Goal: Task Accomplishment & Management: Use online tool/utility

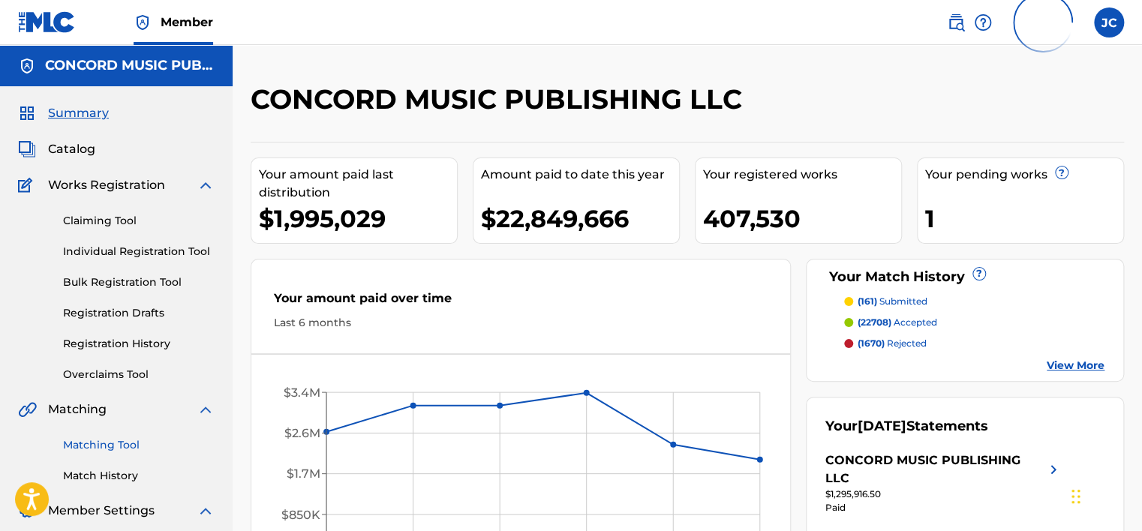
click at [120, 441] on link "Matching Tool" at bounding box center [139, 446] width 152 height 16
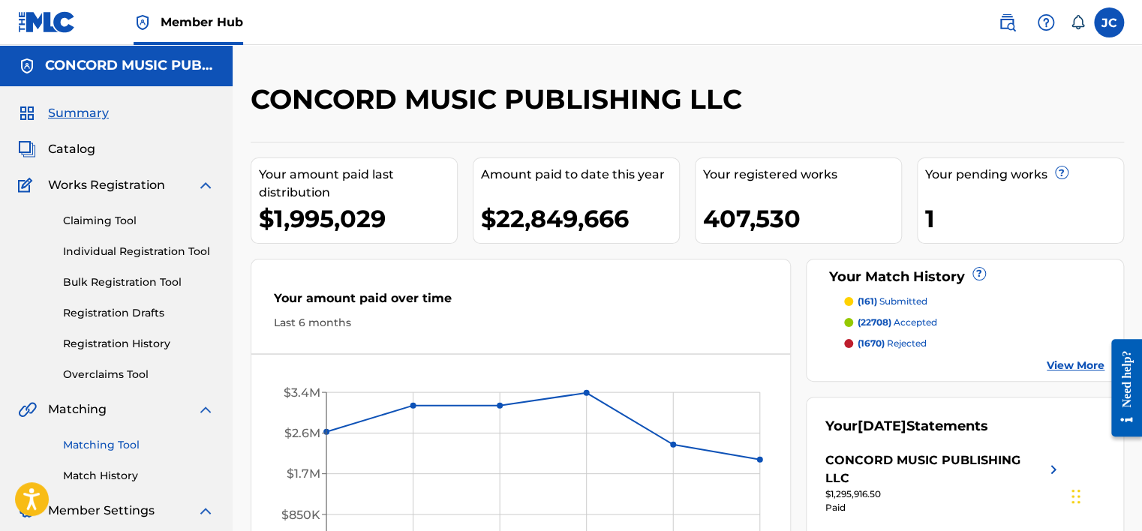
click at [110, 440] on link "Matching Tool" at bounding box center [139, 446] width 152 height 16
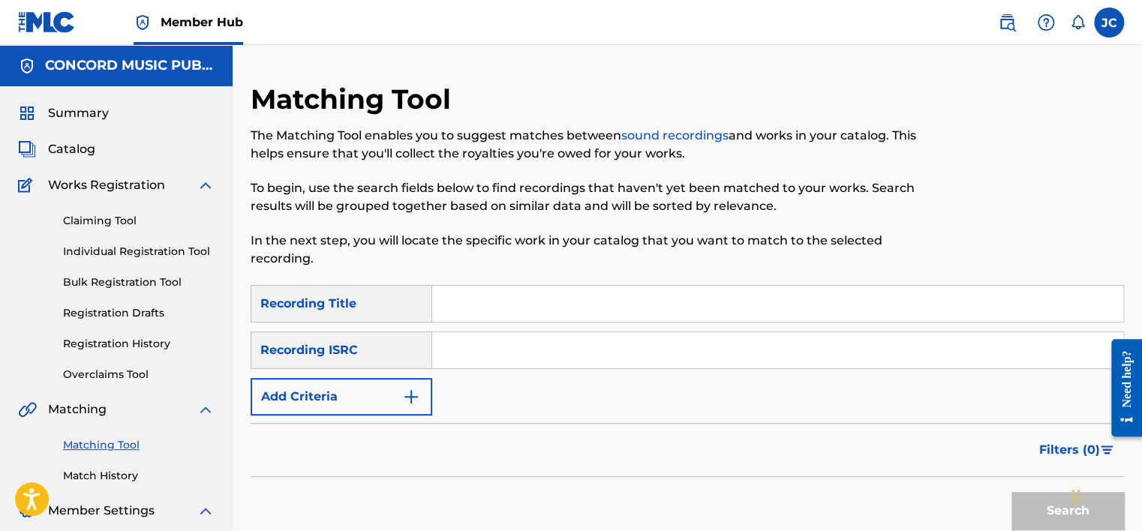
click at [513, 357] on input "Search Form" at bounding box center [777, 350] width 691 height 36
paste input "GBLLT1900836"
type input "GBLLT1900836"
click at [1012, 492] on button "Search" at bounding box center [1068, 511] width 113 height 38
click at [570, 351] on input "GBLLT1900836" at bounding box center [777, 350] width 691 height 36
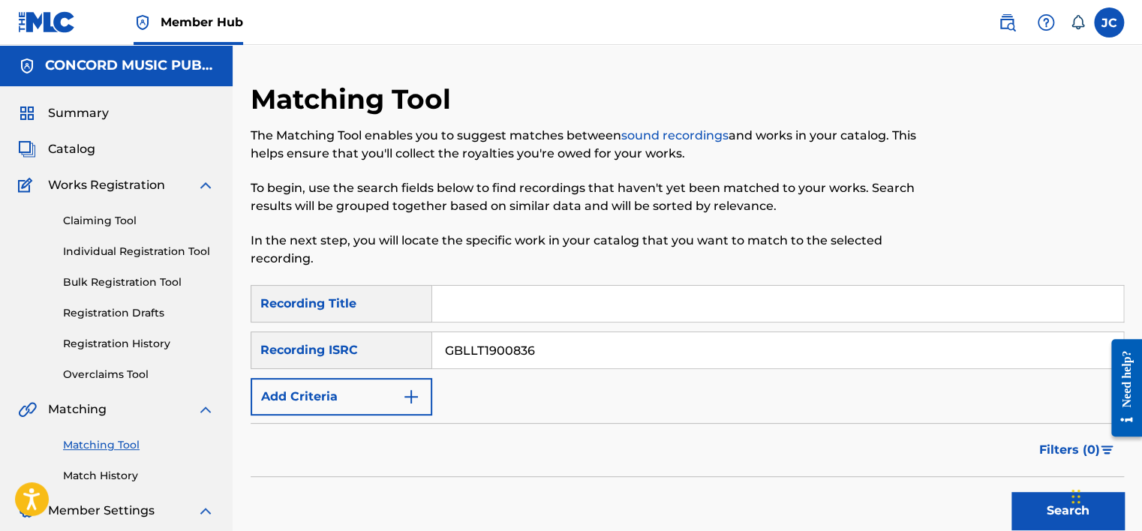
click at [570, 351] on input "GBLLT1900836" at bounding box center [777, 350] width 691 height 36
paste input "USKRS1820903"
type input "USKRS1820903"
click at [1012, 492] on button "Search" at bounding box center [1068, 511] width 113 height 38
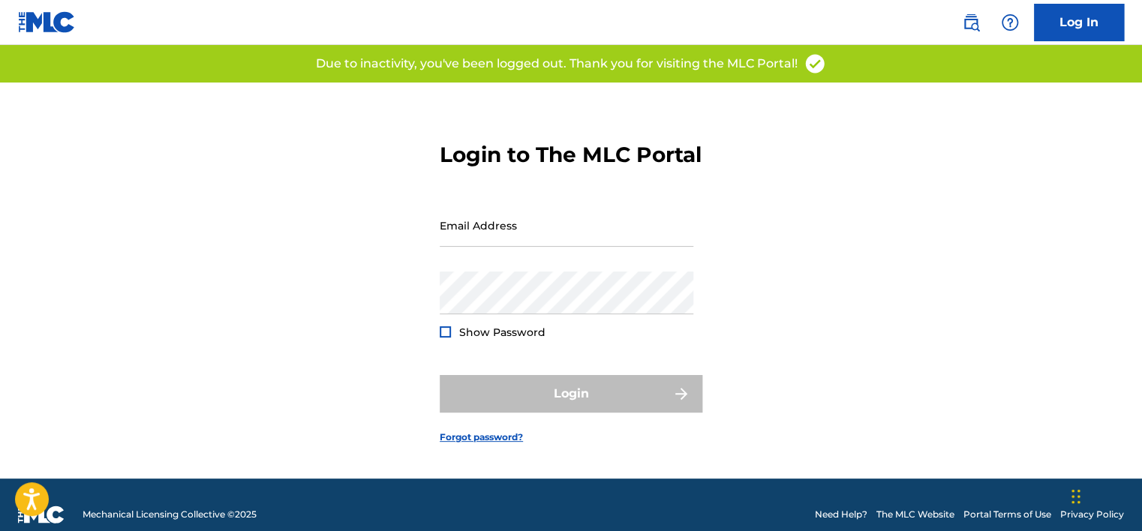
type input "[PERSON_NAME][EMAIL_ADDRESS][PERSON_NAME][DOMAIN_NAME]"
click at [480, 339] on span "Show Password" at bounding box center [502, 333] width 86 height 14
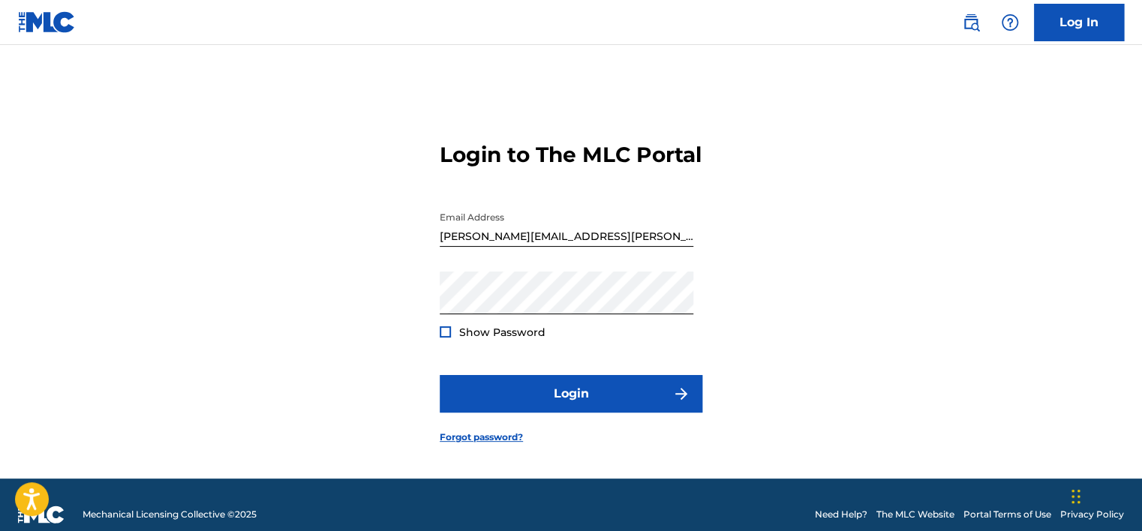
click at [493, 339] on span "Show Password" at bounding box center [502, 333] width 86 height 14
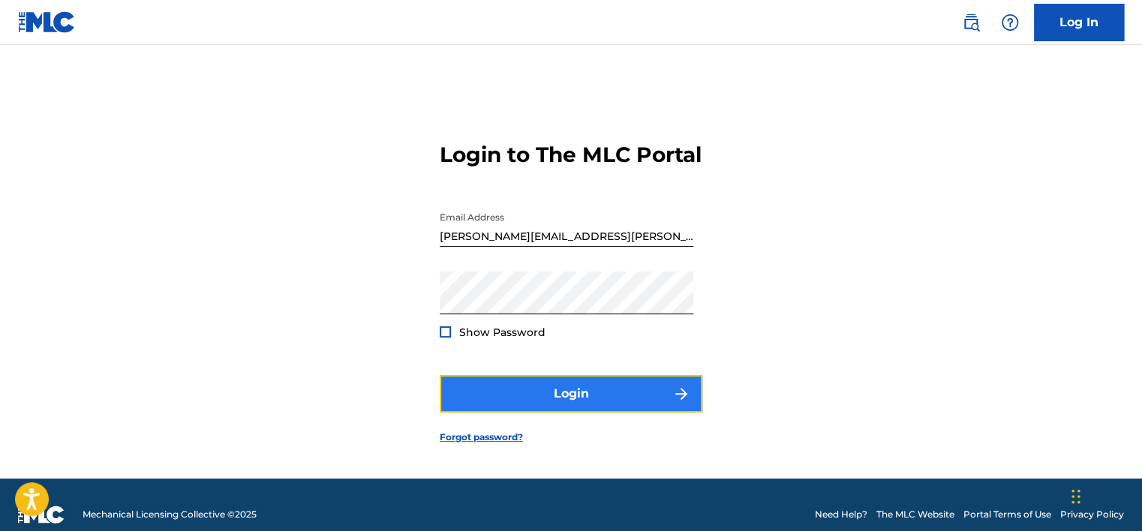
click at [619, 410] on button "Login" at bounding box center [571, 394] width 263 height 38
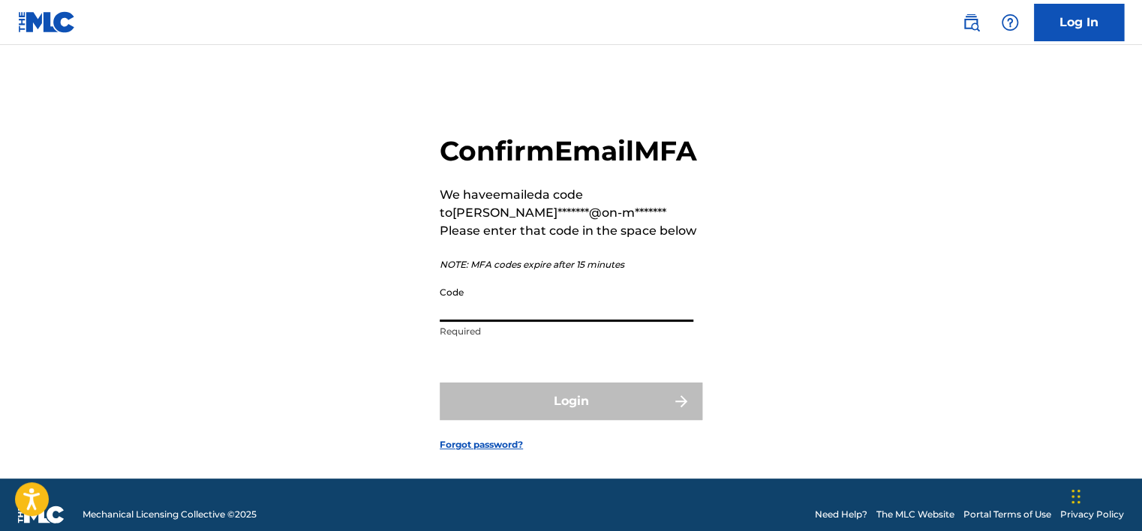
click at [546, 322] on input "Code" at bounding box center [567, 300] width 254 height 43
paste input "955707"
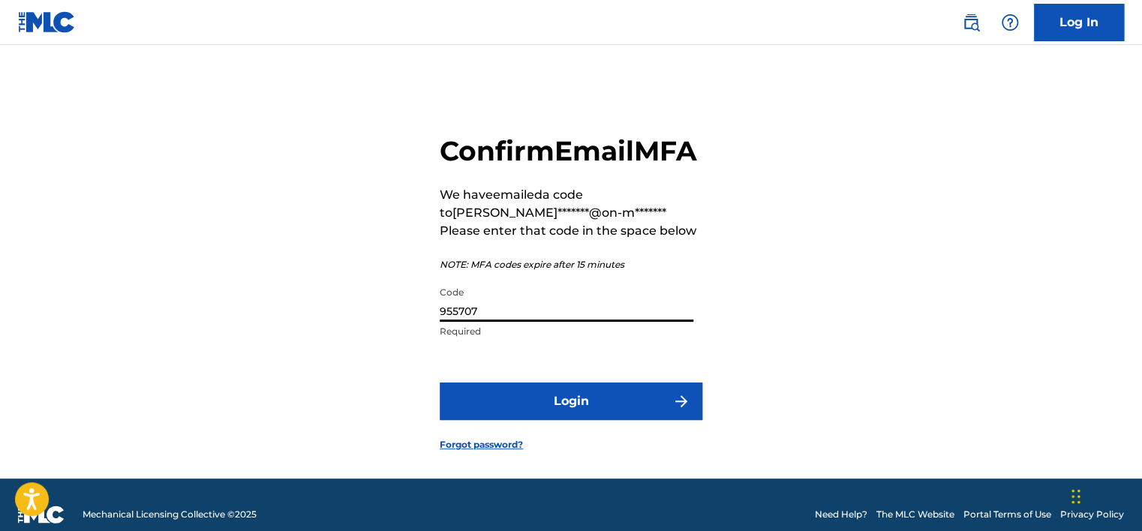
type input "955707"
click at [440, 383] on button "Login" at bounding box center [571, 402] width 263 height 38
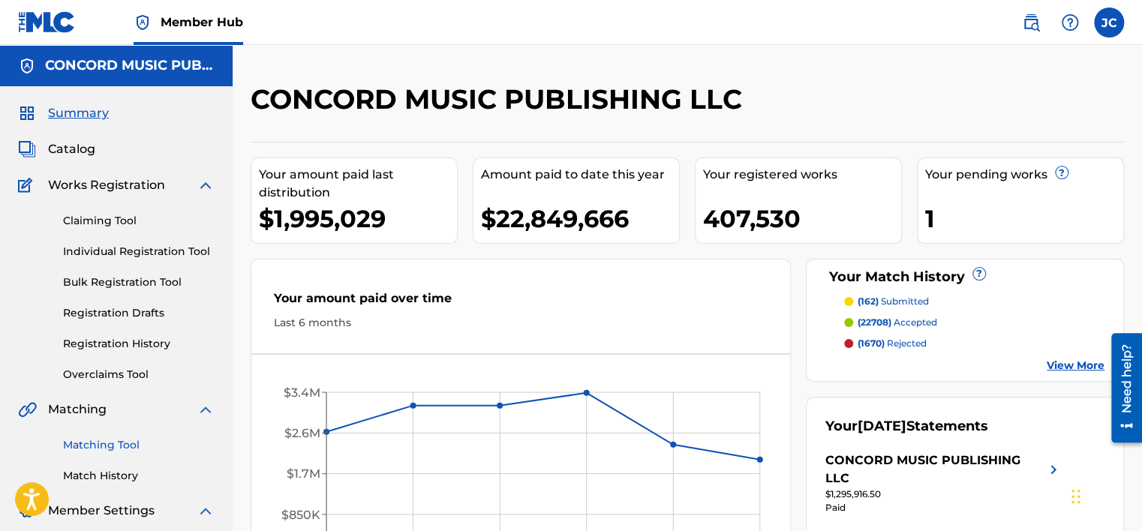
click at [111, 438] on link "Matching Tool" at bounding box center [139, 446] width 152 height 16
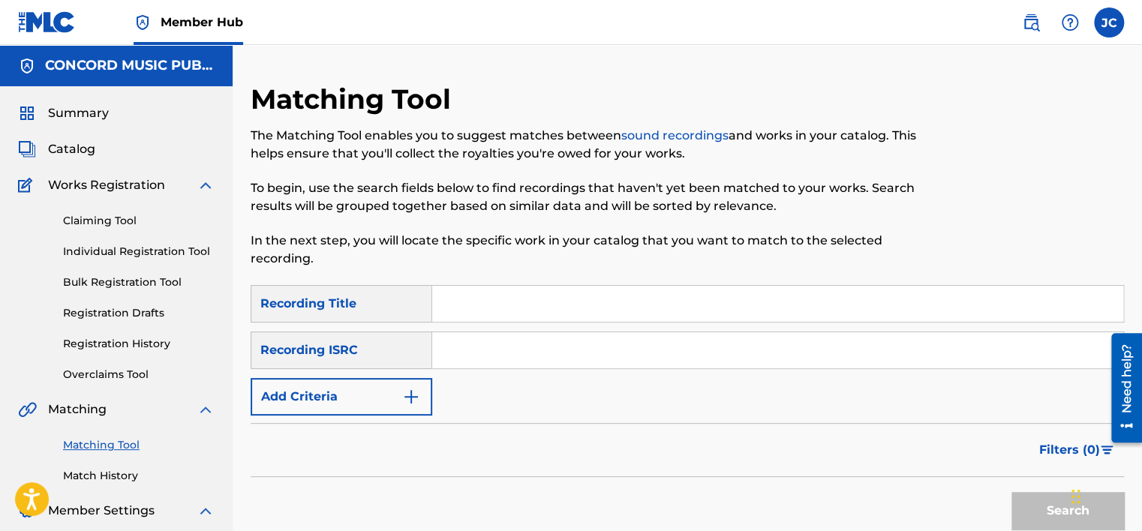
click at [510, 348] on input "Search Form" at bounding box center [777, 350] width 691 height 36
paste input "USKRS1820903"
type input "USKRS1820903"
click at [1012, 492] on button "Search" at bounding box center [1068, 511] width 113 height 38
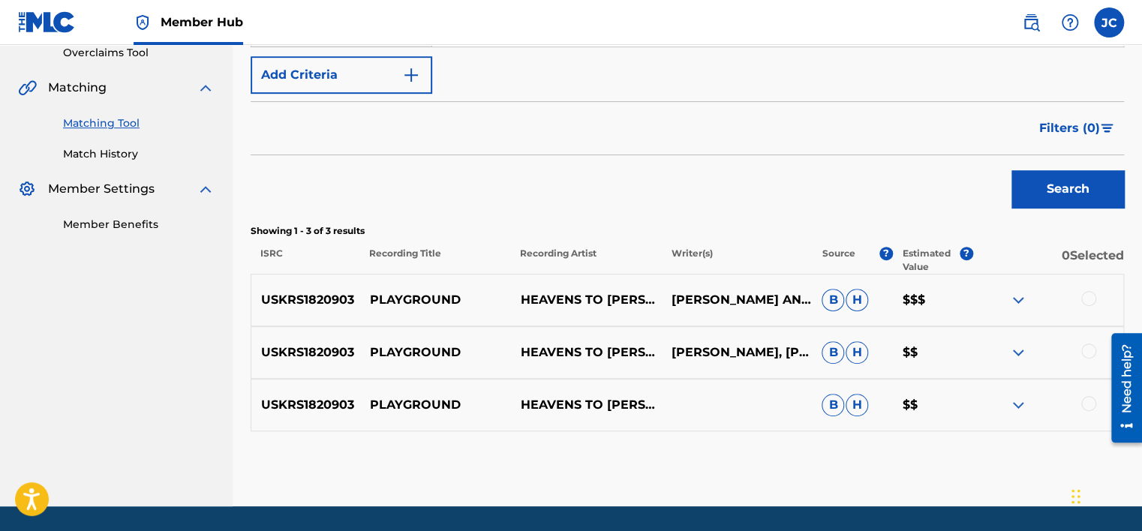
scroll to position [369, 0]
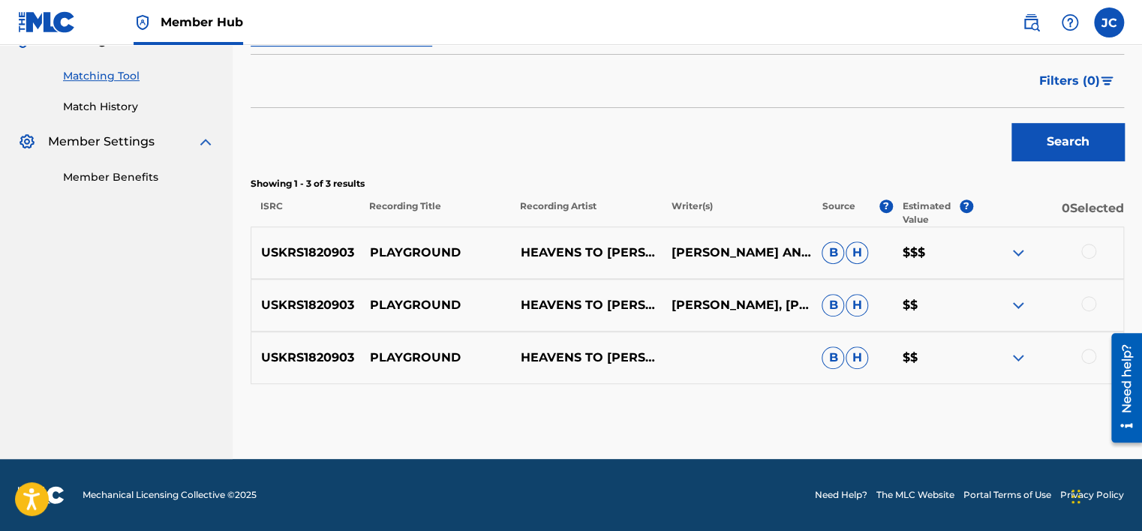
click at [1087, 359] on div at bounding box center [1088, 356] width 15 height 15
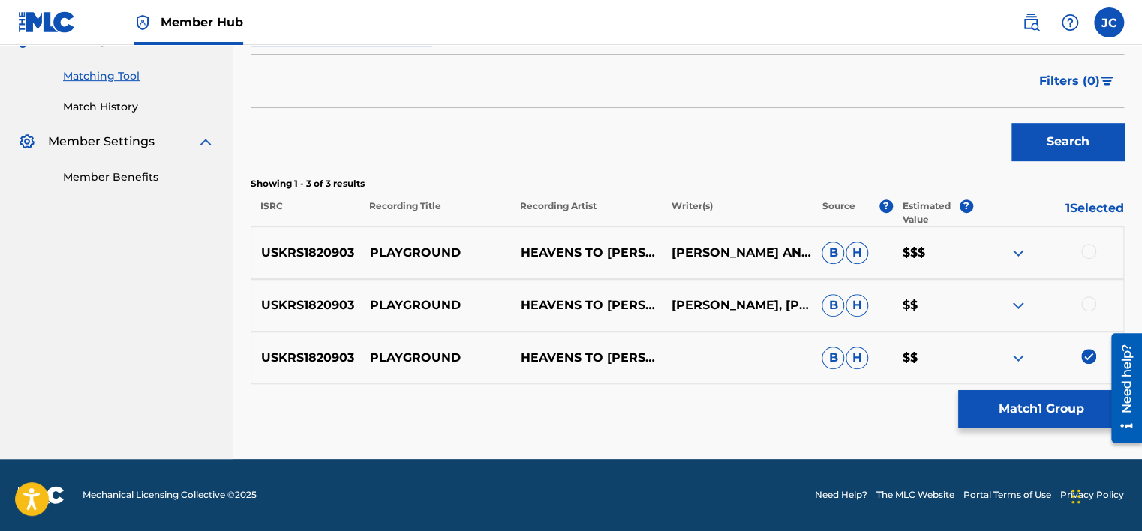
click at [1092, 302] on div at bounding box center [1088, 303] width 15 height 15
click at [1089, 254] on div at bounding box center [1088, 251] width 15 height 15
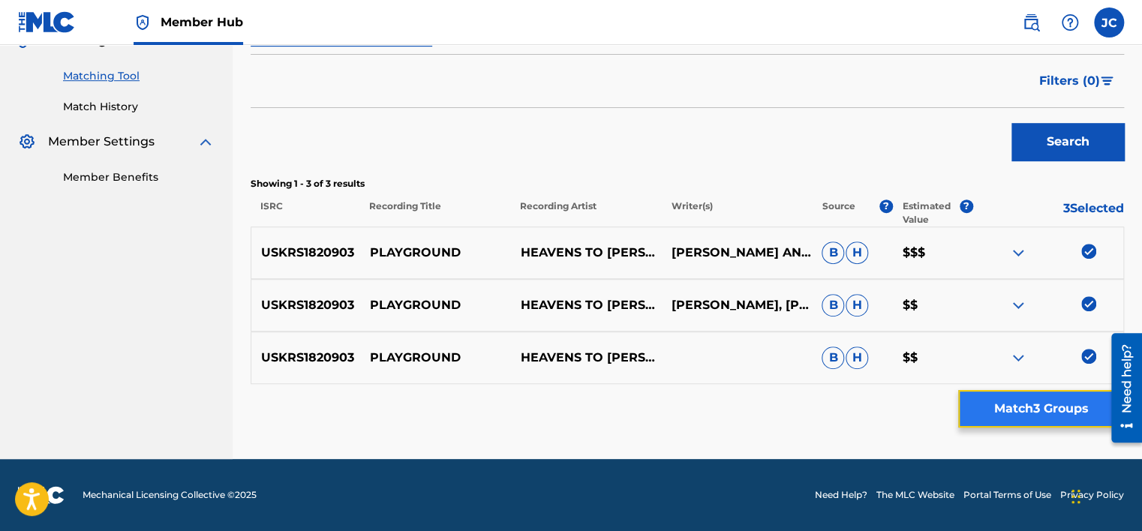
click at [1036, 413] on button "Match 3 Groups" at bounding box center [1041, 409] width 166 height 38
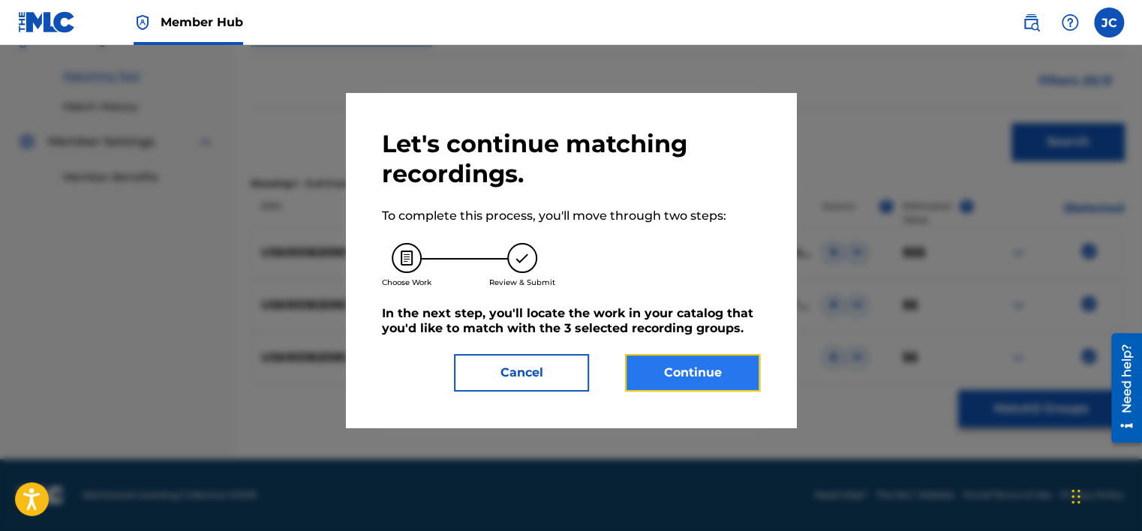
click at [675, 374] on button "Continue" at bounding box center [692, 373] width 135 height 38
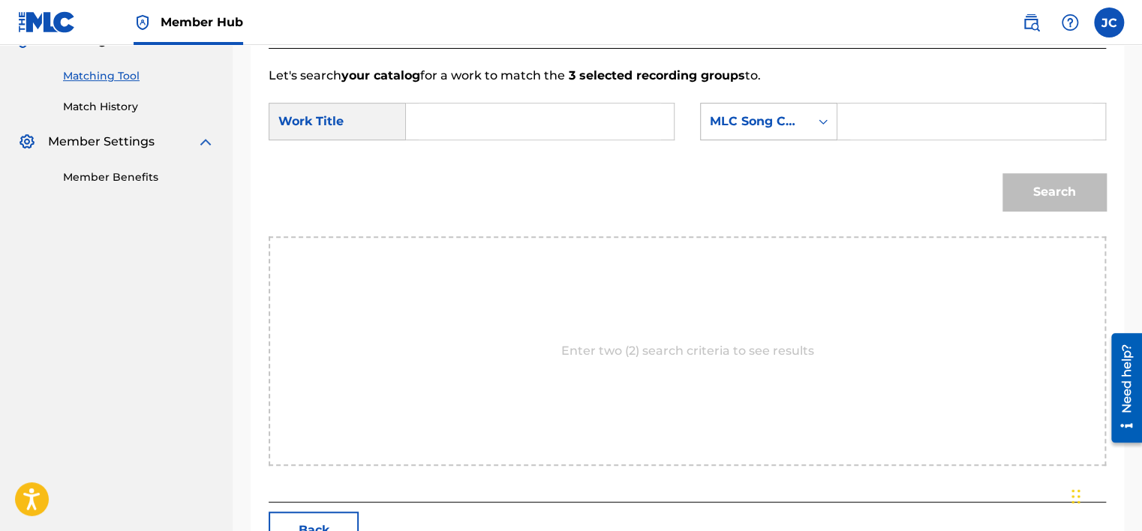
click at [777, 120] on div "MLC Song Code" at bounding box center [755, 122] width 91 height 18
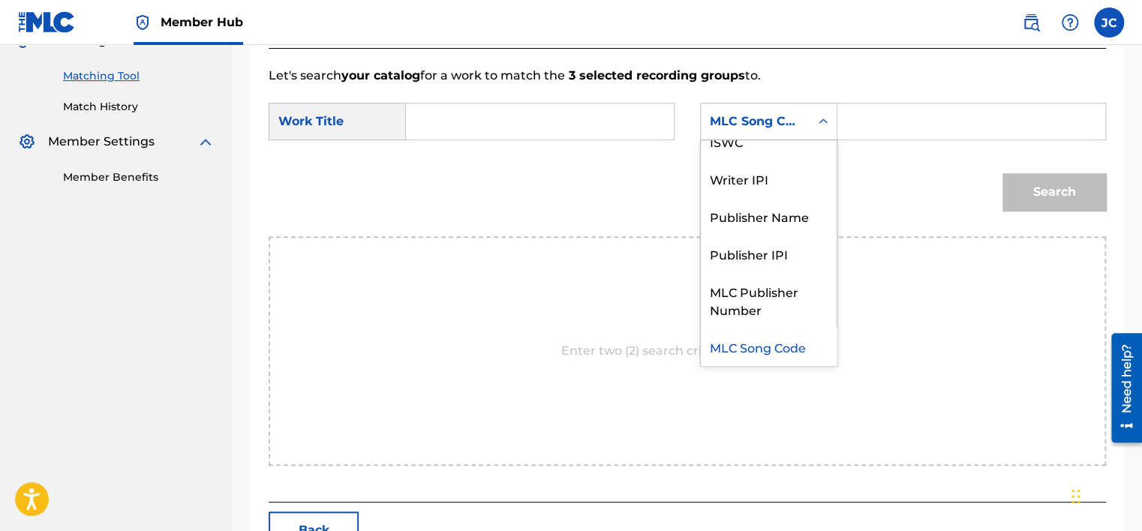
scroll to position [0, 0]
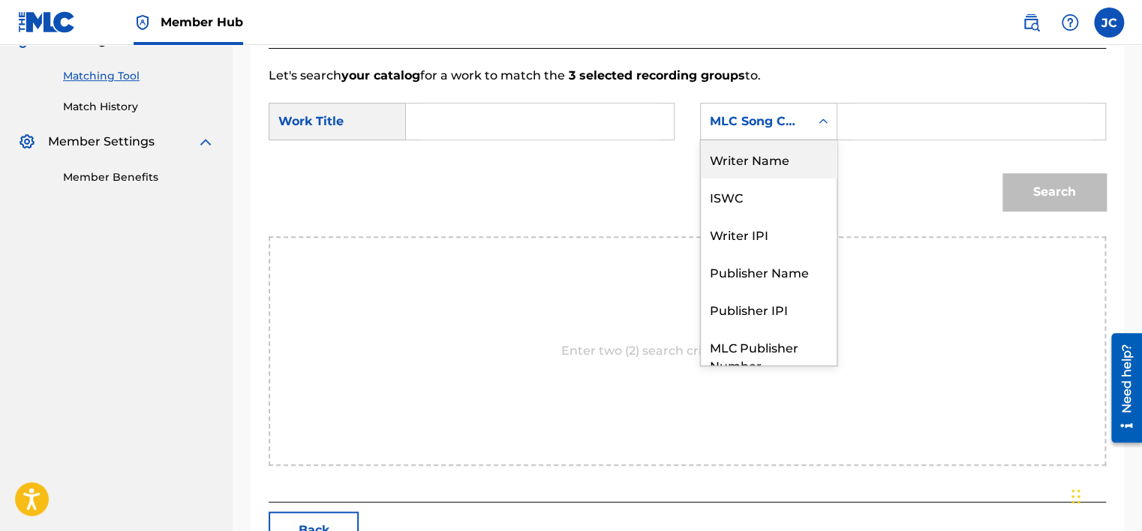
click at [792, 164] on div "Writer Name" at bounding box center [769, 159] width 136 height 38
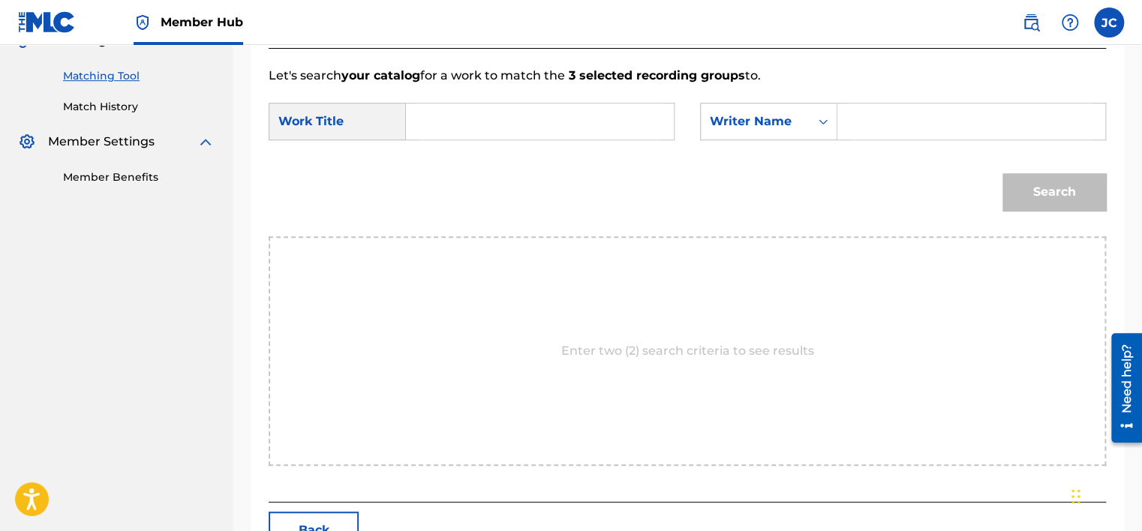
click at [579, 118] on input "Search Form" at bounding box center [540, 122] width 242 height 36
paste input "Playground"
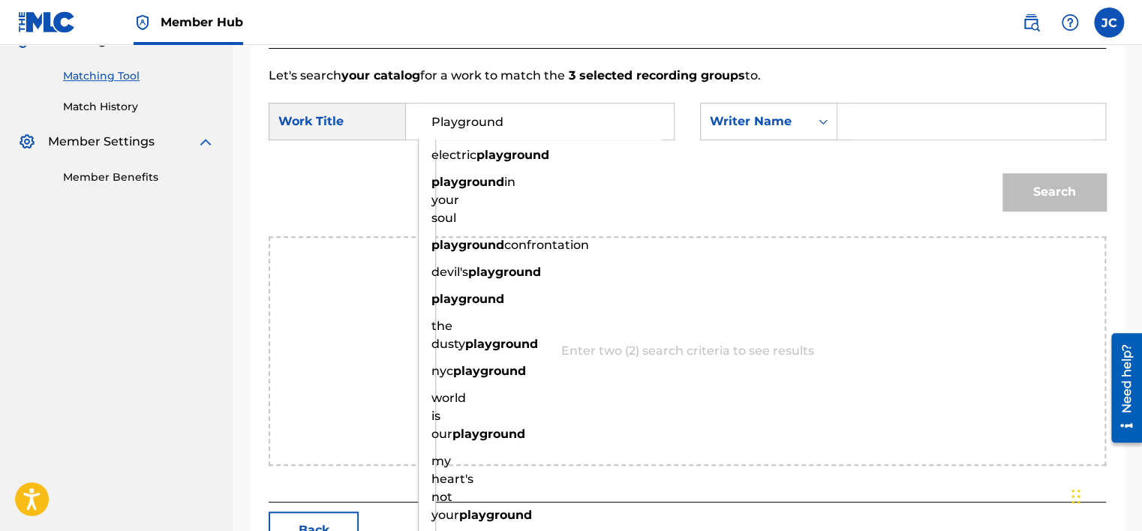
type input "Playground"
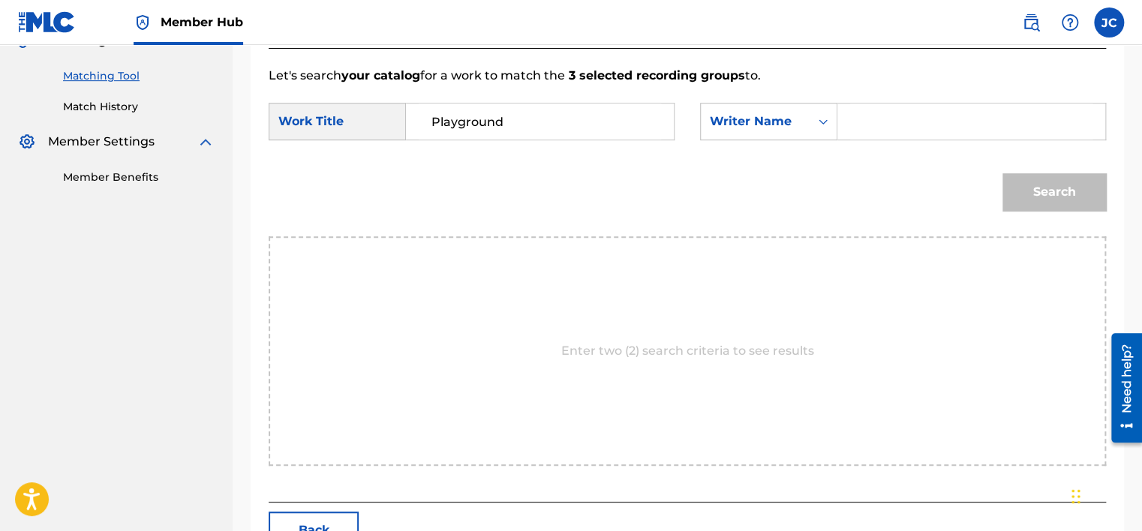
click at [896, 126] on input "Search Form" at bounding box center [971, 122] width 242 height 36
paste input "[PERSON_NAME]"
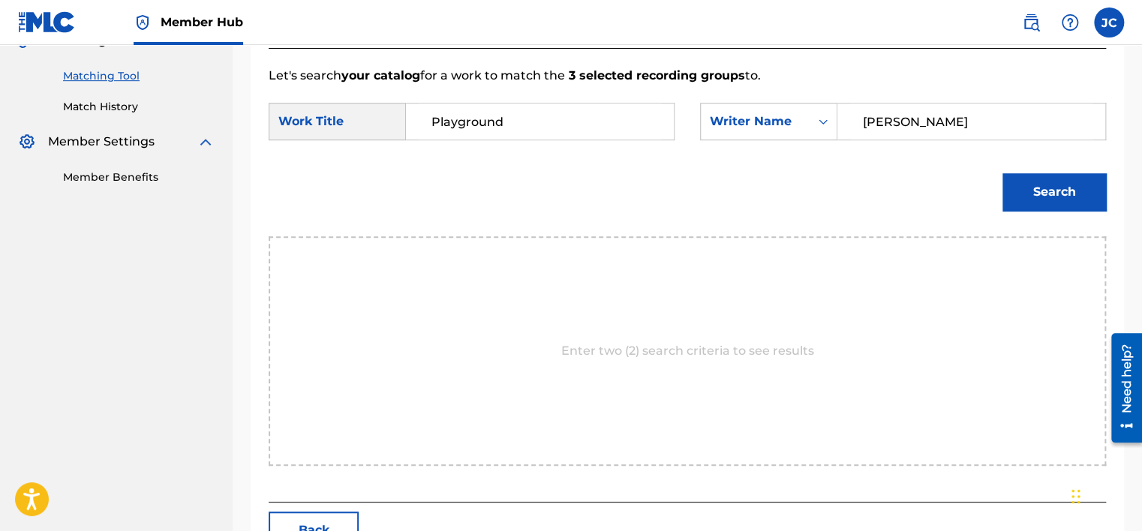
click at [1003, 173] on button "Search" at bounding box center [1055, 192] width 104 height 38
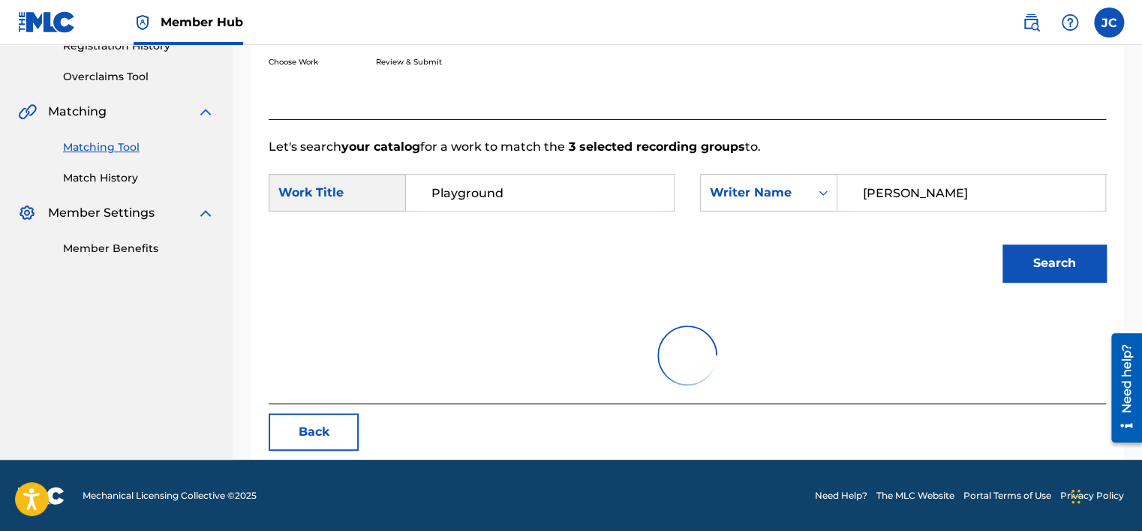
scroll to position [234, 0]
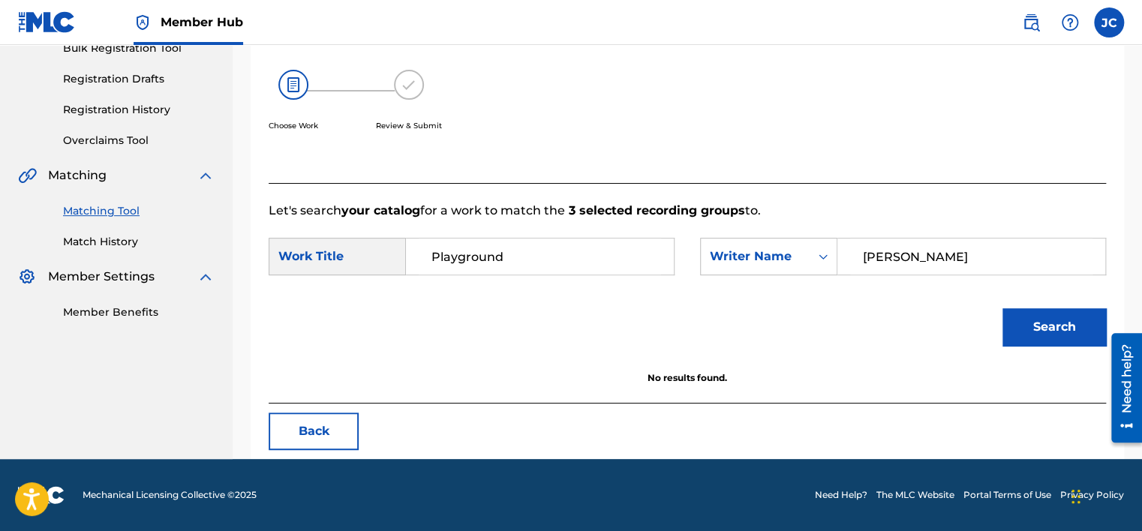
click at [961, 261] on input "[PERSON_NAME]" at bounding box center [971, 257] width 242 height 36
paste input "Sawy"
type input "[PERSON_NAME]"
click at [1003, 308] on button "Search" at bounding box center [1055, 327] width 104 height 38
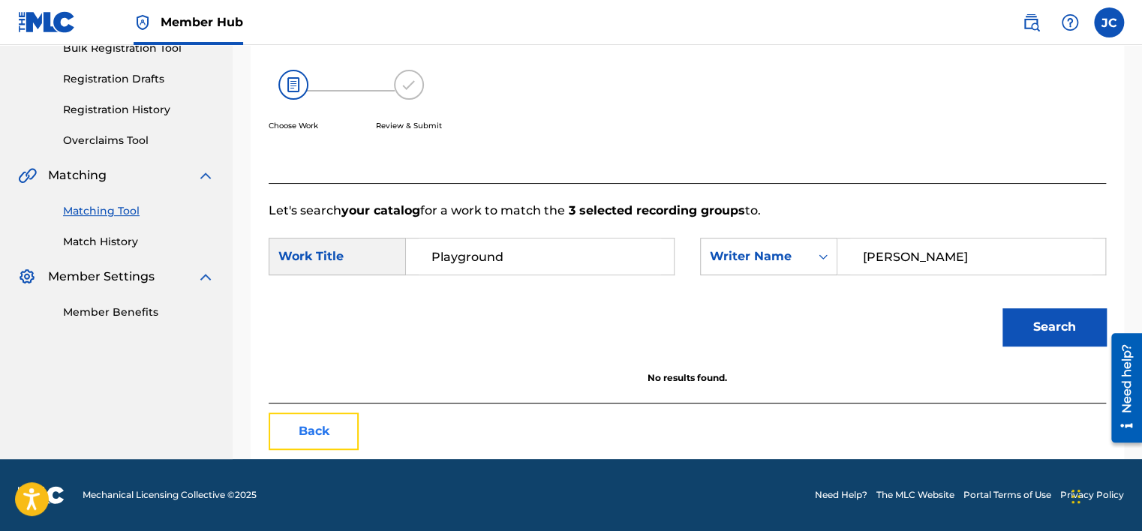
click at [275, 429] on button "Back" at bounding box center [314, 432] width 90 height 38
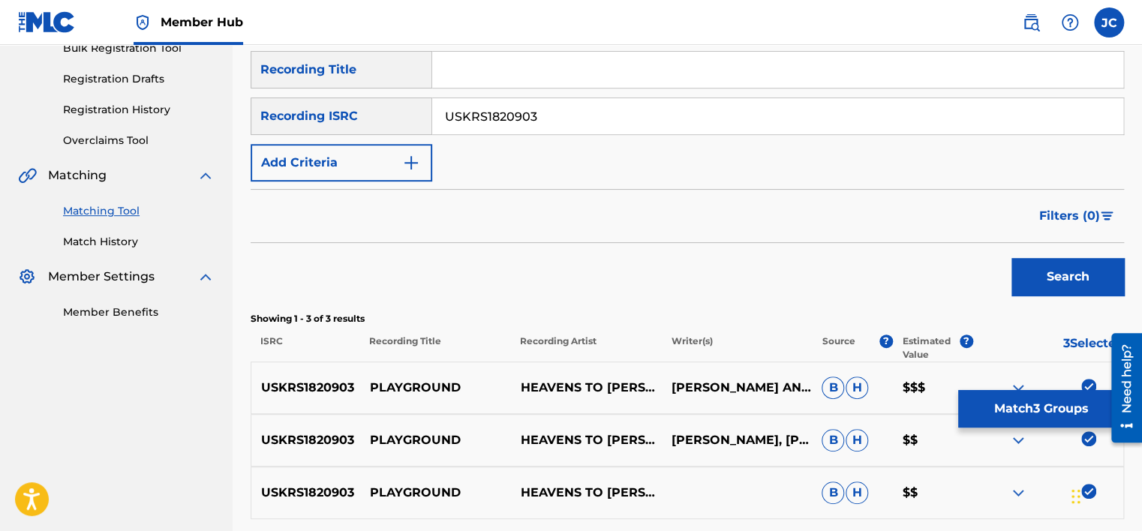
scroll to position [369, 0]
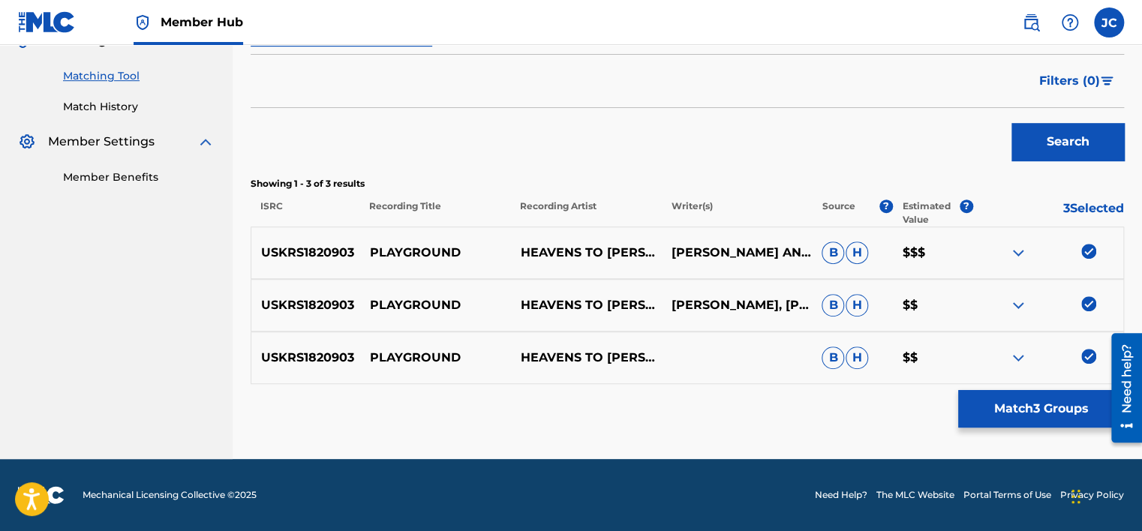
click at [1093, 353] on img at bounding box center [1088, 356] width 15 height 15
click at [1094, 293] on div "USKRS1820903 PLAYGROUND HEAVENS TO [PERSON_NAME], [PERSON_NAME] [PERSON_NAME] $$" at bounding box center [688, 305] width 874 height 53
click at [1087, 298] on img at bounding box center [1088, 303] width 15 height 15
click at [1087, 249] on img at bounding box center [1088, 251] width 15 height 15
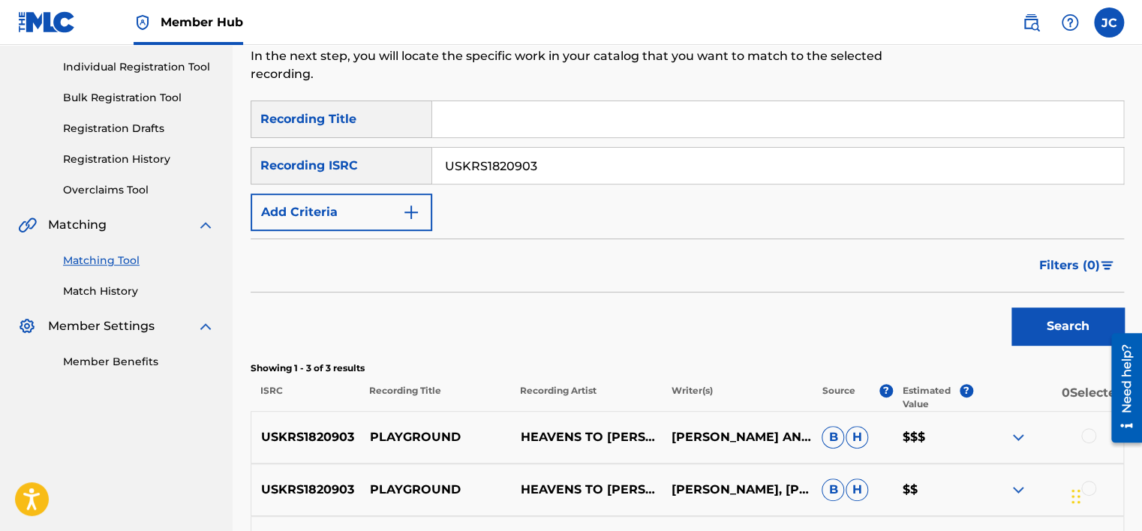
scroll to position [168, 0]
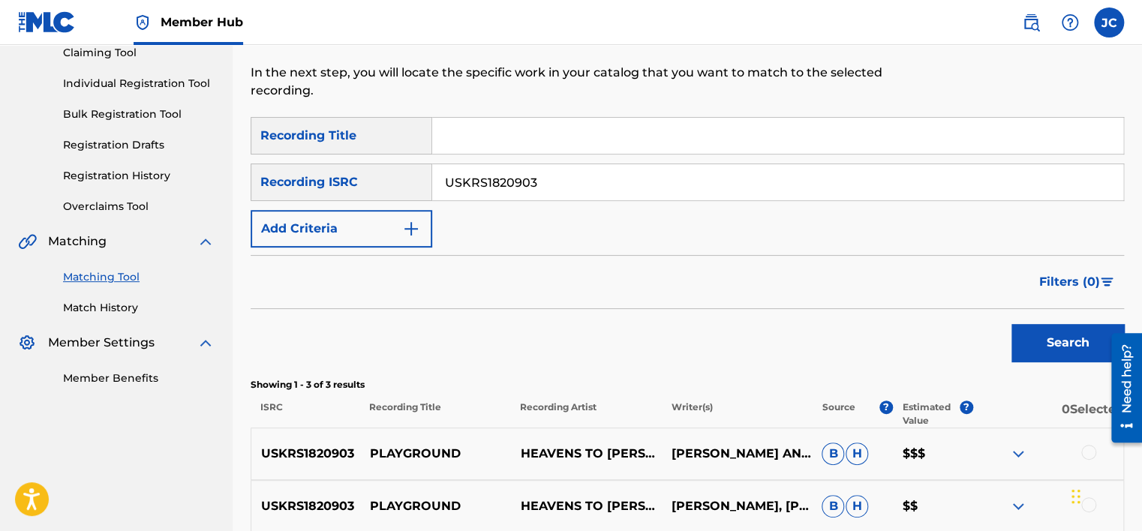
click at [801, 189] on input "USKRS1820903" at bounding box center [777, 182] width 691 height 36
paste input "NLA507100806"
type input "NLA507100806"
click at [1012, 324] on button "Search" at bounding box center [1068, 343] width 113 height 38
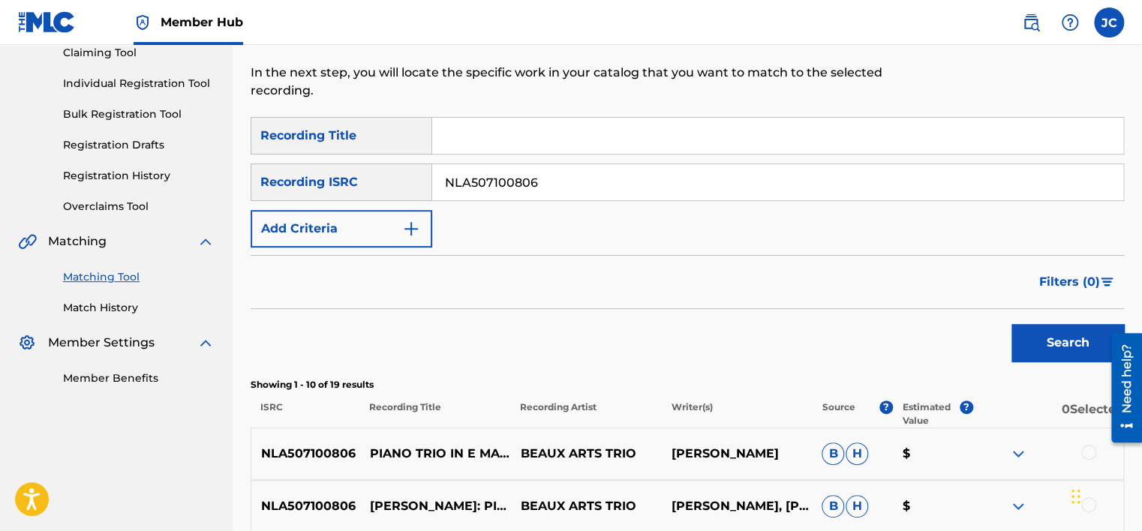
click at [567, 183] on input "NLA507100806" at bounding box center [777, 182] width 691 height 36
paste input "QMBZ91349080"
type input "QMBZ91349080"
click at [1012, 324] on button "Search" at bounding box center [1068, 343] width 113 height 38
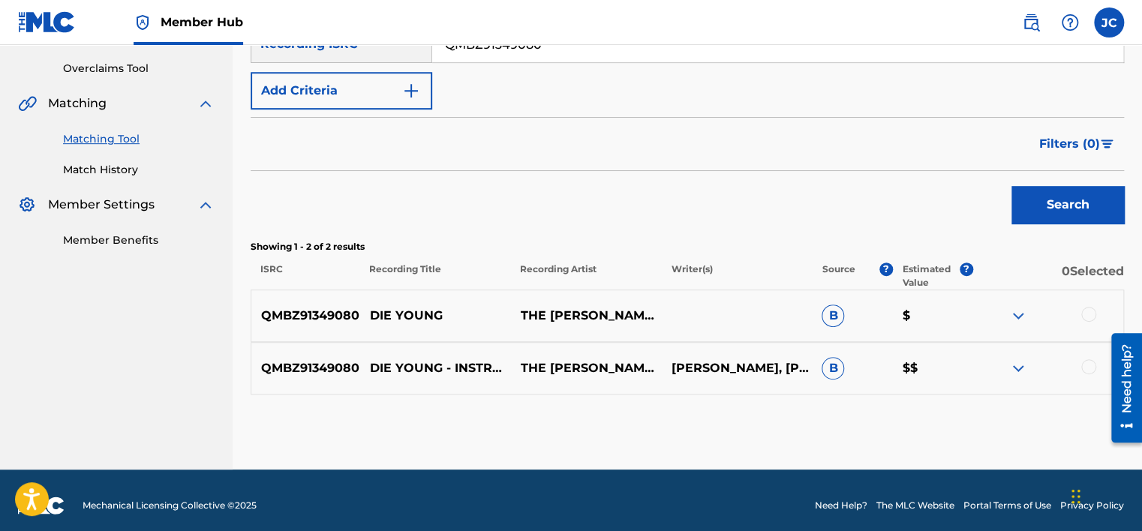
scroll to position [316, 0]
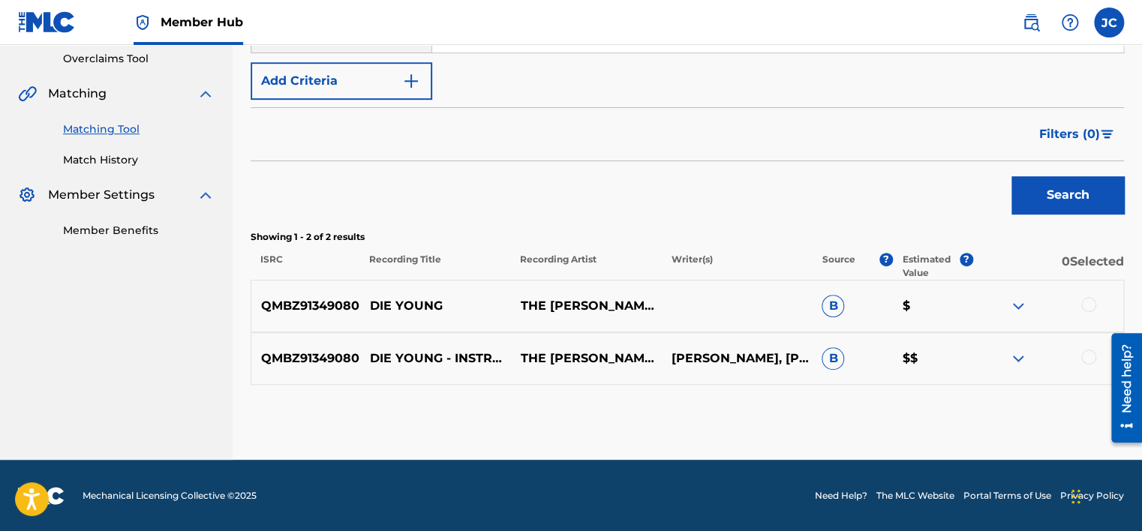
click at [1090, 353] on div at bounding box center [1088, 357] width 15 height 15
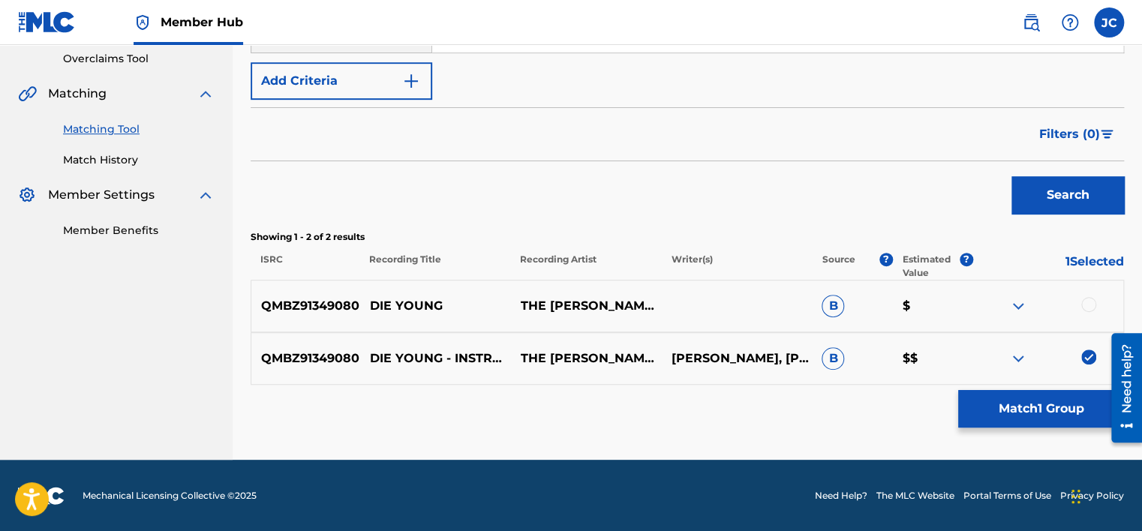
click at [1088, 304] on div at bounding box center [1088, 304] width 15 height 15
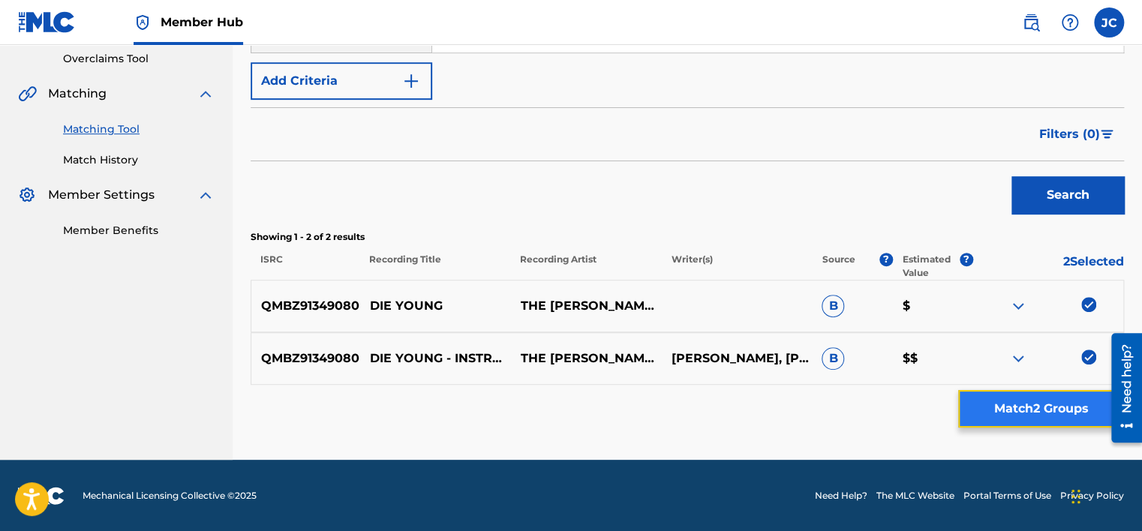
click at [1063, 406] on button "Match 2 Groups" at bounding box center [1041, 409] width 166 height 38
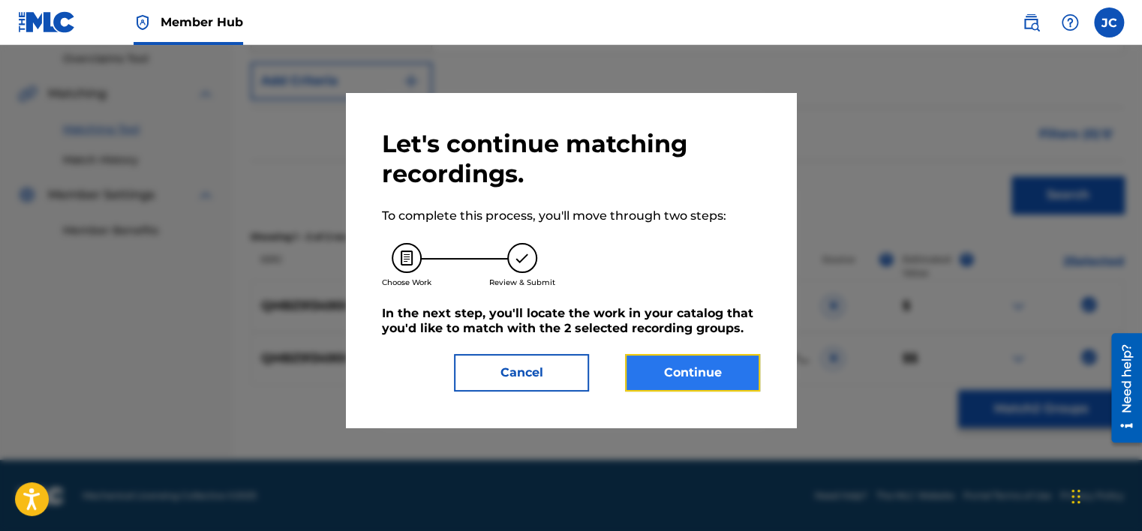
click at [702, 358] on button "Continue" at bounding box center [692, 373] width 135 height 38
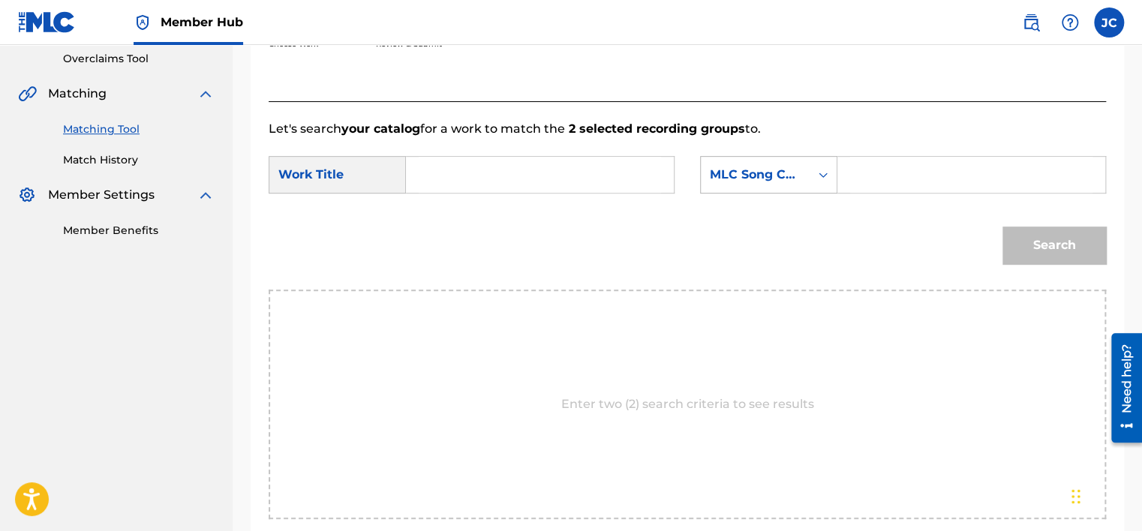
click at [780, 171] on div "MLC Song Code" at bounding box center [755, 175] width 91 height 18
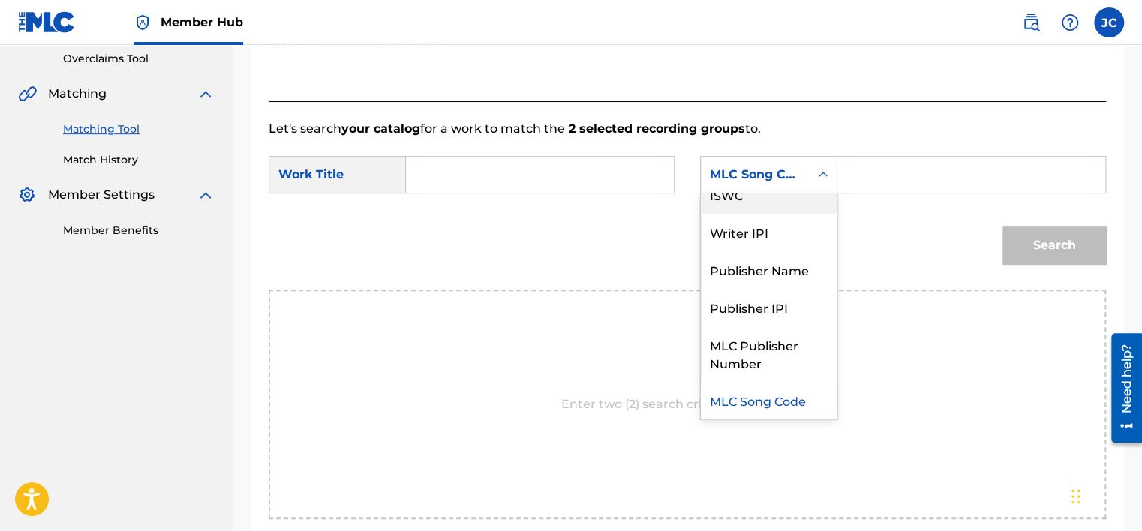
scroll to position [0, 0]
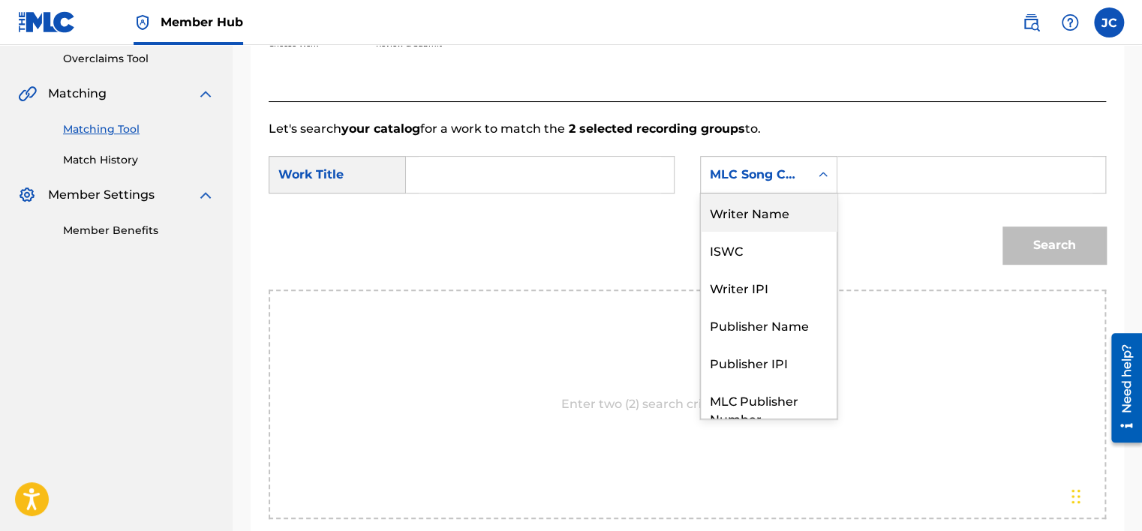
click at [806, 215] on div "Writer Name" at bounding box center [769, 213] width 136 height 38
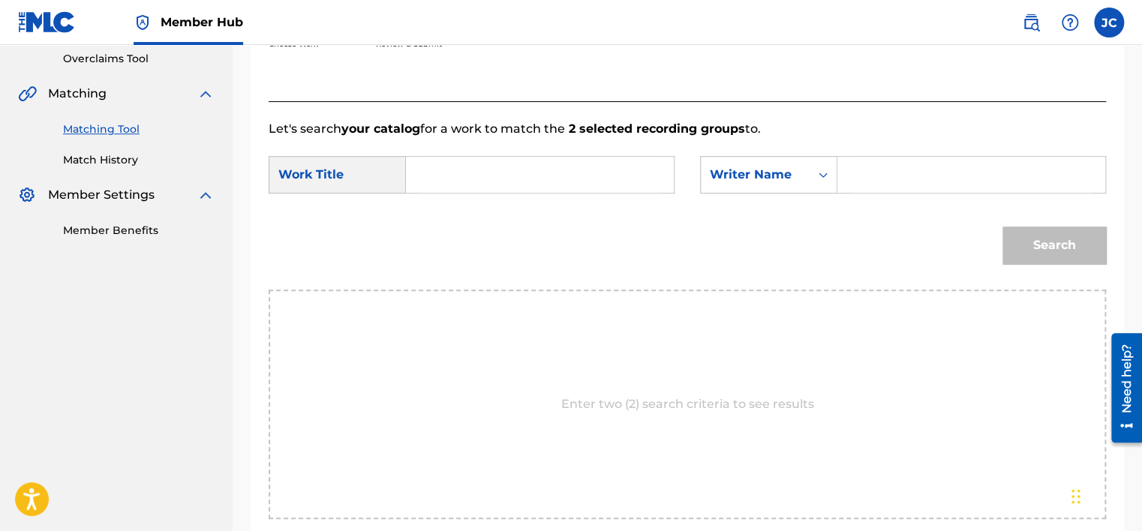
click at [633, 171] on input "Search Form" at bounding box center [540, 175] width 242 height 36
paste input "Die Young"
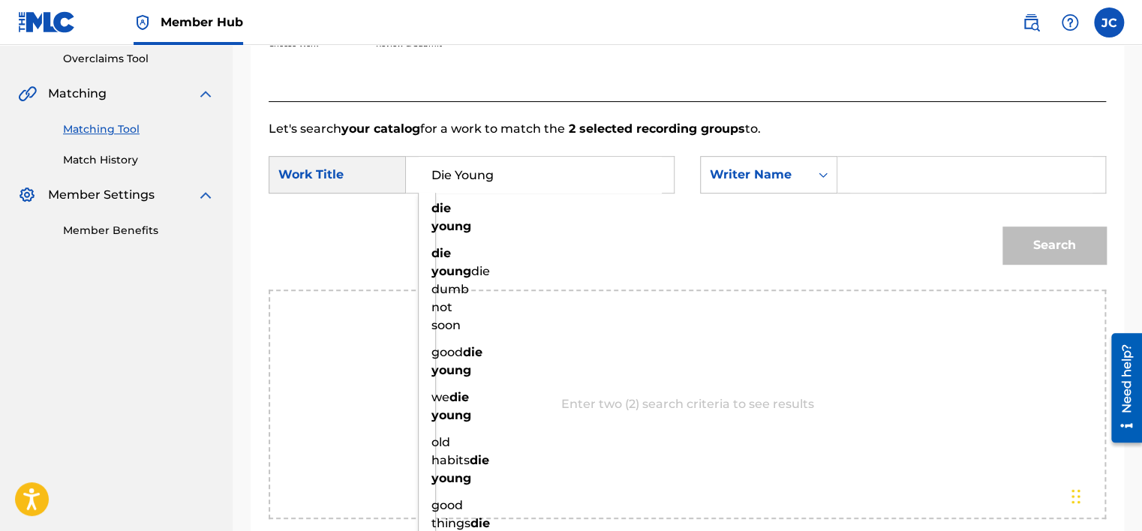
type input "Die Young"
click at [860, 178] on input "Search Form" at bounding box center [971, 175] width 242 height 36
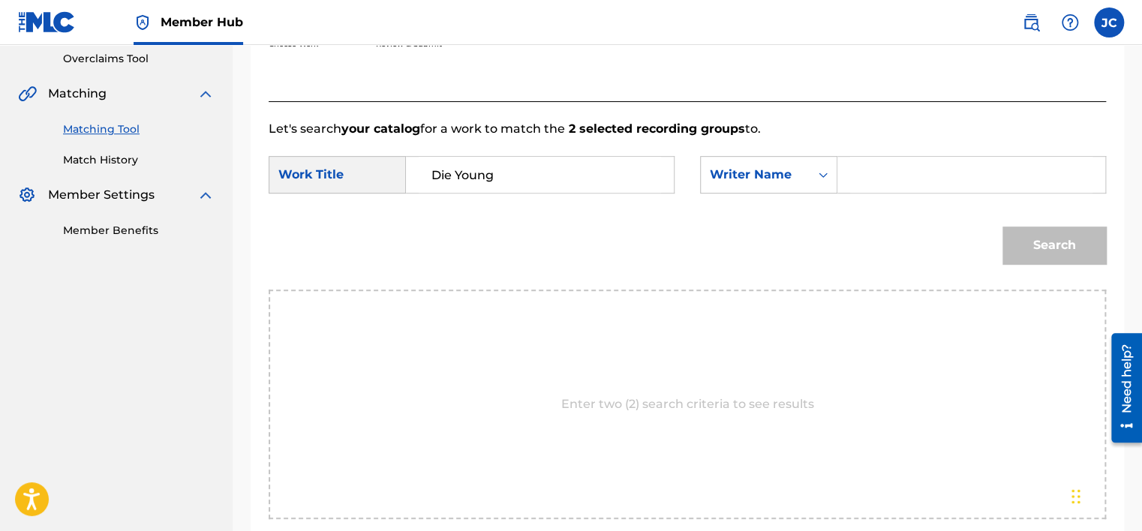
paste input "[PERSON_NAME]"
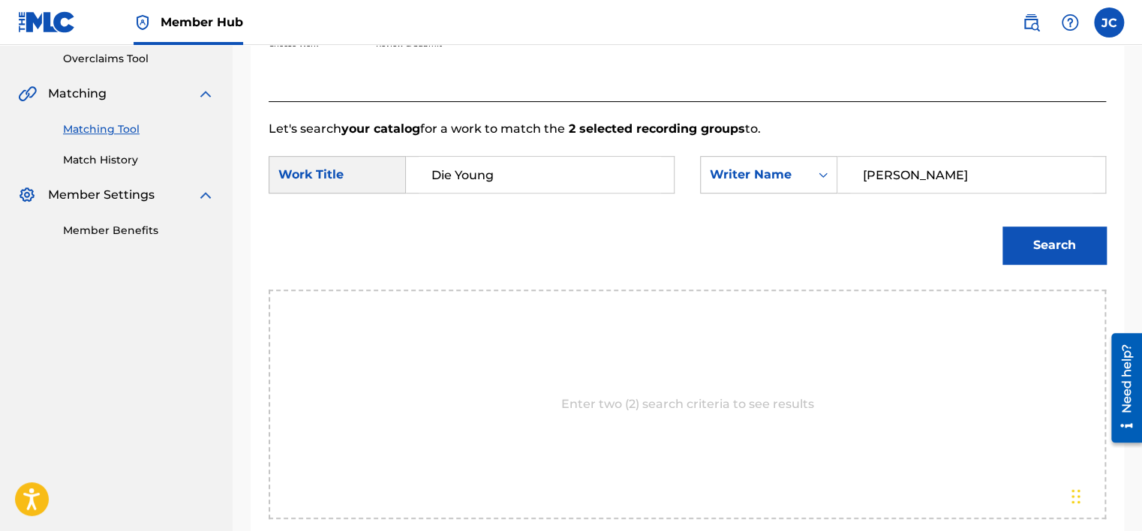
click at [860, 178] on input "[PERSON_NAME]" at bounding box center [971, 175] width 242 height 36
click at [1003, 227] on button "Search" at bounding box center [1055, 246] width 104 height 38
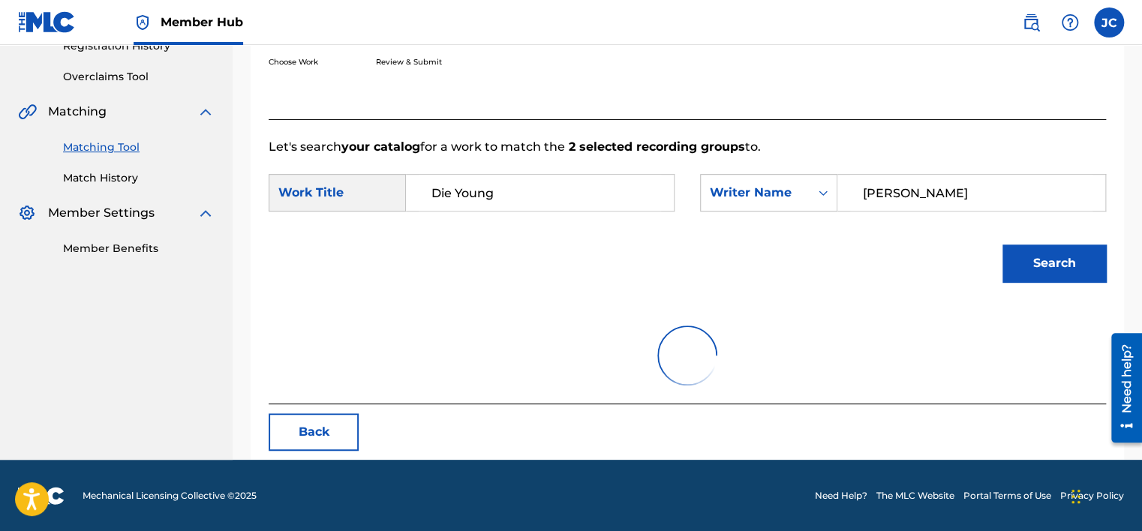
scroll to position [234, 0]
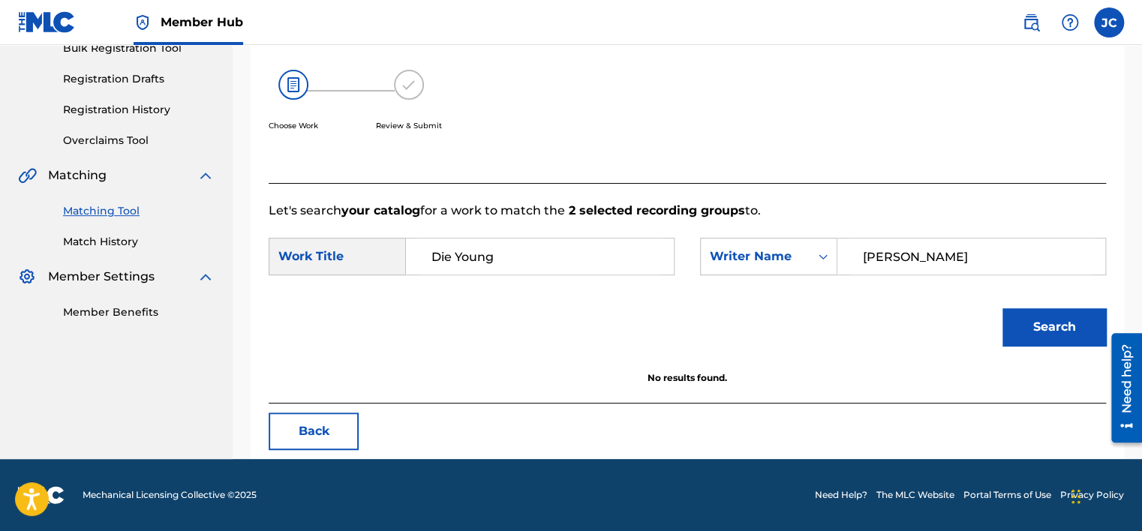
click at [878, 255] on input "[PERSON_NAME]" at bounding box center [971, 257] width 242 height 36
type input "[PERSON_NAME]"
click at [1003, 308] on button "Search" at bounding box center [1055, 327] width 104 height 38
click at [329, 429] on button "Back" at bounding box center [314, 432] width 90 height 38
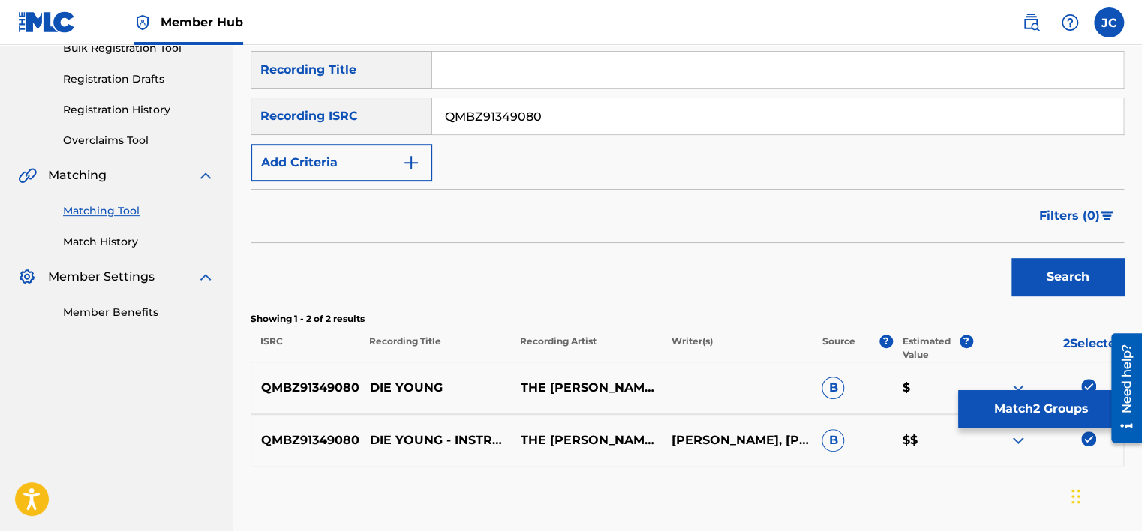
scroll to position [316, 0]
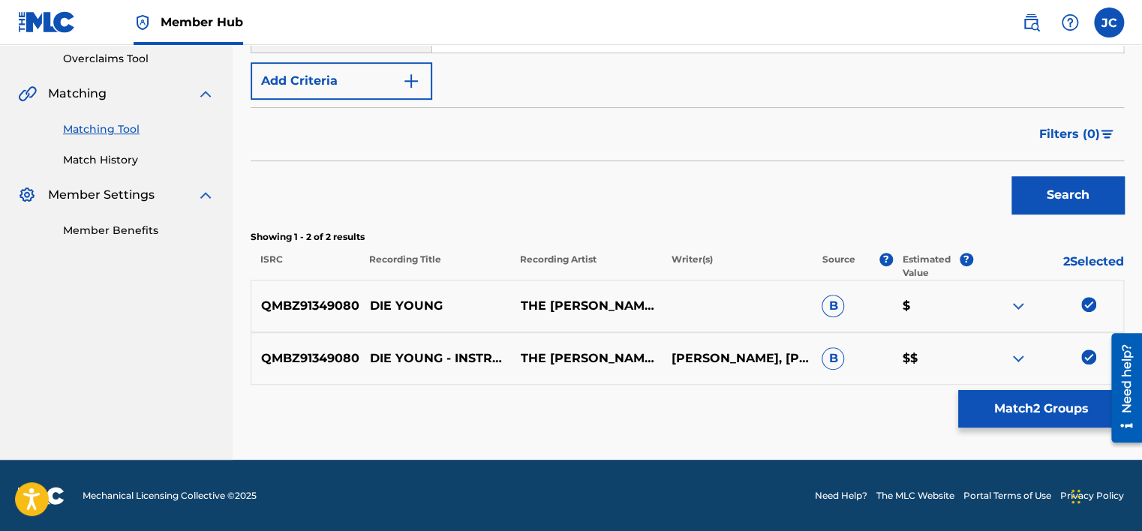
click at [1087, 348] on div "QMBZ91349080 DIE YOUNG - INSTRUMENTAL VERSION THE [PERSON_NAME] BROTHERS GROUP …" at bounding box center [688, 358] width 874 height 53
click at [1084, 356] on img at bounding box center [1088, 357] width 15 height 15
click at [1085, 299] on img at bounding box center [1088, 304] width 15 height 15
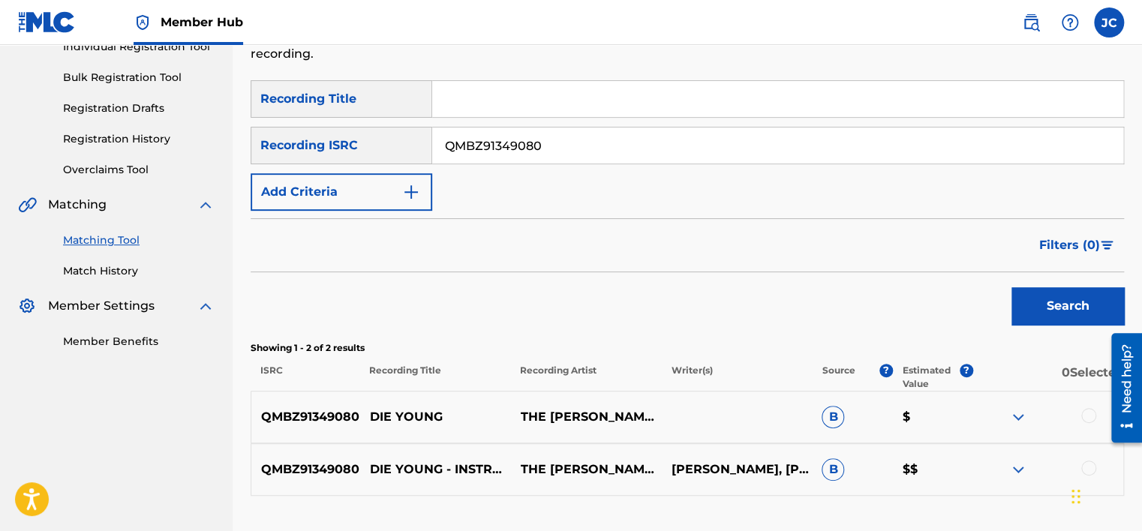
scroll to position [127, 0]
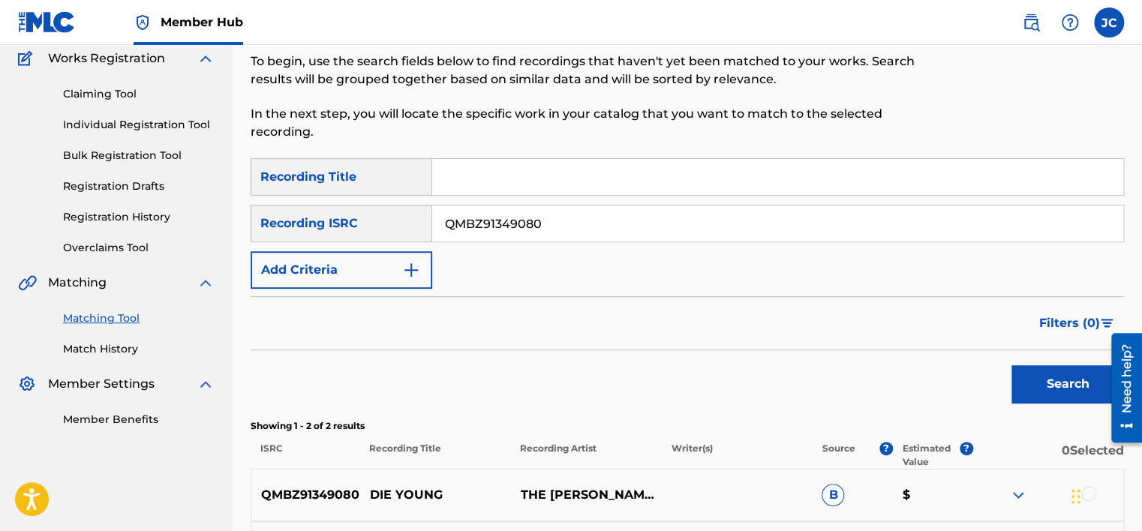
click at [639, 213] on input "QMBZ91349080" at bounding box center [777, 224] width 691 height 36
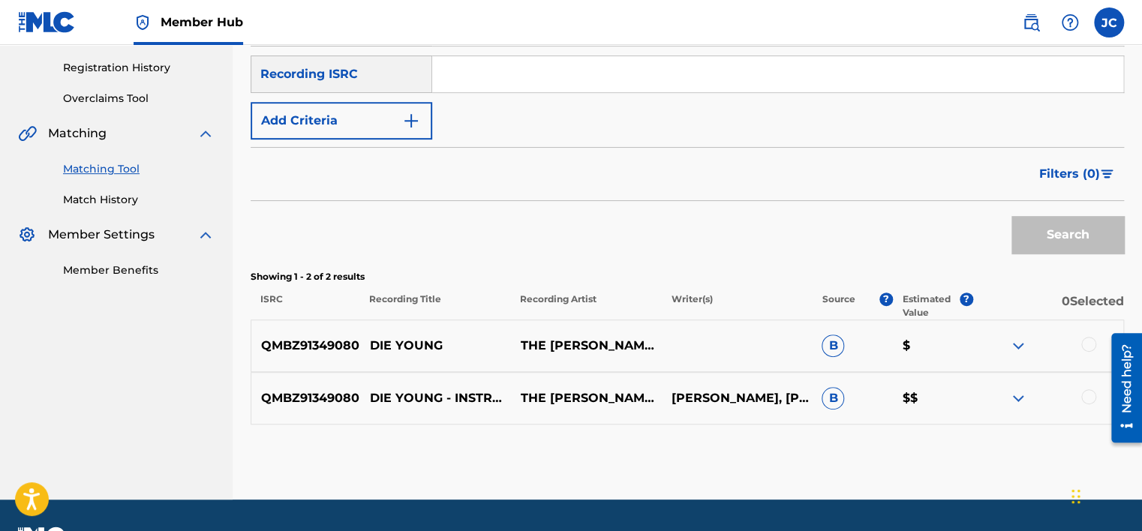
scroll to position [276, 0]
paste input "USUM70914760"
type input "USUM70914760"
click at [1012, 216] on button "Search" at bounding box center [1068, 235] width 113 height 38
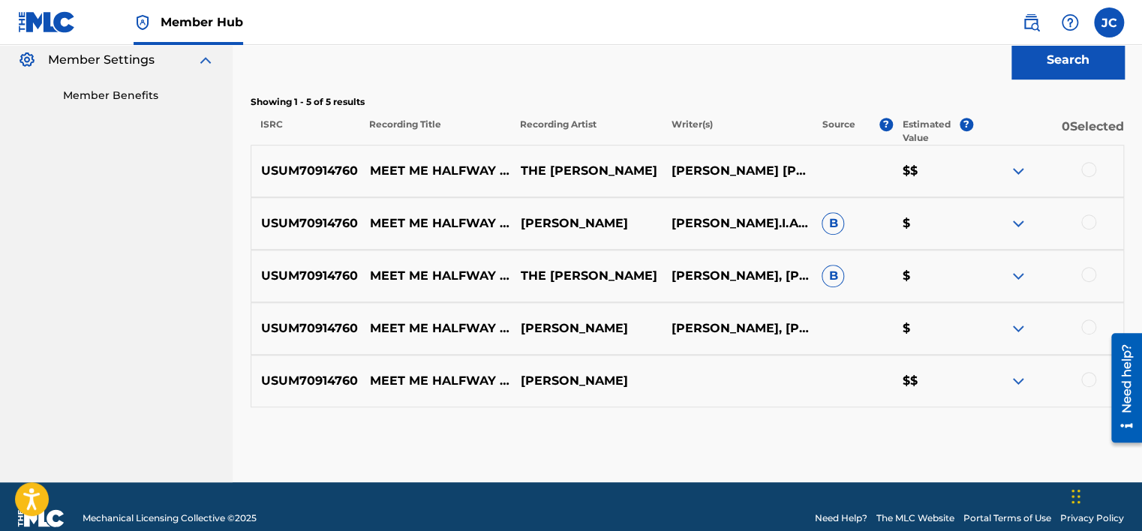
scroll to position [474, 0]
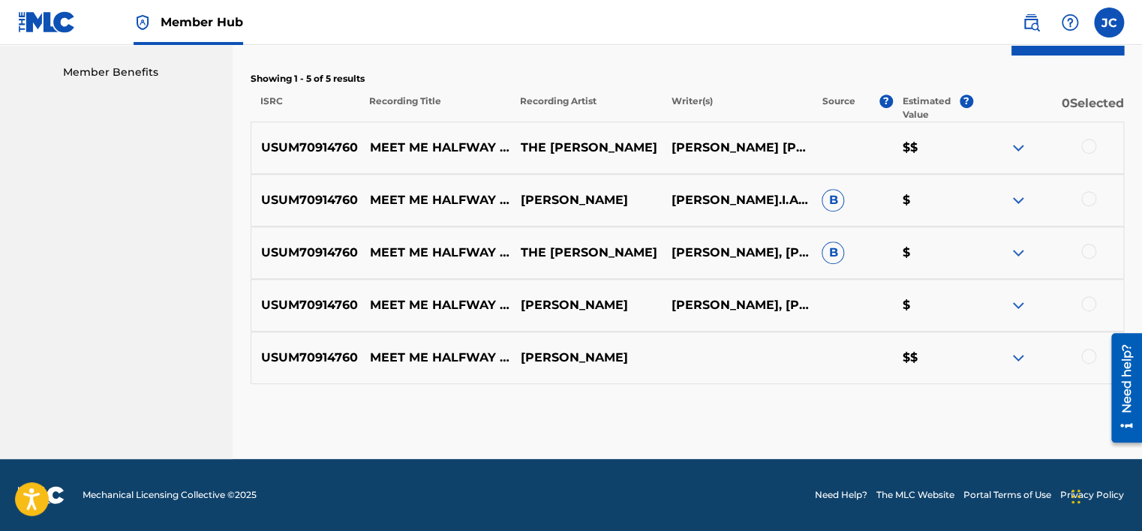
click at [1084, 354] on div at bounding box center [1088, 356] width 15 height 15
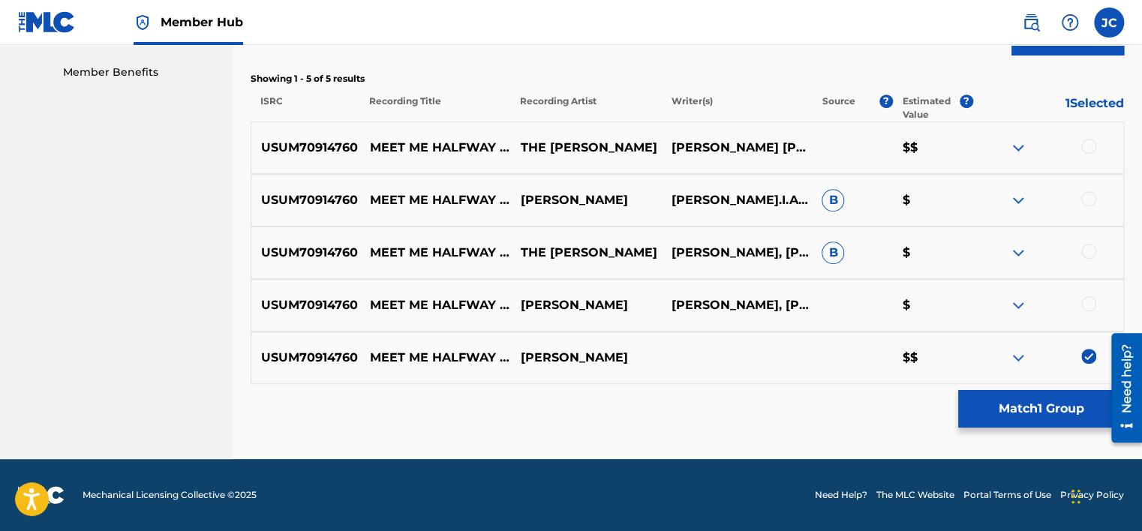
click at [1087, 300] on div at bounding box center [1088, 303] width 15 height 15
click at [1093, 244] on div at bounding box center [1048, 253] width 151 height 18
click at [1090, 246] on div at bounding box center [1088, 251] width 15 height 15
click at [1090, 199] on div at bounding box center [1088, 198] width 15 height 15
click at [1087, 152] on div at bounding box center [1088, 146] width 15 height 15
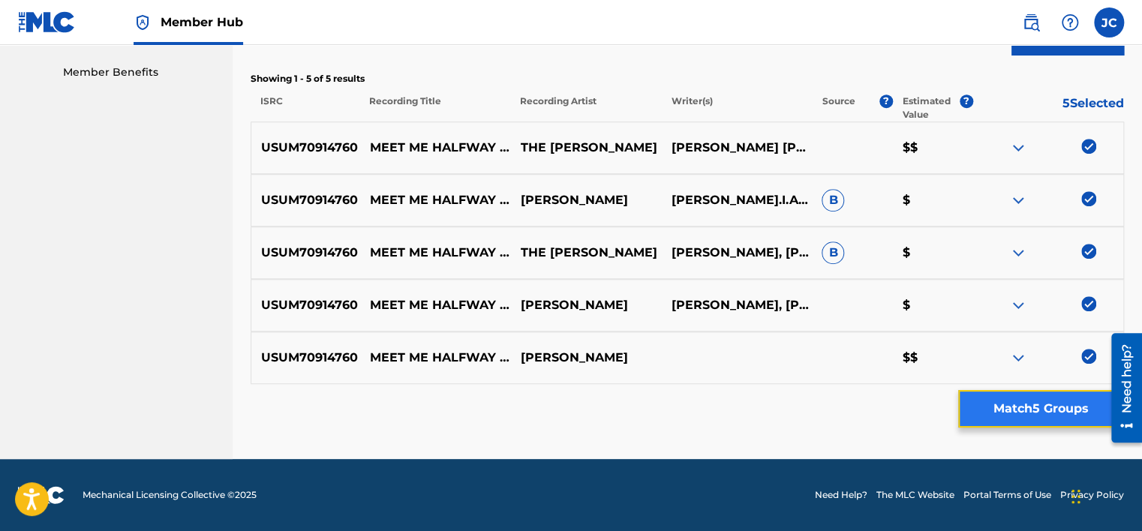
click at [1033, 407] on button "Match 5 Groups" at bounding box center [1041, 409] width 166 height 38
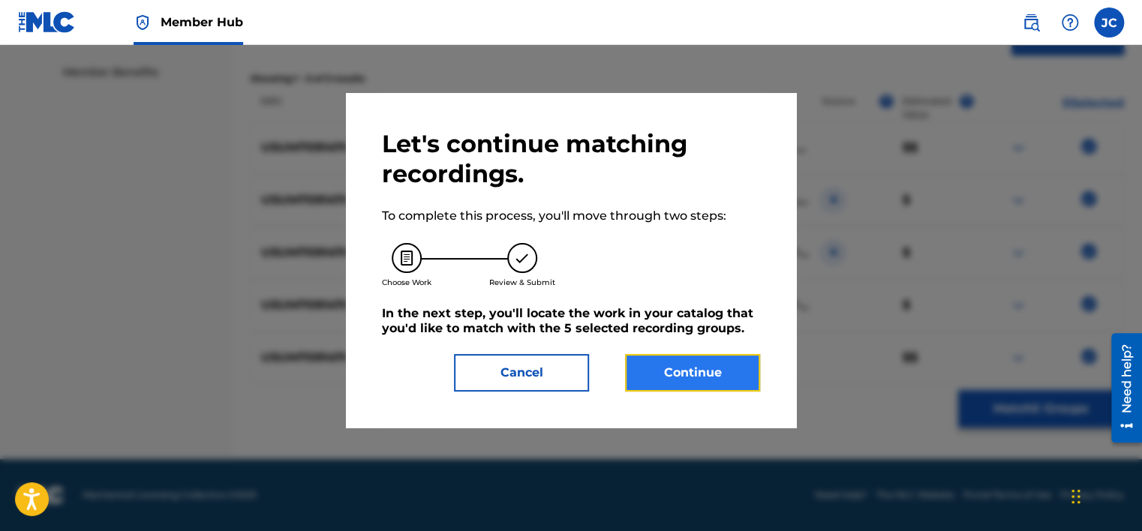
click at [710, 386] on button "Continue" at bounding box center [692, 373] width 135 height 38
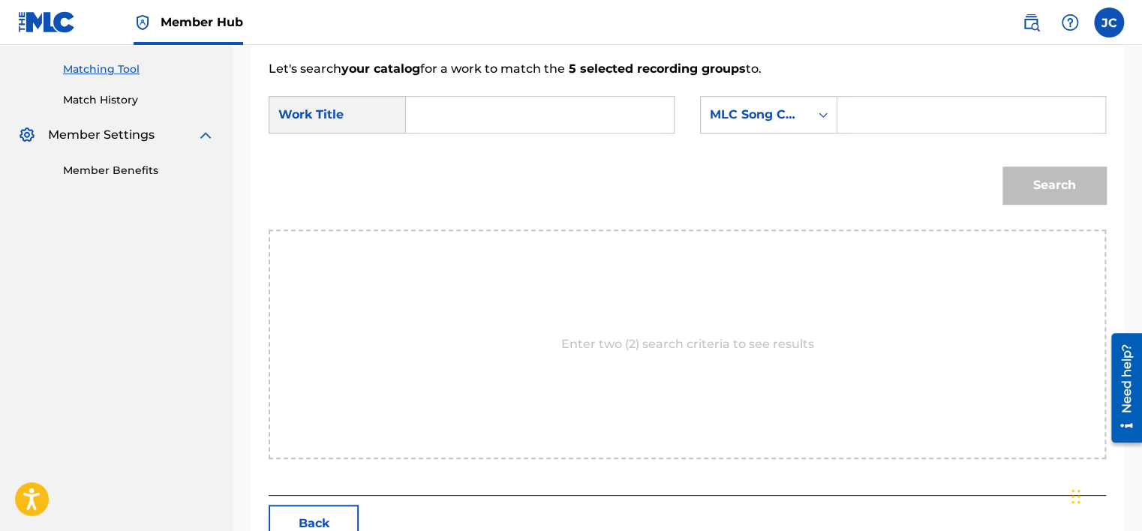
scroll to position [351, 0]
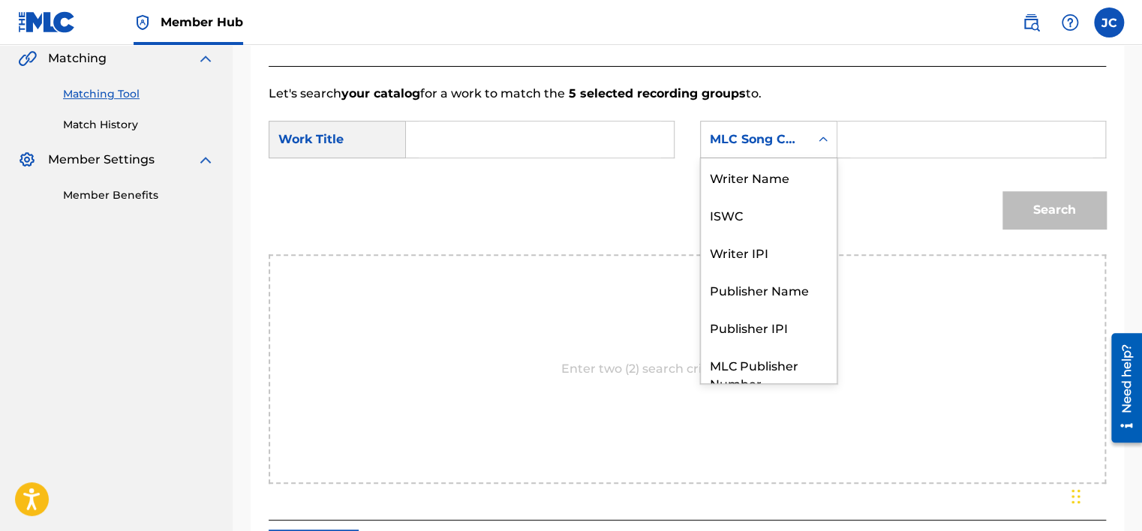
click at [783, 141] on div "MLC Song Code" at bounding box center [755, 140] width 91 height 18
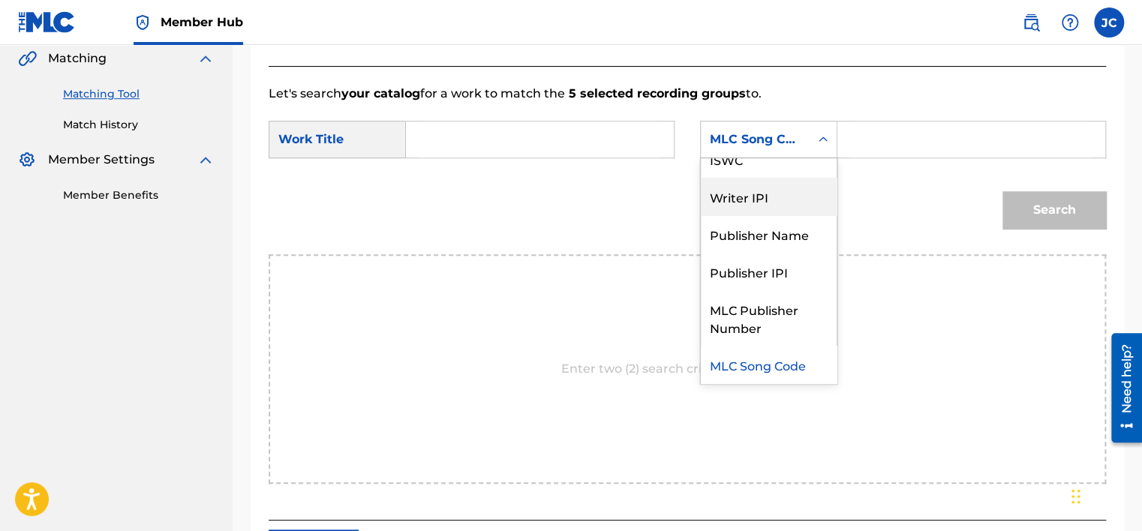
scroll to position [0, 0]
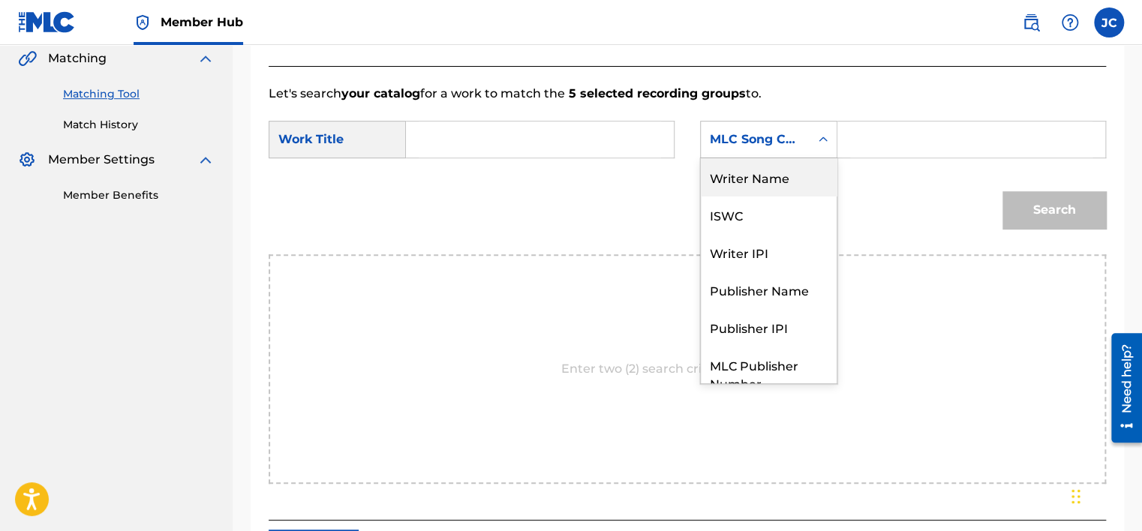
click at [774, 174] on div "Writer Name" at bounding box center [769, 177] width 136 height 38
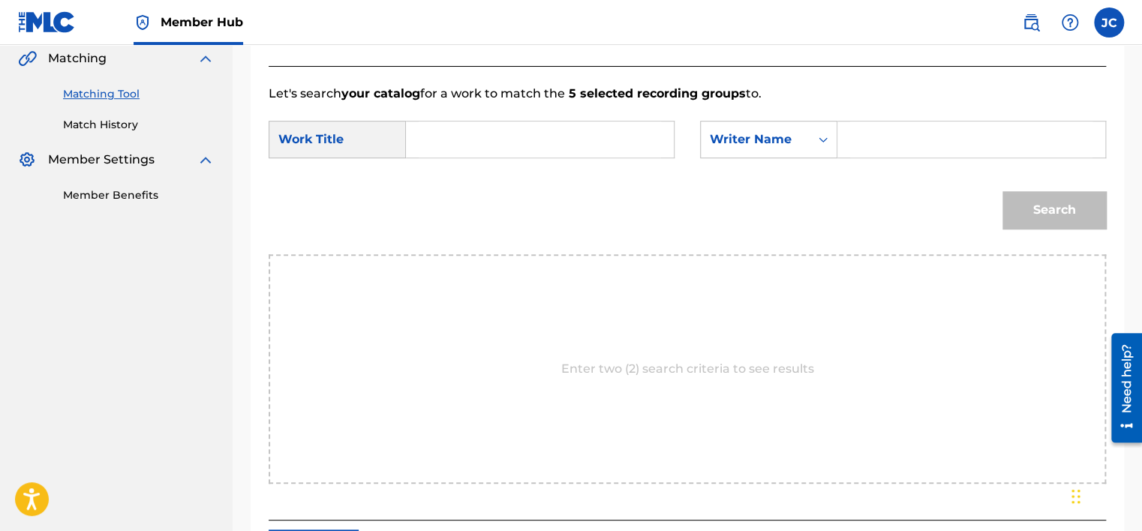
click at [598, 146] on input "Search Form" at bounding box center [540, 140] width 242 height 36
paste input "Meet Me Halfway In 3D - [DOMAIN_NAME] Remix"
type input "Meet Me Halfway In 3D - [DOMAIN_NAME] Remix"
click at [969, 161] on div "SearchWithCriteria99497eef-375d-40ca-87ba-a8d4f903172c Work Title Meet Me Halfw…" at bounding box center [688, 144] width 838 height 47
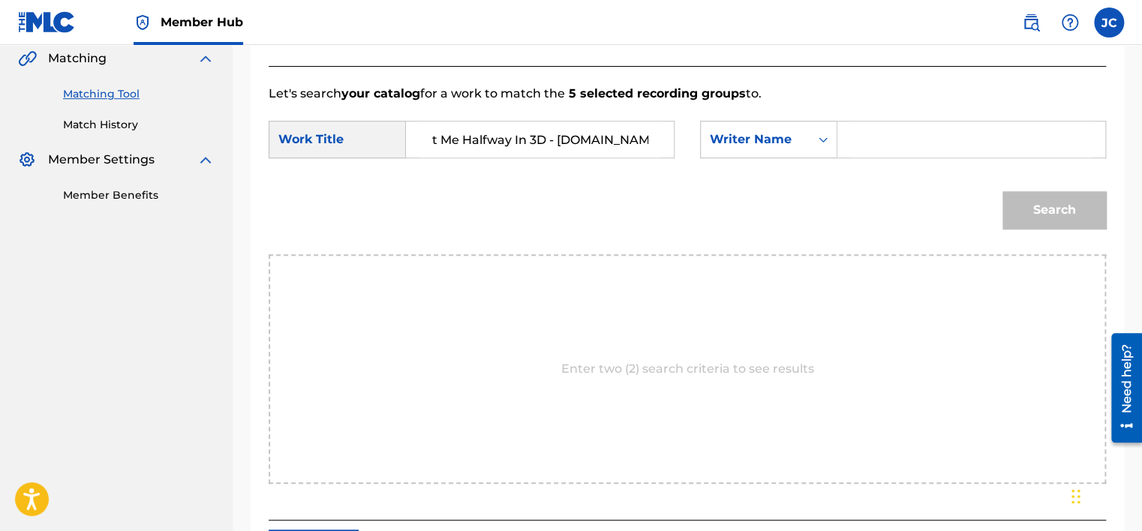
scroll to position [0, 0]
click at [961, 139] on input "Search Form" at bounding box center [971, 140] width 242 height 36
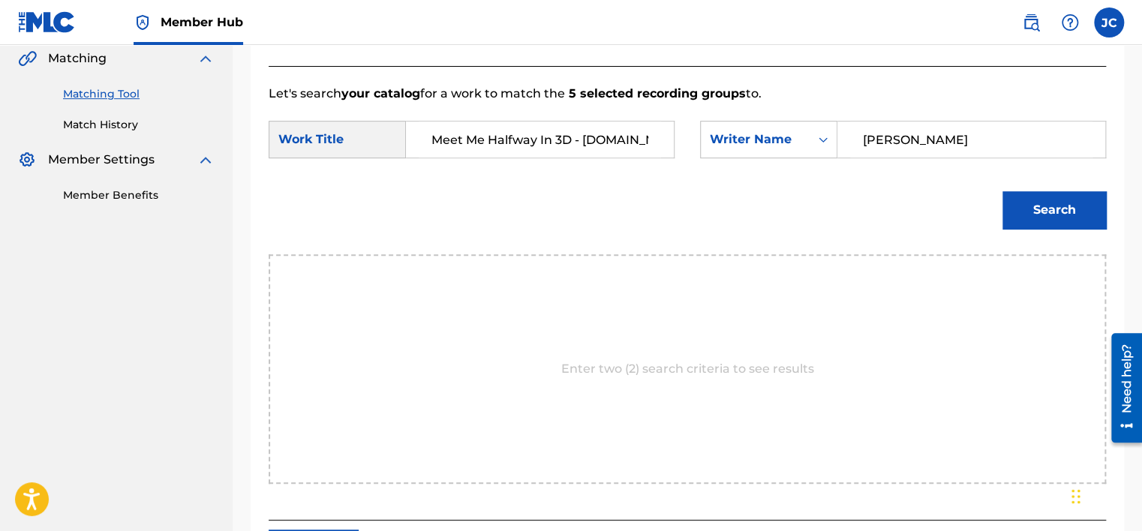
type input "[PERSON_NAME]"
click at [1003, 191] on button "Search" at bounding box center [1055, 210] width 104 height 38
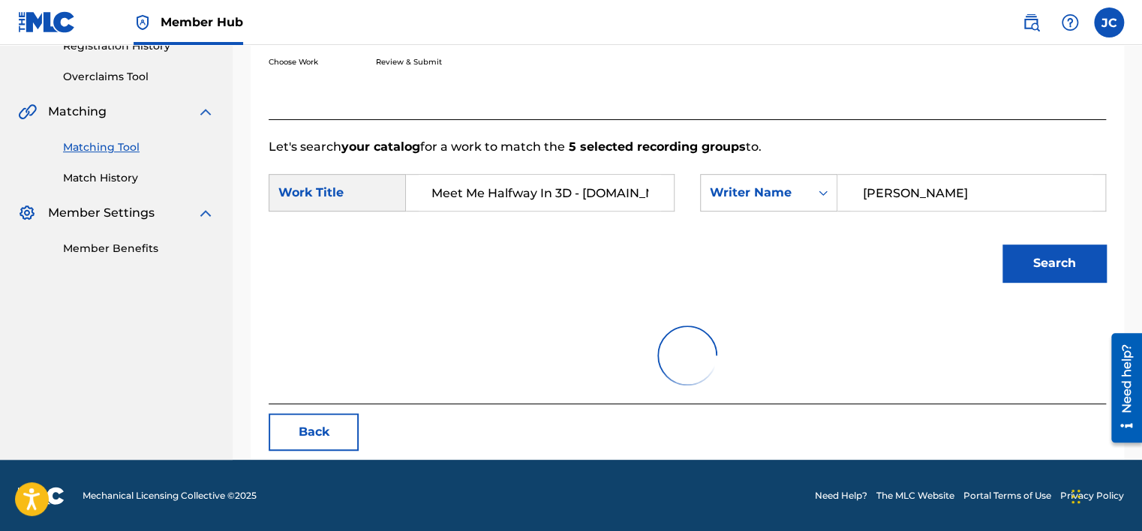
scroll to position [351, 0]
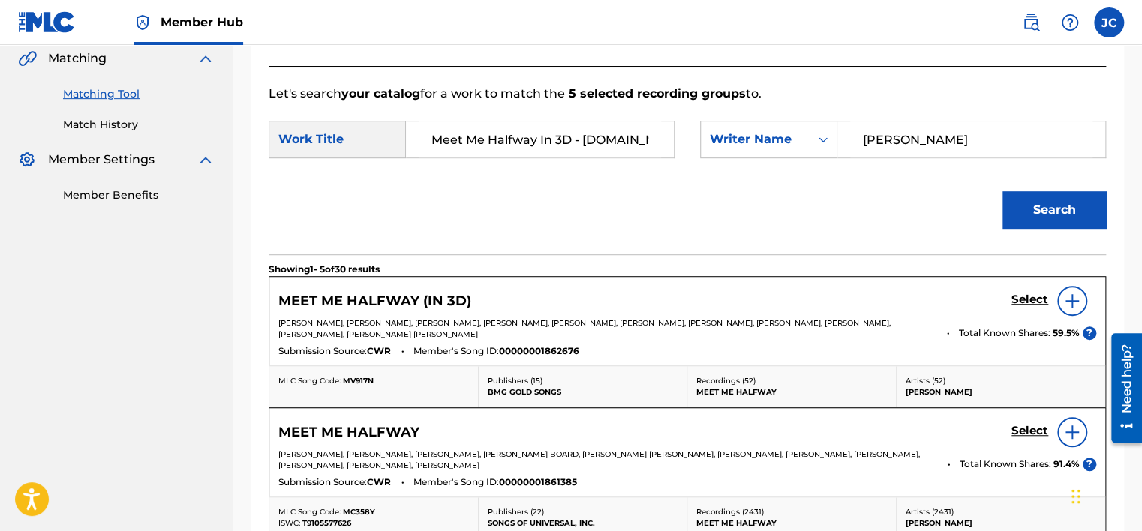
click at [1076, 295] on img at bounding box center [1072, 301] width 18 height 18
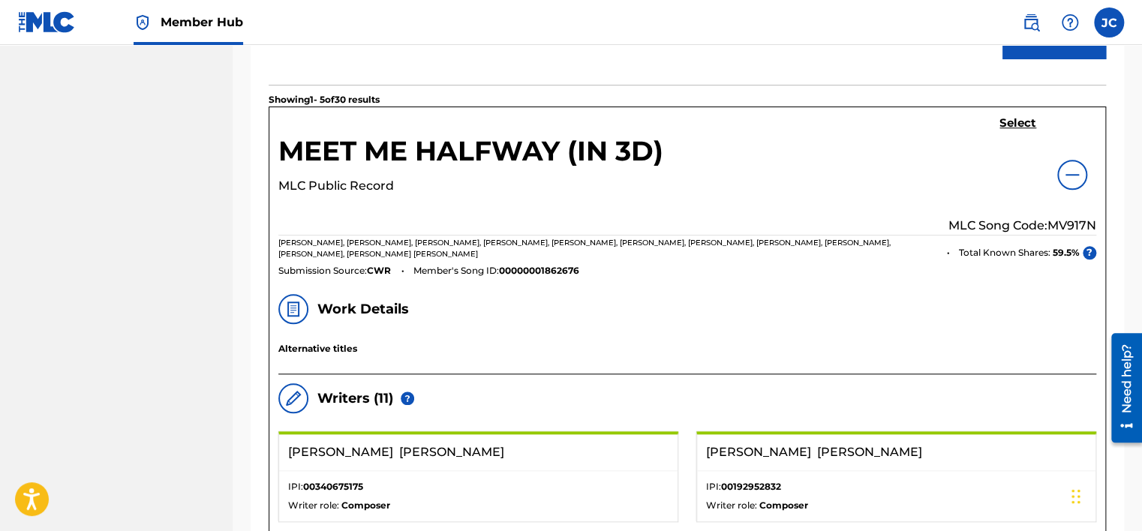
scroll to position [477, 0]
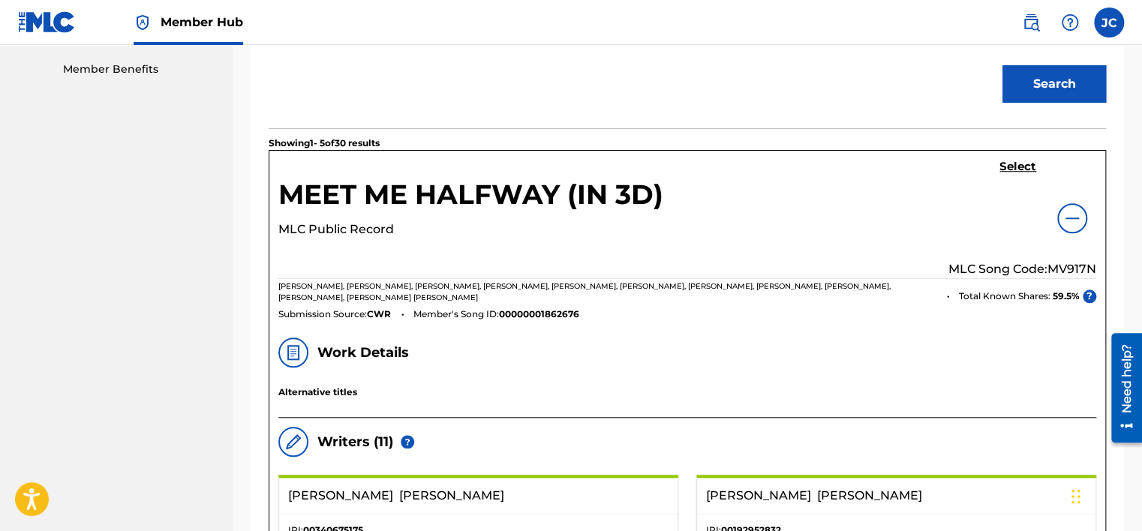
drag, startPoint x: 1141, startPoint y: 63, endPoint x: 1144, endPoint y: 74, distance: 10.9
drag, startPoint x: 1141, startPoint y: 51, endPoint x: 1144, endPoint y: 73, distance: 22.1
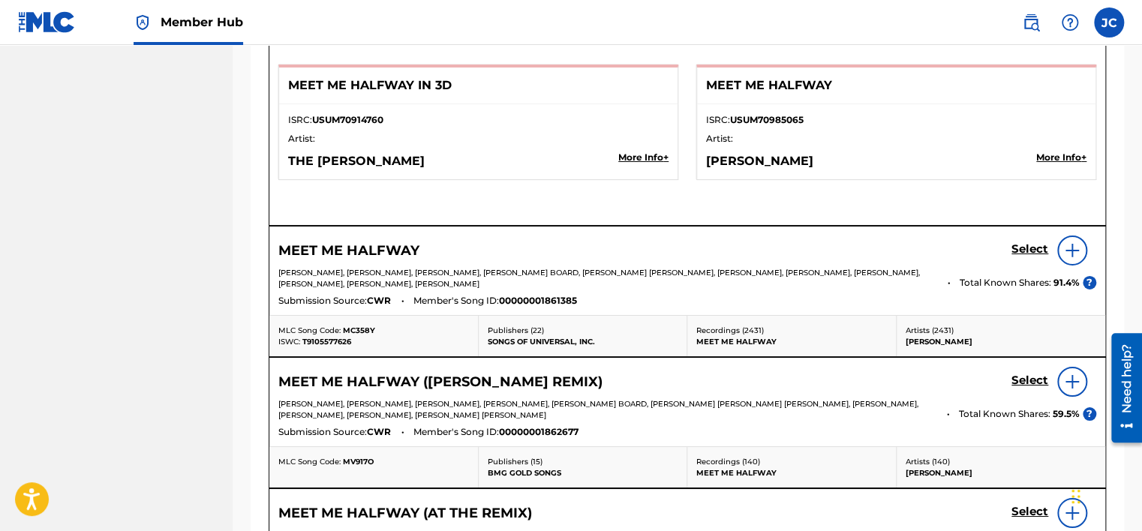
scroll to position [5460, 0]
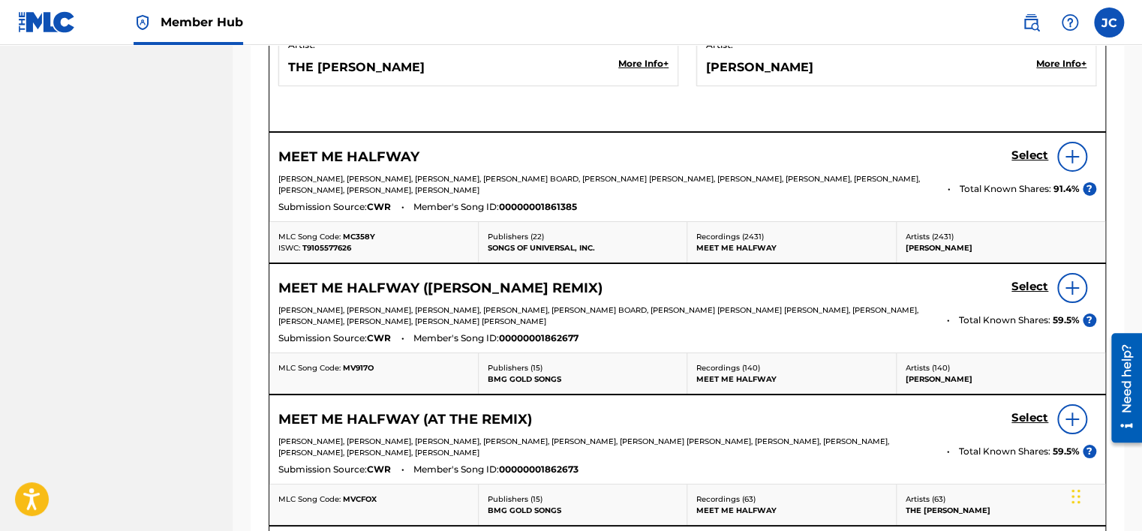
click at [1069, 150] on img at bounding box center [1072, 157] width 18 height 18
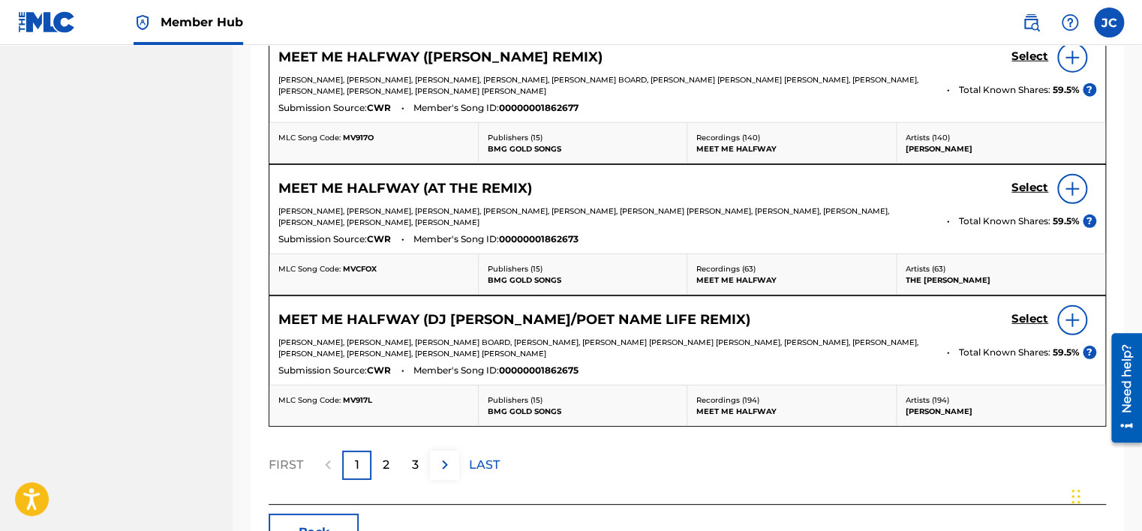
scroll to position [13427, 0]
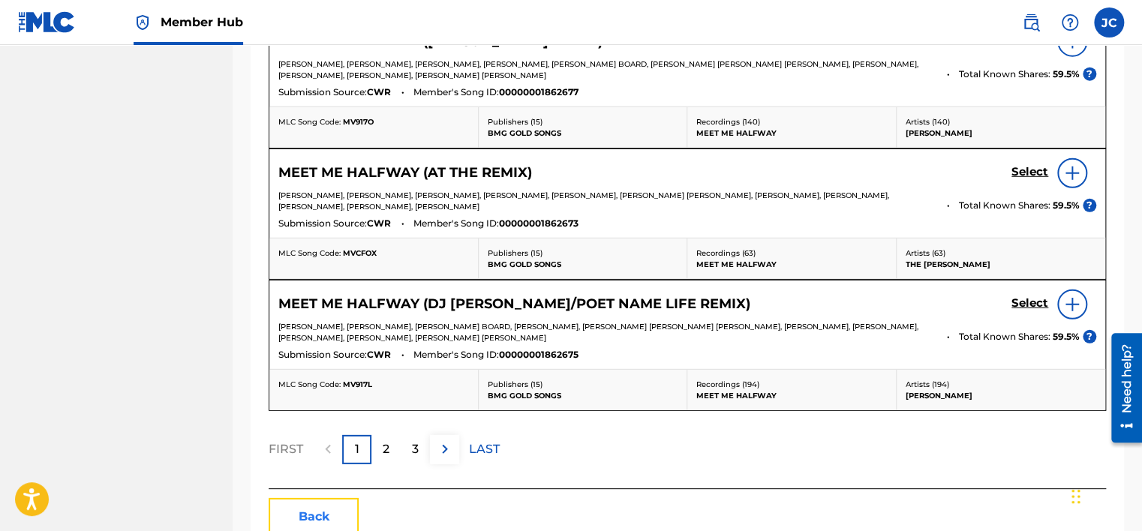
click at [313, 498] on button "Back" at bounding box center [314, 517] width 90 height 38
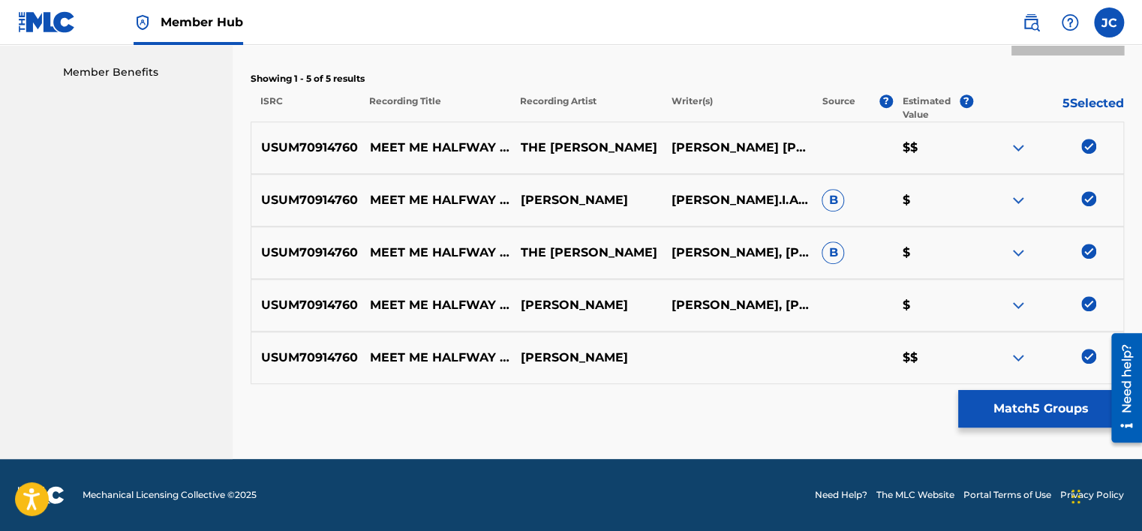
scroll to position [474, 0]
click at [1086, 354] on img at bounding box center [1088, 356] width 15 height 15
click at [1087, 302] on img at bounding box center [1088, 303] width 15 height 15
click at [1088, 248] on img at bounding box center [1088, 251] width 15 height 15
click at [1093, 189] on div "USUM70914760 MEET ME HALFWAY IN 3D [PERSON_NAME] [PERSON_NAME].I.AMALLAN PINEDA…" at bounding box center [688, 200] width 874 height 53
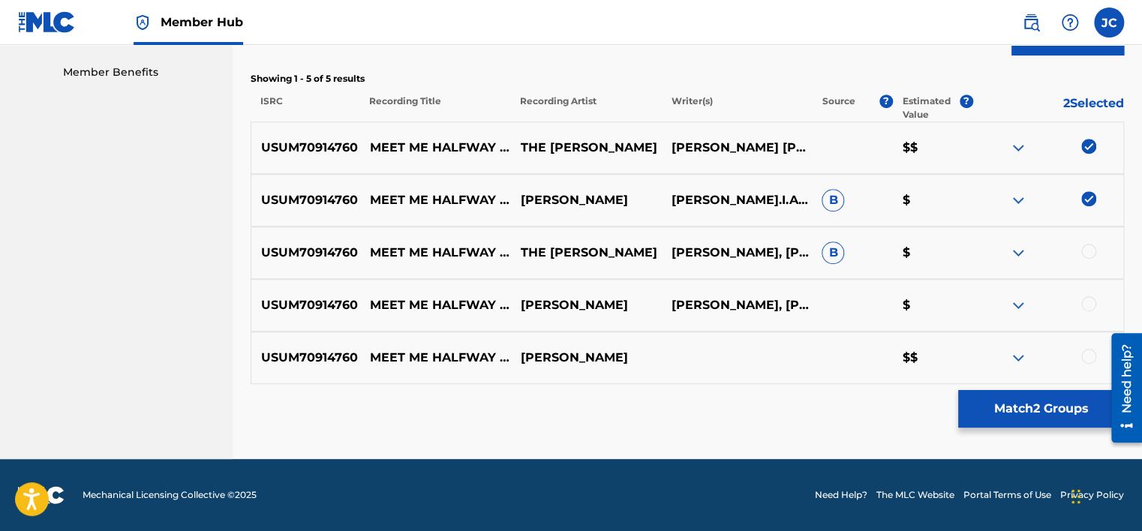
click at [1086, 206] on div at bounding box center [1048, 200] width 151 height 18
click at [1087, 201] on img at bounding box center [1088, 198] width 15 height 15
click at [1087, 147] on img at bounding box center [1088, 146] width 15 height 15
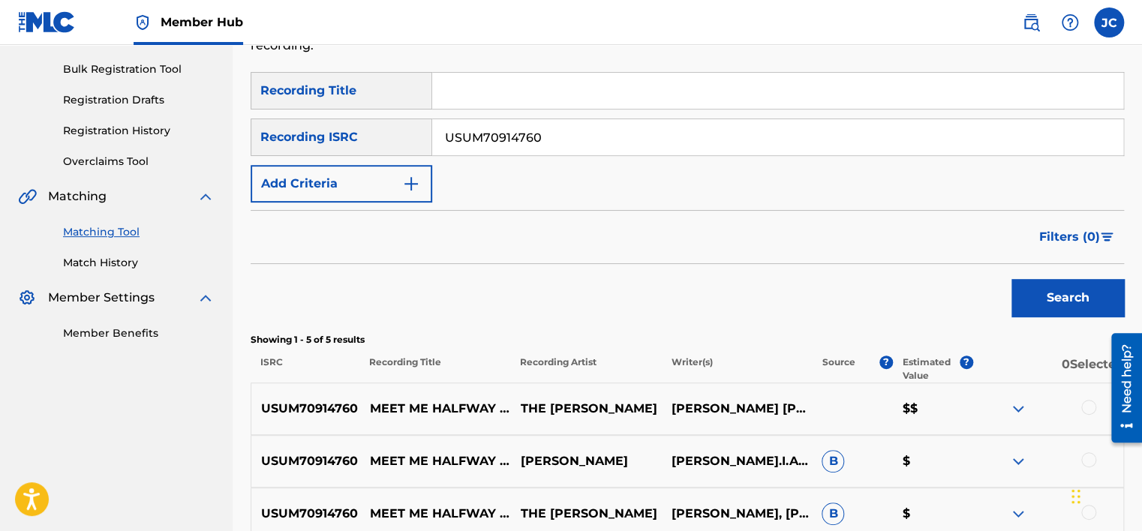
scroll to position [192, 0]
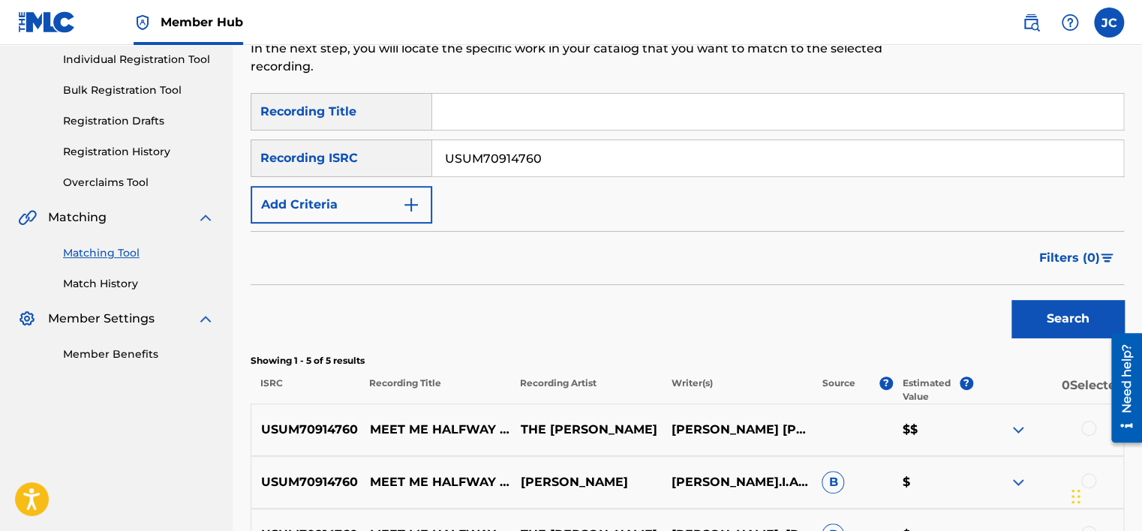
click at [657, 148] on input "USUM70914760" at bounding box center [777, 158] width 691 height 36
paste input "JPX932100105"
type input "JPX932100105"
click at [1012, 300] on button "Search" at bounding box center [1068, 319] width 113 height 38
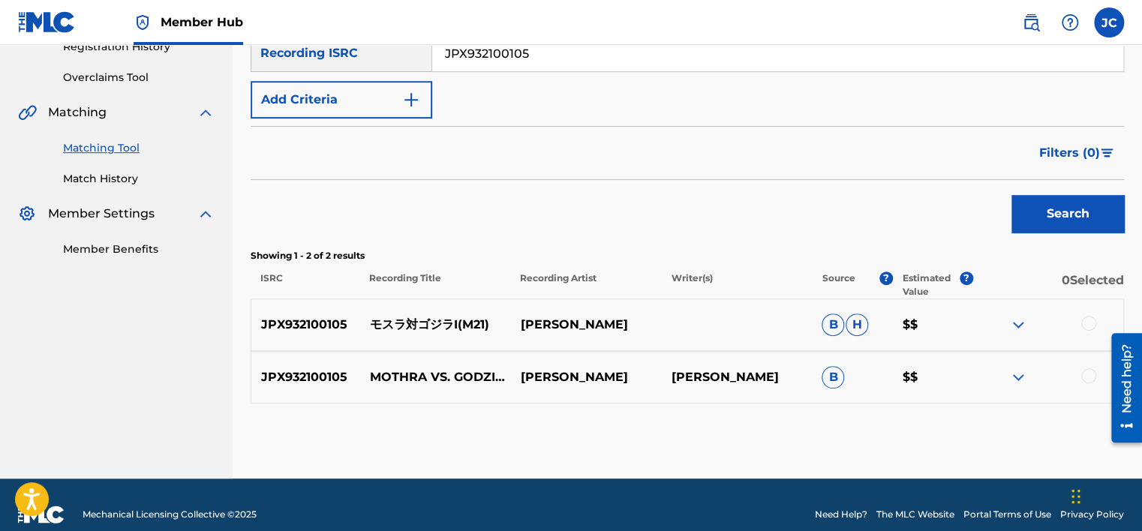
scroll to position [302, 0]
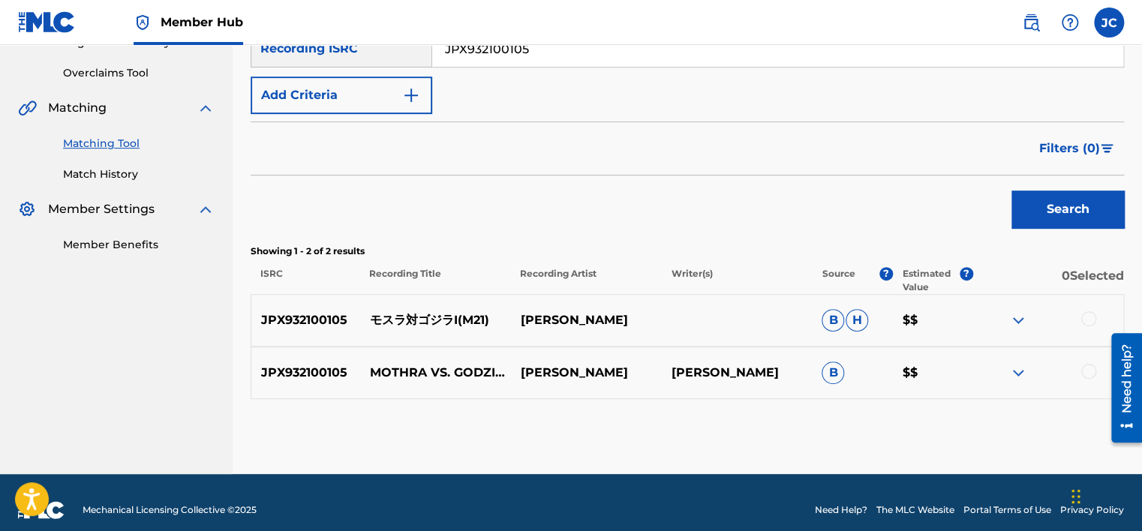
click at [1084, 375] on div at bounding box center [1088, 371] width 15 height 15
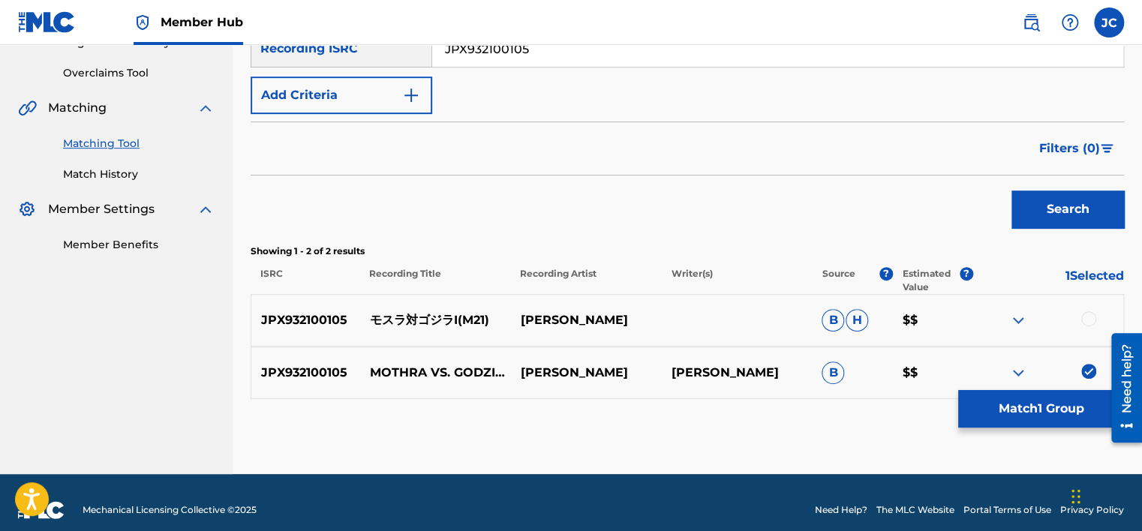
click at [1088, 314] on div at bounding box center [1088, 318] width 15 height 15
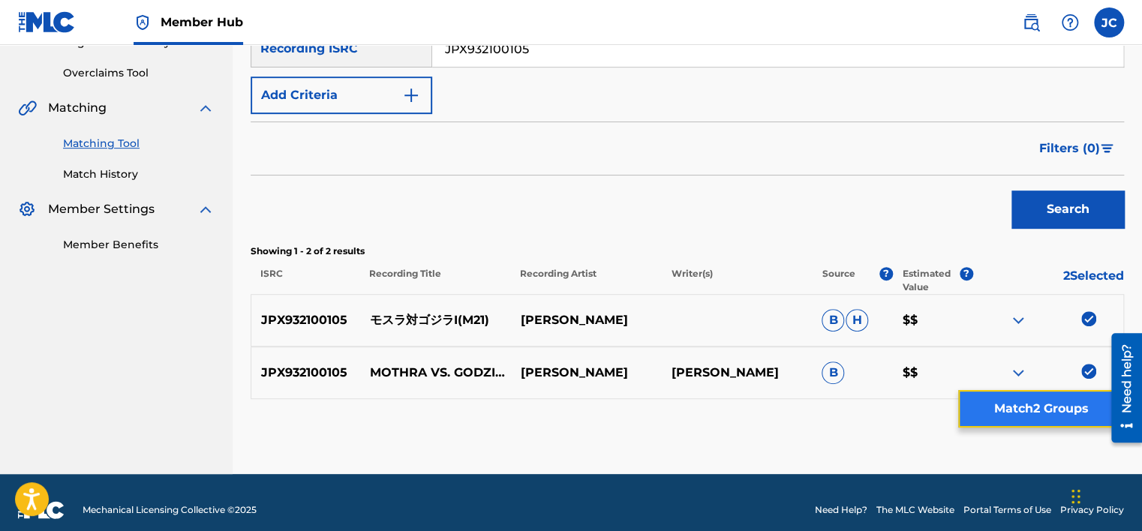
click at [1036, 421] on button "Match 2 Groups" at bounding box center [1041, 409] width 166 height 38
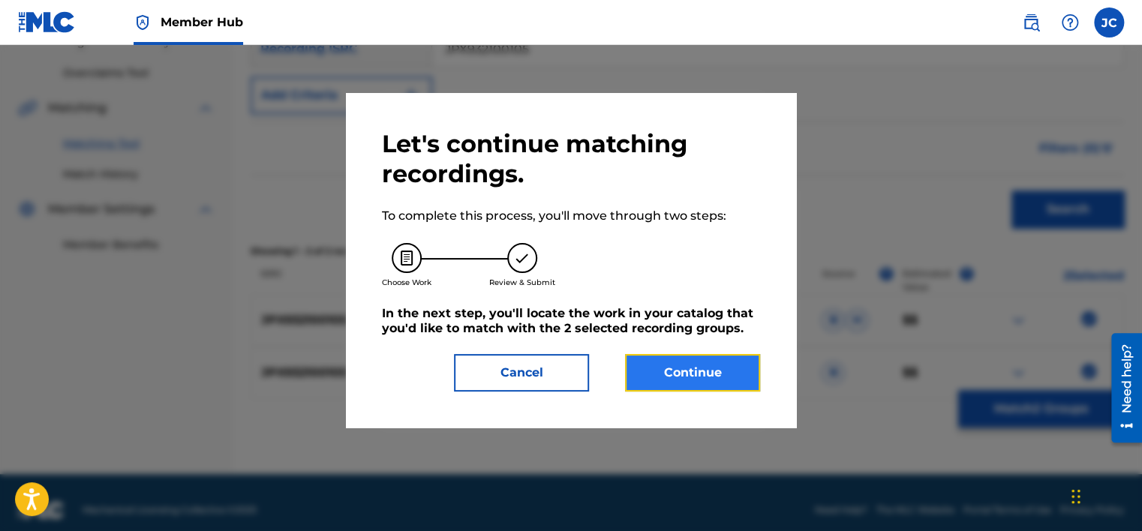
click at [684, 362] on button "Continue" at bounding box center [692, 373] width 135 height 38
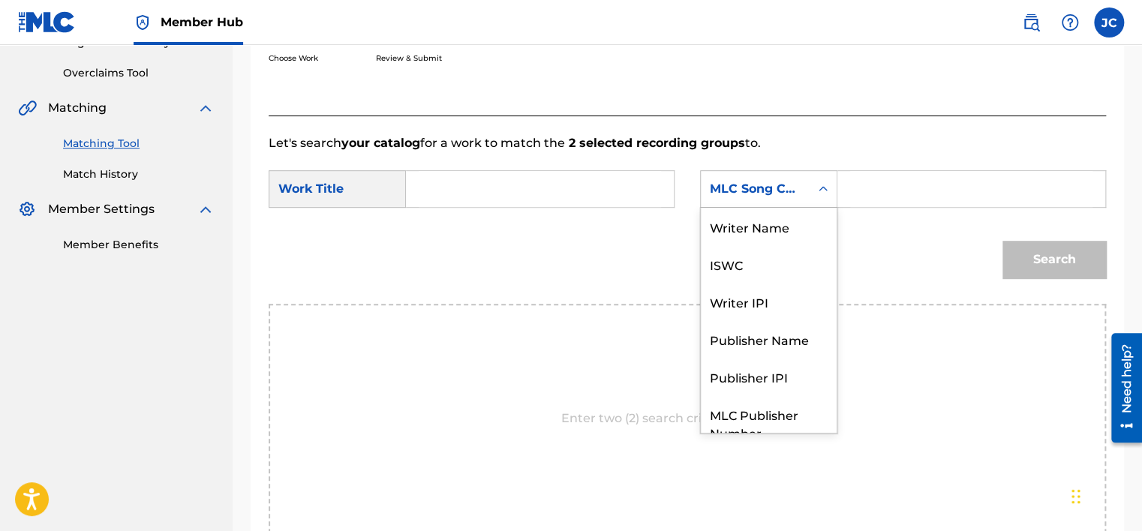
click at [729, 197] on div "MLC Song Code" at bounding box center [755, 189] width 91 height 18
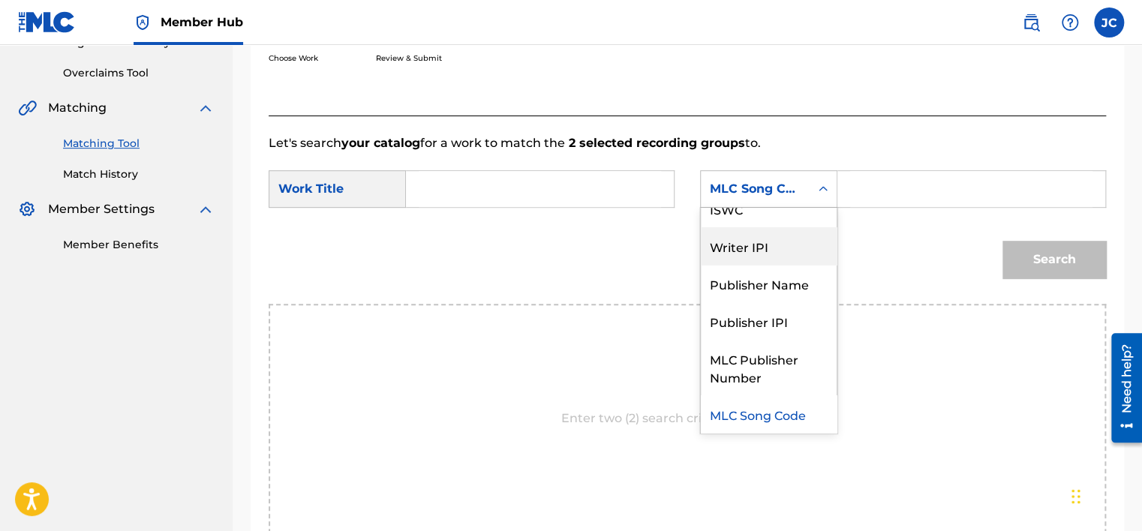
scroll to position [0, 0]
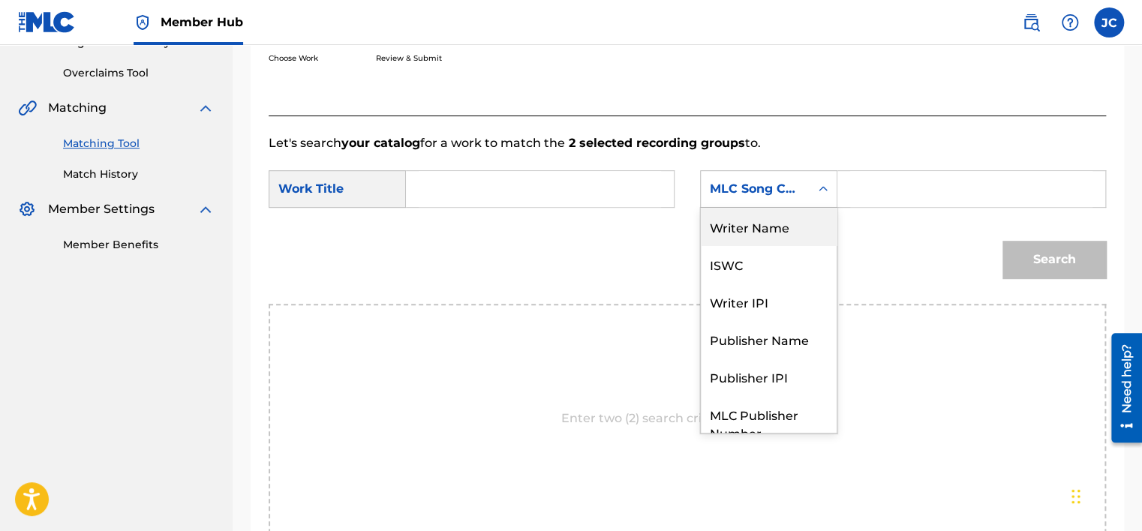
click at [777, 220] on div "Writer Name" at bounding box center [769, 227] width 136 height 38
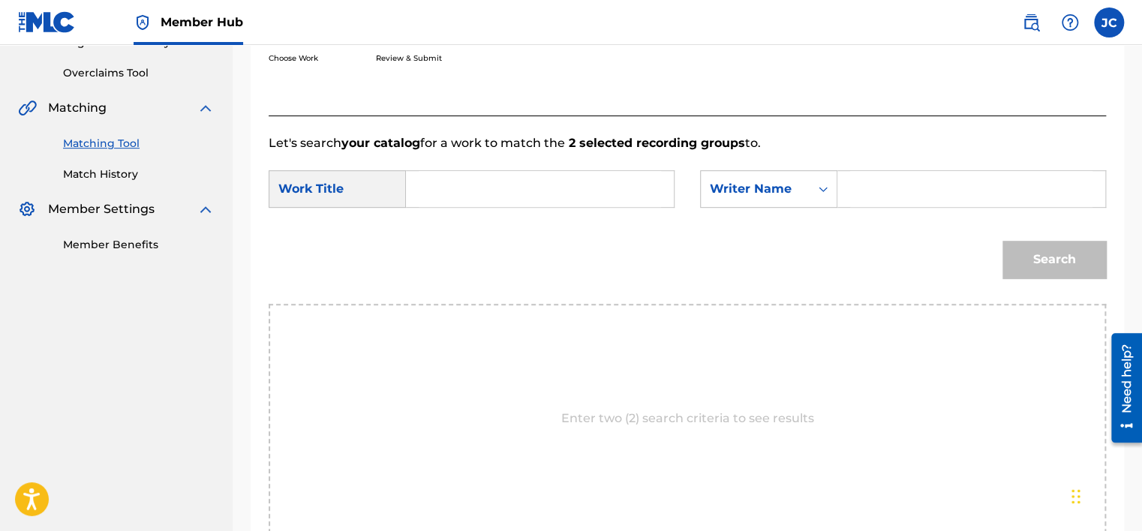
click at [534, 182] on input "Search Form" at bounding box center [540, 189] width 242 height 36
paste input "Mothra Vs. Godzilla I"
type input "Mothra Vs. Godzilla I"
click at [877, 179] on input "Search Form" at bounding box center [971, 189] width 242 height 36
paste input "Ifukube"
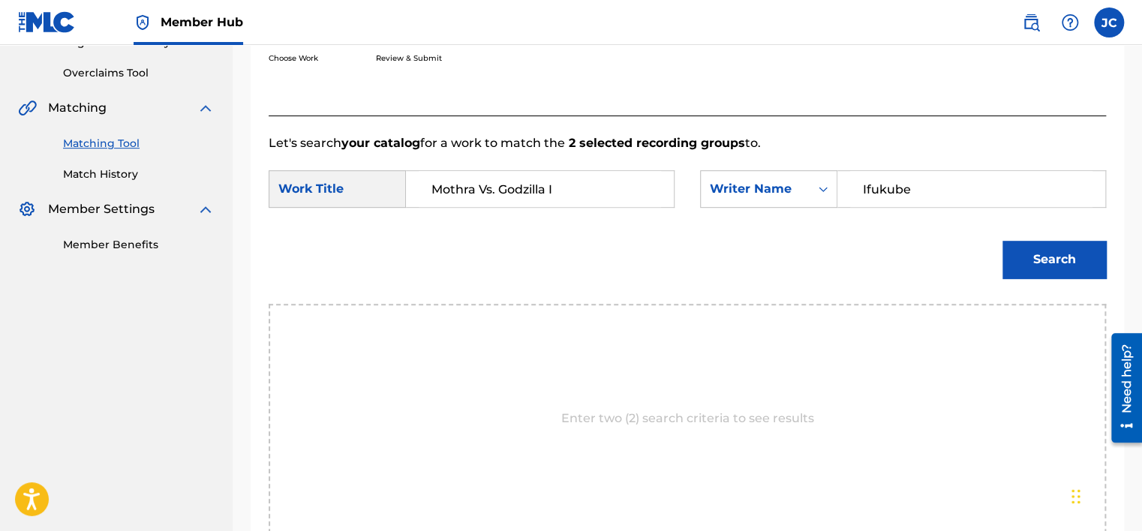
type input "Ifukube"
click at [1003, 241] on button "Search" at bounding box center [1055, 260] width 104 height 38
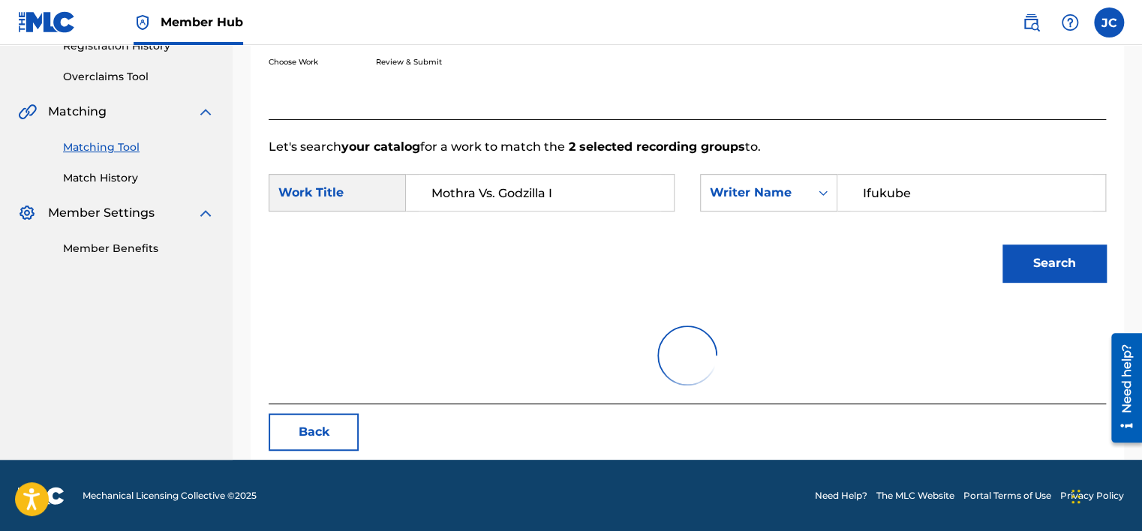
scroll to position [302, 0]
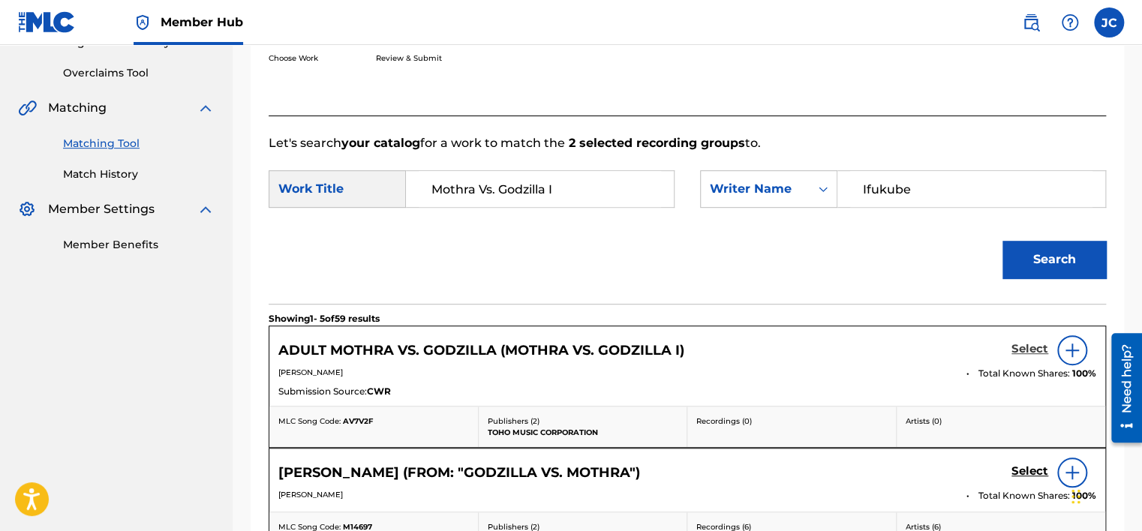
click at [1018, 346] on h5 "Select" at bounding box center [1030, 349] width 37 height 14
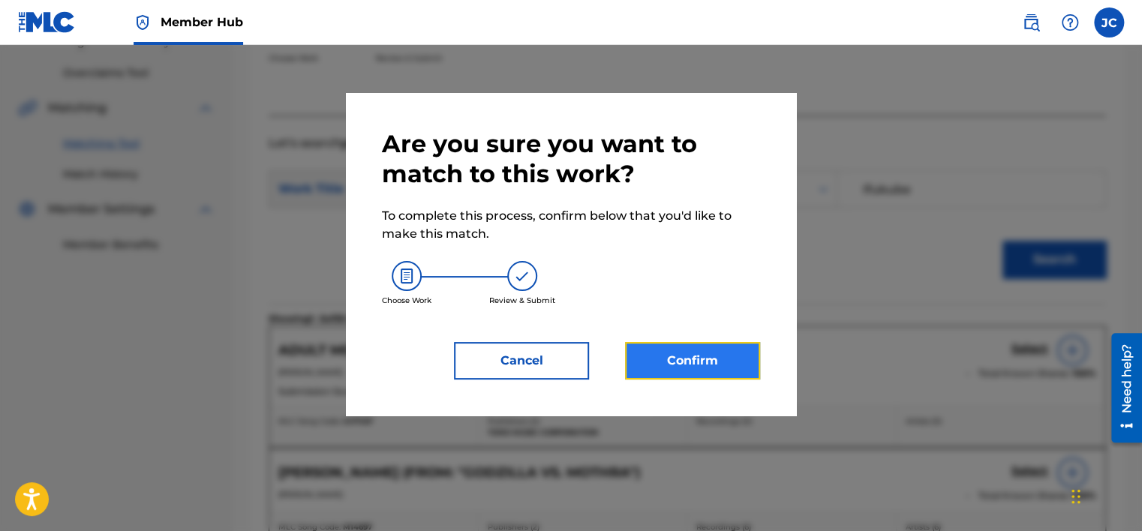
click at [684, 367] on button "Confirm" at bounding box center [692, 361] width 135 height 38
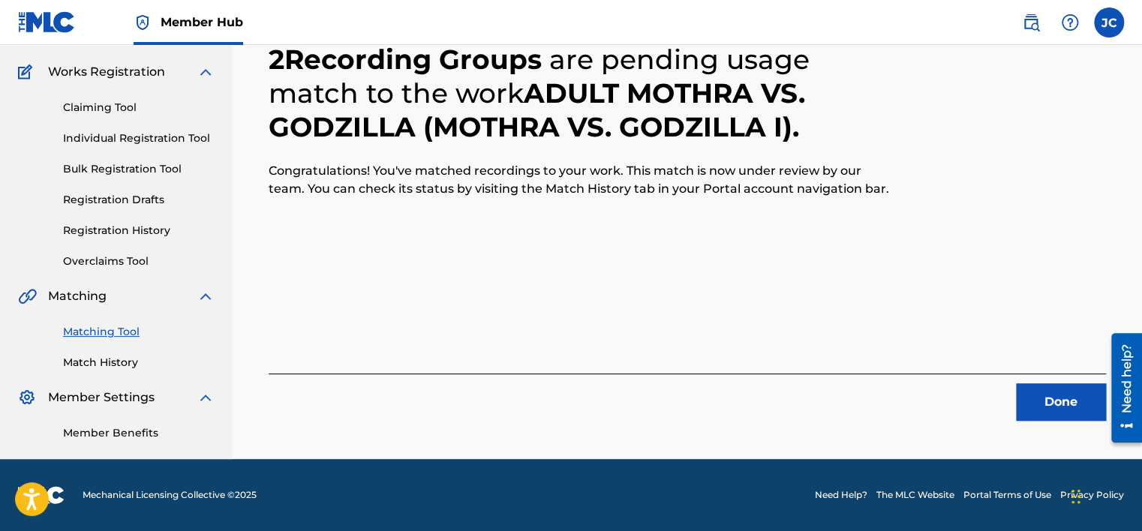
scroll to position [113, 0]
click at [1082, 416] on button "Done" at bounding box center [1061, 402] width 90 height 38
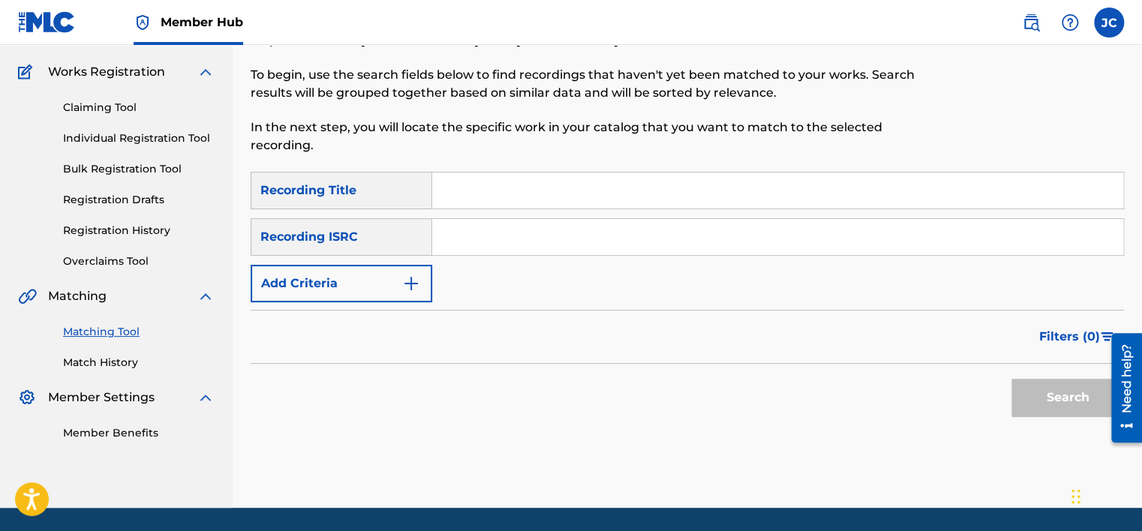
click at [540, 234] on input "Search Form" at bounding box center [777, 237] width 691 height 36
paste input "USV291303887"
type input "USV291303887"
click at [1012, 379] on button "Search" at bounding box center [1068, 398] width 113 height 38
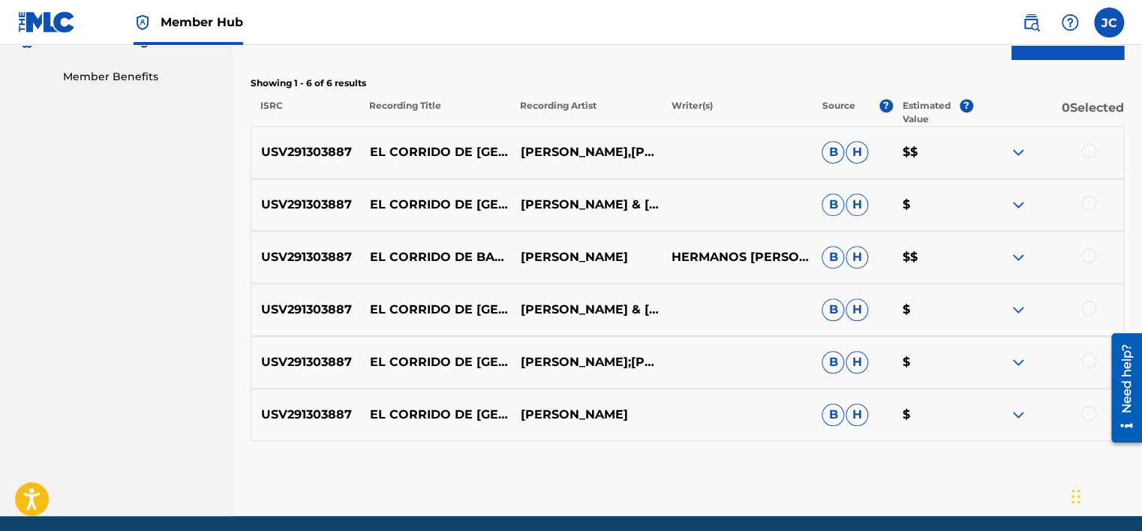
scroll to position [471, 0]
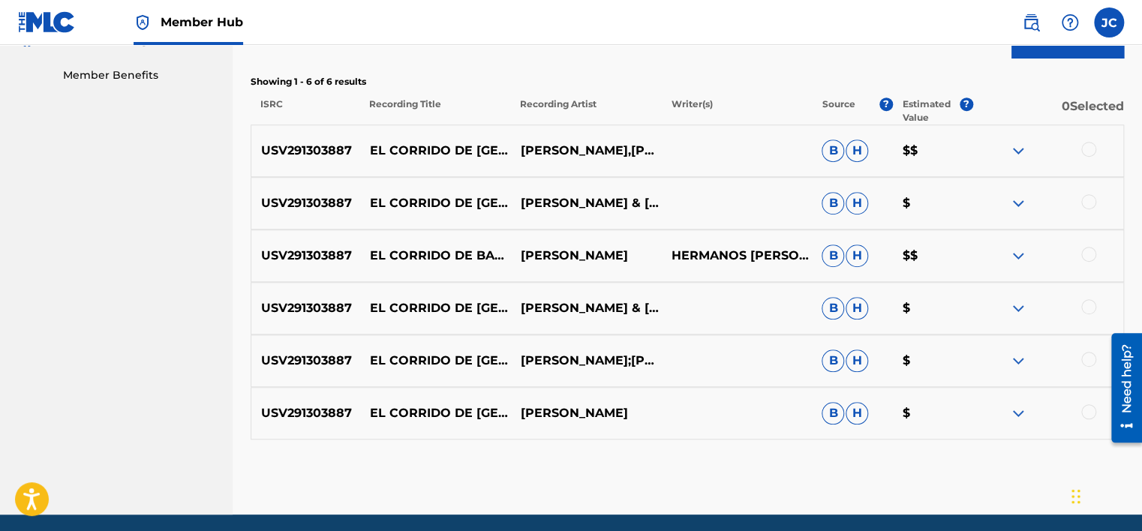
click at [1091, 415] on div at bounding box center [1088, 411] width 15 height 15
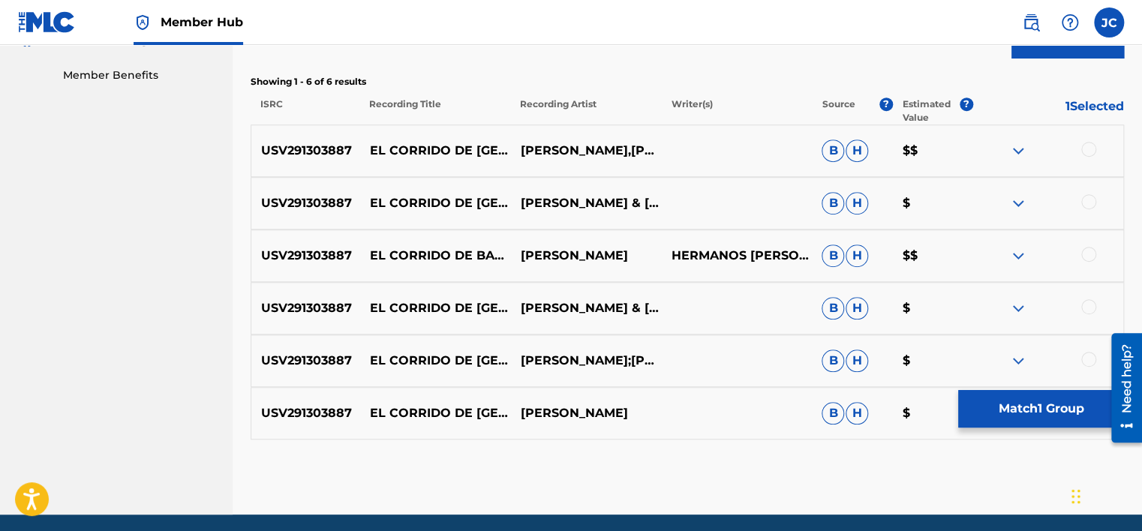
click at [1087, 360] on div at bounding box center [1088, 359] width 15 height 15
click at [1090, 310] on div at bounding box center [1088, 306] width 15 height 15
click at [1086, 250] on div at bounding box center [1088, 254] width 15 height 15
click at [1088, 208] on div at bounding box center [1088, 201] width 15 height 15
click at [1087, 153] on div at bounding box center [1088, 149] width 15 height 15
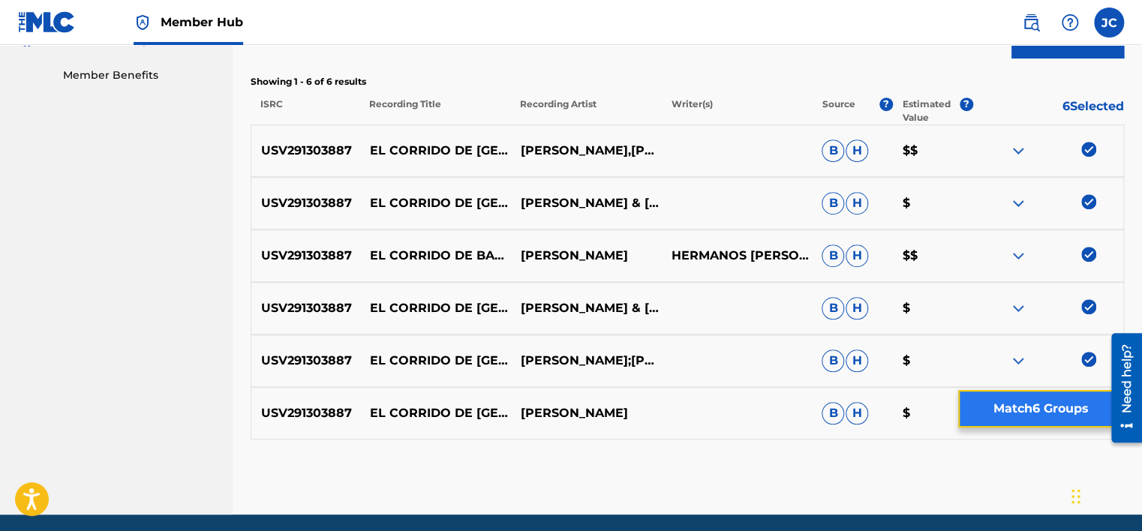
click at [1024, 393] on button "Match 6 Groups" at bounding box center [1041, 409] width 166 height 38
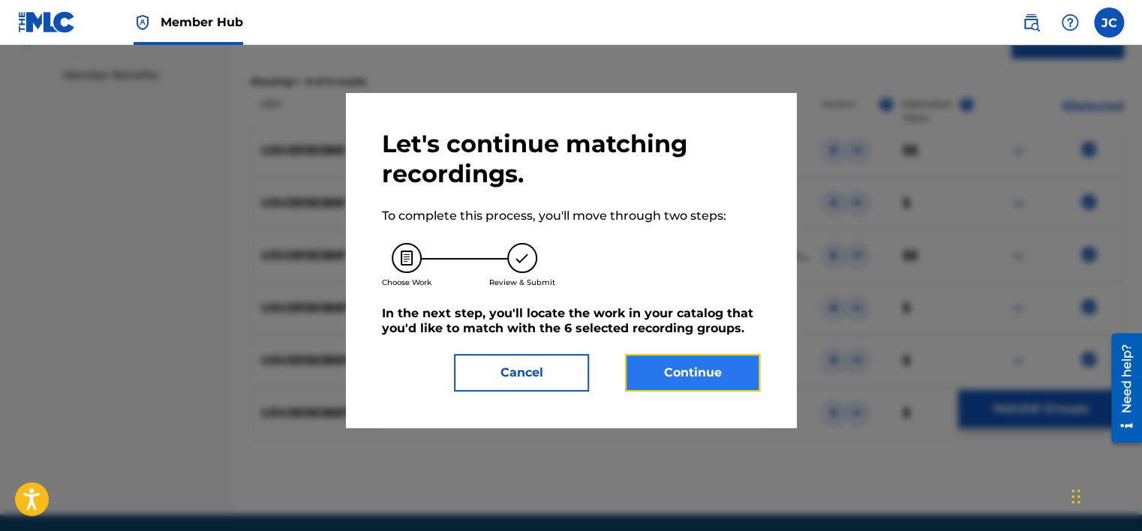
click at [679, 375] on button "Continue" at bounding box center [692, 373] width 135 height 38
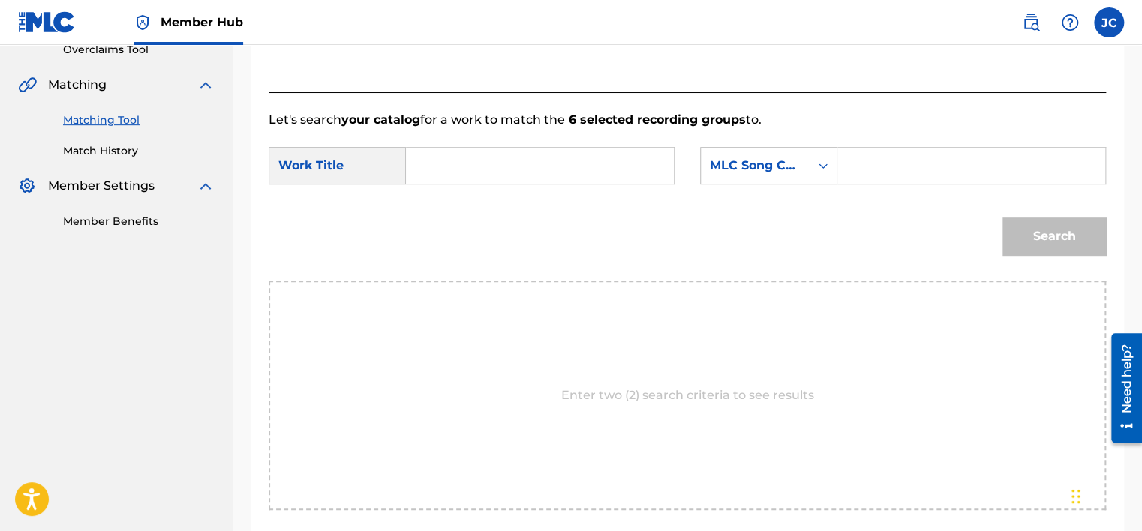
scroll to position [308, 0]
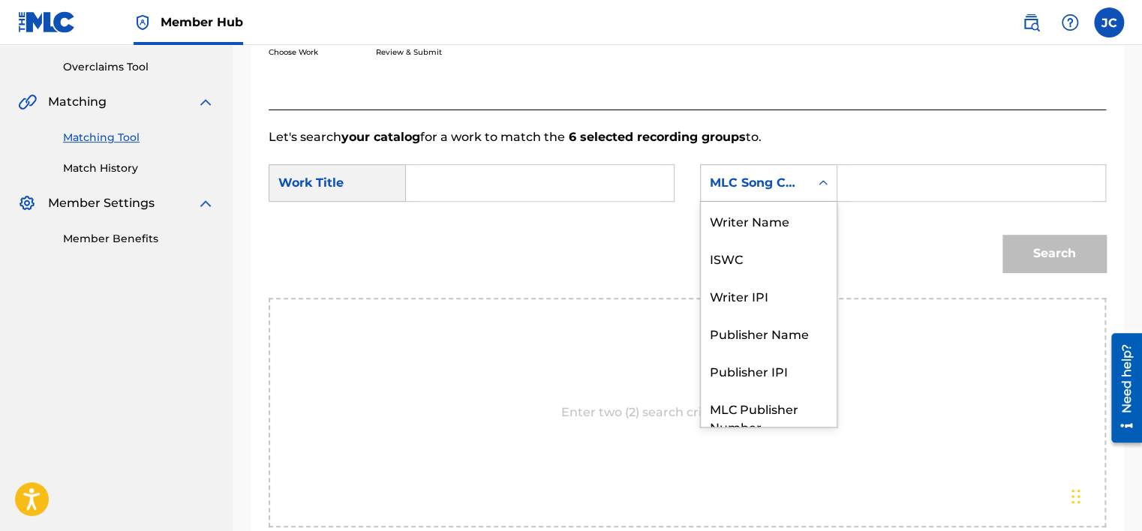
click at [815, 194] on div "Search Form" at bounding box center [823, 183] width 27 height 27
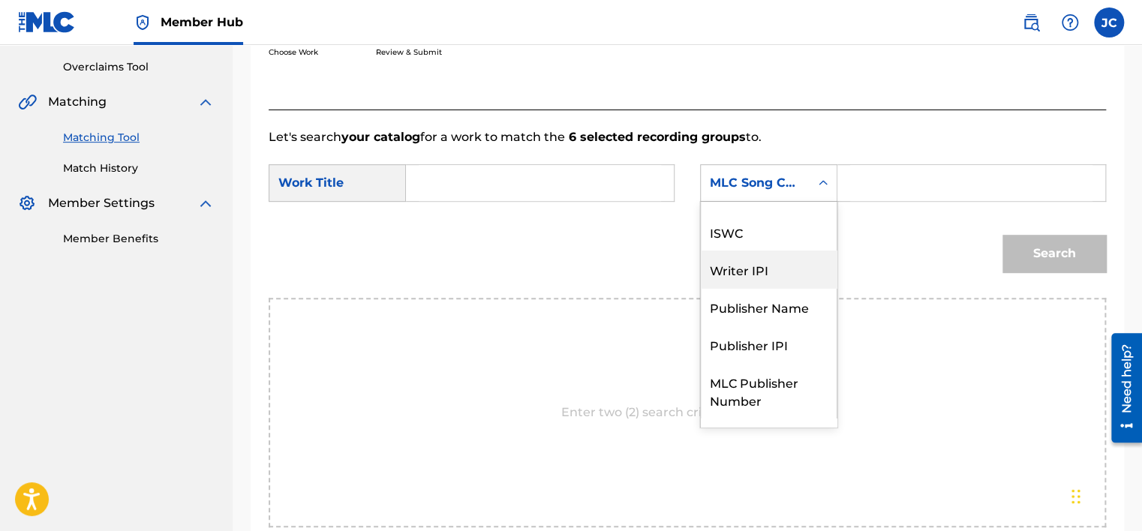
scroll to position [0, 0]
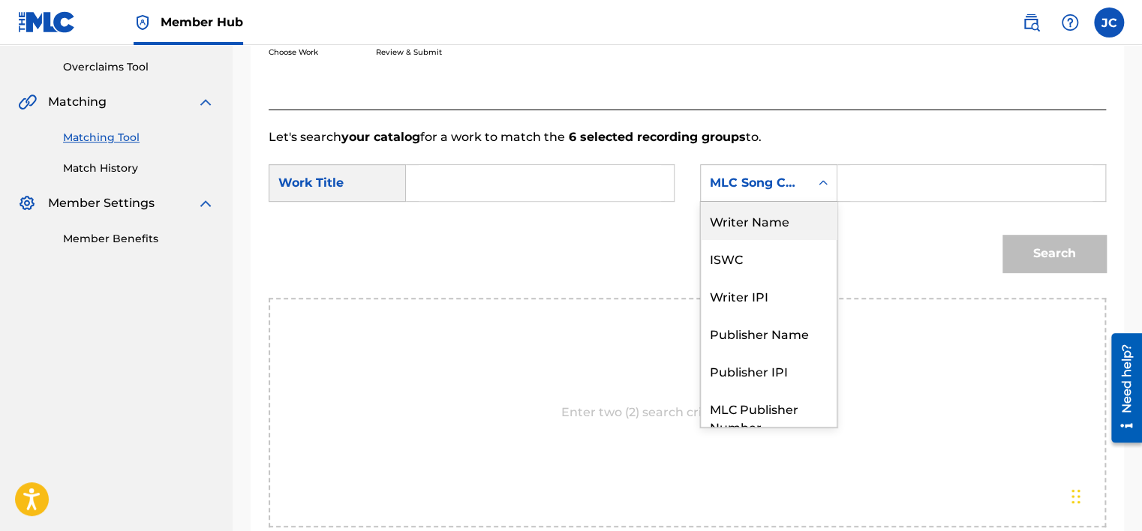
click at [768, 227] on div "Writer Name" at bounding box center [769, 221] width 136 height 38
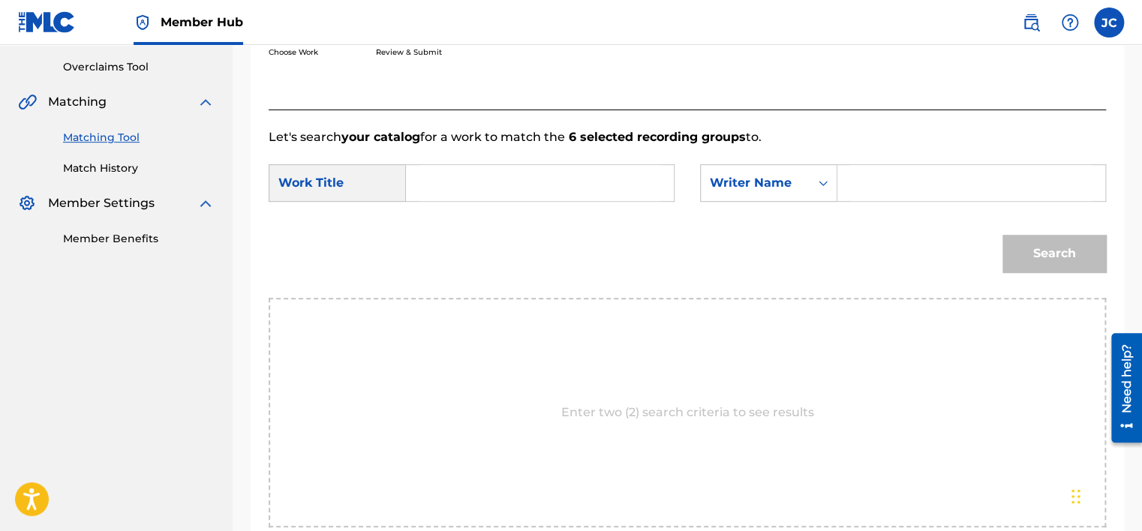
click at [601, 195] on input "Search Form" at bounding box center [540, 183] width 242 height 36
paste input "El Corrido de Badiraguato"
type input "El Corrido de Badiraguato"
click at [921, 178] on input "Search Form" at bounding box center [971, 183] width 242 height 36
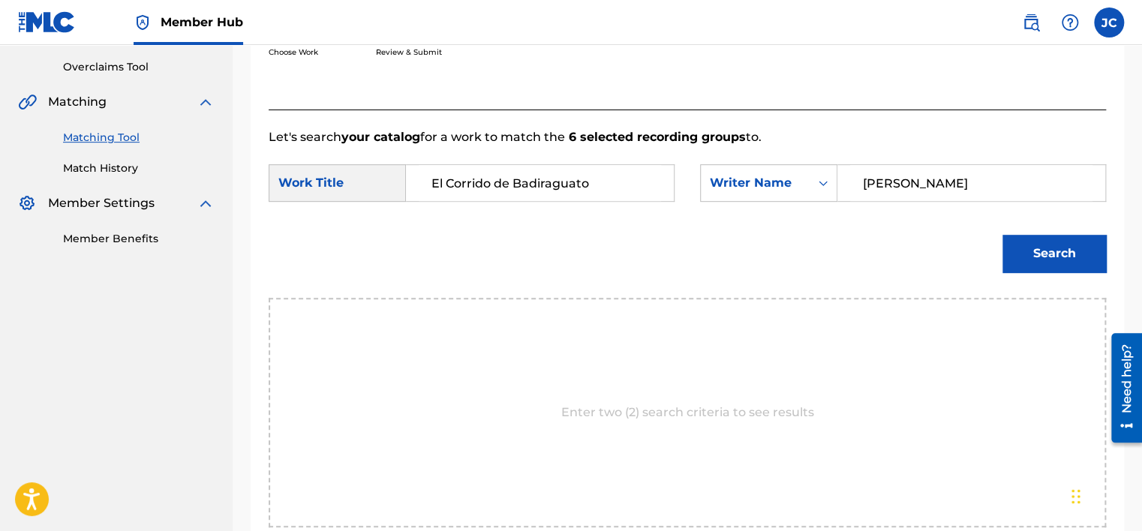
click at [1003, 235] on button "Search" at bounding box center [1055, 254] width 104 height 38
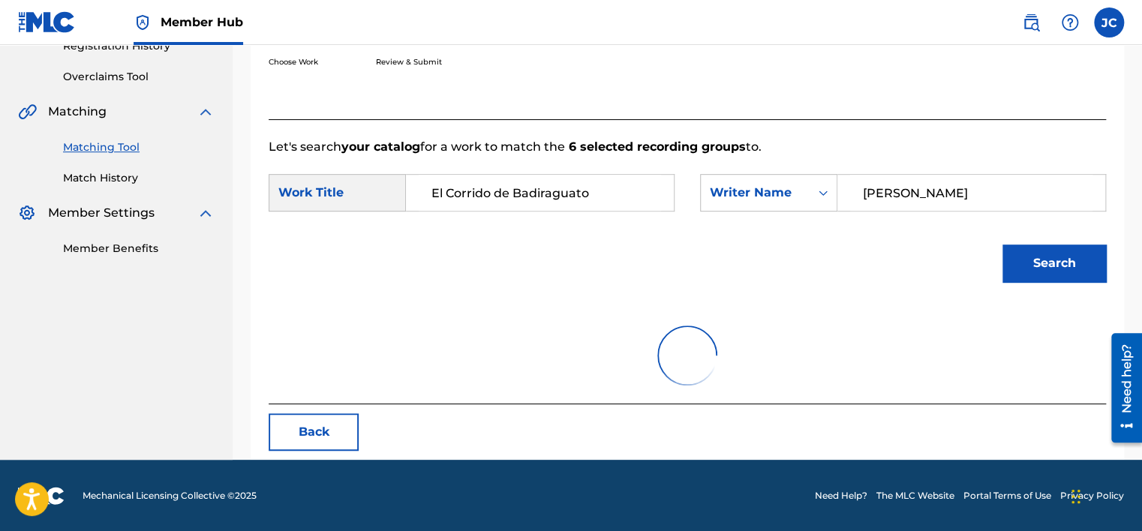
scroll to position [308, 0]
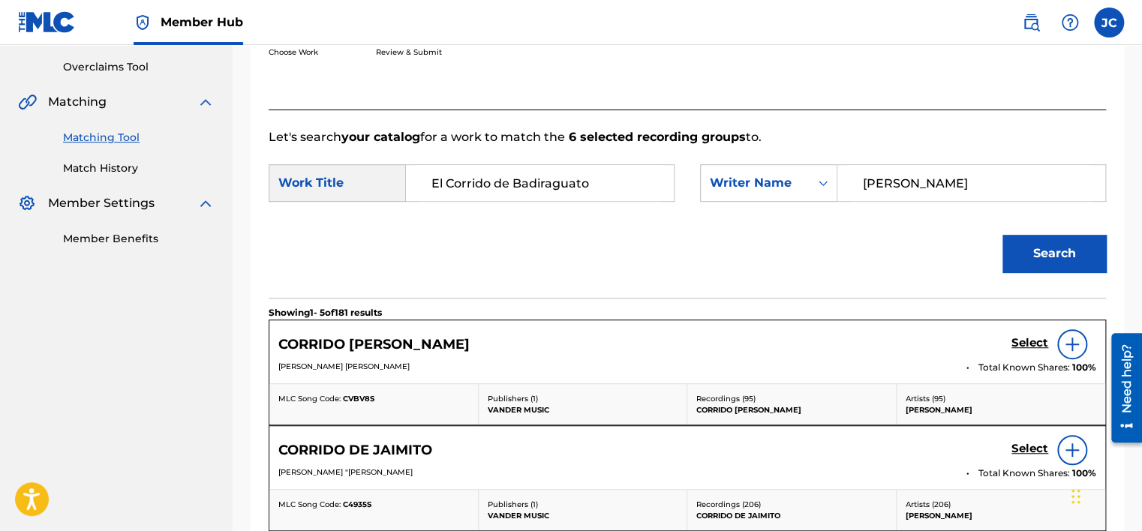
click at [997, 164] on div "[PERSON_NAME]" at bounding box center [972, 183] width 269 height 38
drag, startPoint x: 997, startPoint y: 164, endPoint x: 999, endPoint y: 177, distance: 13.7
click at [999, 177] on input "[PERSON_NAME]" at bounding box center [971, 183] width 242 height 36
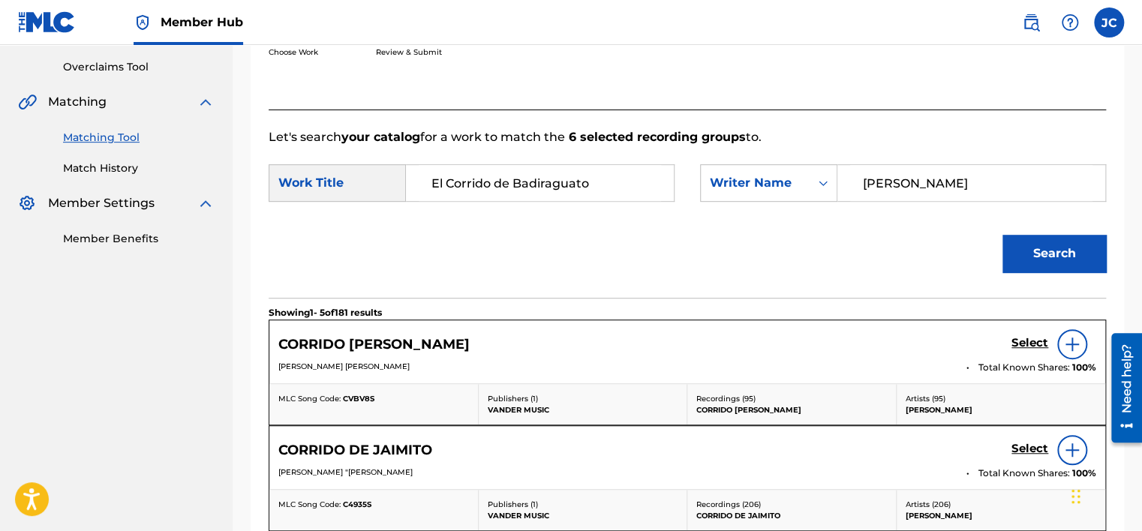
click at [970, 127] on div "Let's search your catalog for a work to match the 6 selected recording groups t…" at bounding box center [688, 527] width 838 height 834
click at [964, 187] on input "[PERSON_NAME]" at bounding box center [971, 183] width 242 height 36
click at [1003, 235] on button "Search" at bounding box center [1055, 254] width 104 height 38
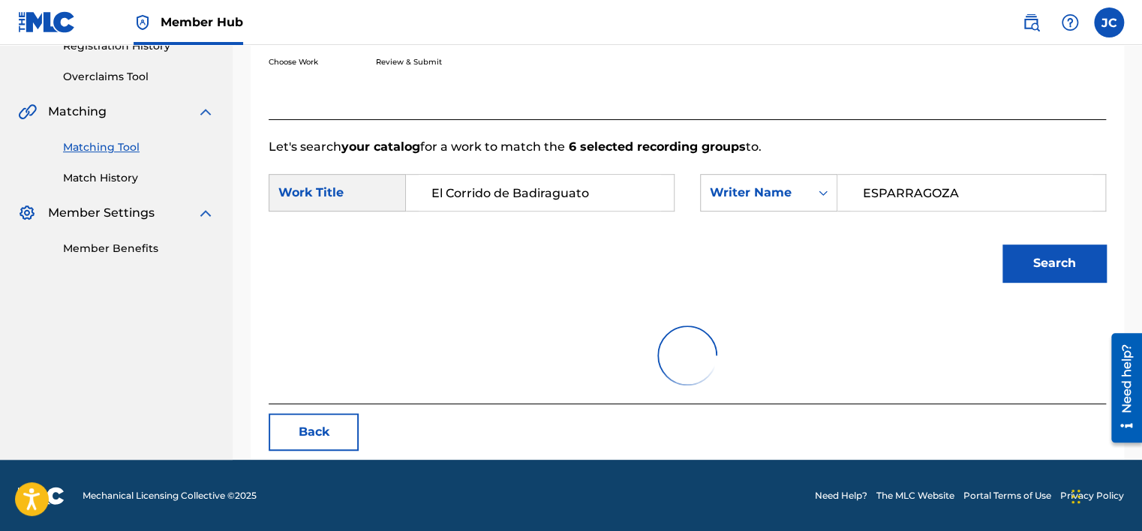
scroll to position [234, 0]
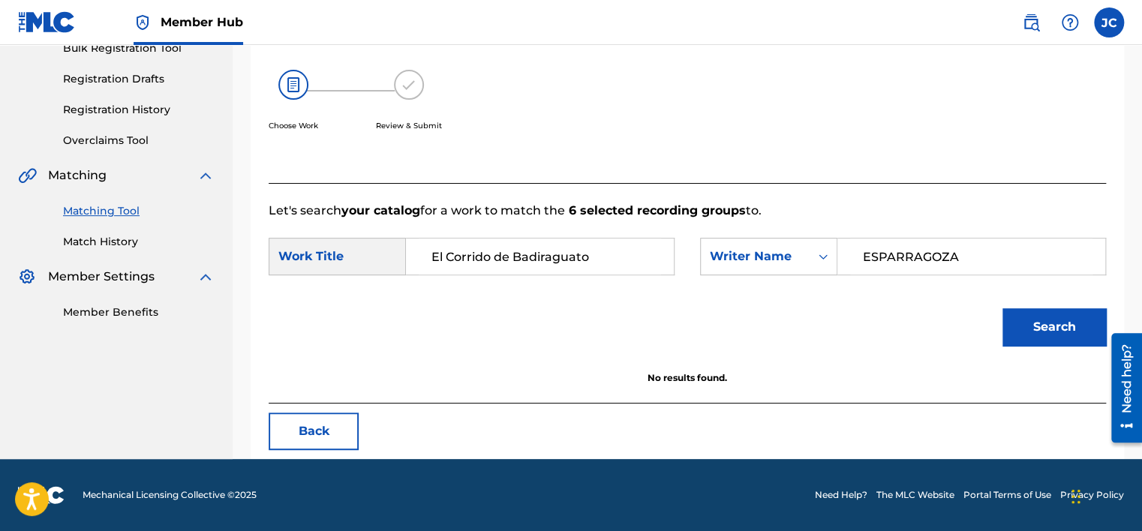
drag, startPoint x: 964, startPoint y: 264, endPoint x: 881, endPoint y: 261, distance: 82.6
click at [881, 261] on input "ESPARRAGOZA" at bounding box center [971, 257] width 242 height 36
click at [1003, 308] on button "Search" at bounding box center [1055, 327] width 104 height 38
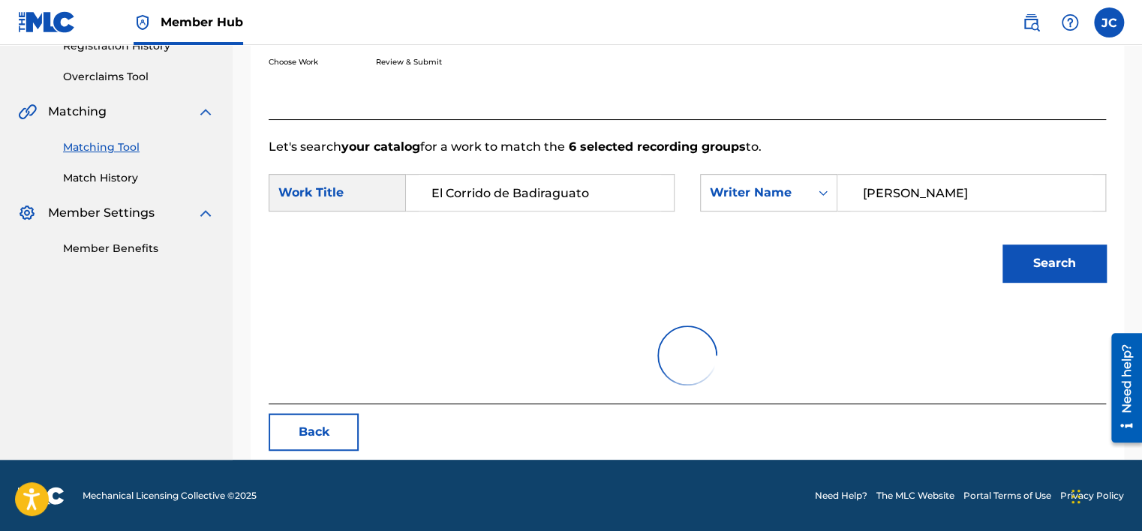
scroll to position [308, 0]
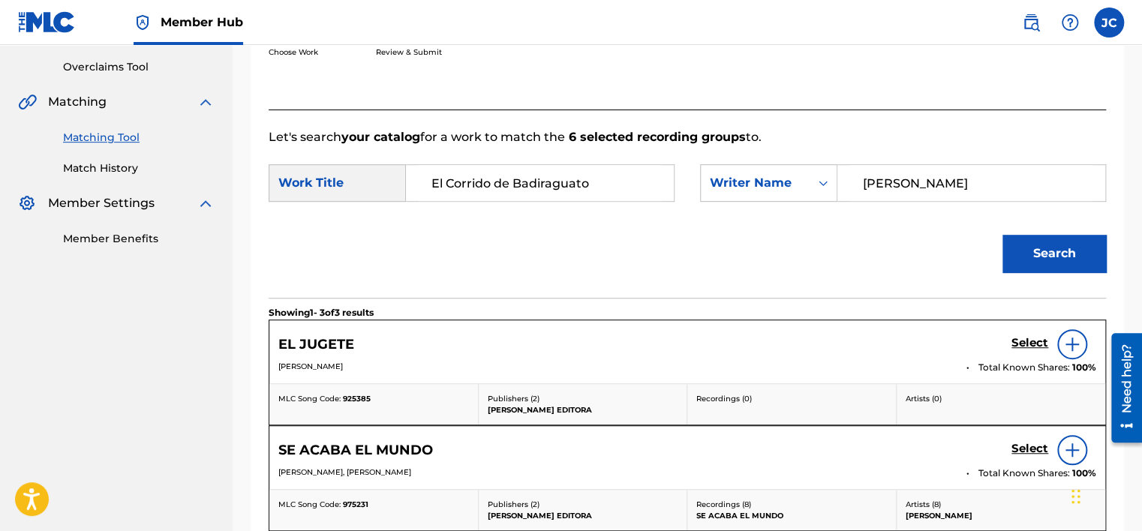
click at [955, 191] on input "[PERSON_NAME]" at bounding box center [971, 183] width 242 height 36
type input "[PERSON_NAME]"
click at [1003, 235] on button "Search" at bounding box center [1055, 254] width 104 height 38
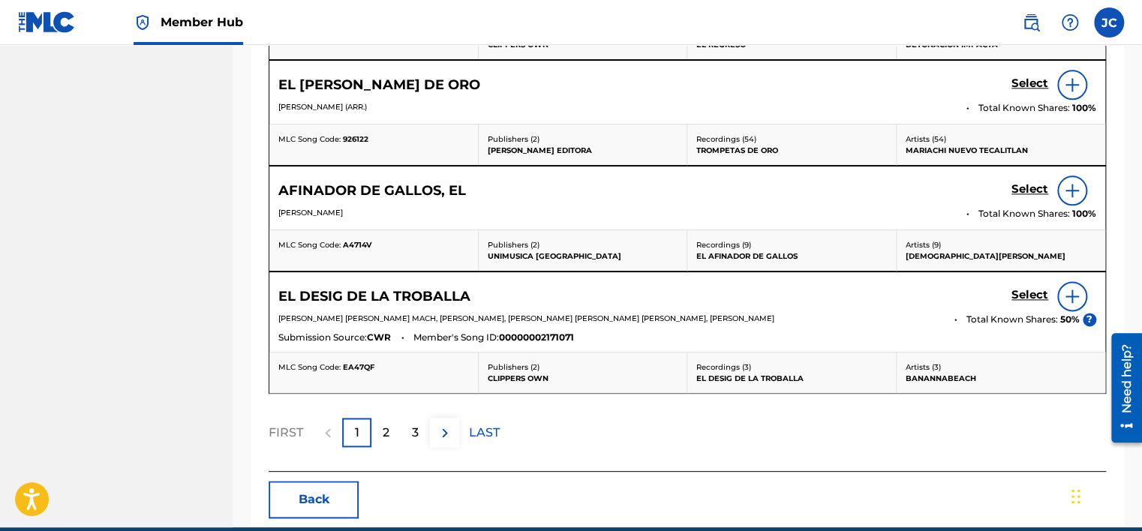
scroll to position [870, 0]
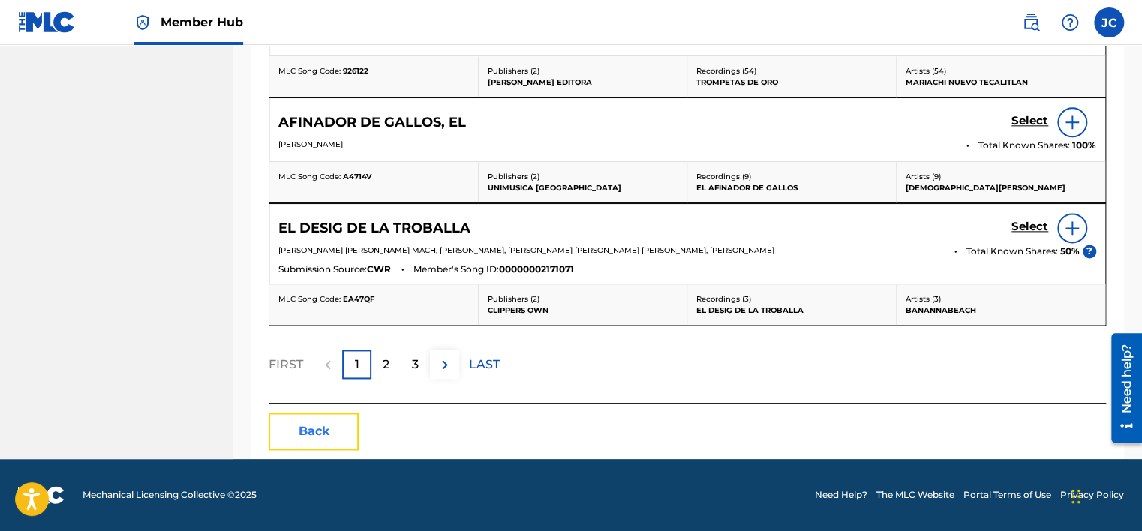
click at [304, 426] on button "Back" at bounding box center [314, 432] width 90 height 38
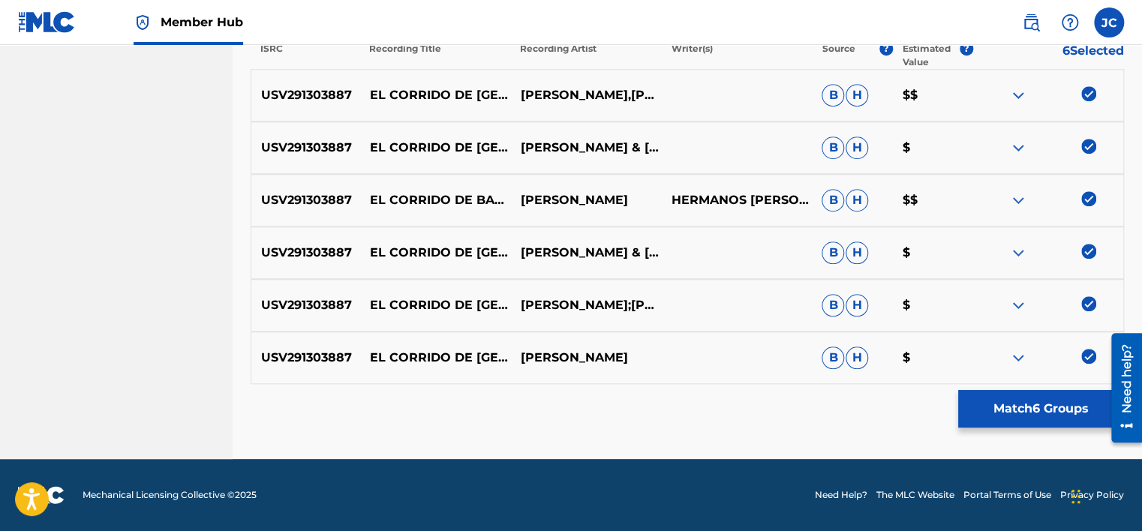
scroll to position [526, 0]
click at [1088, 354] on img at bounding box center [1088, 357] width 15 height 15
click at [1090, 303] on img at bounding box center [1088, 304] width 15 height 15
click at [1093, 256] on img at bounding box center [1088, 252] width 15 height 15
click at [1090, 196] on img at bounding box center [1088, 199] width 15 height 15
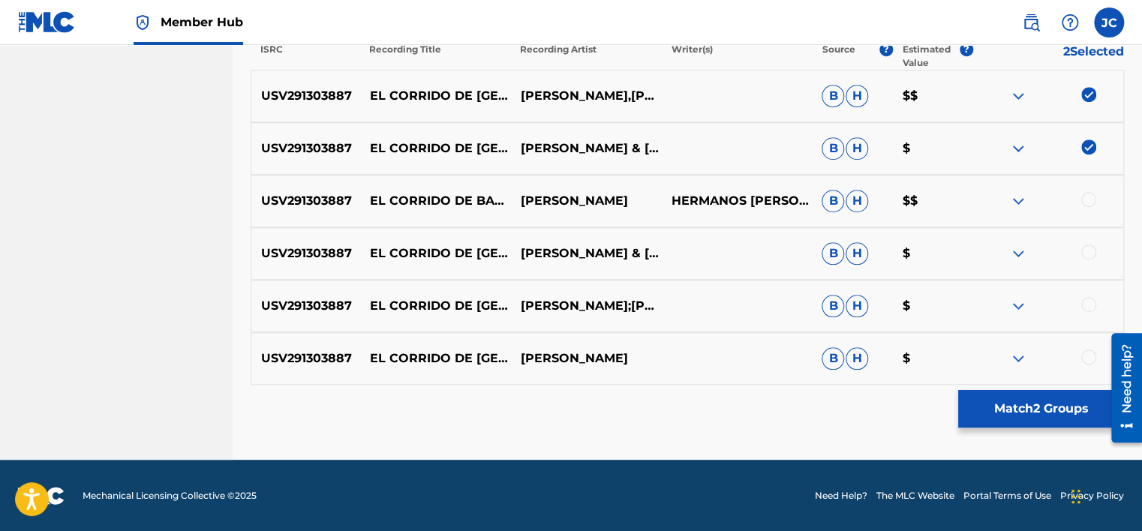
click at [1080, 140] on div at bounding box center [1048, 149] width 151 height 18
click at [1090, 147] on img at bounding box center [1088, 147] width 15 height 15
click at [1088, 89] on img at bounding box center [1088, 94] width 15 height 15
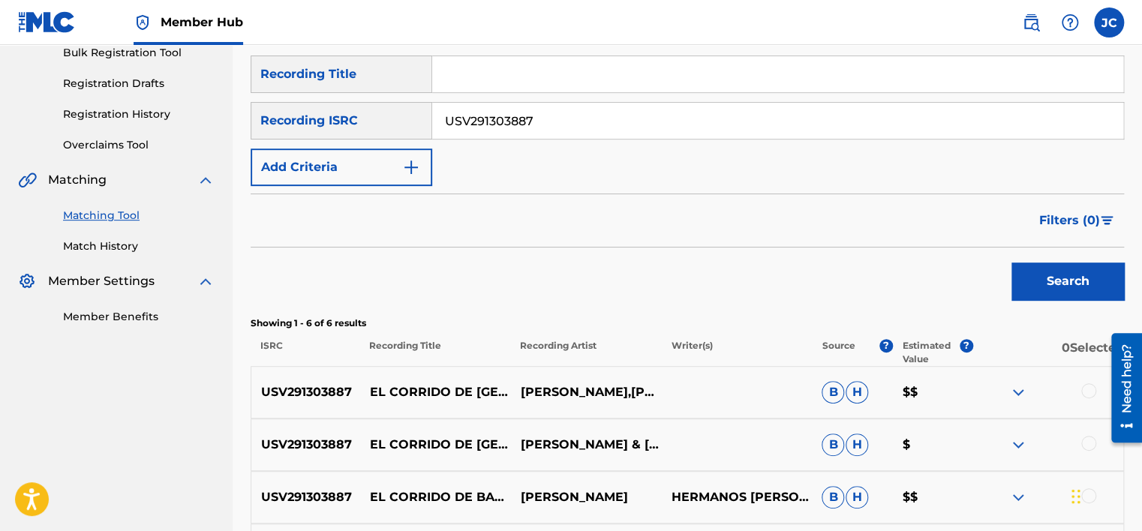
scroll to position [183, 0]
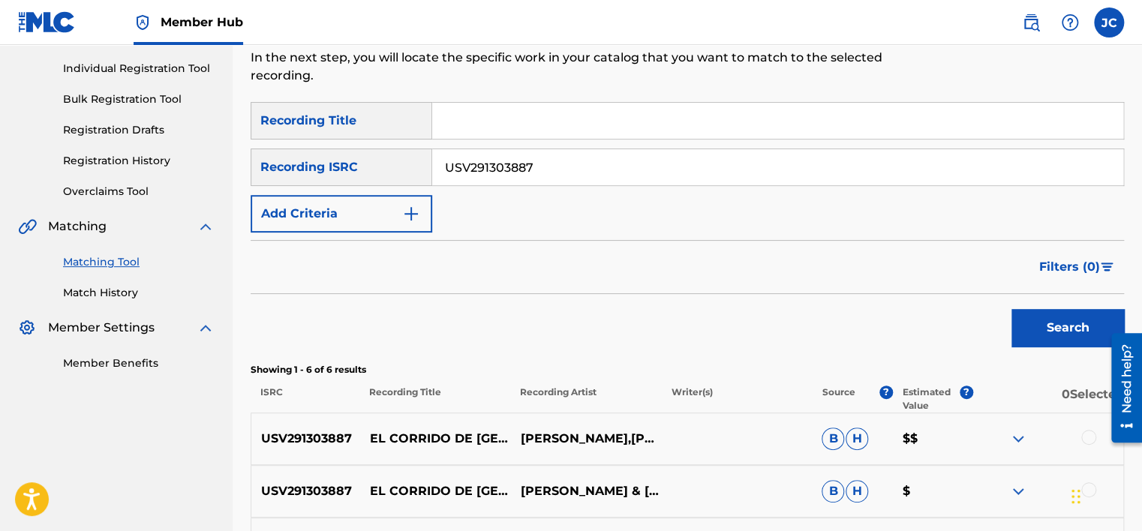
click at [744, 178] on input "USV291303887" at bounding box center [777, 167] width 691 height 36
paste input "ES98D1800048"
type input "ES98D1800048"
click at [1012, 309] on button "Search" at bounding box center [1068, 328] width 113 height 38
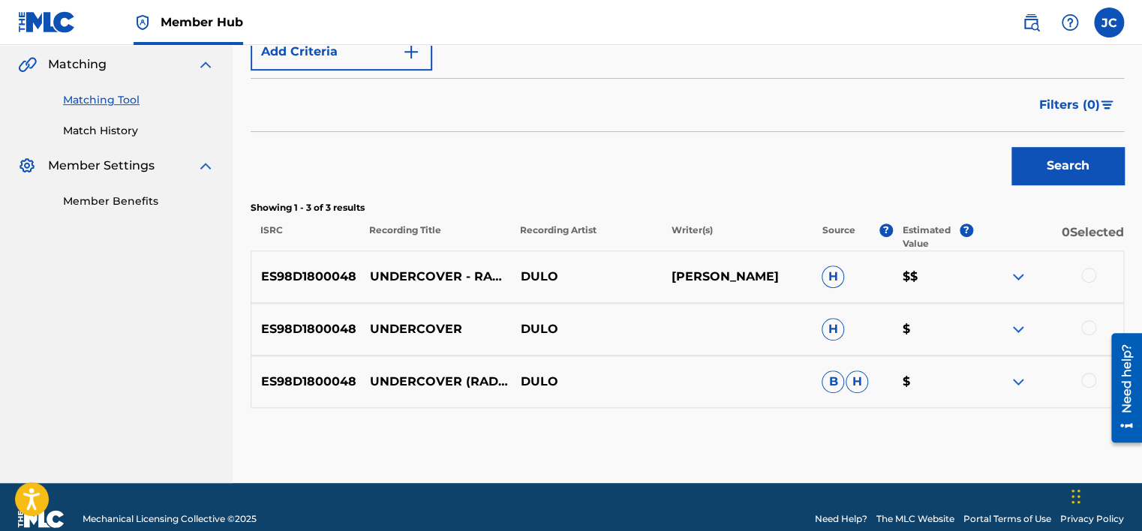
scroll to position [351, 0]
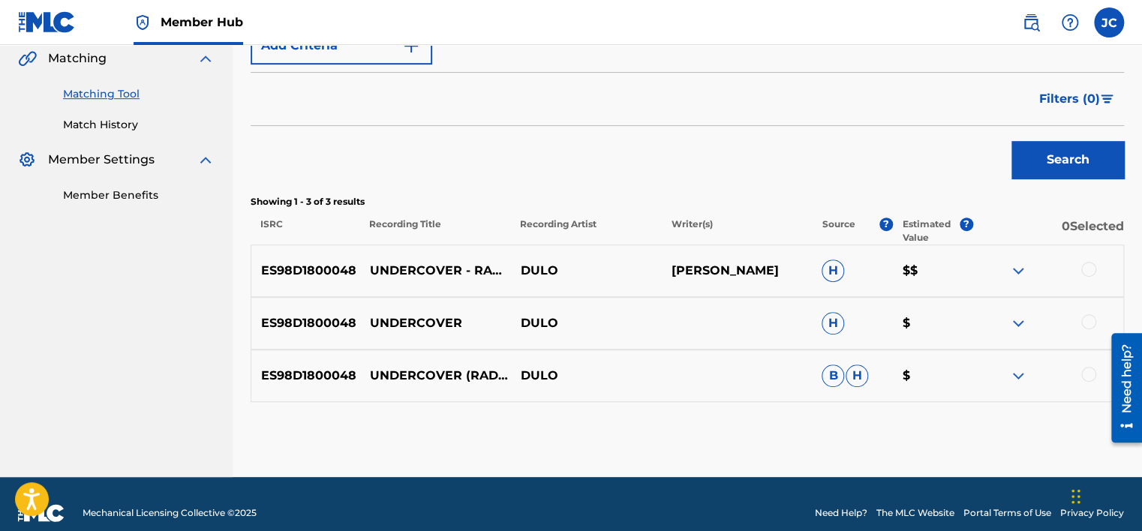
click at [1090, 376] on div at bounding box center [1088, 374] width 15 height 15
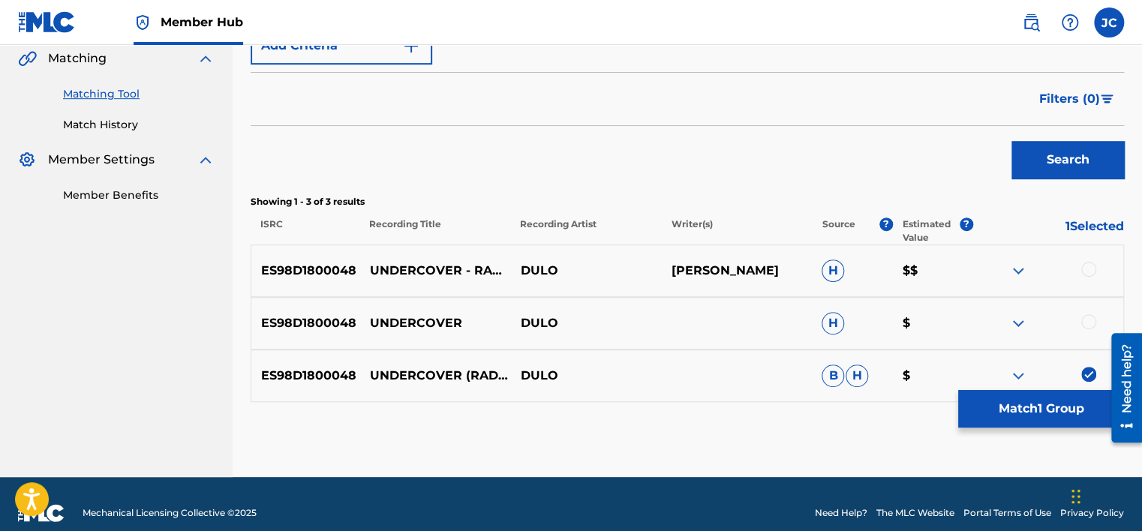
click at [1090, 322] on div at bounding box center [1088, 321] width 15 height 15
click at [1088, 266] on div at bounding box center [1088, 269] width 15 height 15
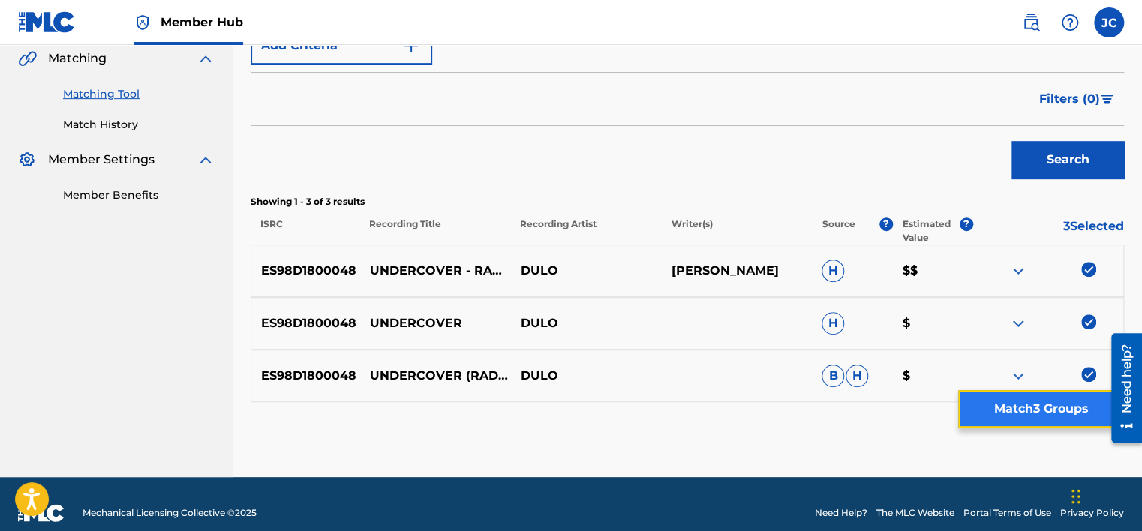
click at [1072, 425] on button "Match 3 Groups" at bounding box center [1041, 409] width 166 height 38
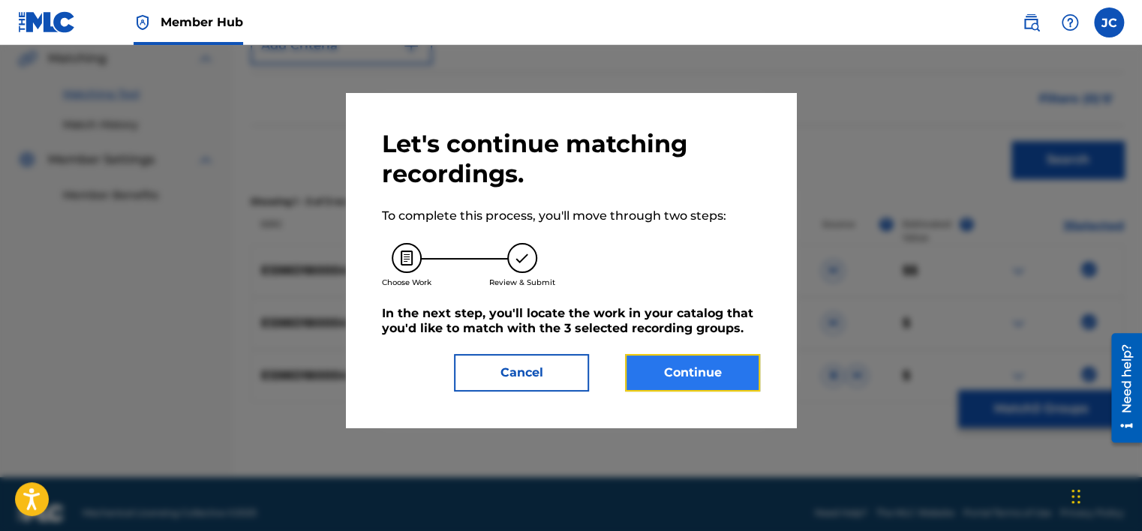
click at [732, 387] on button "Continue" at bounding box center [692, 373] width 135 height 38
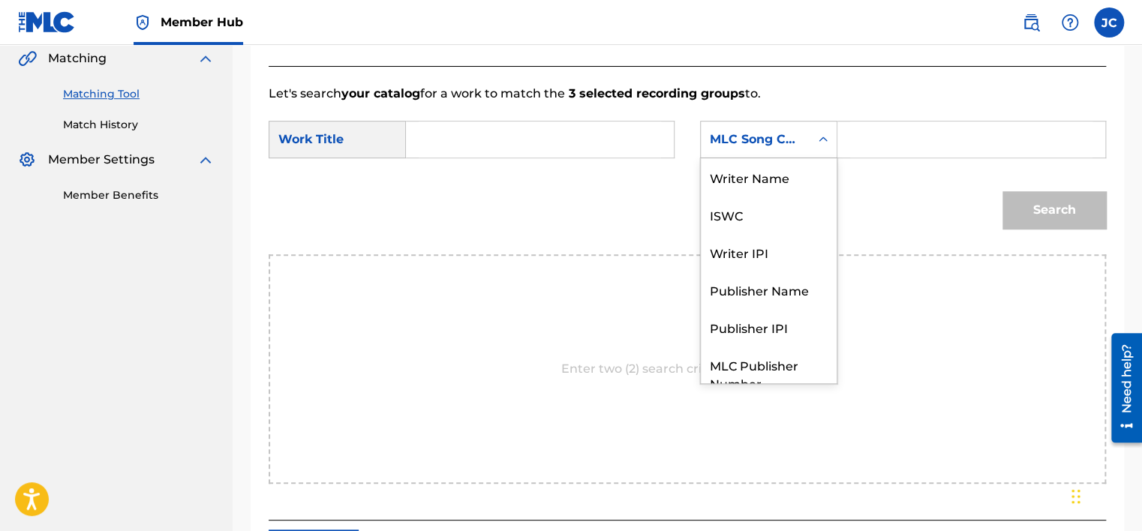
click at [790, 152] on div "MLC Song Code" at bounding box center [755, 139] width 109 height 29
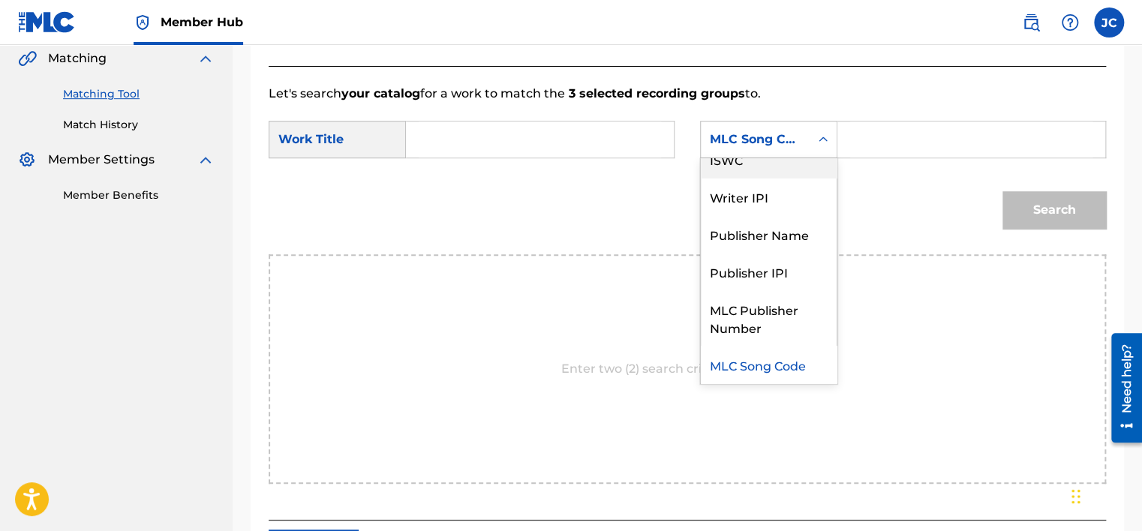
click at [836, 182] on div "Writer Name ISWC Writer IPI Publisher Name Publisher IPI MLC Publisher Number M…" at bounding box center [769, 270] width 136 height 225
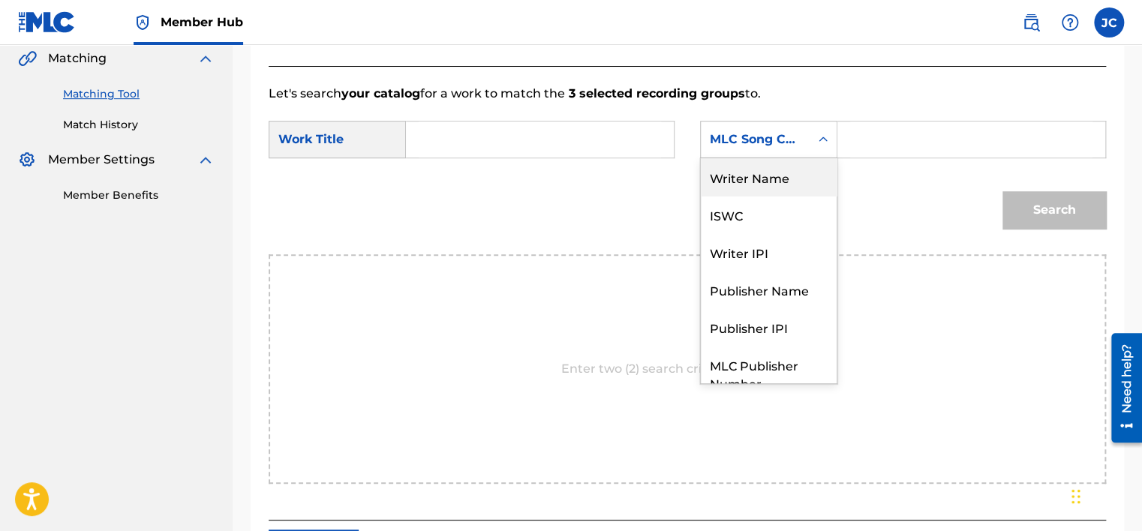
click at [753, 187] on div "Writer Name" at bounding box center [769, 177] width 136 height 38
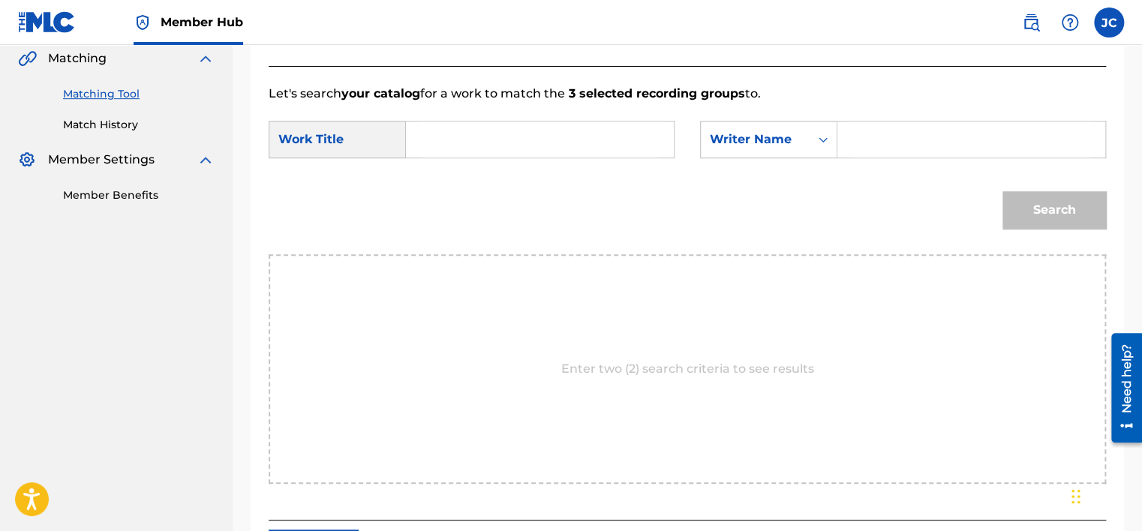
click at [563, 134] on input "Search Form" at bounding box center [540, 140] width 242 height 36
paste input "Undercover"
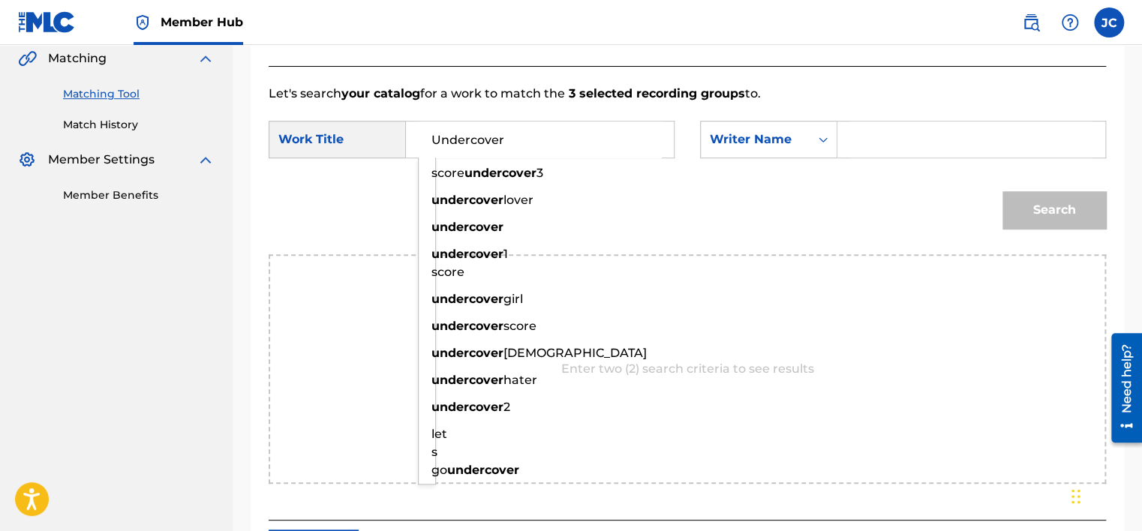
type input "Undercover"
click at [886, 137] on input "Search Form" at bounding box center [971, 140] width 242 height 36
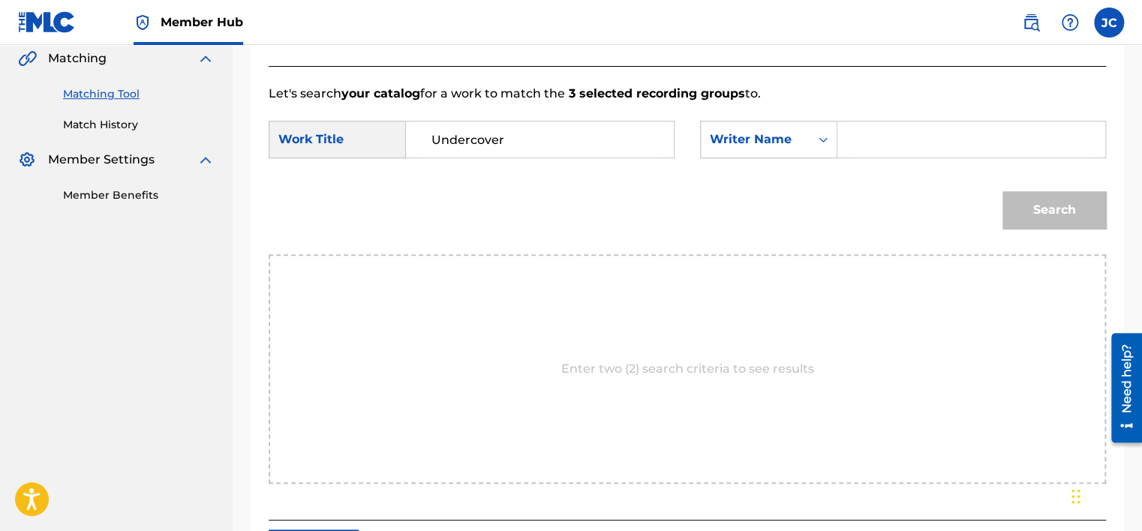
paste input "Segui"
click at [1003, 191] on button "Search" at bounding box center [1055, 210] width 104 height 38
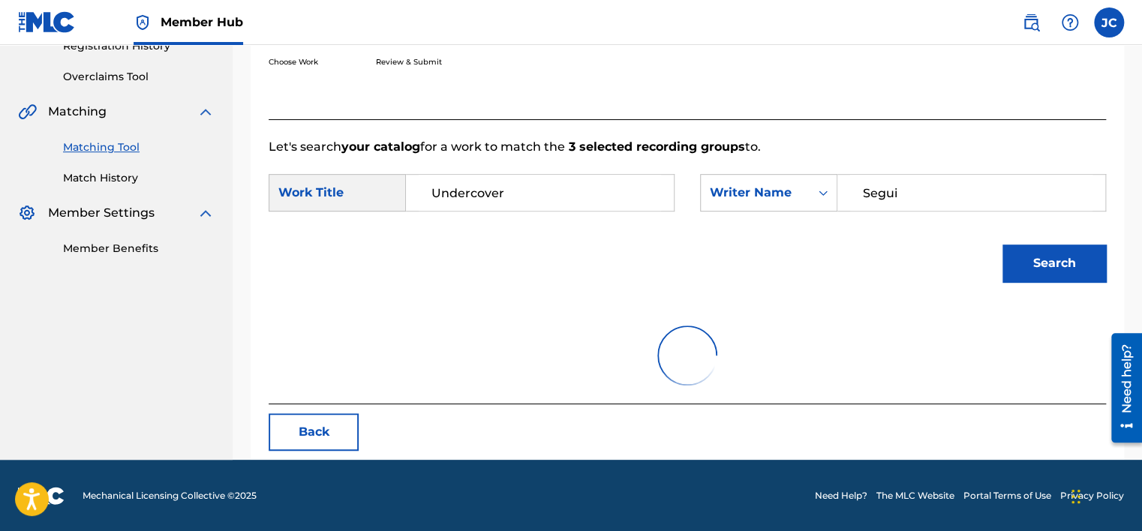
scroll to position [234, 0]
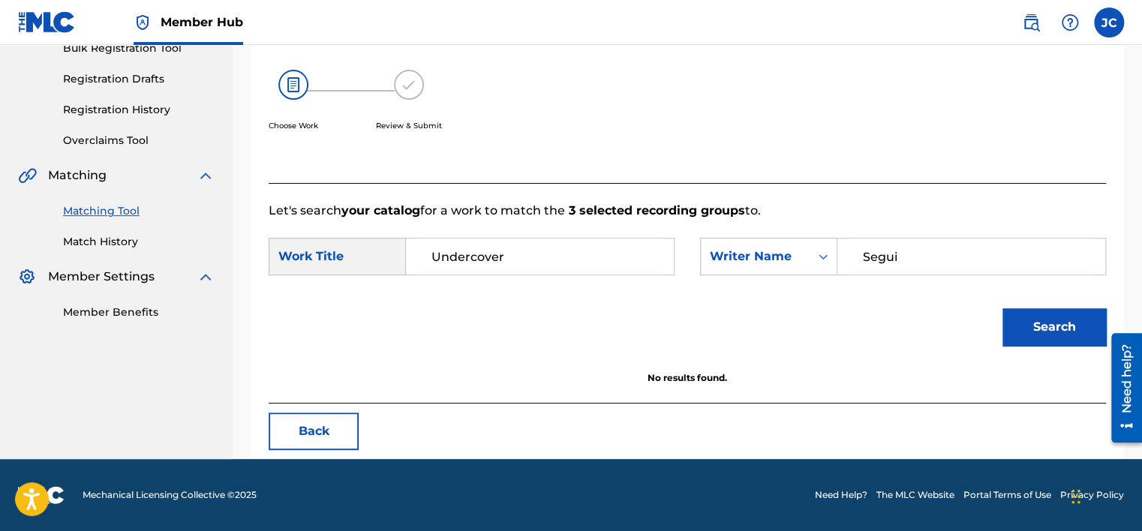
click at [899, 248] on input "Segui" at bounding box center [971, 257] width 242 height 36
paste input "Deulofeu"
type input "Deulofeu"
click at [1003, 308] on button "Search" at bounding box center [1055, 327] width 104 height 38
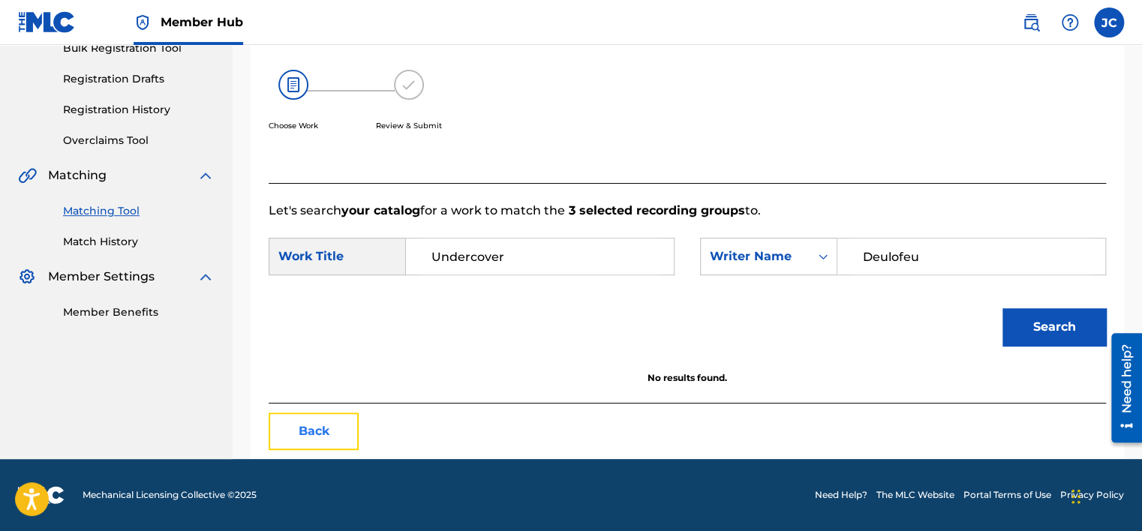
click at [311, 435] on button "Back" at bounding box center [314, 432] width 90 height 38
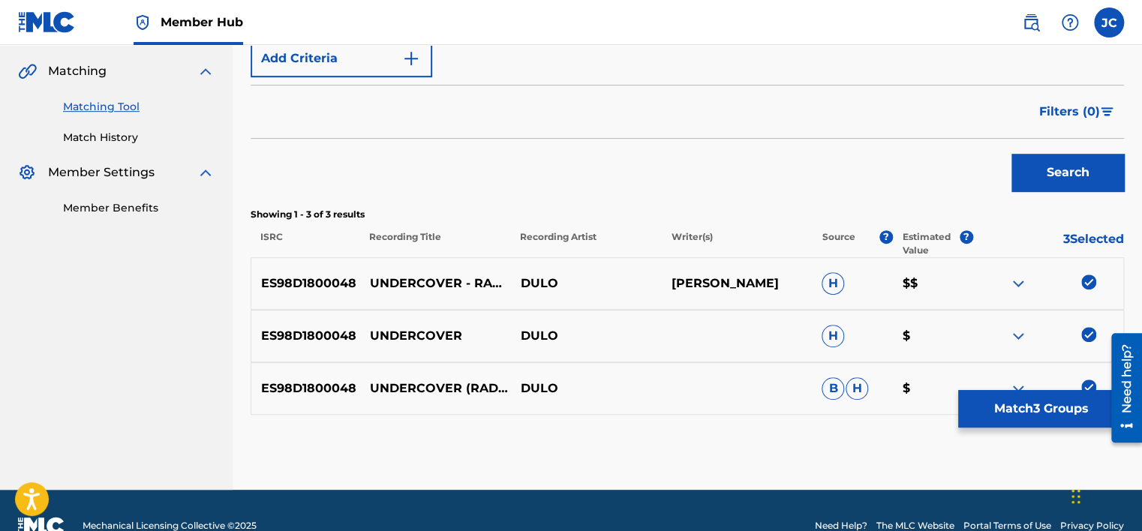
scroll to position [369, 0]
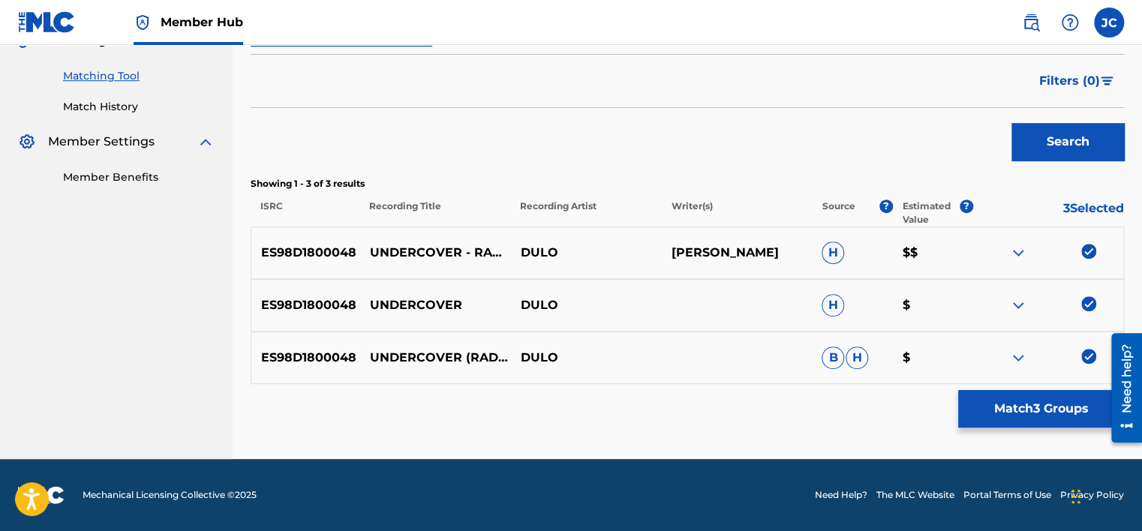
click at [1090, 350] on img at bounding box center [1088, 356] width 15 height 15
click at [1090, 302] on img at bounding box center [1088, 303] width 15 height 15
click at [1090, 247] on img at bounding box center [1088, 251] width 15 height 15
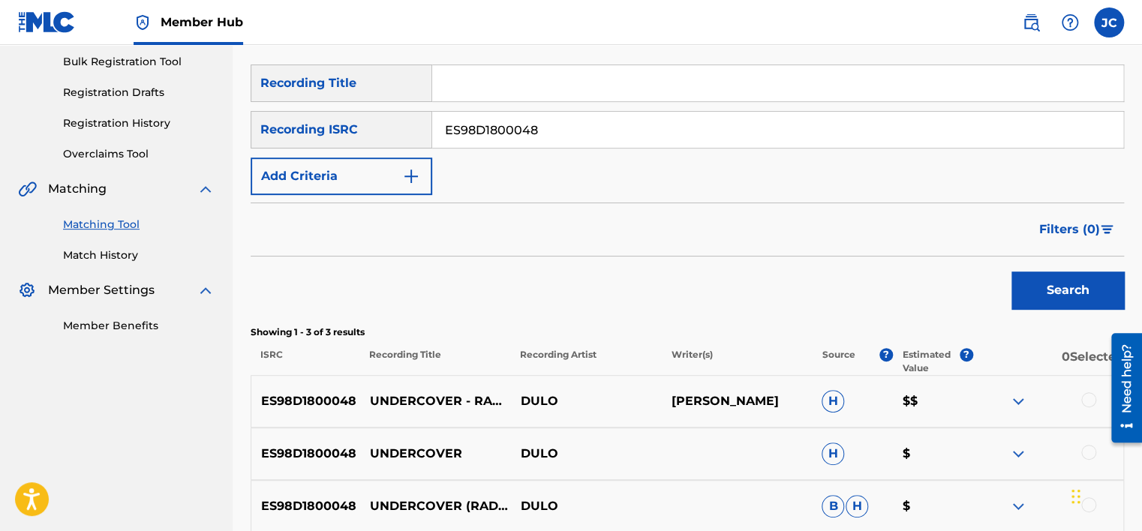
scroll to position [216, 0]
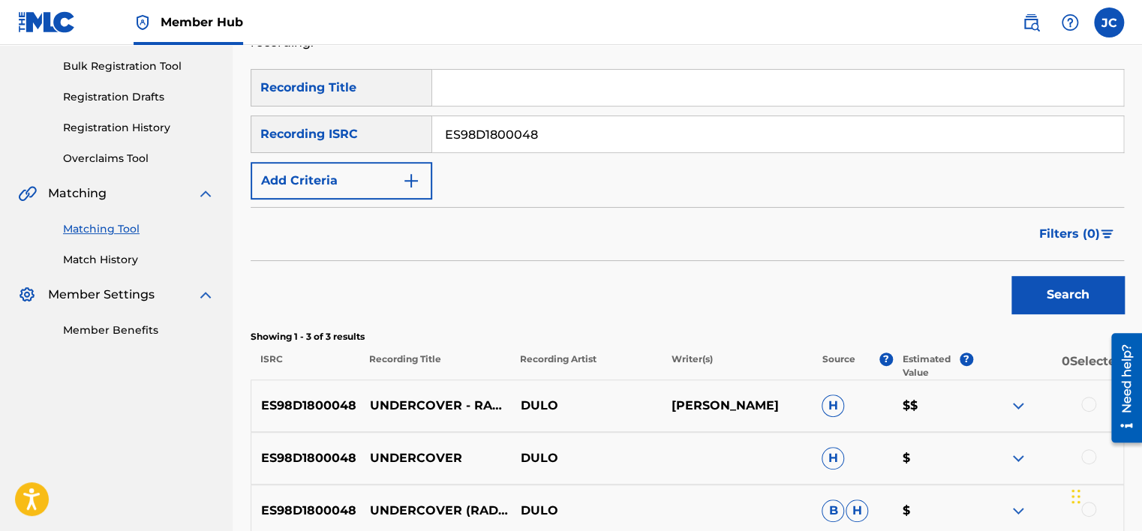
click at [540, 141] on input "ES98D1800048" at bounding box center [777, 134] width 691 height 36
click at [503, 135] on input "Search Form" at bounding box center [777, 134] width 691 height 36
paste input "SEAEV1215290"
type input "SEAEV1215290"
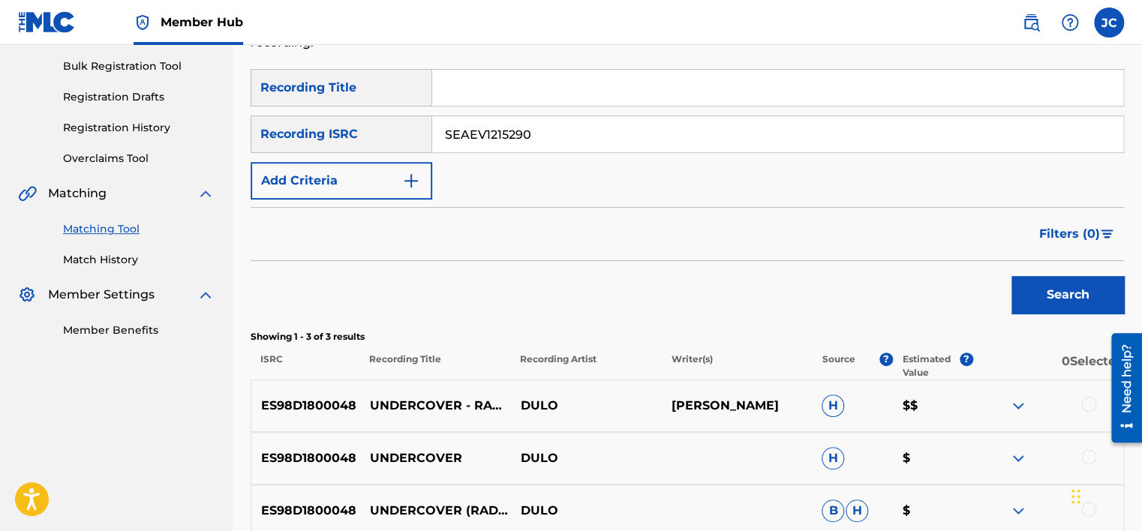
click at [1012, 276] on button "Search" at bounding box center [1068, 295] width 113 height 38
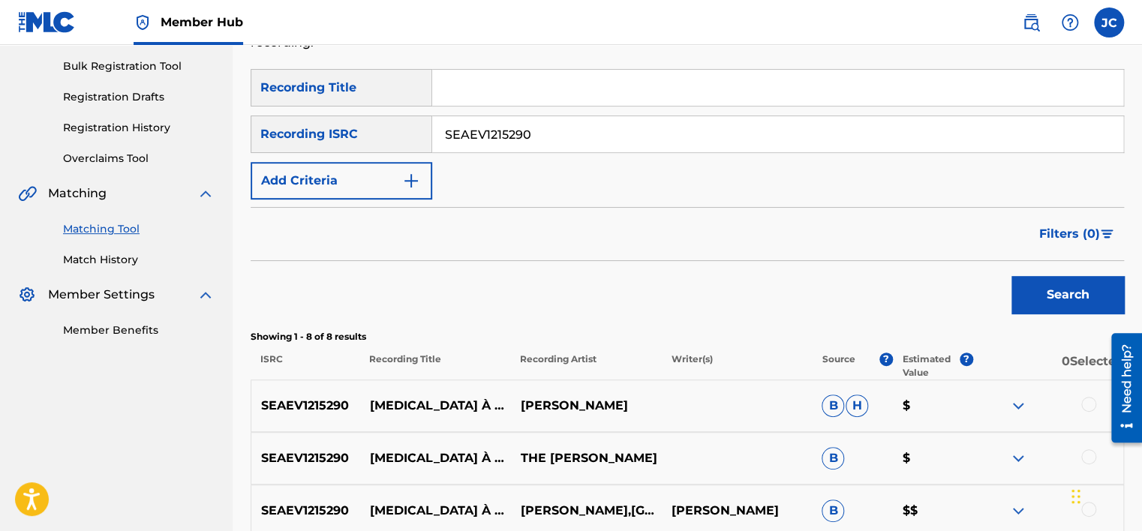
click at [579, 137] on input "SEAEV1215290" at bounding box center [777, 134] width 691 height 36
paste input "GBF078611083"
type input "GBF078611083"
click at [1012, 276] on button "Search" at bounding box center [1068, 295] width 113 height 38
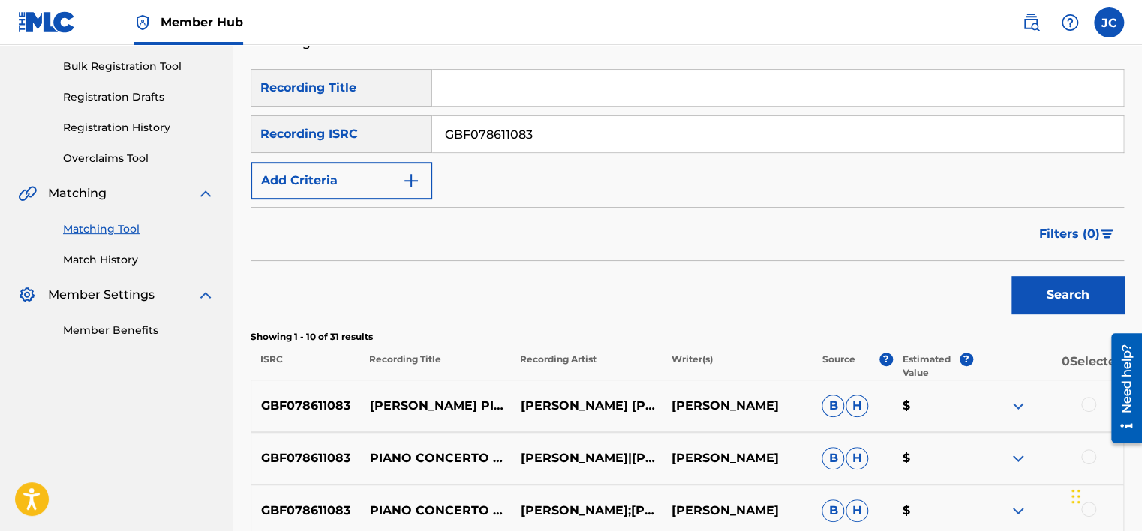
click at [559, 123] on input "GBF078611083" at bounding box center [777, 134] width 691 height 36
paste input "US4261812101"
type input "US4261812101"
click at [1012, 276] on button "Search" at bounding box center [1068, 295] width 113 height 38
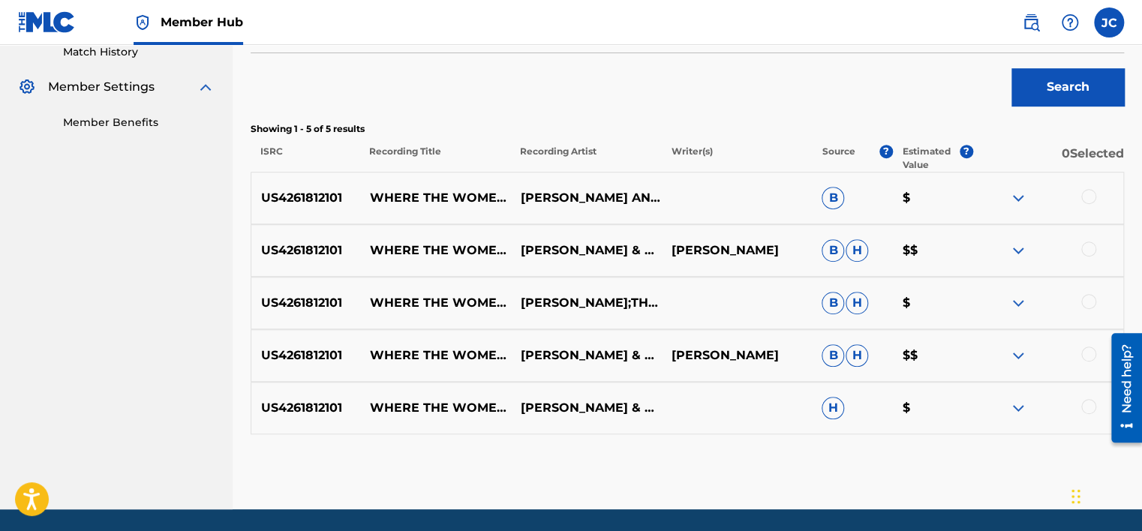
scroll to position [426, 0]
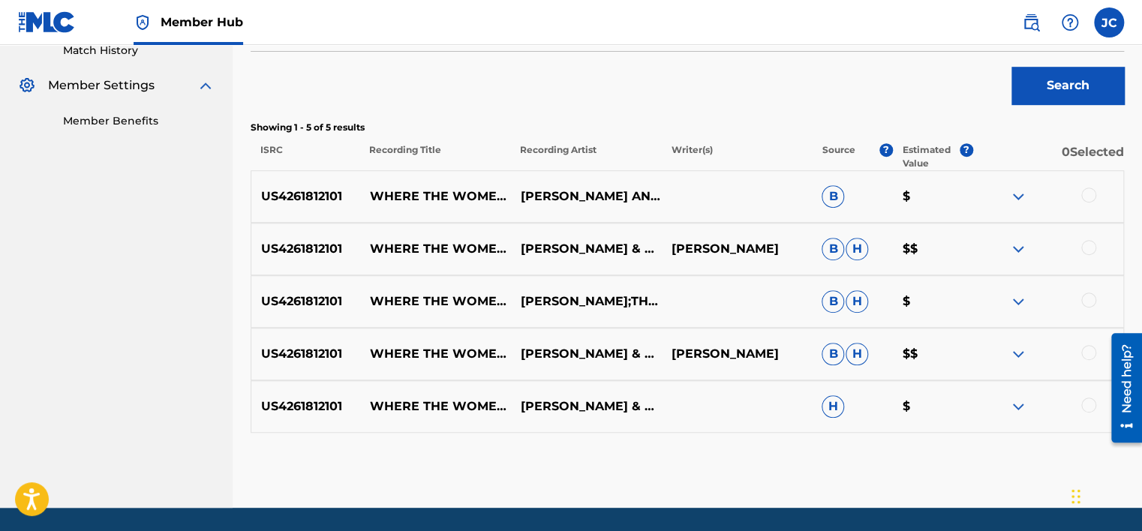
click at [1087, 408] on div at bounding box center [1088, 405] width 15 height 15
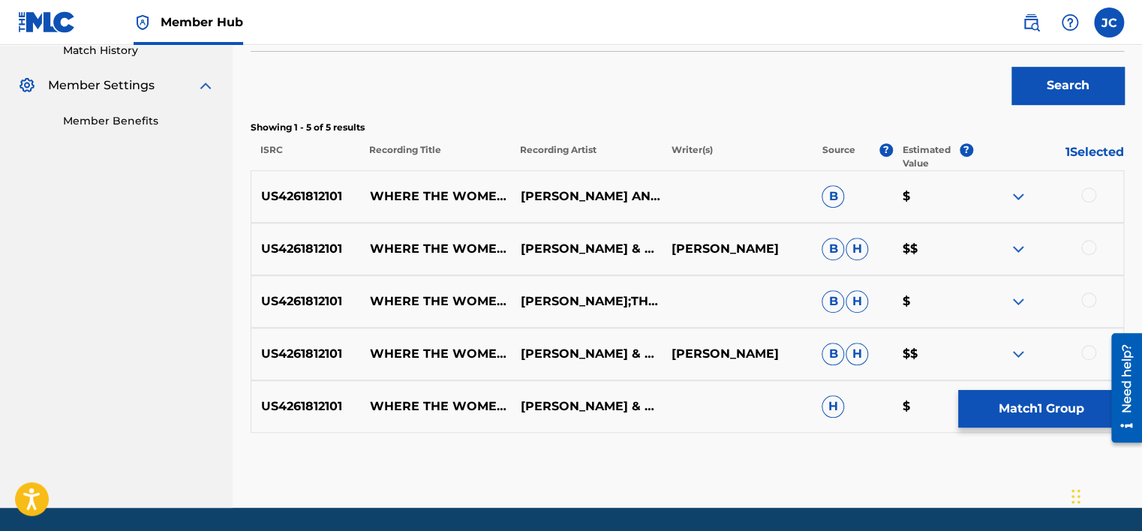
click at [1086, 352] on div at bounding box center [1088, 352] width 15 height 15
click at [1086, 299] on div at bounding box center [1088, 300] width 15 height 15
click at [1087, 242] on div at bounding box center [1088, 247] width 15 height 15
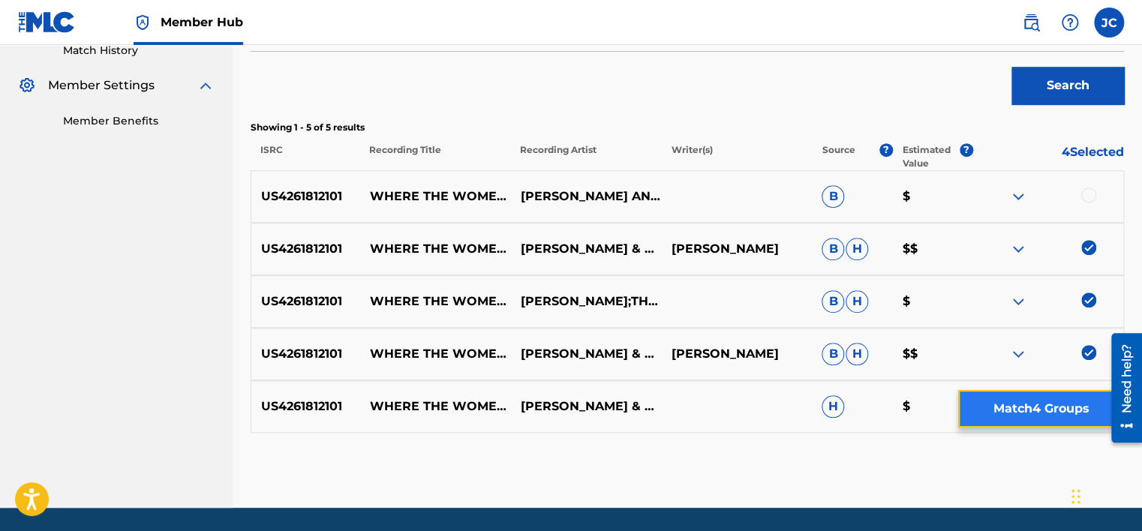
click at [1047, 414] on button "Match 4 Groups" at bounding box center [1041, 409] width 166 height 38
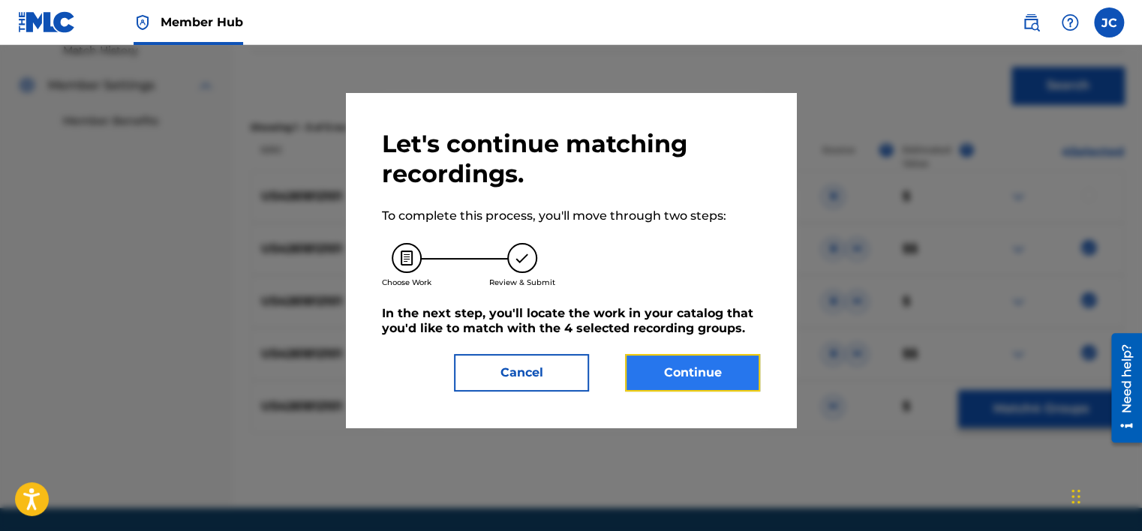
click at [666, 362] on button "Continue" at bounding box center [692, 373] width 135 height 38
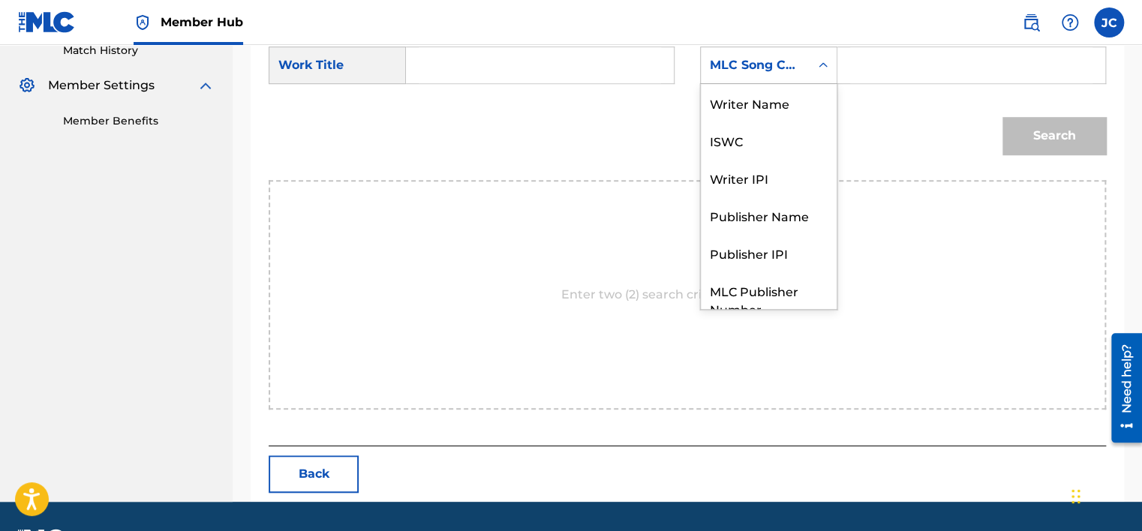
click at [822, 69] on icon "Search Form" at bounding box center [823, 65] width 15 height 15
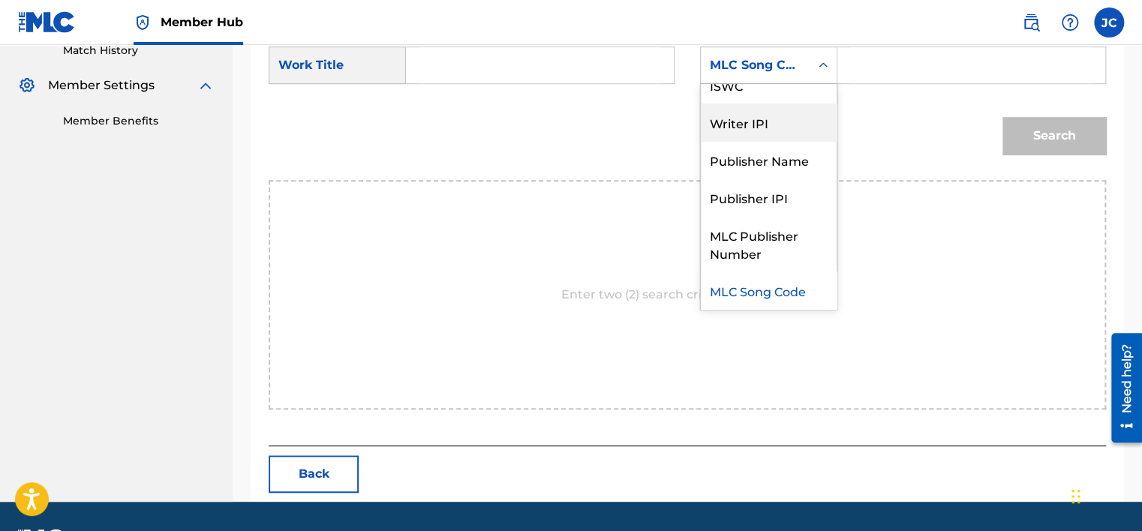
scroll to position [0, 0]
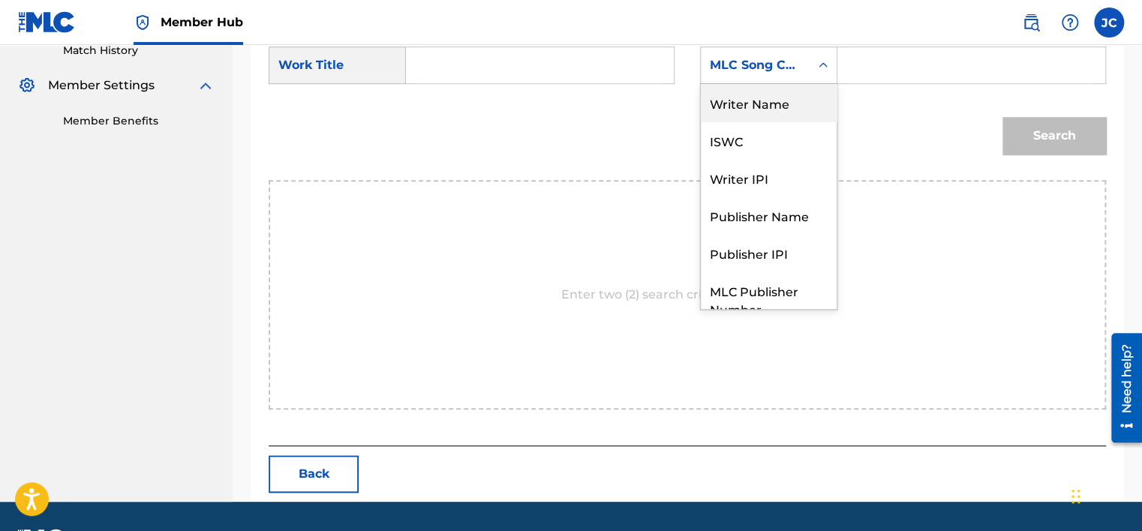
click at [778, 111] on div "Writer Name" at bounding box center [769, 103] width 136 height 38
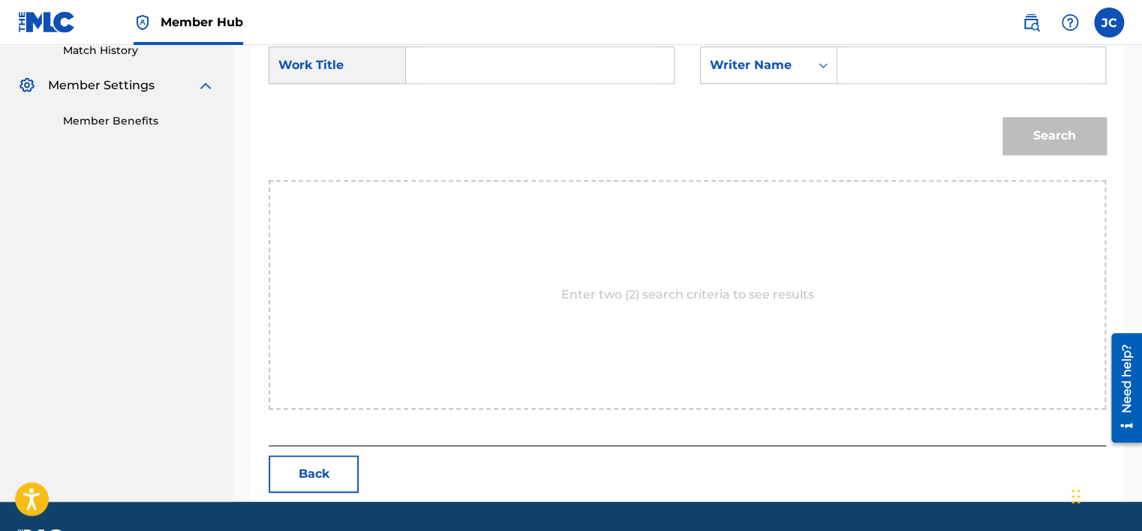
click at [558, 60] on input "Search Form" at bounding box center [540, 65] width 242 height 36
paste input "Where The Women Pretty At"
type input "Where The Women Pretty At"
click at [895, 75] on input "Search Form" at bounding box center [971, 65] width 242 height 36
paste input "[PERSON_NAME]"
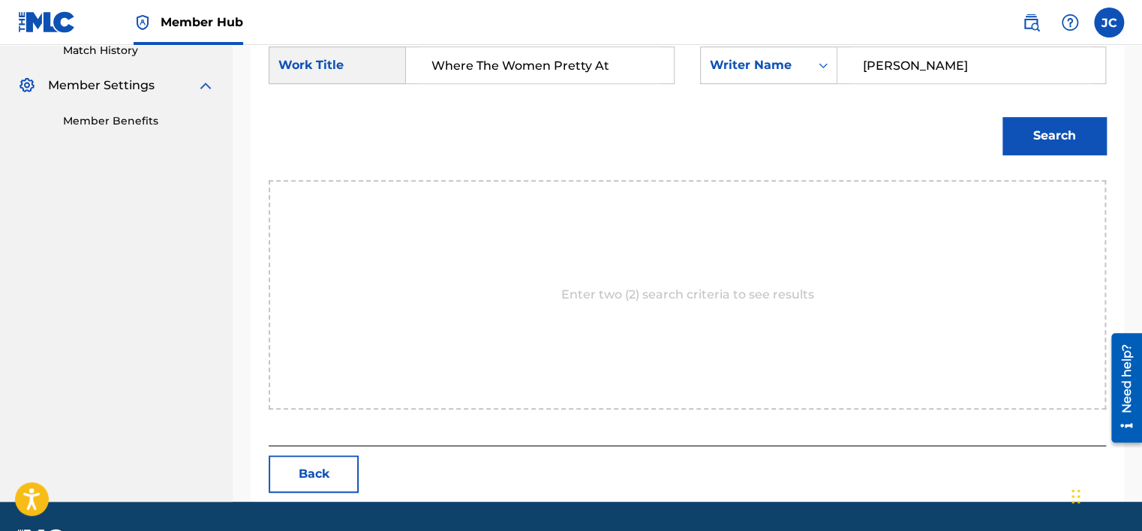
type input "[PERSON_NAME]"
click at [1003, 117] on button "Search" at bounding box center [1055, 136] width 104 height 38
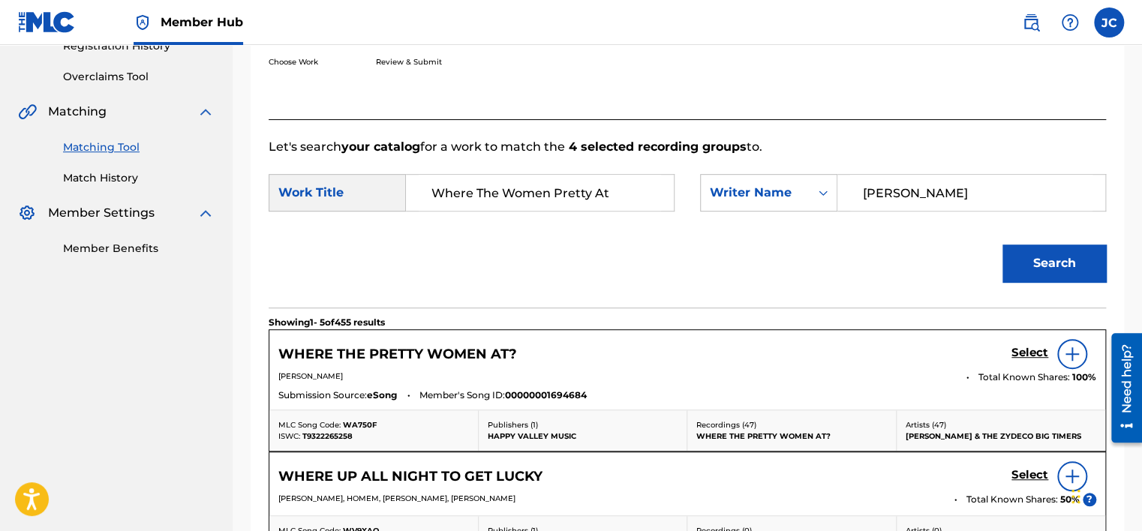
scroll to position [426, 0]
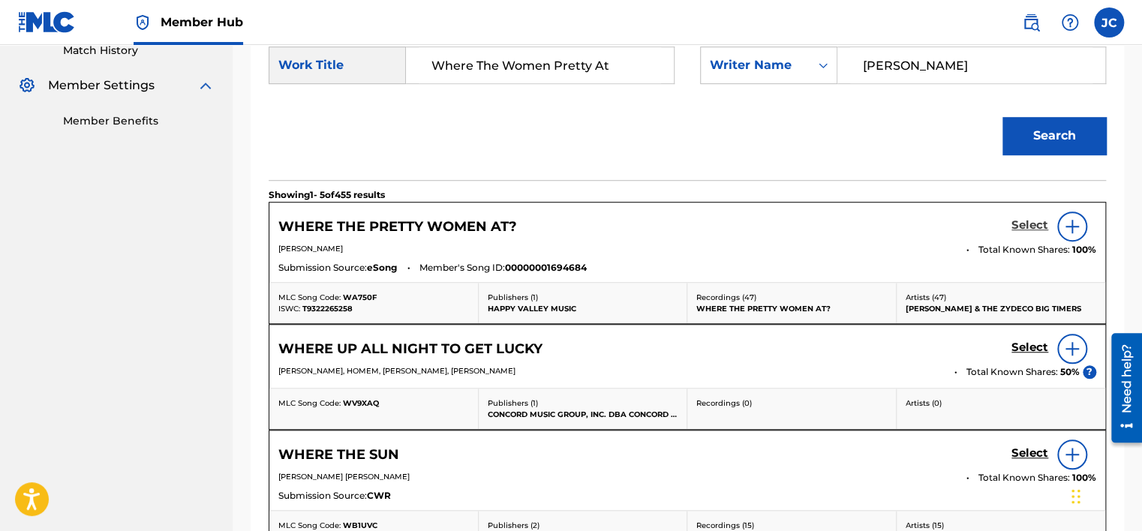
click at [1034, 228] on h5 "Select" at bounding box center [1030, 225] width 37 height 14
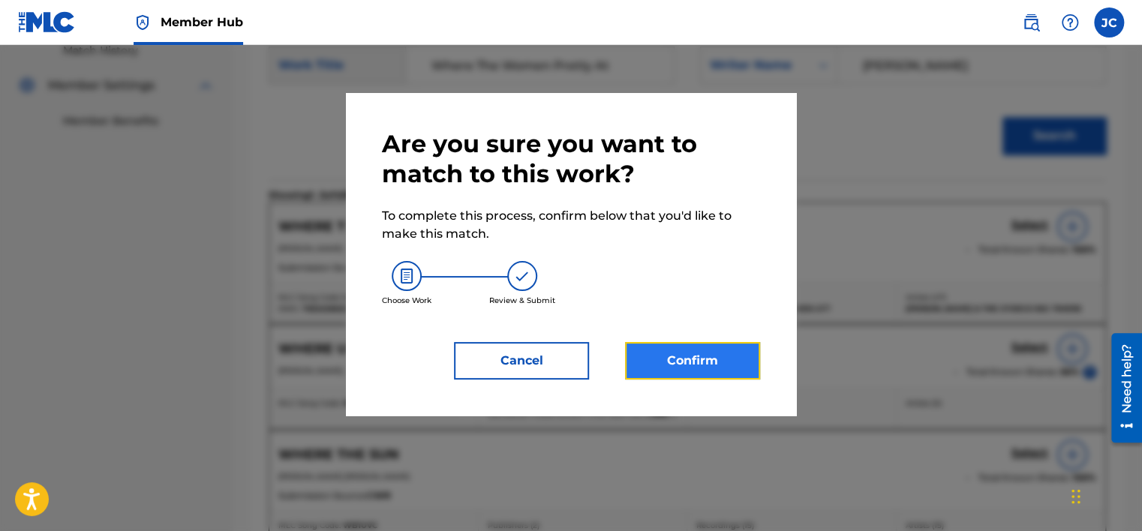
click at [715, 369] on button "Confirm" at bounding box center [692, 361] width 135 height 38
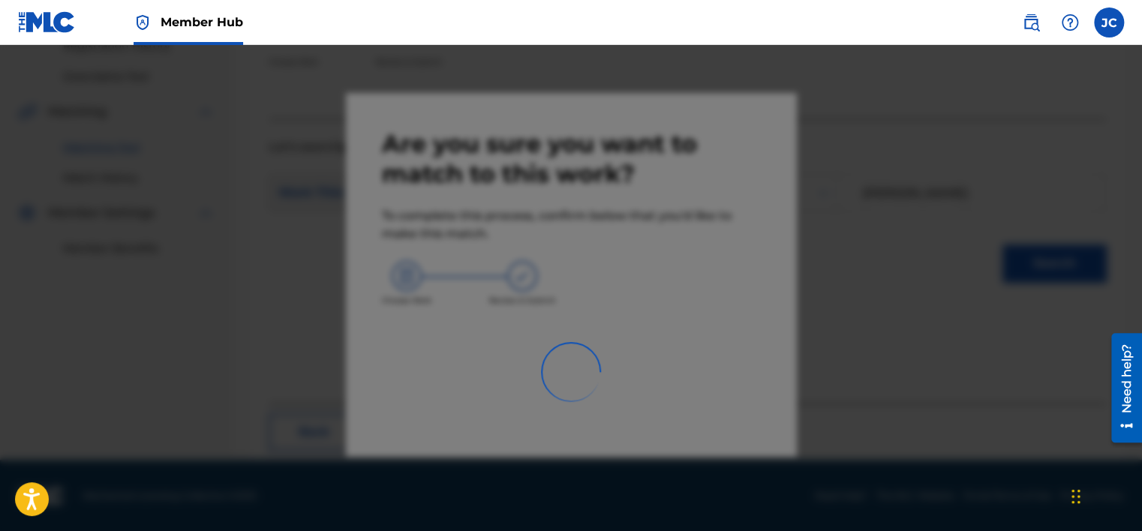
scroll to position [113, 0]
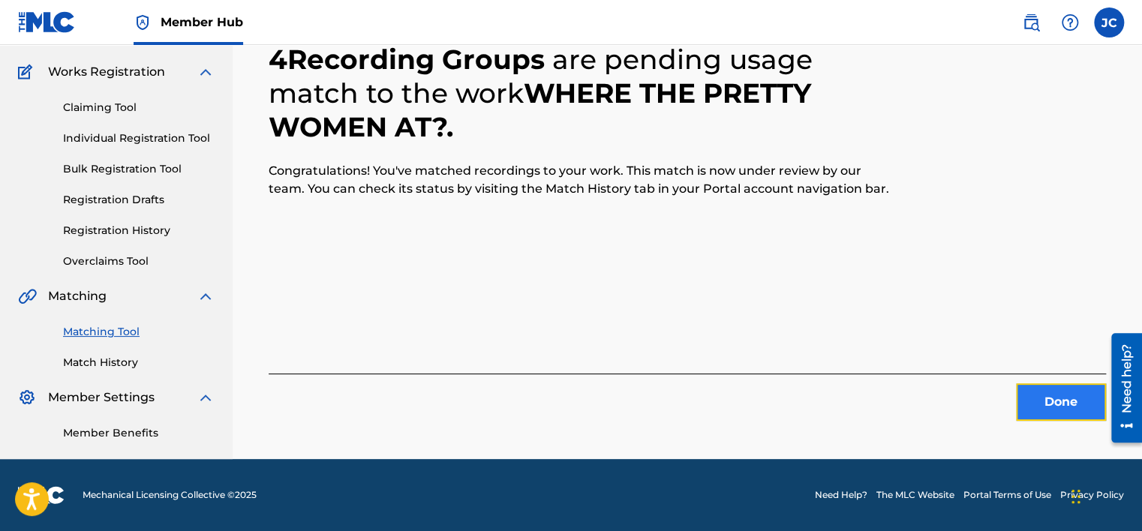
click at [1060, 394] on button "Done" at bounding box center [1061, 402] width 90 height 38
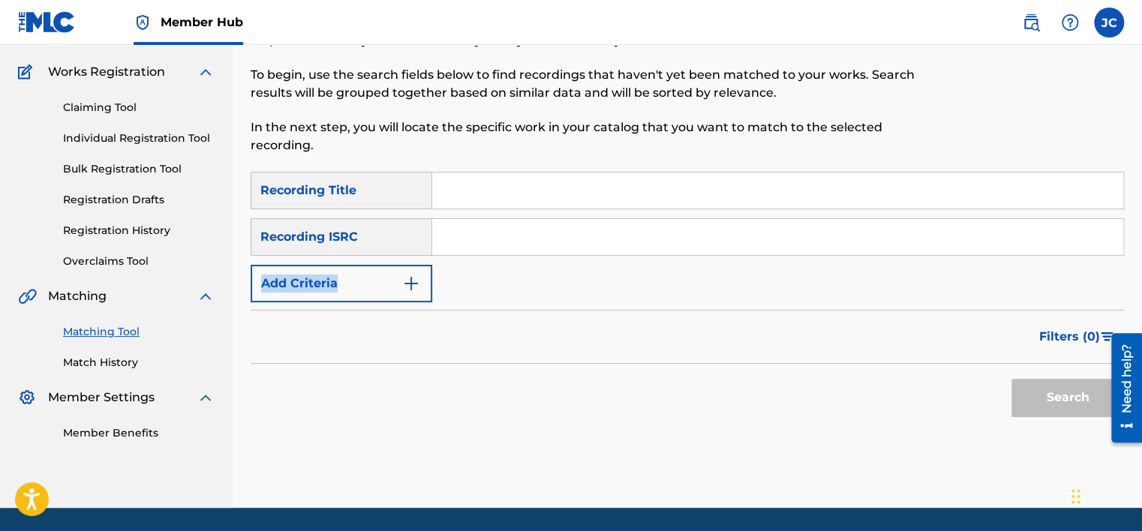
drag, startPoint x: 1141, startPoint y: 261, endPoint x: 1144, endPoint y: 242, distance: 19.1
click at [1141, 242] on html "Accessibility Screen-Reader Guide, Feedback, and Issue Reporting | New window 0…" at bounding box center [571, 152] width 1142 height 531
drag, startPoint x: 1144, startPoint y: 242, endPoint x: 1048, endPoint y: 289, distance: 107.4
click at [1048, 289] on div "SearchWithCriteria6aa78a62-2884-4d9a-8ca4-f838d556570d Recording Title SearchWi…" at bounding box center [688, 237] width 874 height 131
click at [943, 284] on div "SearchWithCriteria6aa78a62-2884-4d9a-8ca4-f838d556570d Recording Title SearchWi…" at bounding box center [688, 237] width 874 height 131
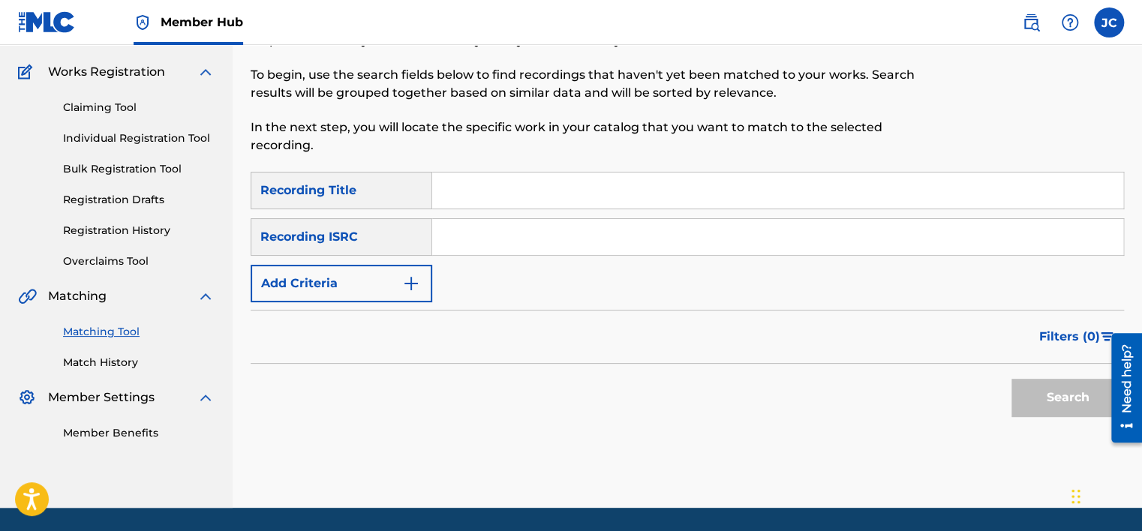
click at [1140, 222] on div "Matching Tool The Matching Tool enables you to suggest matches between sound re…" at bounding box center [688, 238] width 910 height 539
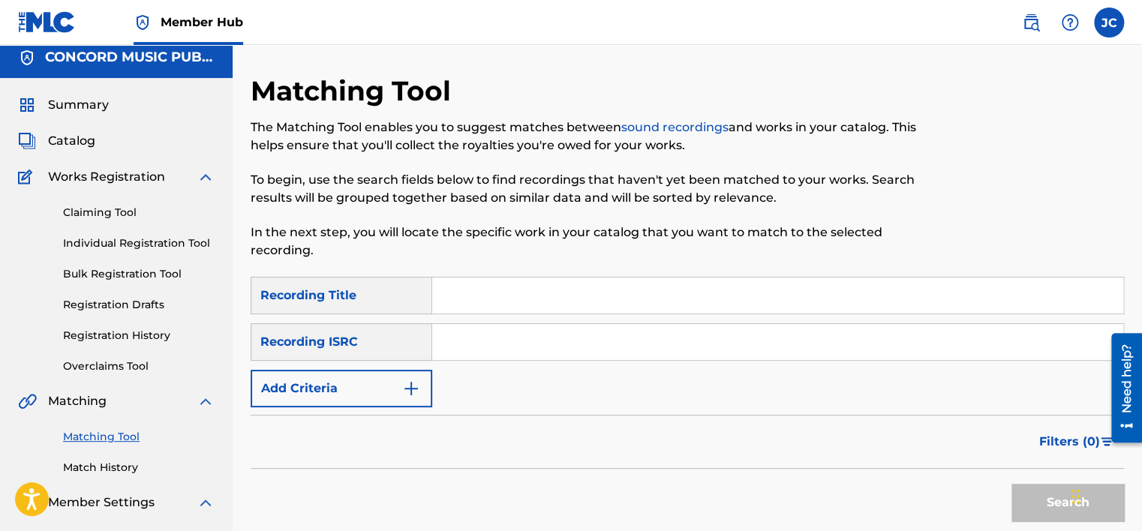
scroll to position [0, 0]
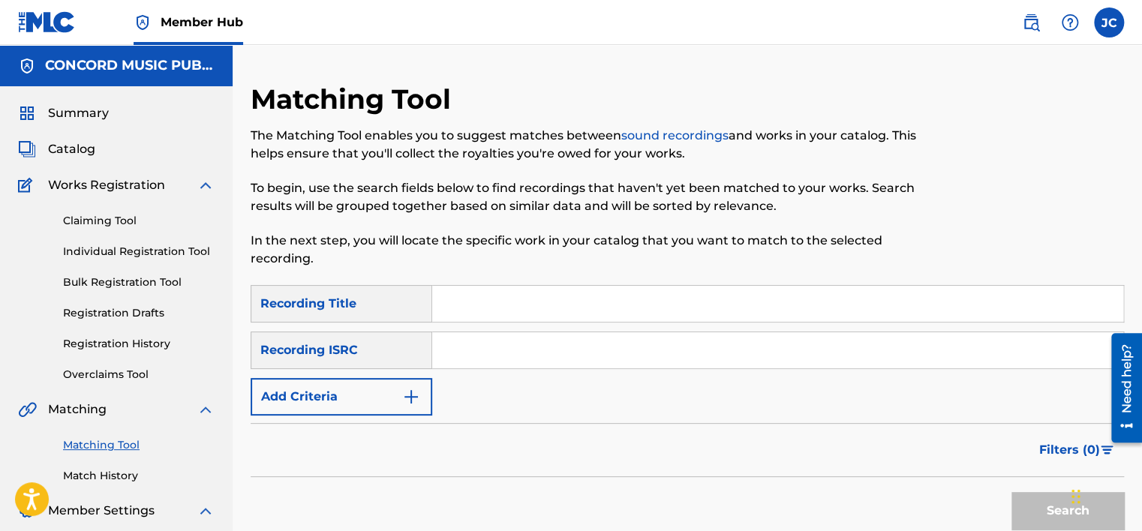
click at [564, 344] on input "Search Form" at bounding box center [777, 350] width 691 height 36
paste input "FRZ029303150"
type input "FRZ029303150"
click at [1012, 492] on button "Search" at bounding box center [1068, 511] width 113 height 38
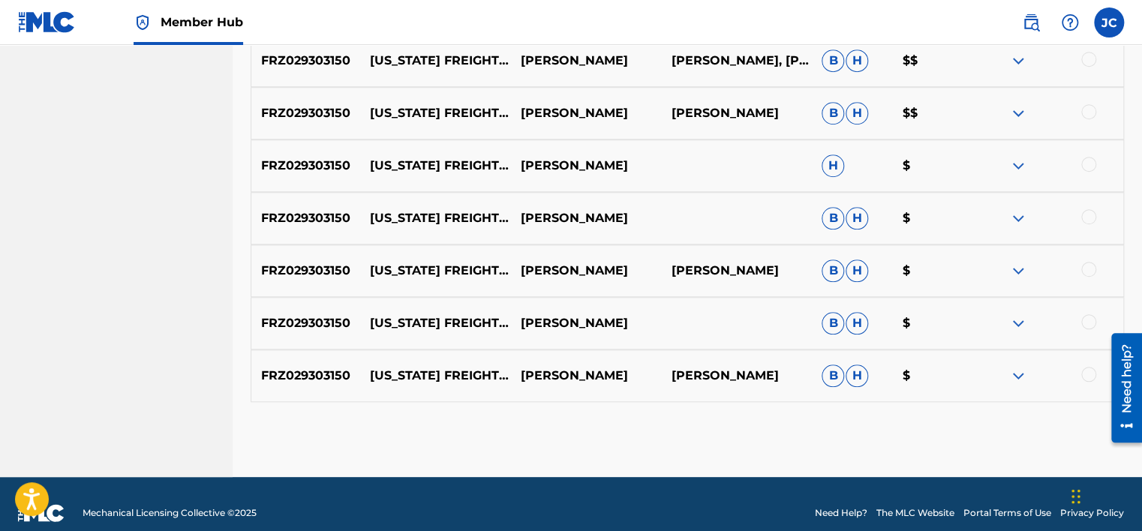
scroll to position [579, 0]
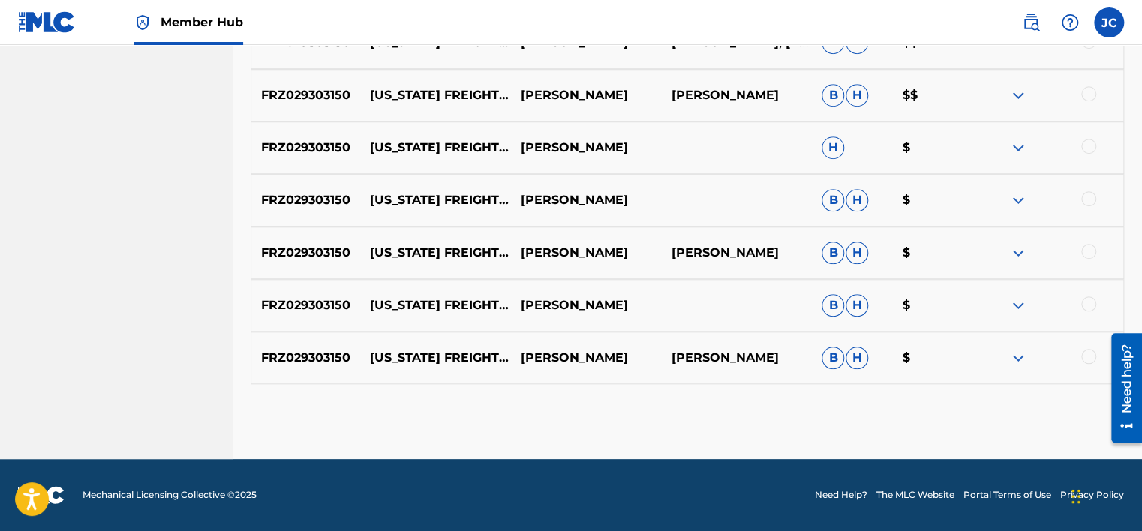
click at [1088, 347] on div "FRZ029303150 [US_STATE] FREIGHT TRAIN, PT. 2 [PERSON_NAME] [PERSON_NAME] [PERSO…" at bounding box center [688, 358] width 874 height 53
click at [1093, 355] on div at bounding box center [1088, 356] width 15 height 15
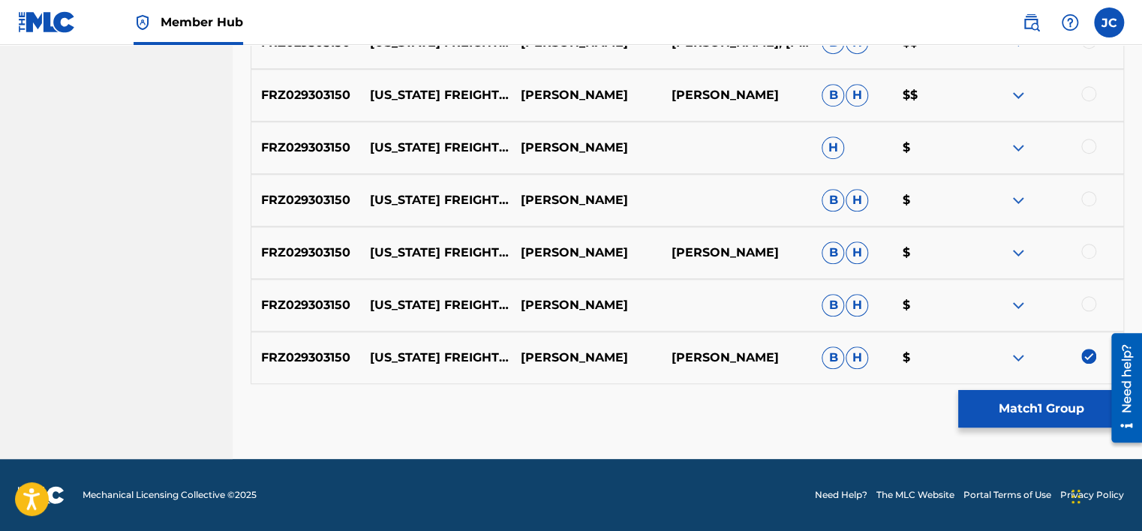
click at [1093, 302] on div at bounding box center [1088, 303] width 15 height 15
click at [1084, 240] on div "FRZ029303150 [US_STATE] FREIGHT TRAIN (PART 2 - ALBUM VERSION) [PERSON_NAME] [P…" at bounding box center [688, 253] width 874 height 53
click at [1082, 215] on div "FRZ029303150 [US_STATE] FREIGHT TRAIN (PART 2 - ALBUM VERSION) [PERSON_NAME] [P…" at bounding box center [688, 200] width 874 height 53
click at [1085, 206] on div at bounding box center [1048, 200] width 151 height 18
click at [1086, 200] on div at bounding box center [1088, 198] width 15 height 15
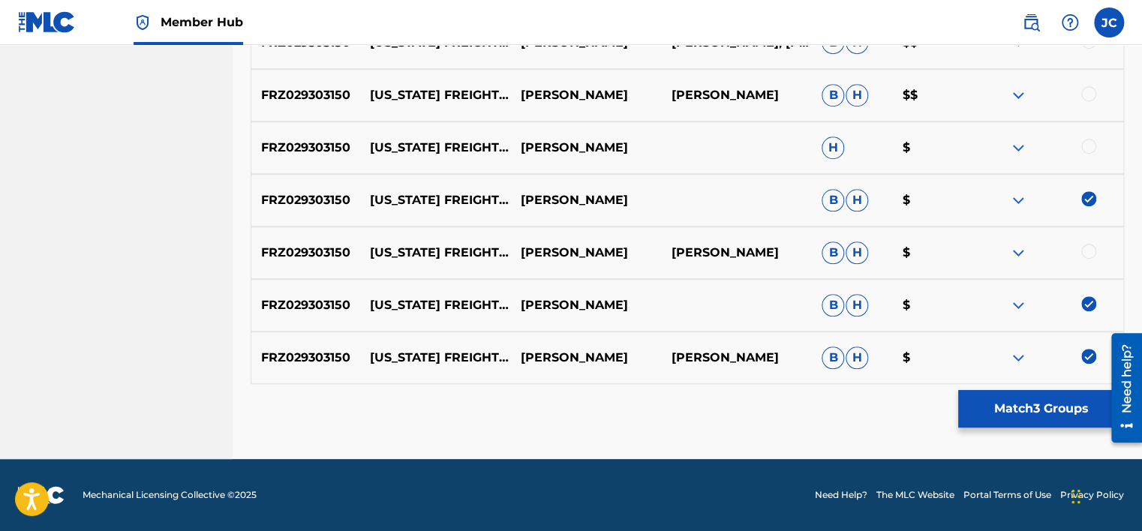
click at [1092, 254] on div at bounding box center [1088, 251] width 15 height 15
click at [1083, 143] on div at bounding box center [1088, 146] width 15 height 15
click at [1090, 81] on div "FRZ029303150 [US_STATE] FREIGHT TRAIN (PART 2) [PERSON_NAME] [PERSON_NAME] [PER…" at bounding box center [688, 95] width 874 height 53
click at [1090, 96] on div at bounding box center [1088, 93] width 15 height 15
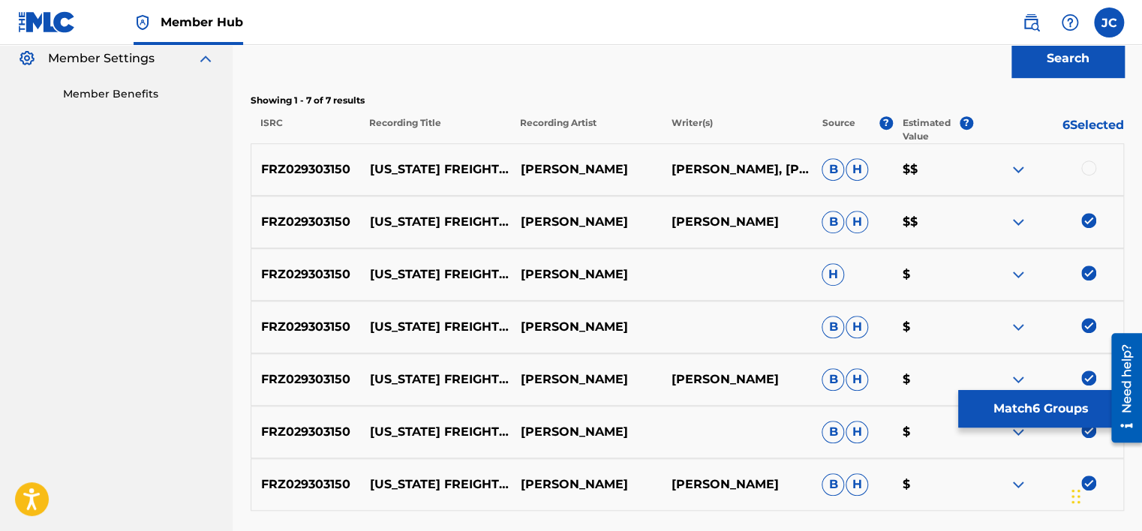
scroll to position [450, 0]
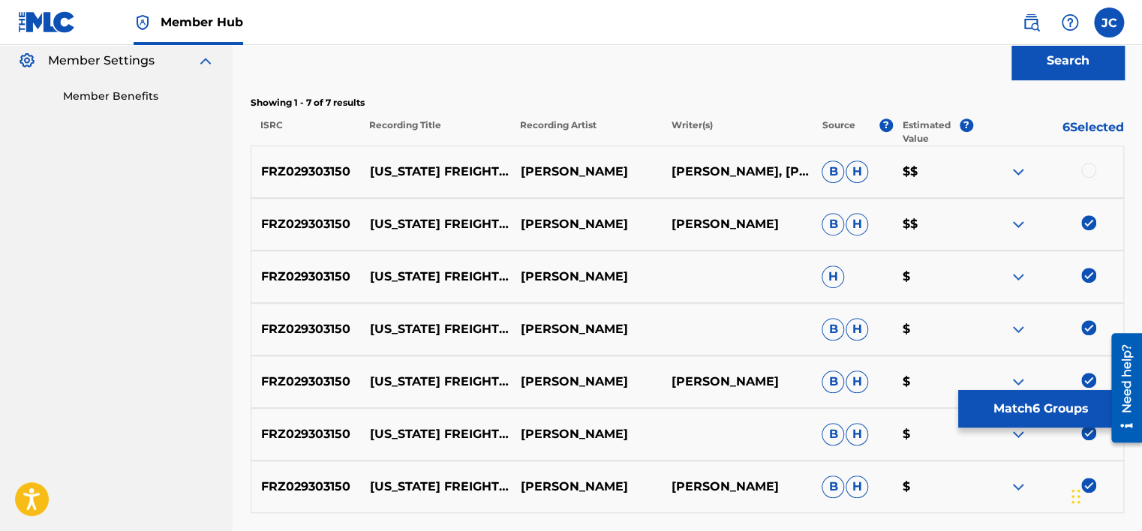
click at [1084, 170] on div at bounding box center [1088, 170] width 15 height 15
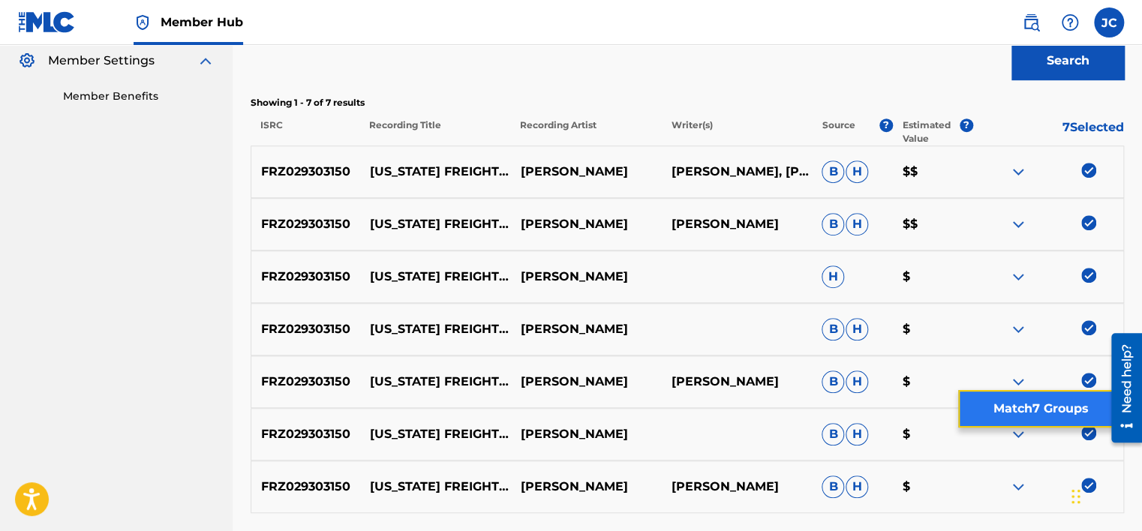
click at [1035, 420] on button "Match 7 Groups" at bounding box center [1041, 409] width 166 height 38
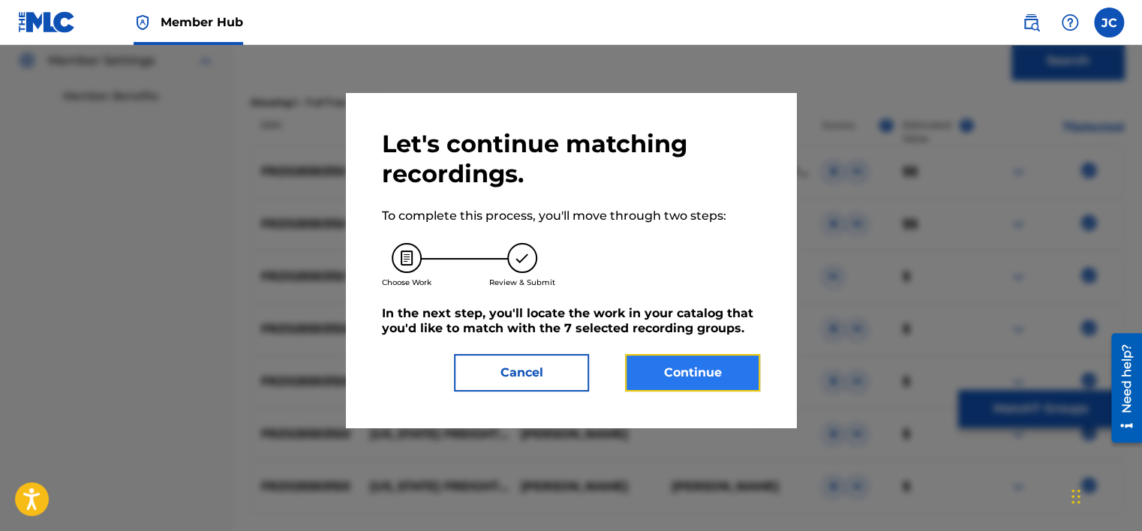
click at [699, 383] on button "Continue" at bounding box center [692, 373] width 135 height 38
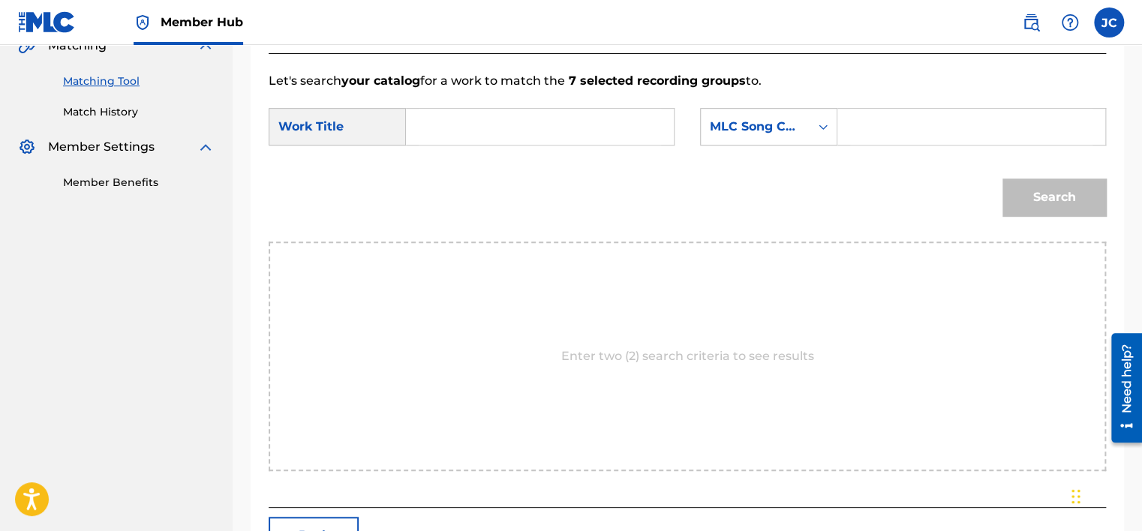
scroll to position [339, 0]
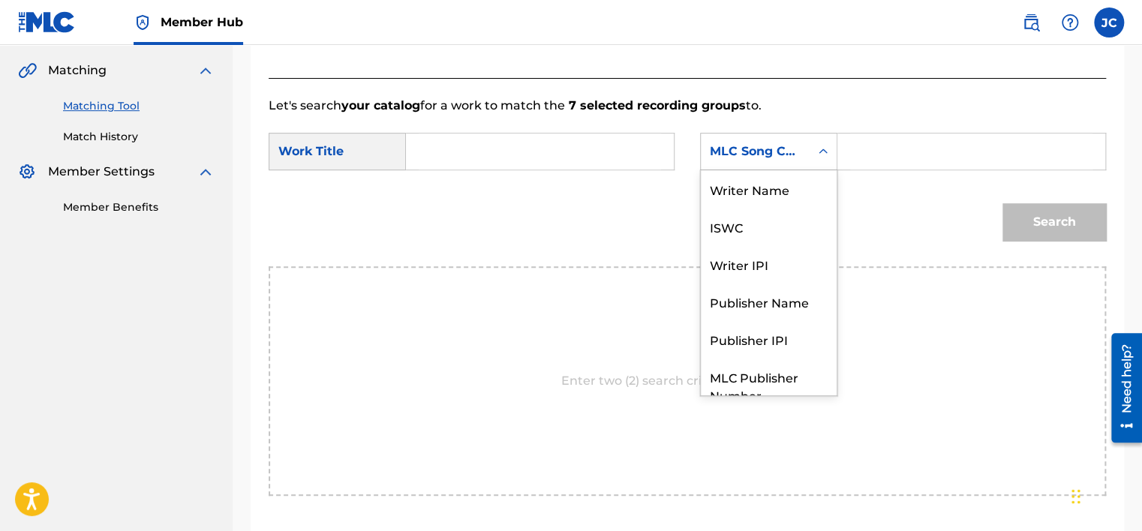
click at [816, 161] on div "Search Form" at bounding box center [823, 151] width 27 height 27
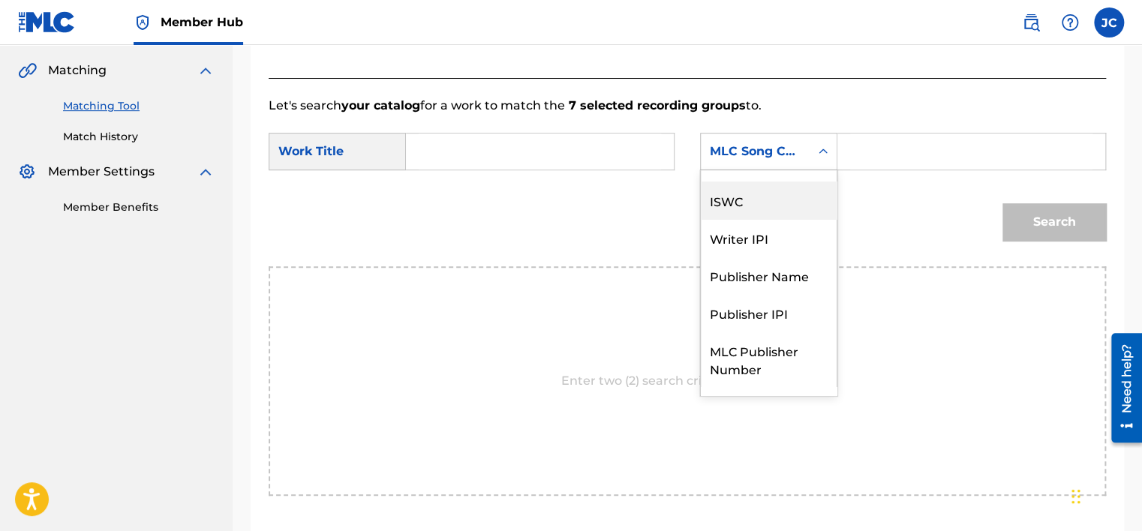
scroll to position [0, 0]
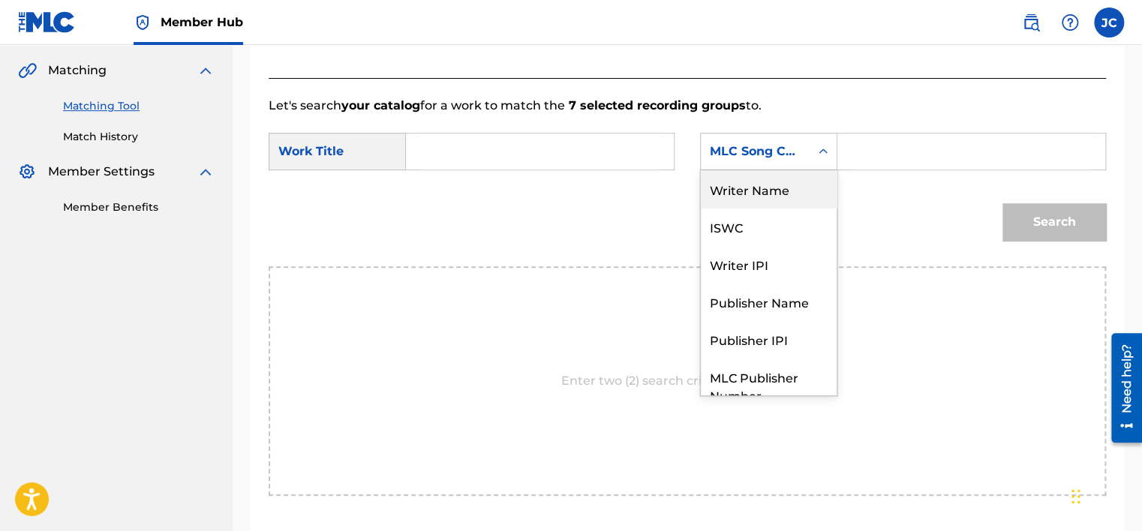
click at [801, 200] on div "Writer Name" at bounding box center [769, 189] width 136 height 38
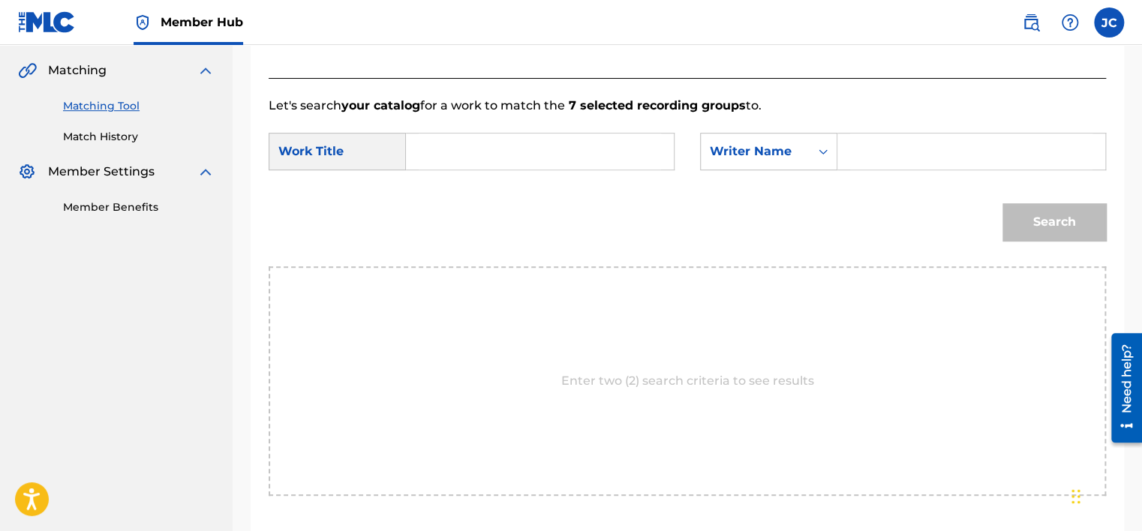
click at [591, 148] on input "Search Form" at bounding box center [540, 152] width 242 height 36
paste input "[US_STATE] Freight Train - Part 2"
type input "[US_STATE] Freight Train - Part 2"
click at [895, 134] on input "Search Form" at bounding box center [971, 152] width 242 height 36
paste input "Cotton"
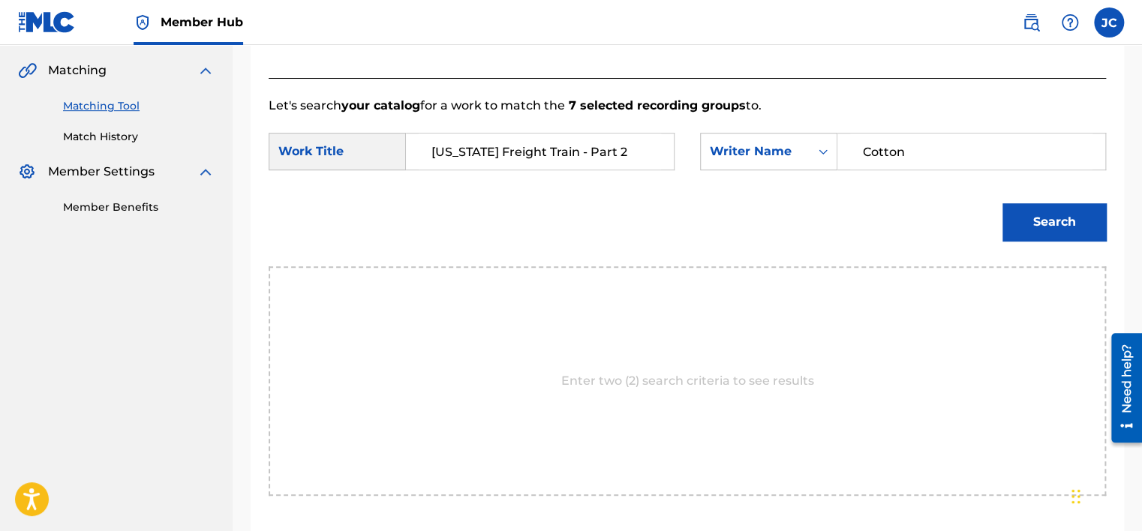
type input "Cotton"
click at [1003, 203] on button "Search" at bounding box center [1055, 222] width 104 height 38
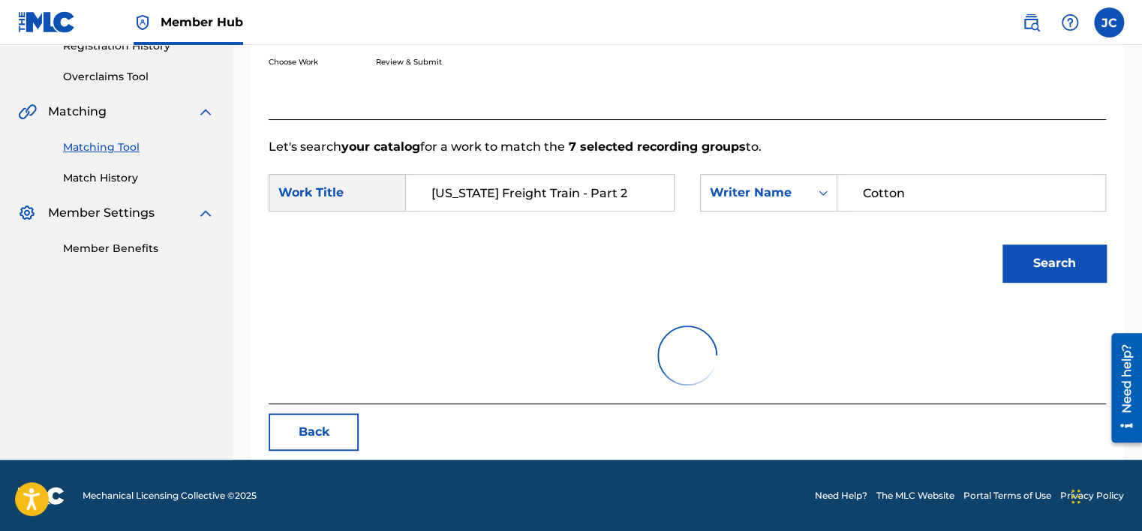
scroll to position [234, 0]
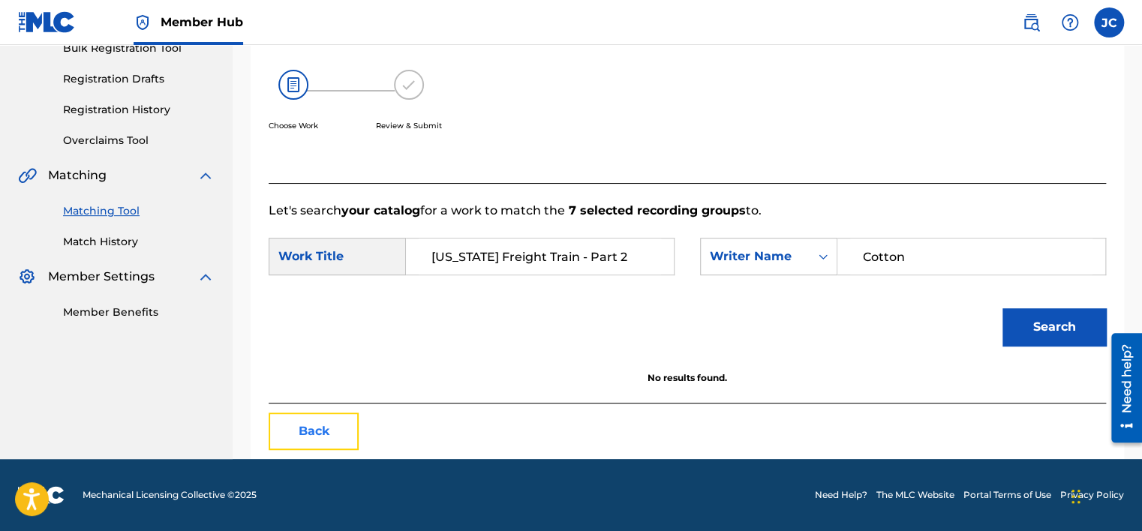
click at [294, 423] on button "Back" at bounding box center [314, 432] width 90 height 38
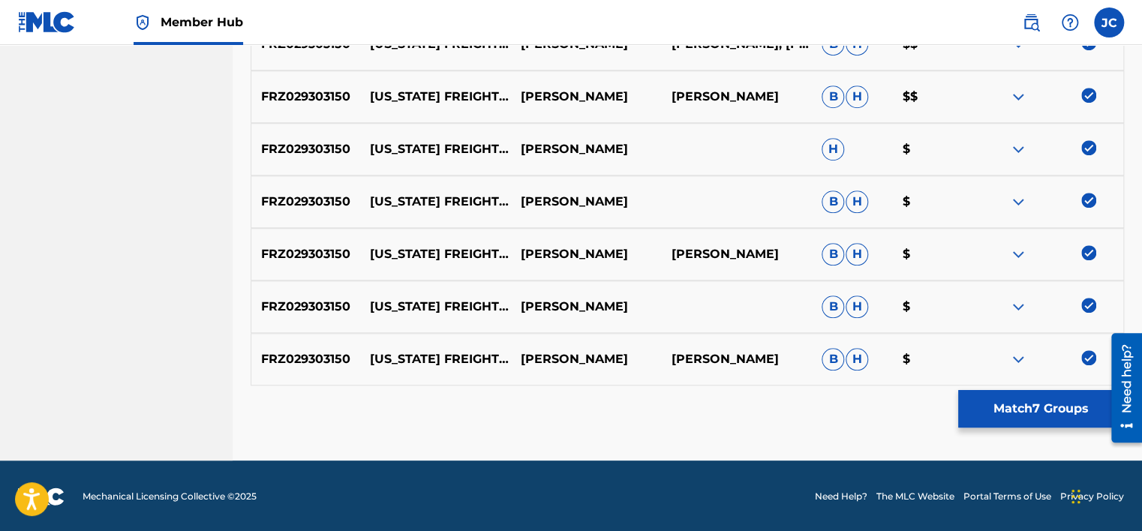
scroll to position [579, 0]
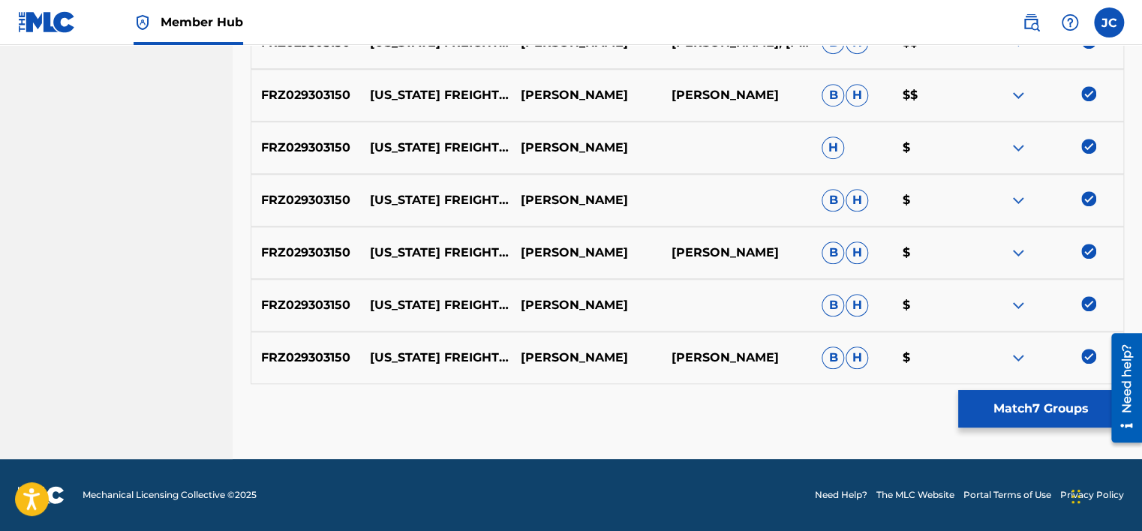
click at [1084, 354] on img at bounding box center [1088, 356] width 15 height 15
click at [1084, 298] on img at bounding box center [1088, 303] width 15 height 15
click at [1085, 249] on img at bounding box center [1088, 251] width 15 height 15
click at [1091, 194] on img at bounding box center [1088, 198] width 15 height 15
click at [1090, 146] on img at bounding box center [1088, 146] width 15 height 15
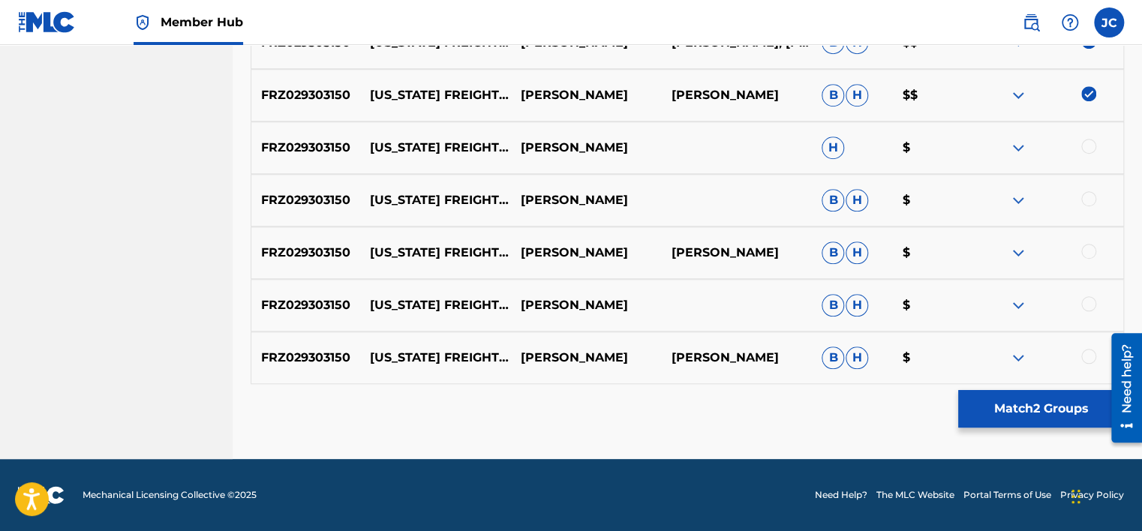
click at [1084, 98] on img at bounding box center [1088, 93] width 15 height 15
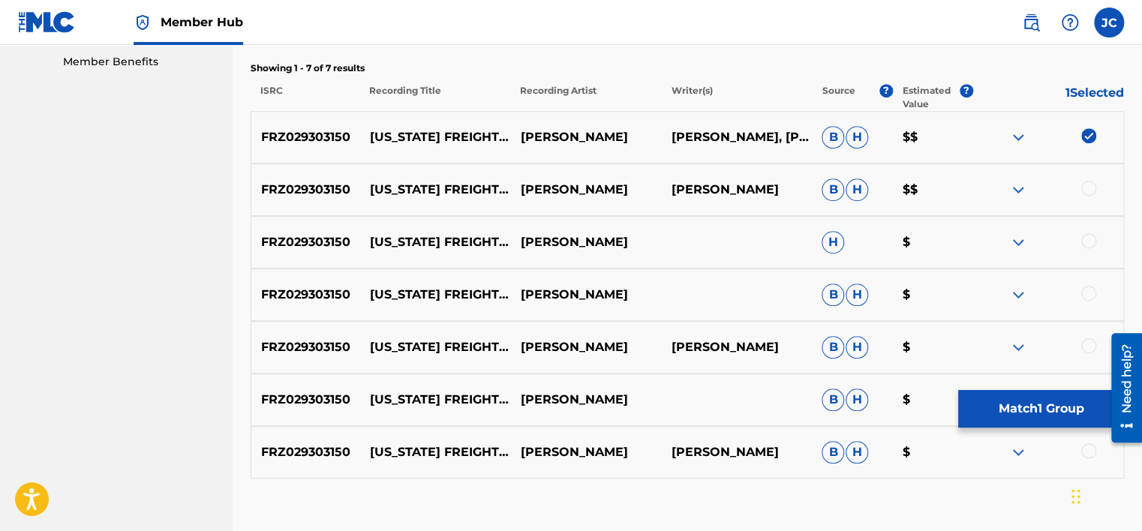
scroll to position [483, 0]
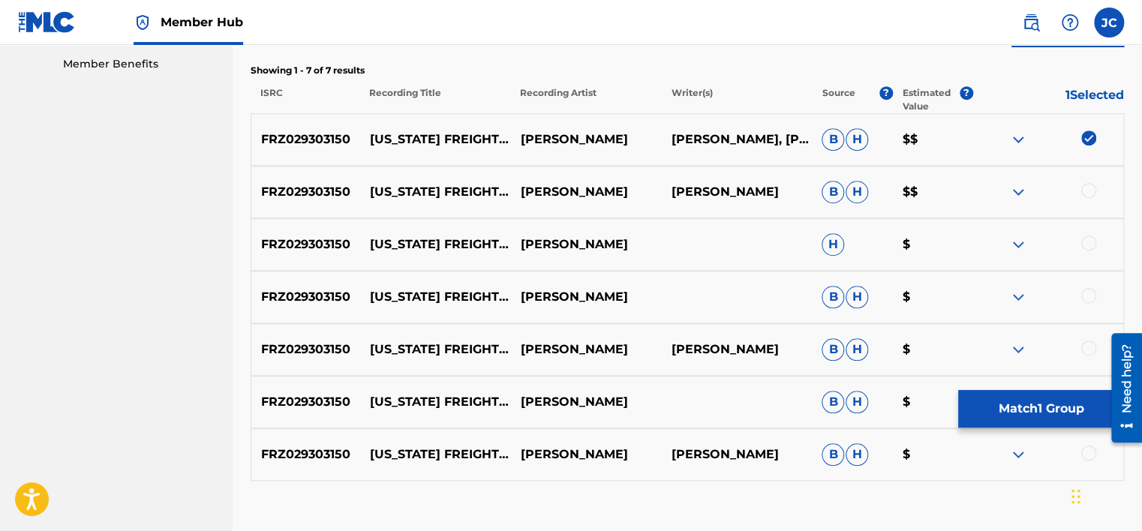
click at [1087, 138] on img at bounding box center [1088, 138] width 15 height 15
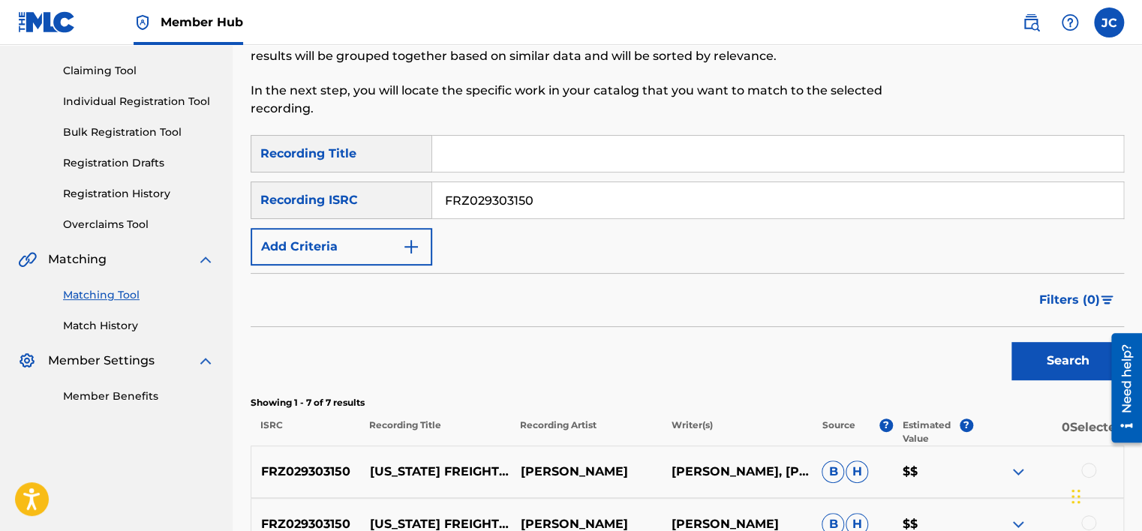
scroll to position [139, 0]
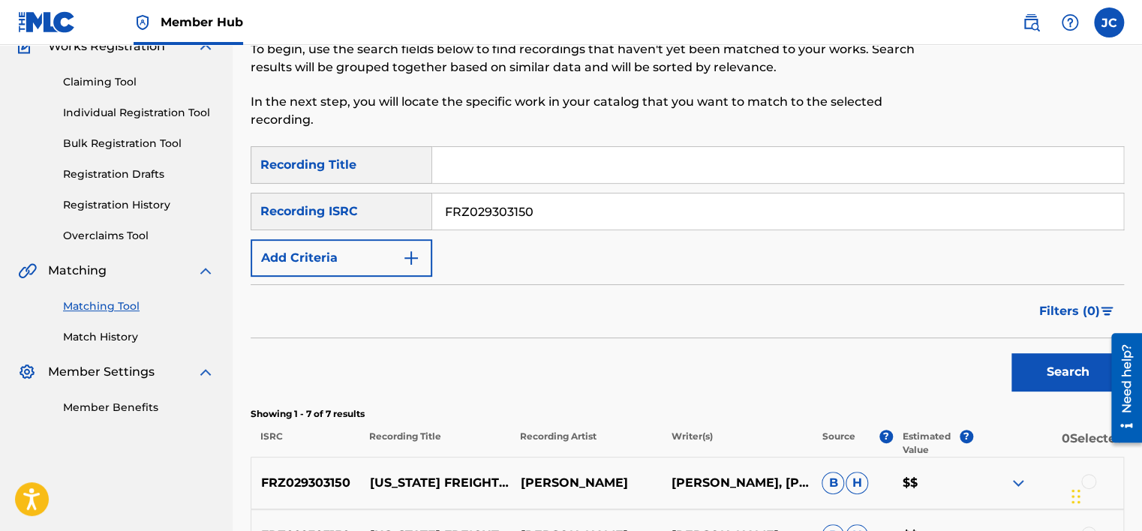
click at [648, 207] on input "FRZ029303150" at bounding box center [777, 212] width 691 height 36
paste input "SEAEW1564030"
type input "SEAEW1564030"
click at [1012, 353] on button "Search" at bounding box center [1068, 372] width 113 height 38
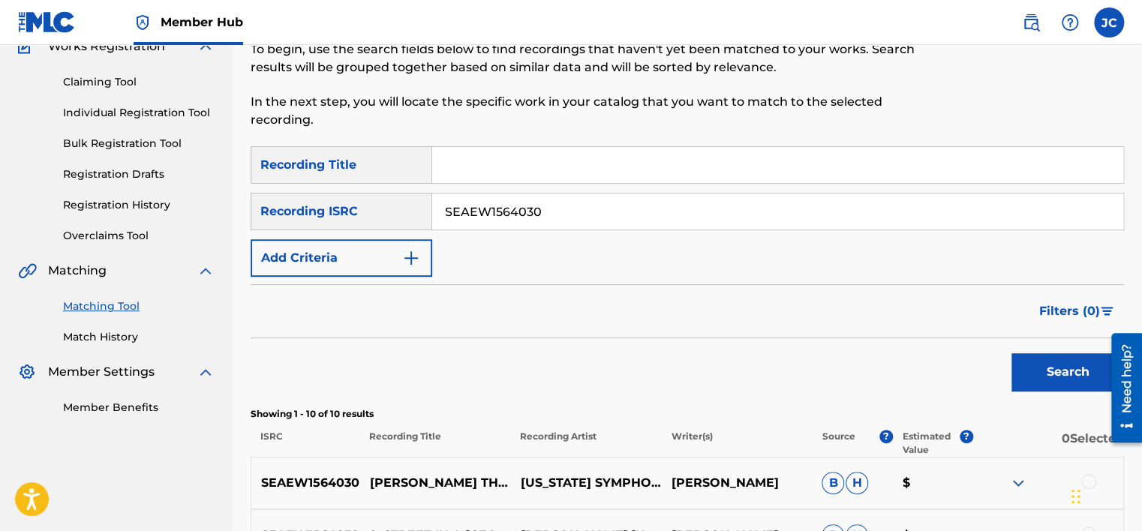
click at [498, 213] on input "SEAEW1564030" at bounding box center [777, 212] width 691 height 36
click at [594, 209] on input "SEAEW1564030" at bounding box center [777, 212] width 691 height 36
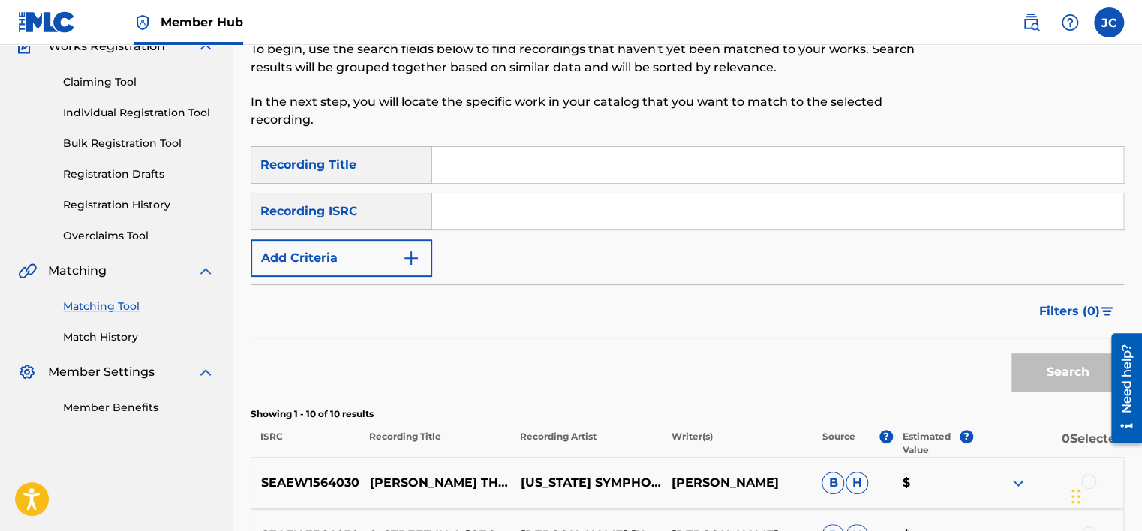
paste input "USRH12303056"
type input "USRH12303056"
click at [1012, 353] on button "Search" at bounding box center [1068, 372] width 113 height 38
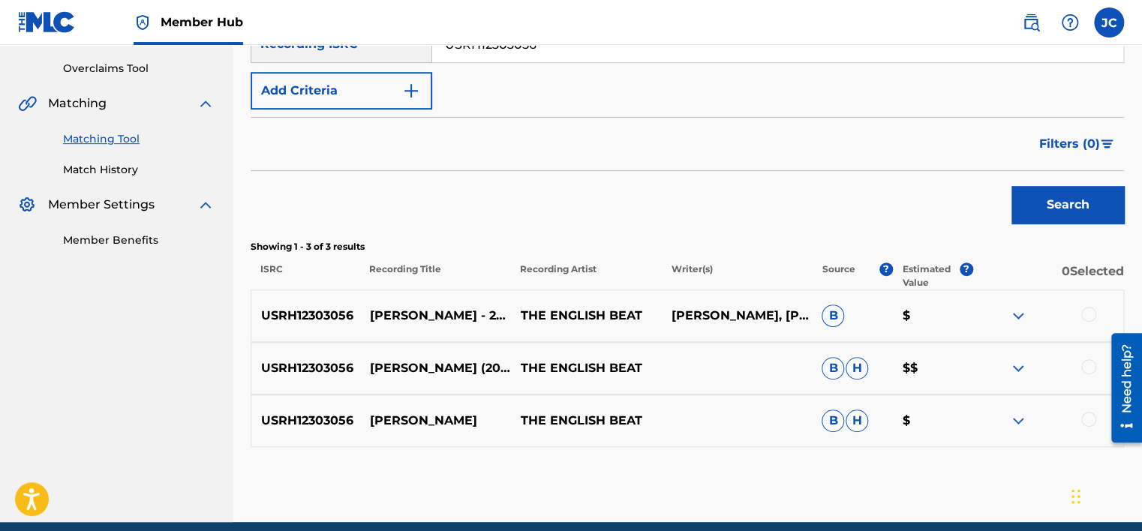
scroll to position [369, 0]
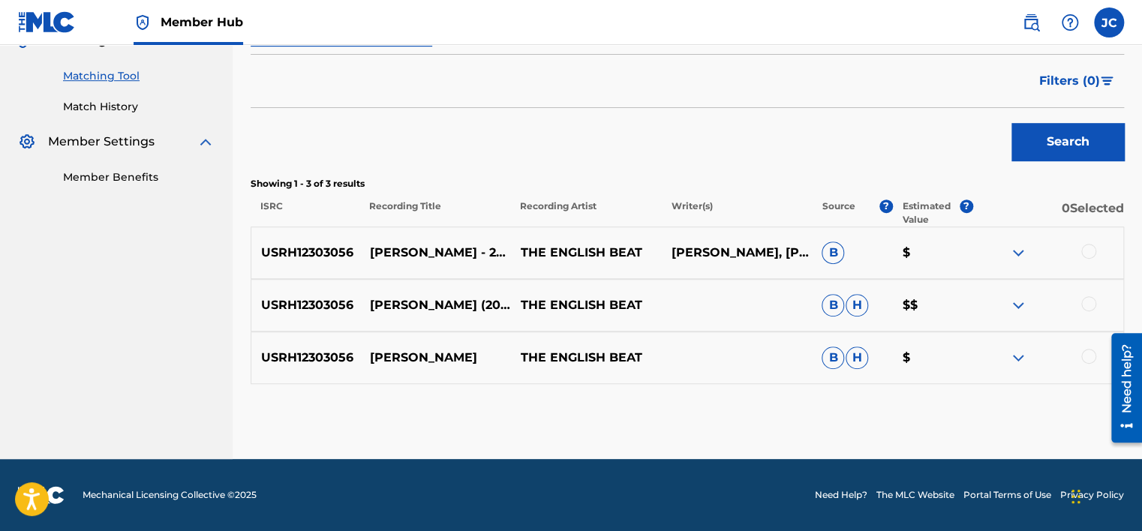
click at [1094, 354] on div at bounding box center [1088, 356] width 15 height 15
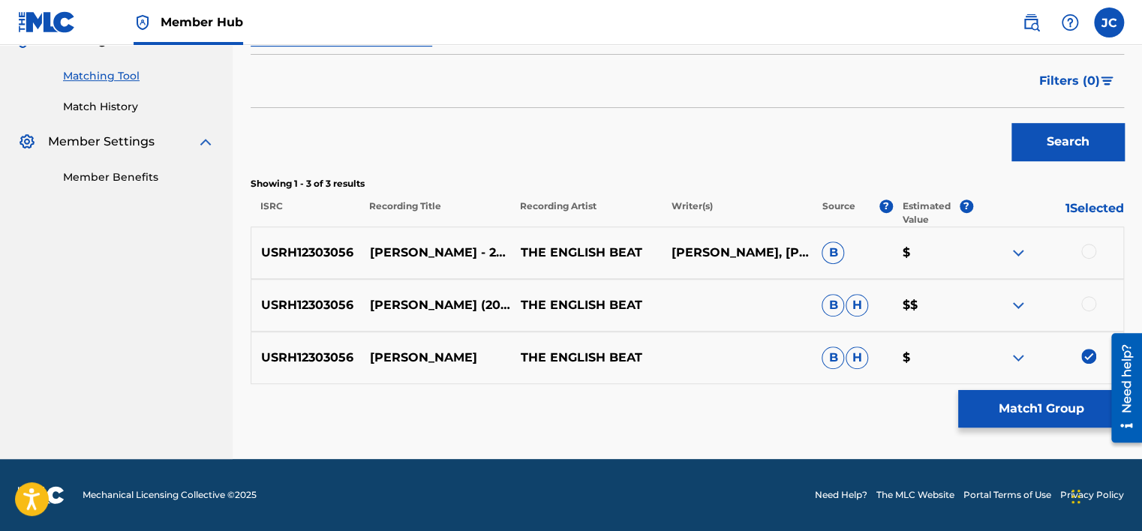
click at [1091, 298] on div at bounding box center [1088, 303] width 15 height 15
click at [1088, 244] on div at bounding box center [1088, 251] width 15 height 15
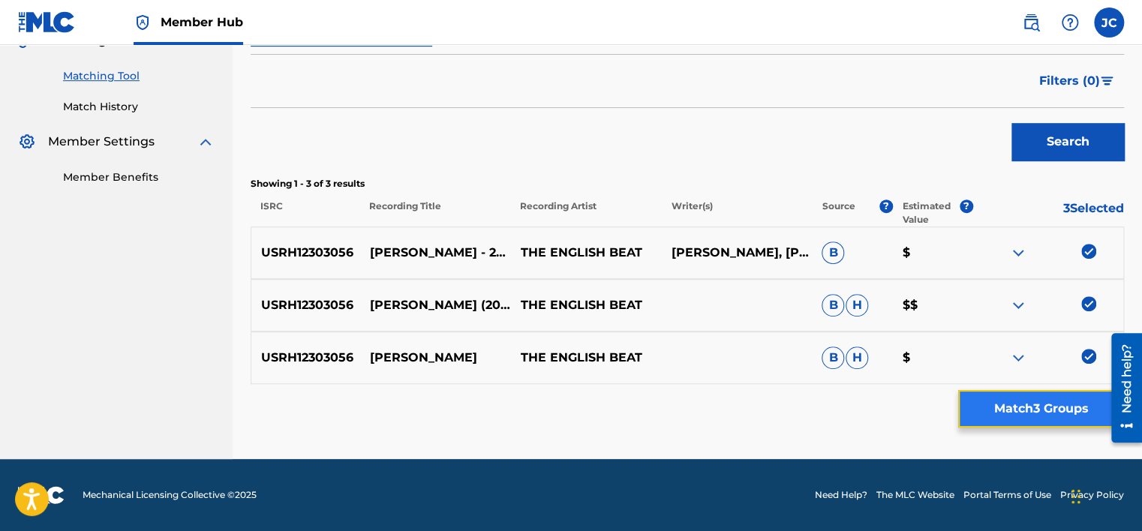
click at [1057, 419] on button "Match 3 Groups" at bounding box center [1041, 409] width 166 height 38
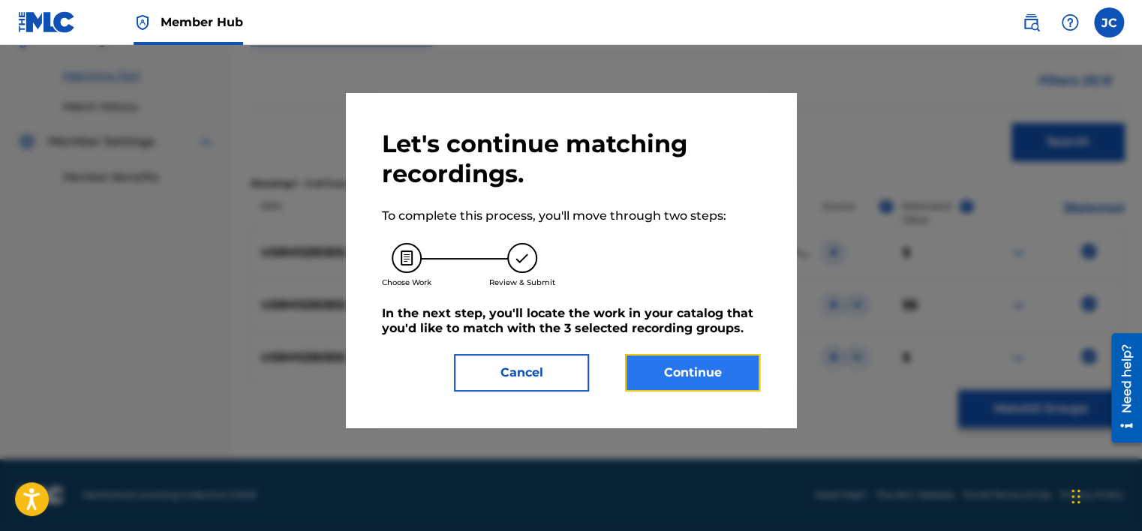
click at [729, 369] on button "Continue" at bounding box center [692, 373] width 135 height 38
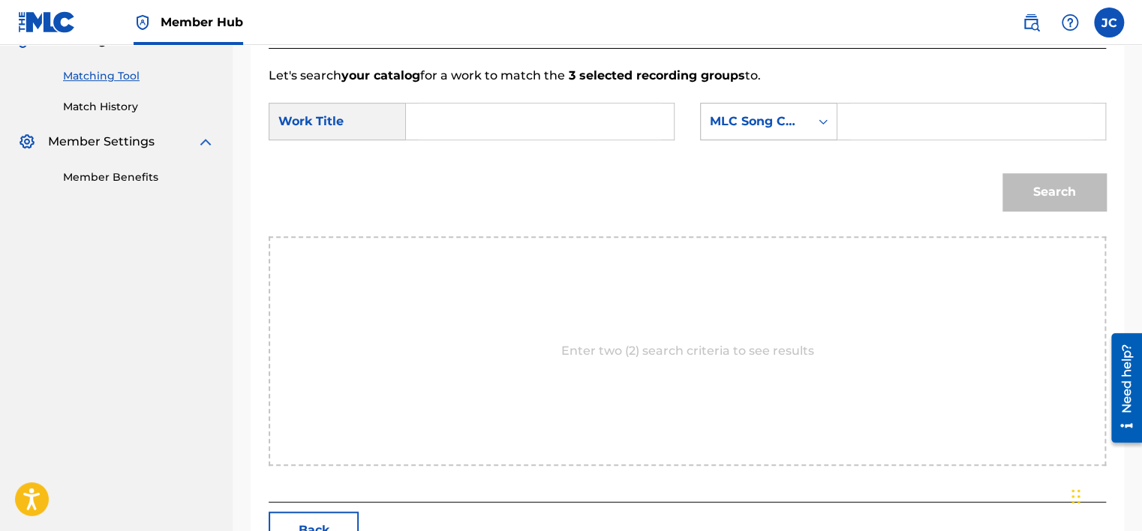
click at [791, 121] on div "MLC Song Code" at bounding box center [755, 122] width 91 height 18
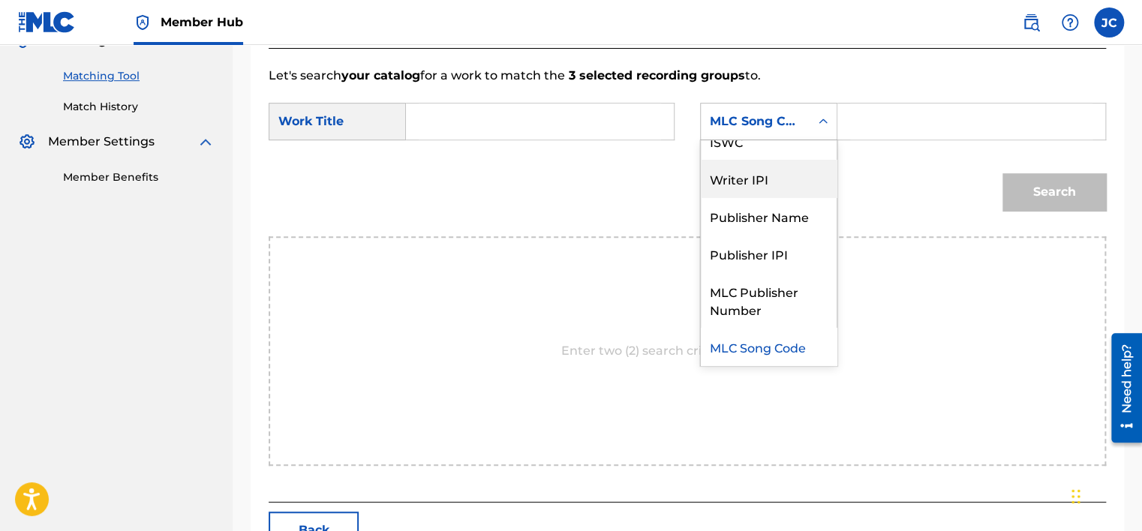
scroll to position [0, 0]
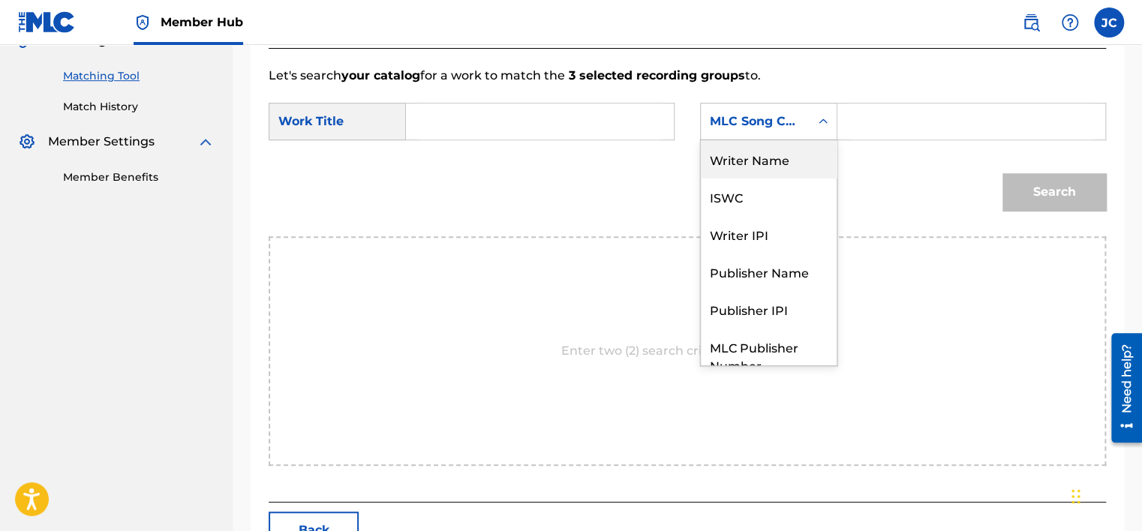
click at [777, 155] on div "Writer Name" at bounding box center [769, 159] width 136 height 38
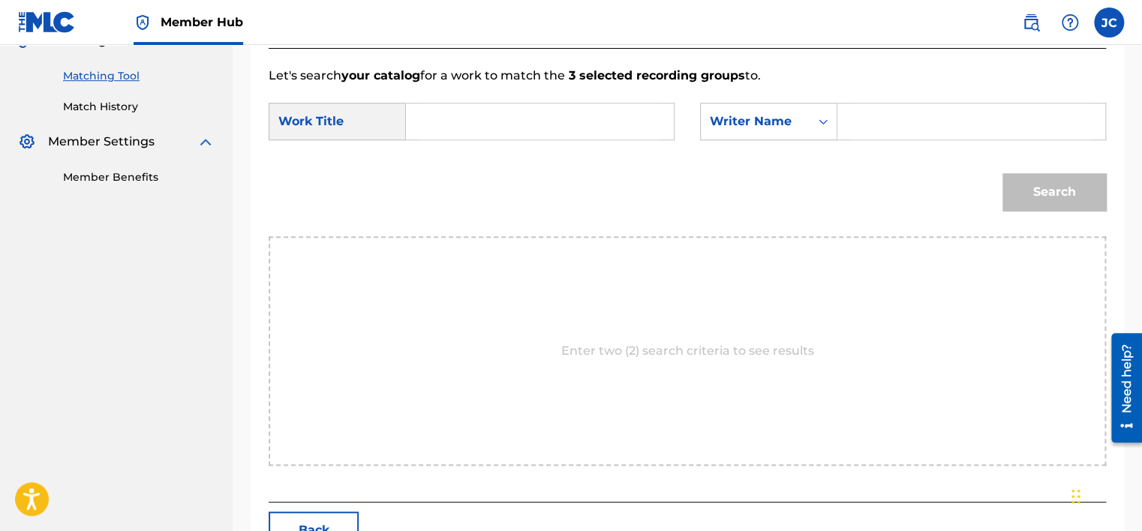
click at [582, 124] on input "Search Form" at bounding box center [540, 122] width 242 height 36
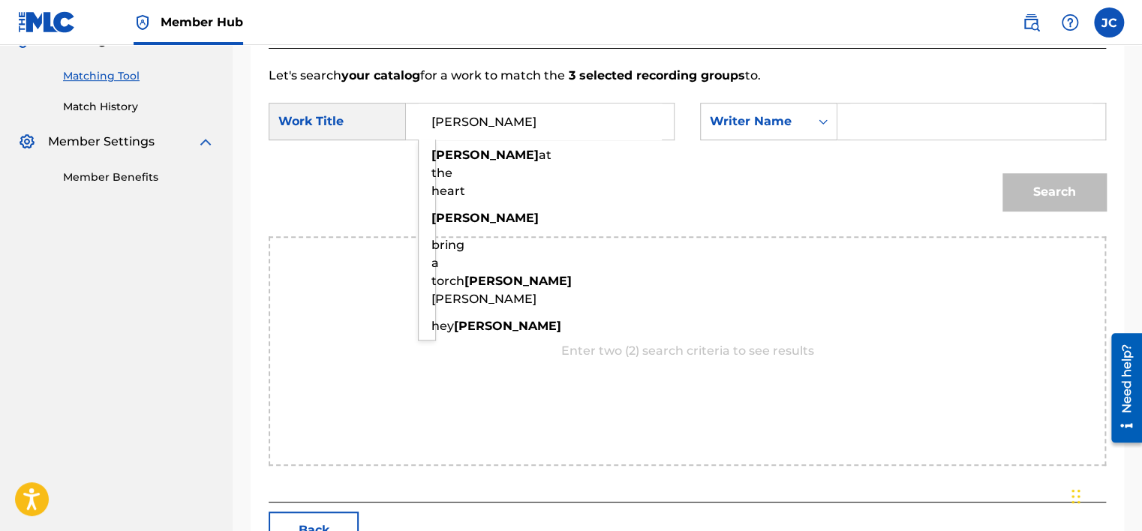
type input "[PERSON_NAME]"
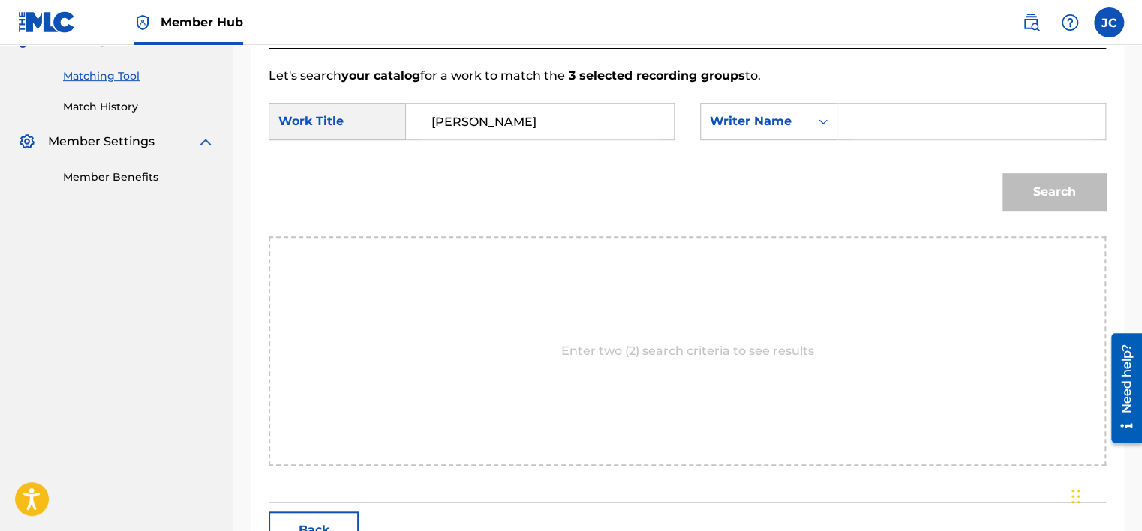
click at [892, 114] on input "Search Form" at bounding box center [971, 122] width 242 height 36
click at [1003, 173] on button "Search" at bounding box center [1055, 192] width 104 height 38
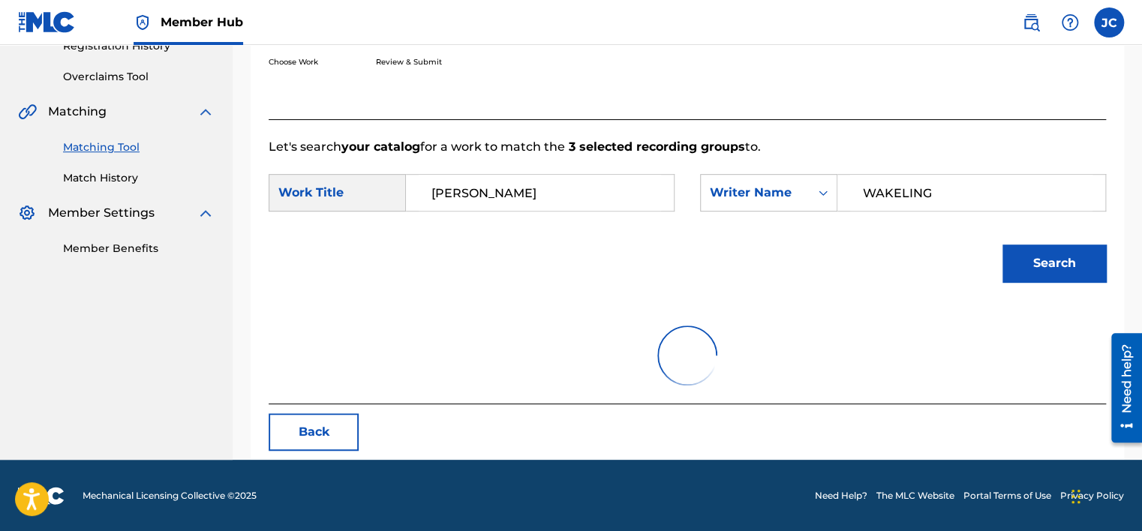
scroll to position [234, 0]
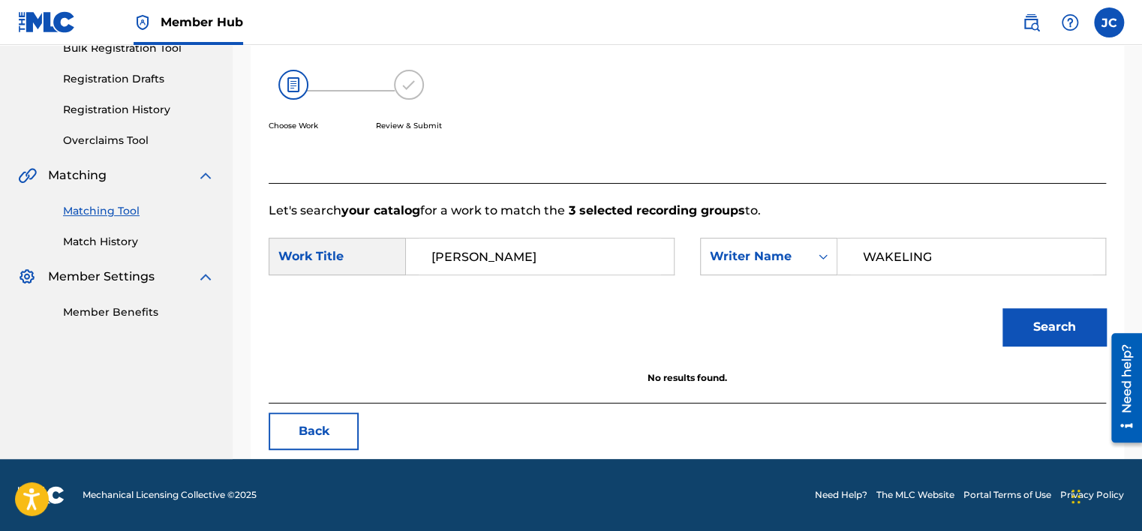
click at [951, 246] on input "WAKELING" at bounding box center [971, 257] width 242 height 36
click at [1033, 320] on button "Search" at bounding box center [1055, 327] width 104 height 38
click at [955, 269] on input "MAGOOGAN" at bounding box center [971, 257] width 242 height 36
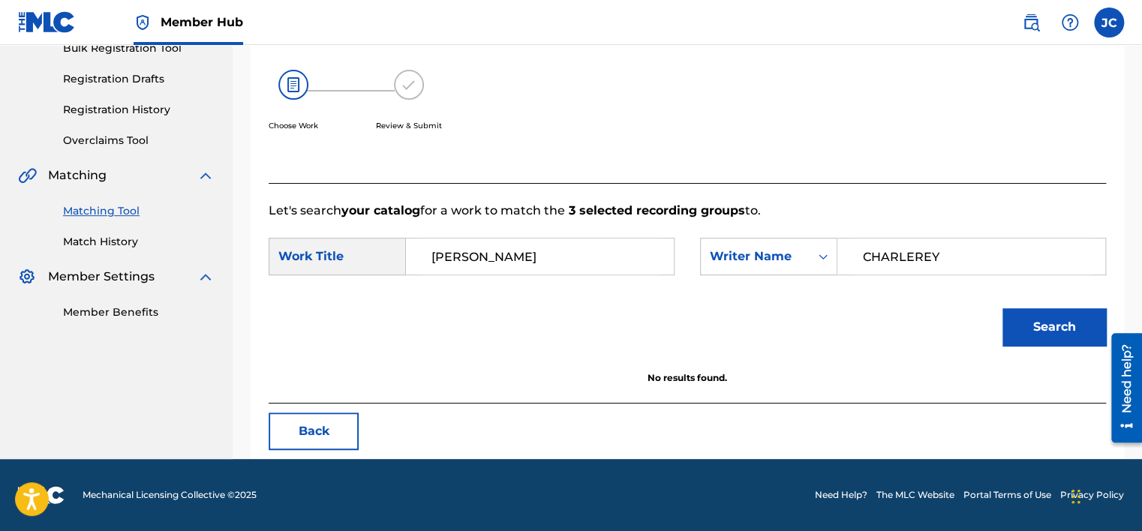
click at [1003, 308] on button "Search" at bounding box center [1055, 327] width 104 height 38
click at [936, 261] on input "CHARLEREY" at bounding box center [971, 257] width 242 height 36
click at [1056, 335] on button "Search" at bounding box center [1055, 327] width 104 height 38
click at [961, 252] on input "[PERSON_NAME]" at bounding box center [971, 257] width 242 height 36
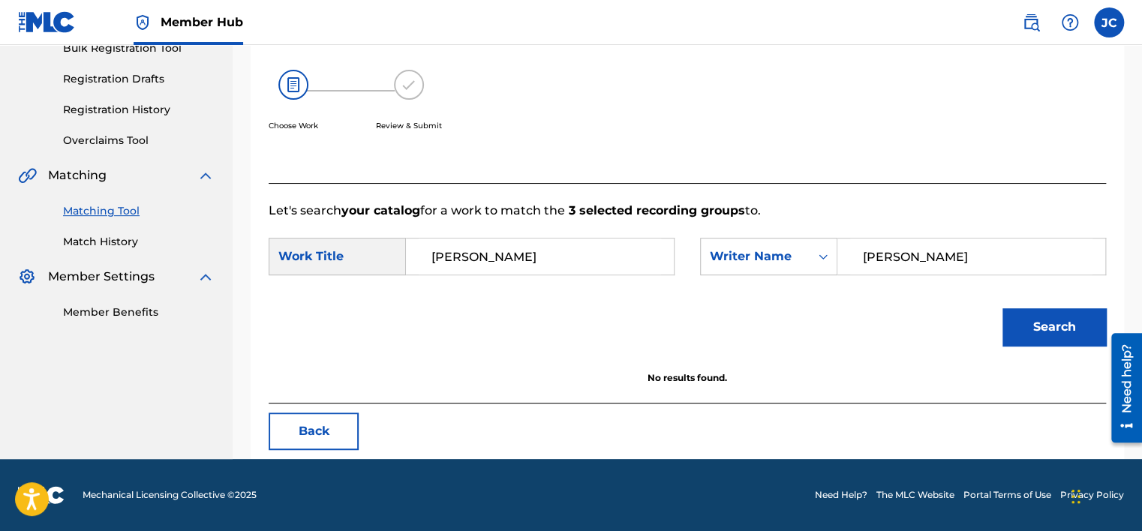
click at [961, 252] on input "[PERSON_NAME]" at bounding box center [971, 257] width 242 height 36
type input "[PERSON_NAME]"
click at [1030, 326] on button "Search" at bounding box center [1055, 327] width 104 height 38
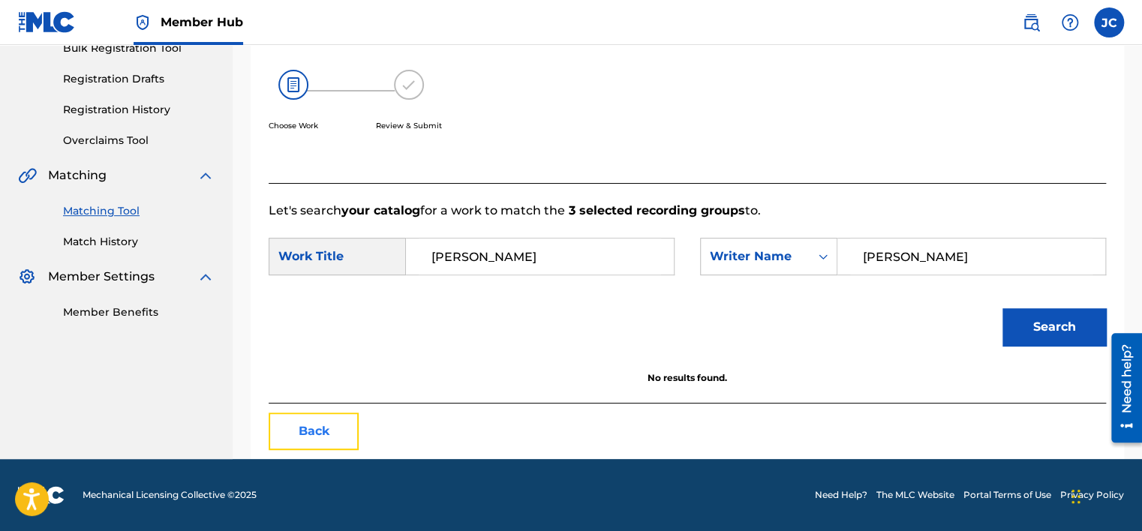
click at [332, 429] on button "Back" at bounding box center [314, 432] width 90 height 38
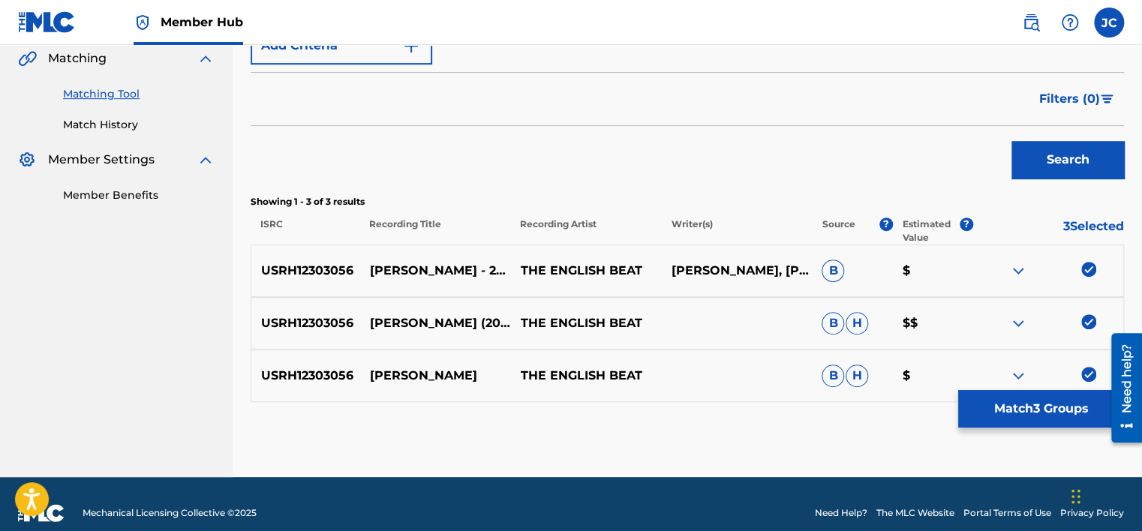
scroll to position [369, 0]
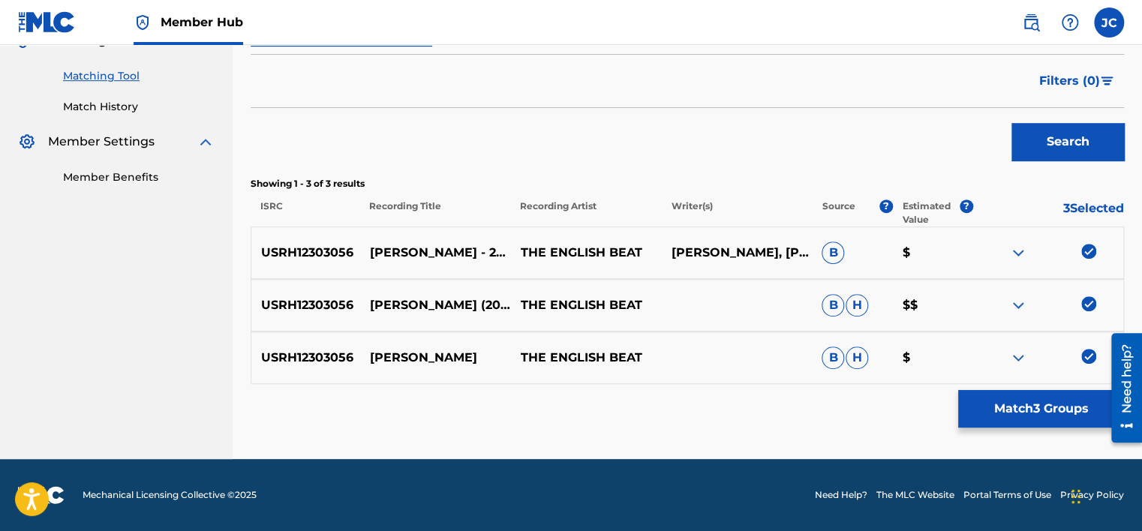
click at [1084, 360] on img at bounding box center [1088, 356] width 15 height 15
click at [1085, 302] on img at bounding box center [1088, 303] width 15 height 15
click at [1087, 242] on div "USRH12303056 [PERSON_NAME] - 2012 REMASTER THE ENGLISH BEAT [PERSON_NAME], [PER…" at bounding box center [688, 253] width 874 height 53
click at [1087, 251] on img at bounding box center [1088, 251] width 15 height 15
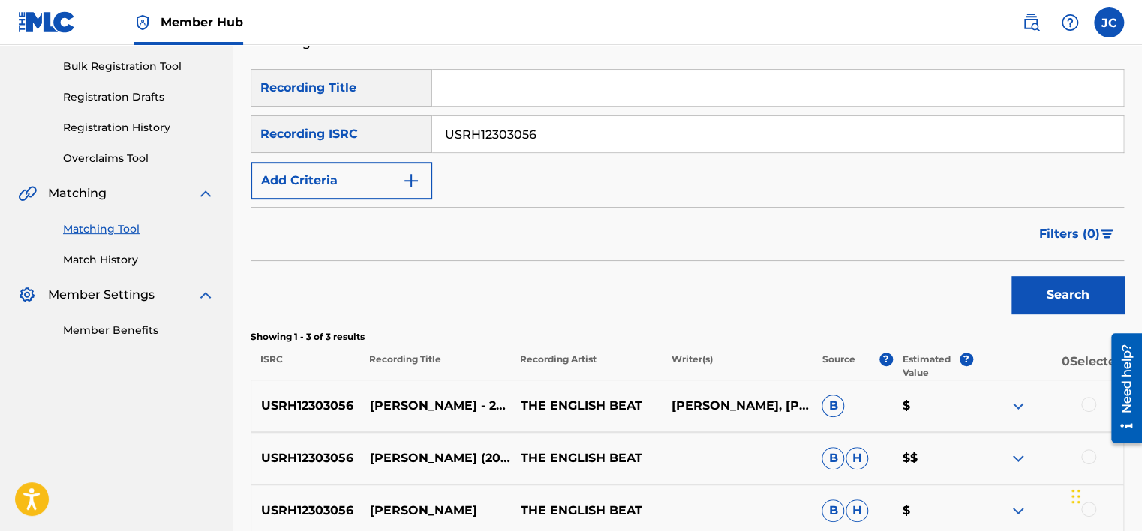
scroll to position [194, 0]
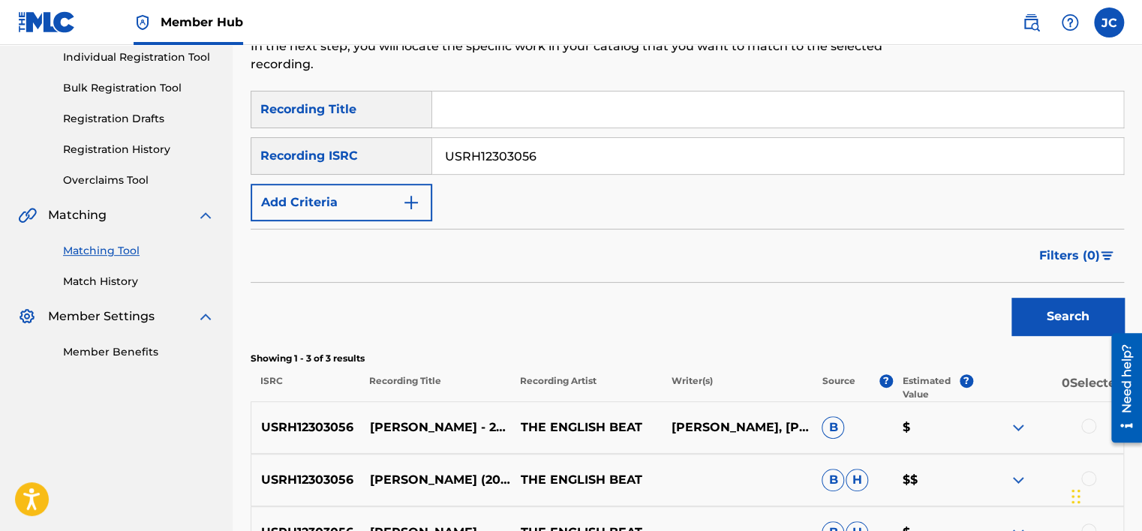
click at [1024, 151] on input "USRH12303056" at bounding box center [777, 156] width 691 height 36
paste input "NLF711700145"
type input "NLF711700145"
click at [1012, 298] on button "Search" at bounding box center [1068, 317] width 113 height 38
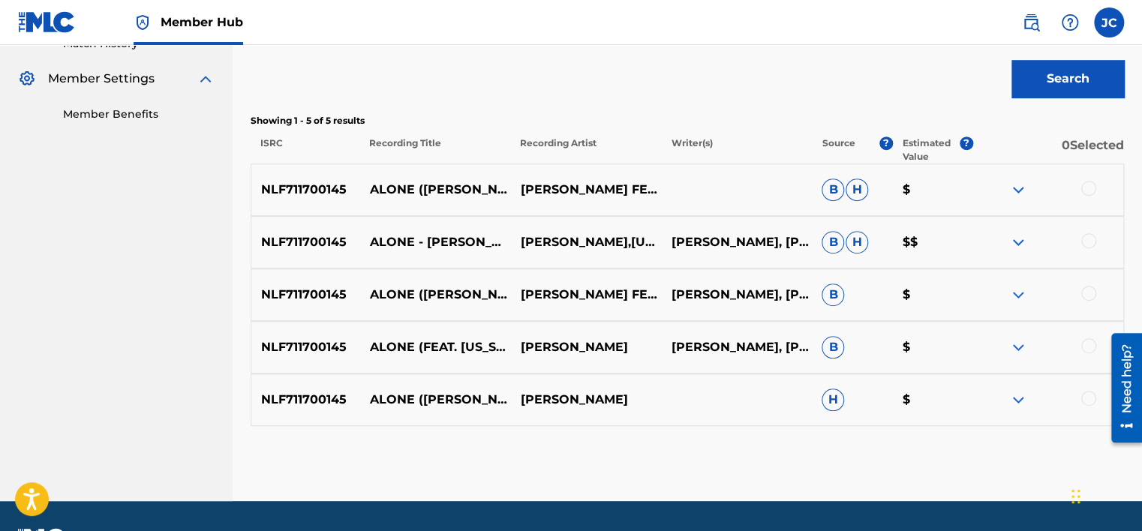
scroll to position [431, 0]
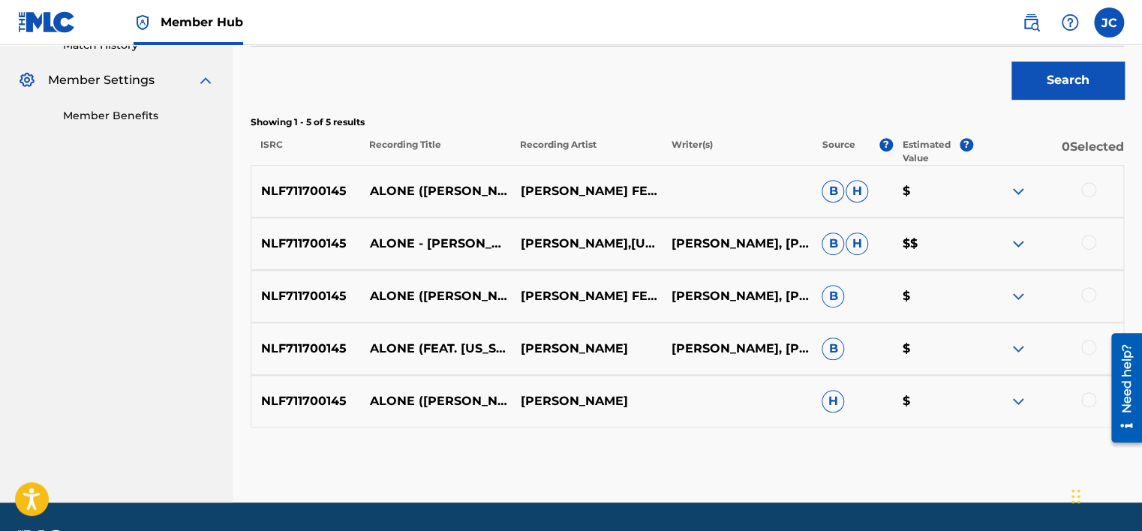
click at [1084, 404] on div at bounding box center [1088, 399] width 15 height 15
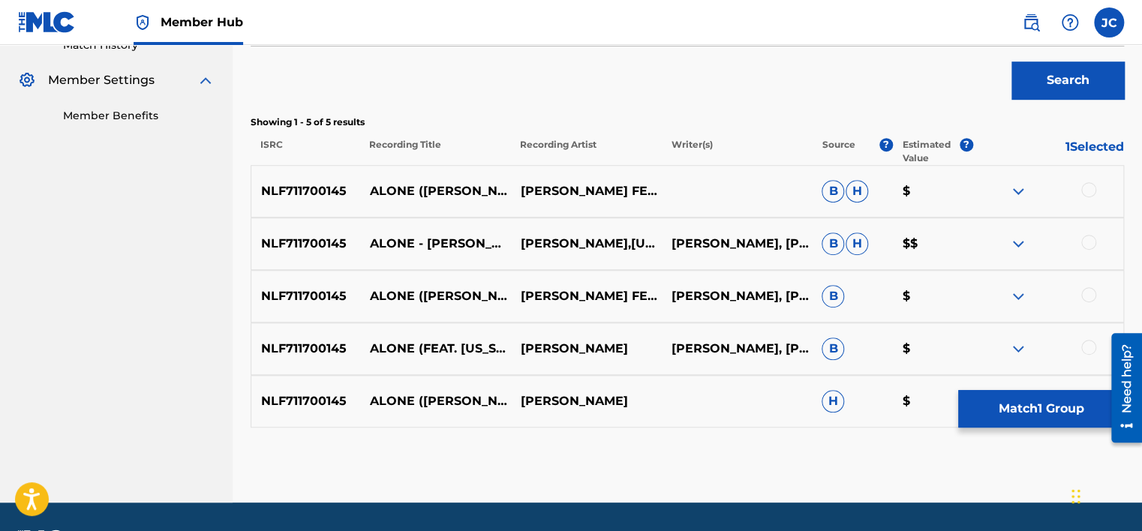
click at [1085, 347] on div at bounding box center [1088, 347] width 15 height 15
click at [1087, 298] on div at bounding box center [1088, 294] width 15 height 15
click at [1090, 243] on div at bounding box center [1088, 242] width 15 height 15
click at [1086, 189] on div at bounding box center [1088, 189] width 15 height 15
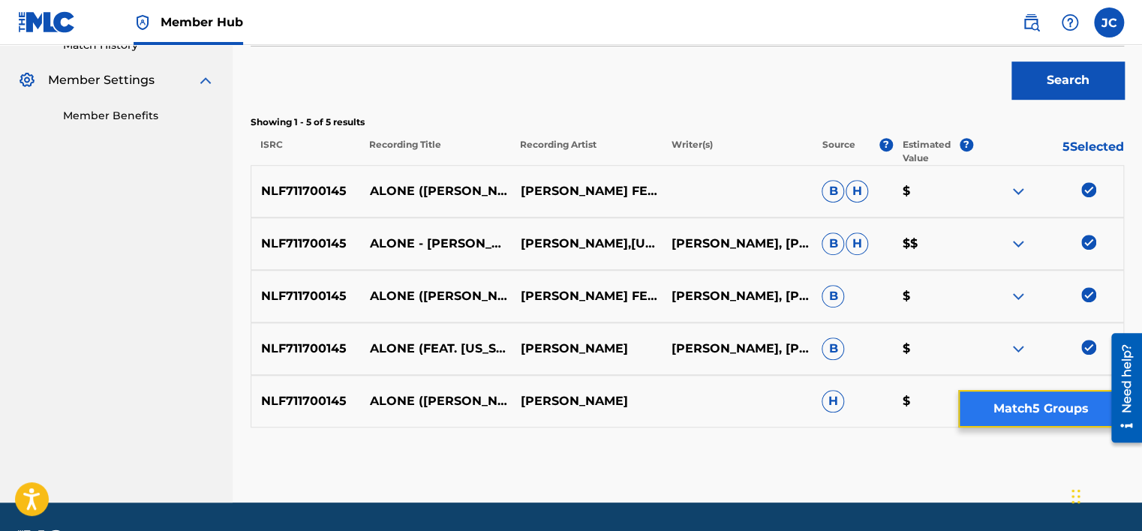
click at [1051, 425] on button "Match 5 Groups" at bounding box center [1041, 409] width 166 height 38
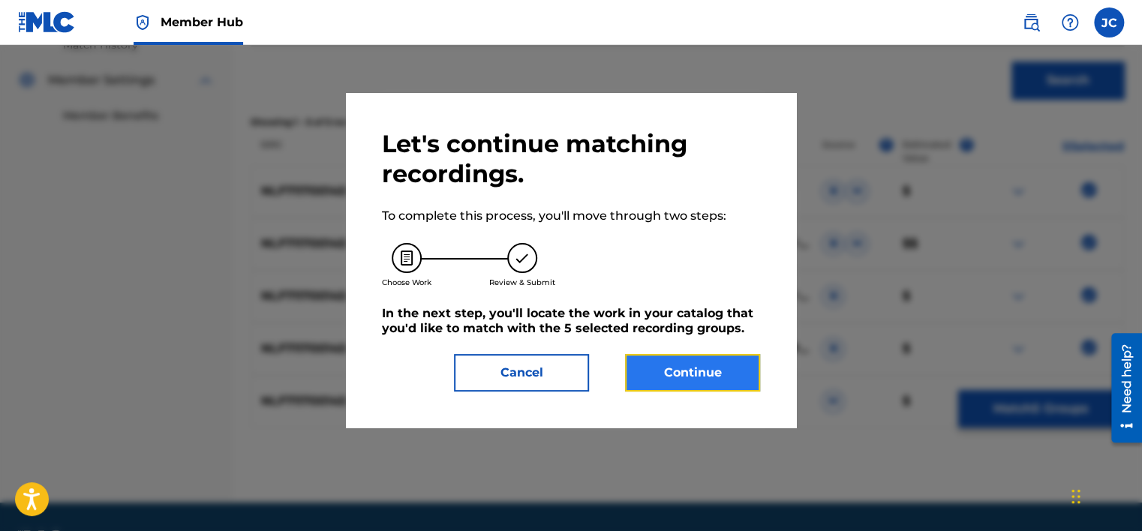
click at [692, 368] on button "Continue" at bounding box center [692, 373] width 135 height 38
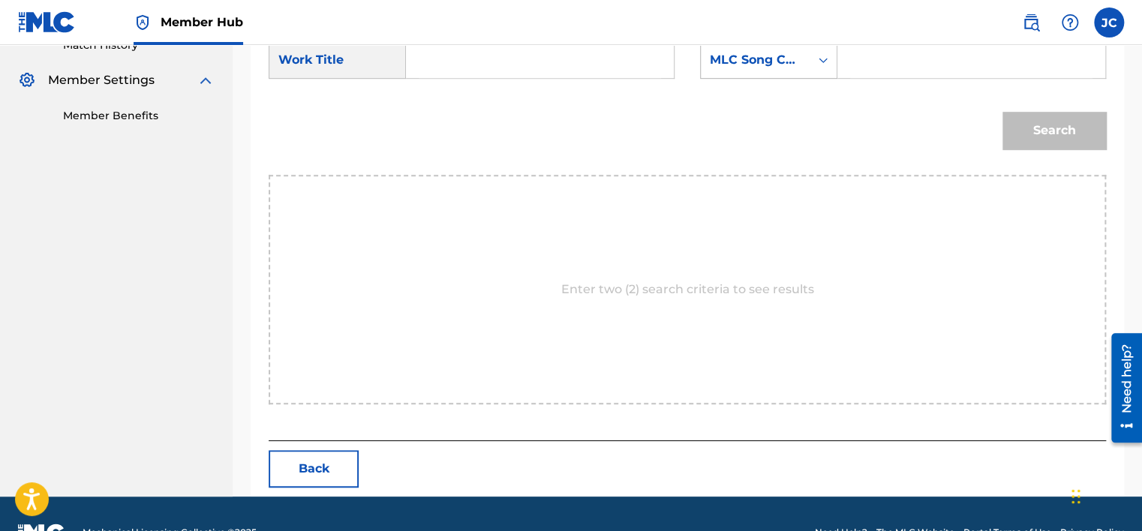
click at [791, 63] on div "MLC Song Code" at bounding box center [755, 60] width 91 height 18
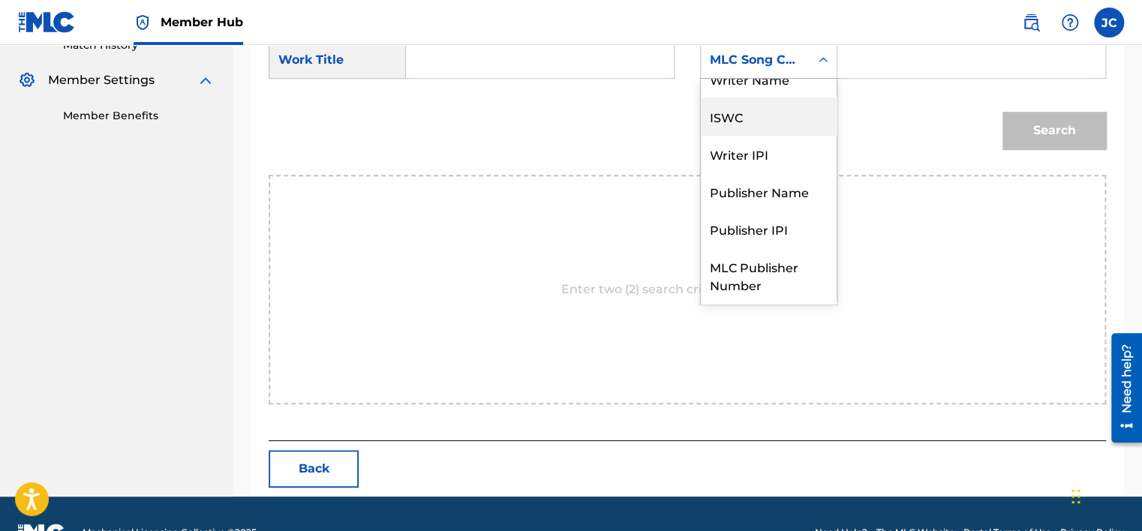
scroll to position [0, 0]
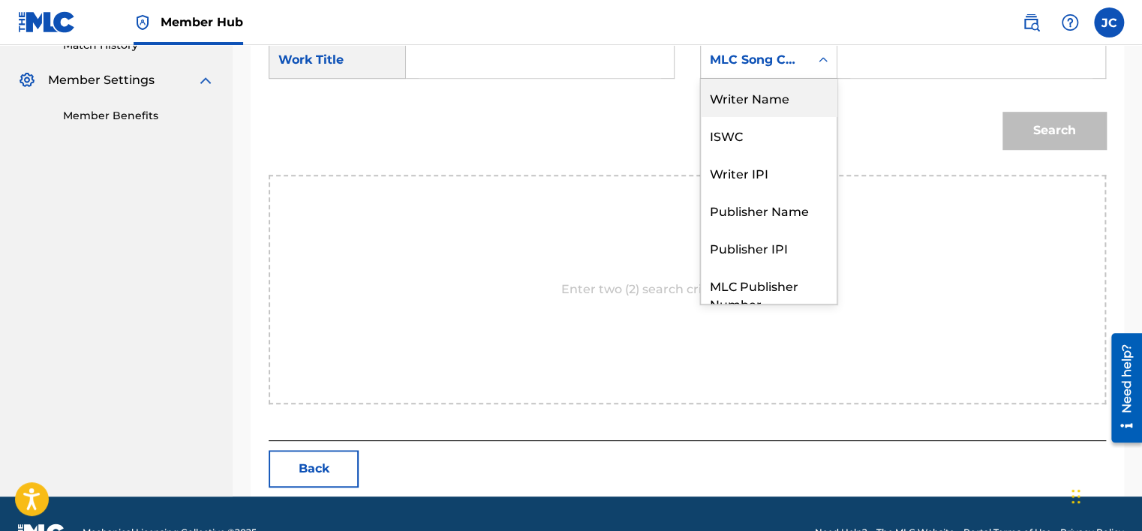
click at [777, 100] on div "Writer Name" at bounding box center [769, 98] width 136 height 38
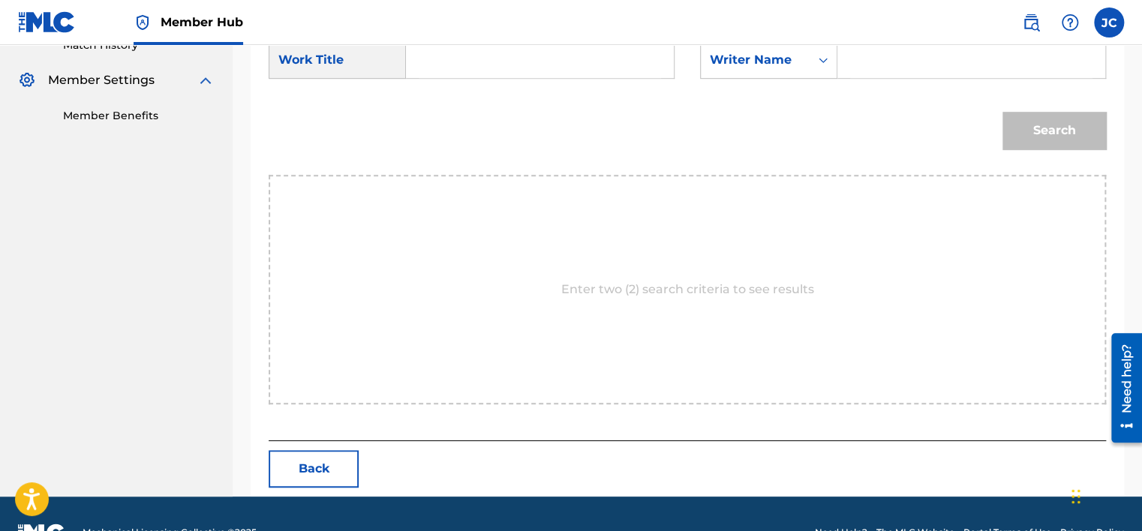
click at [631, 65] on input "Search Form" at bounding box center [540, 60] width 242 height 36
paste input "Alone - [PERSON_NAME] Uplifting Mix"
type input "Alone - [PERSON_NAME] Uplifting Mix"
click at [864, 59] on input "Search Form" at bounding box center [971, 60] width 242 height 36
paste input "Mason"
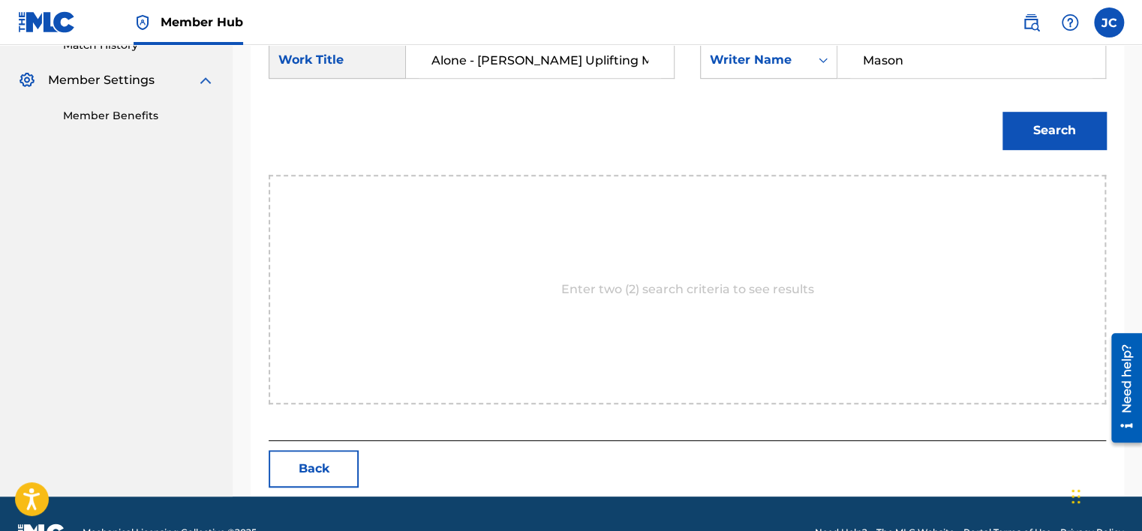
click at [1003, 112] on button "Search" at bounding box center [1055, 131] width 104 height 38
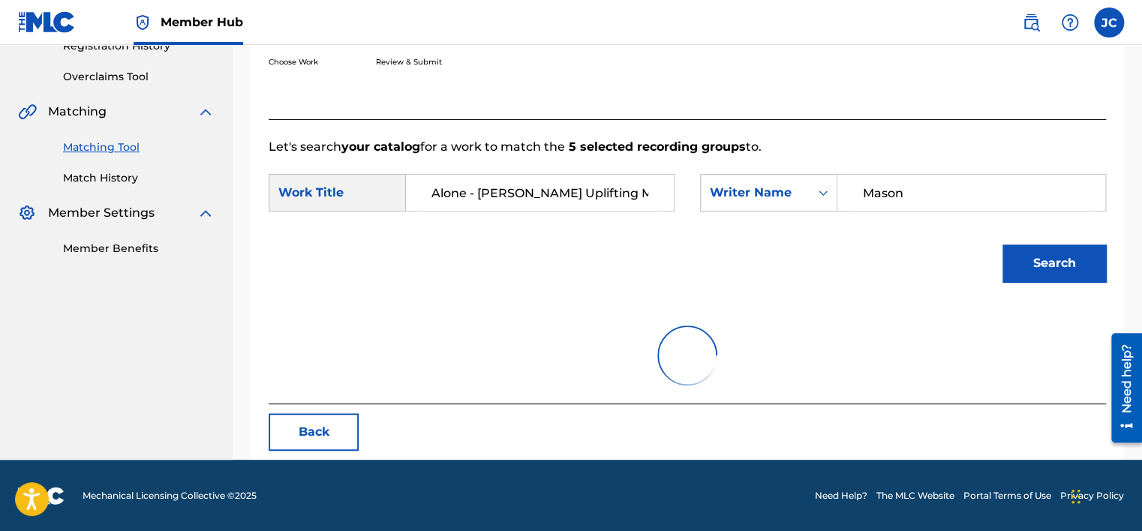
scroll to position [431, 0]
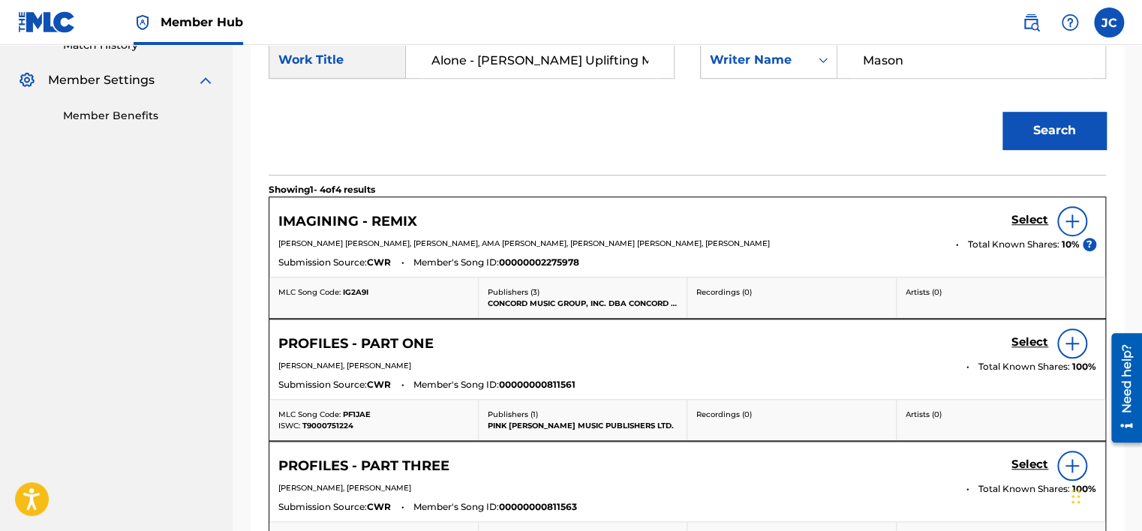
click at [900, 68] on input "Mason" at bounding box center [971, 60] width 242 height 36
paste input "Bond"
click at [1003, 112] on button "Search" at bounding box center [1055, 131] width 104 height 38
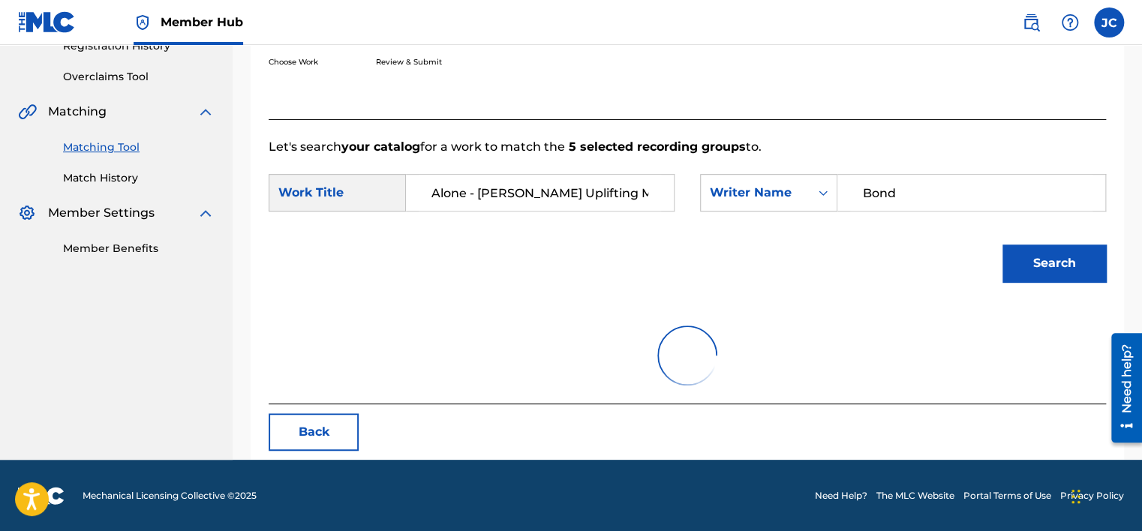
scroll to position [234, 0]
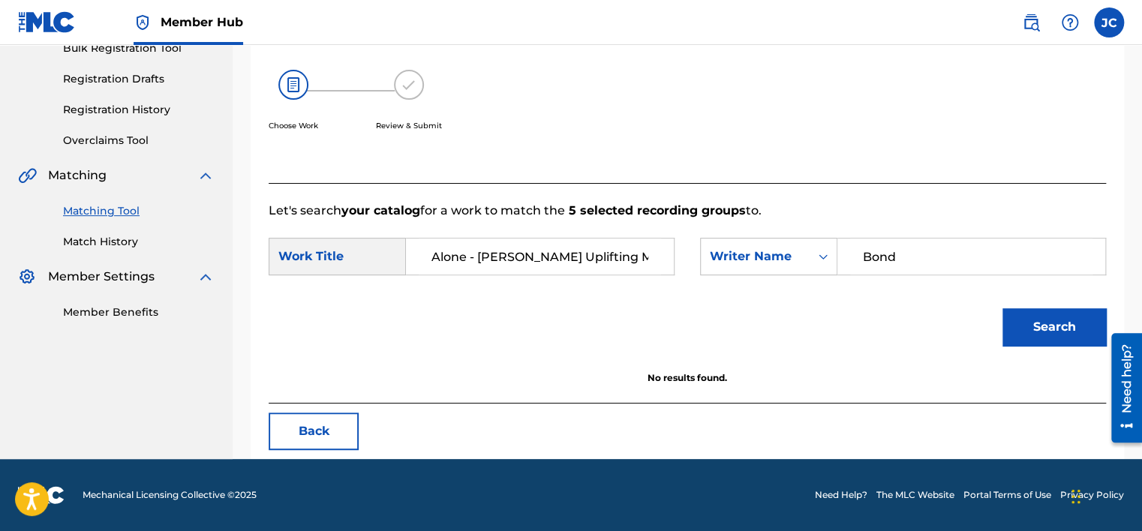
click at [972, 263] on input "Bond" at bounding box center [971, 257] width 242 height 36
paste input "[PERSON_NAME]"
type input "[PERSON_NAME]"
click at [1003, 308] on button "Search" at bounding box center [1055, 327] width 104 height 38
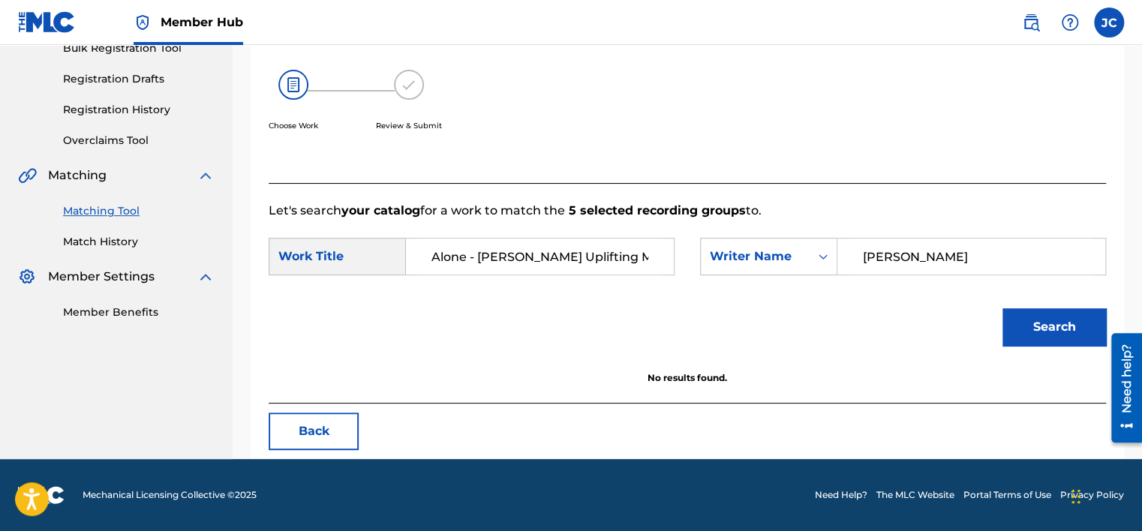
click at [564, 249] on input "Alone - [PERSON_NAME] Uplifting Mix" at bounding box center [540, 257] width 242 height 36
click at [323, 441] on button "Back" at bounding box center [314, 432] width 90 height 38
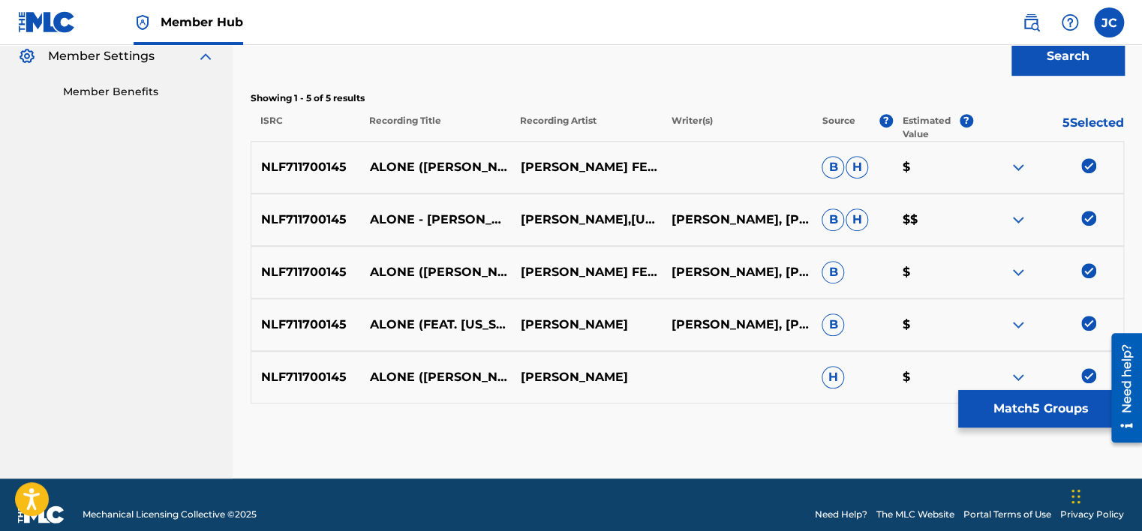
scroll to position [474, 0]
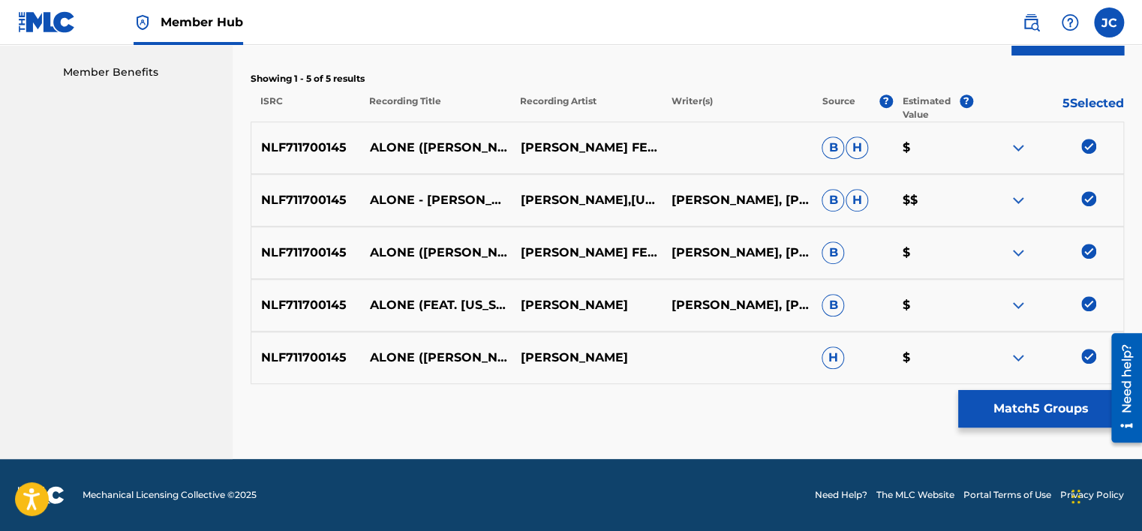
click at [1090, 359] on img at bounding box center [1088, 356] width 15 height 15
click at [1093, 303] on img at bounding box center [1088, 303] width 15 height 15
click at [1086, 251] on img at bounding box center [1088, 251] width 15 height 15
click at [1090, 197] on img at bounding box center [1088, 198] width 15 height 15
click at [1084, 147] on img at bounding box center [1088, 146] width 15 height 15
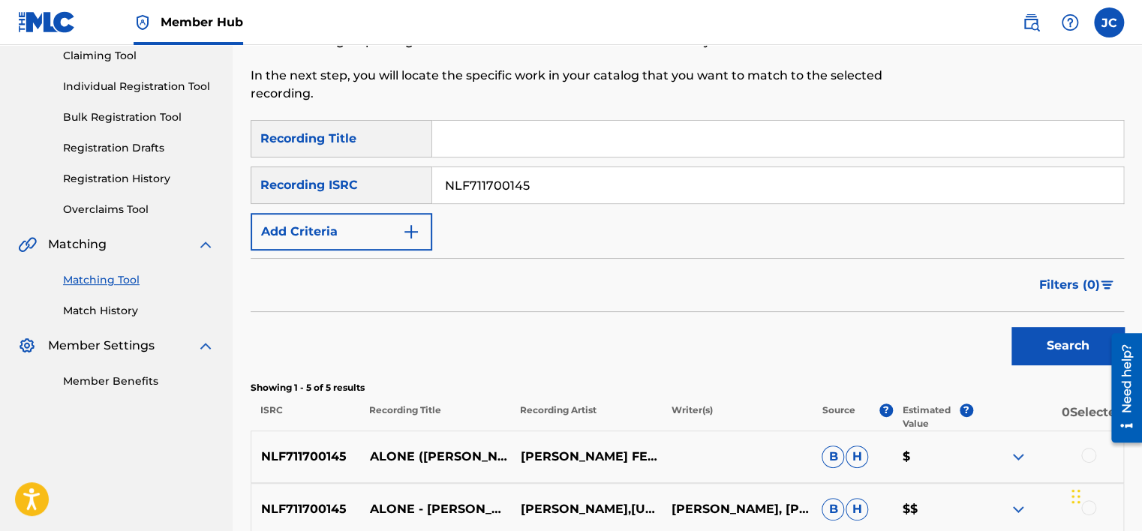
scroll to position [169, 0]
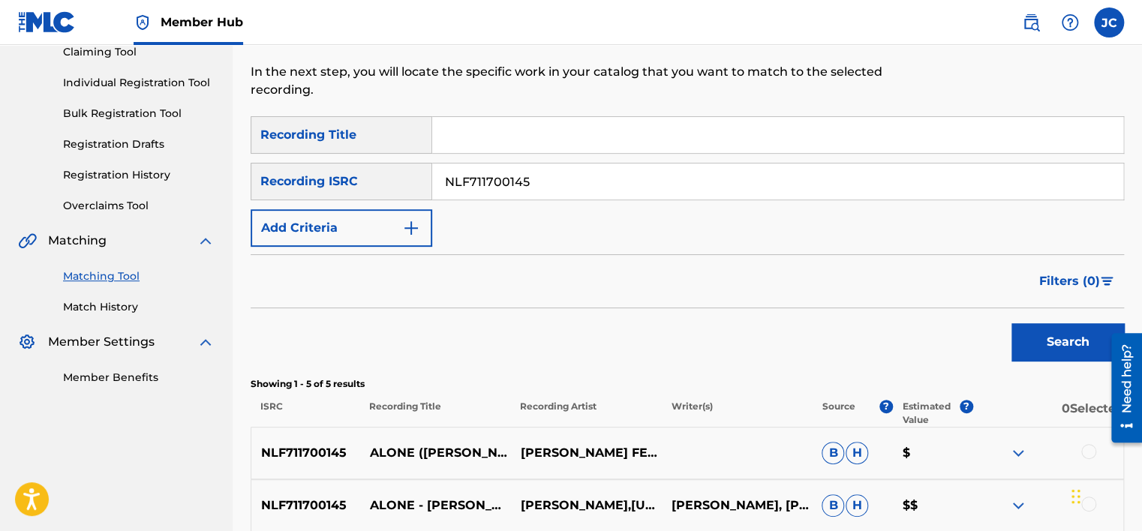
click at [747, 176] on input "NLF711700145" at bounding box center [777, 182] width 691 height 36
paste input "DEY471736429"
type input "DEY471736429"
click at [1012, 323] on button "Search" at bounding box center [1068, 342] width 113 height 38
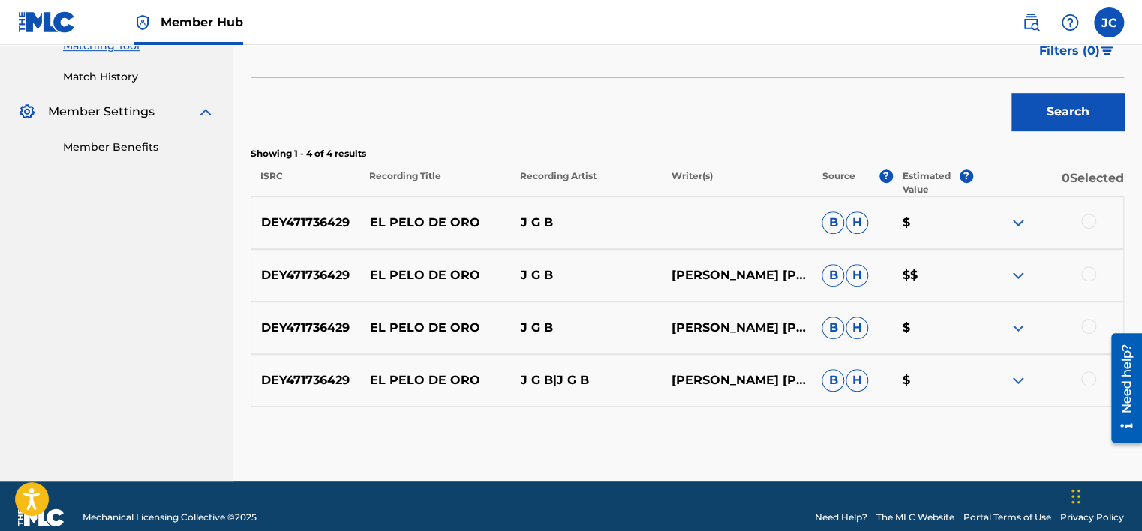
scroll to position [421, 0]
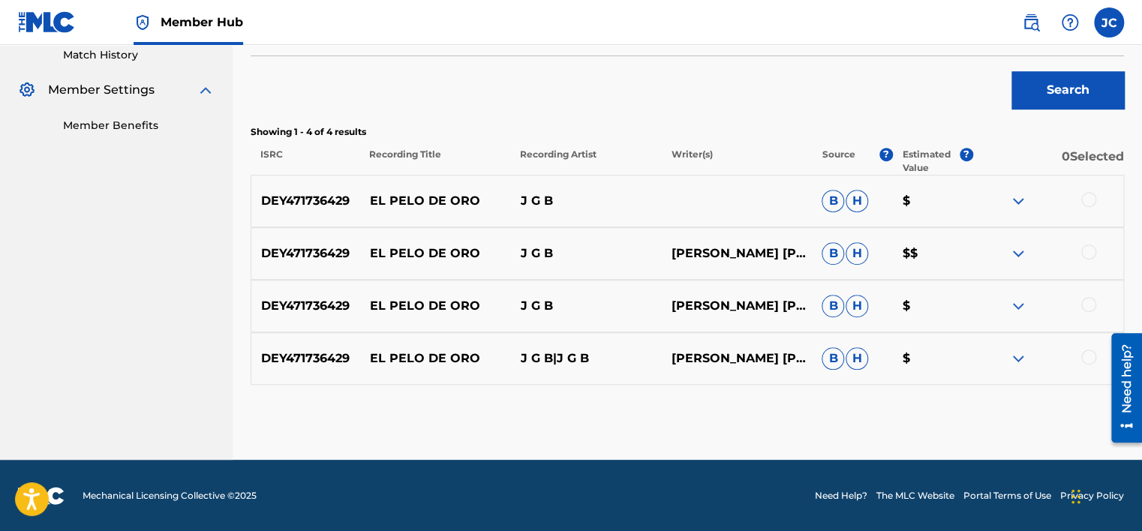
click at [1089, 353] on div at bounding box center [1088, 357] width 15 height 15
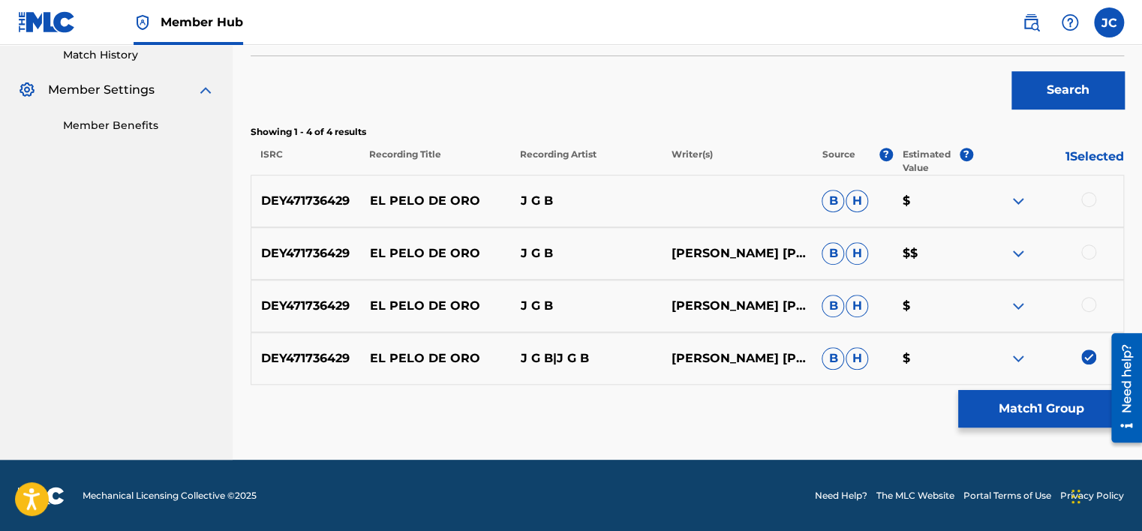
click at [1085, 311] on div at bounding box center [1088, 304] width 15 height 15
click at [1089, 259] on div at bounding box center [1048, 254] width 151 height 18
click at [1088, 249] on div at bounding box center [1088, 252] width 15 height 15
click at [1084, 200] on div at bounding box center [1088, 199] width 15 height 15
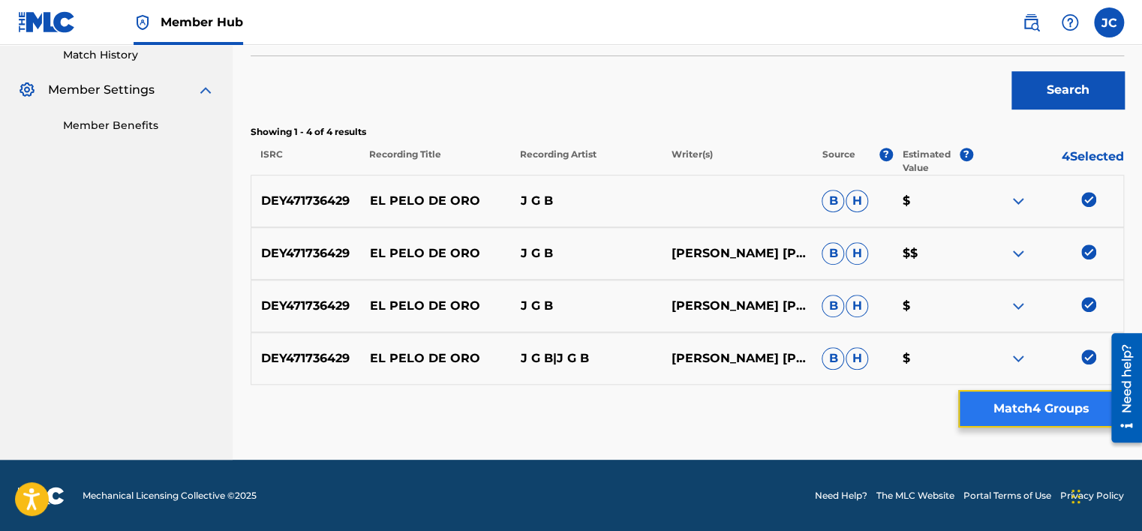
click at [1033, 409] on button "Match 4 Groups" at bounding box center [1041, 409] width 166 height 38
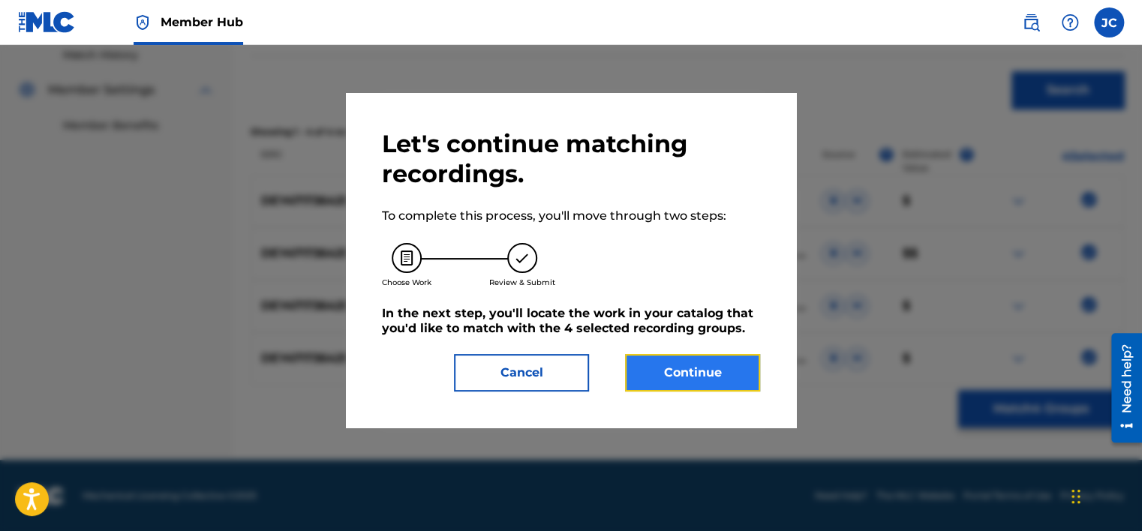
click at [714, 383] on button "Continue" at bounding box center [692, 373] width 135 height 38
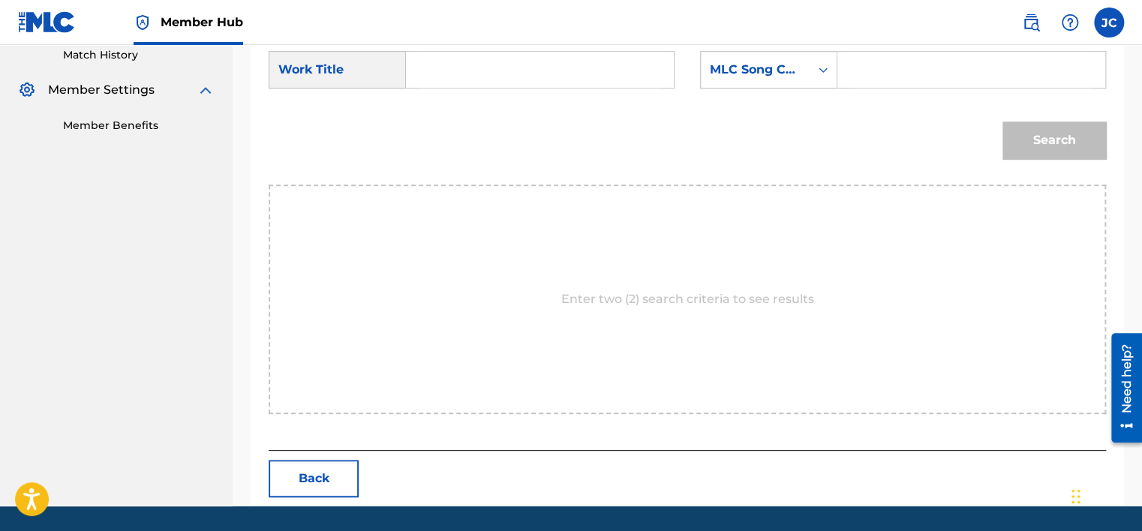
click at [832, 95] on div "SearchWithCriteria99497eef-375d-40ca-87ba-a8d4f903172c Work Title SearchWithCri…" at bounding box center [688, 74] width 838 height 47
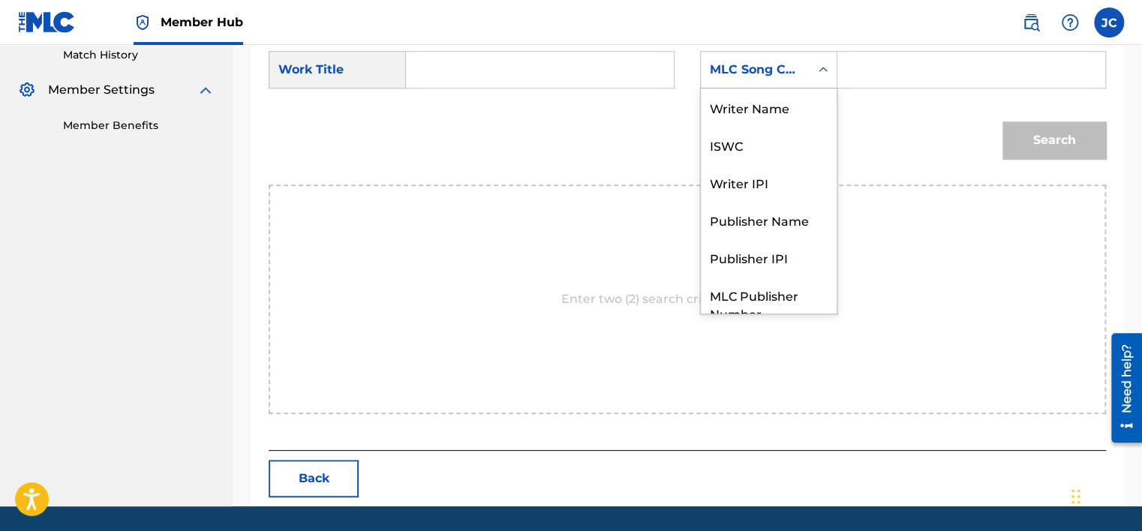
click at [819, 80] on div "Search Form" at bounding box center [823, 69] width 27 height 27
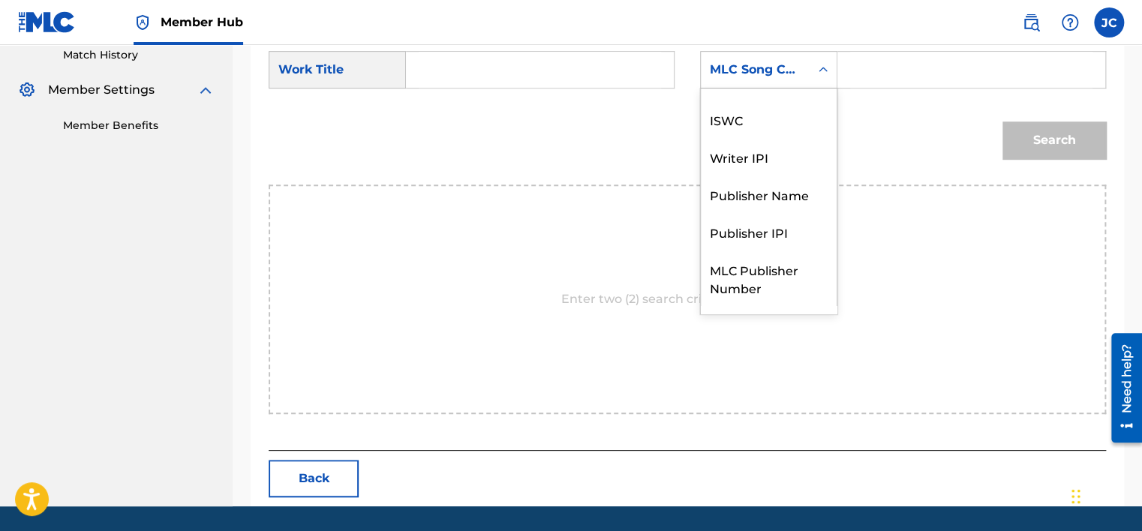
scroll to position [0, 0]
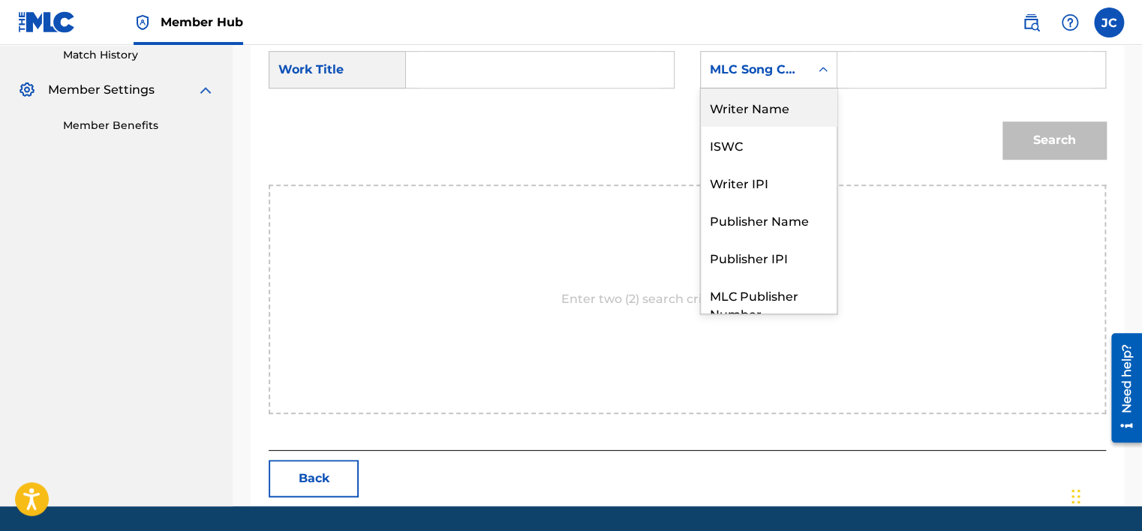
click at [780, 102] on div "Writer Name" at bounding box center [769, 108] width 136 height 38
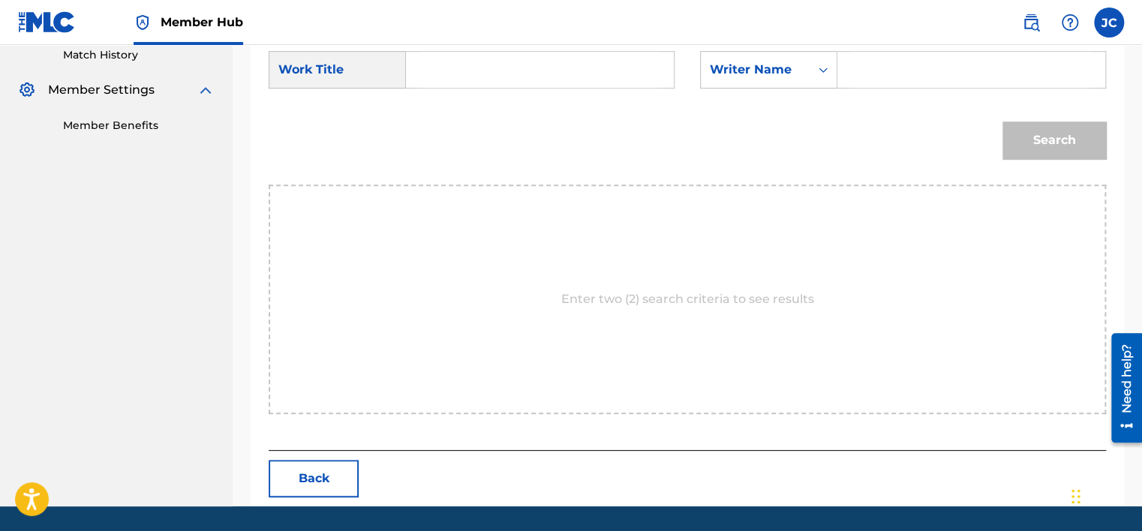
click at [454, 83] on input "Search Form" at bounding box center [540, 70] width 242 height 36
paste input "EL PELO DE ORO"
type input "EL PELO DE ORO"
click at [886, 60] on input "Search Form" at bounding box center [971, 70] width 242 height 36
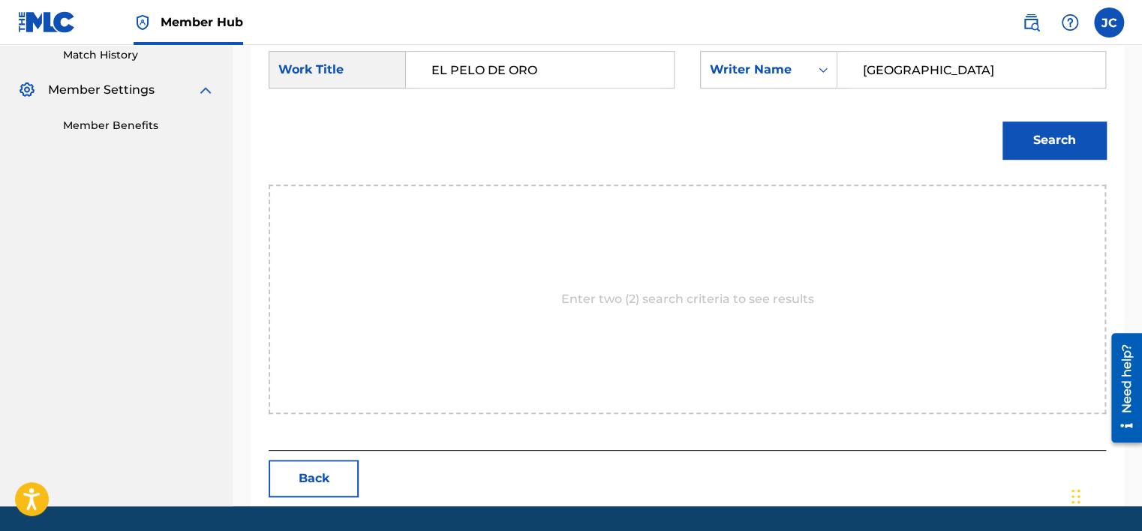
click at [1003, 122] on button "Search" at bounding box center [1055, 141] width 104 height 38
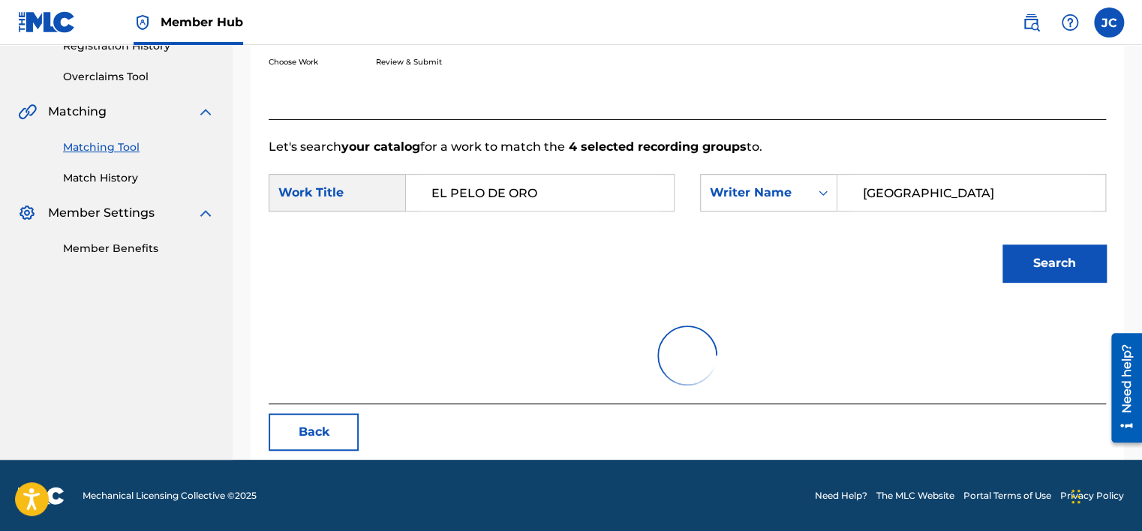
scroll to position [234, 0]
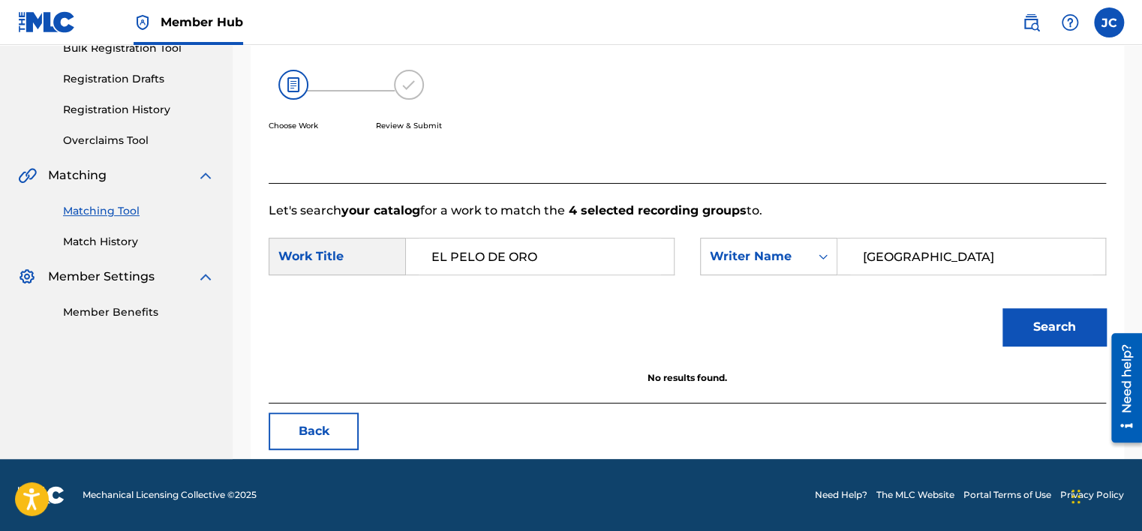
click at [907, 253] on input "[GEOGRAPHIC_DATA]" at bounding box center [971, 257] width 242 height 36
type input "[PERSON_NAME]"
click at [1003, 308] on button "Search" at bounding box center [1055, 327] width 104 height 38
click at [332, 438] on button "Back" at bounding box center [314, 432] width 90 height 38
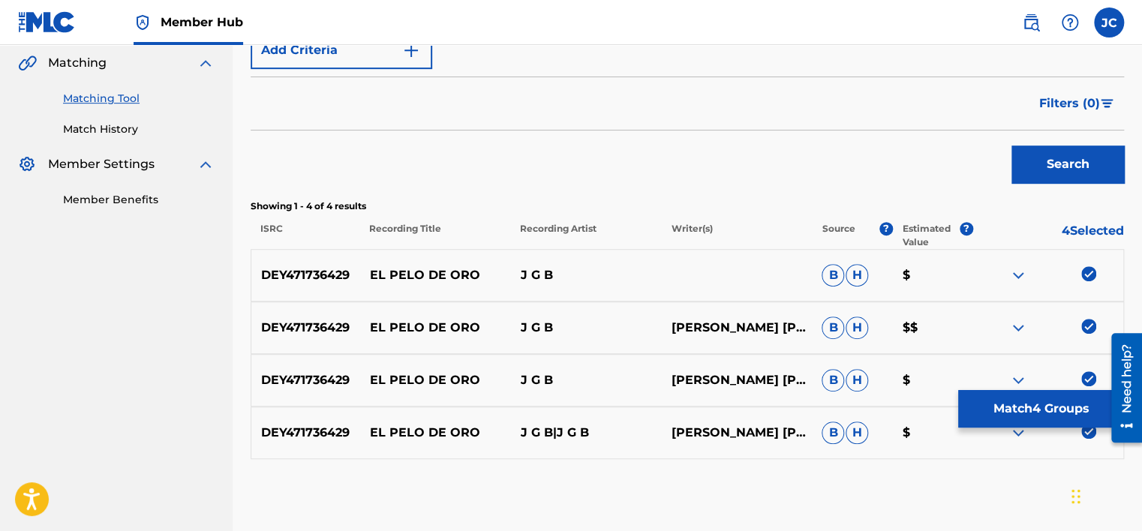
scroll to position [421, 0]
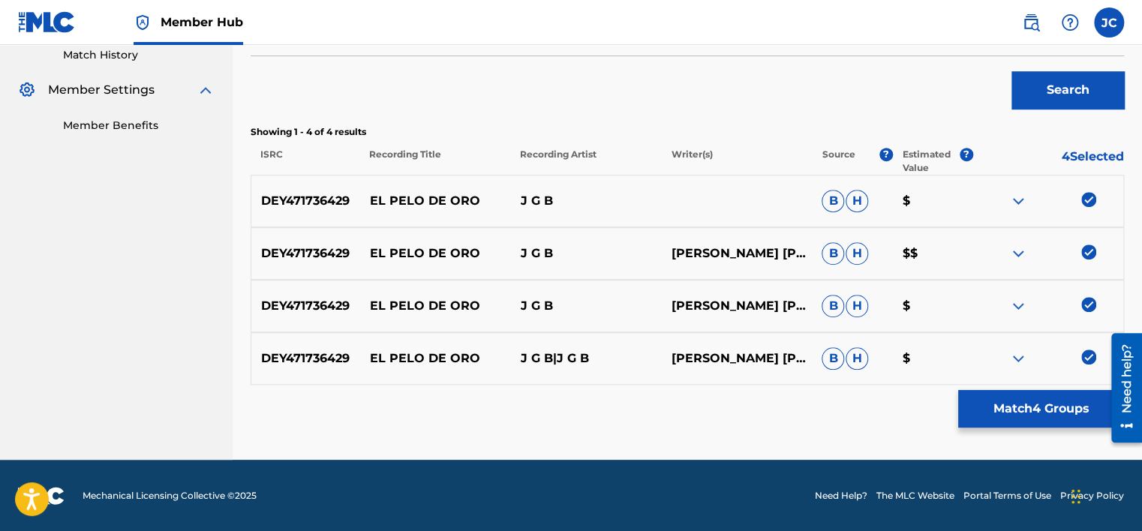
click at [1091, 354] on img at bounding box center [1088, 357] width 15 height 15
click at [1085, 303] on img at bounding box center [1088, 304] width 15 height 15
click at [1087, 250] on img at bounding box center [1088, 252] width 15 height 15
click at [1085, 197] on img at bounding box center [1088, 199] width 15 height 15
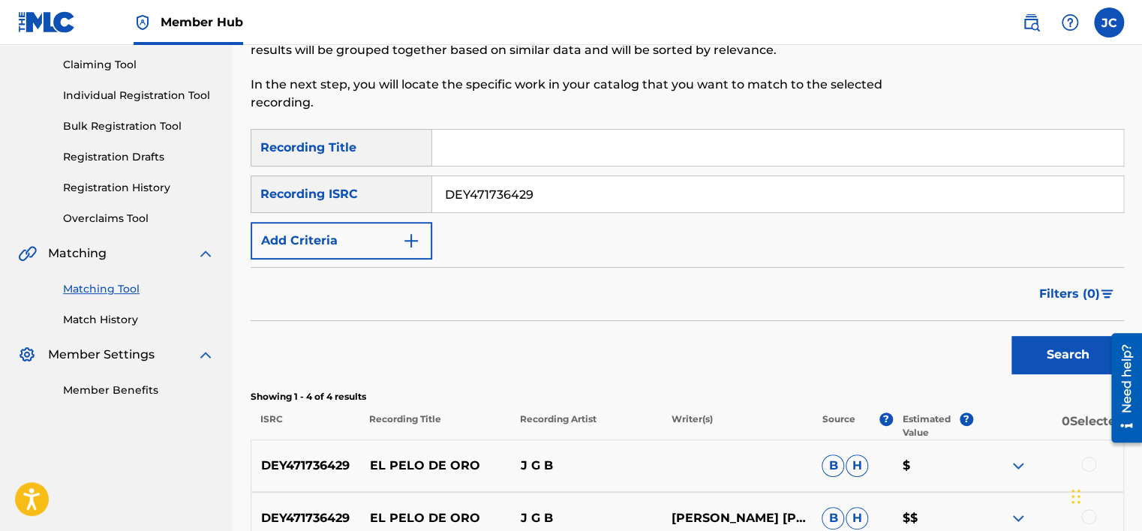
scroll to position [128, 0]
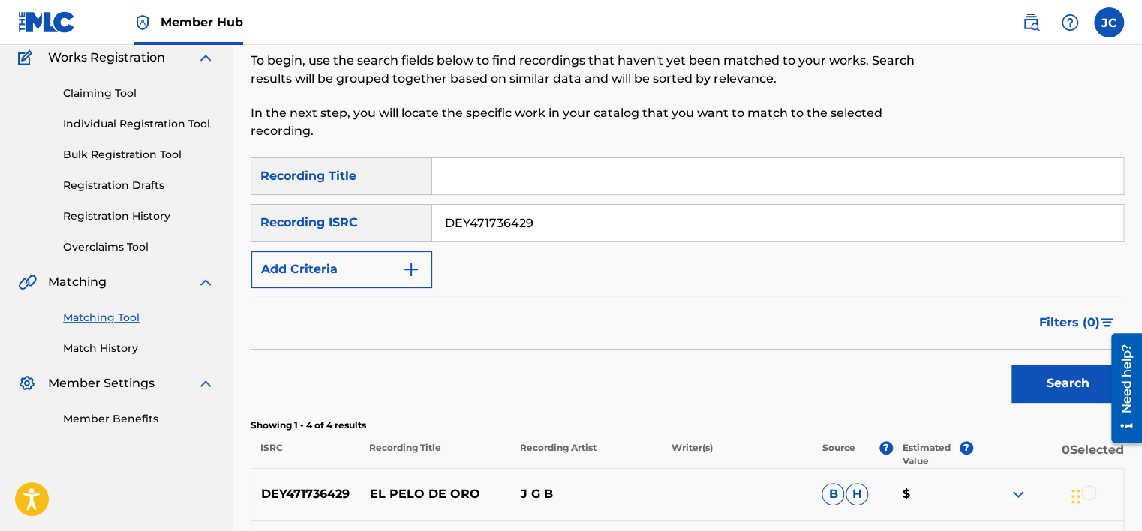
click at [753, 212] on input "DEY471736429" at bounding box center [777, 223] width 691 height 36
paste input "NLA506800498"
type input "NLA506800498"
click at [1012, 365] on button "Search" at bounding box center [1068, 384] width 113 height 38
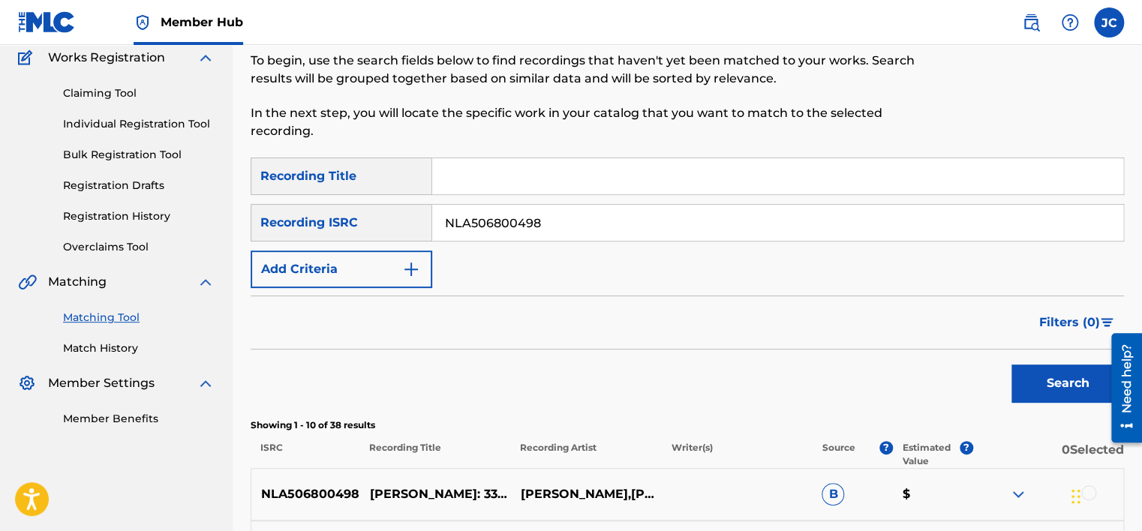
click at [579, 215] on input "NLA506800498" at bounding box center [777, 223] width 691 height 36
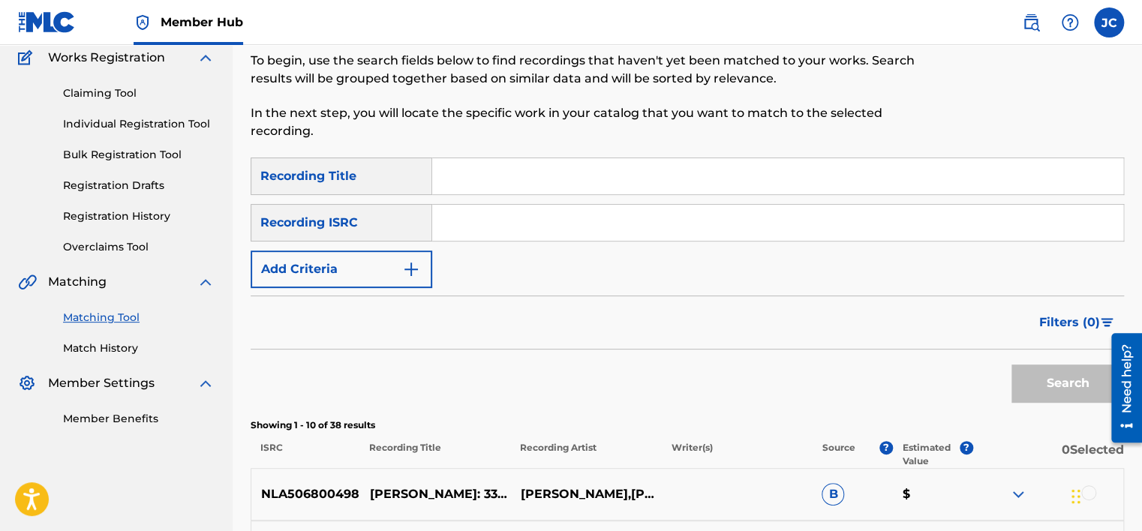
paste input "US2S71292020"
click at [1012, 365] on button "Search" at bounding box center [1068, 384] width 113 height 38
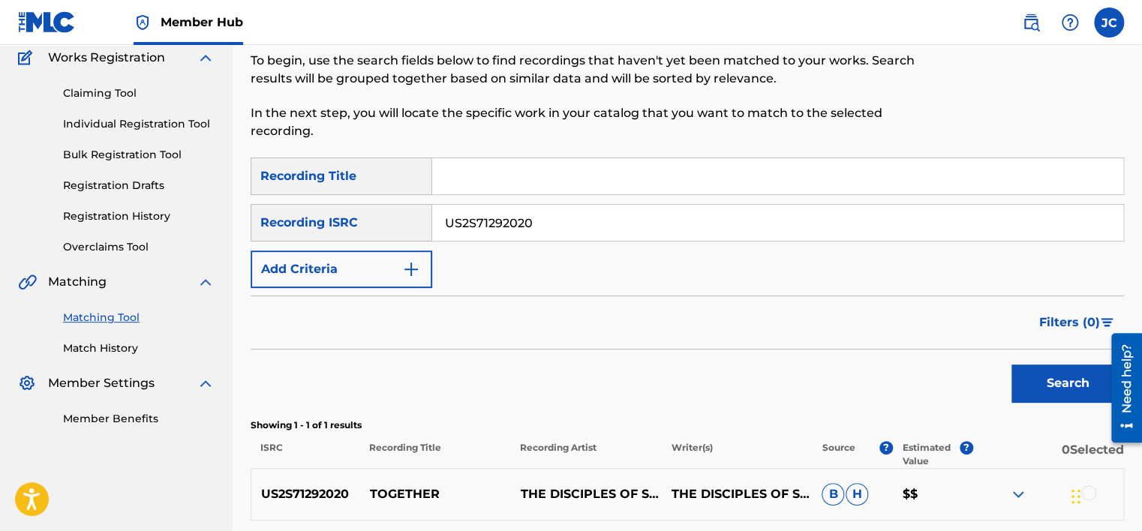
click at [540, 224] on input "US2S71292020" at bounding box center [777, 223] width 691 height 36
paste input "TCAGX2305306"
type input "TCAGX2305306"
click at [1012, 365] on button "Search" at bounding box center [1068, 384] width 113 height 38
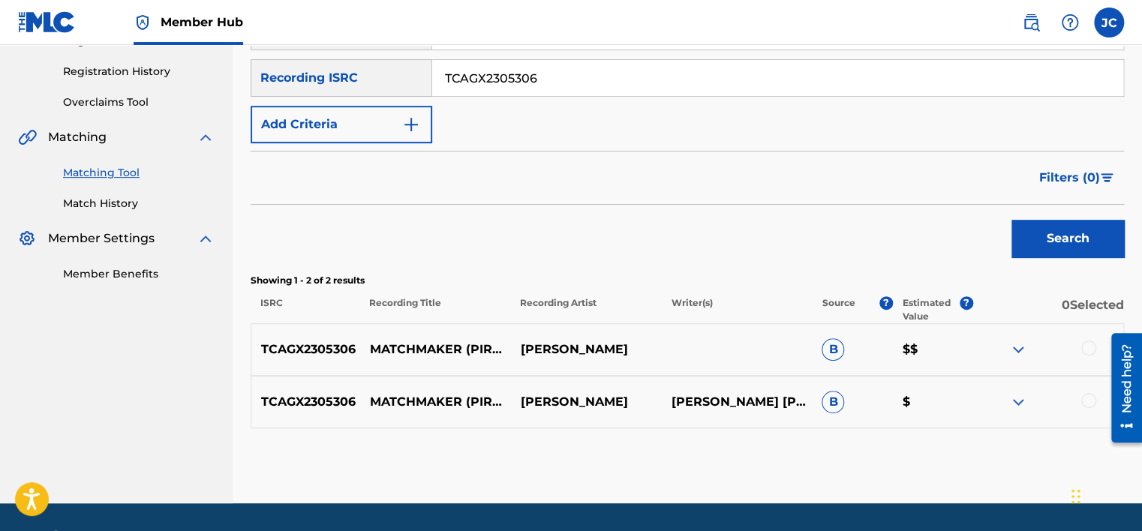
scroll to position [316, 0]
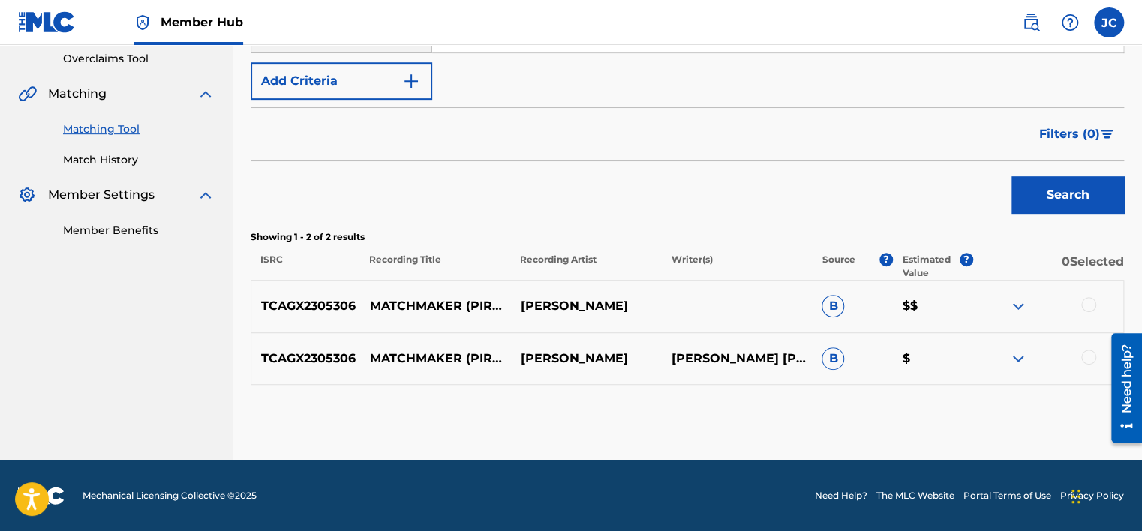
click at [1091, 353] on div at bounding box center [1088, 357] width 15 height 15
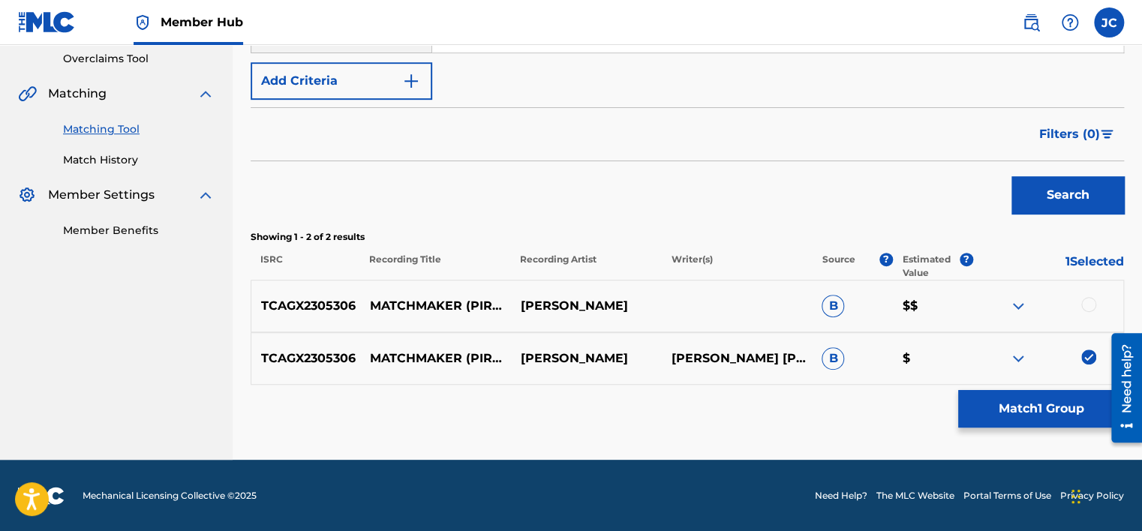
click at [1090, 303] on div at bounding box center [1088, 304] width 15 height 15
click at [1021, 438] on div "Matching Tool The Matching Tool enables you to suggest matches between sound re…" at bounding box center [688, 113] width 874 height 693
click at [1018, 387] on div "Matching Tool The Matching Tool enables you to suggest matches between sound re…" at bounding box center [688, 113] width 874 height 693
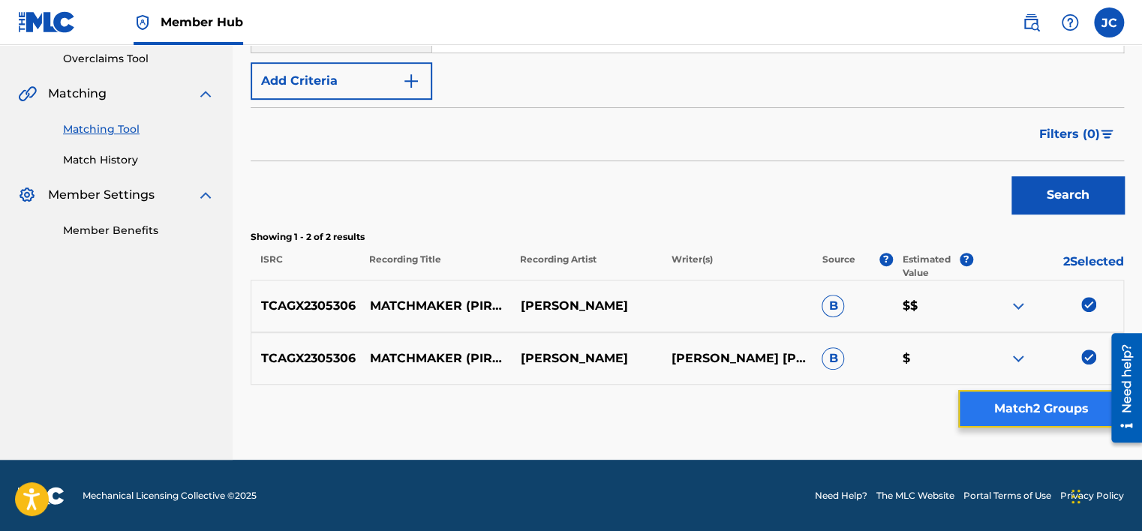
click at [1018, 390] on button "Match 2 Groups" at bounding box center [1041, 409] width 166 height 38
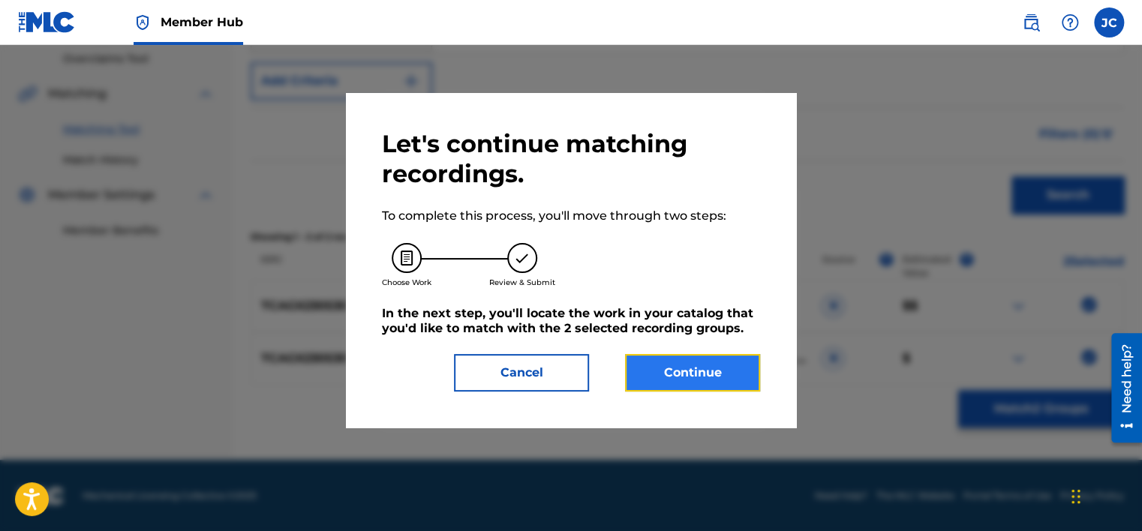
click at [672, 387] on button "Continue" at bounding box center [692, 373] width 135 height 38
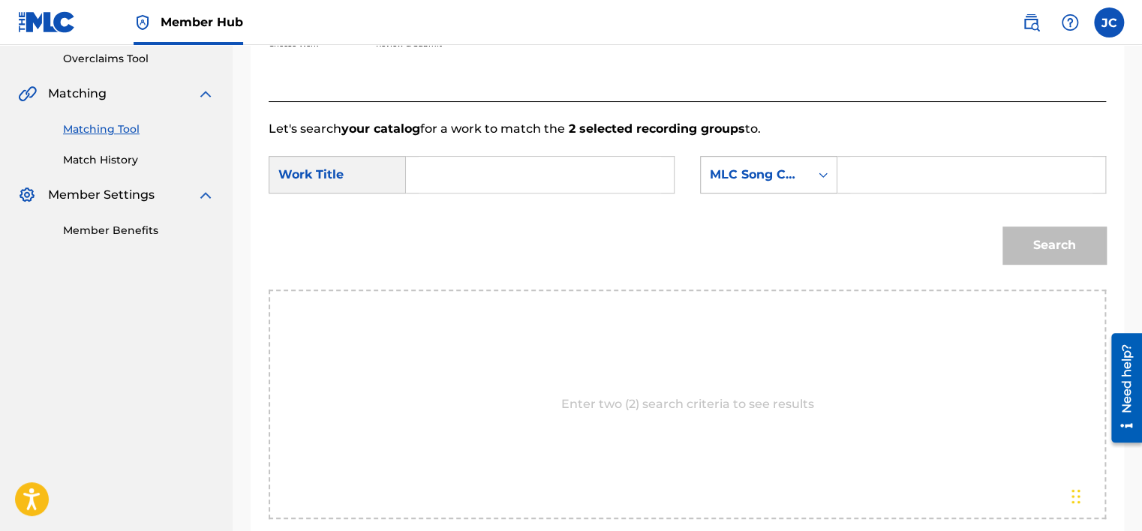
click at [769, 178] on div "MLC Song Code" at bounding box center [755, 175] width 91 height 18
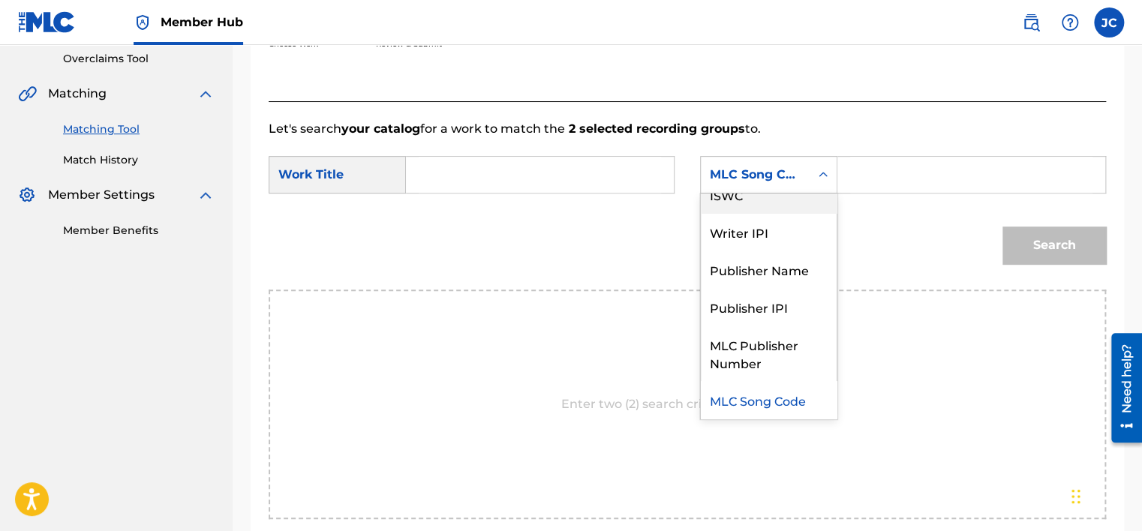
scroll to position [0, 0]
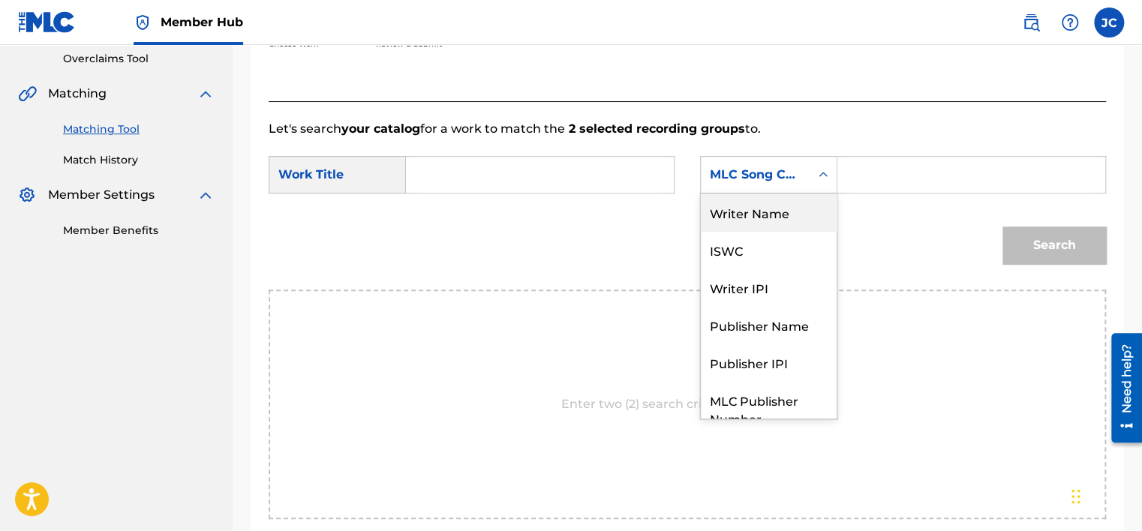
click at [775, 215] on div "Writer Name" at bounding box center [769, 213] width 136 height 38
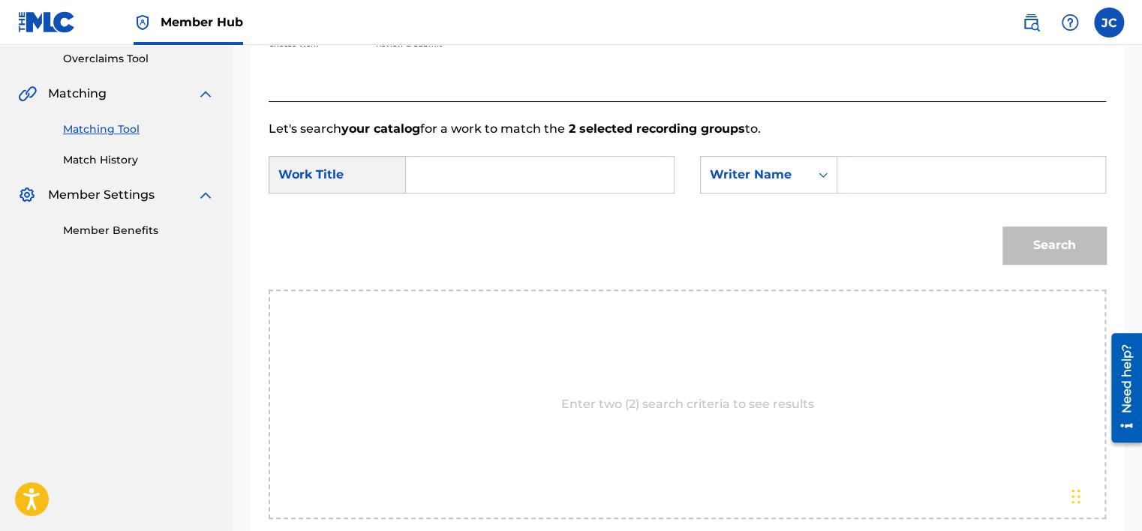
click at [527, 176] on input "Search Form" at bounding box center [540, 175] width 242 height 36
paste input "Matchmaker"
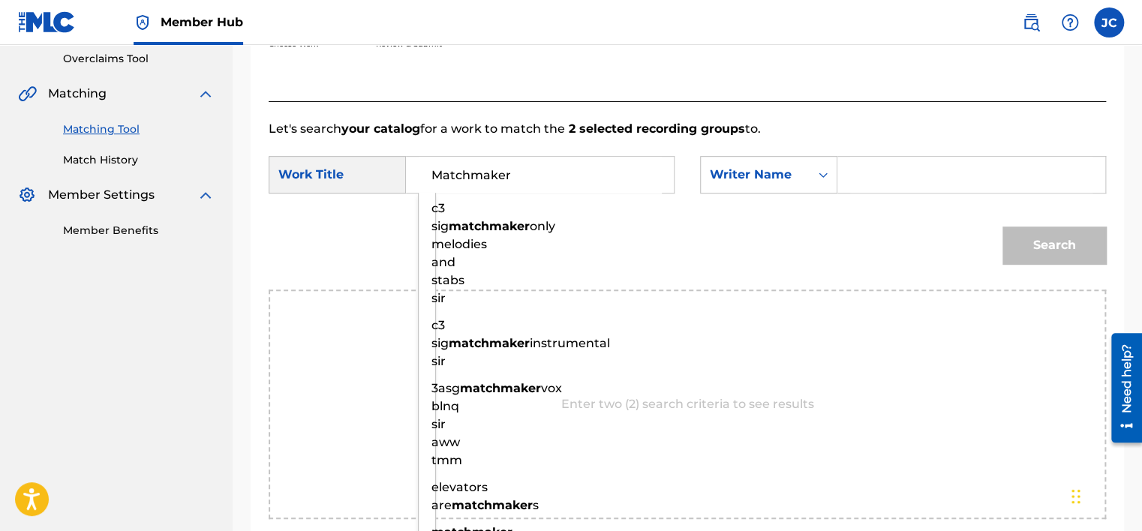
type input "Matchmaker"
click at [898, 174] on input "Search Form" at bounding box center [971, 175] width 242 height 36
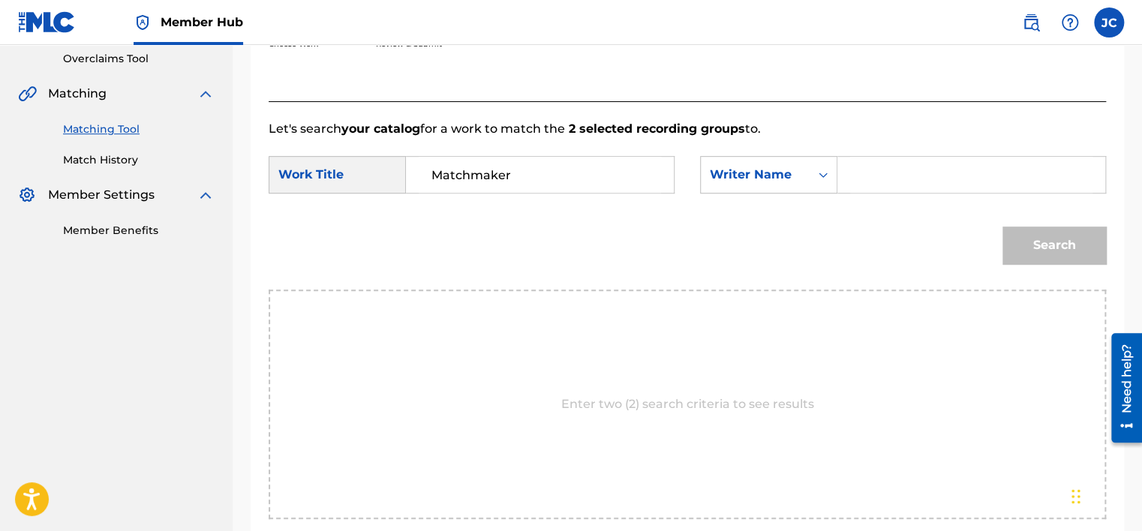
paste input "[PERSON_NAME]"
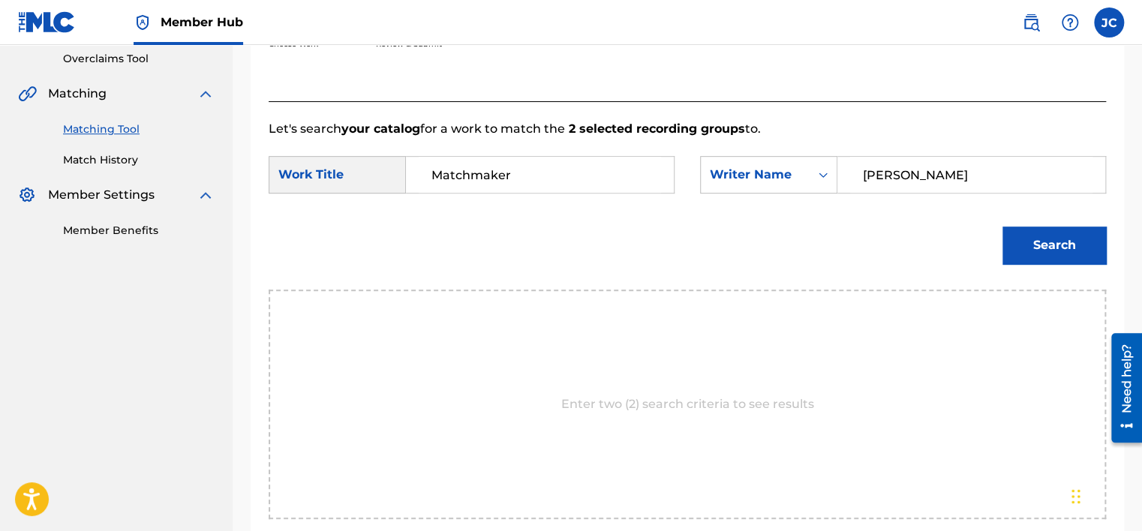
type input "[PERSON_NAME]"
click at [1003, 227] on button "Search" at bounding box center [1055, 246] width 104 height 38
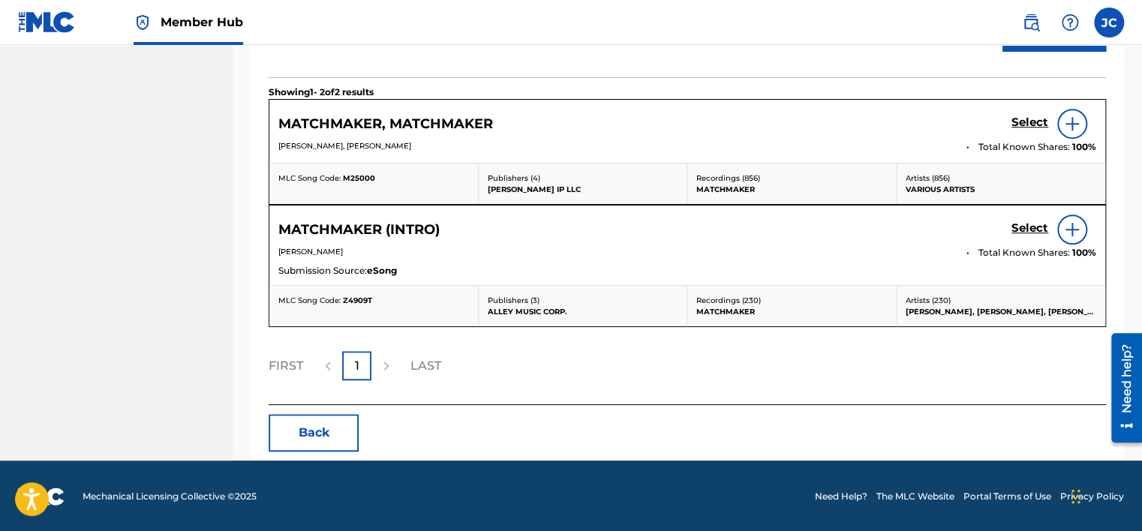
scroll to position [515, 0]
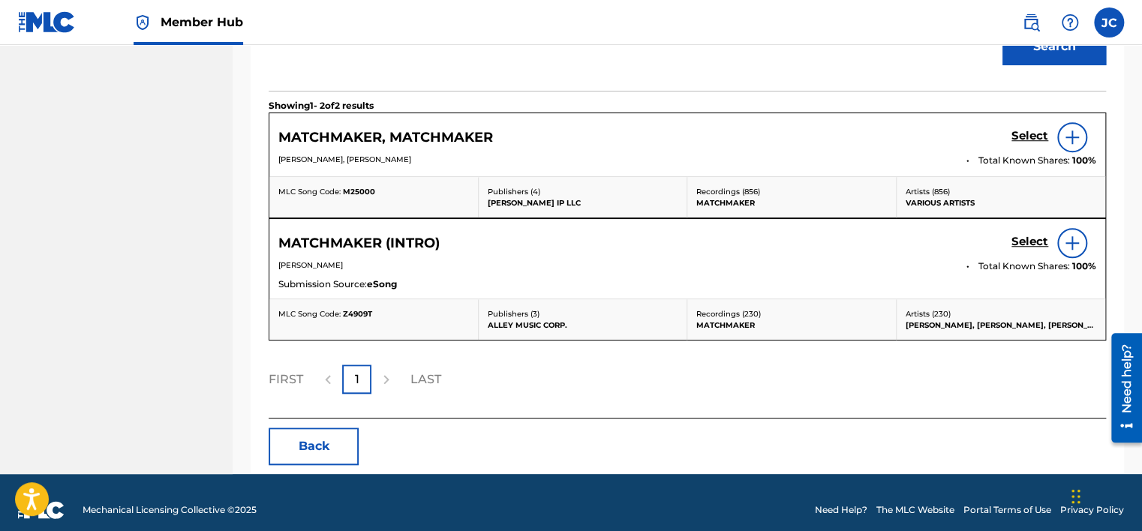
click at [1064, 143] on div at bounding box center [1072, 137] width 30 height 30
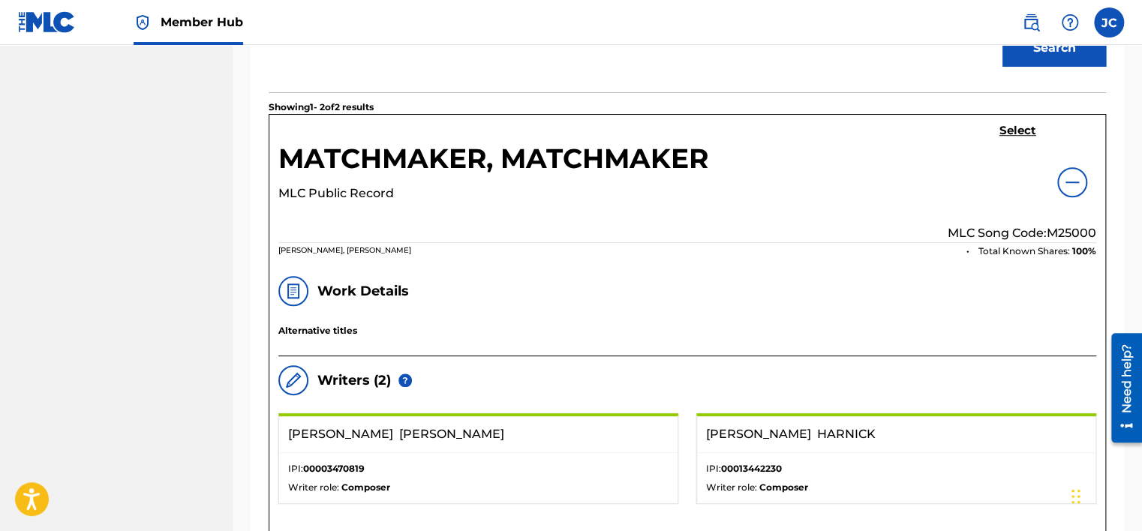
scroll to position [468, 0]
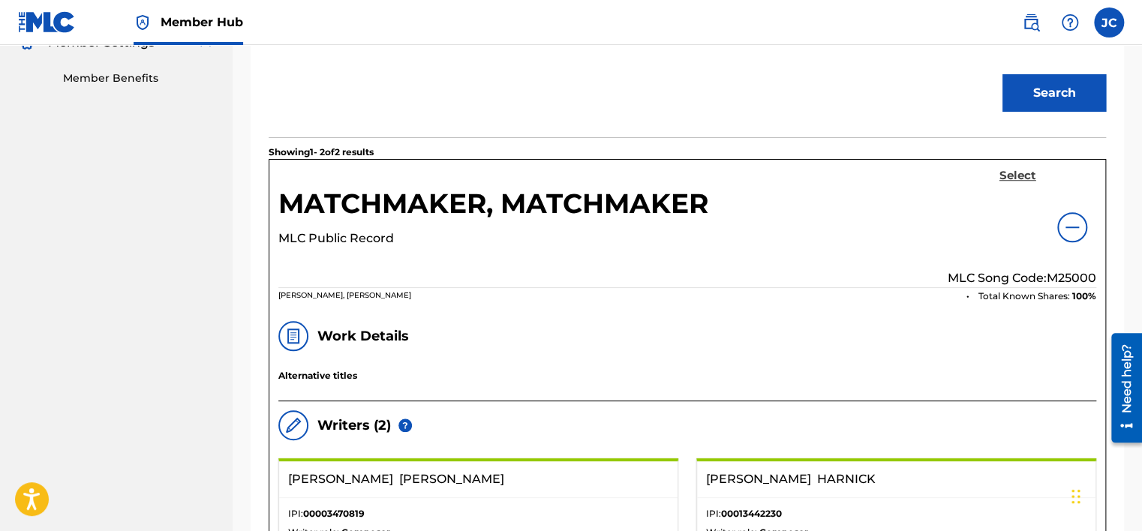
click at [1015, 178] on h5 "Select" at bounding box center [1018, 176] width 37 height 14
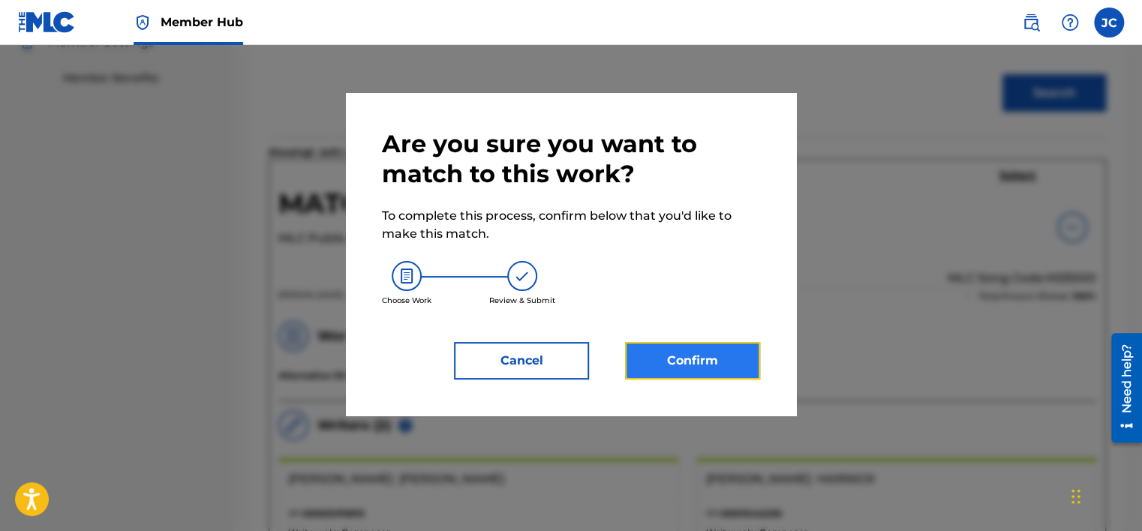
click at [728, 367] on button "Confirm" at bounding box center [692, 361] width 135 height 38
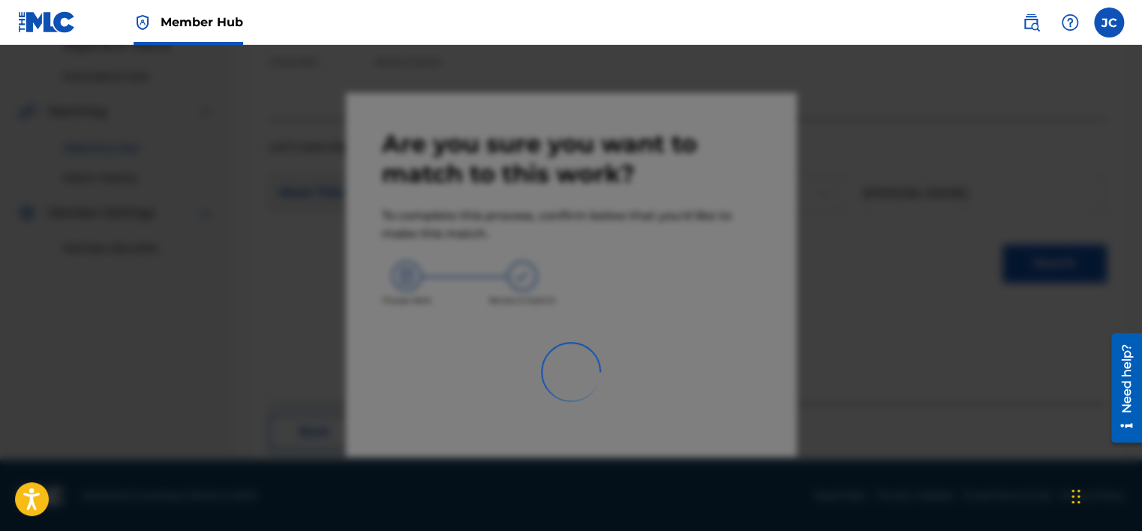
scroll to position [113, 0]
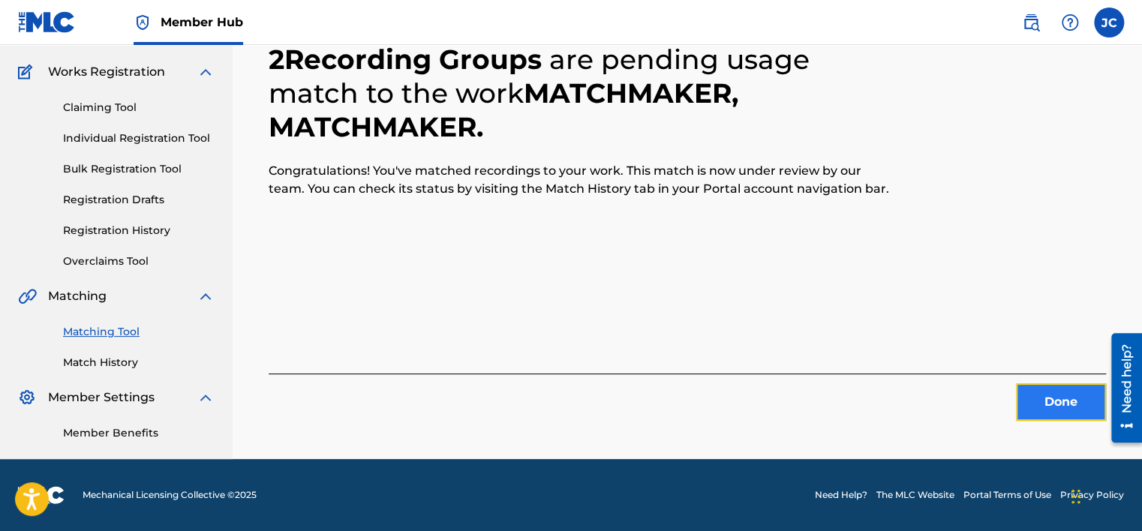
click at [1048, 407] on button "Done" at bounding box center [1061, 402] width 90 height 38
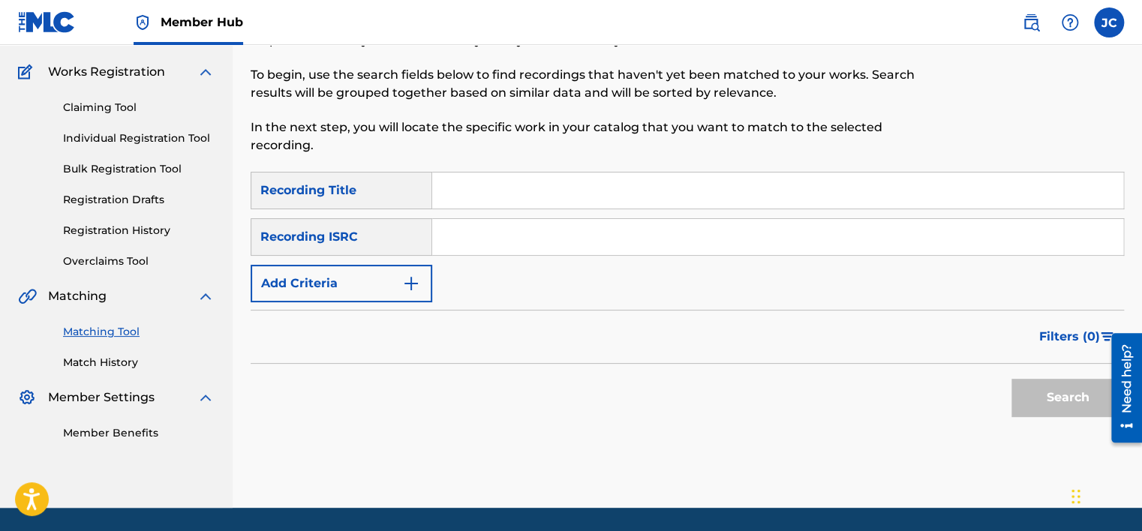
click at [507, 235] on input "Search Form" at bounding box center [777, 237] width 691 height 36
paste input "USSM19504149"
type input "USSM19504149"
click at [1012, 379] on button "Search" at bounding box center [1068, 398] width 113 height 38
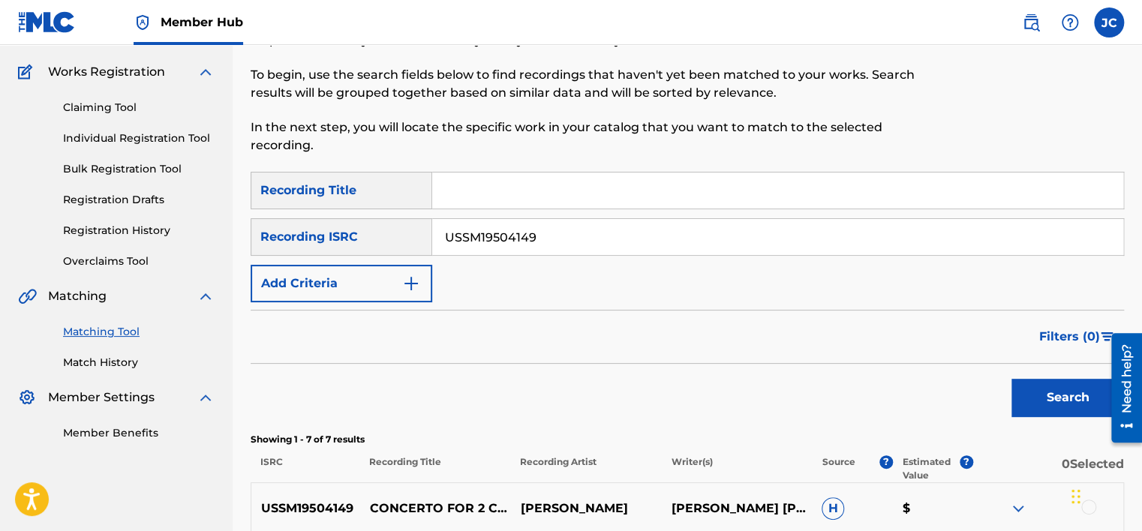
click at [559, 244] on input "USSM19504149" at bounding box center [777, 237] width 691 height 36
paste input "QZK6L2035718"
type input "QZK6L2035718"
click at [1012, 379] on button "Search" at bounding box center [1068, 398] width 113 height 38
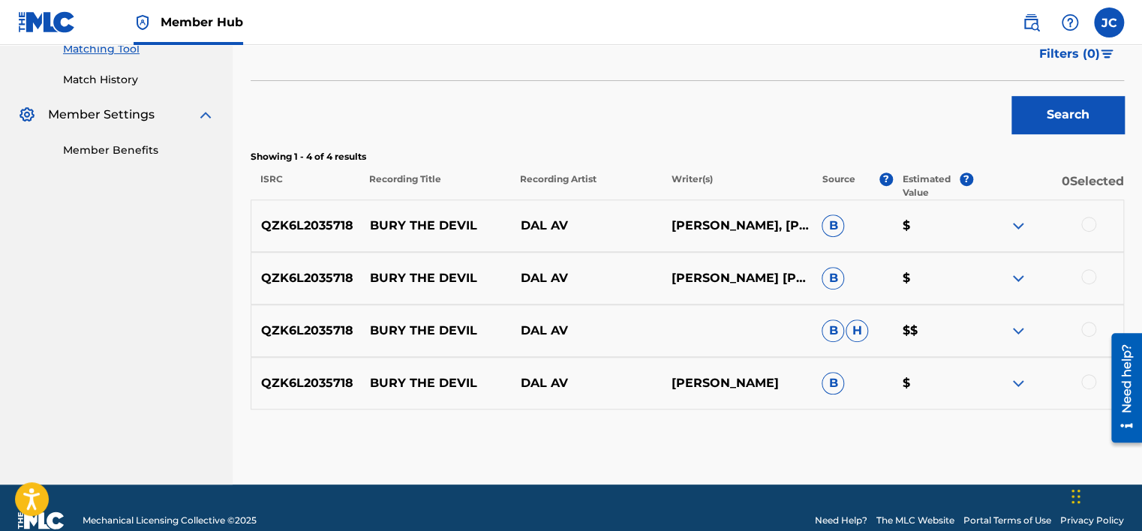
scroll to position [421, 0]
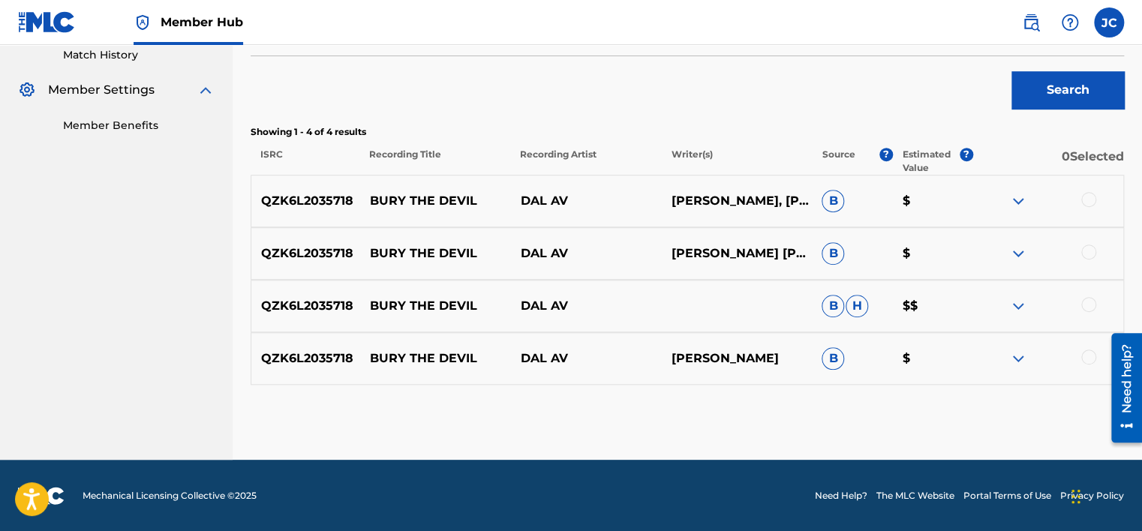
click at [1090, 356] on div at bounding box center [1088, 357] width 15 height 15
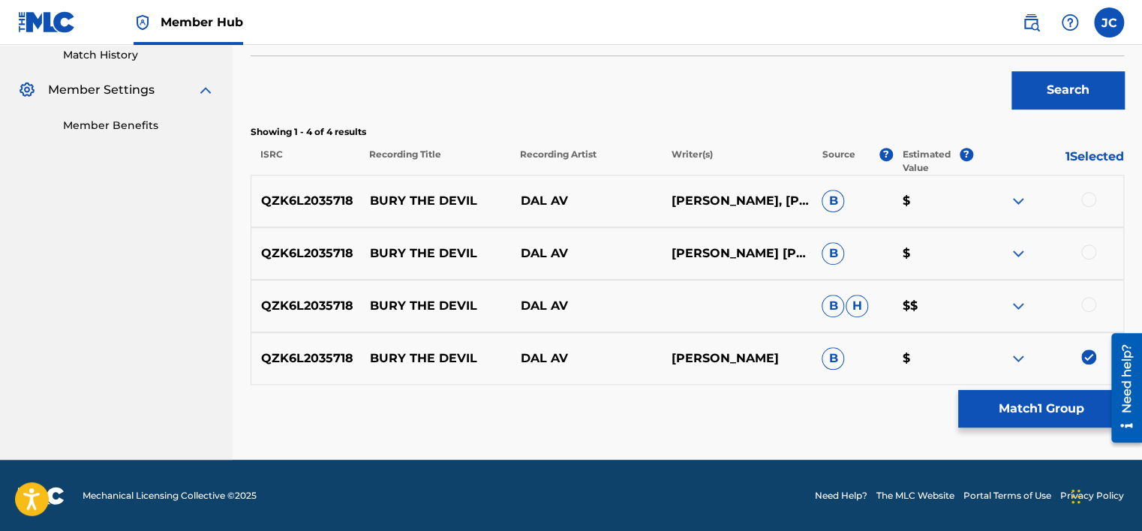
click at [1084, 306] on div at bounding box center [1088, 304] width 15 height 15
click at [1081, 251] on div at bounding box center [1048, 254] width 151 height 18
click at [1084, 249] on div at bounding box center [1088, 252] width 15 height 15
click at [1085, 206] on div at bounding box center [1088, 199] width 15 height 15
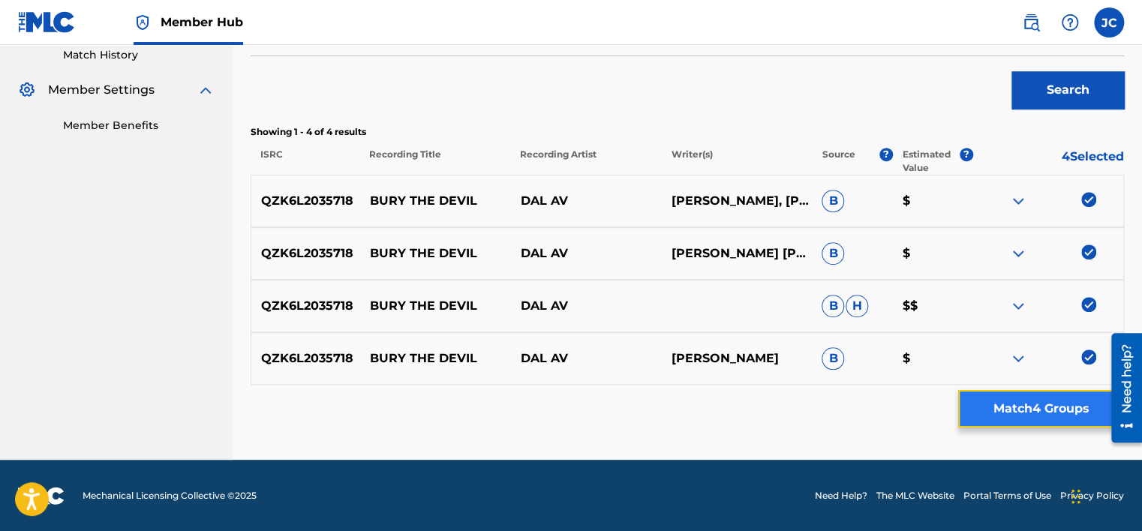
click at [1021, 395] on button "Match 4 Groups" at bounding box center [1041, 409] width 166 height 38
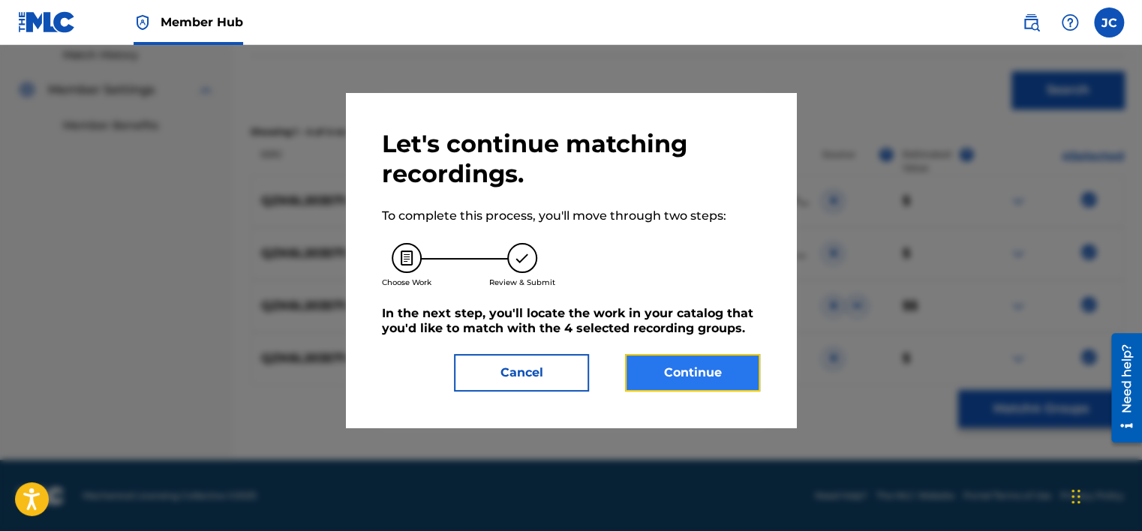
click at [693, 368] on button "Continue" at bounding box center [692, 373] width 135 height 38
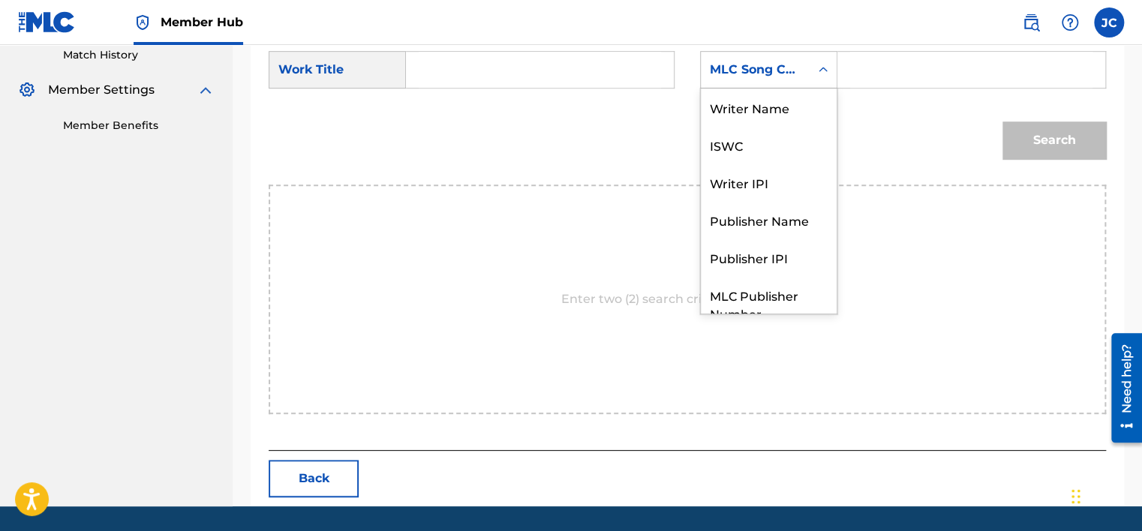
click at [786, 72] on div "MLC Song Code" at bounding box center [755, 70] width 91 height 18
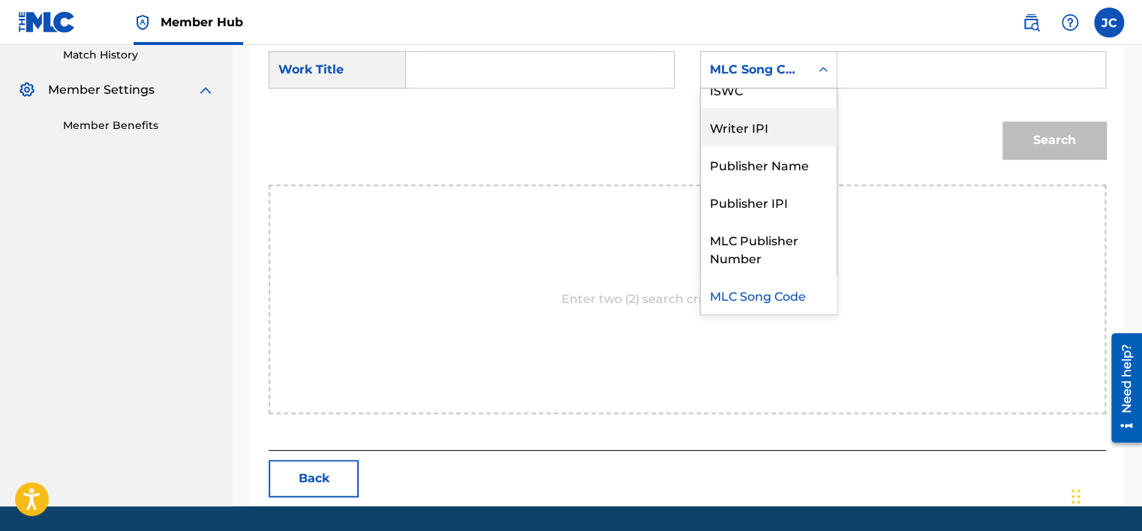
scroll to position [0, 0]
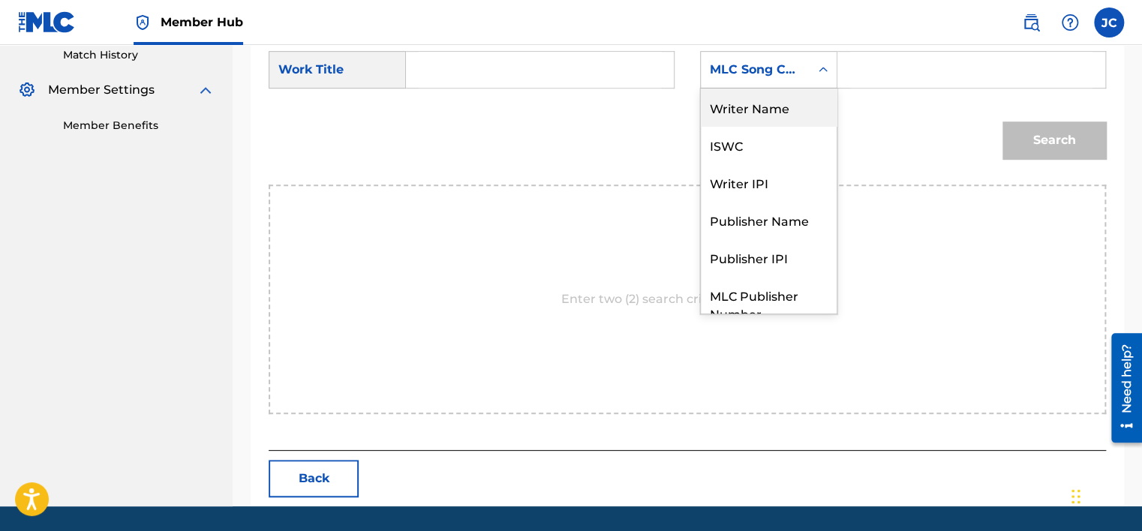
click at [792, 109] on div "Writer Name" at bounding box center [769, 108] width 136 height 38
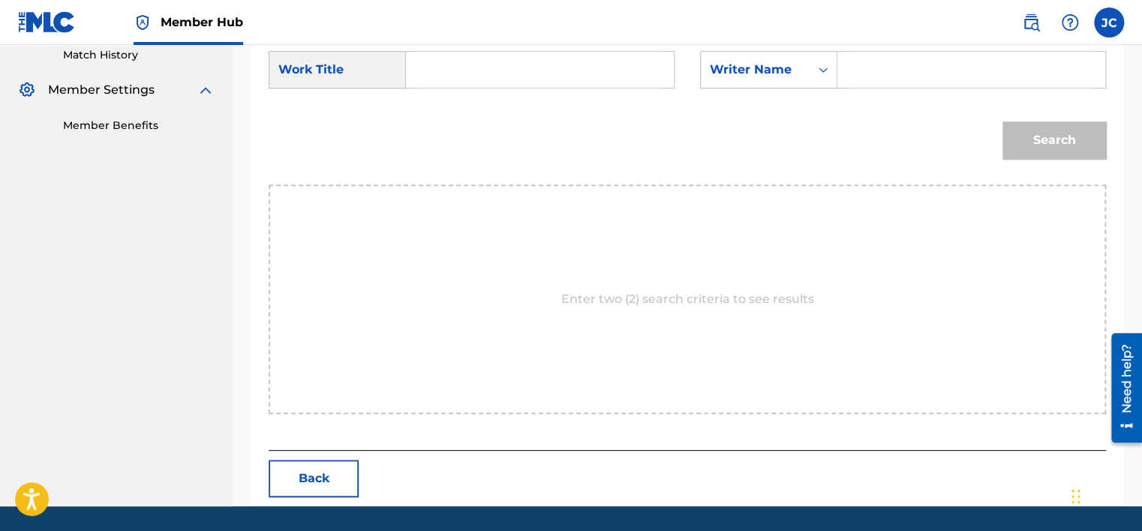
click at [608, 66] on input "Search Form" at bounding box center [540, 70] width 242 height 36
paste input "Bury the Devil"
type input "Bury the Devil"
click at [904, 62] on input "Search Form" at bounding box center [971, 70] width 242 height 36
paste input "Johnsohn"
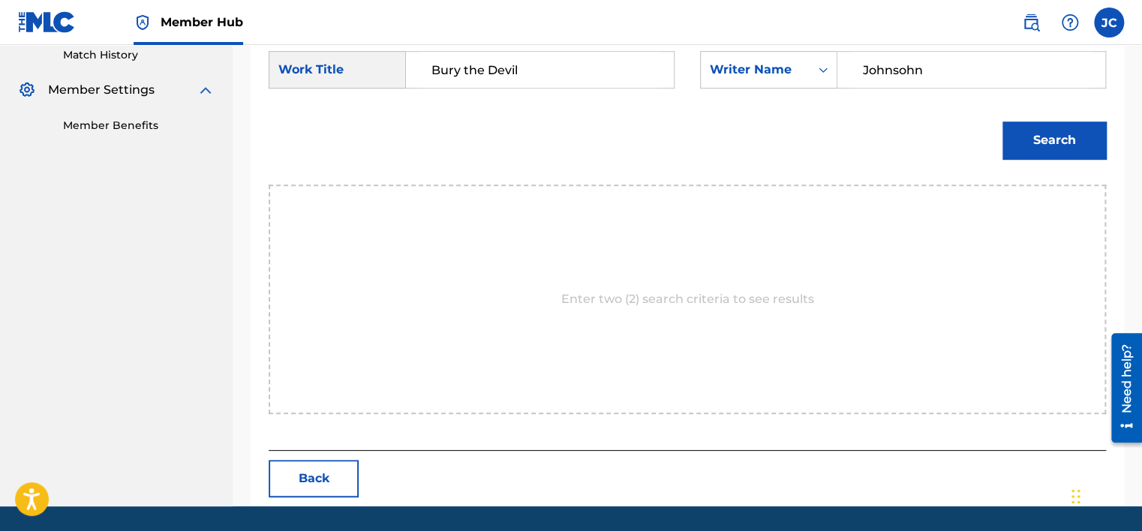
click at [1003, 122] on button "Search" at bounding box center [1055, 141] width 104 height 38
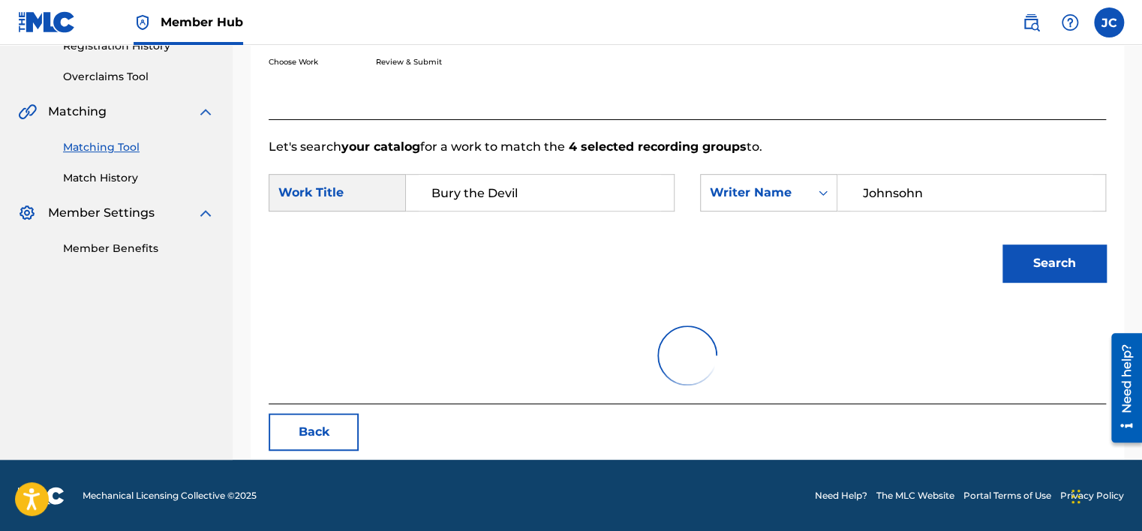
scroll to position [234, 0]
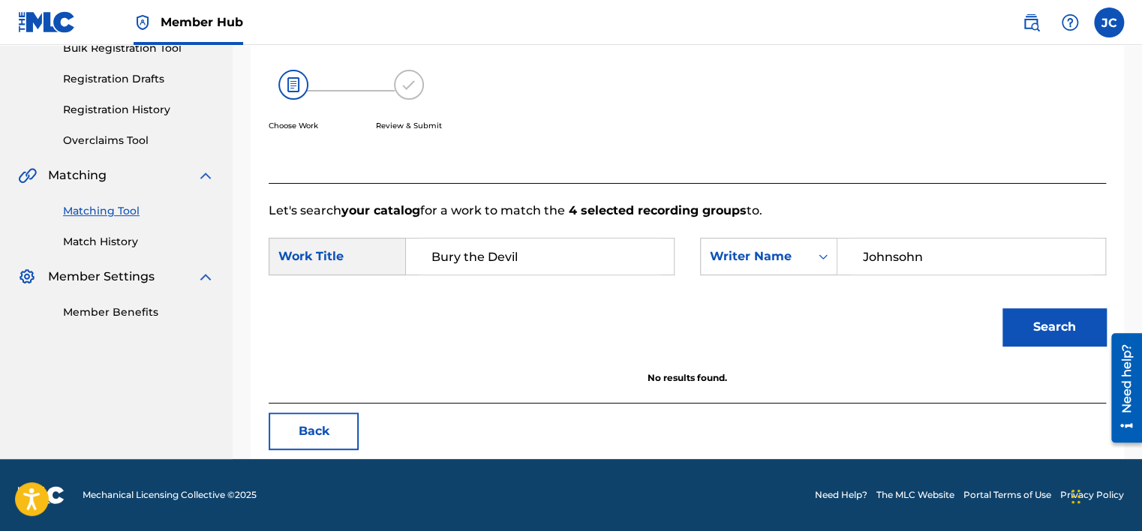
click at [918, 256] on input "Johnsohn" at bounding box center [971, 257] width 242 height 36
click at [1003, 308] on button "Search" at bounding box center [1055, 327] width 104 height 38
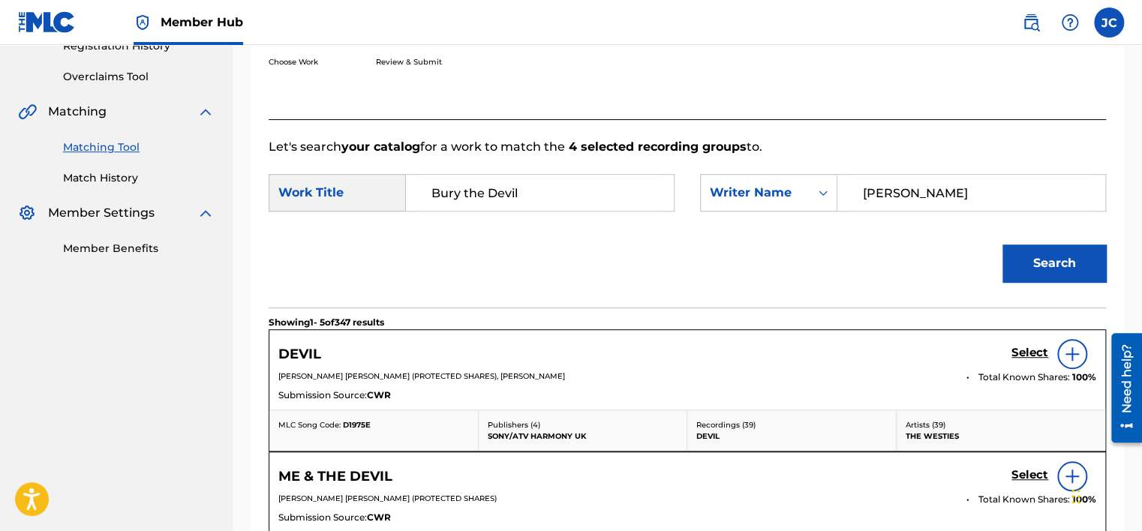
scroll to position [421, 0]
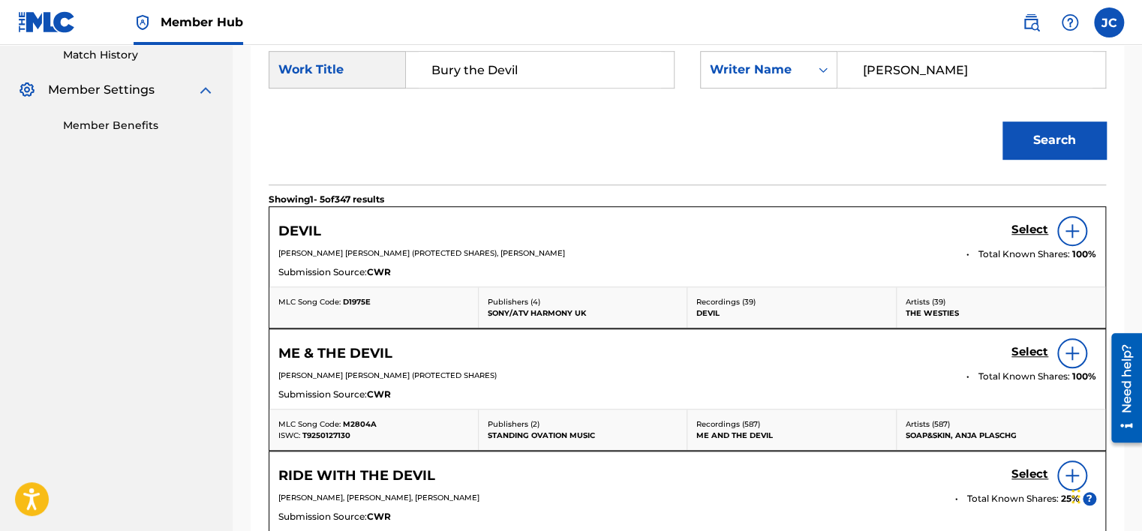
click at [960, 75] on input "[PERSON_NAME]" at bounding box center [971, 70] width 242 height 36
paste input "Young"
type input "Young"
click at [1003, 122] on button "Search" at bounding box center [1055, 141] width 104 height 38
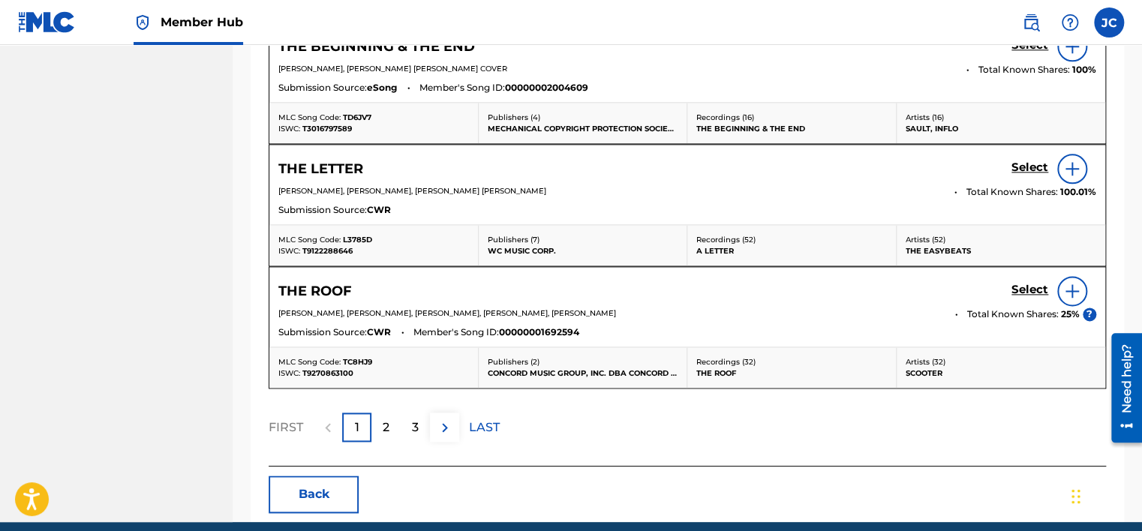
scroll to position [910, 0]
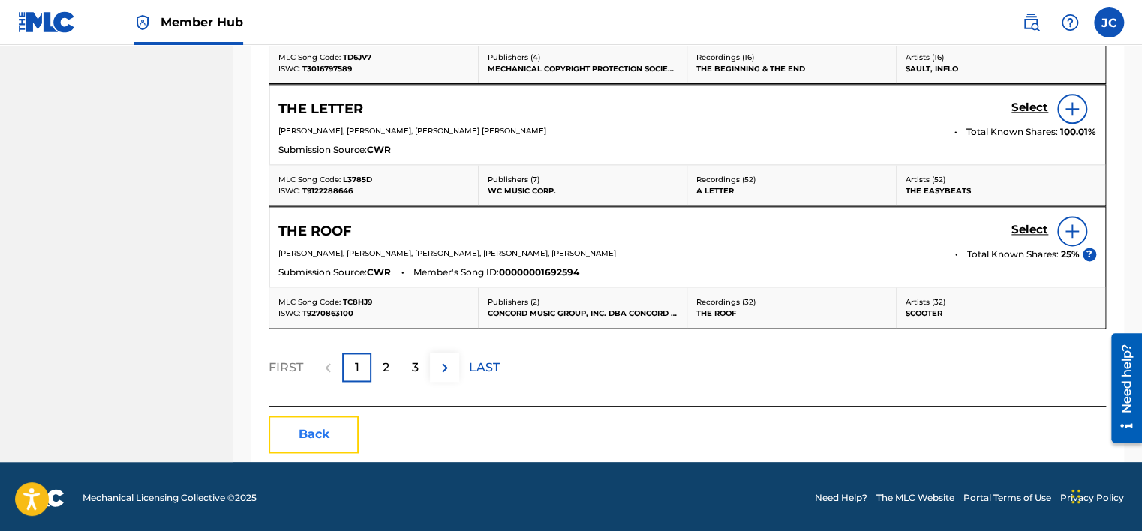
click at [308, 438] on button "Back" at bounding box center [314, 435] width 90 height 38
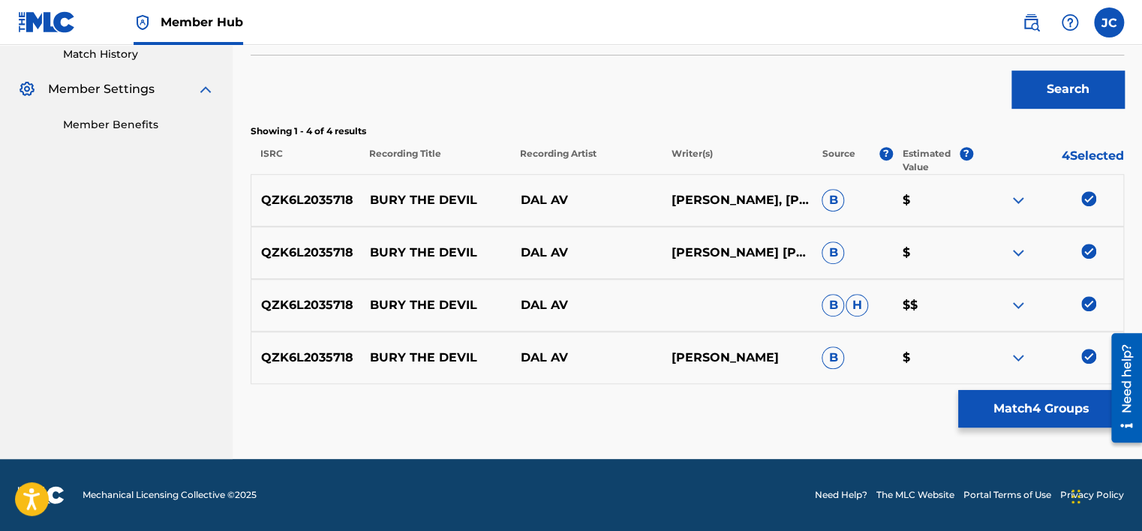
scroll to position [421, 0]
click at [1093, 357] on img at bounding box center [1088, 357] width 15 height 15
click at [1096, 305] on img at bounding box center [1088, 304] width 15 height 15
click at [1081, 245] on img at bounding box center [1088, 252] width 15 height 15
click at [1084, 195] on img at bounding box center [1088, 199] width 15 height 15
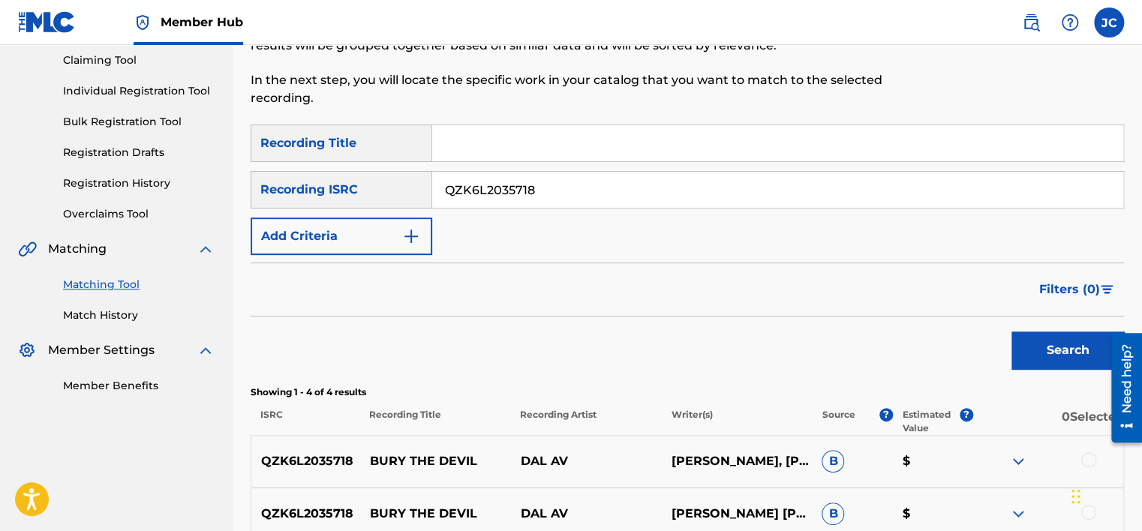
scroll to position [128, 0]
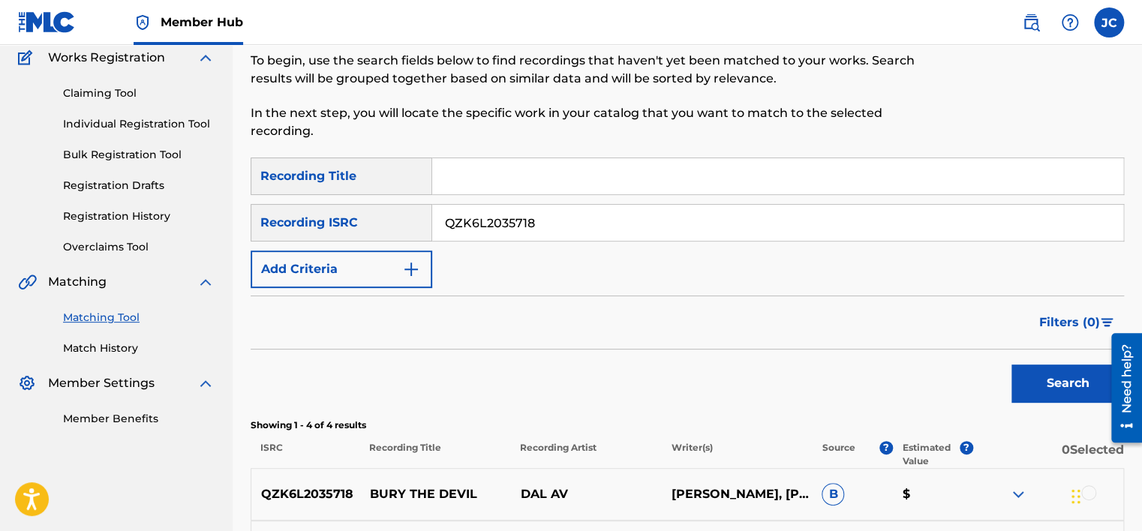
click at [677, 220] on input "QZK6L2035718" at bounding box center [777, 223] width 691 height 36
paste input "HKI199286905"
type input "HKI199286905"
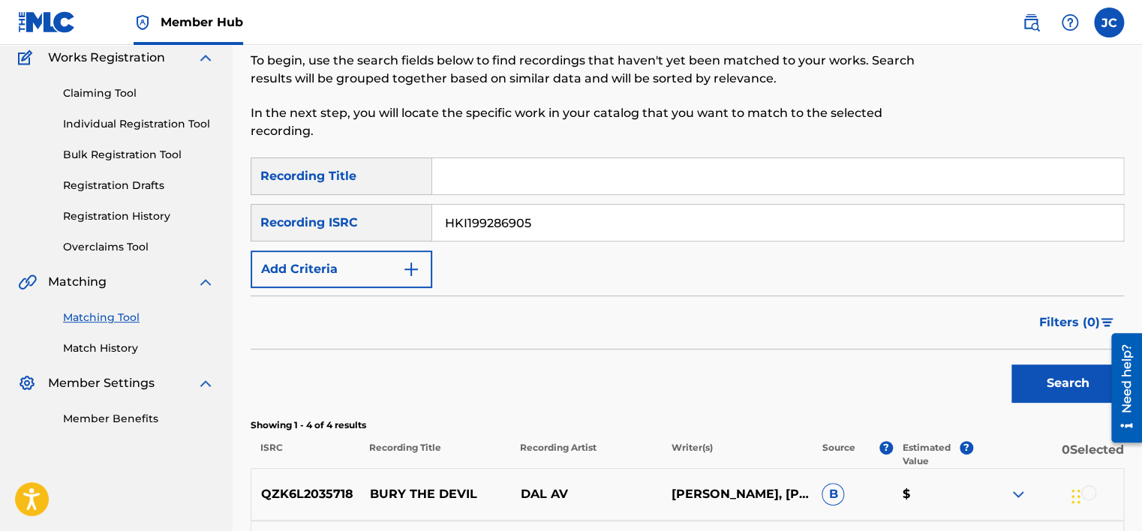
click at [1012, 365] on button "Search" at bounding box center [1068, 384] width 113 height 38
click at [540, 219] on input "HKI199286905" at bounding box center [777, 223] width 691 height 36
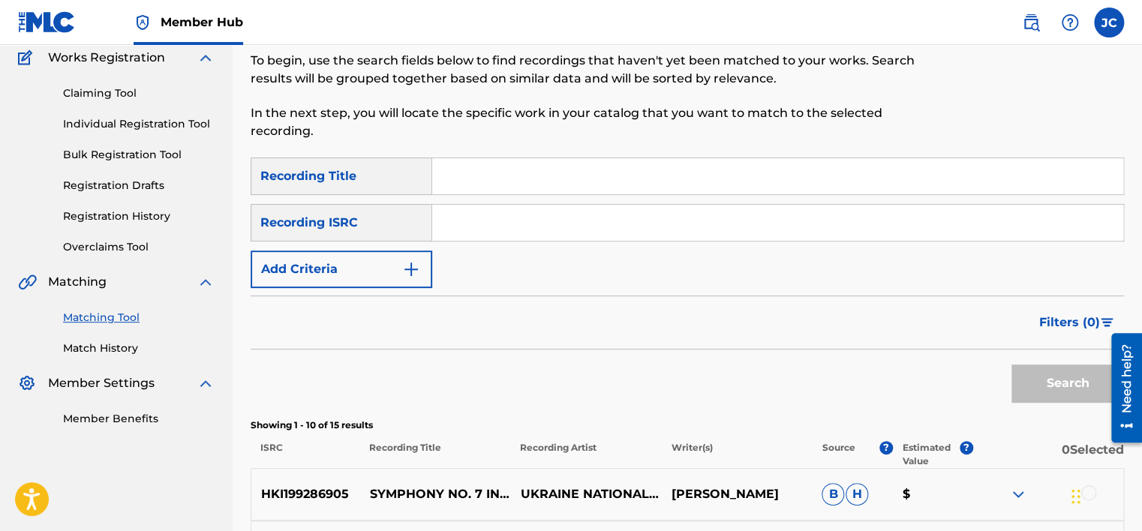
paste input "DEF055901842"
type input "DEF055901842"
click at [1012, 365] on button "Search" at bounding box center [1068, 384] width 113 height 38
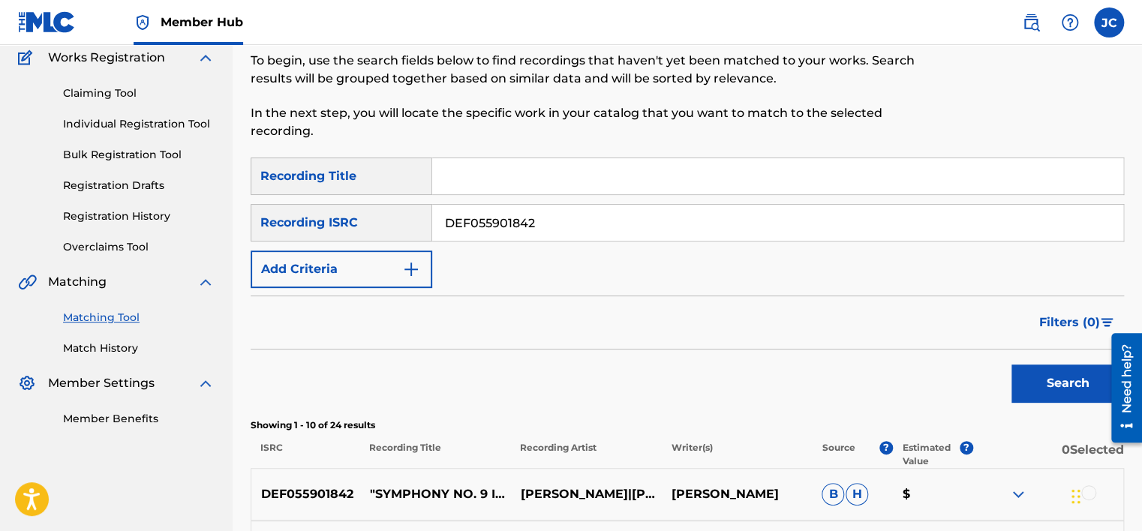
click at [561, 228] on input "DEF055901842" at bounding box center [777, 223] width 691 height 36
paste input "GBF077820280"
type input "GBF077820280"
click at [1012, 365] on button "Search" at bounding box center [1068, 384] width 113 height 38
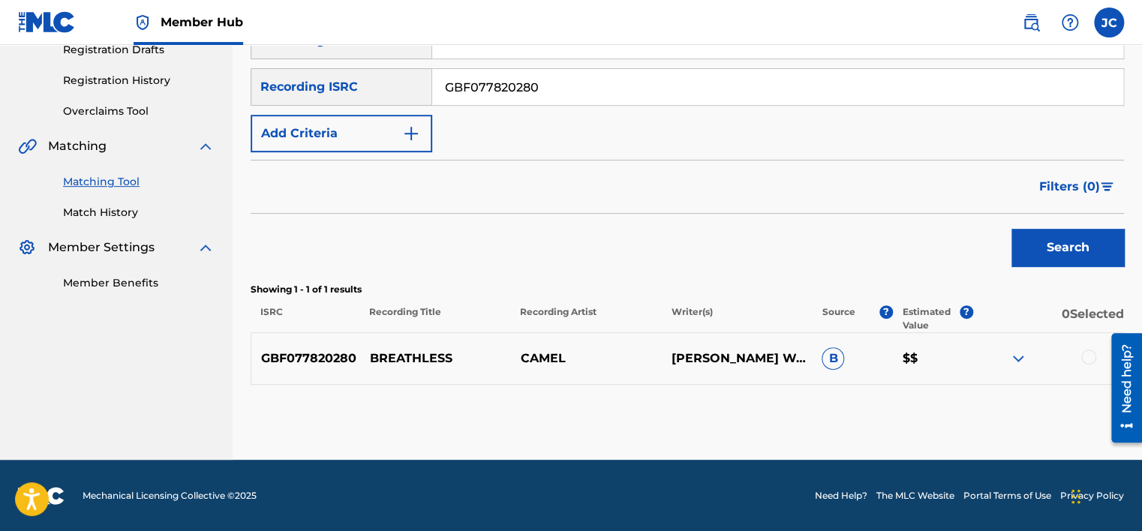
scroll to position [264, 0]
drag, startPoint x: 1146, startPoint y: 317, endPoint x: 36, endPoint y: 35, distance: 1145.4
click at [1093, 358] on div at bounding box center [1088, 356] width 15 height 15
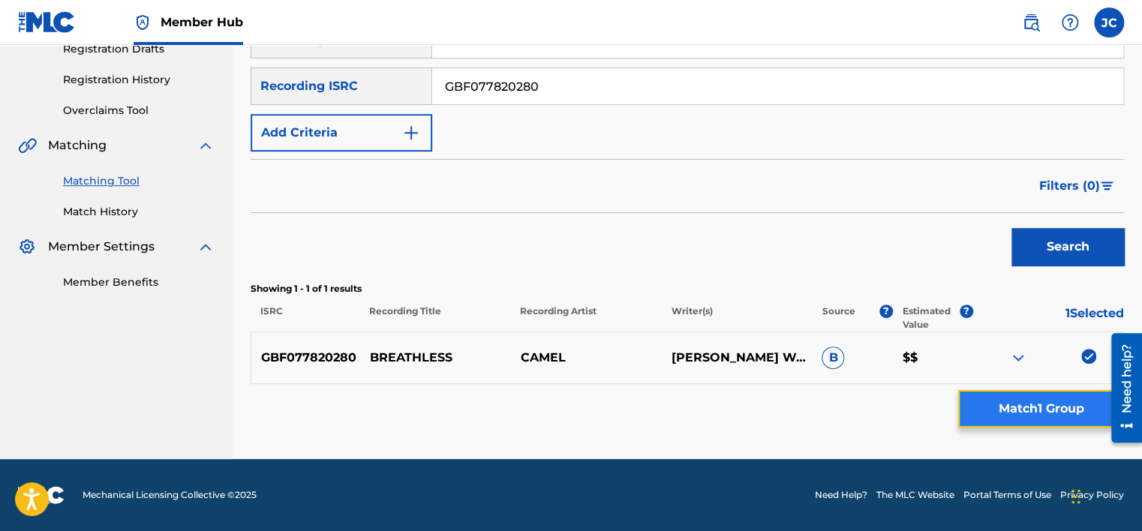
click at [1055, 406] on button "Match 1 Group" at bounding box center [1041, 409] width 166 height 38
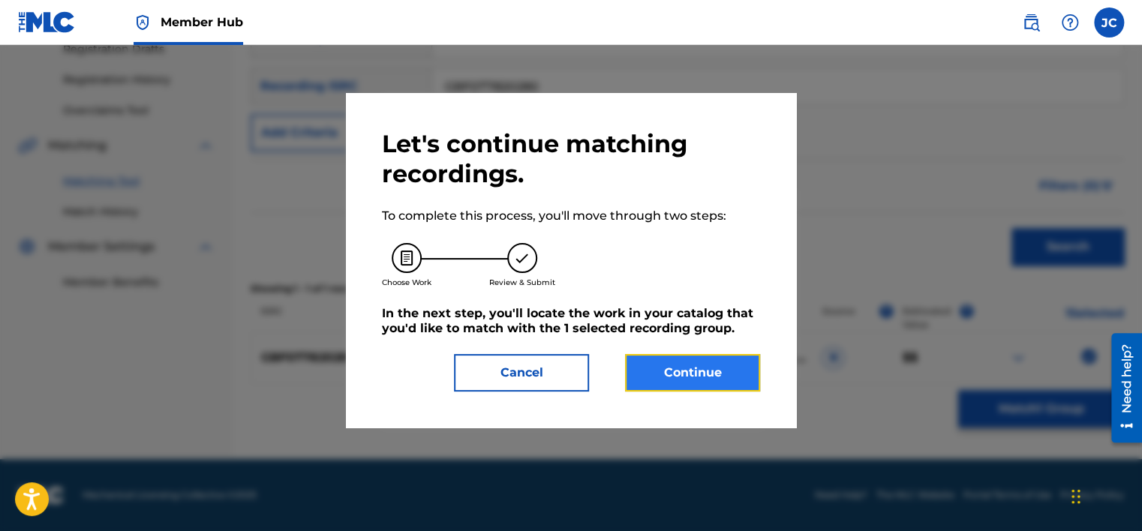
click at [696, 360] on button "Continue" at bounding box center [692, 373] width 135 height 38
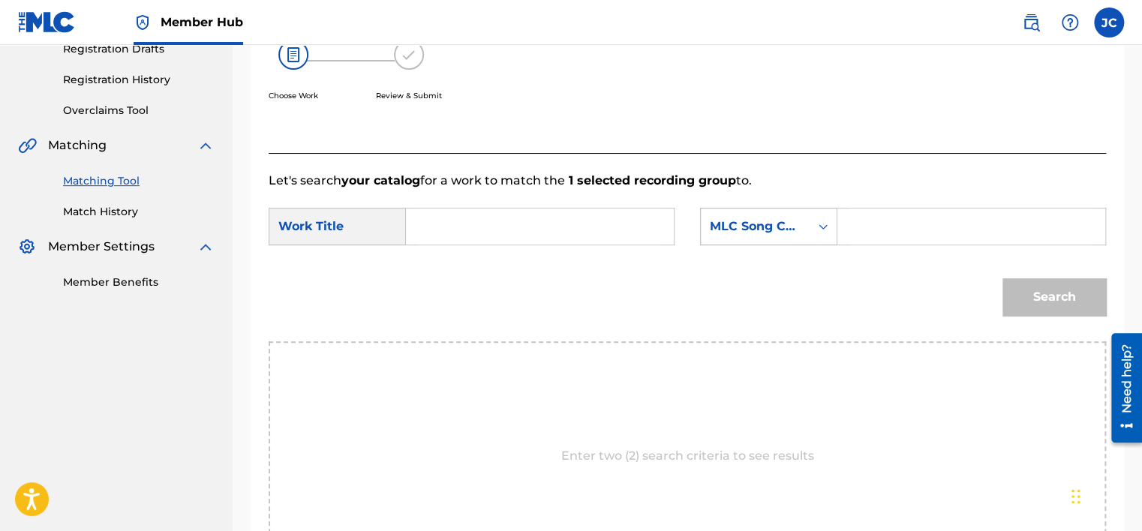
click at [774, 234] on div "MLC Song Code" at bounding box center [755, 227] width 91 height 18
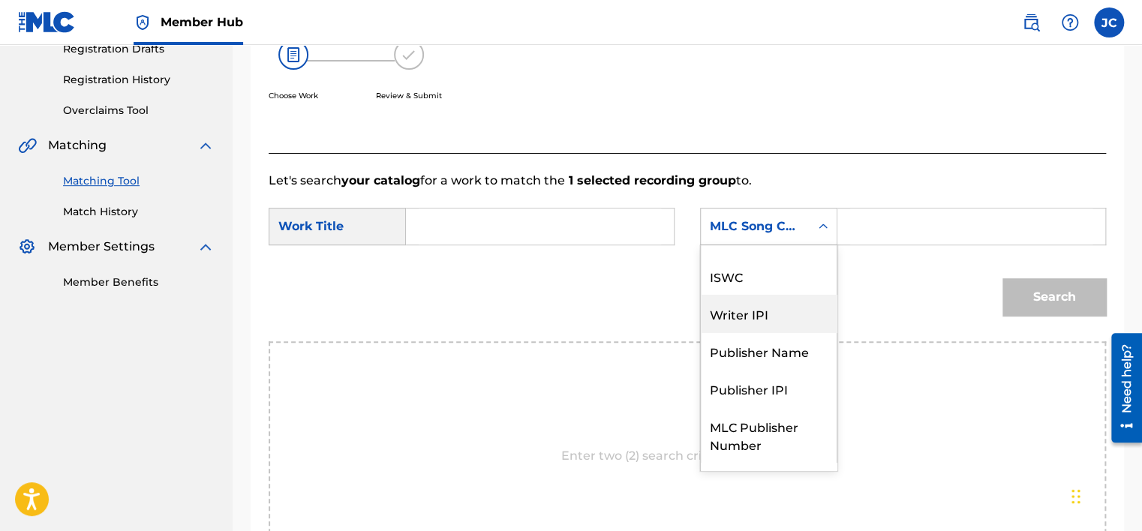
scroll to position [0, 0]
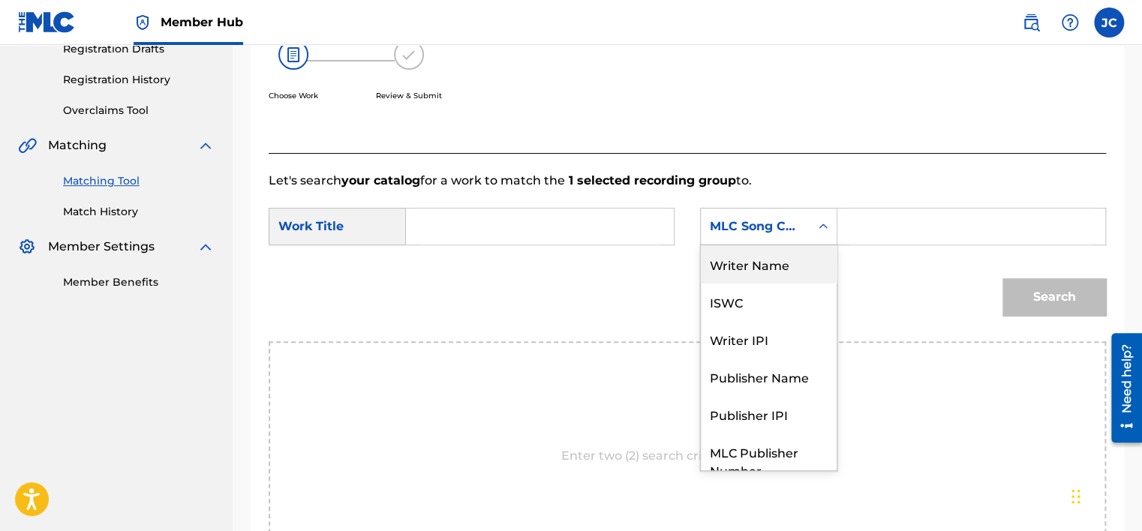
click at [743, 268] on div "Writer Name" at bounding box center [769, 264] width 136 height 38
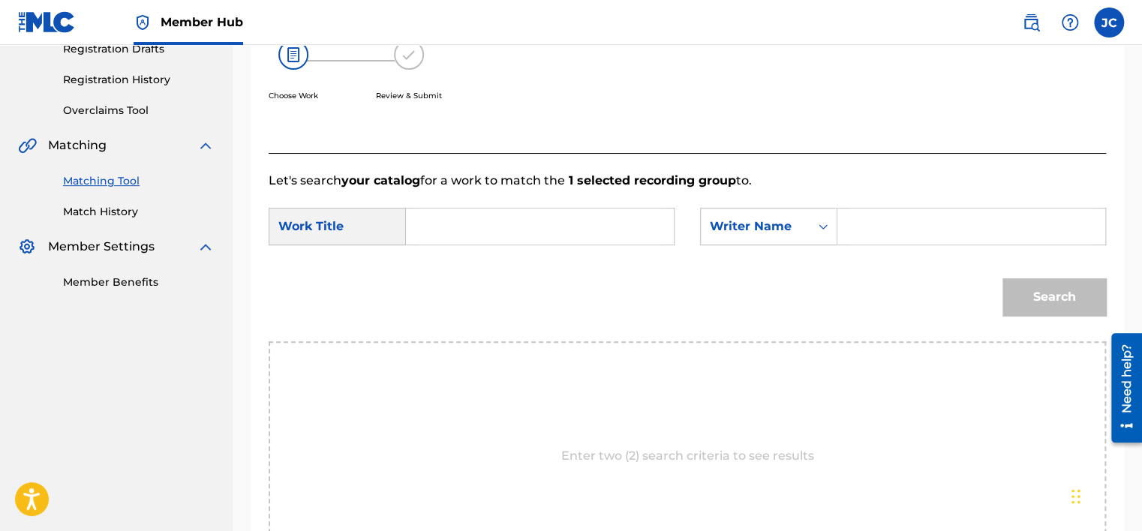
click at [605, 231] on input "Search Form" at bounding box center [540, 227] width 242 height 36
paste input "Breathless"
type input "Breathless"
click at [925, 229] on input "Search Form" at bounding box center [971, 227] width 242 height 36
paste input "[PERSON_NAME]"
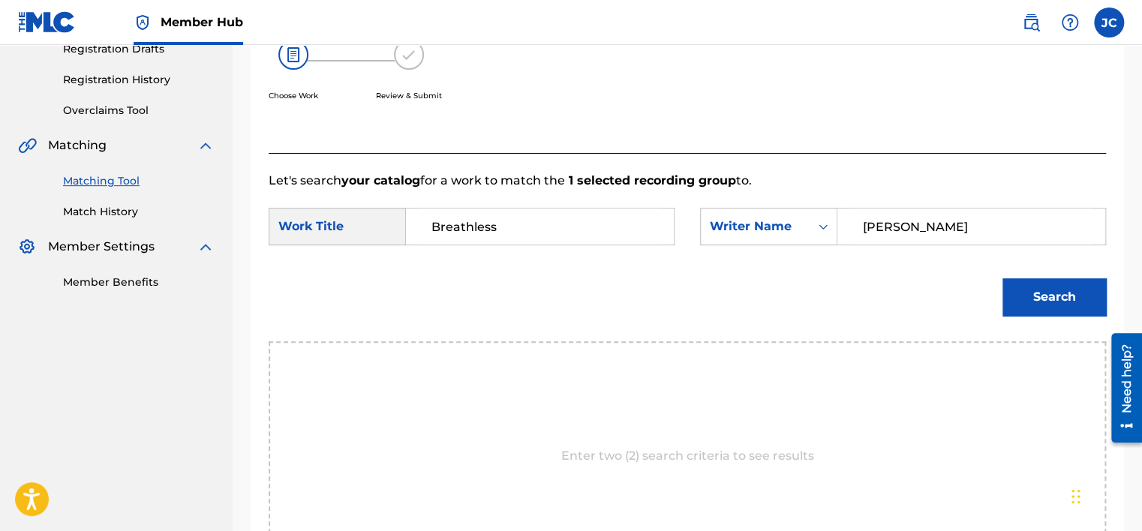
click at [1003, 278] on button "Search" at bounding box center [1055, 297] width 104 height 38
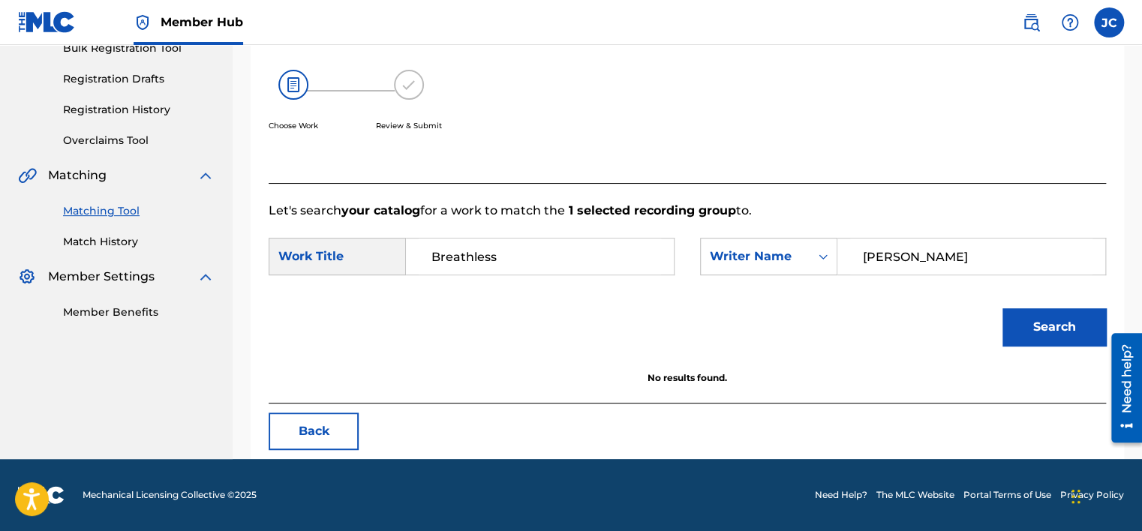
scroll to position [234, 0]
click at [883, 253] on input "[PERSON_NAME]" at bounding box center [971, 257] width 242 height 36
paste input "[PERSON_NAME]"
click at [1003, 308] on button "Search" at bounding box center [1055, 327] width 104 height 38
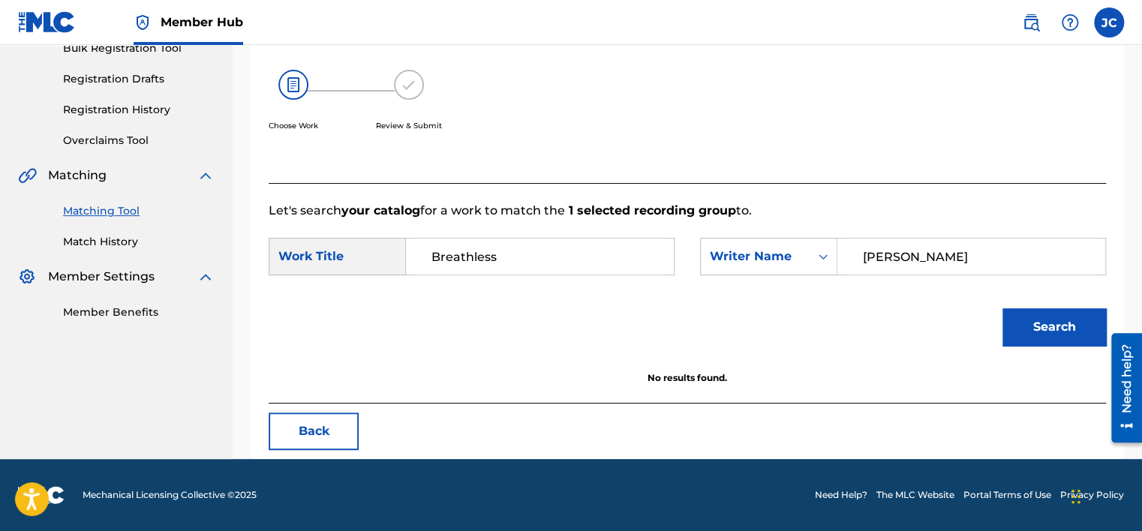
click at [991, 260] on input "[PERSON_NAME]" at bounding box center [971, 257] width 242 height 36
paste input "Bardens"
type input "Bardens"
click at [1003, 308] on button "Search" at bounding box center [1055, 327] width 104 height 38
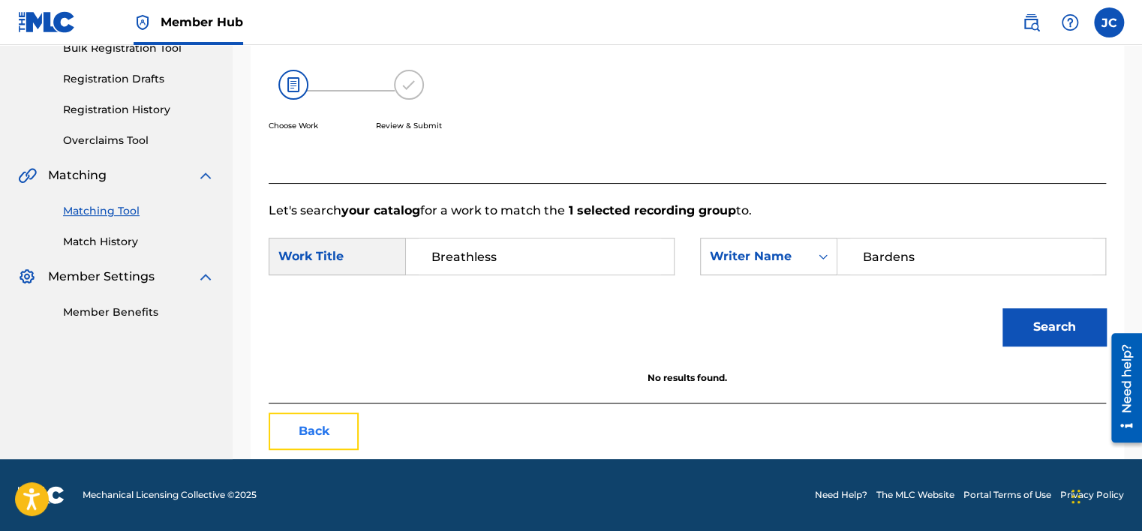
click at [338, 435] on button "Back" at bounding box center [314, 432] width 90 height 38
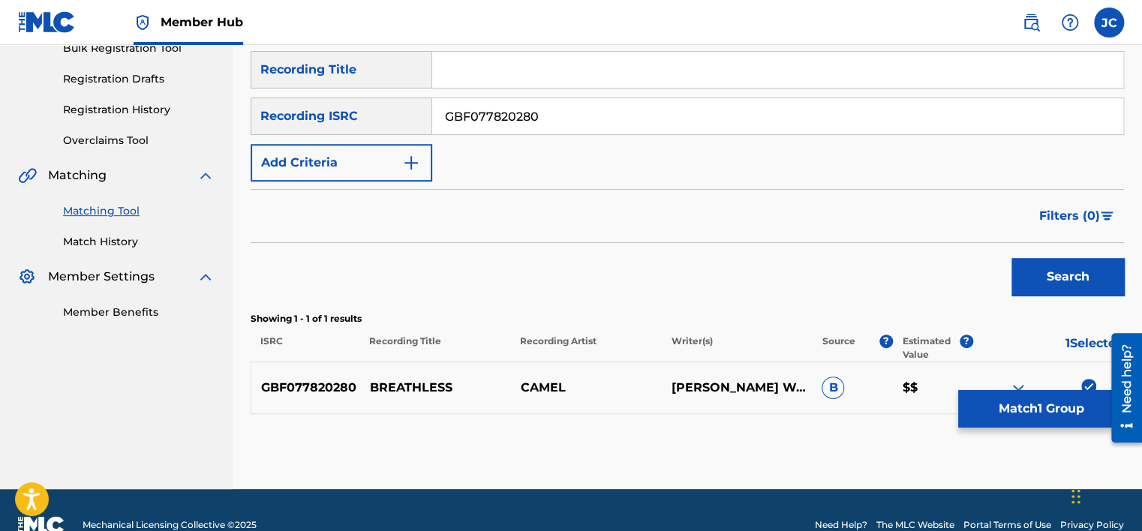
scroll to position [264, 0]
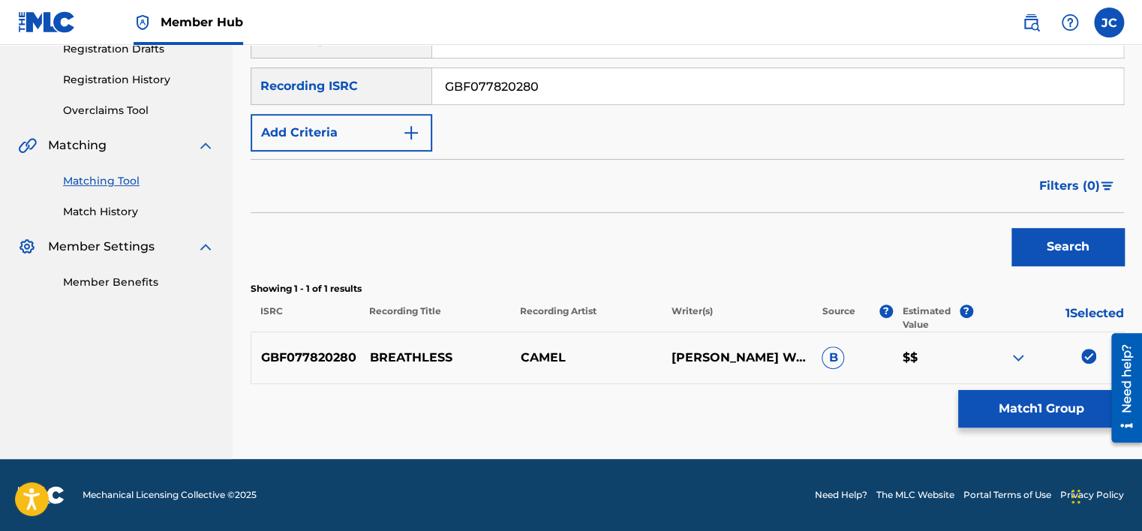
click at [1090, 355] on img at bounding box center [1088, 356] width 15 height 15
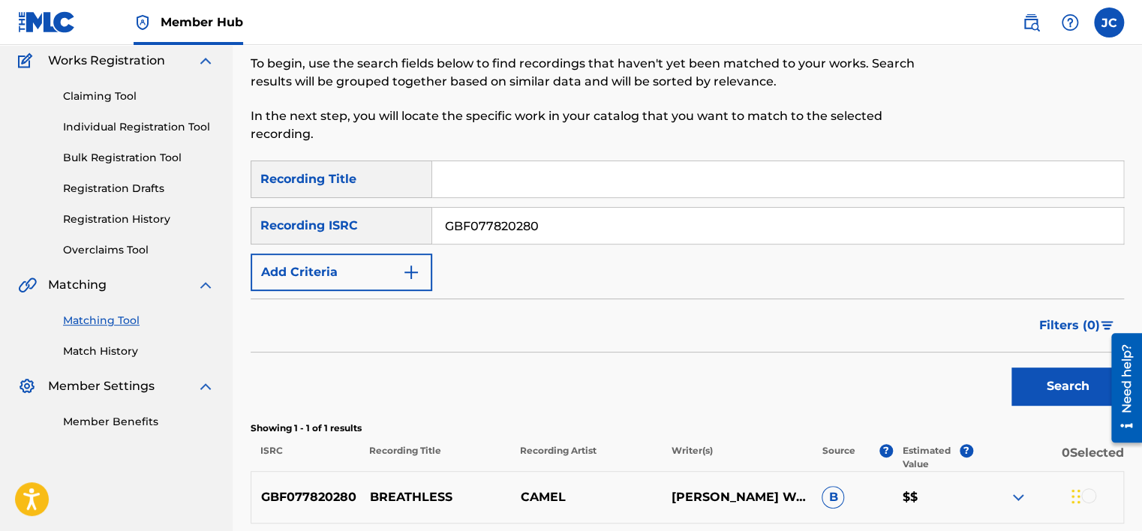
scroll to position [120, 0]
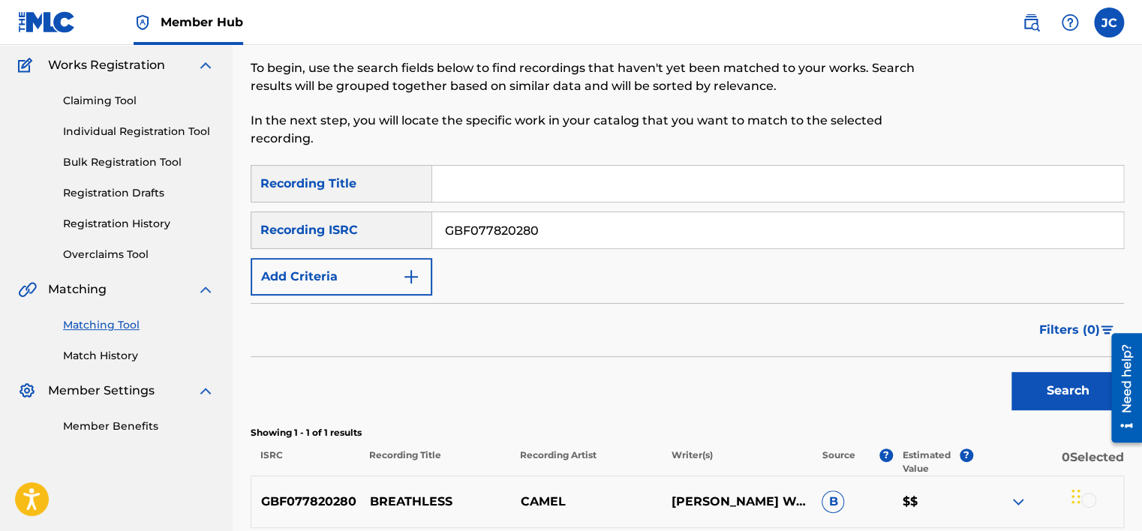
click at [690, 222] on input "GBF077820280" at bounding box center [777, 230] width 691 height 36
paste input "GBF071503810"
type input "GBF071503810"
click at [1012, 372] on button "Search" at bounding box center [1068, 391] width 113 height 38
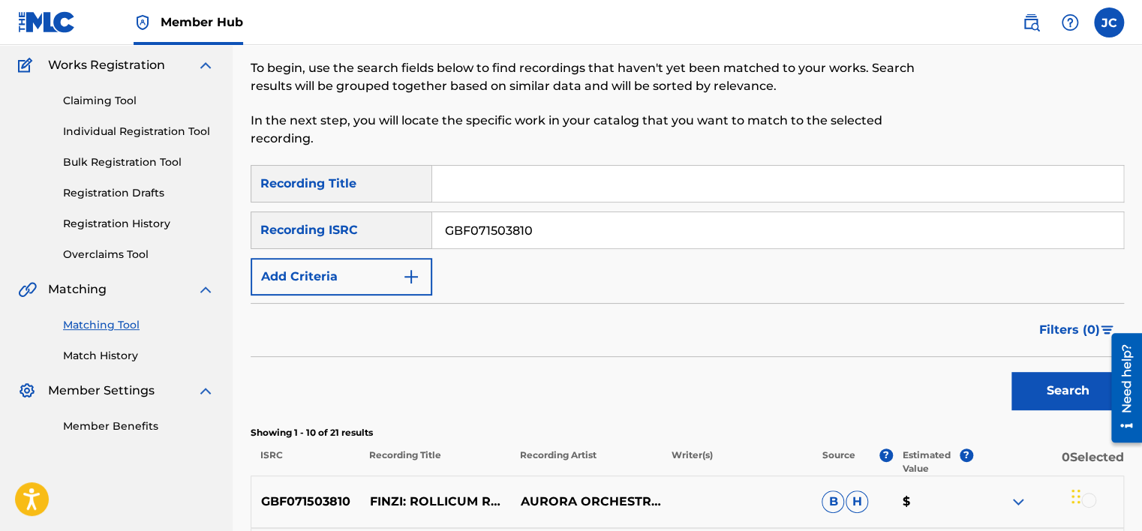
click at [597, 242] on input "GBF071503810" at bounding box center [777, 230] width 691 height 36
paste input "TCADB1722055"
type input "TCADB1722055"
click at [1012, 372] on button "Search" at bounding box center [1068, 391] width 113 height 38
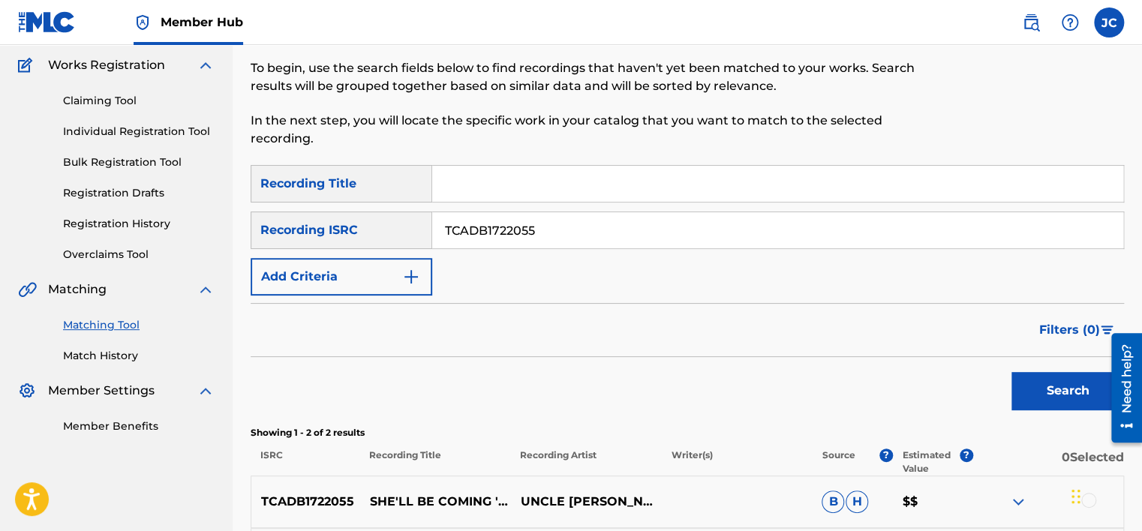
click at [553, 237] on input "TCADB1722055" at bounding box center [777, 230] width 691 height 36
paste input "USUM72316072"
type input "USUM72316072"
click at [1012, 372] on button "Search" at bounding box center [1068, 391] width 113 height 38
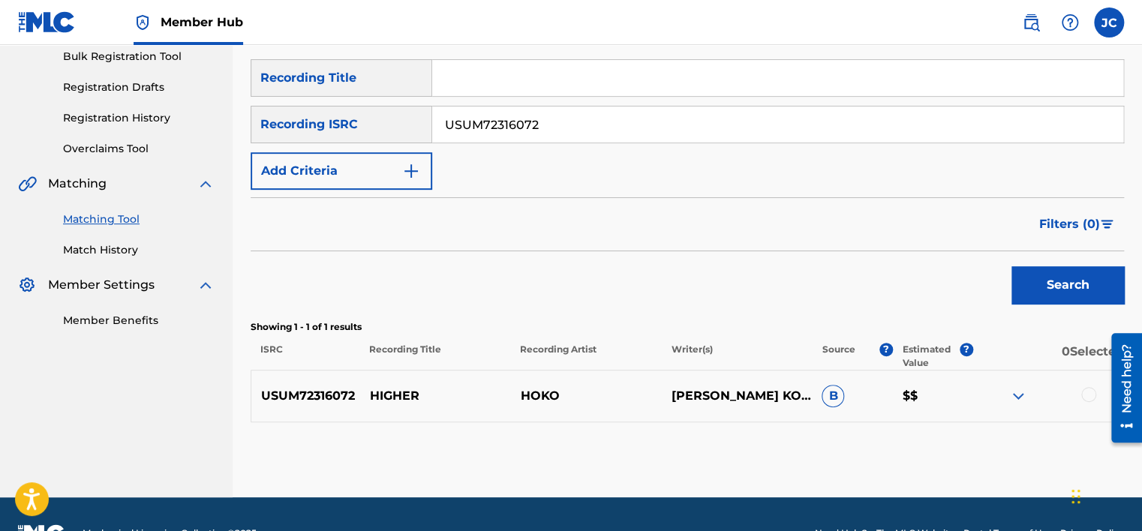
scroll to position [264, 0]
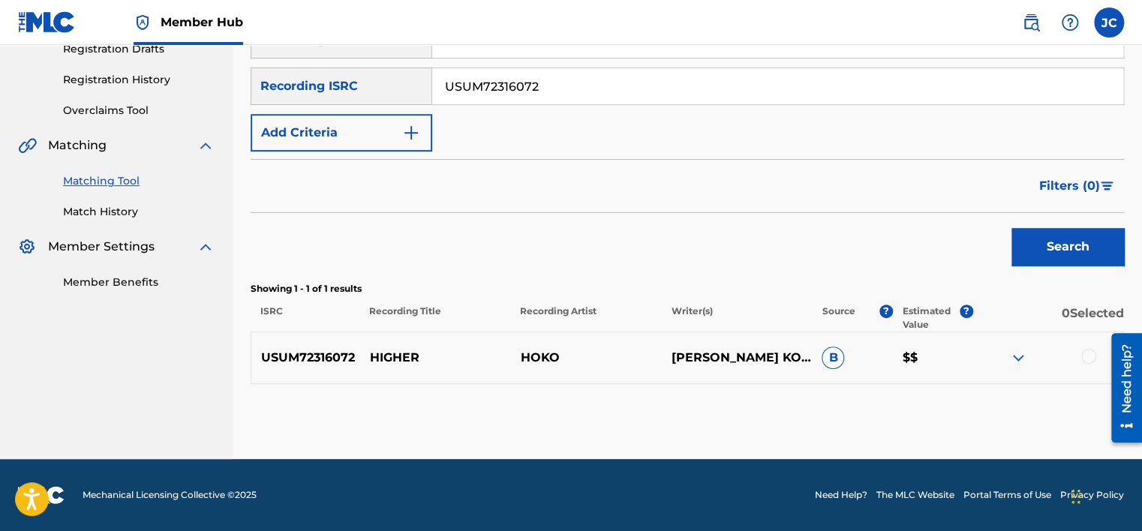
click at [1090, 353] on div at bounding box center [1088, 356] width 15 height 15
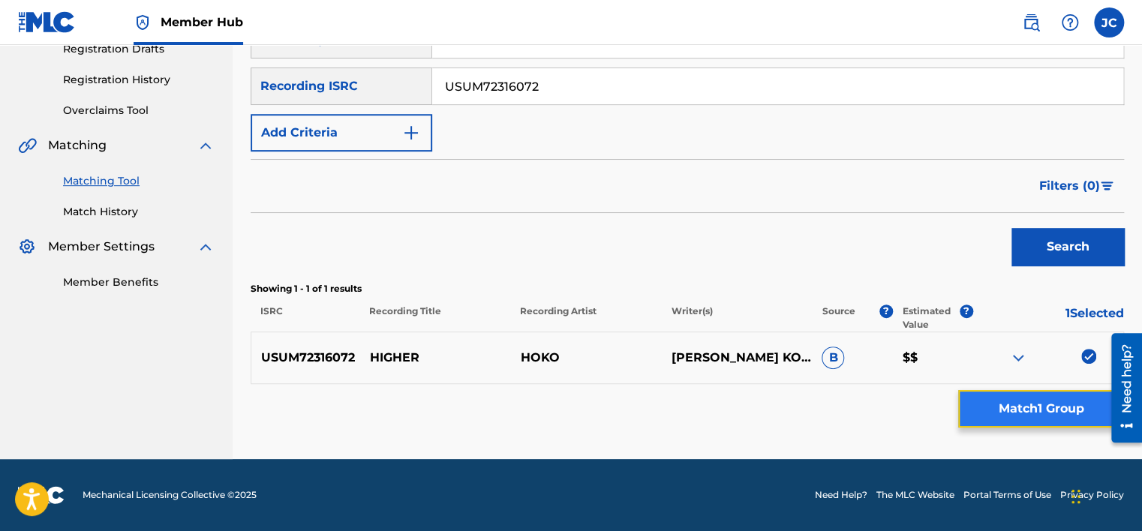
click at [1048, 404] on button "Match 1 Group" at bounding box center [1041, 409] width 166 height 38
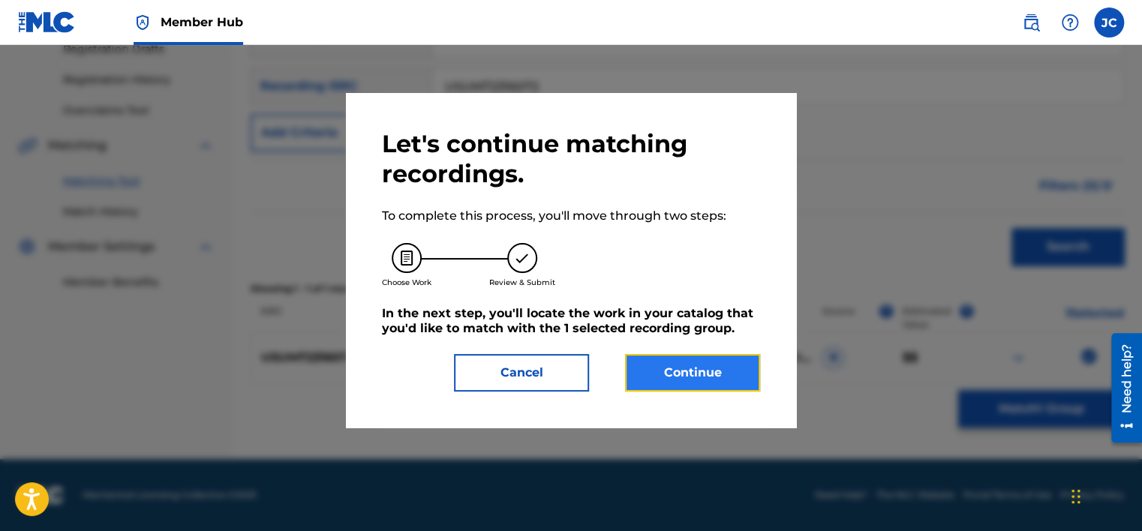
click at [714, 372] on button "Continue" at bounding box center [692, 373] width 135 height 38
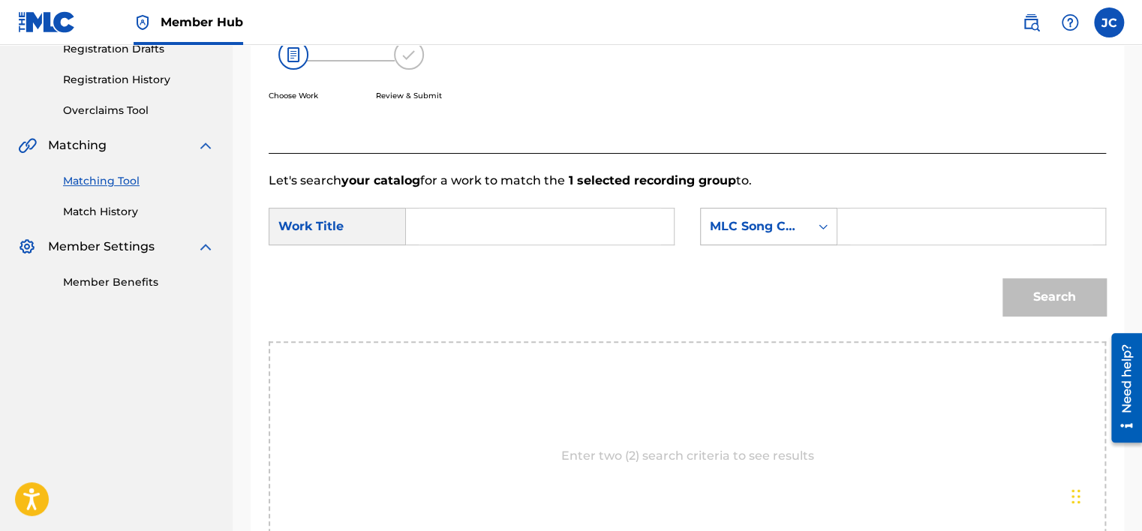
click at [791, 227] on div "MLC Song Code" at bounding box center [755, 227] width 91 height 18
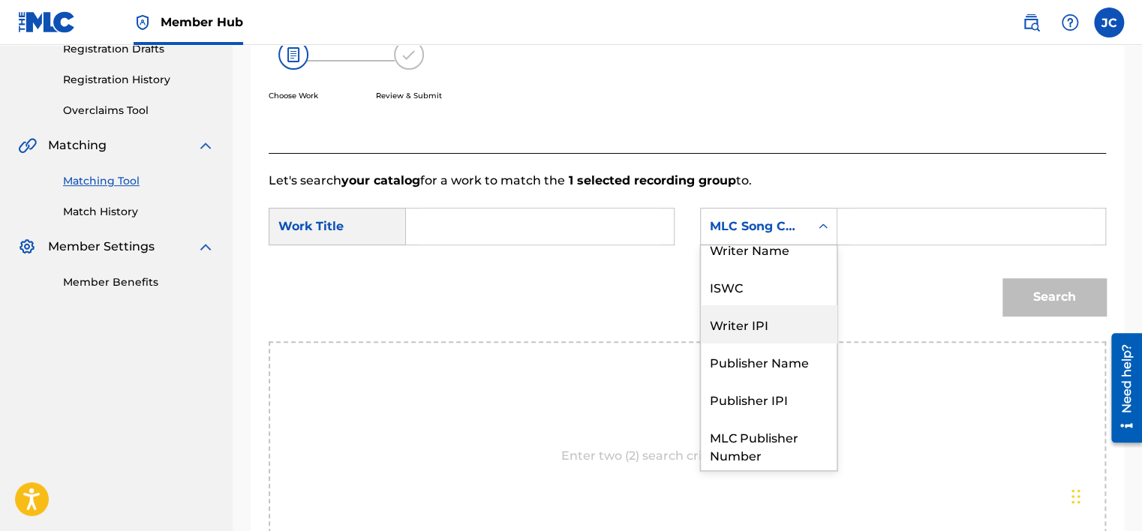
scroll to position [0, 0]
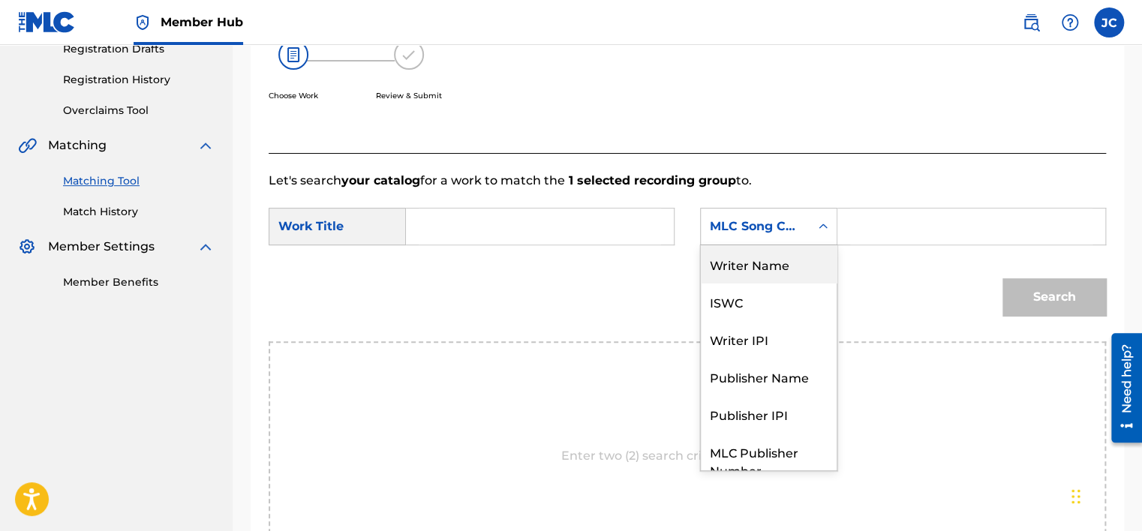
click at [766, 270] on div "Writer Name" at bounding box center [769, 264] width 136 height 38
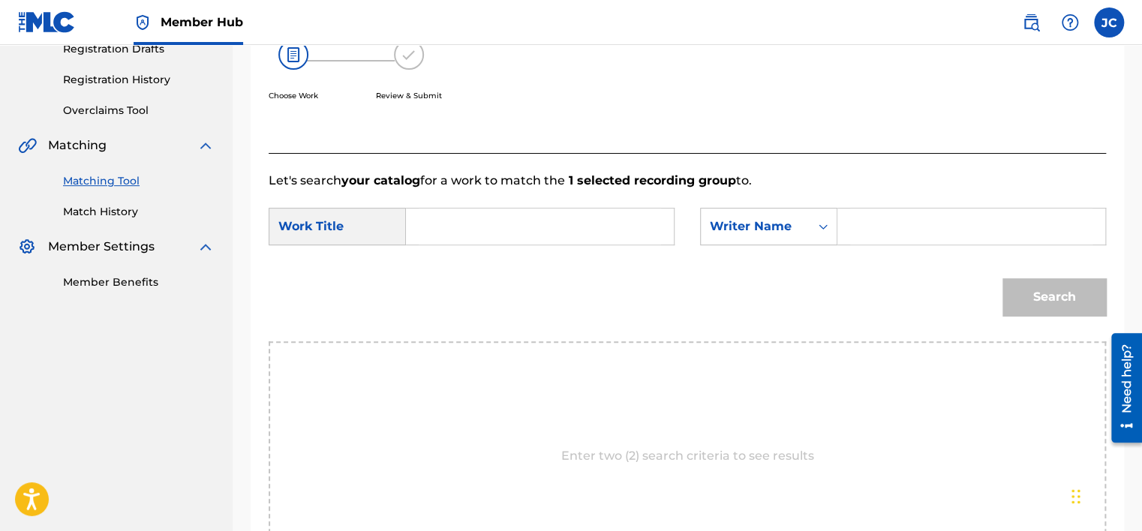
click at [615, 230] on input "Search Form" at bounding box center [540, 227] width 242 height 36
paste input "Higher"
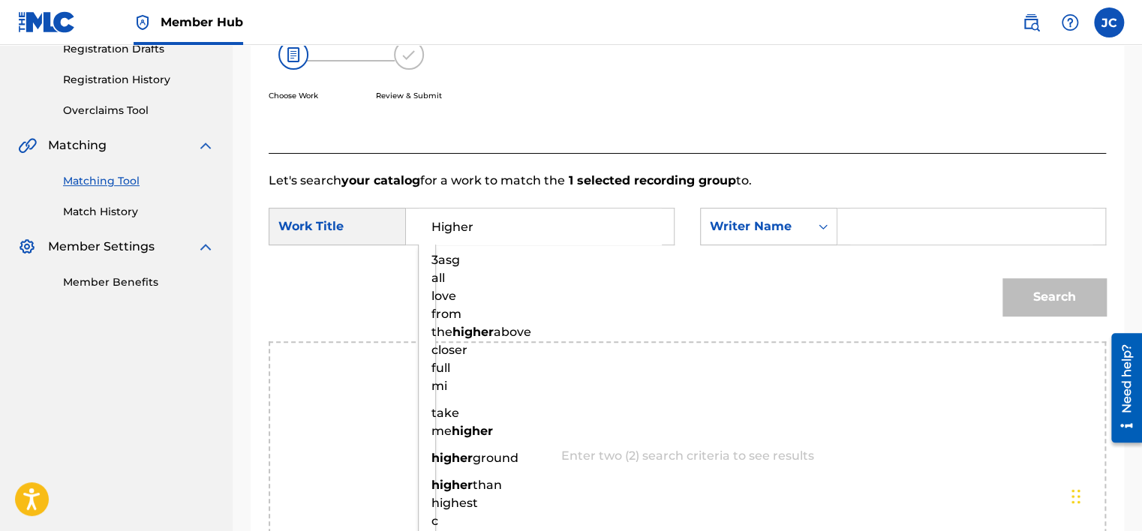
type input "Higher"
click at [869, 224] on input "Search Form" at bounding box center [971, 227] width 242 height 36
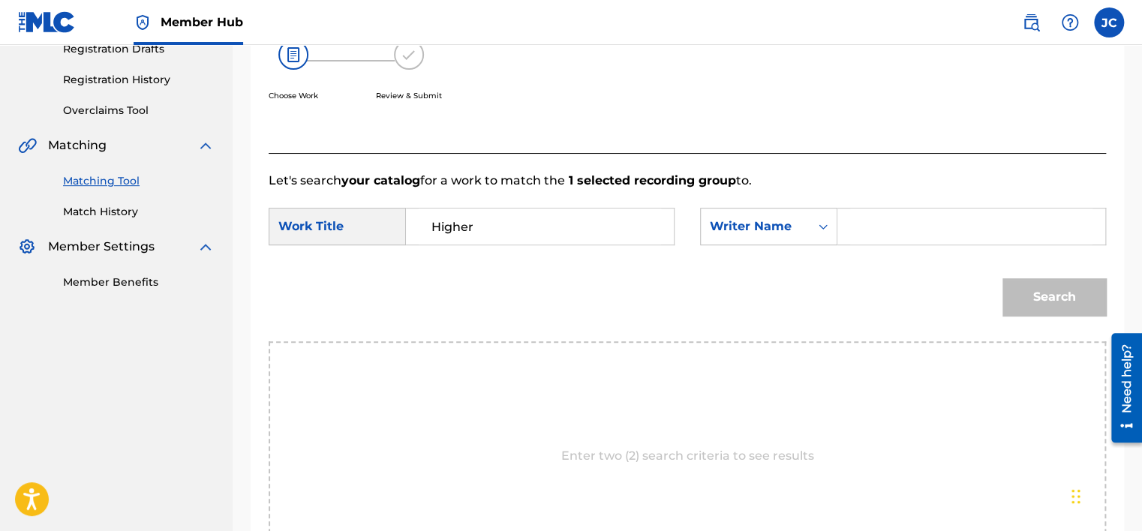
paste input "[PERSON_NAME]"
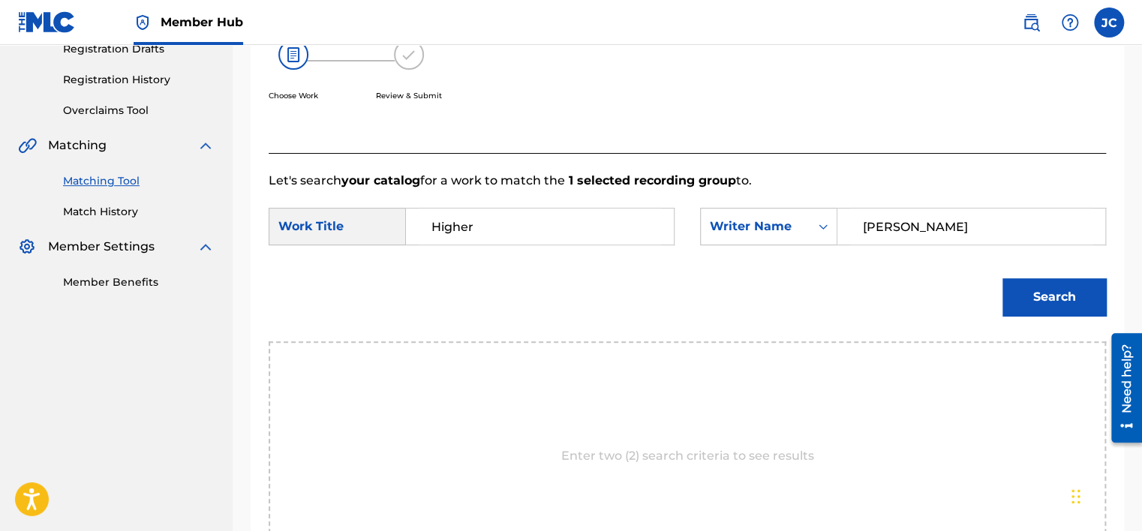
click at [1003, 278] on button "Search" at bounding box center [1055, 297] width 104 height 38
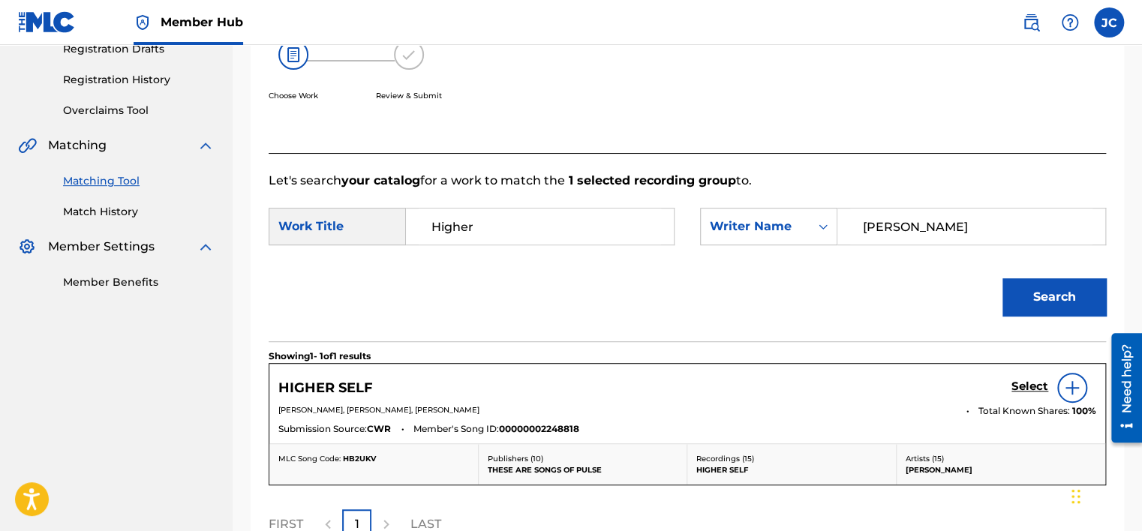
click at [913, 229] on input "[PERSON_NAME]" at bounding box center [971, 227] width 242 height 36
paste input "[PERSON_NAME]"
type input "[PERSON_NAME]"
click at [1003, 278] on button "Search" at bounding box center [1055, 297] width 104 height 38
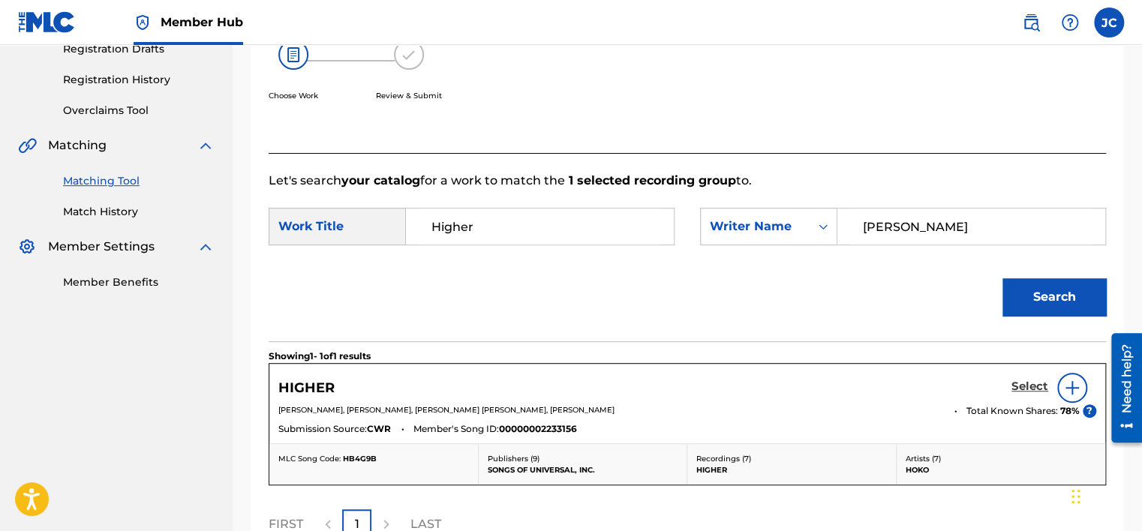
click at [1031, 385] on h5 "Select" at bounding box center [1030, 387] width 37 height 14
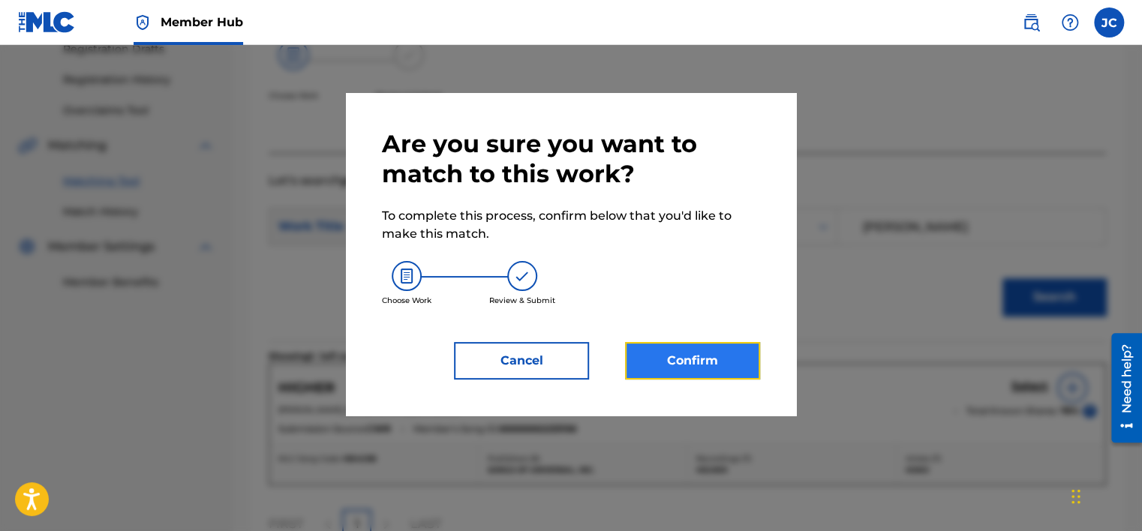
click at [744, 364] on button "Confirm" at bounding box center [692, 361] width 135 height 38
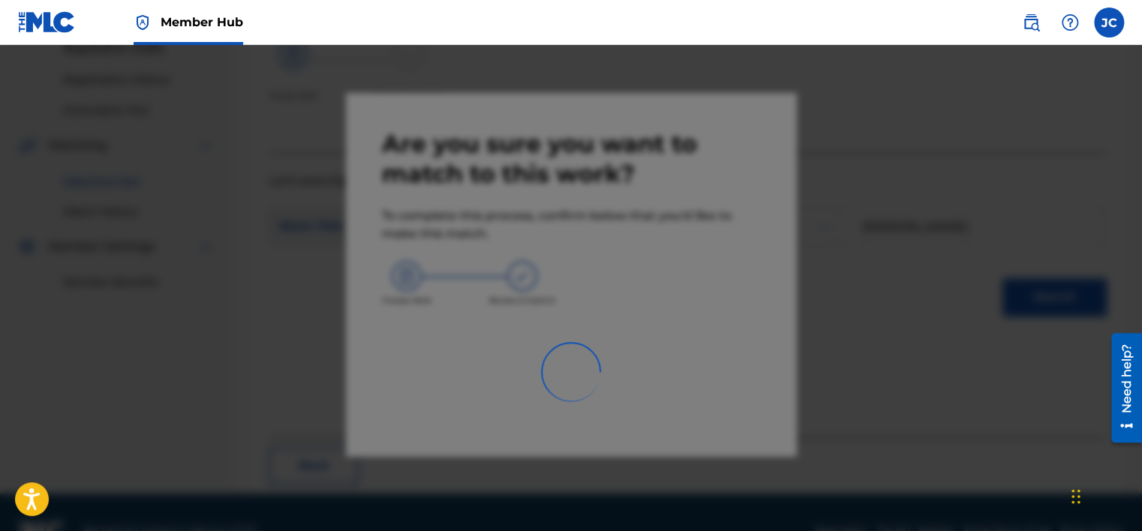
scroll to position [113, 0]
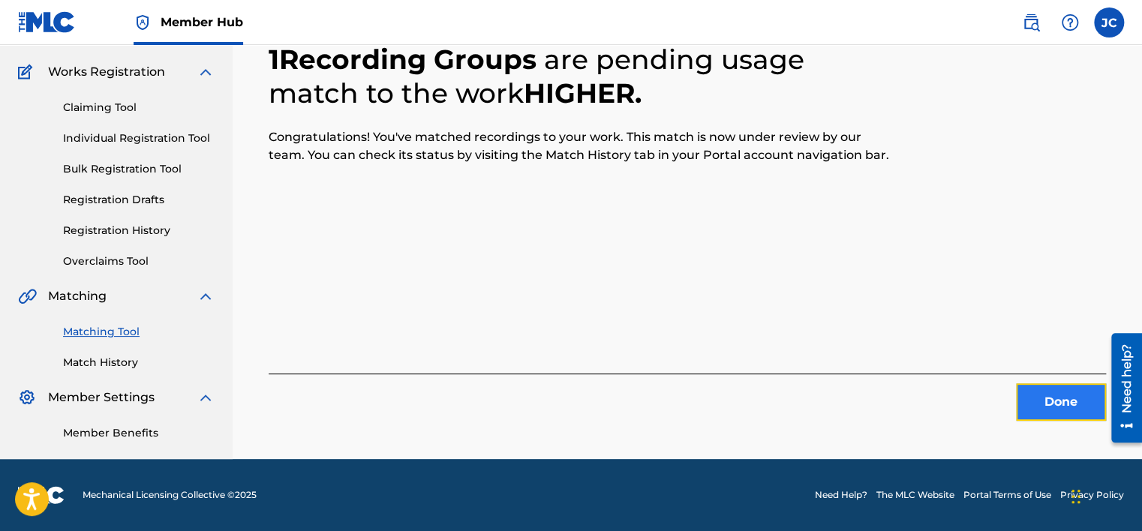
click at [1041, 396] on button "Done" at bounding box center [1061, 402] width 90 height 38
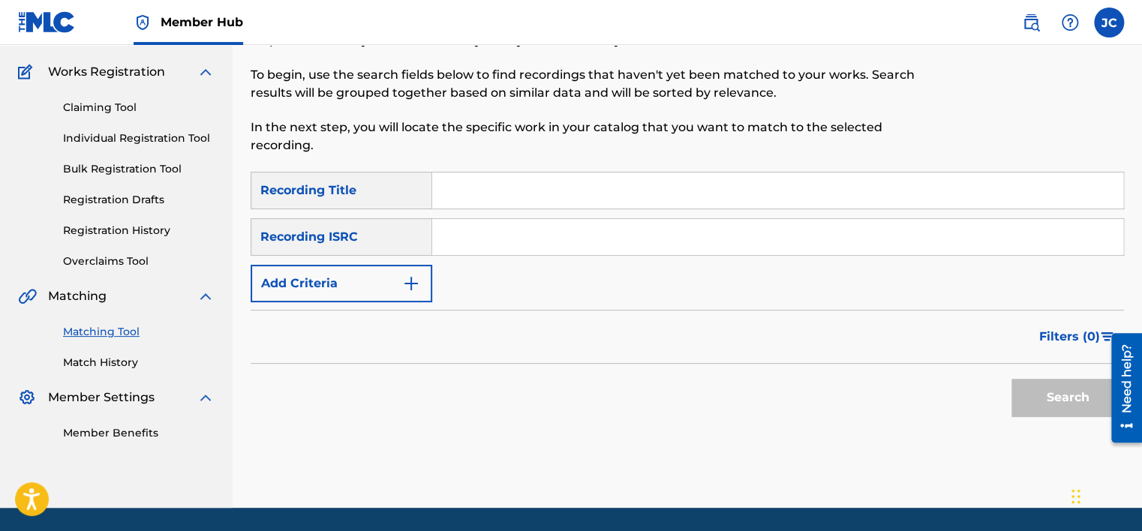
click at [518, 228] on input "Search Form" at bounding box center [777, 237] width 691 height 36
paste input "KRMIM1814594"
type input "KRMIM1814594"
click at [1012, 379] on button "Search" at bounding box center [1068, 398] width 113 height 38
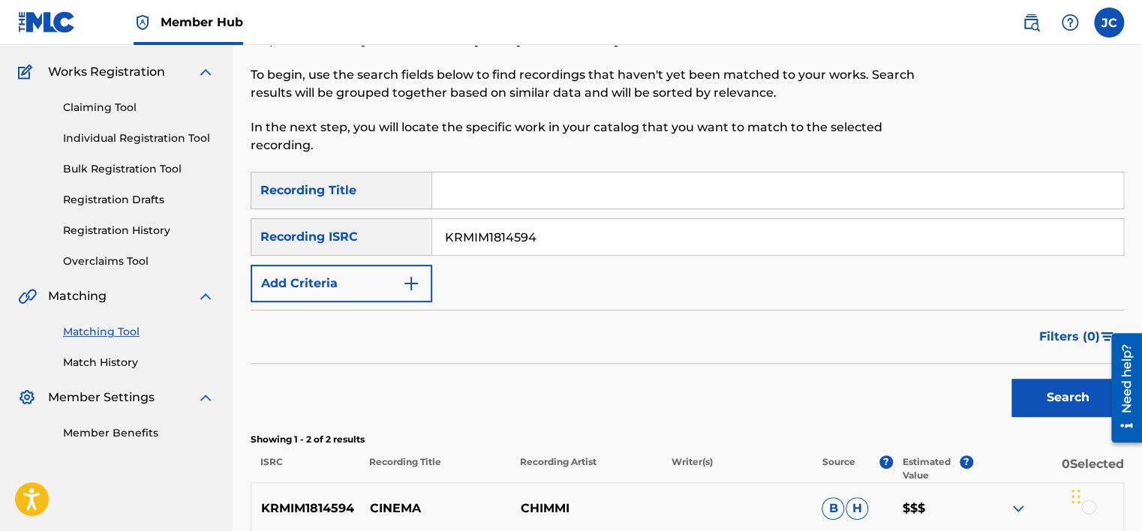
click at [623, 254] on input "KRMIM1814594" at bounding box center [777, 237] width 691 height 36
paste input "QMFMF1313597"
type input "QMFMF1313597"
click at [1012, 379] on button "Search" at bounding box center [1068, 398] width 113 height 38
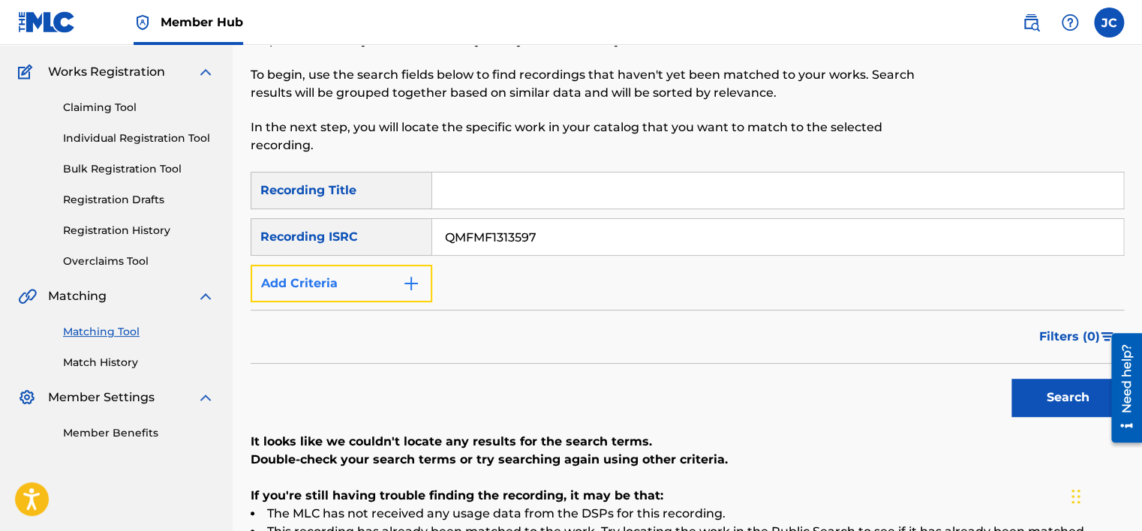
click at [392, 285] on button "Add Criteria" at bounding box center [342, 284] width 182 height 38
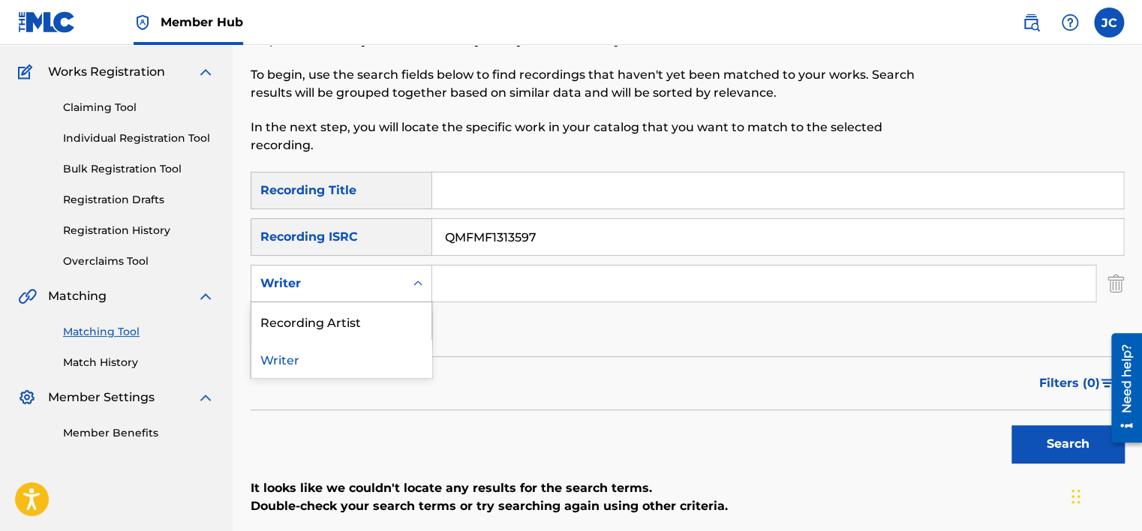
click at [421, 281] on icon "Search Form" at bounding box center [417, 283] width 15 height 15
click at [400, 330] on div "Recording Artist" at bounding box center [341, 321] width 180 height 38
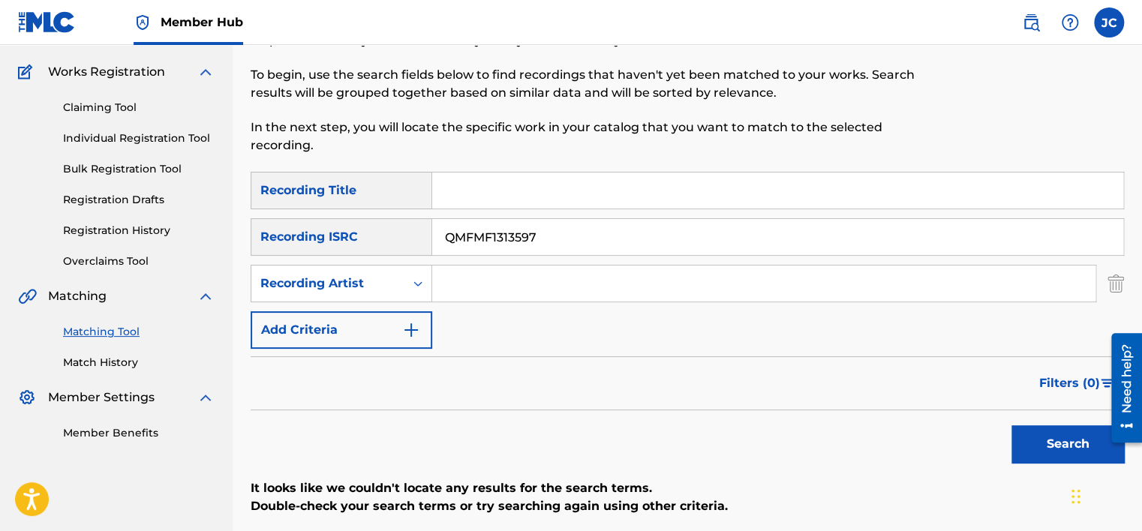
click at [543, 243] on input "QMFMF1313597" at bounding box center [777, 237] width 691 height 36
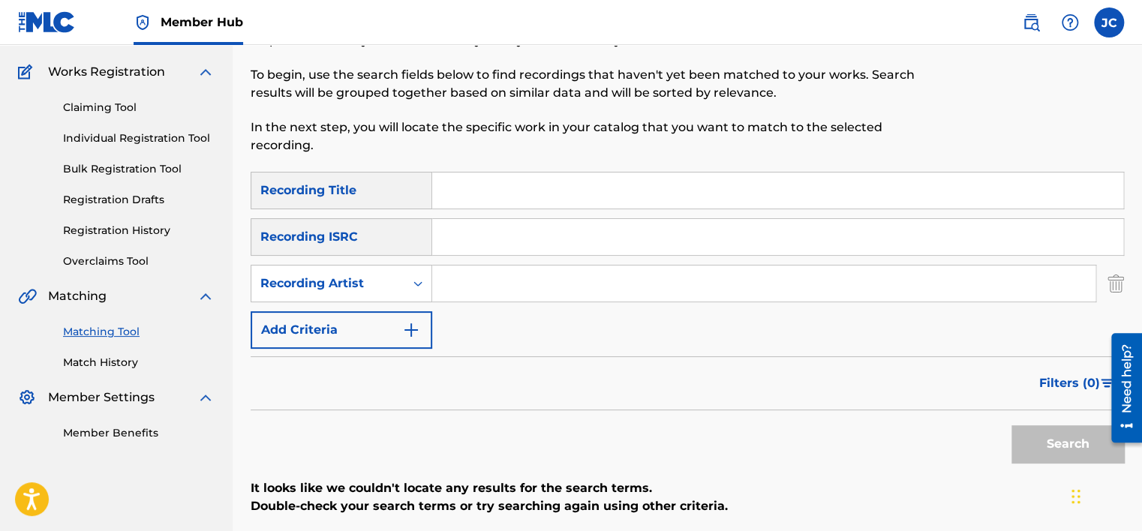
click at [486, 183] on input "Search Form" at bounding box center [777, 191] width 691 height 36
paste input "[PERSON_NAME] [PERSON_NAME]"
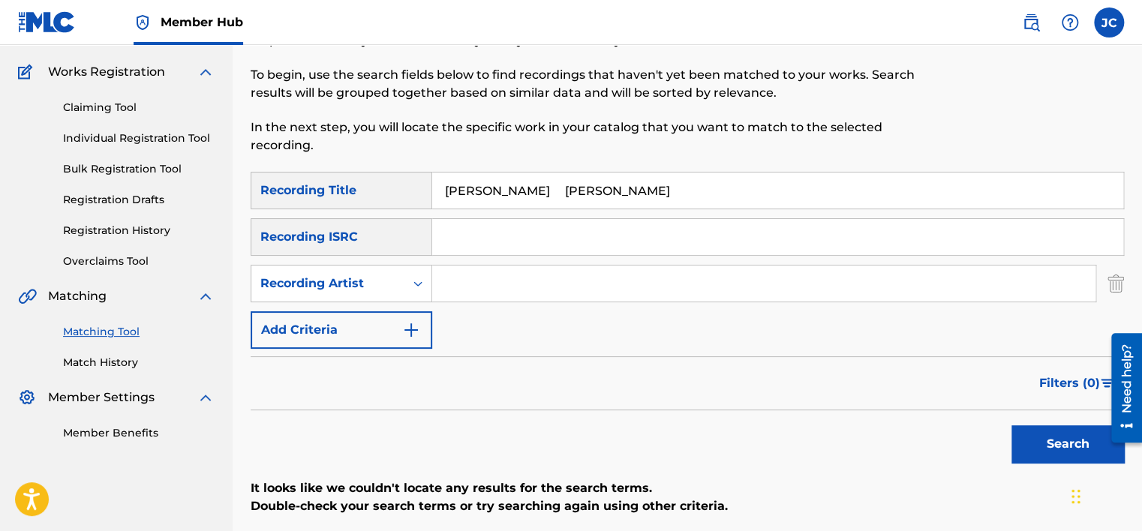
drag, startPoint x: 576, startPoint y: 189, endPoint x: 438, endPoint y: 191, distance: 138.8
click at [438, 191] on input "[PERSON_NAME] [PERSON_NAME]" at bounding box center [777, 191] width 691 height 36
drag, startPoint x: 438, startPoint y: 191, endPoint x: 492, endPoint y: 168, distance: 59.2
click at [492, 168] on div "Matching Tool The Matching Tool enables you to suggest matches between sound re…" at bounding box center [587, 70] width 672 height 203
drag, startPoint x: 573, startPoint y: 188, endPoint x: 450, endPoint y: 190, distance: 123.8
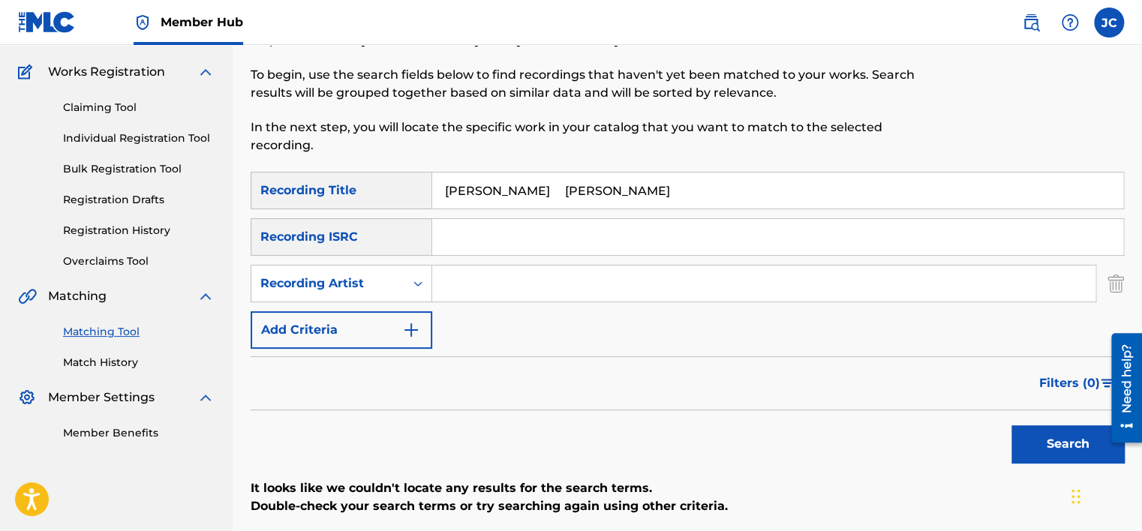
click at [450, 190] on input "[PERSON_NAME] [PERSON_NAME]" at bounding box center [777, 191] width 691 height 36
click at [522, 179] on input "[PERSON_NAME] [PERSON_NAME]" at bounding box center [777, 191] width 691 height 36
drag, startPoint x: 575, startPoint y: 191, endPoint x: 421, endPoint y: 192, distance: 153.9
click at [421, 192] on div "SearchWithCriteria6aa78a62-2884-4d9a-8ca4-f838d556570d Recording Title [PERSON_…" at bounding box center [688, 191] width 874 height 38
type input "[DEMOGRAPHIC_DATA][PERSON_NAME]"
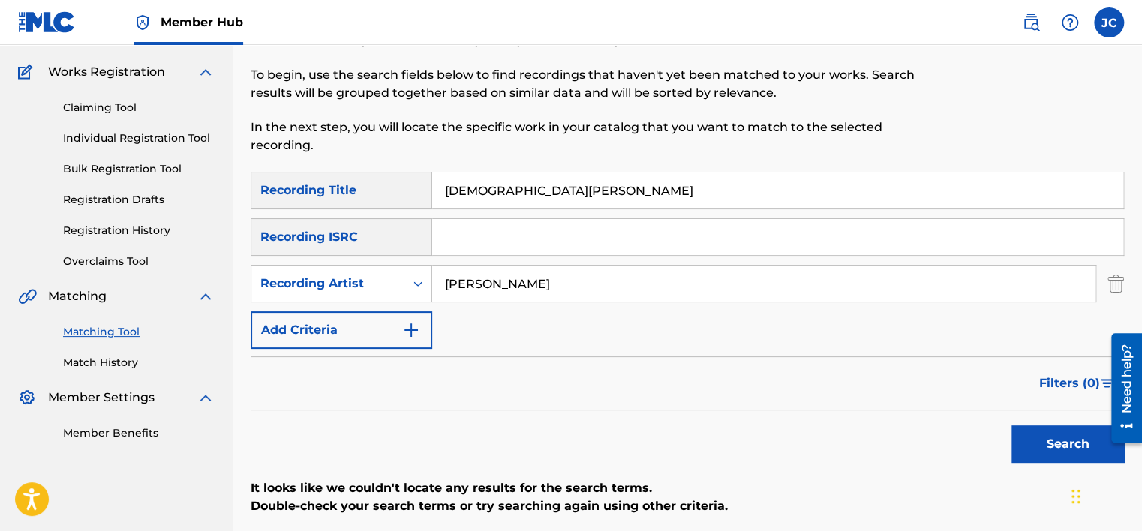
click at [585, 294] on input "[PERSON_NAME]" at bounding box center [763, 284] width 663 height 36
type input "[PERSON_NAME]"
click at [1012, 426] on button "Search" at bounding box center [1068, 445] width 113 height 38
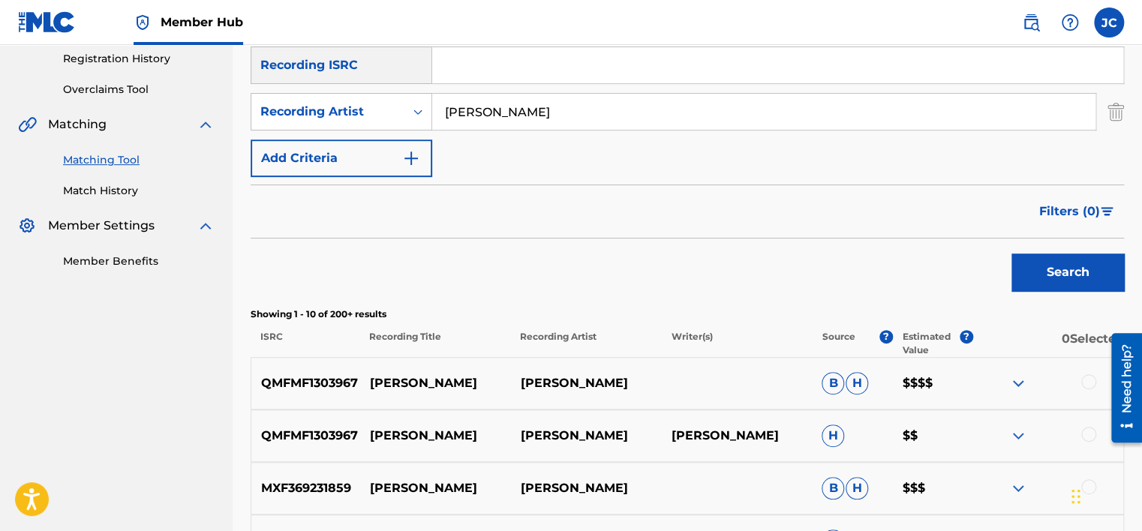
scroll to position [275, 0]
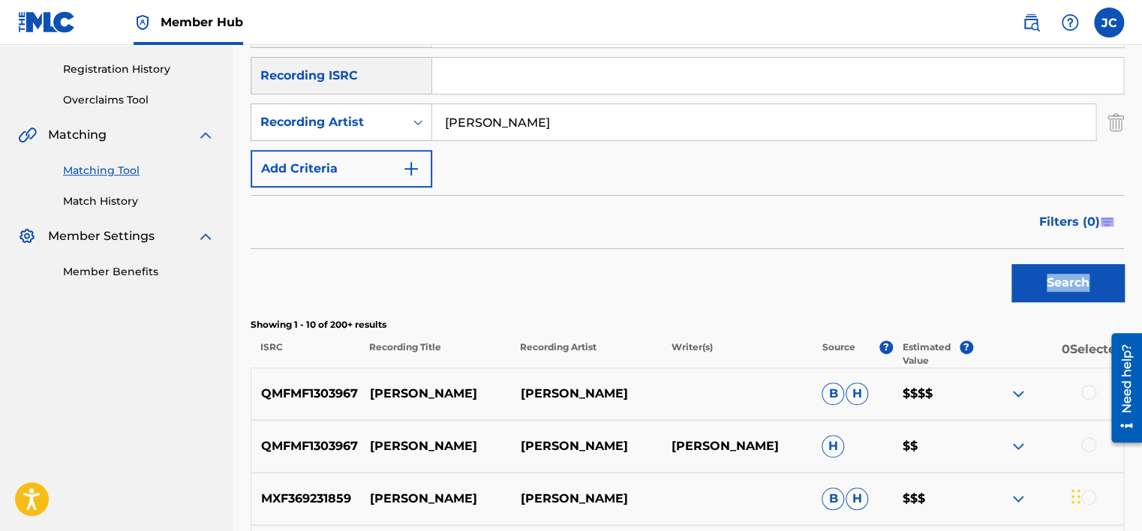
drag, startPoint x: 1139, startPoint y: 252, endPoint x: 1141, endPoint y: 228, distance: 24.1
click at [1141, 228] on div "Matching Tool The Matching Tool enables you to suggest matches between sound re…" at bounding box center [688, 407] width 910 height 1198
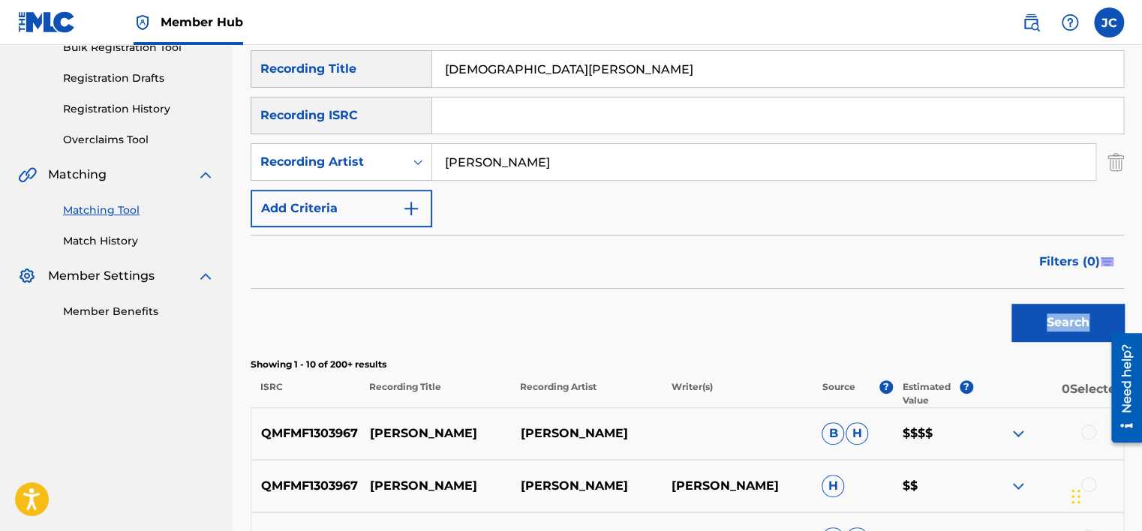
scroll to position [232, 0]
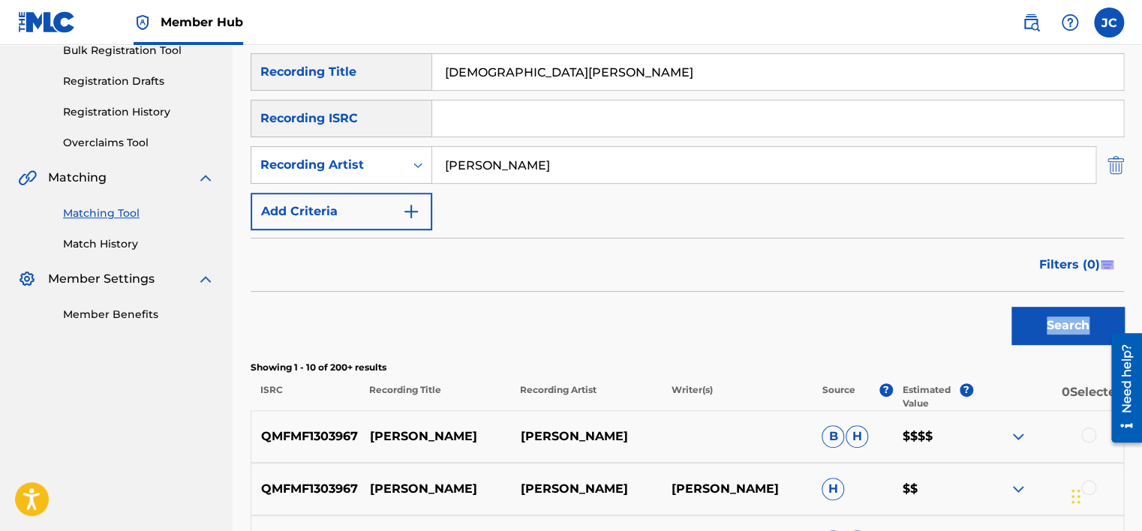
click at [1111, 165] on img "Search Form" at bounding box center [1116, 165] width 17 height 38
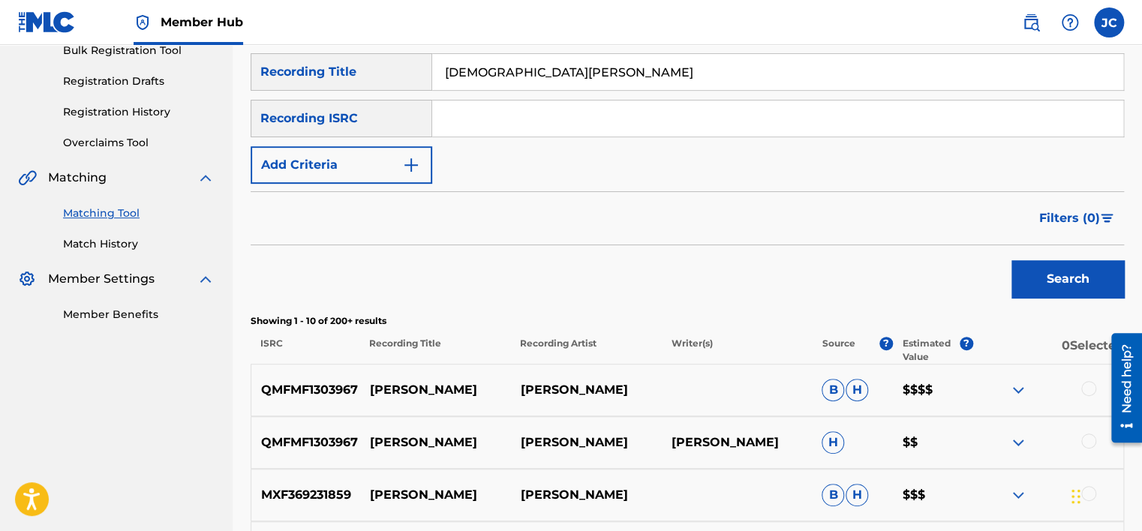
click at [705, 69] on input "[DEMOGRAPHIC_DATA][PERSON_NAME]" at bounding box center [777, 72] width 691 height 36
type input "J"
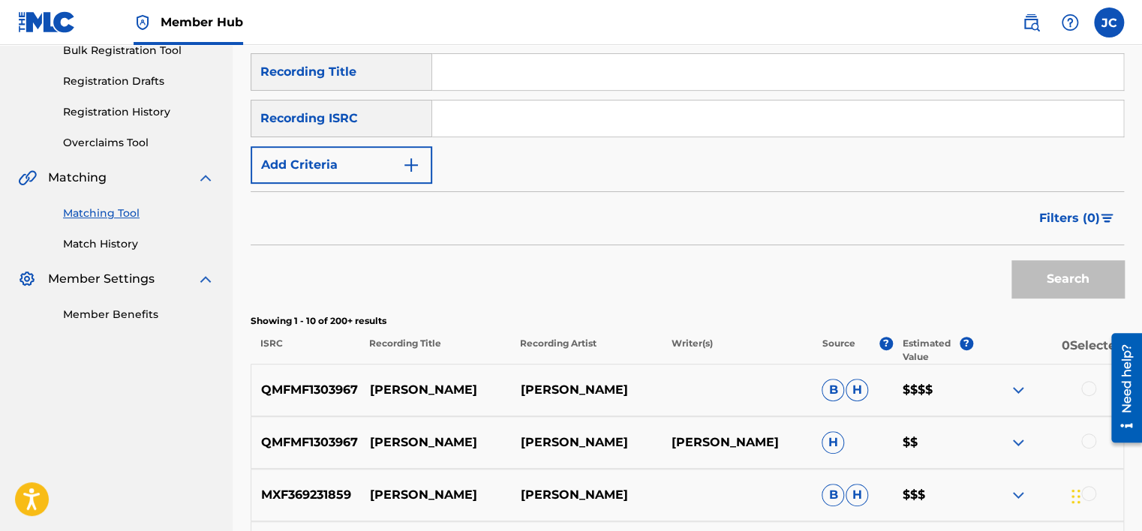
click at [524, 113] on input "Search Form" at bounding box center [777, 119] width 691 height 36
paste input "GBF076040214"
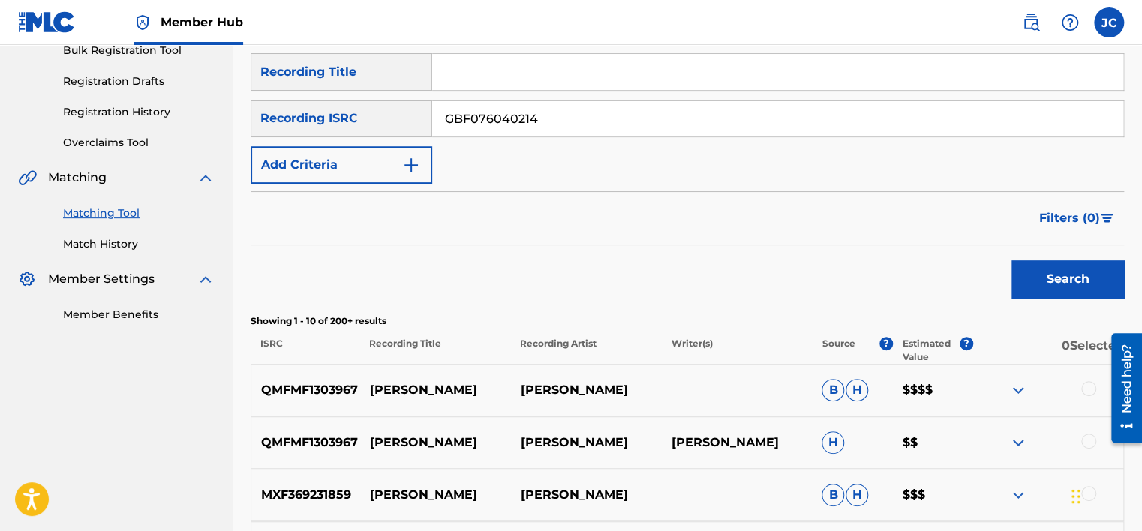
type input "GBF076040214"
click at [1012, 260] on button "Search" at bounding box center [1068, 279] width 113 height 38
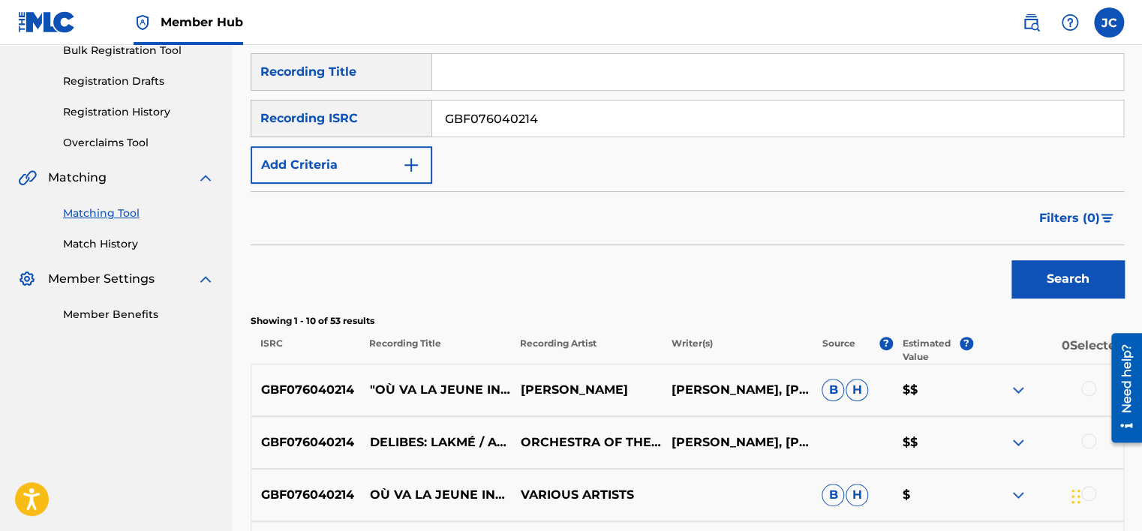
click at [594, 106] on input "GBF076040214" at bounding box center [777, 119] width 691 height 36
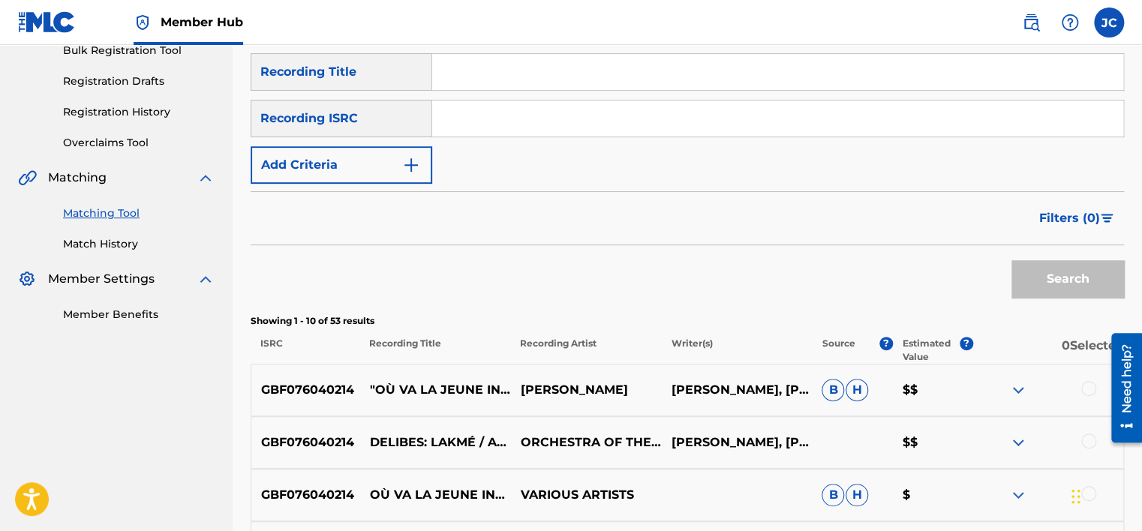
paste input "QZAKB2420437"
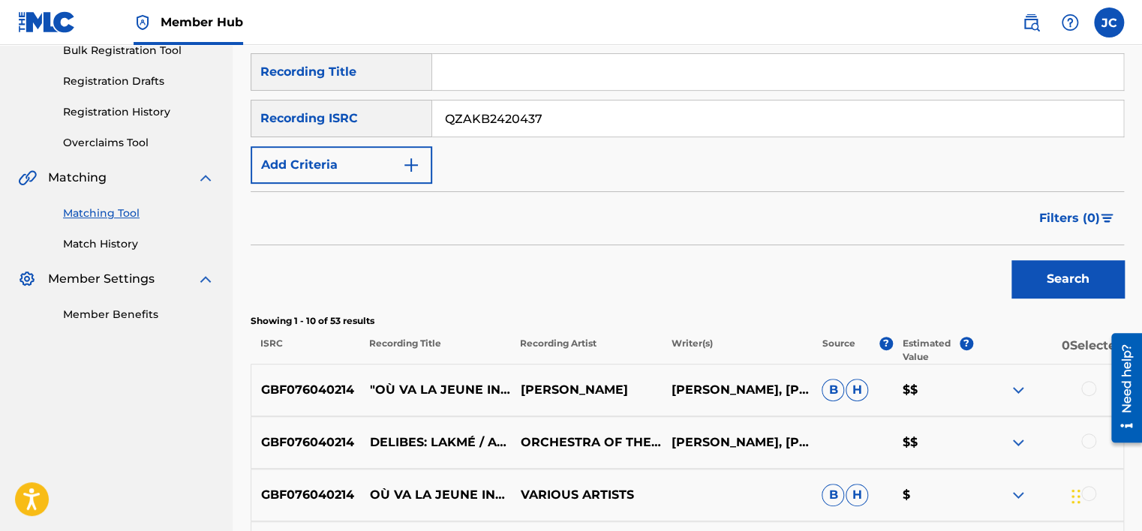
type input "QZAKB2420437"
click at [1012, 260] on button "Search" at bounding box center [1068, 279] width 113 height 38
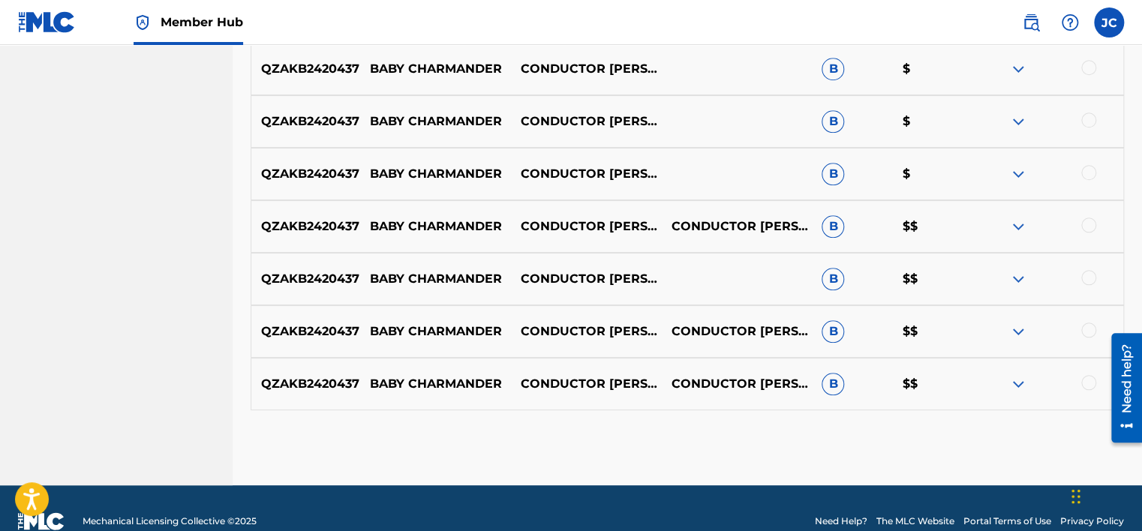
scroll to position [684, 0]
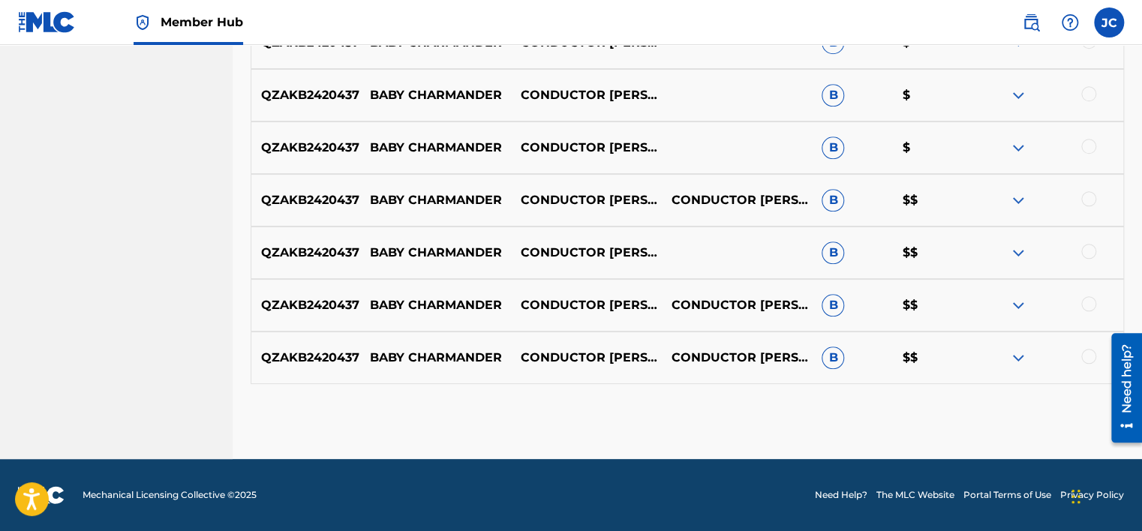
click at [1087, 353] on div at bounding box center [1088, 356] width 15 height 15
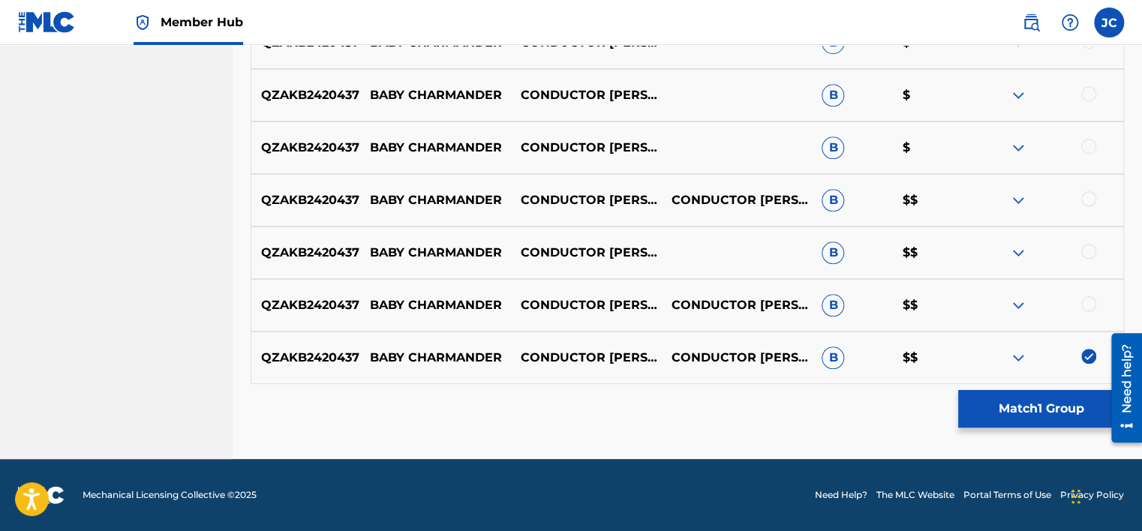
click at [1087, 305] on div at bounding box center [1088, 303] width 15 height 15
click at [1087, 249] on div at bounding box center [1088, 251] width 15 height 15
click at [1087, 194] on div at bounding box center [1088, 198] width 15 height 15
click at [1089, 143] on div at bounding box center [1088, 146] width 15 height 15
click at [1087, 90] on div at bounding box center [1088, 93] width 15 height 15
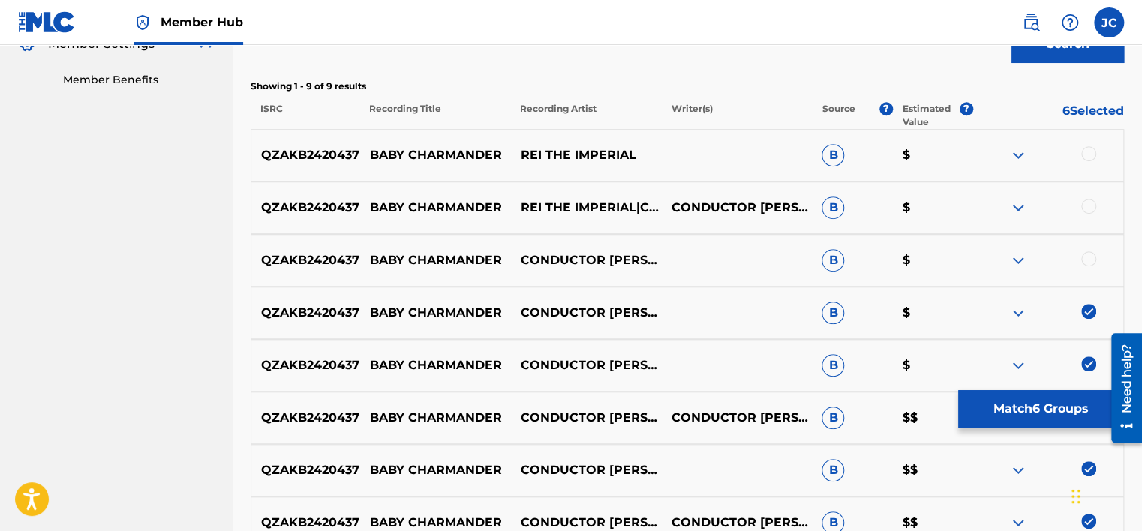
scroll to position [463, 0]
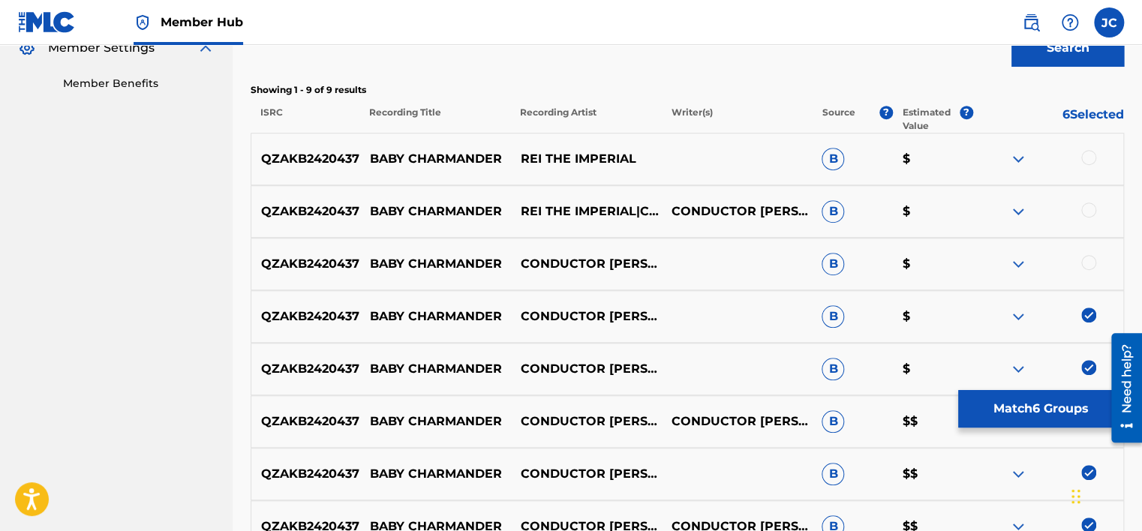
click at [1087, 266] on div at bounding box center [1088, 262] width 15 height 15
click at [1090, 207] on div at bounding box center [1088, 210] width 15 height 15
click at [1090, 155] on div at bounding box center [1088, 157] width 15 height 15
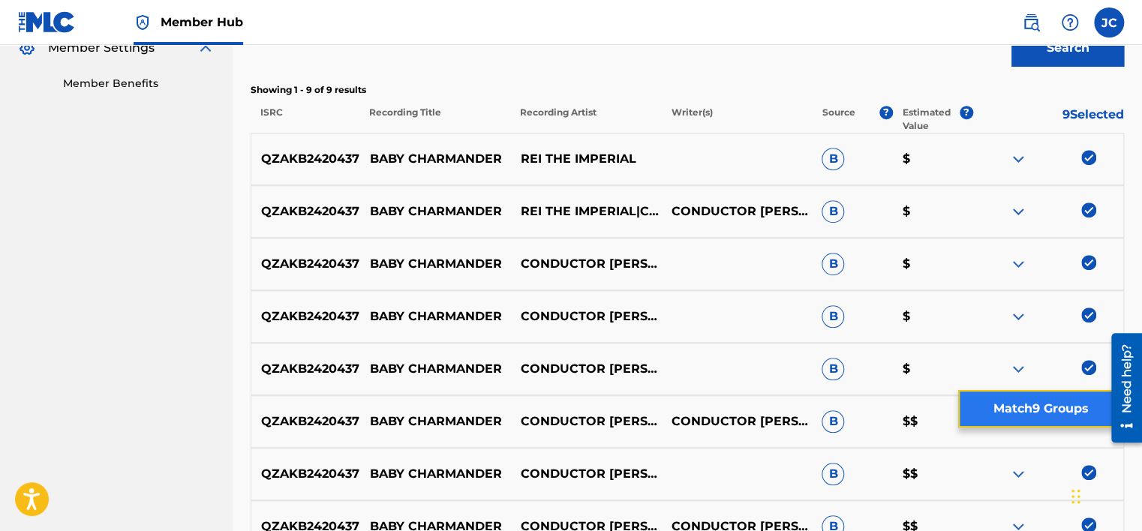
click at [1046, 401] on button "Match 9 Groups" at bounding box center [1041, 409] width 166 height 38
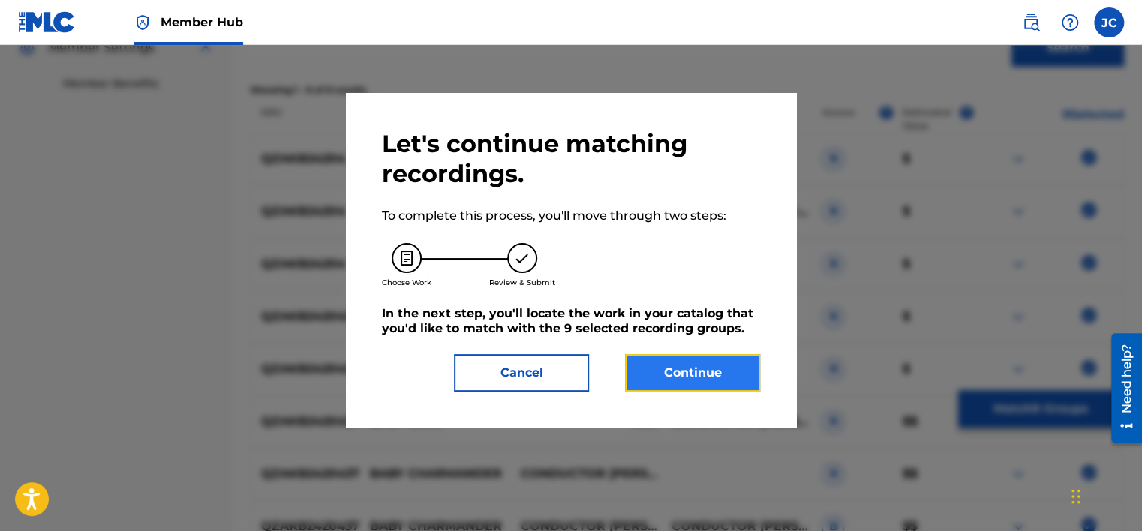
click at [642, 373] on button "Continue" at bounding box center [692, 373] width 135 height 38
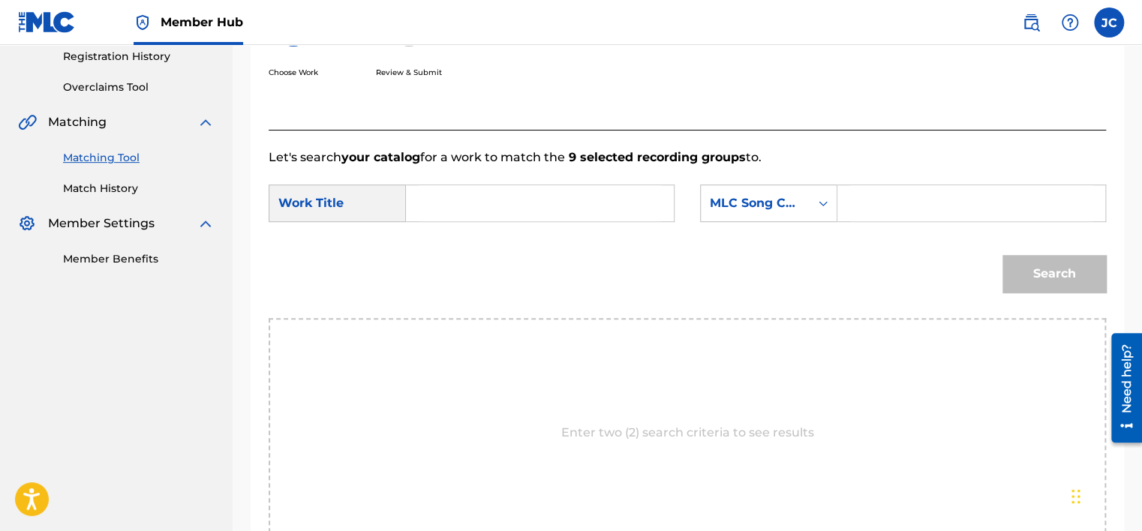
scroll to position [260, 0]
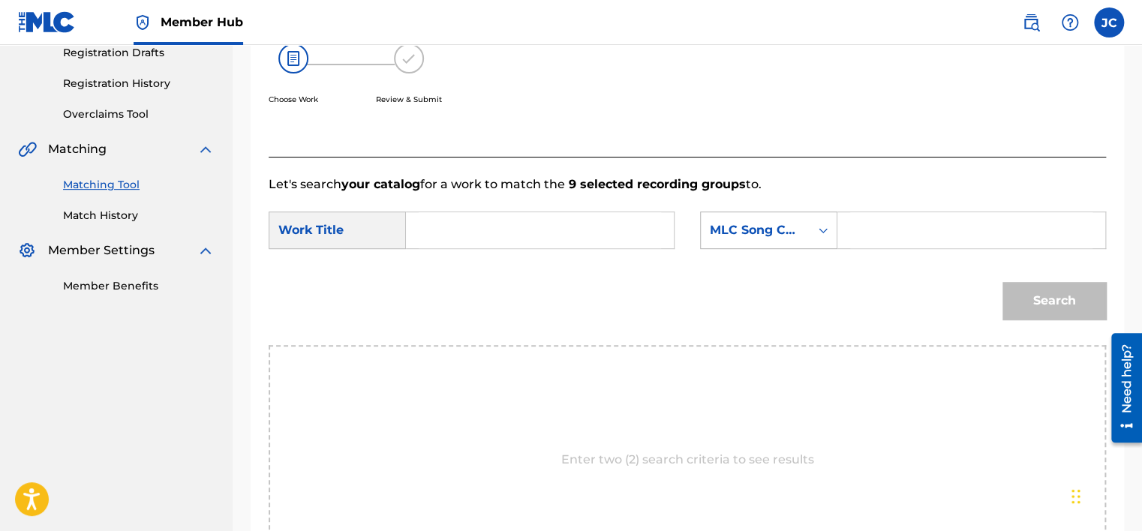
click at [705, 228] on div "MLC Song Code" at bounding box center [755, 230] width 109 height 29
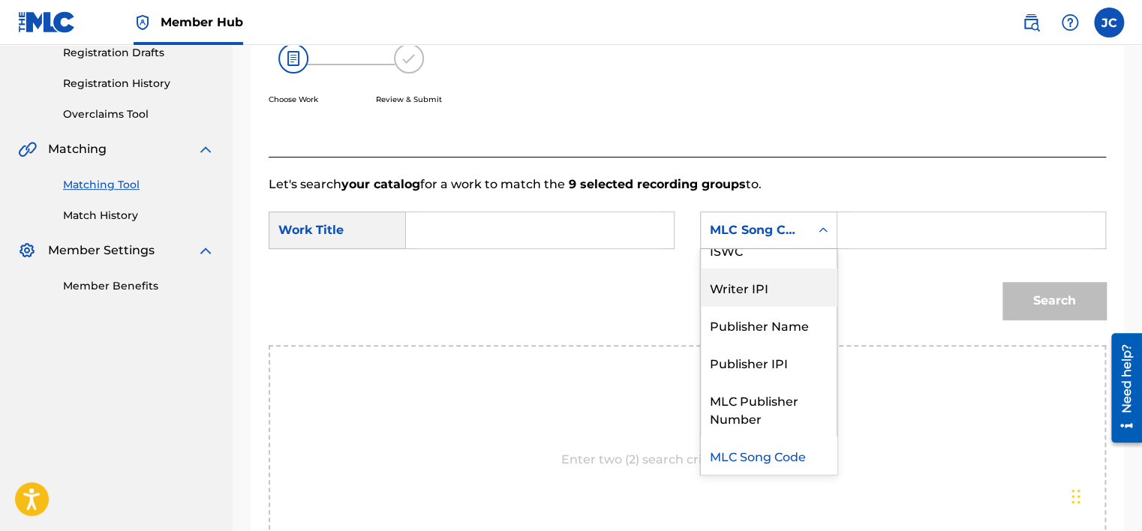
scroll to position [0, 0]
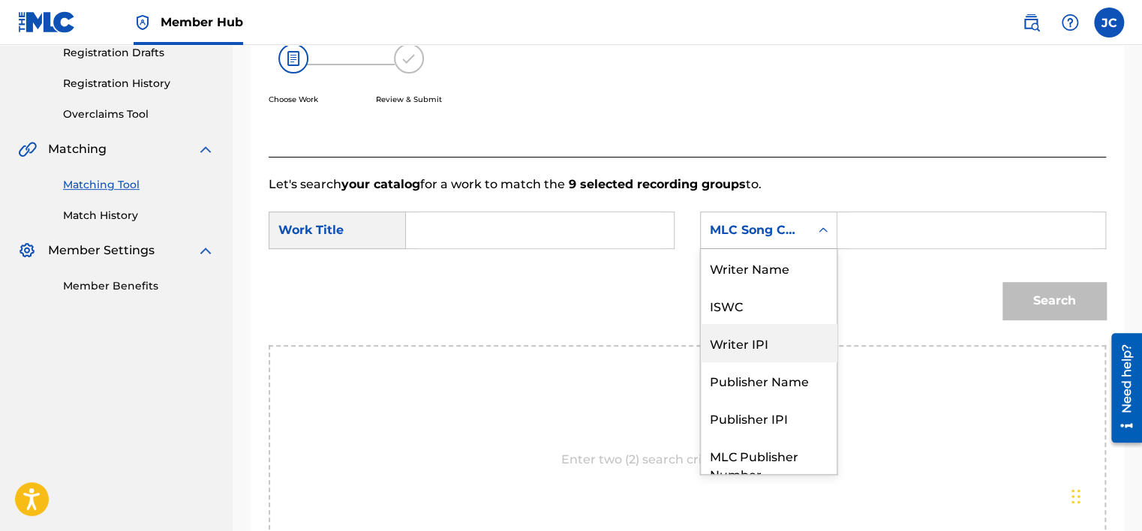
click at [825, 276] on div "Writer Name ISWC Writer IPI Publisher Name Publisher IPI MLC Publisher Number M…" at bounding box center [769, 361] width 136 height 225
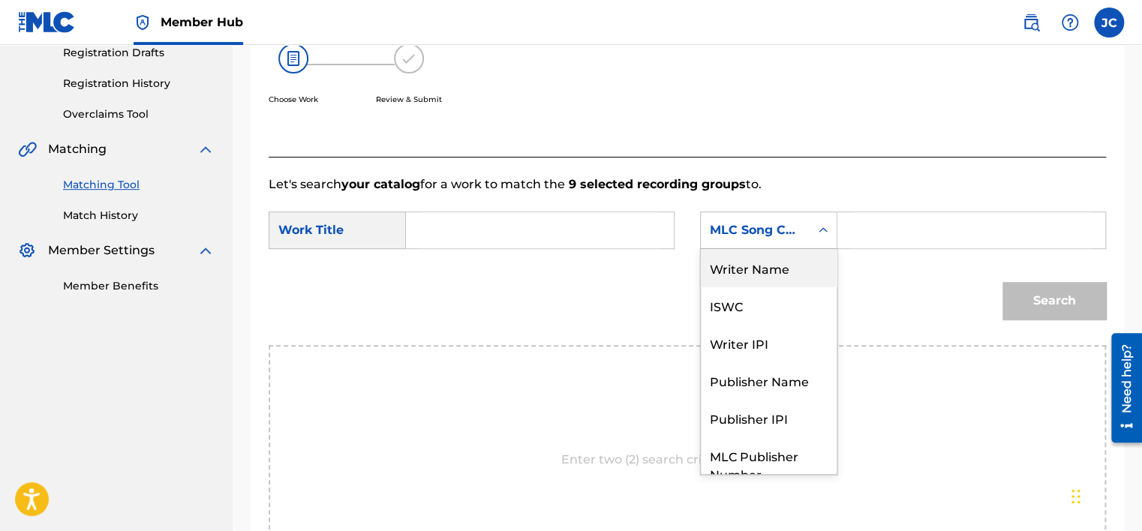
click at [778, 276] on div "Writer Name" at bounding box center [769, 268] width 136 height 38
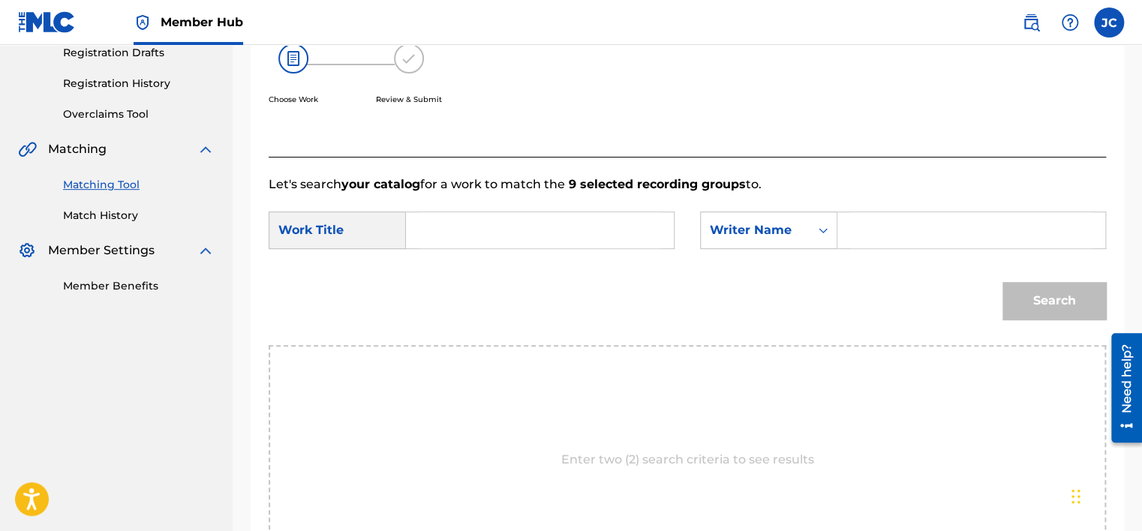
click at [609, 228] on input "Search Form" at bounding box center [540, 230] width 242 height 36
paste input "Baby [PERSON_NAME]"
type input "Baby [PERSON_NAME]"
click at [862, 222] on input "Search Form" at bounding box center [971, 230] width 242 height 36
paste input "[PERSON_NAME]"
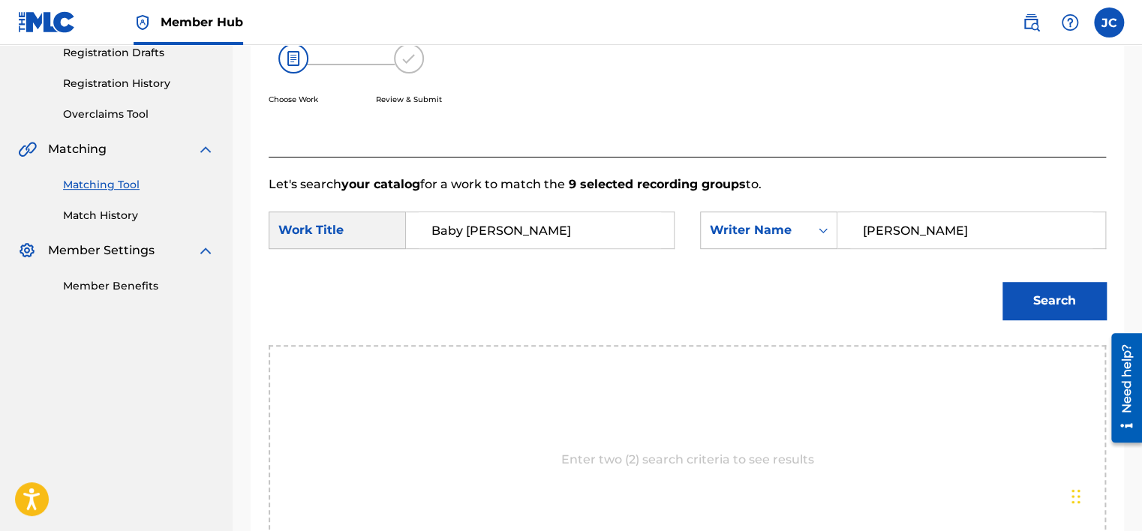
type input "[PERSON_NAME]"
click at [1003, 282] on button "Search" at bounding box center [1055, 301] width 104 height 38
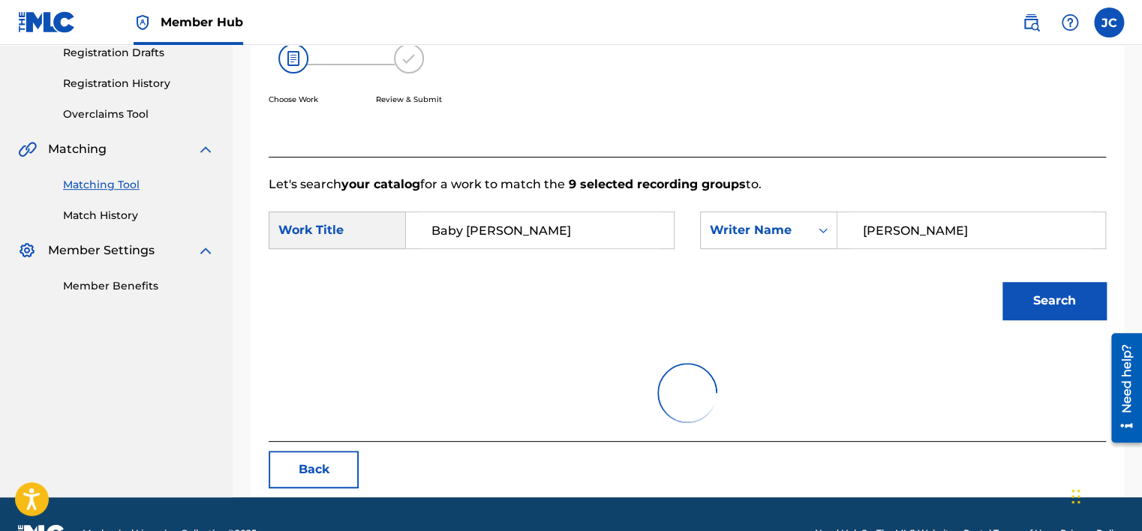
click at [1003, 282] on button "Search" at bounding box center [1055, 301] width 104 height 38
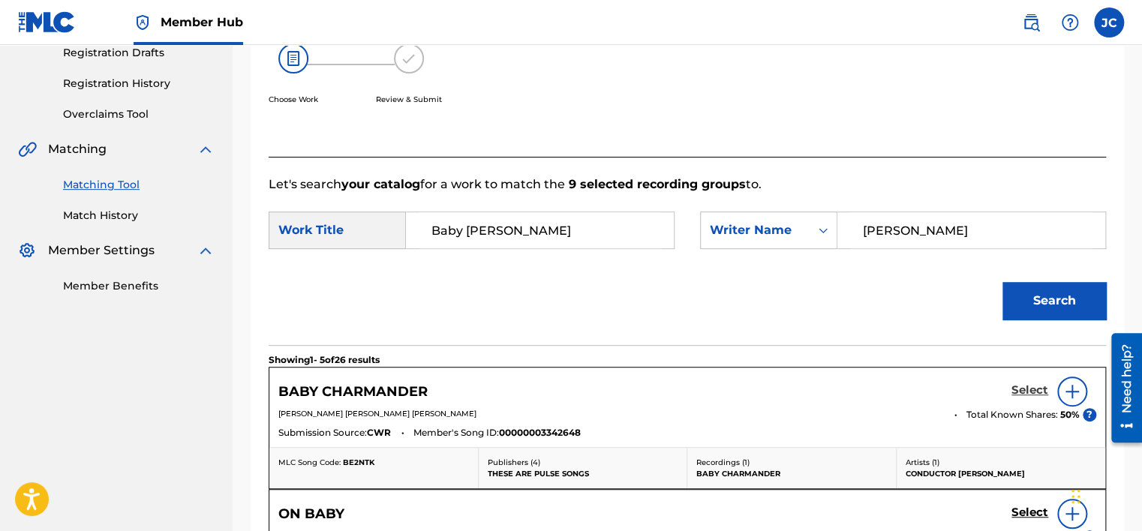
click at [1016, 395] on h5 "Select" at bounding box center [1030, 390] width 37 height 14
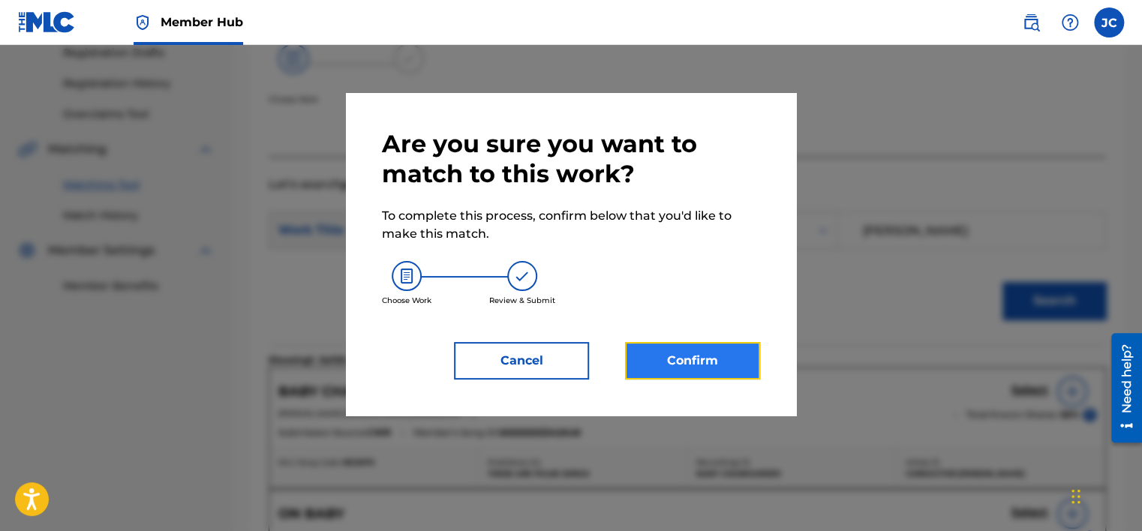
click at [680, 354] on button "Confirm" at bounding box center [692, 361] width 135 height 38
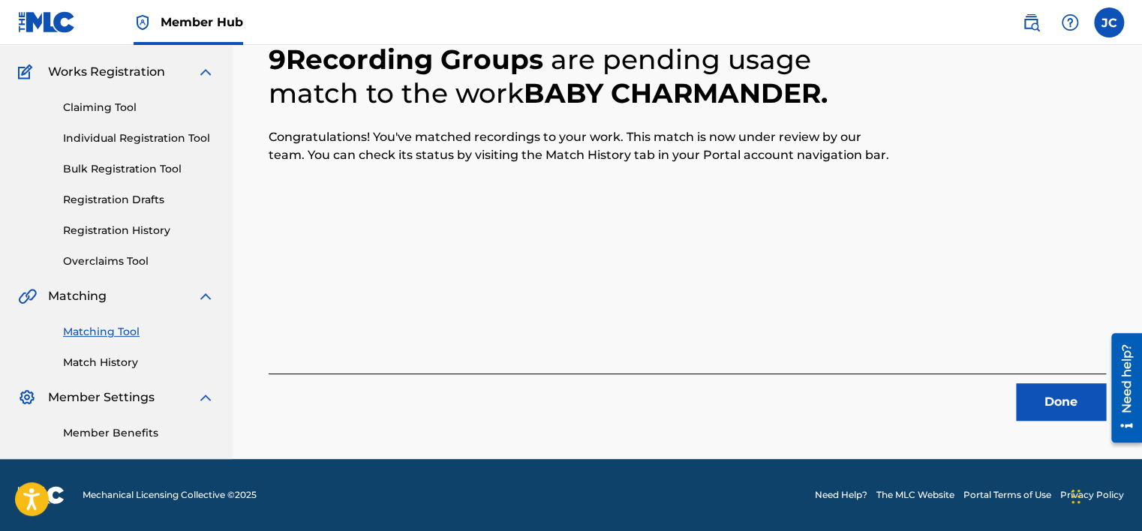
scroll to position [113, 0]
click at [1048, 407] on button "Done" at bounding box center [1061, 402] width 90 height 38
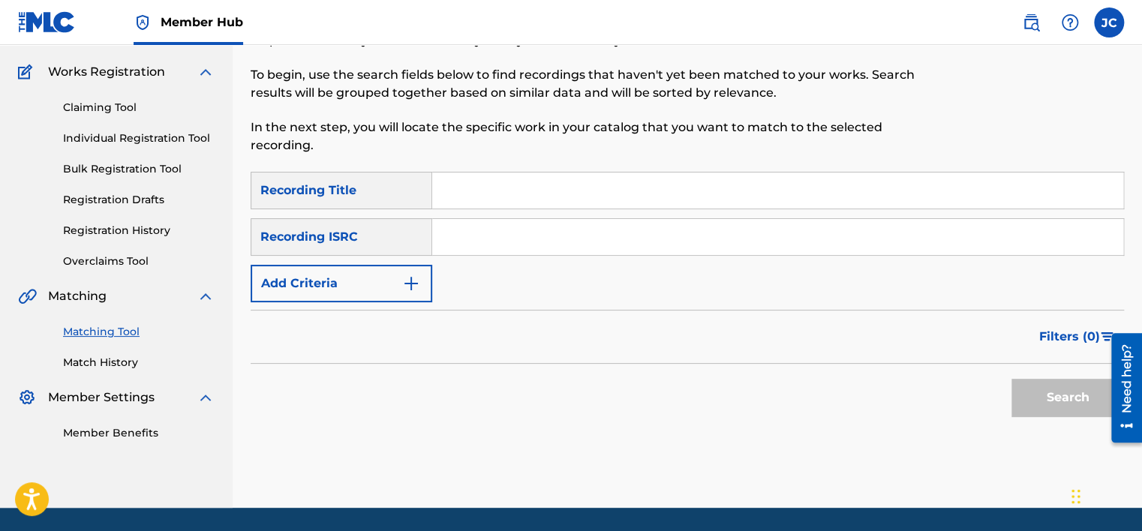
click at [558, 248] on input "Search Form" at bounding box center [777, 237] width 691 height 36
paste input "JPB601301242"
type input "JPB601301242"
click at [1012, 379] on button "Search" at bounding box center [1068, 398] width 113 height 38
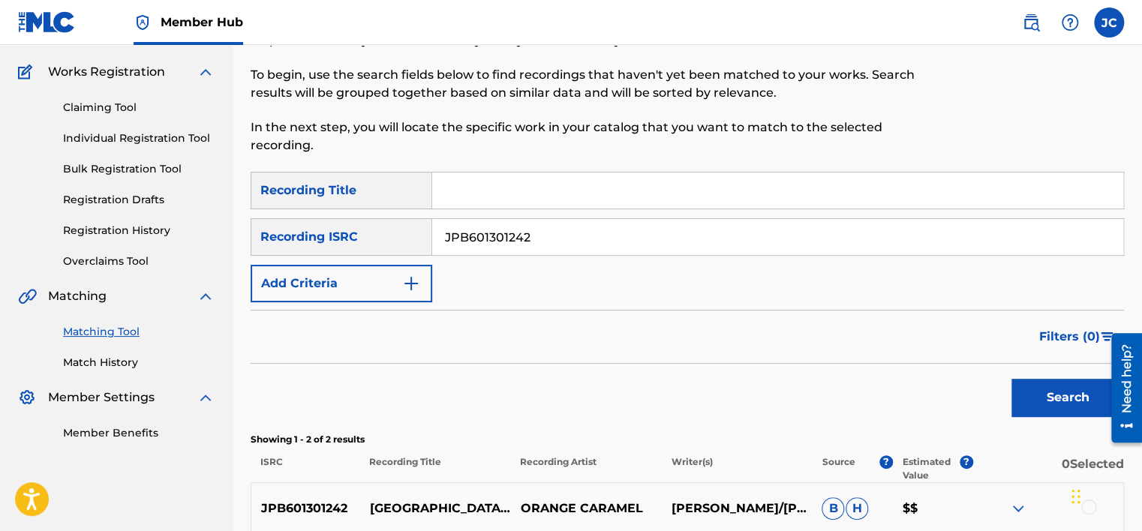
scroll to position [316, 0]
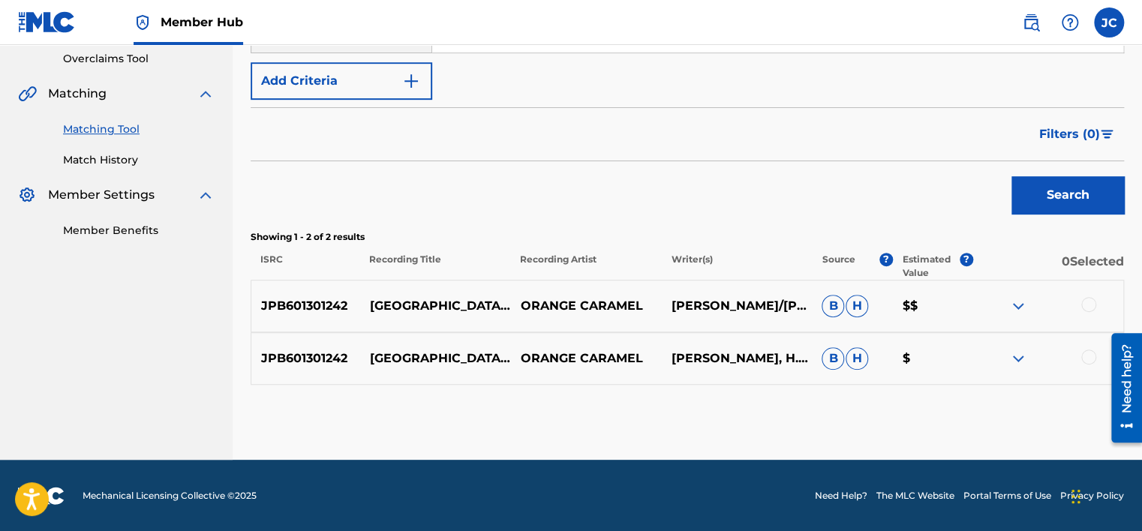
click at [1086, 355] on div at bounding box center [1088, 357] width 15 height 15
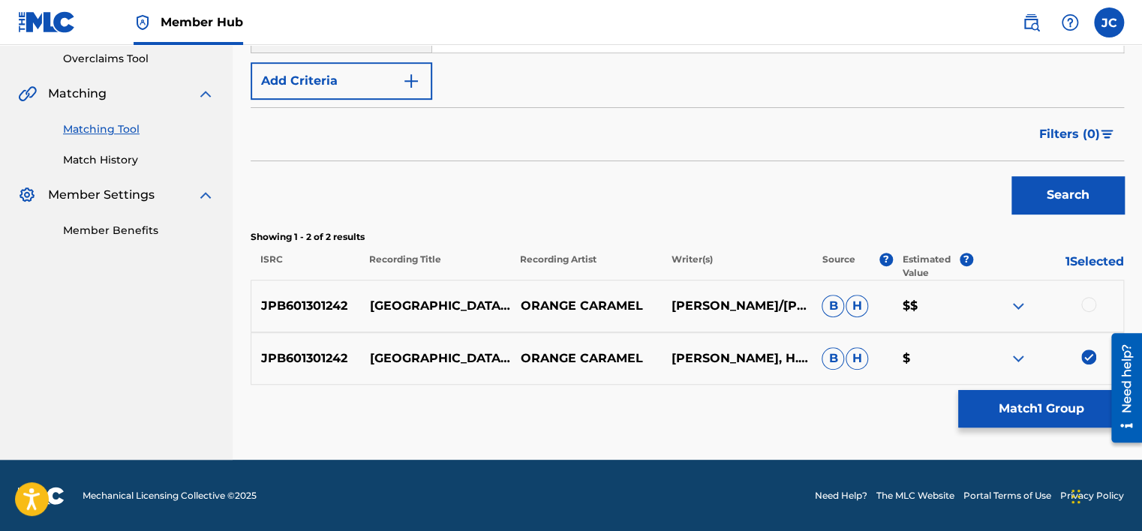
click at [1085, 305] on div at bounding box center [1088, 304] width 15 height 15
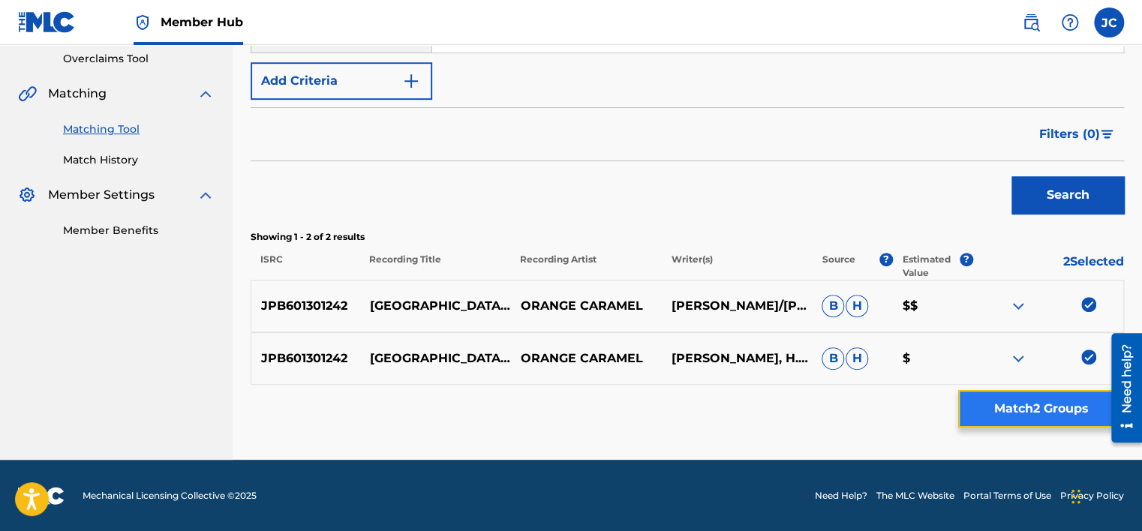
click at [1048, 399] on button "Match 2 Groups" at bounding box center [1041, 409] width 166 height 38
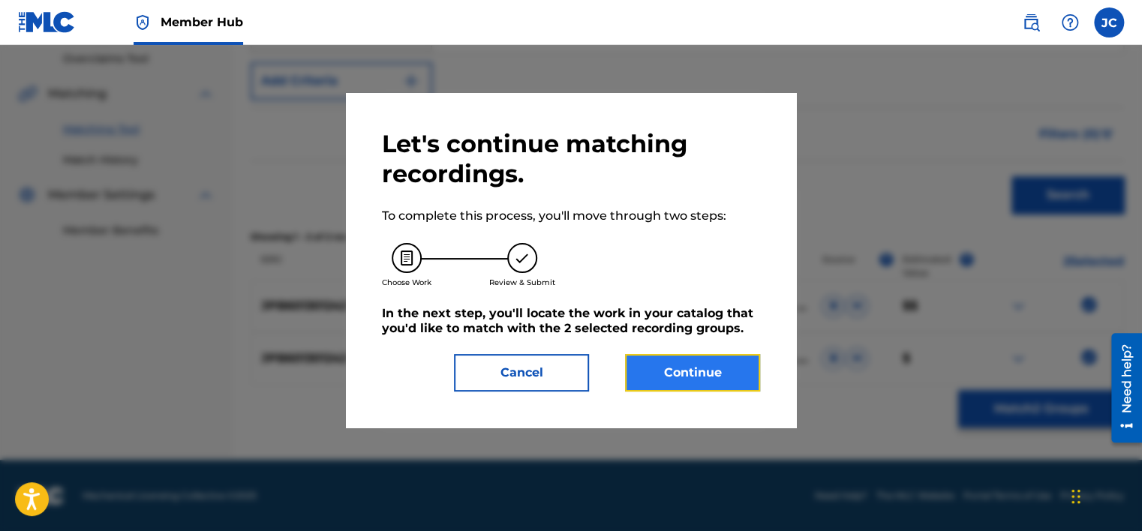
click at [723, 380] on button "Continue" at bounding box center [692, 373] width 135 height 38
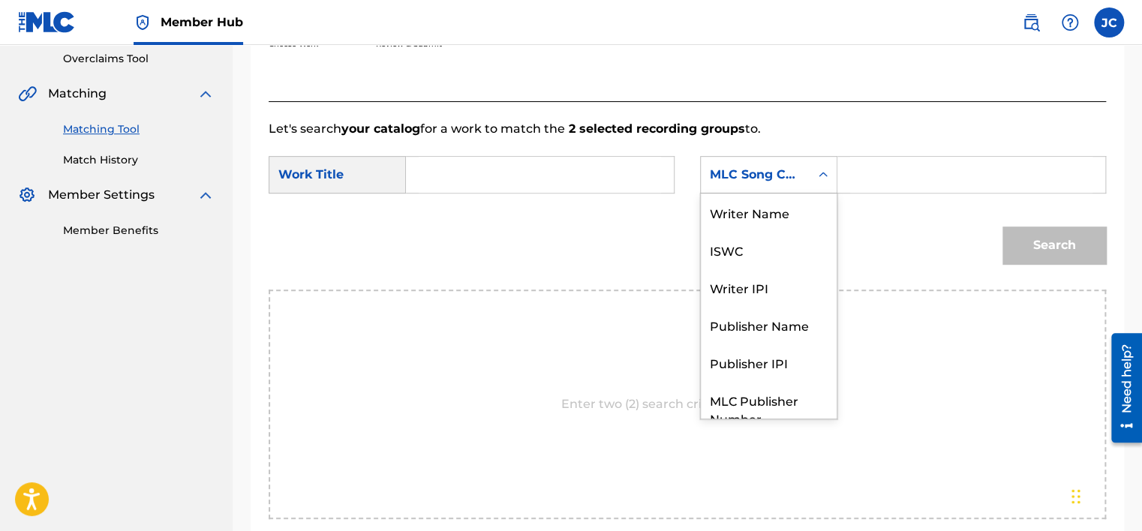
click at [797, 171] on div "MLC Song Code" at bounding box center [755, 175] width 91 height 18
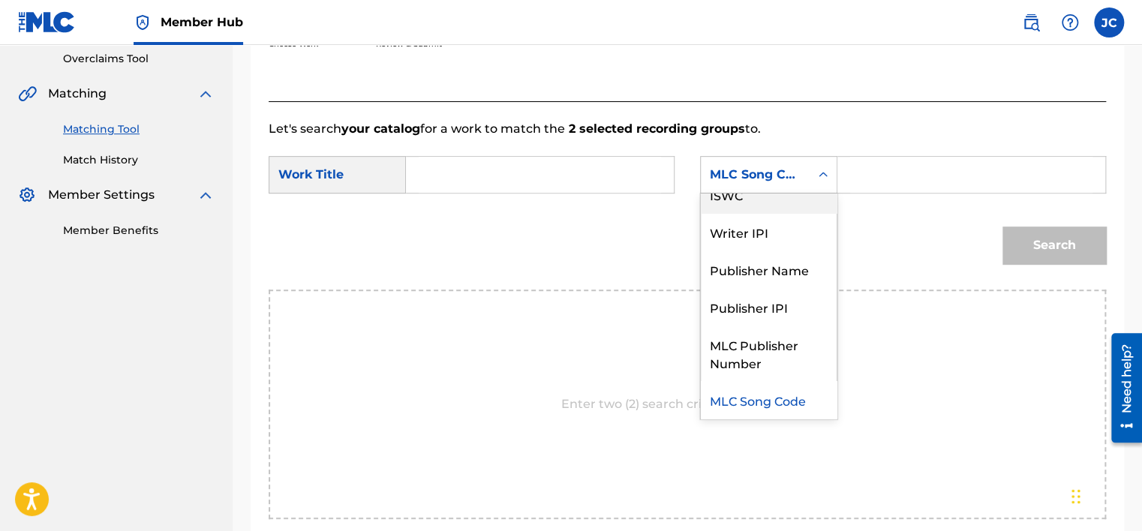
scroll to position [0, 0]
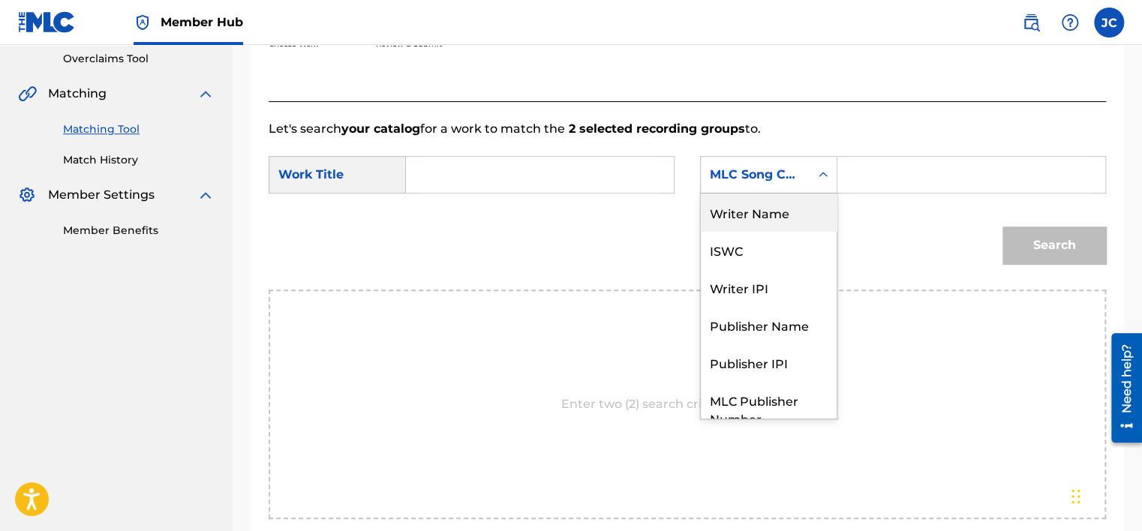
click at [750, 214] on div "Writer Name" at bounding box center [769, 213] width 136 height 38
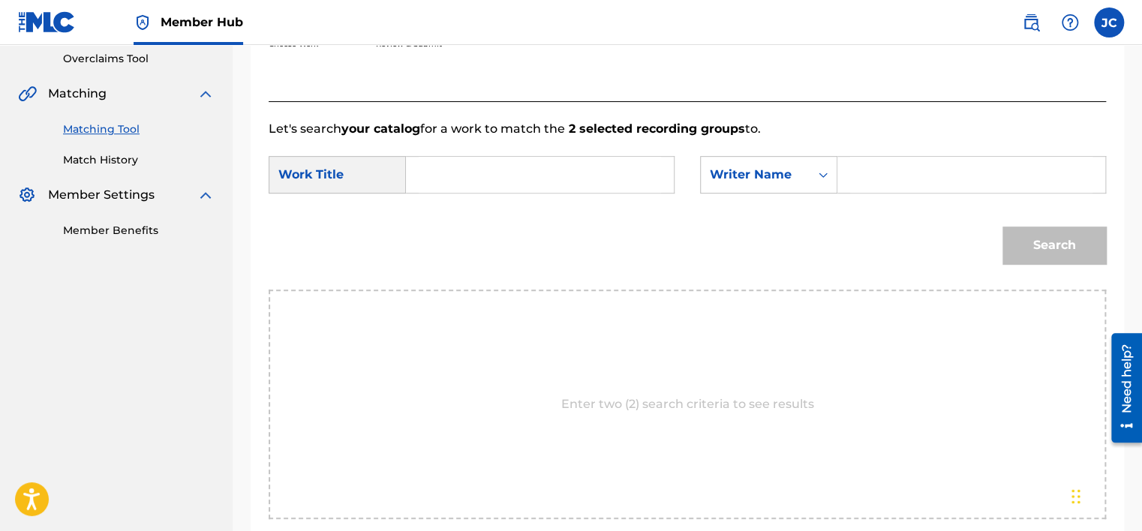
click at [573, 183] on input "Search Form" at bounding box center [540, 175] width 242 height 36
type input "[GEOGRAPHIC_DATA]"
click at [883, 185] on input "Search Form" at bounding box center [971, 175] width 242 height 36
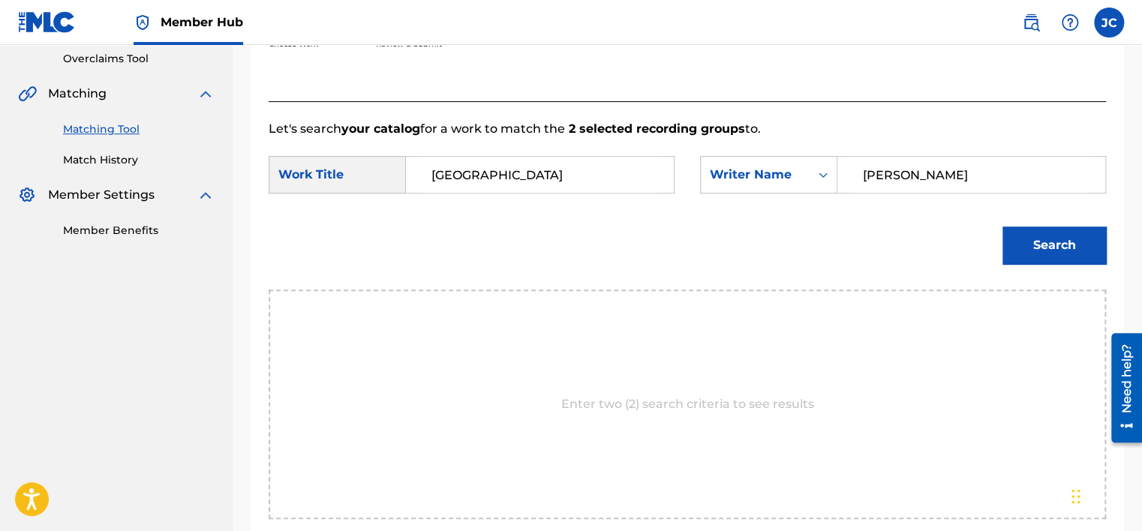
type input "[PERSON_NAME]"
click at [1003, 227] on button "Search" at bounding box center [1055, 246] width 104 height 38
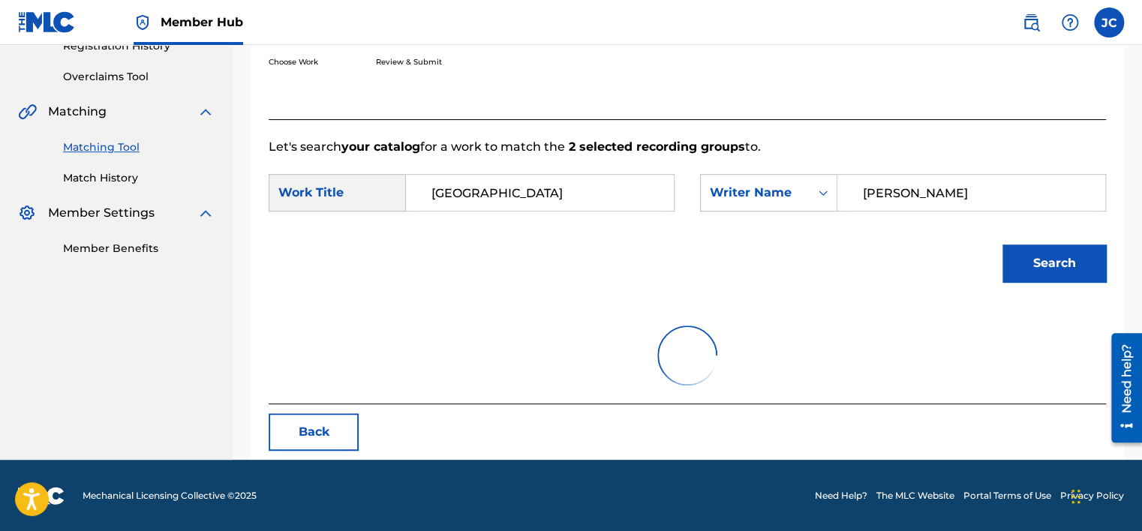
scroll to position [316, 0]
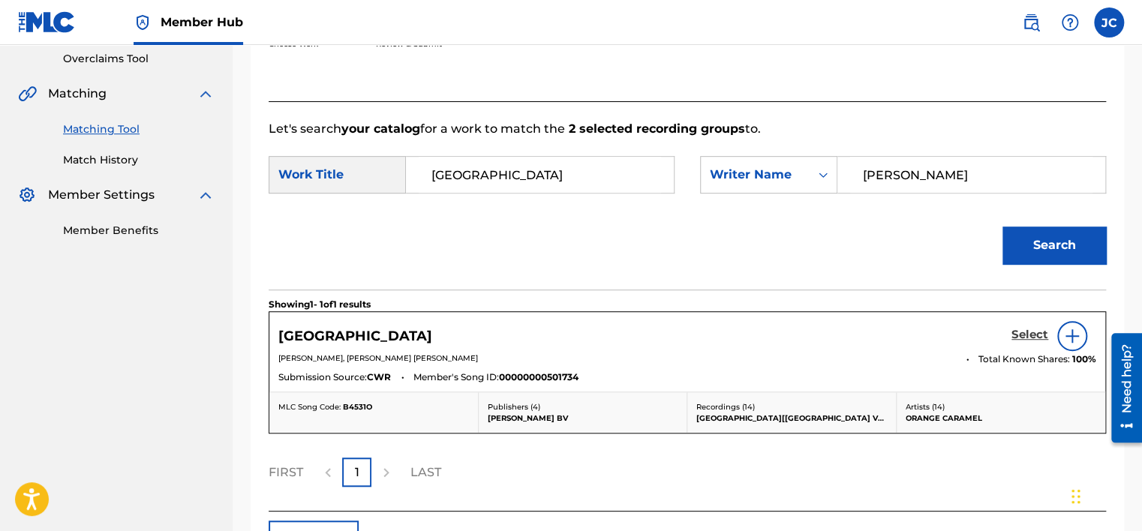
click at [1032, 338] on h5 "Select" at bounding box center [1030, 335] width 37 height 14
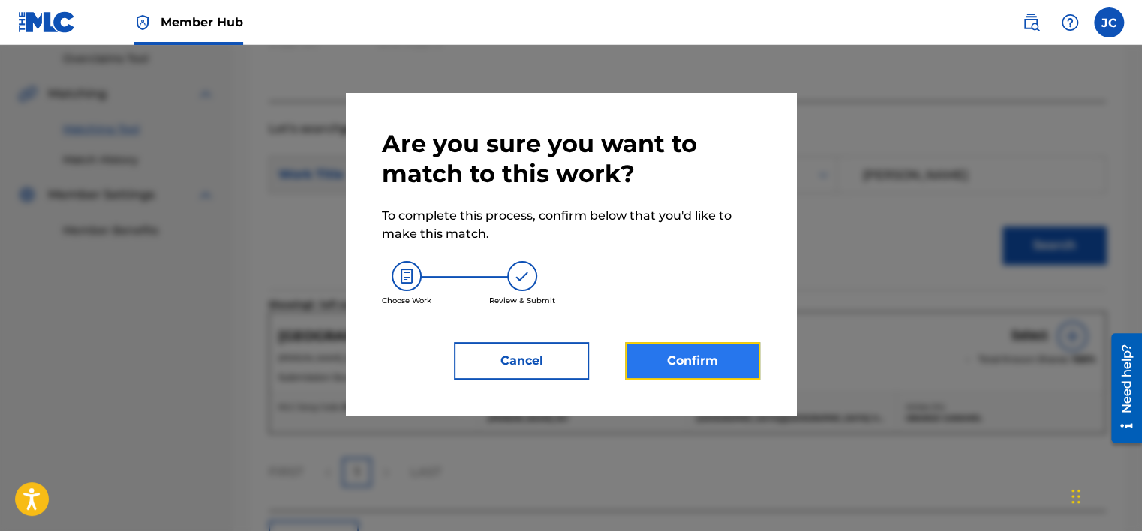
click at [702, 345] on button "Confirm" at bounding box center [692, 361] width 135 height 38
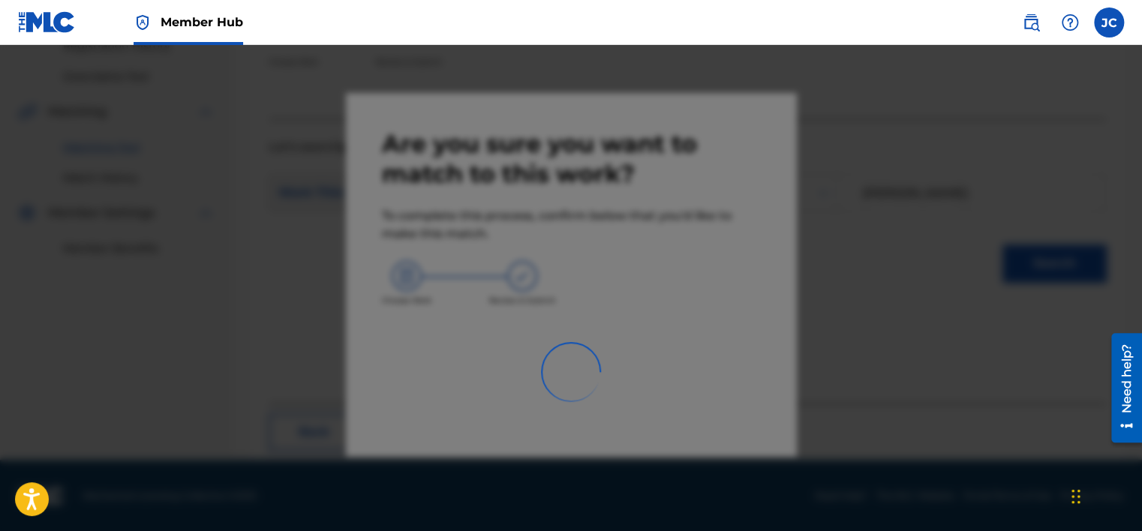
scroll to position [113, 0]
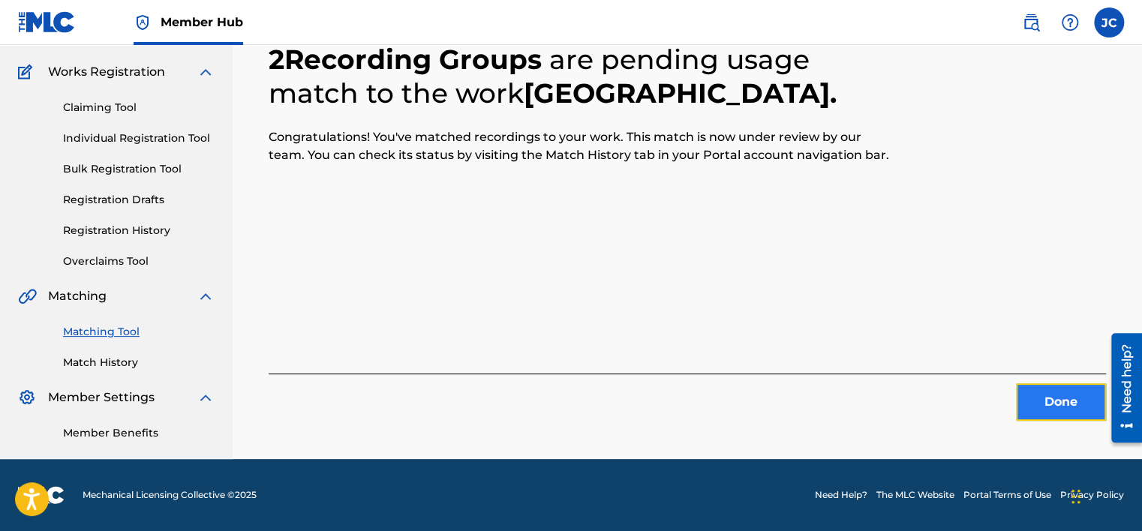
click at [1060, 404] on button "Done" at bounding box center [1061, 402] width 90 height 38
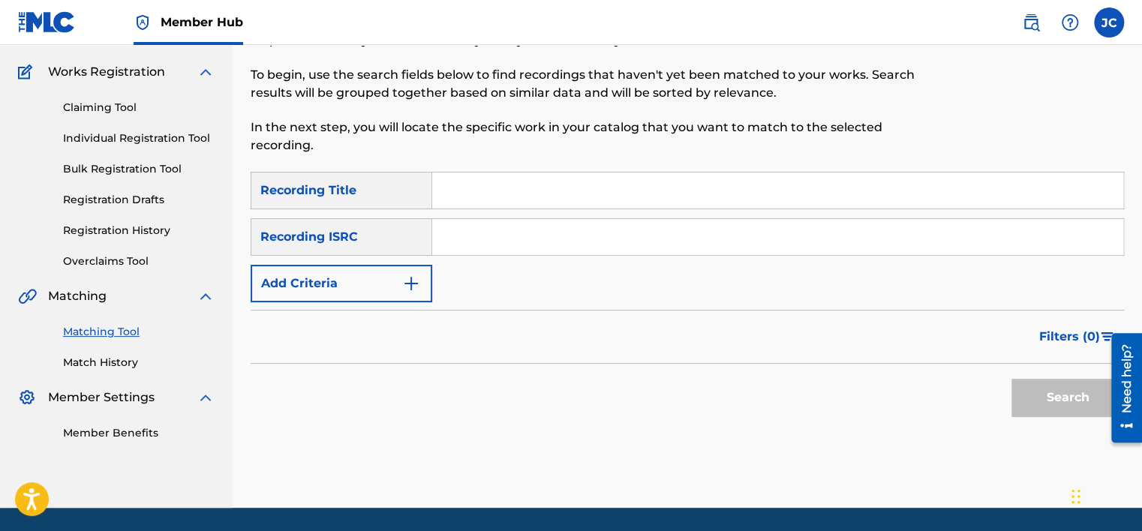
click at [543, 249] on input "Search Form" at bounding box center [777, 237] width 691 height 36
paste input "QZLBC2426433"
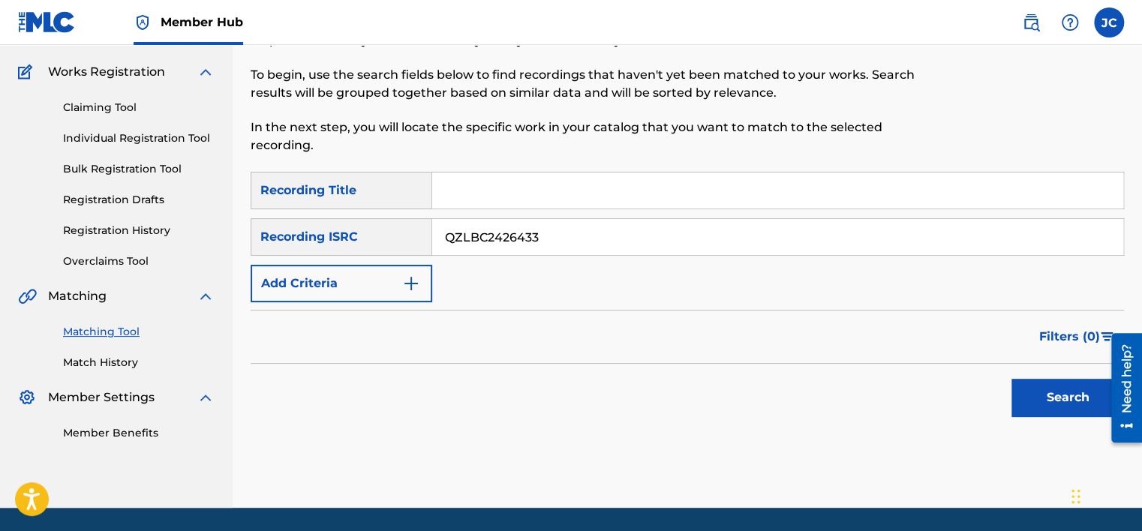
type input "QZLBC2426433"
click at [1012, 379] on button "Search" at bounding box center [1068, 398] width 113 height 38
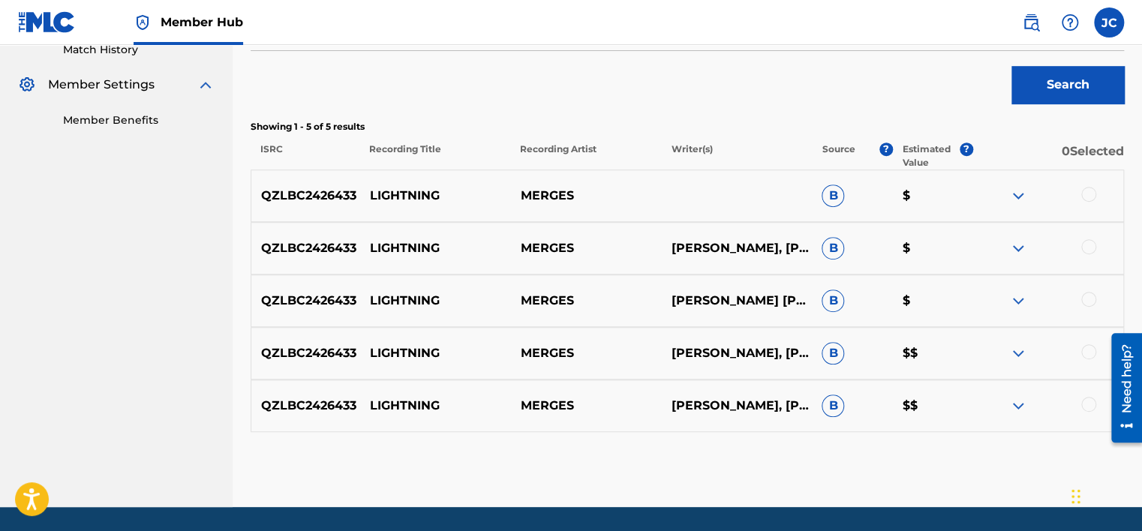
scroll to position [474, 0]
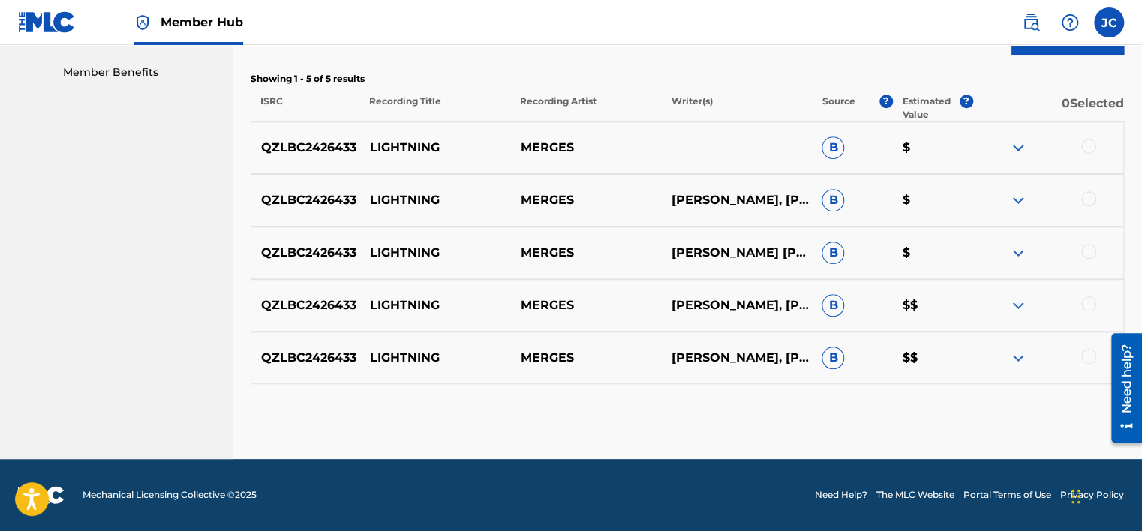
click at [1084, 355] on div at bounding box center [1088, 356] width 15 height 15
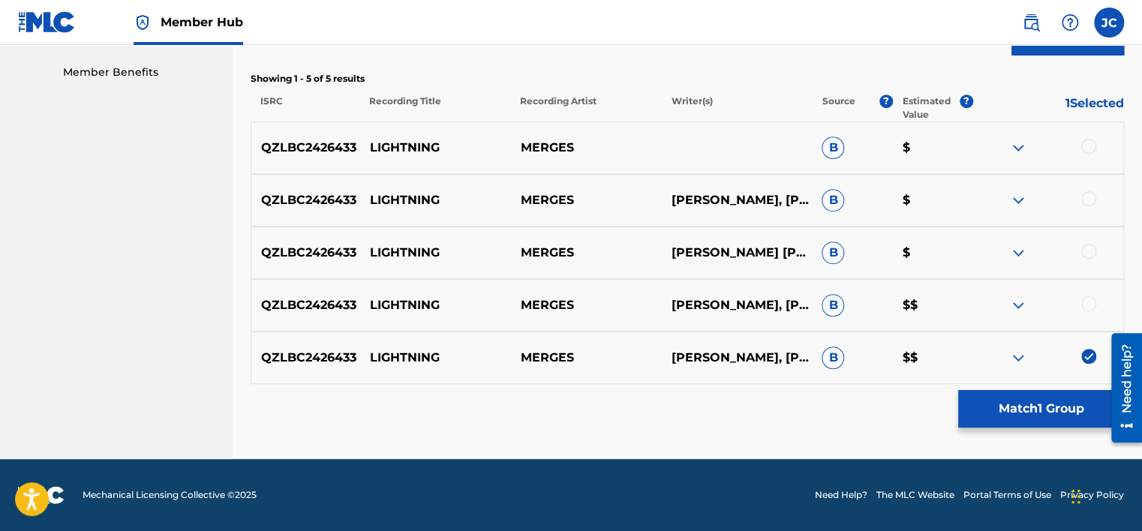
click at [1087, 305] on div at bounding box center [1088, 303] width 15 height 15
click at [1086, 246] on div at bounding box center [1088, 251] width 15 height 15
click at [1089, 205] on div at bounding box center [1088, 198] width 15 height 15
click at [1090, 148] on div at bounding box center [1088, 146] width 15 height 15
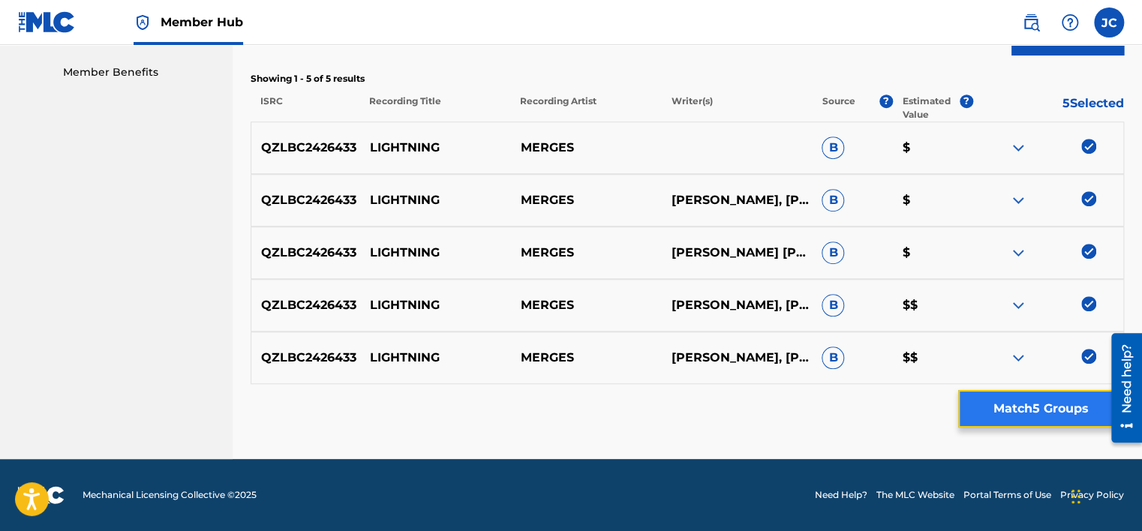
click at [1045, 410] on button "Match 5 Groups" at bounding box center [1041, 409] width 166 height 38
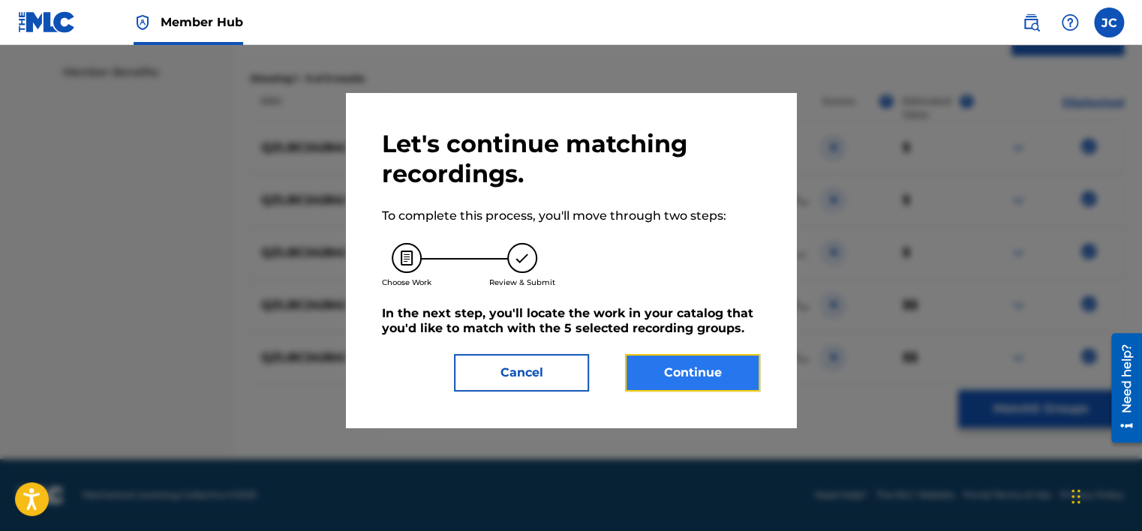
click at [648, 365] on button "Continue" at bounding box center [692, 373] width 135 height 38
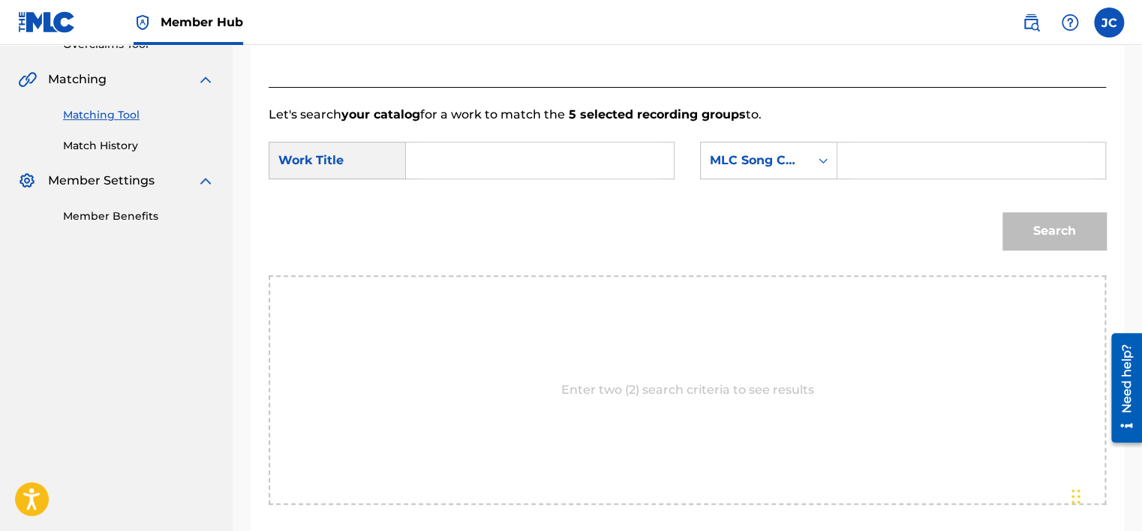
scroll to position [287, 0]
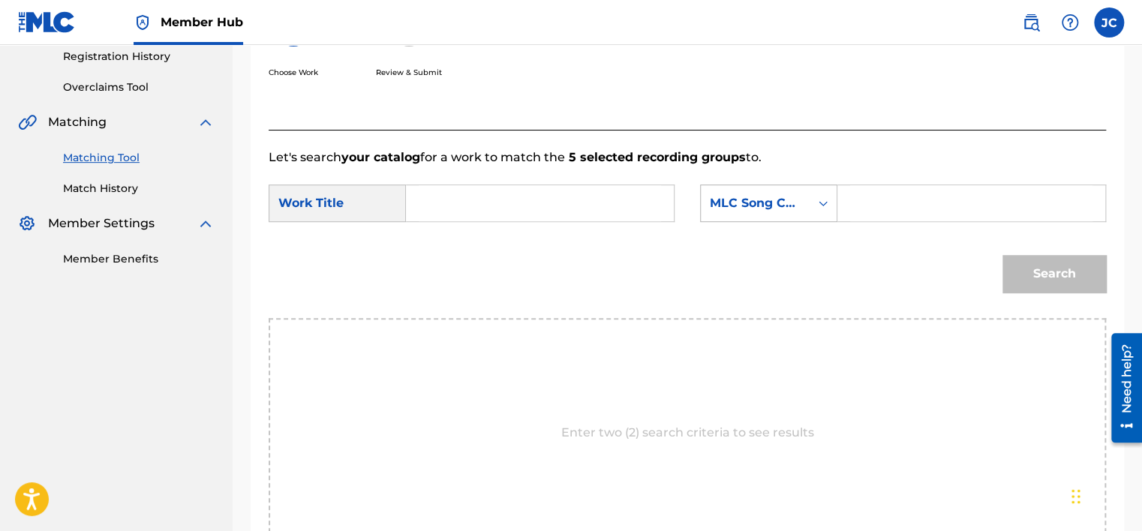
click at [743, 211] on div "MLC Song Code" at bounding box center [755, 203] width 91 height 18
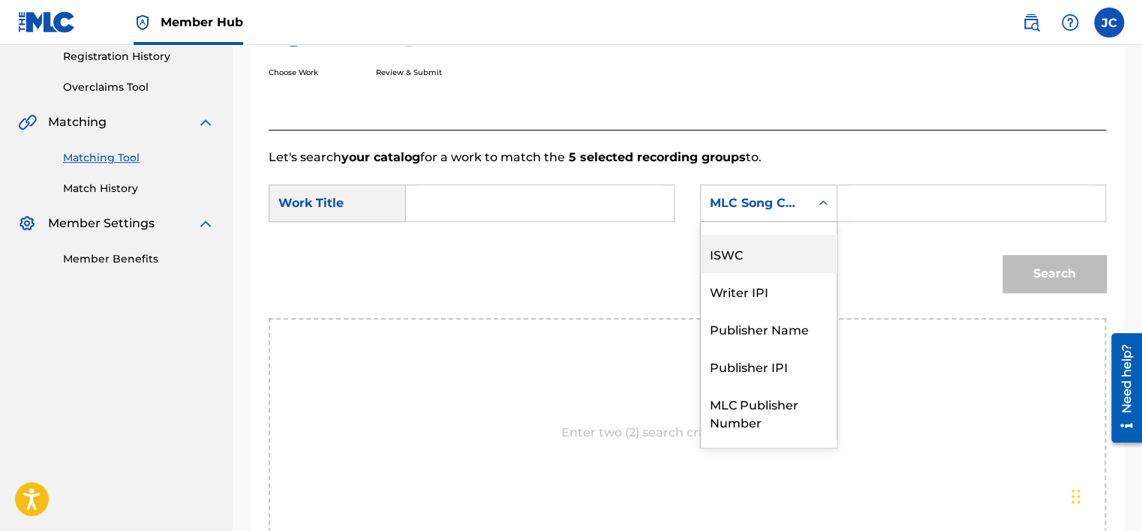
scroll to position [0, 0]
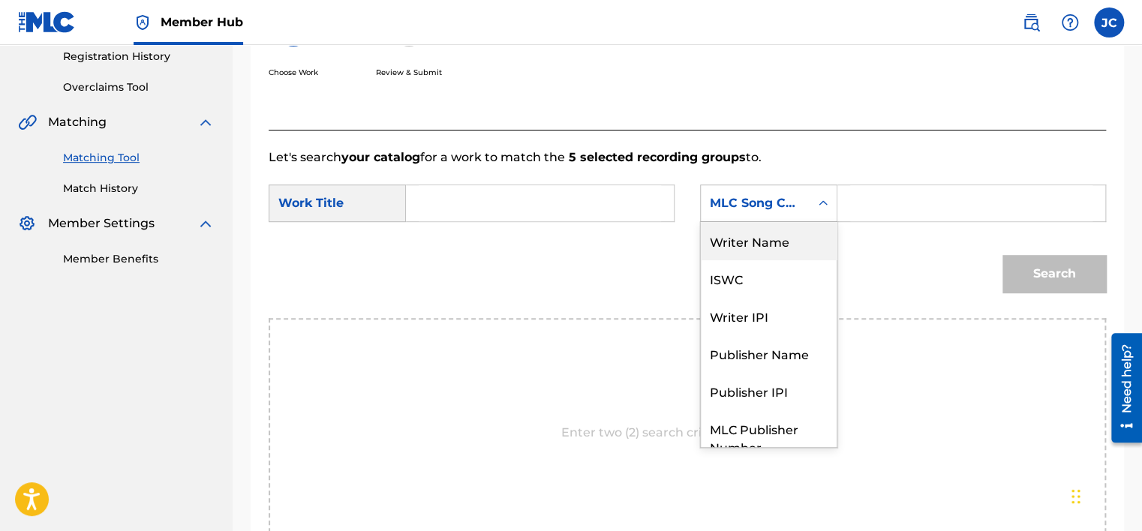
click at [779, 240] on div "Writer Name" at bounding box center [769, 241] width 136 height 38
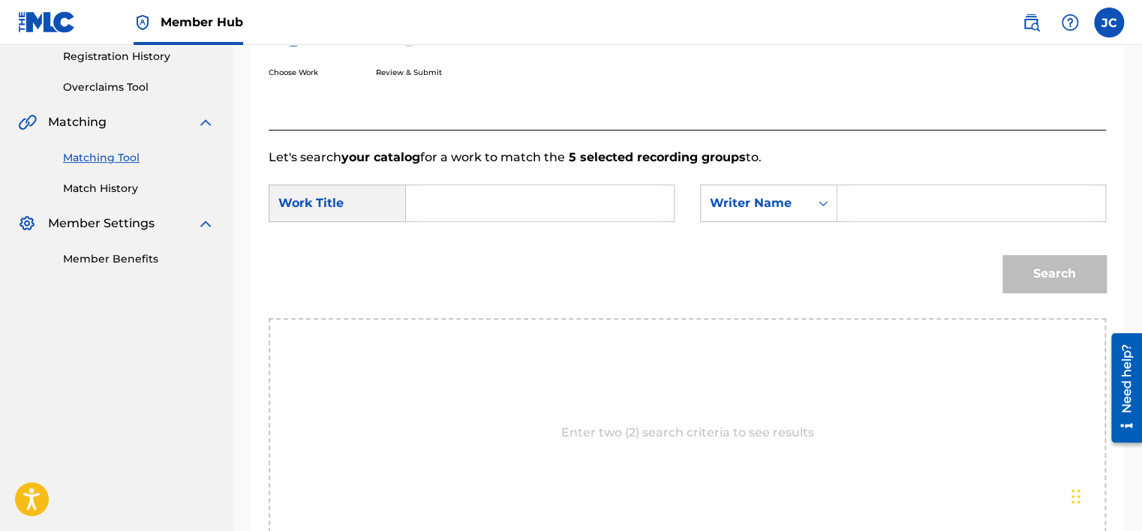
click at [582, 189] on input "Search Form" at bounding box center [540, 203] width 242 height 36
paste input "lightning"
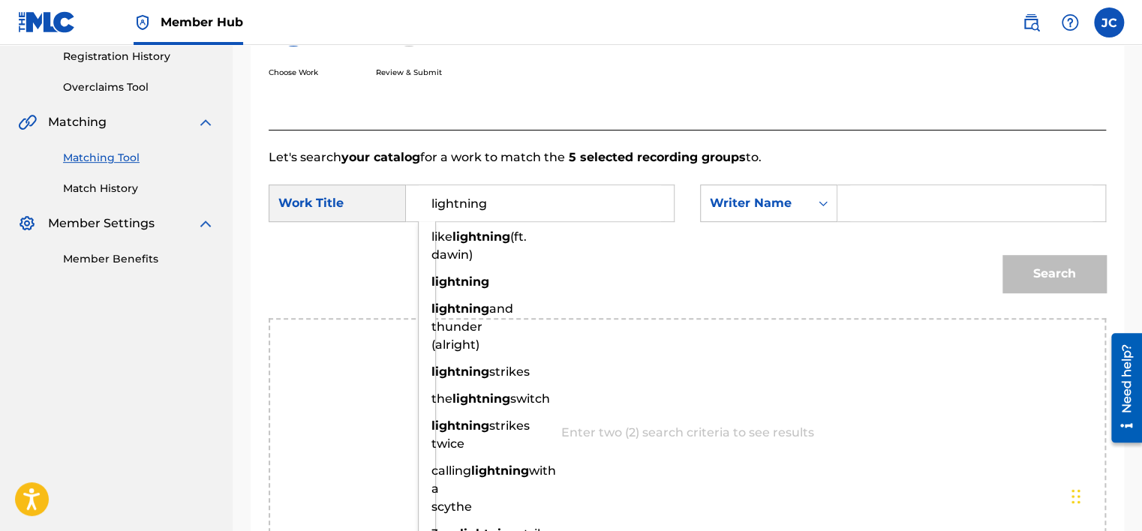
type input "lightning"
click at [849, 201] on div "Search Form" at bounding box center [972, 204] width 269 height 38
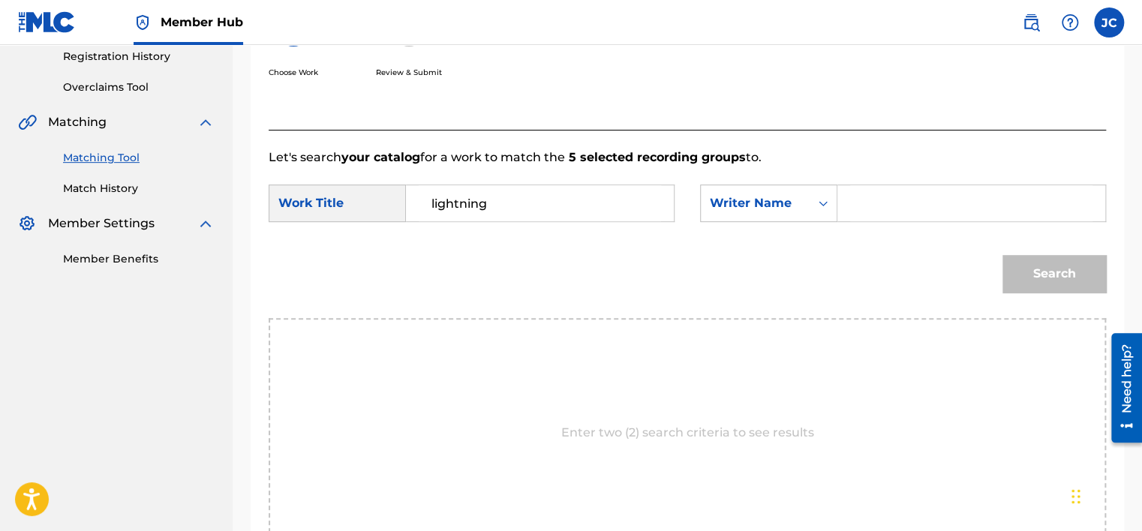
click at [880, 199] on input "Search Form" at bounding box center [971, 203] width 242 height 36
paste input "[PERSON_NAME]"
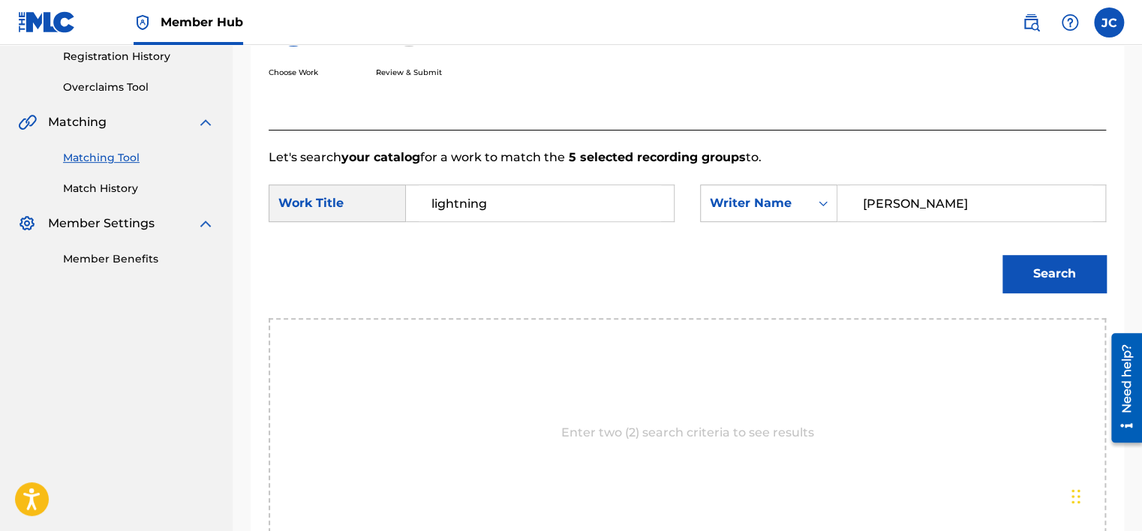
click at [867, 201] on input "[PERSON_NAME]" at bounding box center [971, 203] width 242 height 36
click at [1003, 255] on button "Search" at bounding box center [1055, 274] width 104 height 38
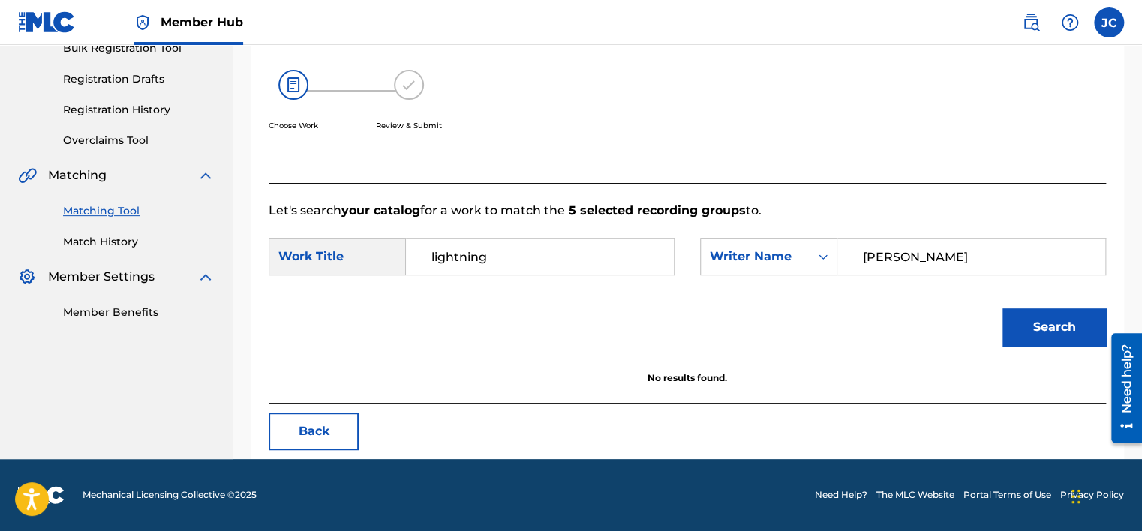
scroll to position [234, 0]
click at [904, 254] on input "[PERSON_NAME]" at bounding box center [971, 257] width 242 height 36
paste input "Merge"
click at [1003, 308] on button "Search" at bounding box center [1055, 327] width 104 height 38
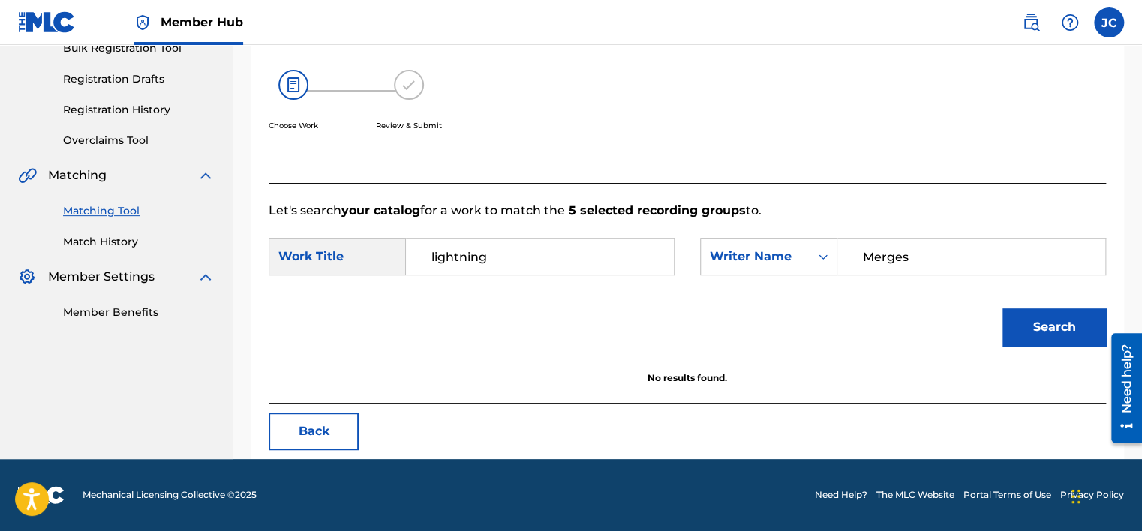
click at [946, 254] on input "Merges" at bounding box center [971, 257] width 242 height 36
paste input "[PERSON_NAME]"
click at [1003, 308] on button "Search" at bounding box center [1055, 327] width 104 height 38
click at [912, 242] on input "[PERSON_NAME]" at bounding box center [971, 257] width 242 height 36
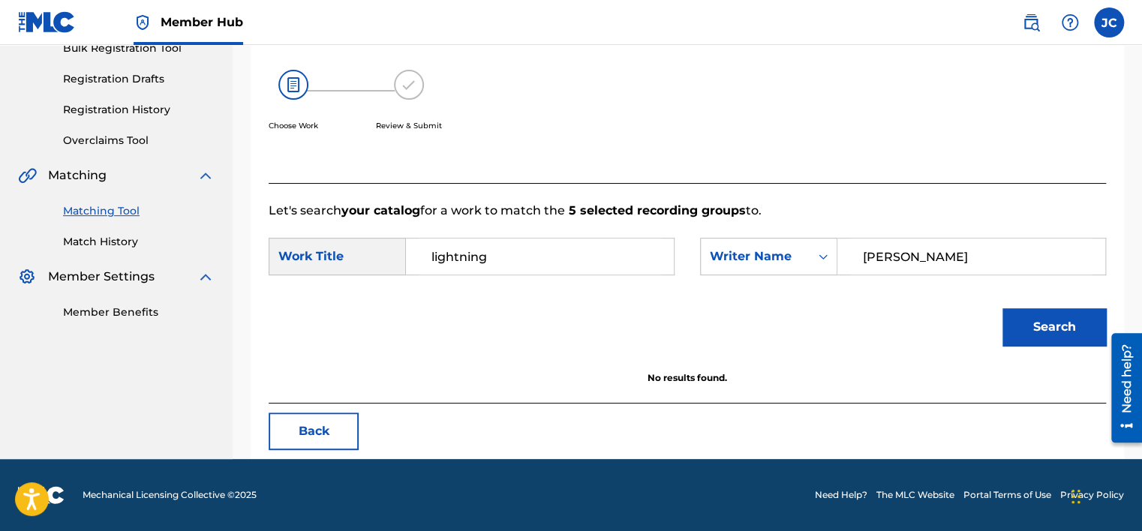
click at [912, 242] on input "[PERSON_NAME]" at bounding box center [971, 257] width 242 height 36
paste input "Kleinma"
click at [1003, 308] on button "Search" at bounding box center [1055, 327] width 104 height 38
click at [1022, 316] on button "Search" at bounding box center [1055, 327] width 104 height 38
click at [898, 261] on input "[PERSON_NAME]" at bounding box center [971, 257] width 242 height 36
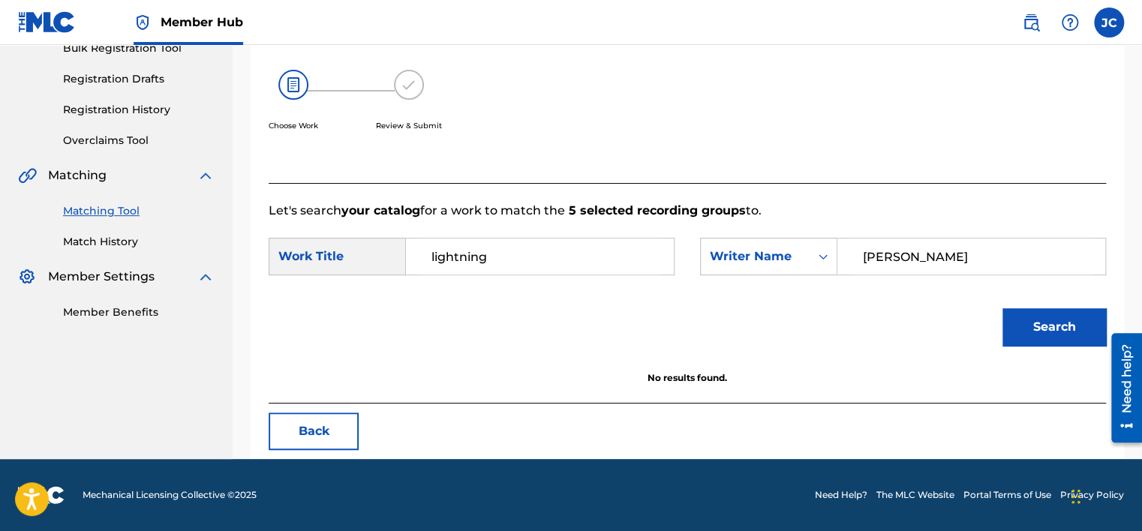
click at [898, 261] on input "[PERSON_NAME]" at bounding box center [971, 257] width 242 height 36
paste input "Ess"
click at [1003, 308] on button "Search" at bounding box center [1055, 327] width 104 height 38
click at [937, 252] on input "Ess" at bounding box center [971, 257] width 242 height 36
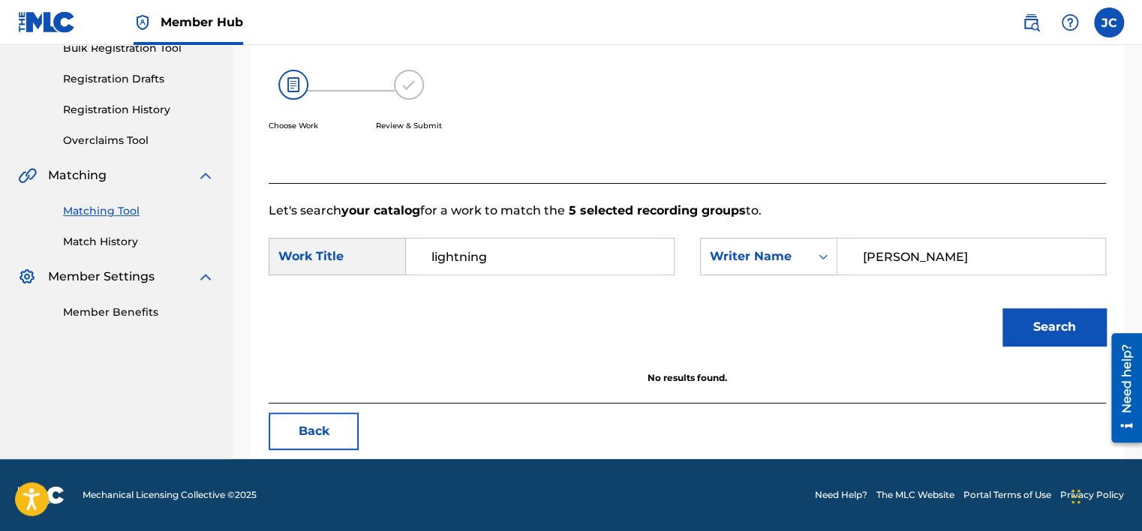
type input "[PERSON_NAME]"
click at [1003, 308] on button "Search" at bounding box center [1055, 327] width 104 height 38
click at [337, 430] on button "Back" at bounding box center [314, 432] width 90 height 38
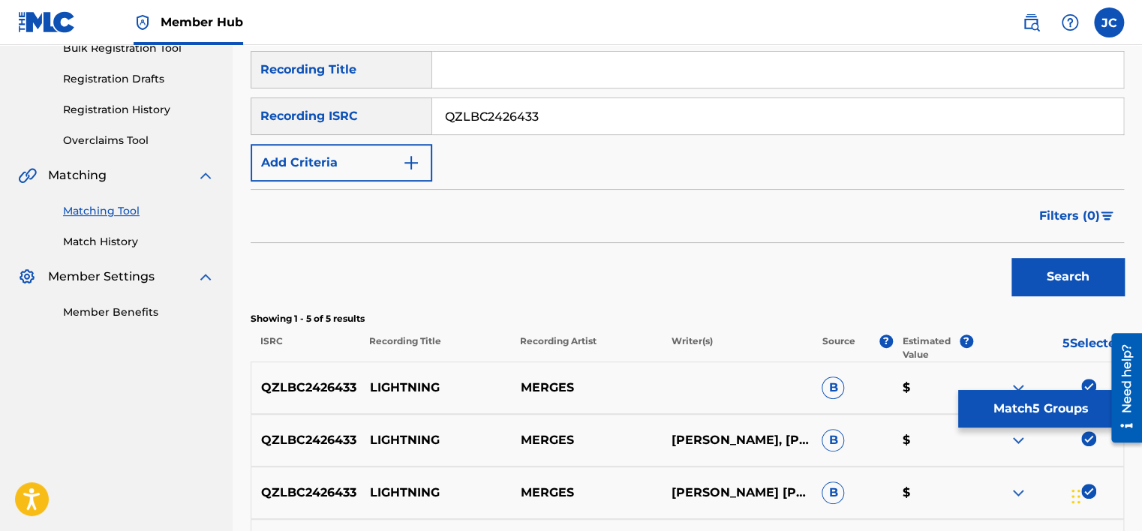
scroll to position [474, 0]
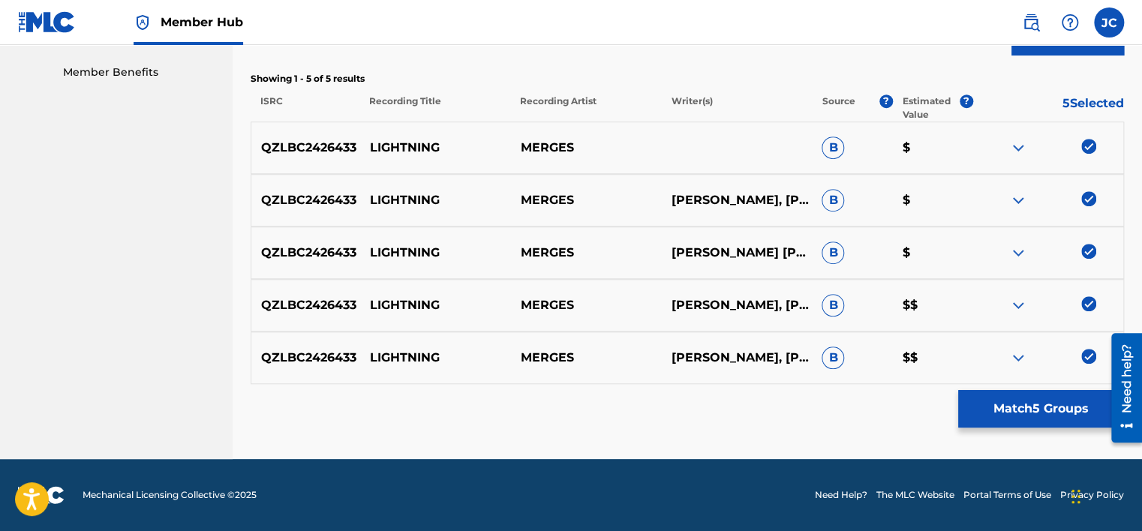
click at [1090, 354] on img at bounding box center [1088, 356] width 15 height 15
click at [1087, 302] on img at bounding box center [1088, 303] width 15 height 15
click at [1085, 247] on img at bounding box center [1088, 251] width 15 height 15
click at [1085, 200] on img at bounding box center [1088, 198] width 15 height 15
click at [1089, 139] on img at bounding box center [1088, 146] width 15 height 15
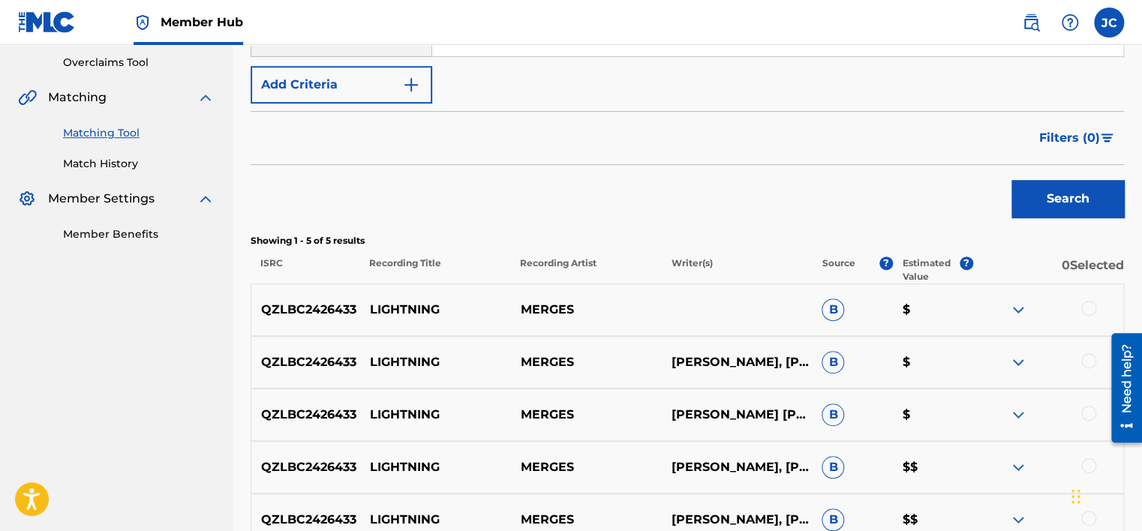
scroll to position [237, 0]
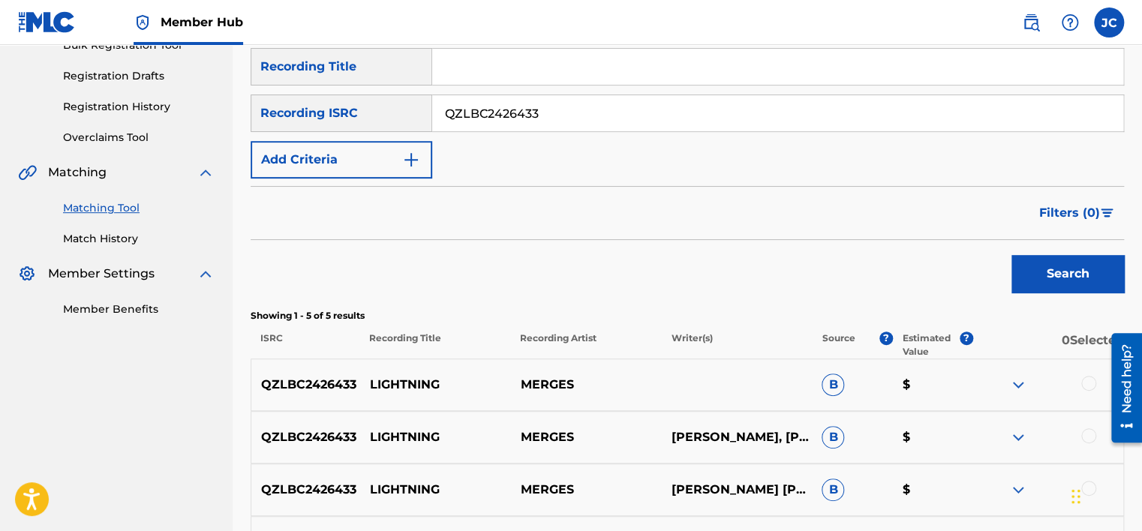
click at [624, 117] on input "QZLBC2426433" at bounding box center [777, 113] width 691 height 36
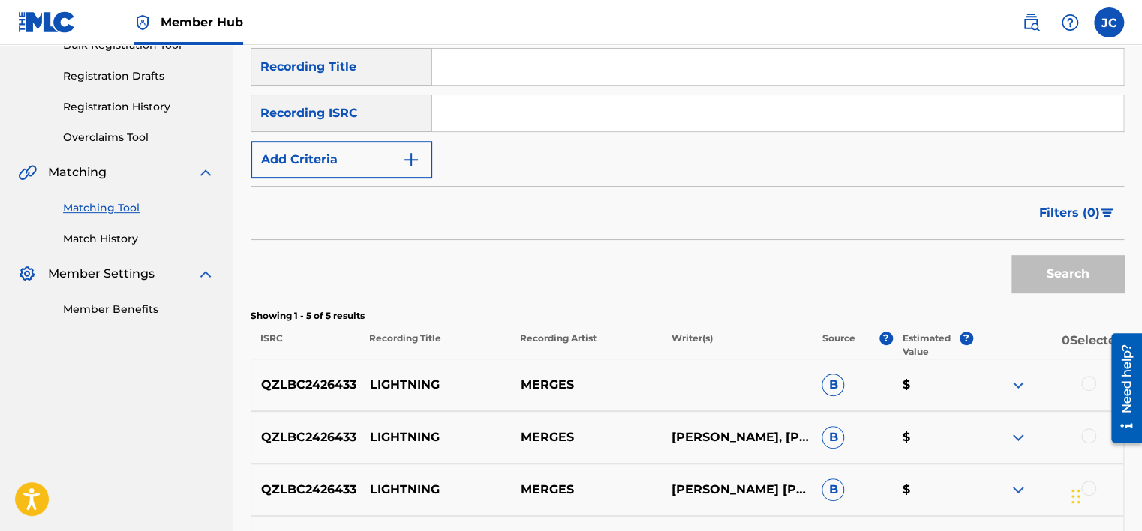
paste input "USUS11900459"
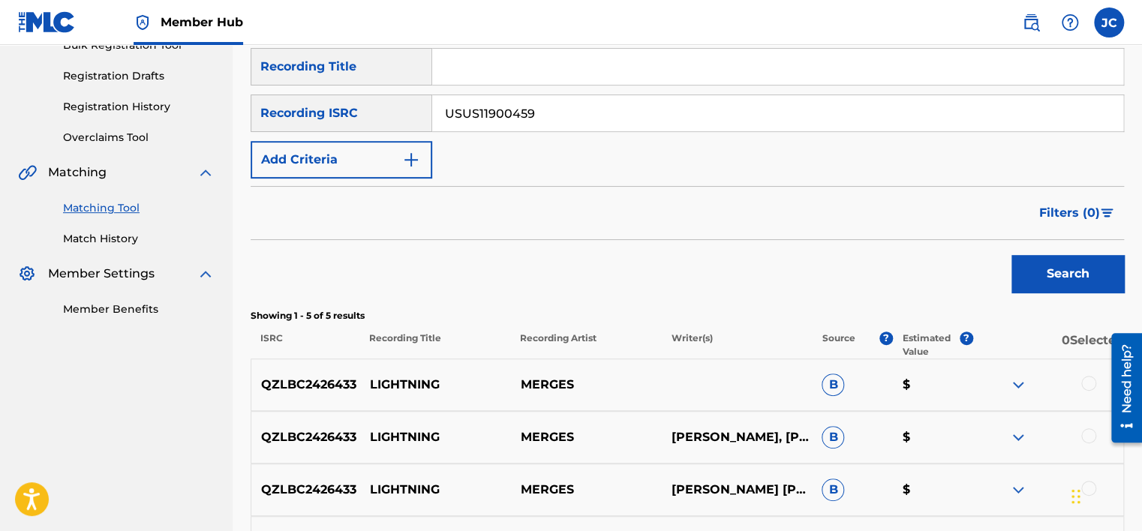
type input "USUS11900459"
click at [1012, 255] on button "Search" at bounding box center [1068, 274] width 113 height 38
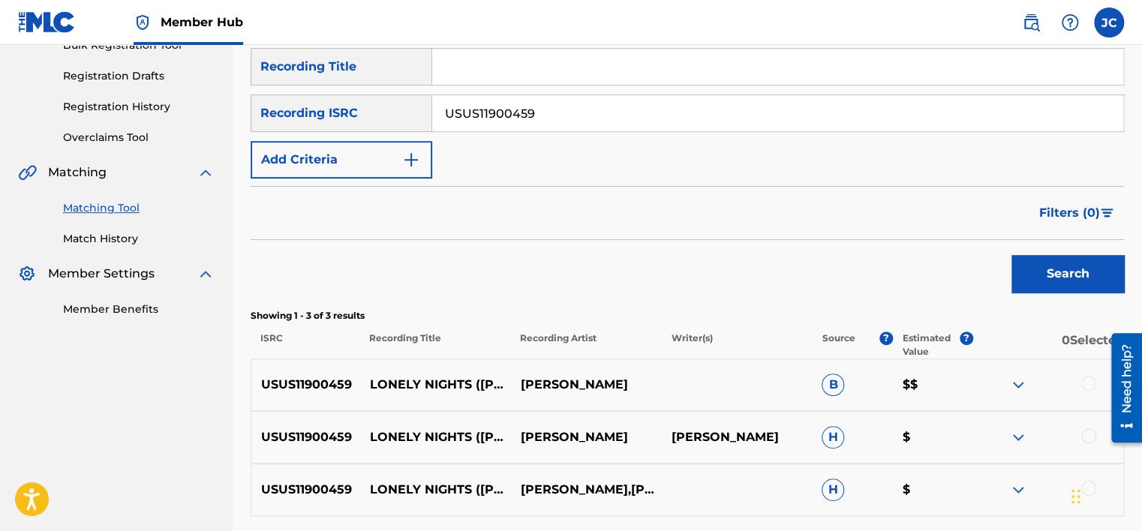
scroll to position [369, 0]
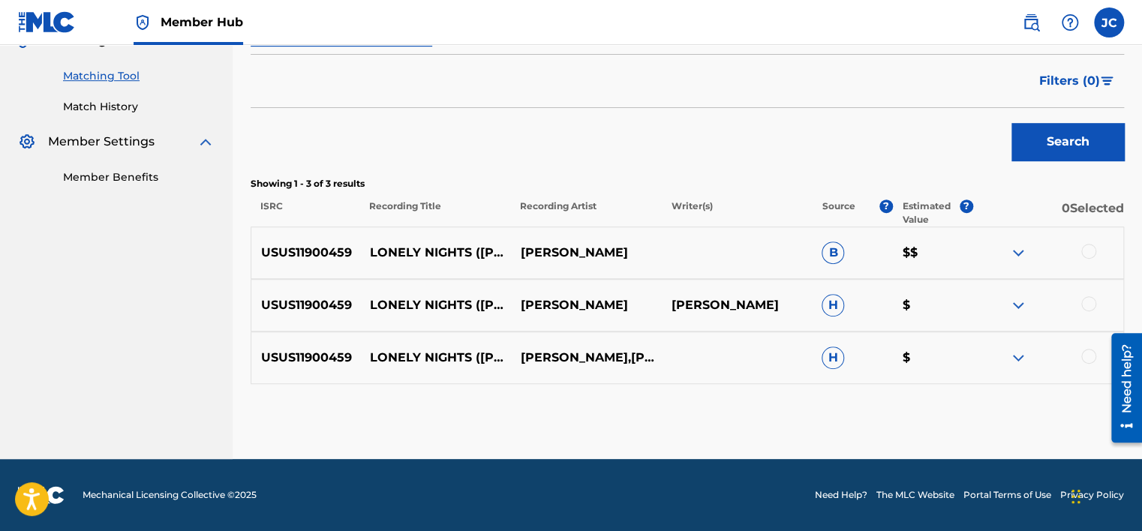
click at [1090, 351] on div at bounding box center [1088, 356] width 15 height 15
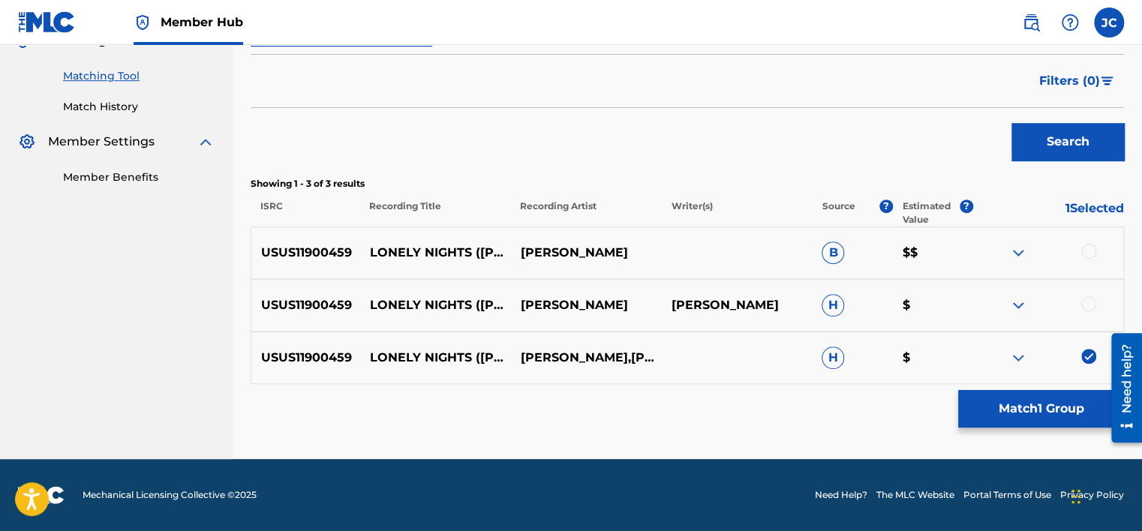
click at [1087, 309] on div at bounding box center [1088, 303] width 15 height 15
click at [1095, 251] on div at bounding box center [1088, 251] width 15 height 15
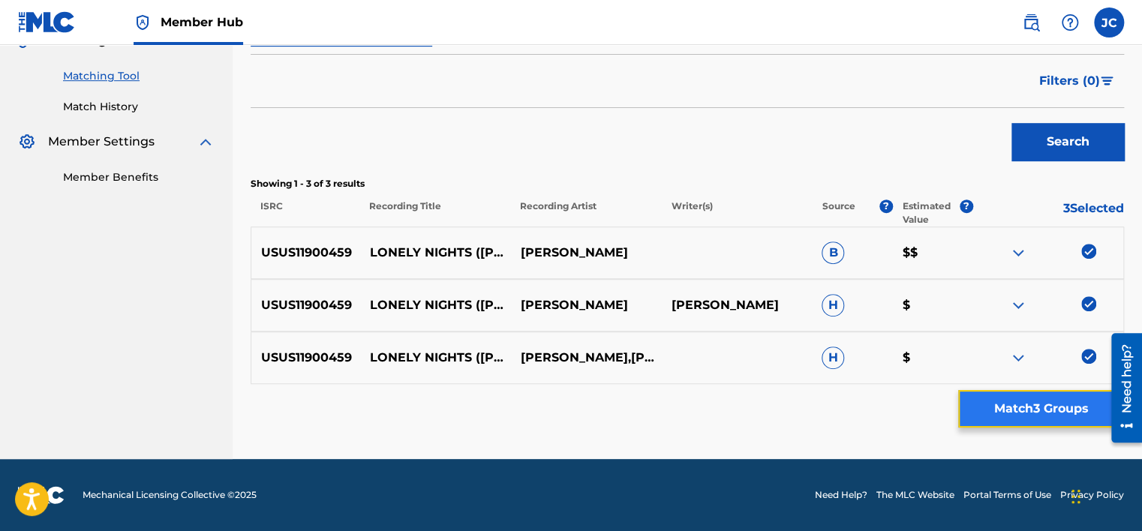
click at [1048, 401] on button "Match 3 Groups" at bounding box center [1041, 409] width 166 height 38
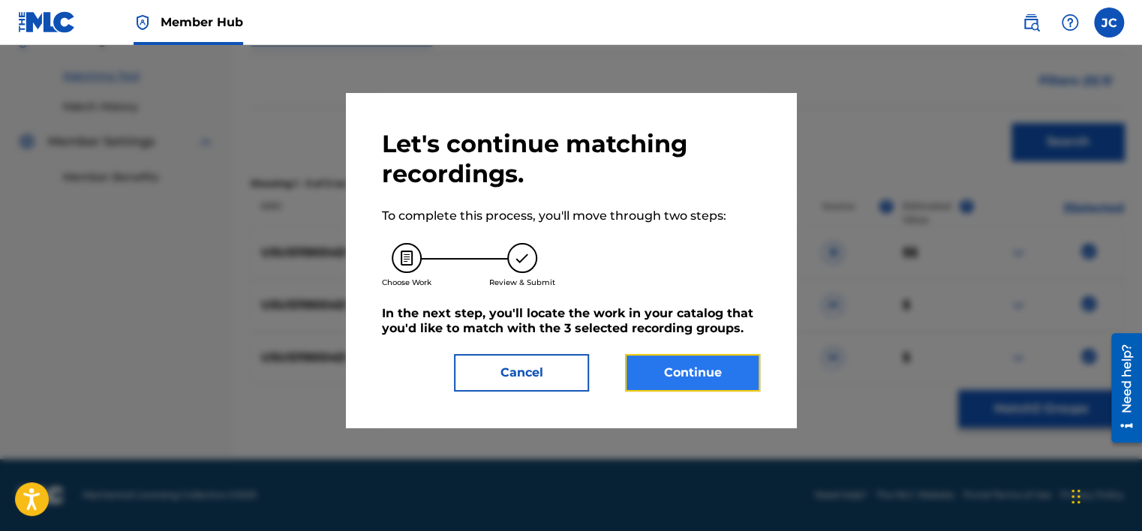
click at [648, 360] on button "Continue" at bounding box center [692, 373] width 135 height 38
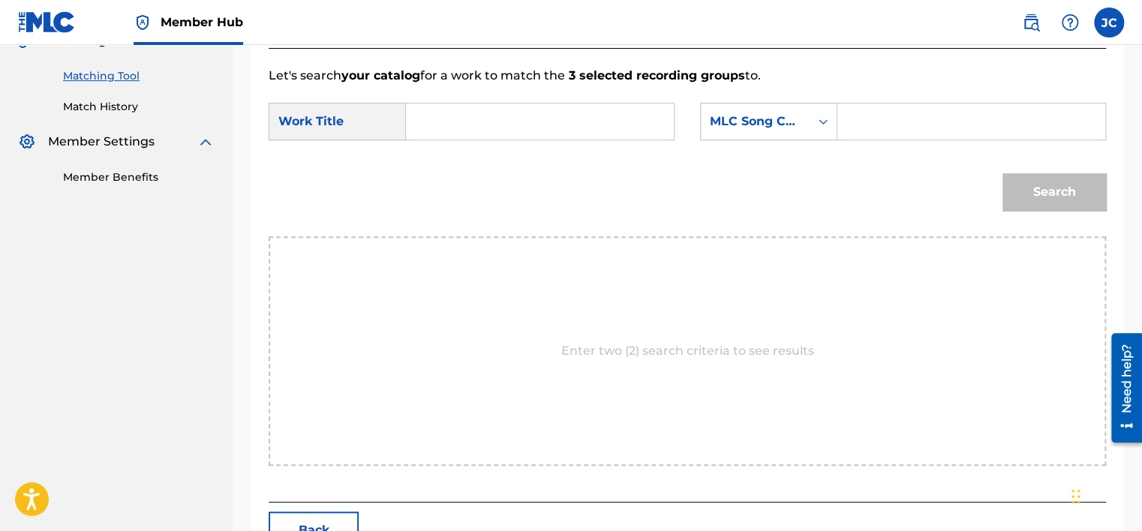
click at [765, 141] on div "SearchWithCriteria99497eef-375d-40ca-87ba-a8d4f903172c Work Title SearchWithCri…" at bounding box center [688, 126] width 838 height 47
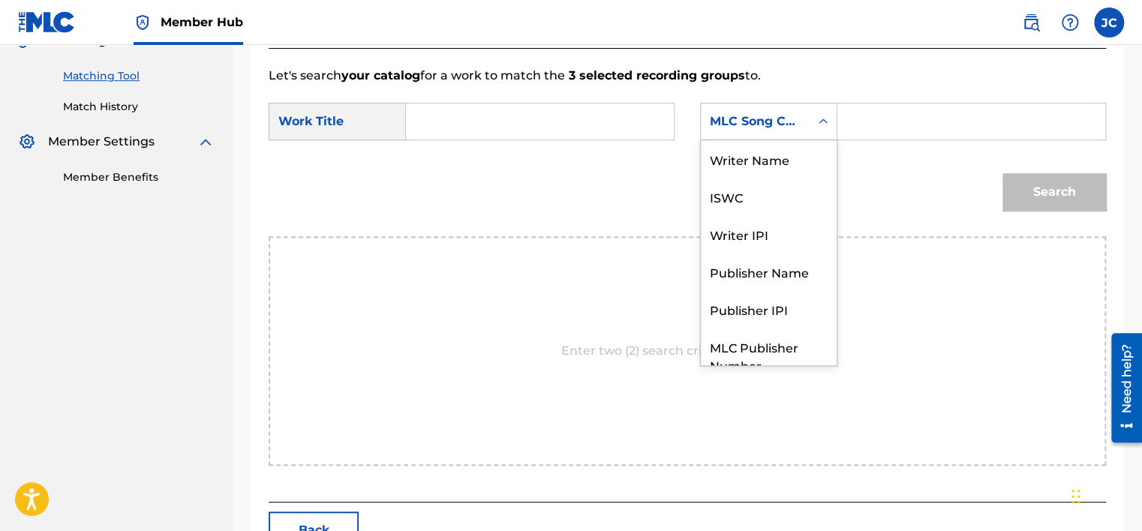
click at [765, 135] on div "MLC Song Code" at bounding box center [755, 121] width 109 height 29
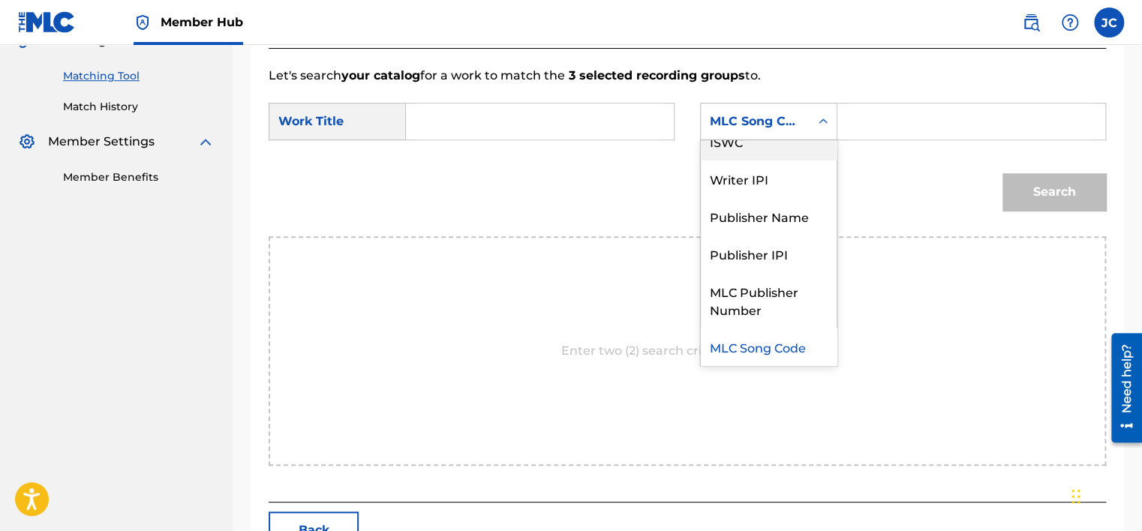
scroll to position [0, 0]
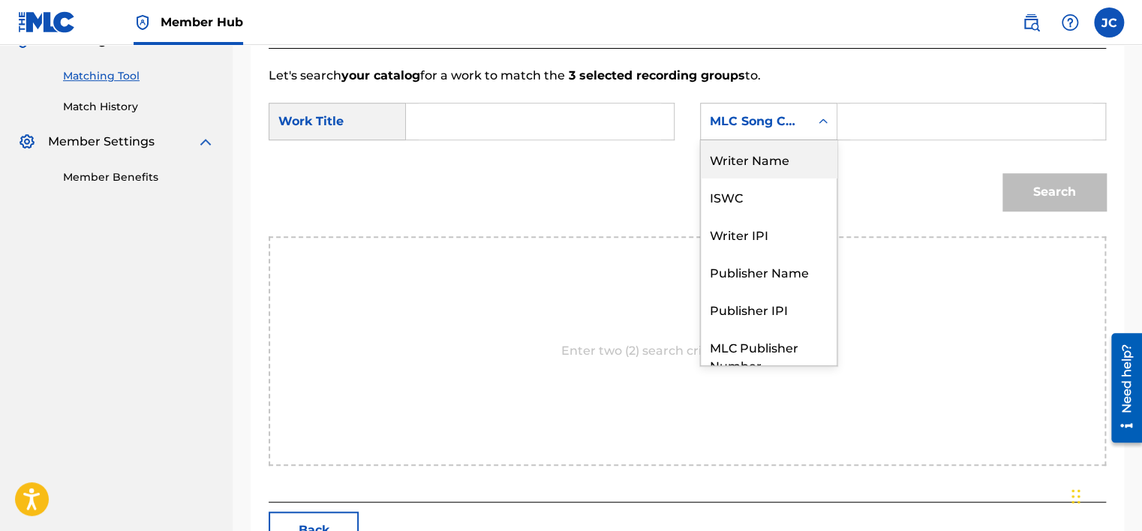
click at [756, 160] on div "Writer Name" at bounding box center [769, 159] width 136 height 38
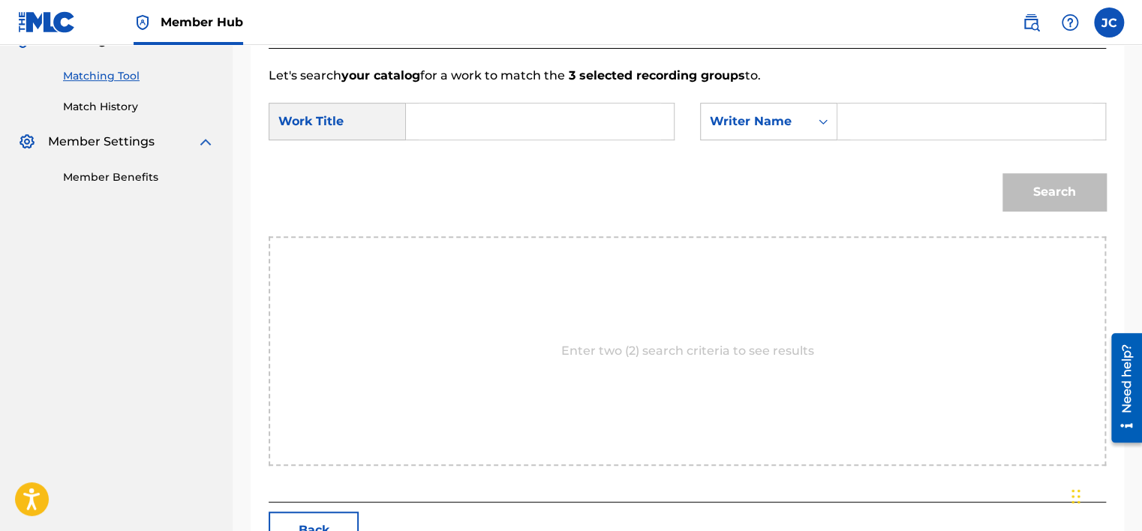
click at [527, 99] on form "SearchWithCriteria99497eef-375d-40ca-87ba-a8d4f903172c Work Title SearchWithCri…" at bounding box center [688, 161] width 838 height 152
click at [525, 114] on input "Search Form" at bounding box center [540, 122] width 242 height 36
paste input "LONELY NIGHTS ([PERSON_NAME] REMIX) (FEAT. LIL YACHTY)"
type input "LONELY NIGHTS ([PERSON_NAME] REMIX) (FEAT. LIL YACHTY)"
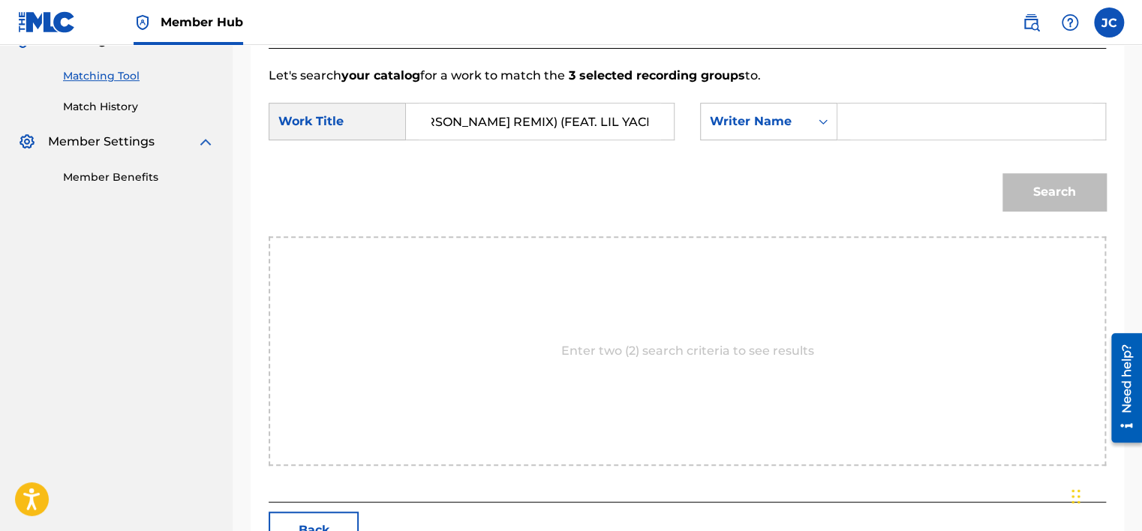
scroll to position [0, 0]
click at [901, 110] on input "Search Form" at bounding box center [971, 122] width 242 height 36
click at [1003, 173] on button "Search" at bounding box center [1055, 192] width 104 height 38
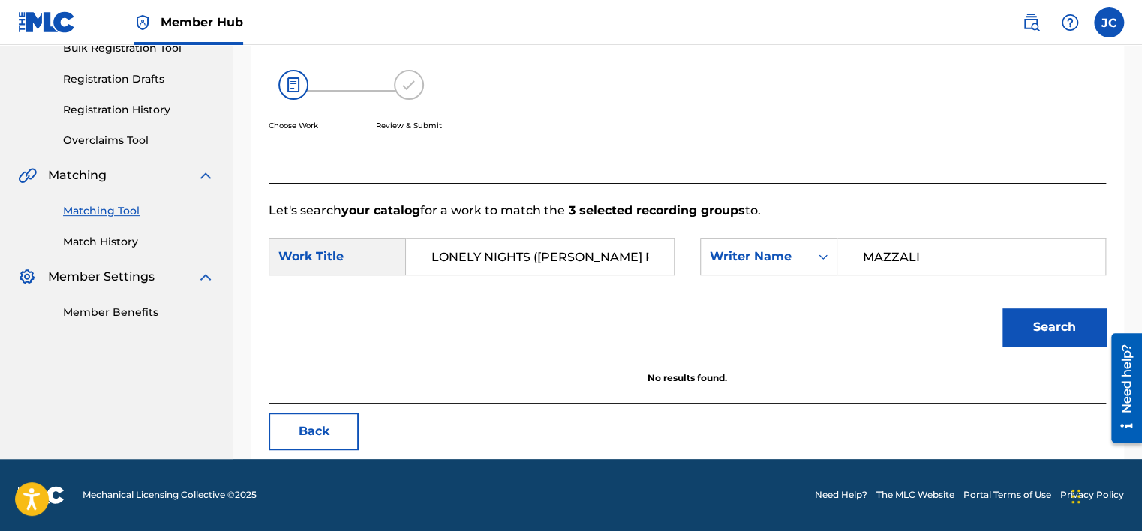
scroll to position [234, 0]
click at [946, 249] on input "MAZZALI" at bounding box center [971, 257] width 242 height 36
click at [1003, 308] on button "Search" at bounding box center [1055, 327] width 104 height 38
click at [922, 248] on input "[PERSON_NAME]" at bounding box center [971, 257] width 242 height 36
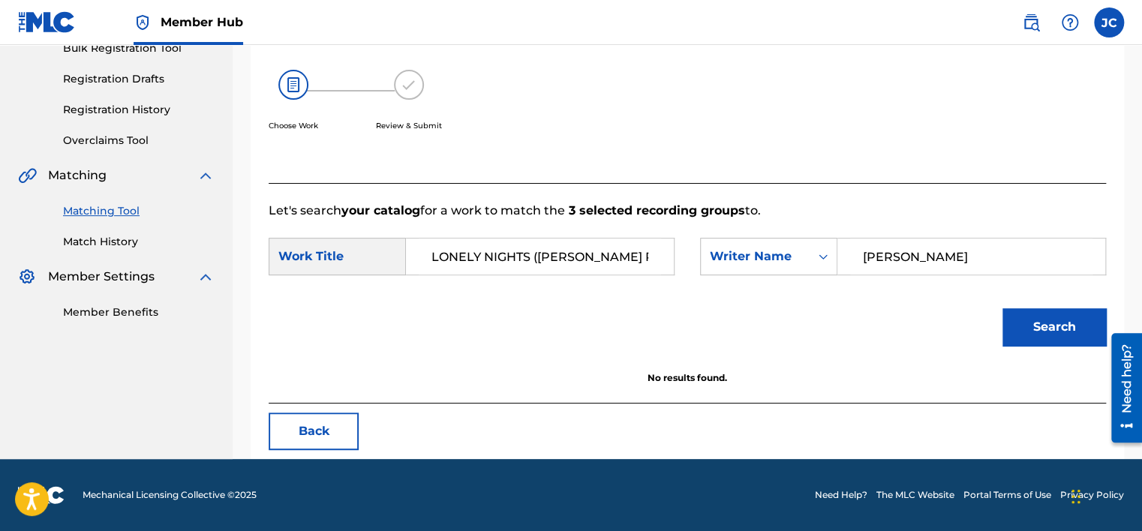
click at [922, 248] on input "[PERSON_NAME]" at bounding box center [971, 257] width 242 height 36
click at [1003, 308] on button "Search" at bounding box center [1055, 327] width 104 height 38
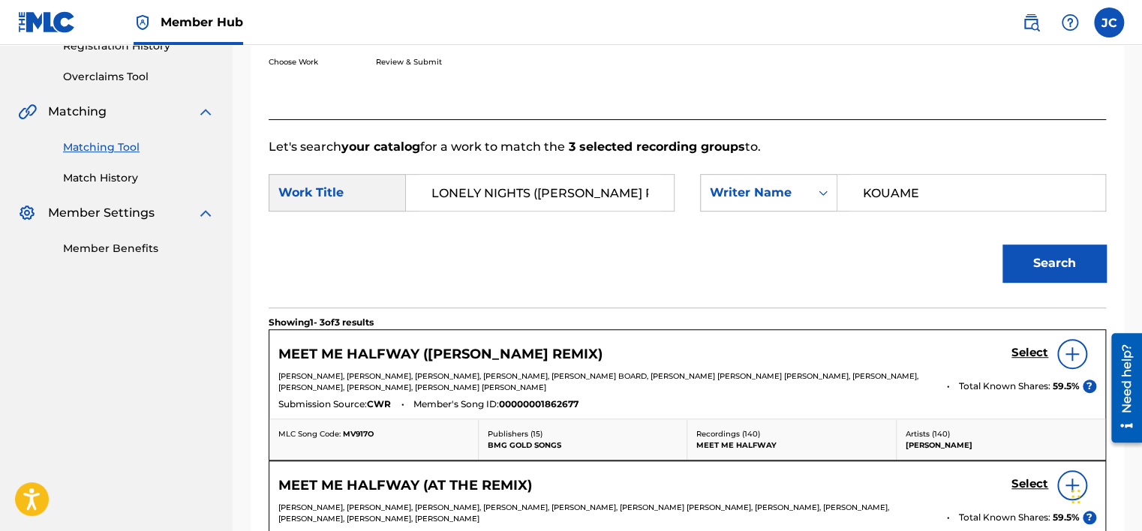
scroll to position [369, 0]
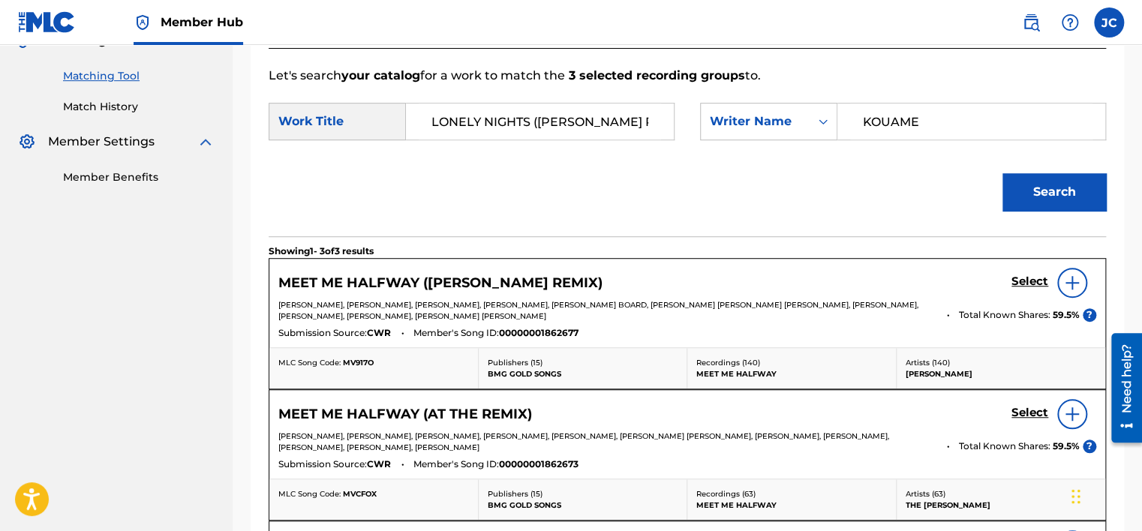
click at [935, 130] on input "KOUAME" at bounding box center [971, 122] width 242 height 36
click at [1003, 173] on button "Search" at bounding box center [1055, 192] width 104 height 38
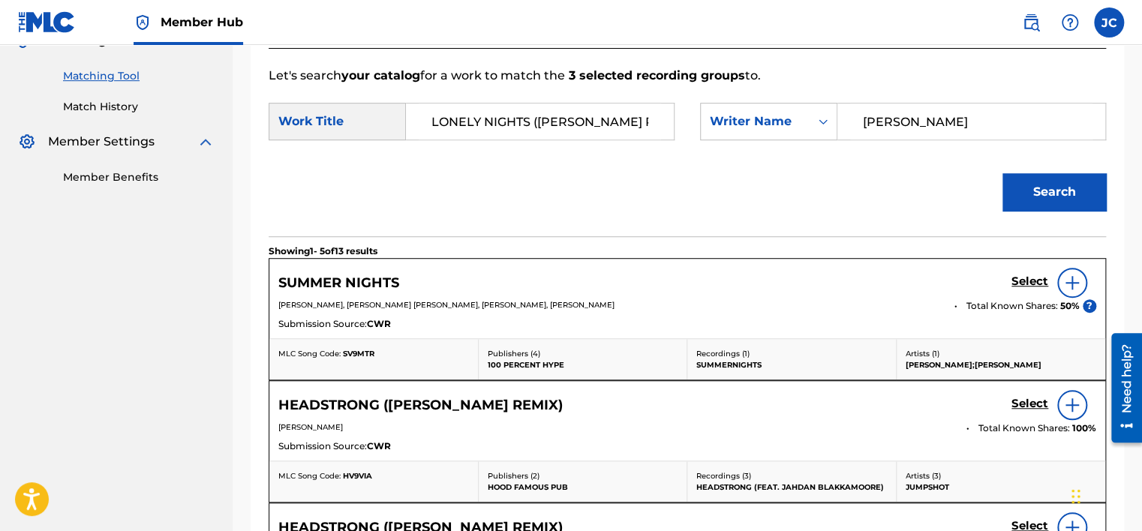
click at [910, 130] on input "[PERSON_NAME]" at bounding box center [971, 122] width 242 height 36
click at [1003, 173] on button "Search" at bounding box center [1055, 192] width 104 height 38
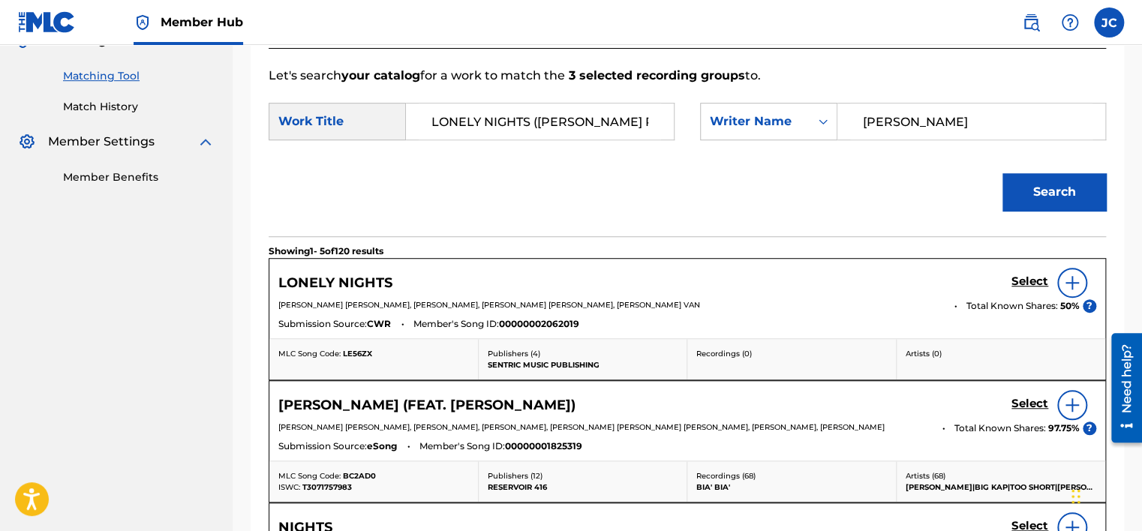
click at [991, 98] on form "SearchWithCriteria99497eef-375d-40ca-87ba-a8d4f903172c Work Title LONELY NIGHTS…" at bounding box center [688, 161] width 838 height 152
click at [985, 113] on input "[PERSON_NAME]" at bounding box center [971, 122] width 242 height 36
click at [1003, 173] on button "Search" at bounding box center [1055, 192] width 104 height 38
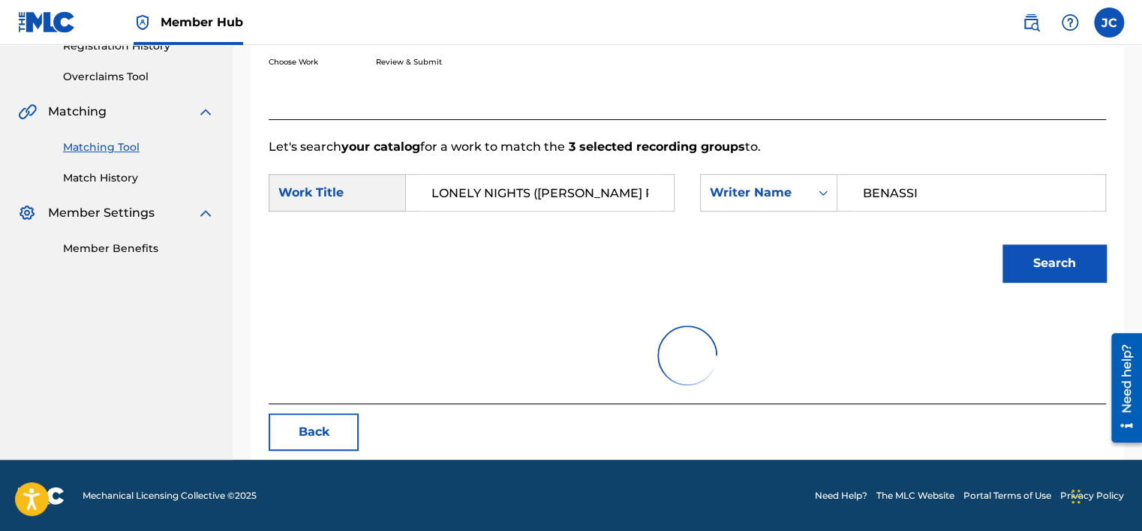
scroll to position [234, 0]
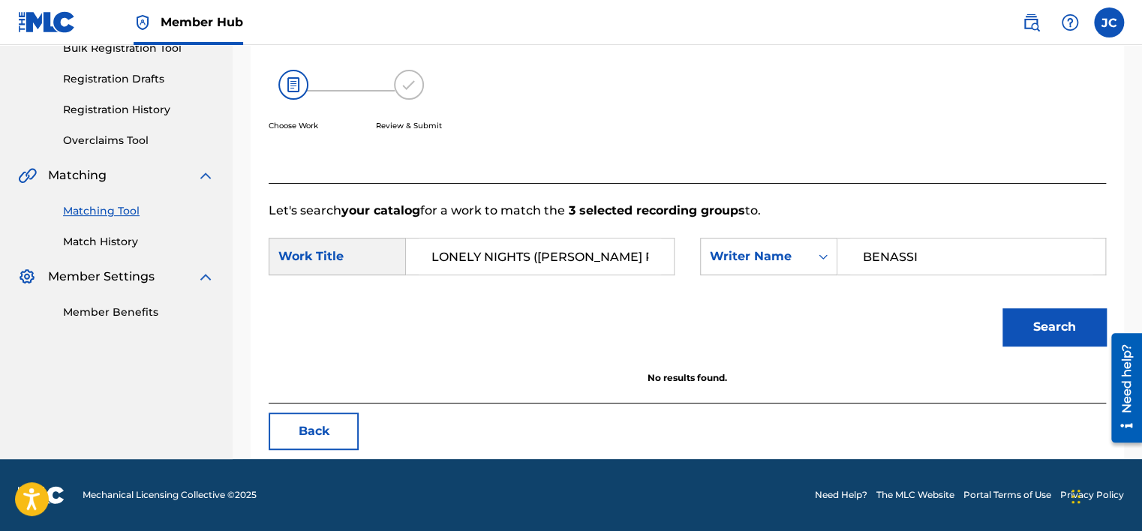
click at [949, 244] on input "BENASSI" at bounding box center [971, 257] width 242 height 36
type input "MARCHI"
click at [1003, 308] on button "Search" at bounding box center [1055, 327] width 104 height 38
click at [302, 422] on button "Back" at bounding box center [314, 432] width 90 height 38
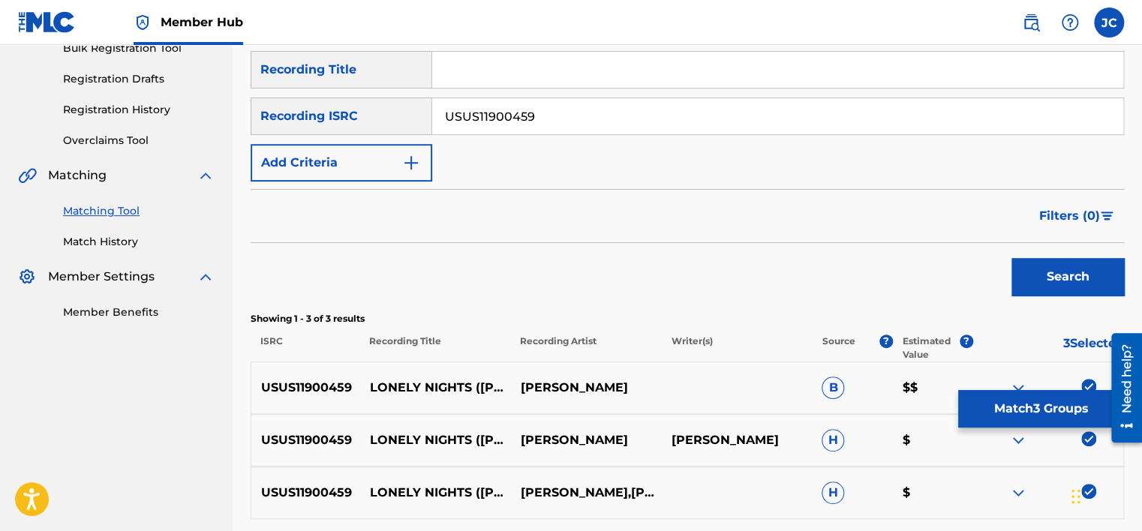
scroll to position [369, 0]
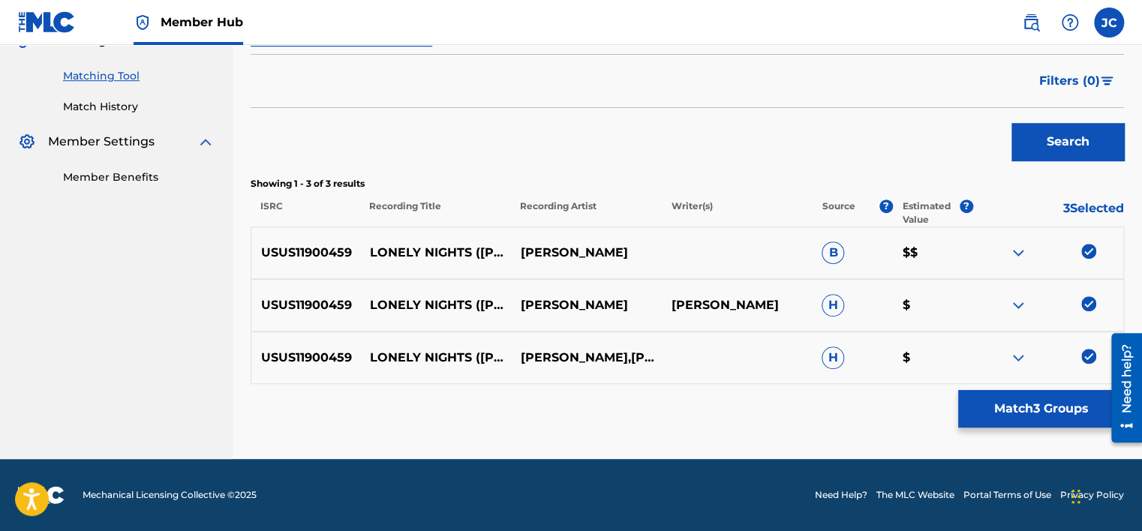
click at [1089, 354] on img at bounding box center [1088, 356] width 15 height 15
click at [1087, 300] on img at bounding box center [1088, 303] width 15 height 15
click at [1085, 254] on img at bounding box center [1088, 251] width 15 height 15
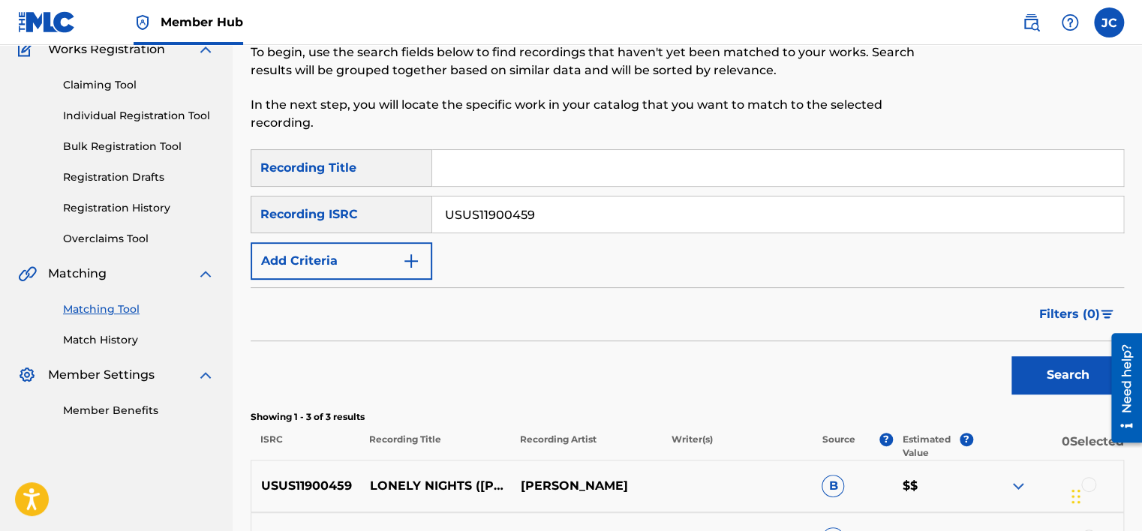
scroll to position [134, 0]
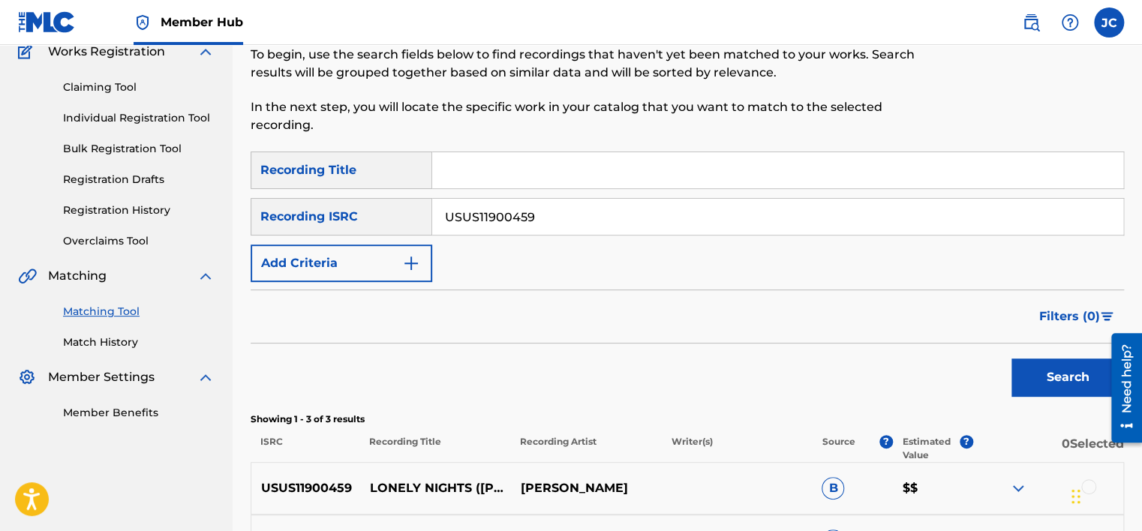
click at [627, 223] on input "USUS11900459" at bounding box center [777, 217] width 691 height 36
paste input "GBKQU2367432"
type input "GBKQU2367432"
click at [1012, 359] on button "Search" at bounding box center [1068, 378] width 113 height 38
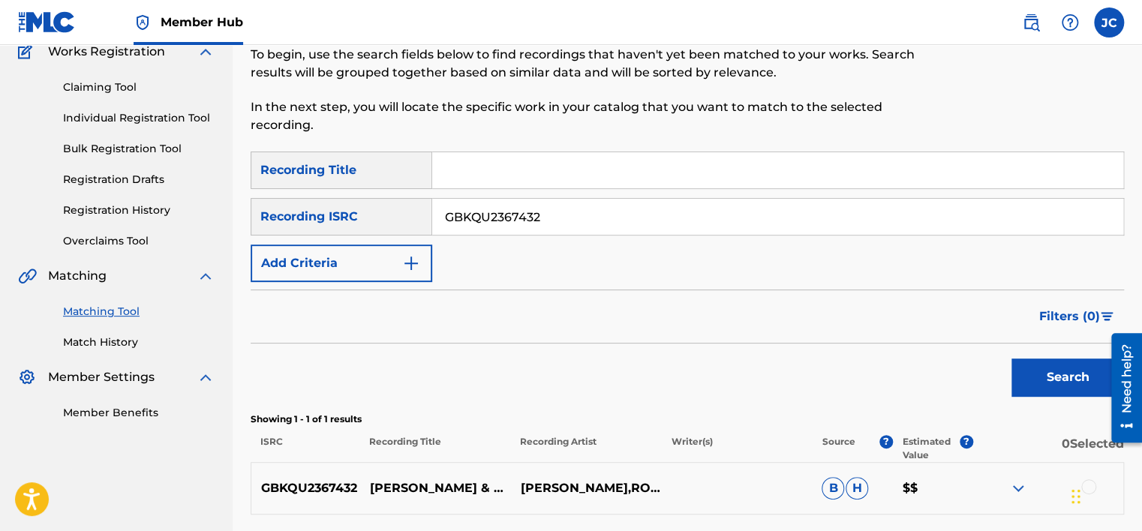
scroll to position [264, 0]
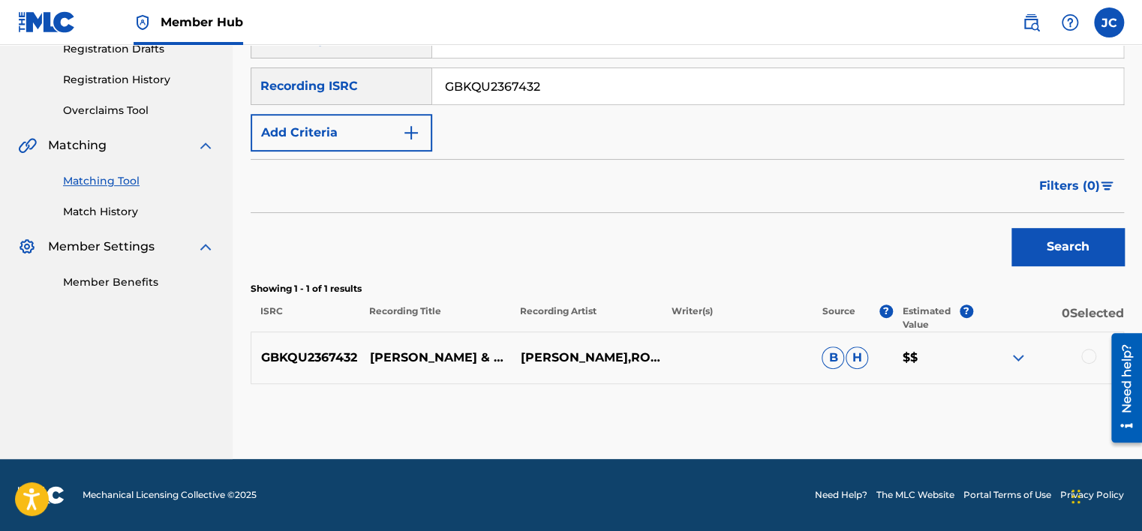
click at [1087, 356] on div at bounding box center [1088, 356] width 15 height 15
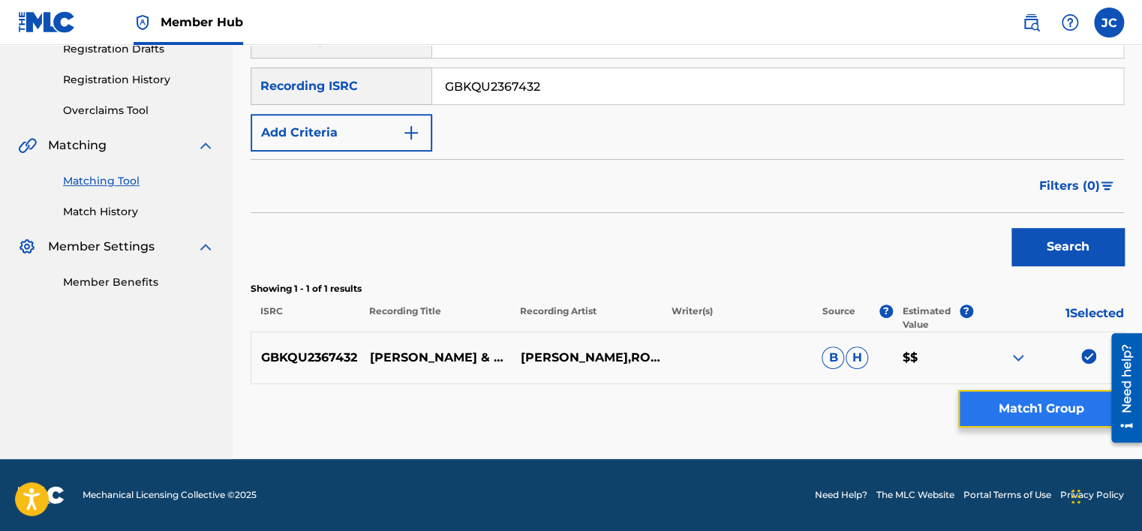
click at [1053, 410] on button "Match 1 Group" at bounding box center [1041, 409] width 166 height 38
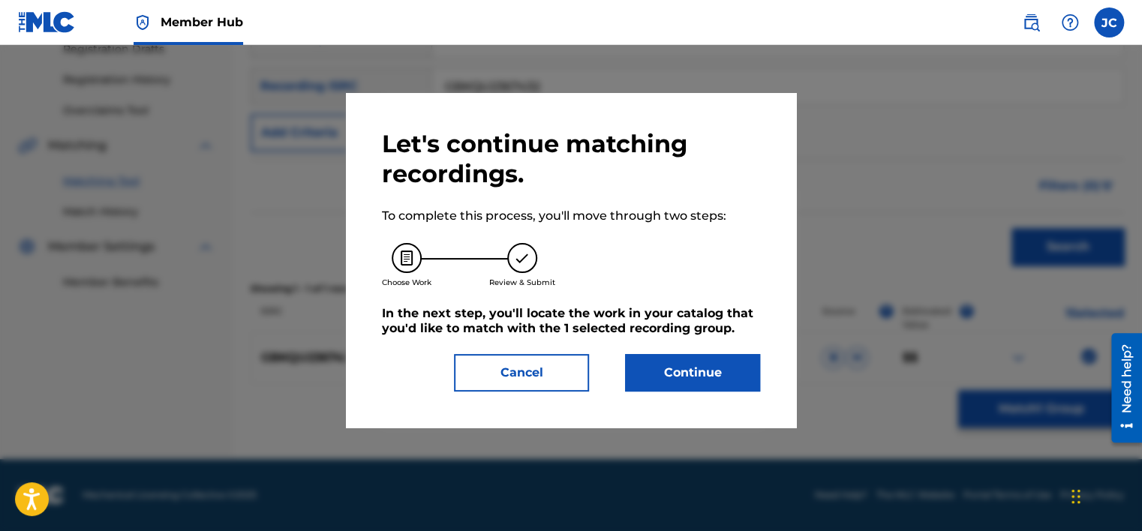
click at [660, 353] on div "Let's continue matching recordings. To complete this process, you'll move throu…" at bounding box center [571, 260] width 378 height 263
click at [668, 371] on button "Continue" at bounding box center [692, 373] width 135 height 38
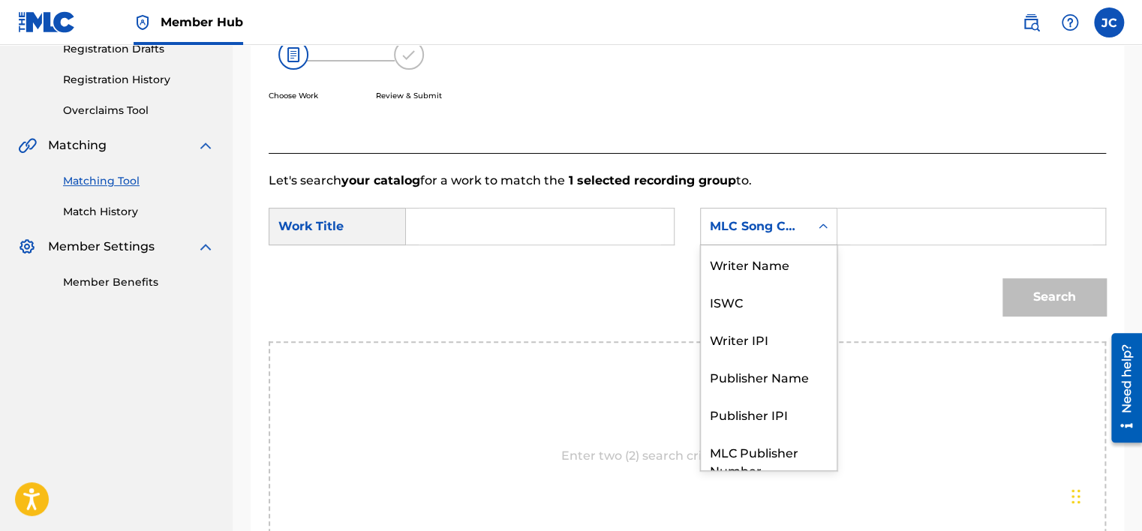
click at [779, 222] on div "MLC Song Code" at bounding box center [755, 227] width 91 height 18
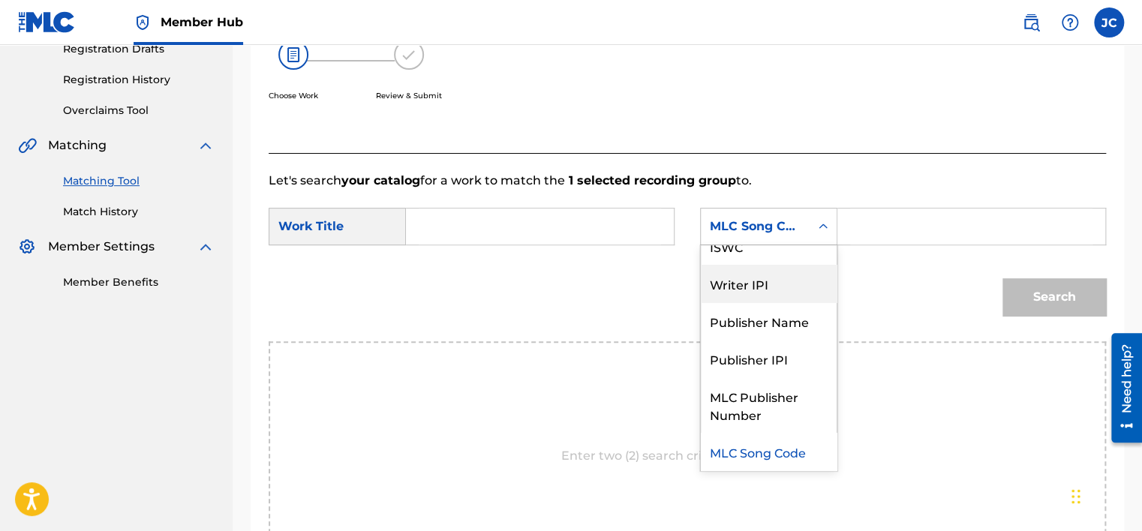
scroll to position [0, 0]
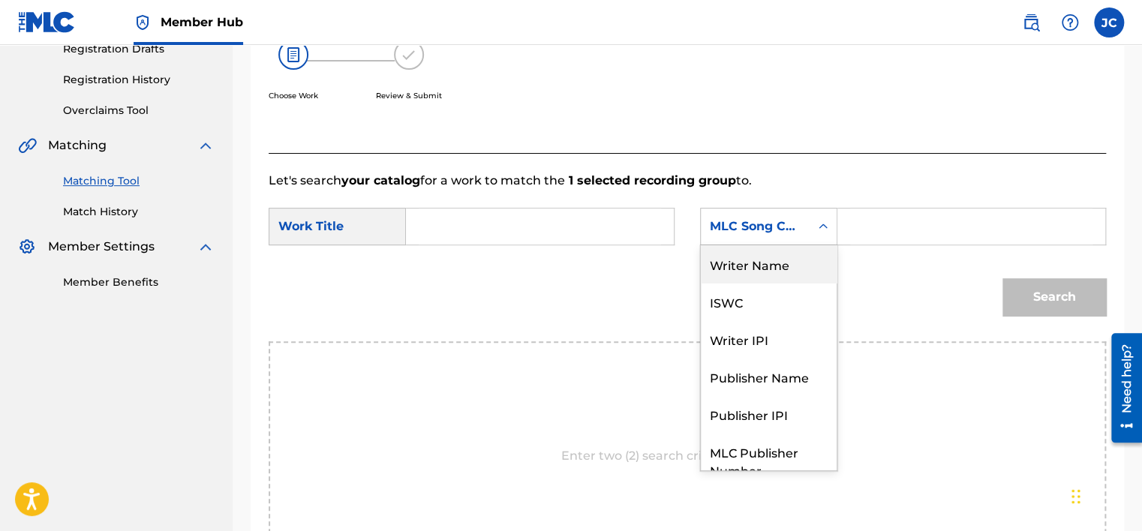
click at [768, 270] on div "Writer Name" at bounding box center [769, 264] width 136 height 38
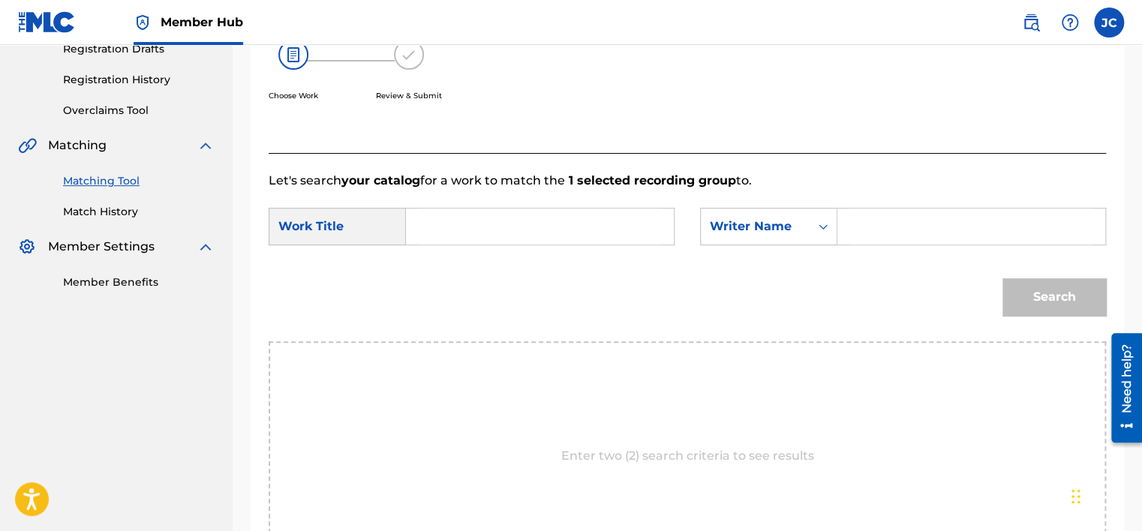
click at [541, 229] on input "Search Form" at bounding box center [540, 227] width 242 height 36
paste input "Only Fans"
type input "Only Fans"
click at [827, 200] on form "SearchWithCriteria99497eef-375d-40ca-87ba-a8d4f903172c Work Title Only Fans onl…" at bounding box center [688, 266] width 838 height 152
click at [865, 222] on input "Search Form" at bounding box center [971, 227] width 242 height 36
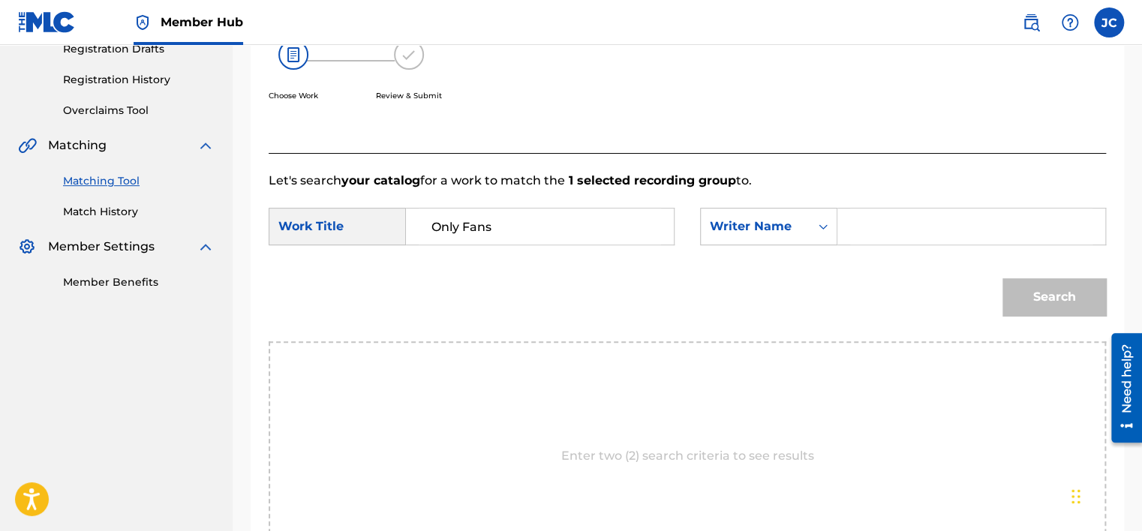
paste input "Benadla"
type input "Benadla"
click at [1003, 278] on button "Search" at bounding box center [1055, 297] width 104 height 38
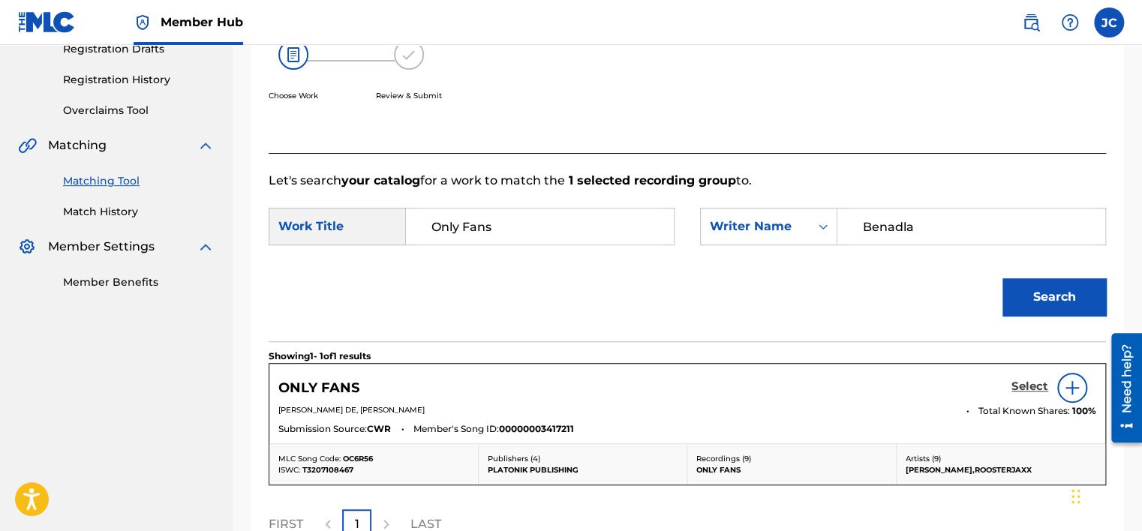
click at [1026, 383] on h5 "Select" at bounding box center [1030, 387] width 37 height 14
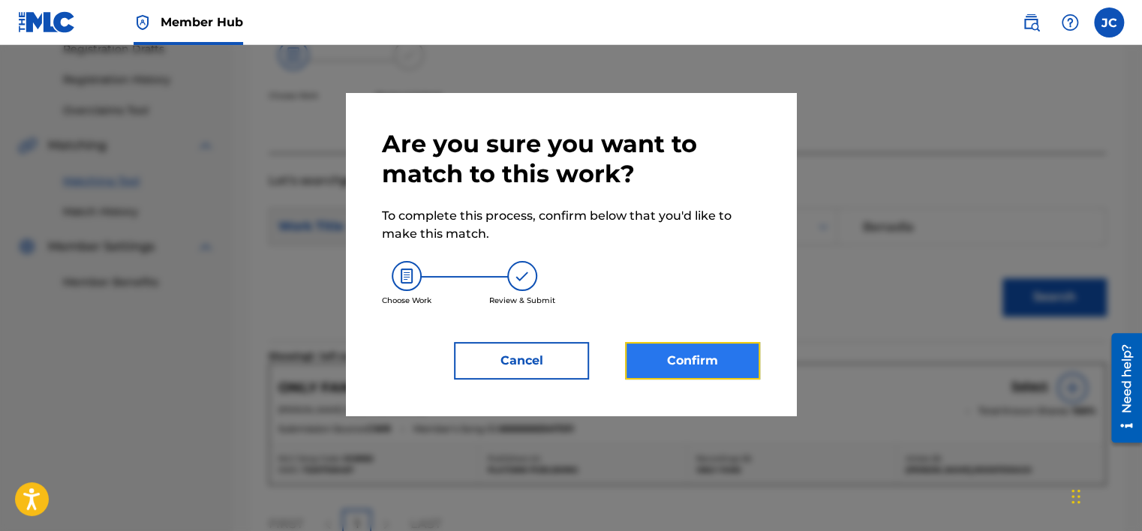
click at [673, 363] on button "Confirm" at bounding box center [692, 361] width 135 height 38
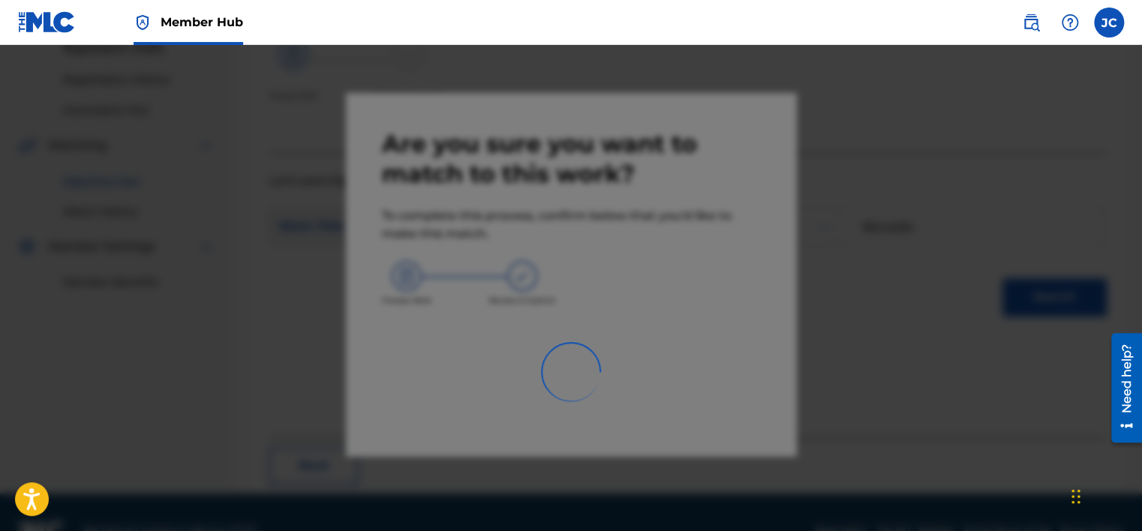
scroll to position [113, 0]
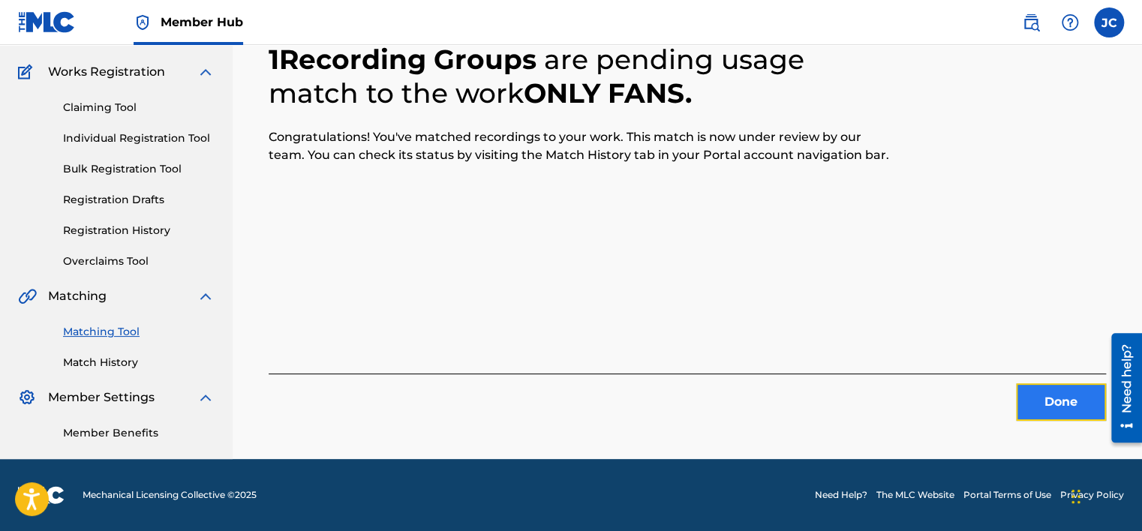
click at [1060, 407] on button "Done" at bounding box center [1061, 402] width 90 height 38
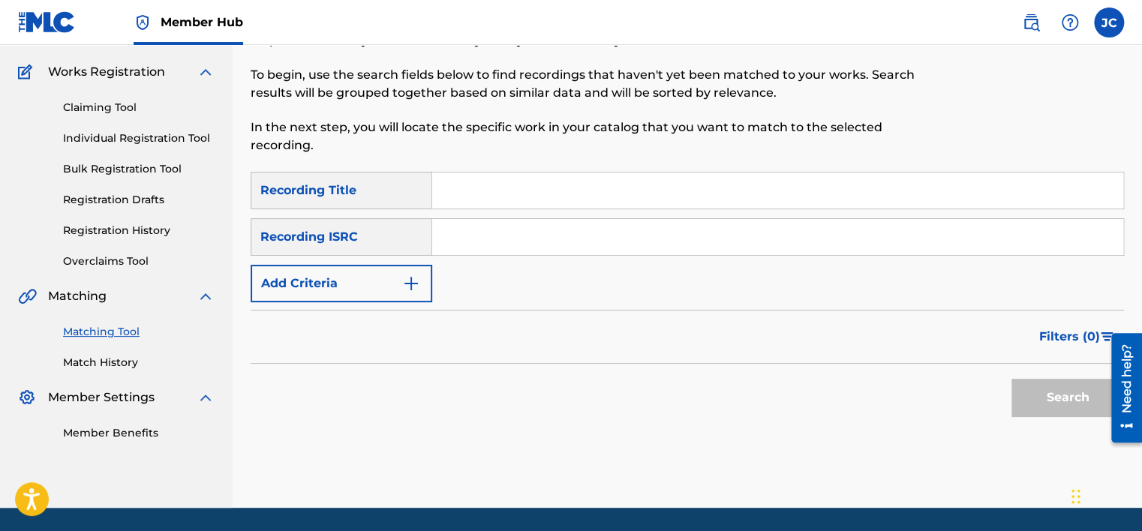
click at [558, 254] on input "Search Form" at bounding box center [777, 237] width 691 height 36
paste input "QMJFD1600207"
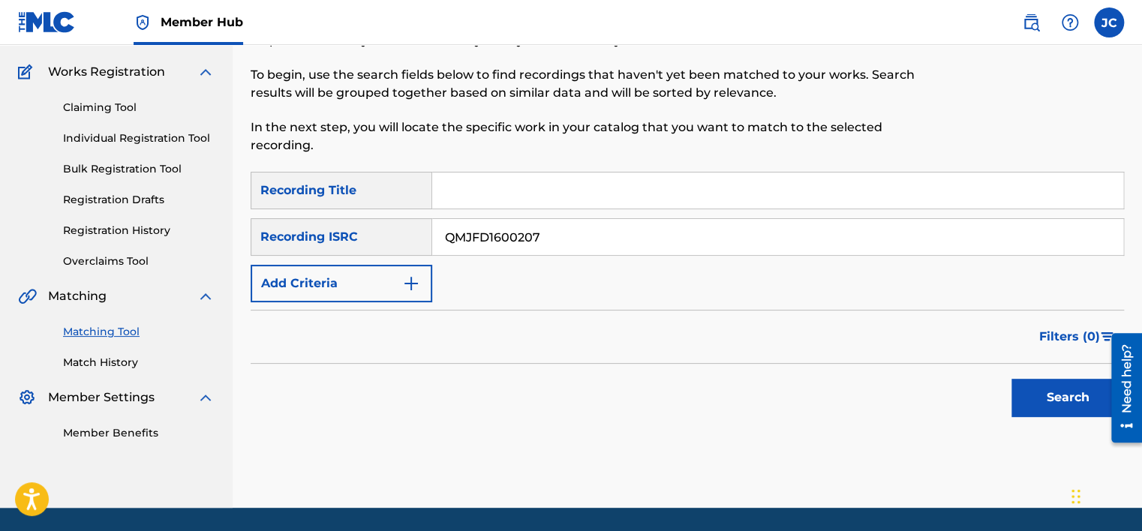
type input "QMJFD1600207"
click at [1012, 379] on button "Search" at bounding box center [1068, 398] width 113 height 38
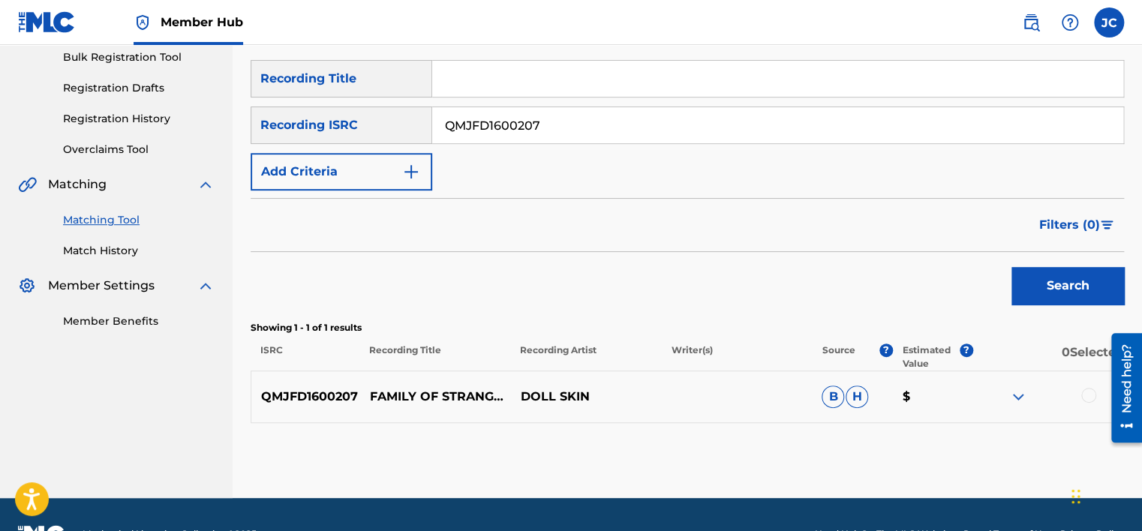
scroll to position [264, 0]
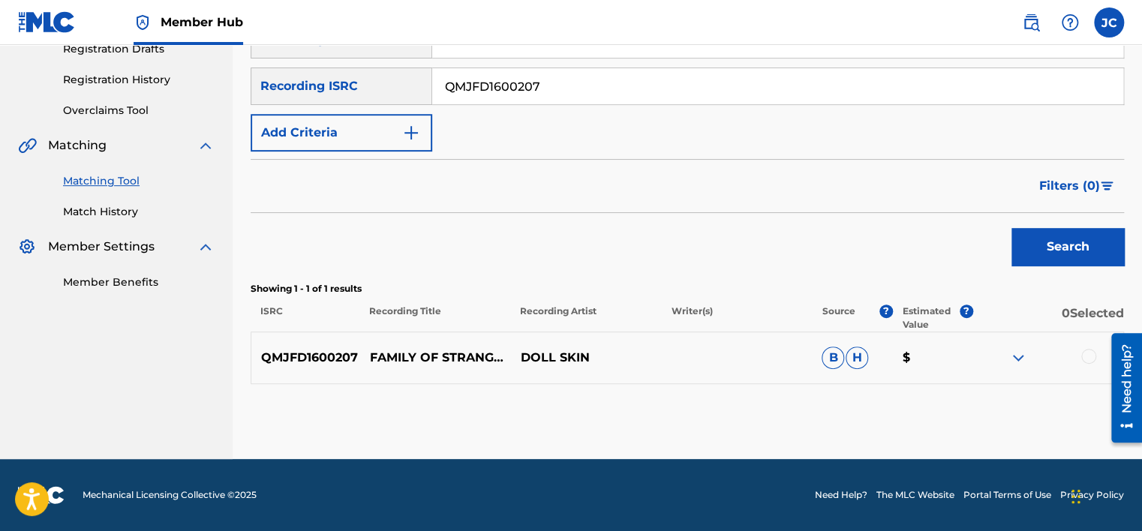
click at [1084, 359] on div at bounding box center [1088, 356] width 15 height 15
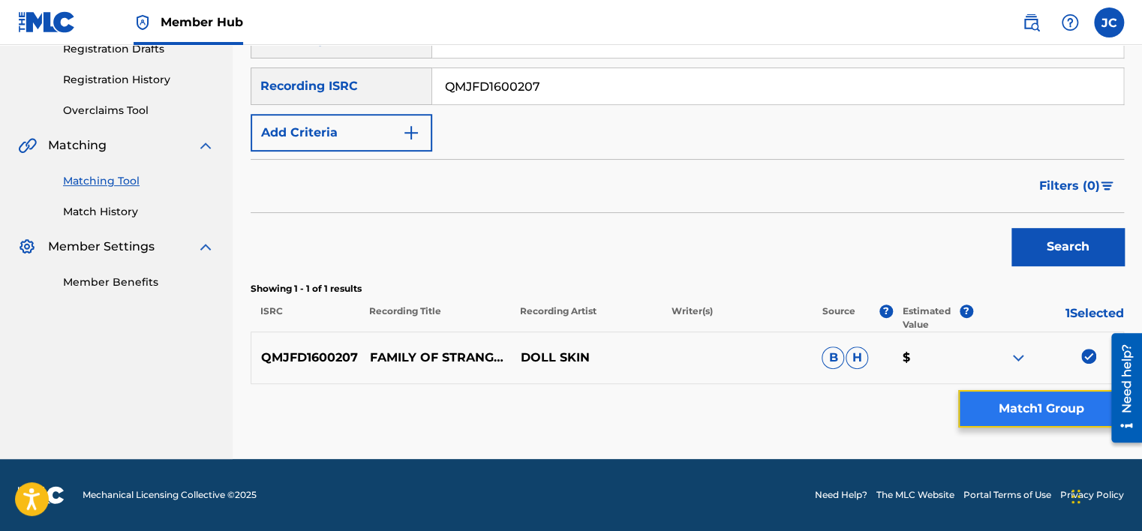
click at [1027, 416] on button "Match 1 Group" at bounding box center [1041, 409] width 166 height 38
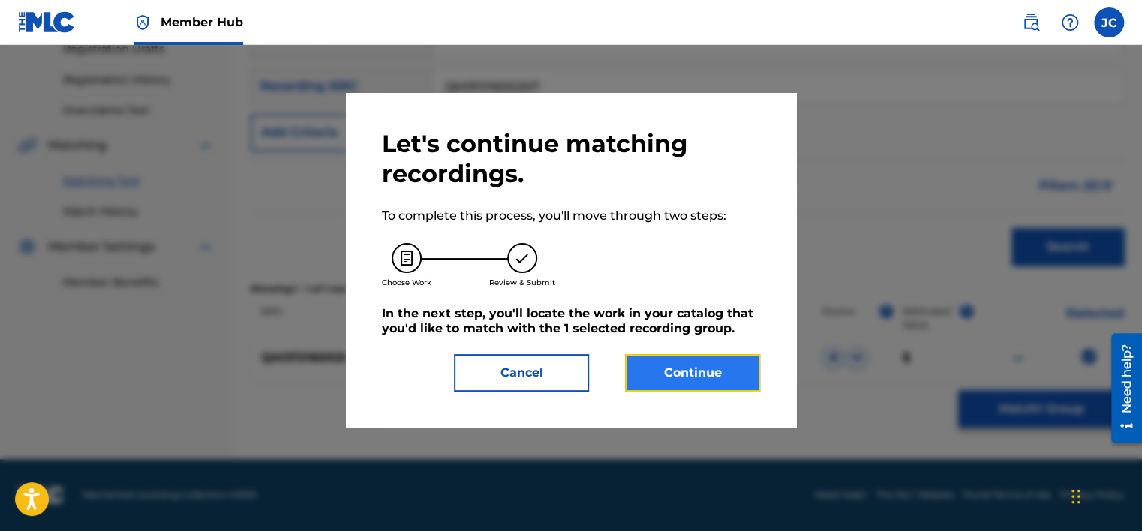
click at [678, 376] on button "Continue" at bounding box center [692, 373] width 135 height 38
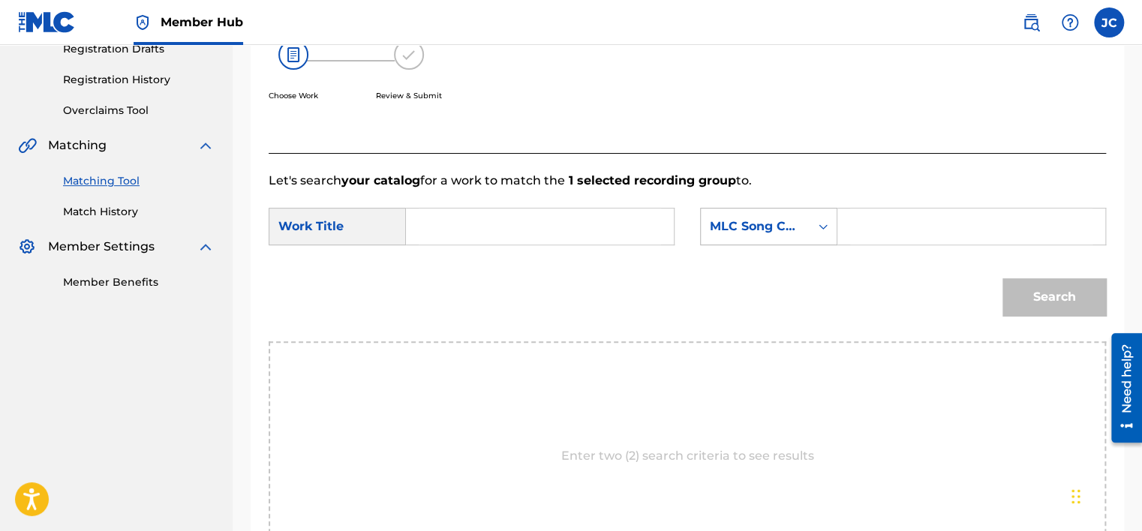
click at [780, 231] on div "MLC Song Code" at bounding box center [755, 227] width 91 height 18
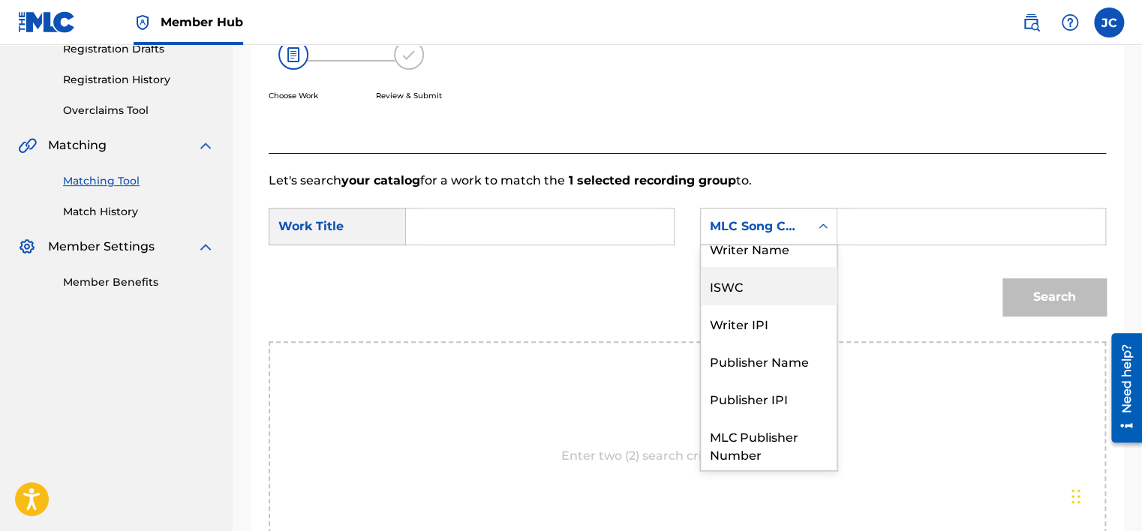
scroll to position [0, 0]
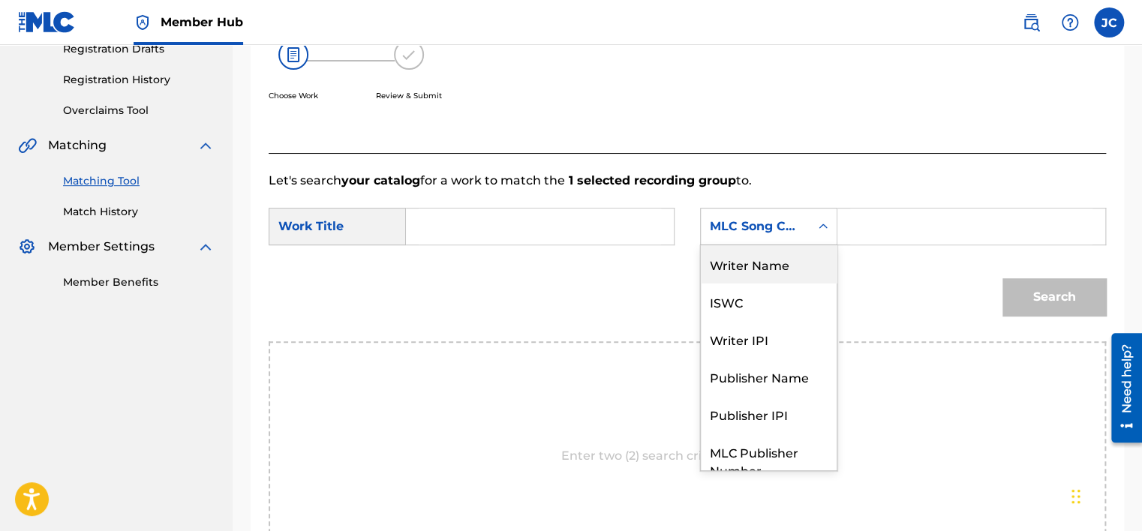
click at [792, 272] on div "Writer Name" at bounding box center [769, 264] width 136 height 38
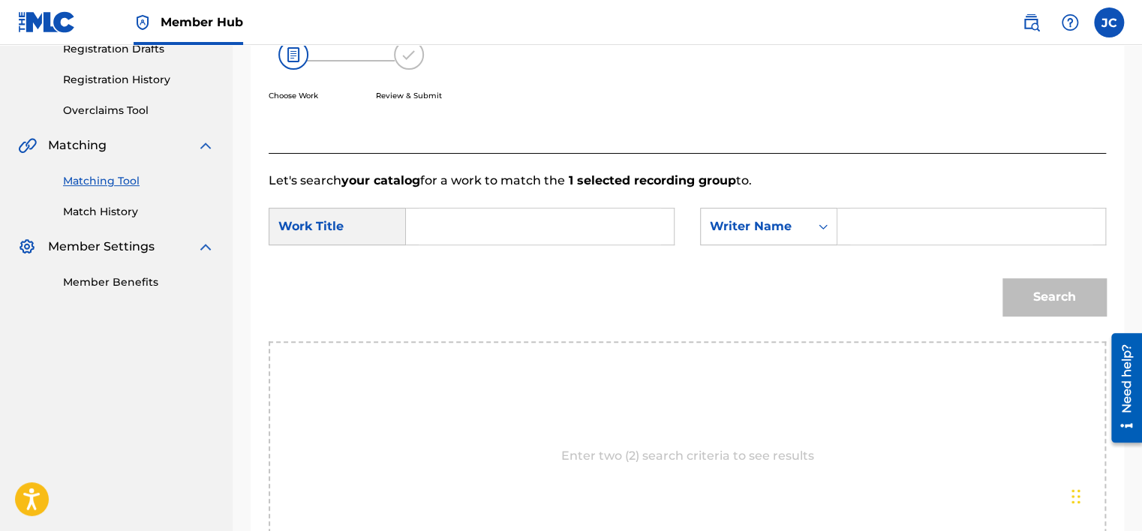
click at [573, 225] on input "Search Form" at bounding box center [540, 227] width 242 height 36
paste input "Family of Strangers - Punk'd Mix"
type input "Family of Strangers - Punk'd Mix"
click at [869, 215] on input "Search Form" at bounding box center [971, 227] width 242 height 36
paste input "[PERSON_NAME]"
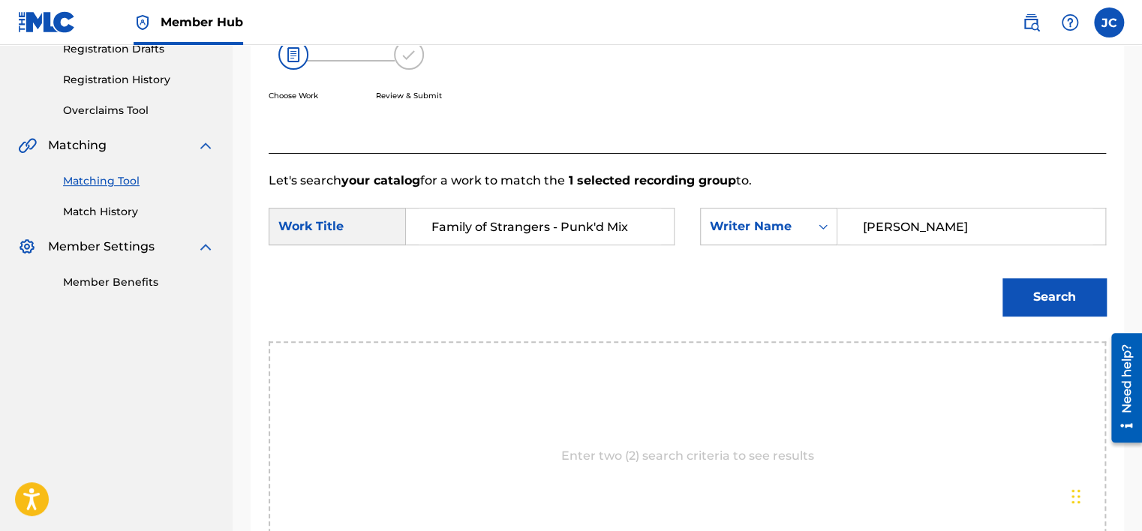
type input "[PERSON_NAME]"
click at [1003, 278] on button "Search" at bounding box center [1055, 297] width 104 height 38
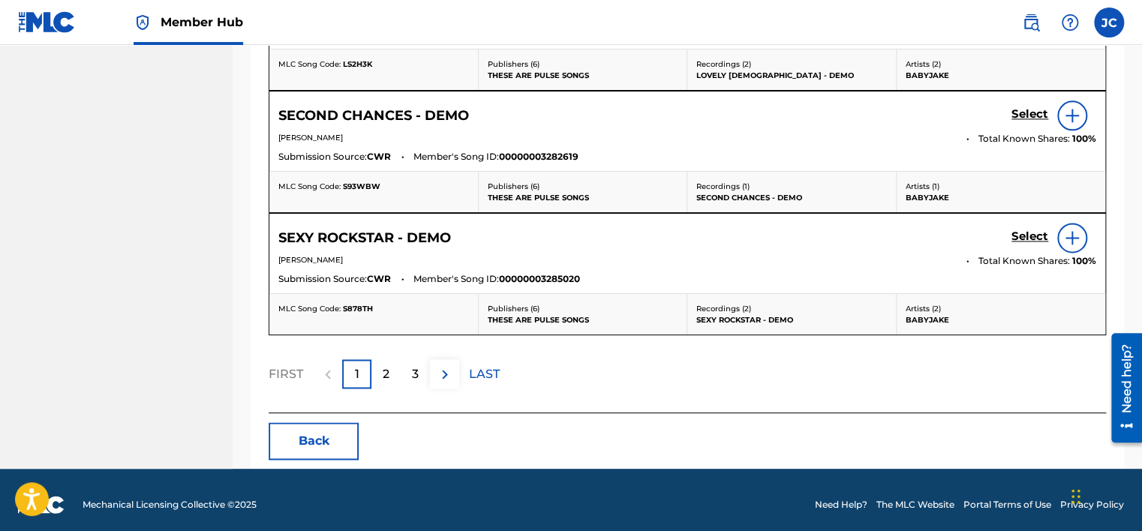
scroll to position [910, 0]
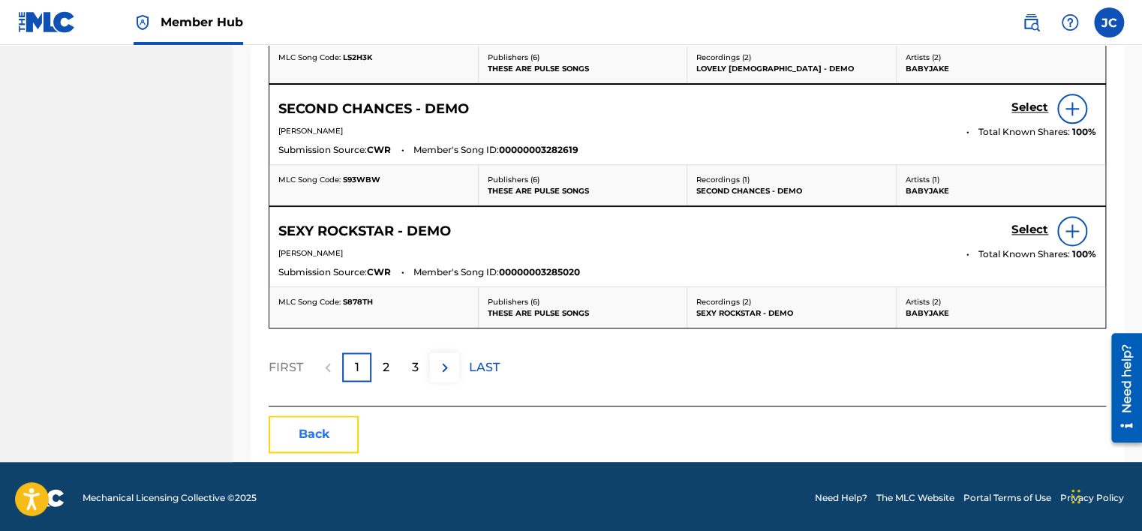
click at [339, 438] on button "Back" at bounding box center [314, 435] width 90 height 38
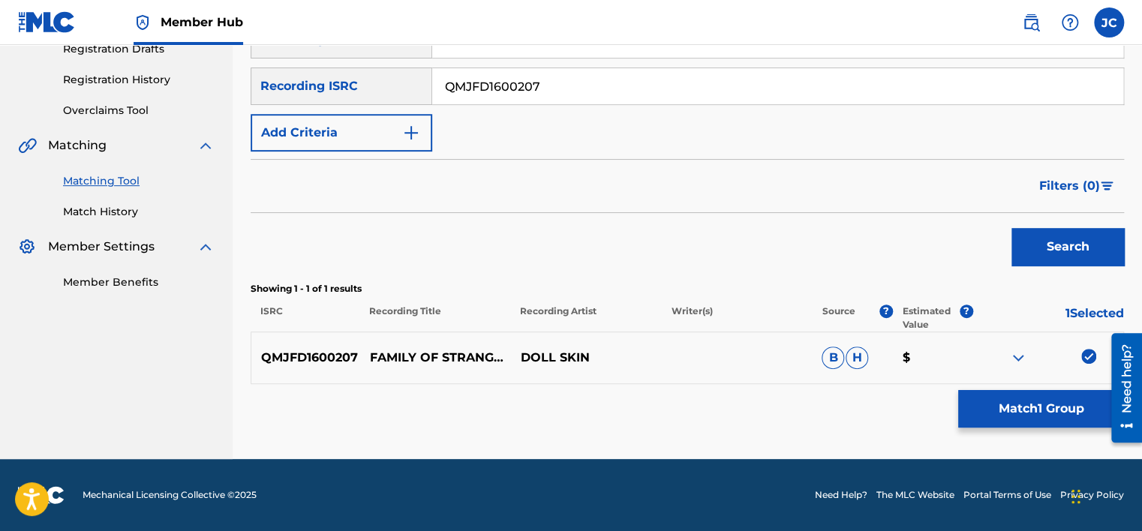
click at [1092, 358] on img at bounding box center [1088, 356] width 15 height 15
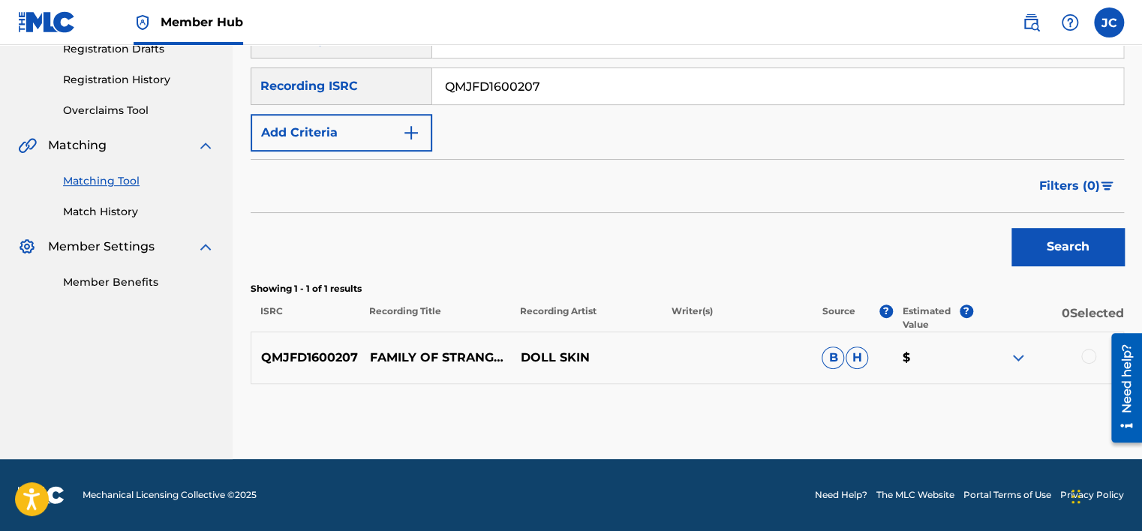
click at [627, 91] on input "QMJFD1600207" at bounding box center [777, 86] width 691 height 36
paste input "ITZNJ1400006"
type input "ITZNJ1400006"
click at [1012, 228] on button "Search" at bounding box center [1068, 247] width 113 height 38
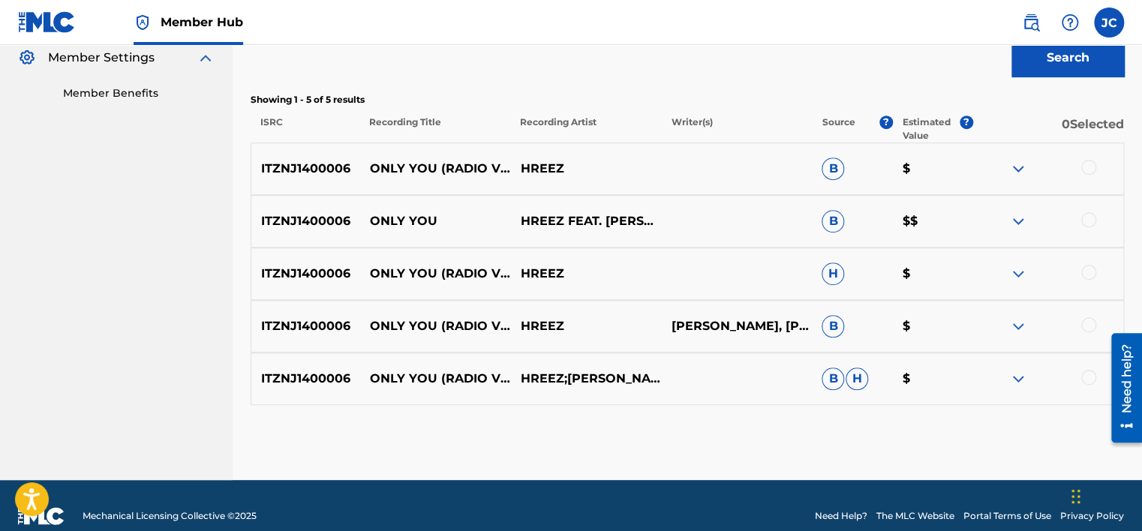
scroll to position [457, 0]
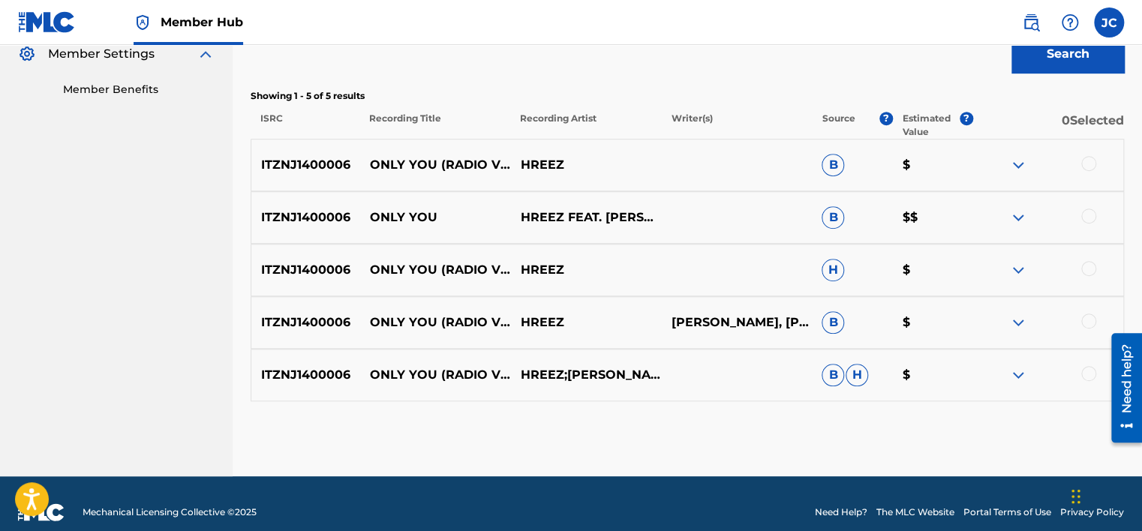
click at [1089, 371] on div at bounding box center [1088, 373] width 15 height 15
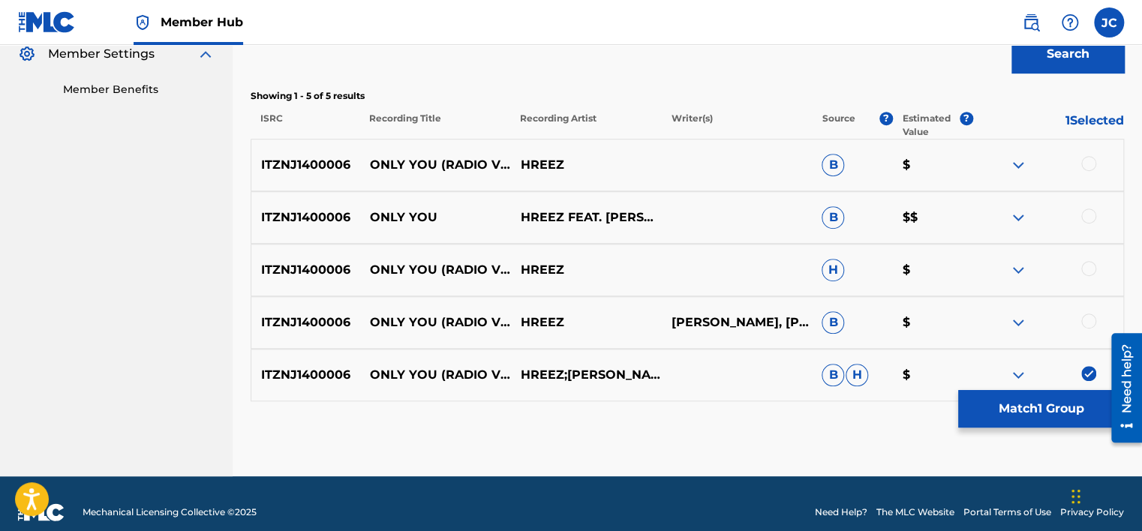
click at [1087, 323] on div at bounding box center [1088, 321] width 15 height 15
click at [1090, 270] on div at bounding box center [1088, 268] width 15 height 15
click at [1081, 216] on div at bounding box center [1088, 216] width 15 height 15
click at [1087, 158] on div at bounding box center [1088, 163] width 15 height 15
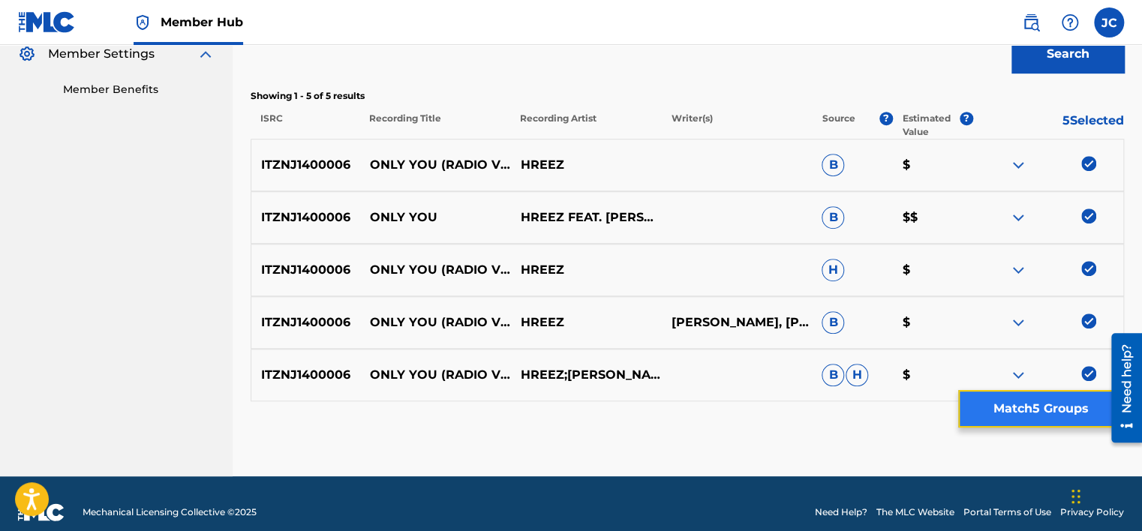
click at [1027, 408] on button "Match 5 Groups" at bounding box center [1041, 409] width 166 height 38
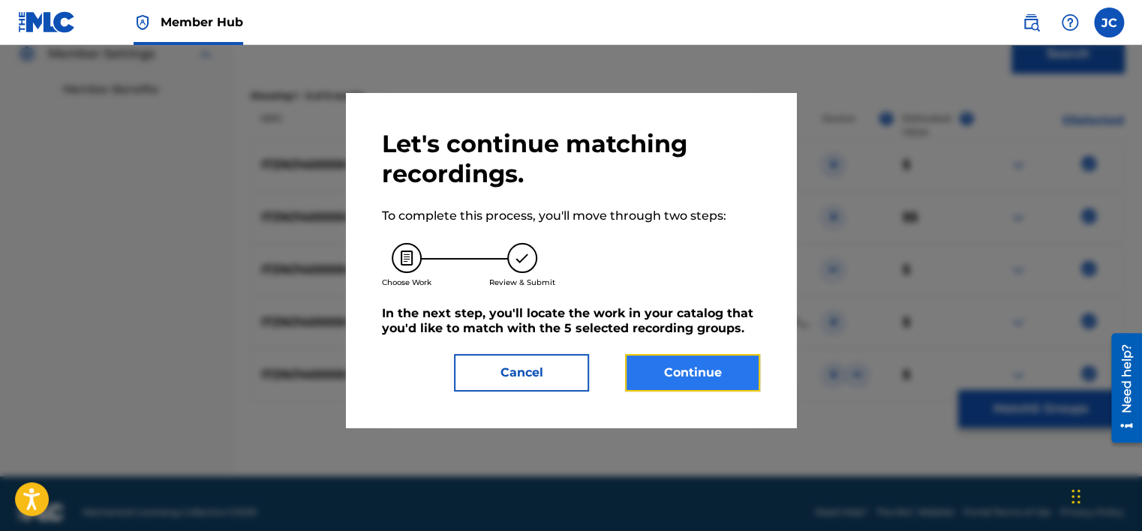
click at [708, 376] on button "Continue" at bounding box center [692, 373] width 135 height 38
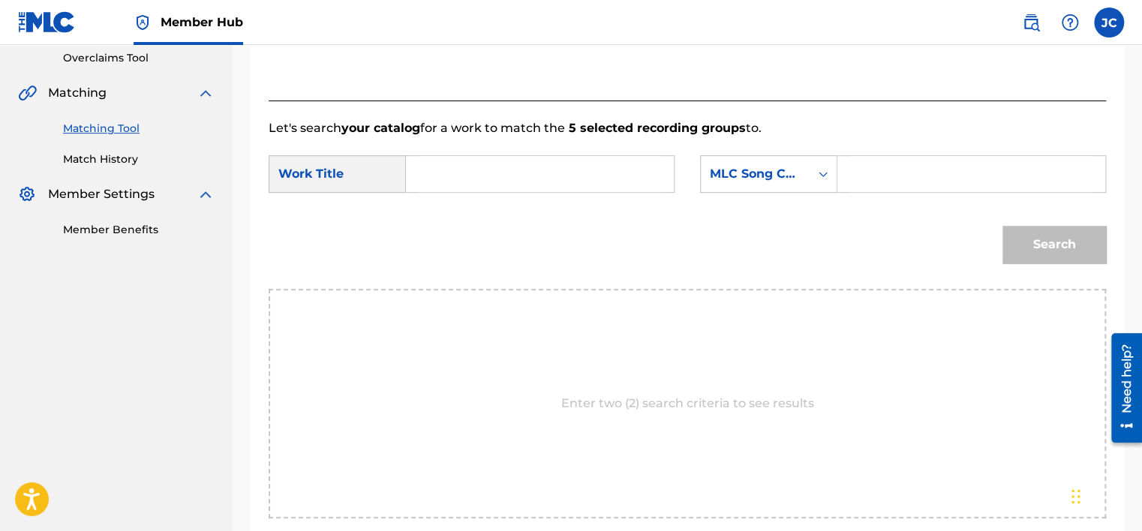
scroll to position [305, 0]
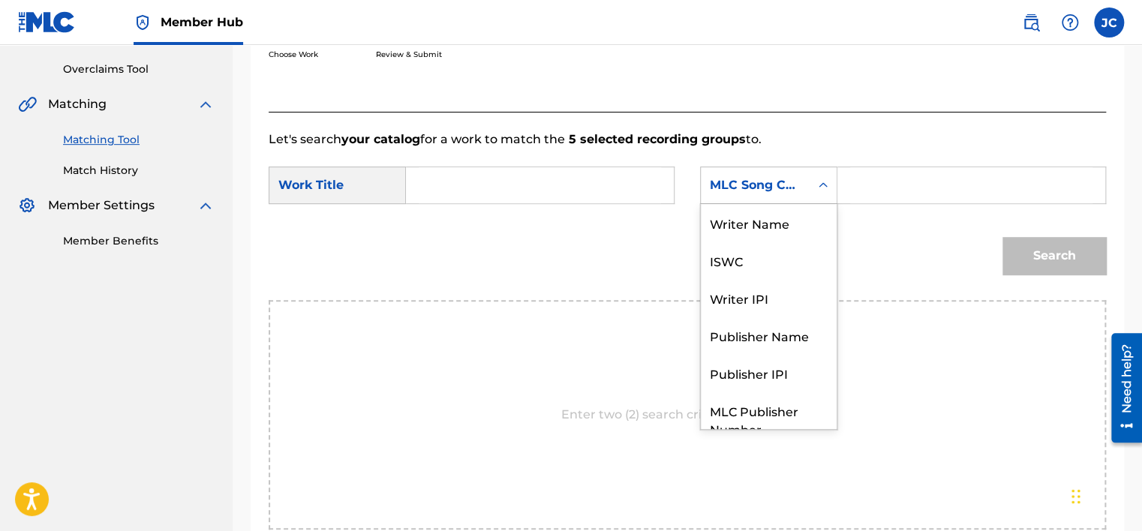
click at [795, 187] on div "MLC Song Code" at bounding box center [755, 185] width 91 height 18
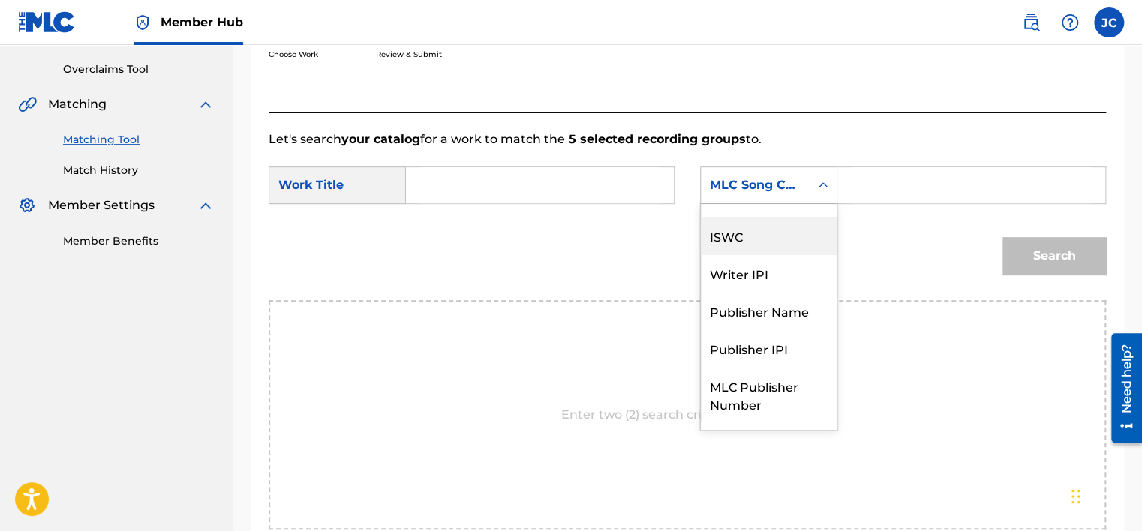
scroll to position [0, 0]
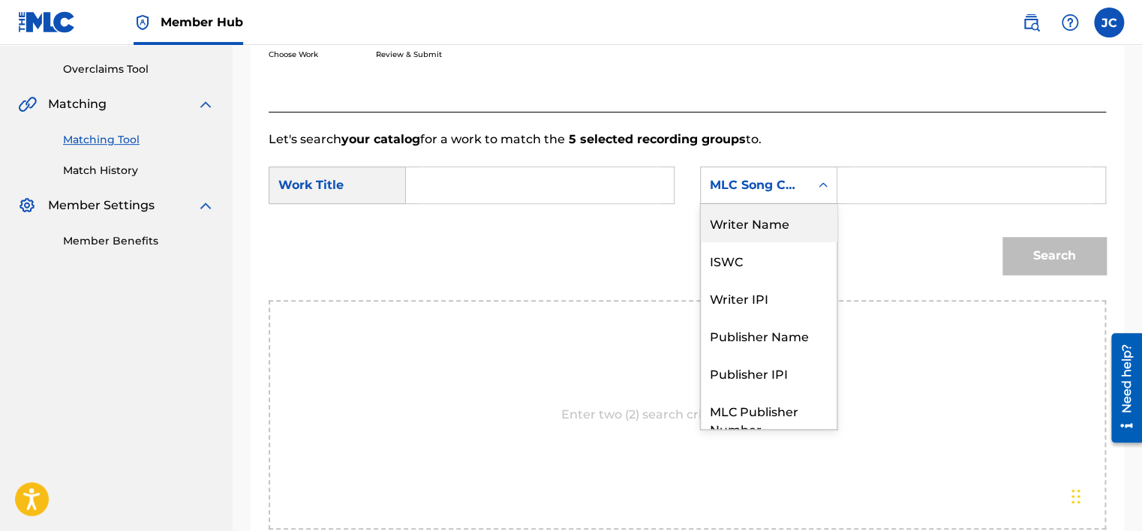
click at [768, 224] on div "Writer Name" at bounding box center [769, 223] width 136 height 38
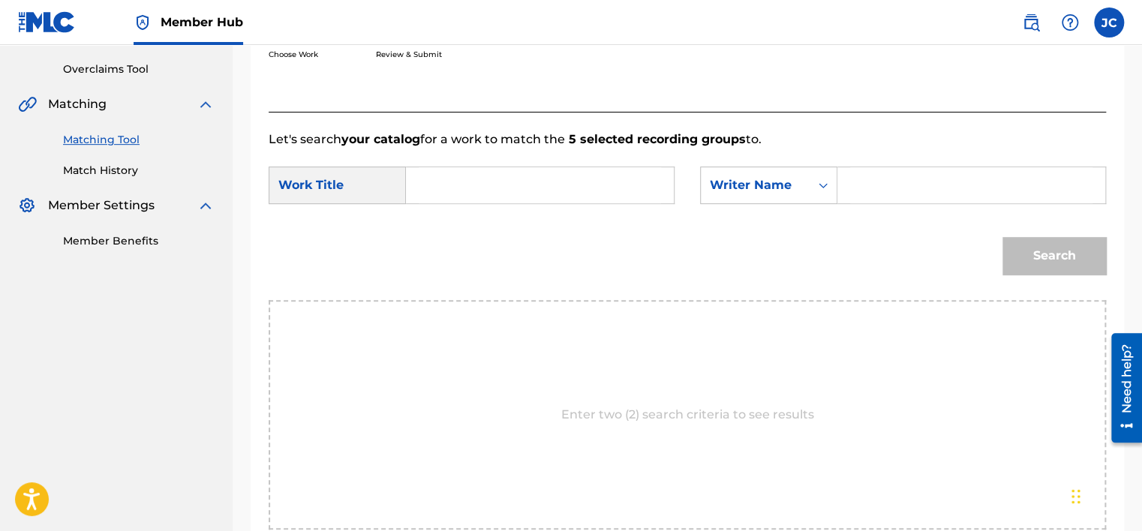
click at [609, 193] on input "Search Form" at bounding box center [540, 185] width 242 height 36
paste input "Only You - Radio Vocal Mix"
type input "Only You - Radio Vocal Mix"
click at [853, 180] on input "Search Form" at bounding box center [971, 185] width 242 height 36
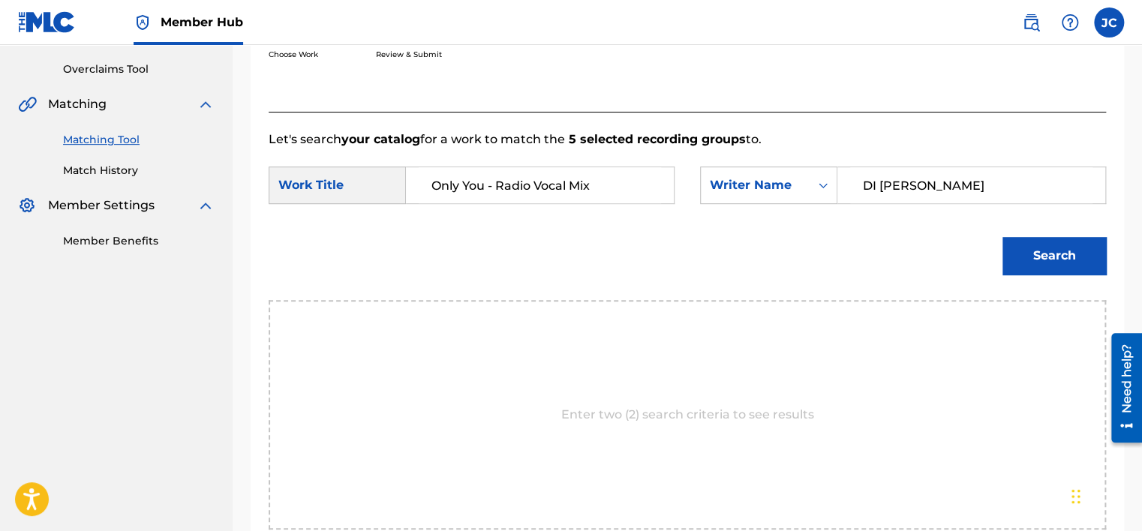
click at [1003, 237] on button "Search" at bounding box center [1055, 256] width 104 height 38
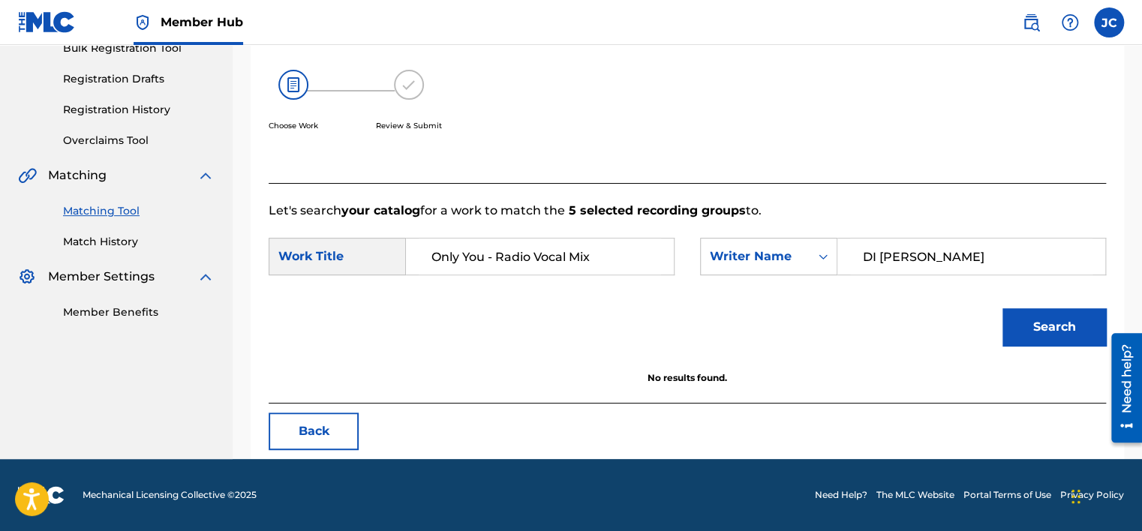
scroll to position [234, 0]
click at [967, 258] on input "DI [PERSON_NAME]" at bounding box center [971, 257] width 242 height 36
type input "D"
click at [1003, 308] on button "Search" at bounding box center [1055, 327] width 104 height 38
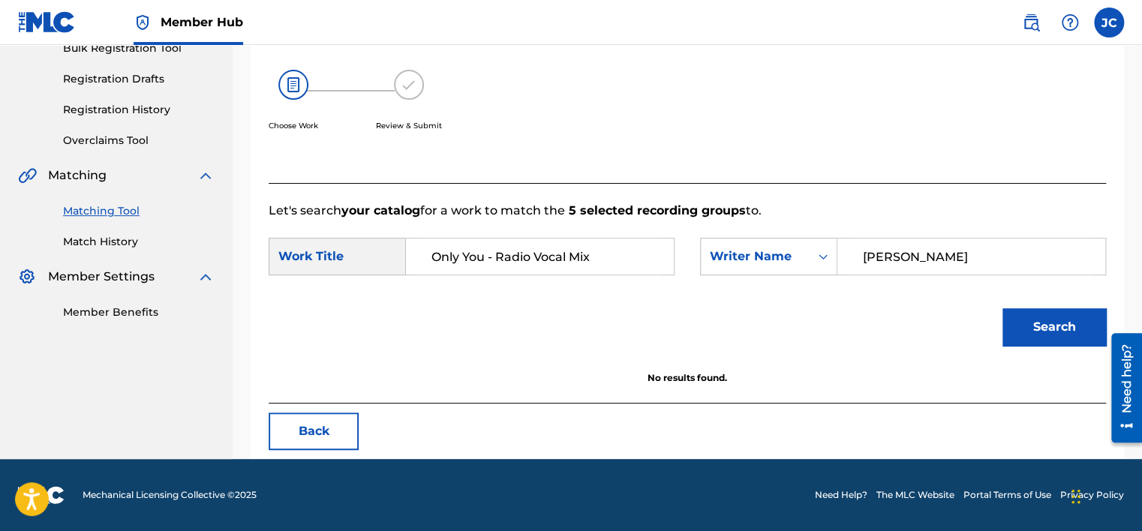
click at [877, 244] on input "[PERSON_NAME]" at bounding box center [971, 257] width 242 height 36
type input "[PERSON_NAME]"
click at [1003, 308] on button "Search" at bounding box center [1055, 327] width 104 height 38
click at [309, 429] on button "Back" at bounding box center [314, 432] width 90 height 38
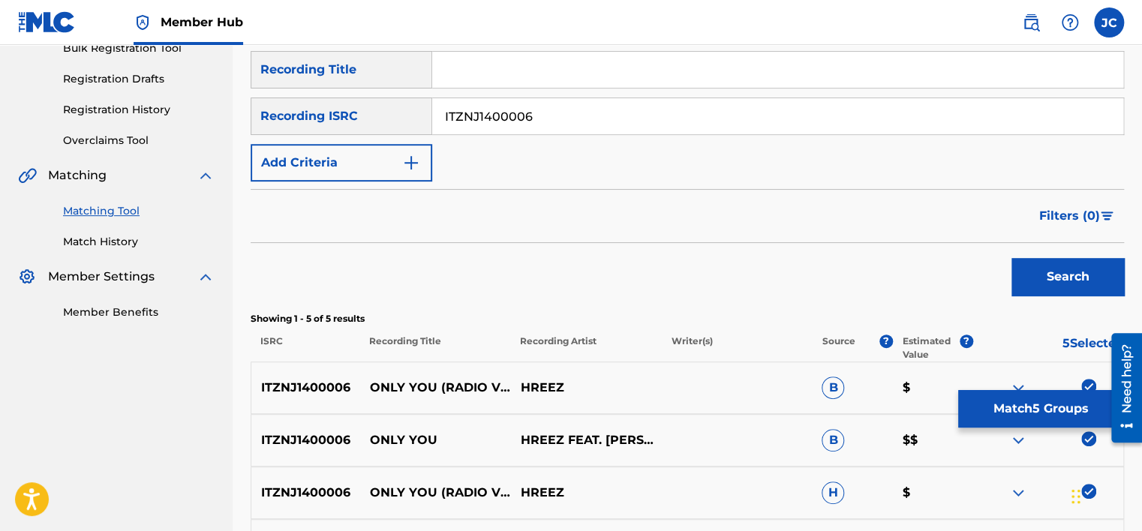
scroll to position [474, 0]
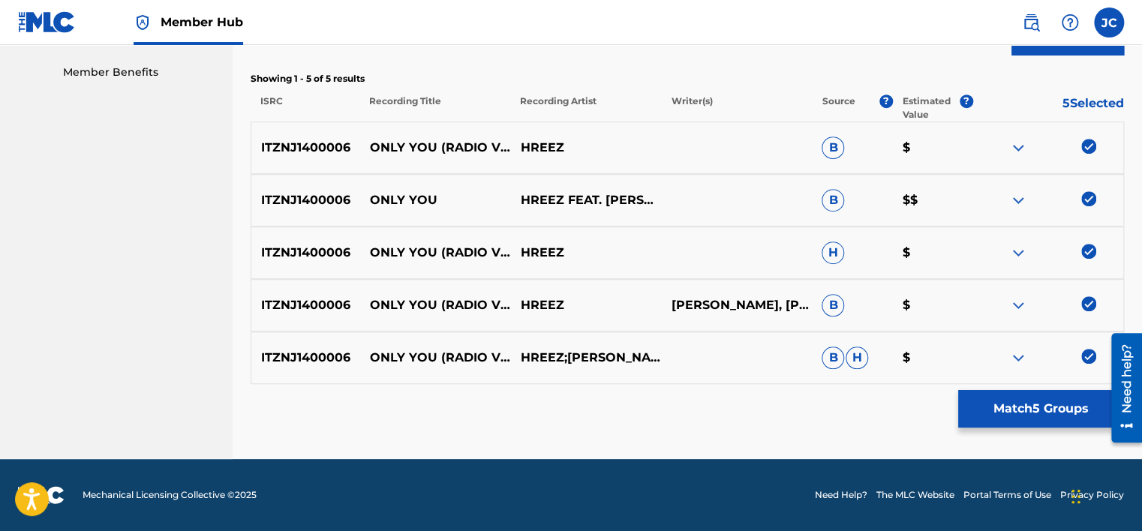
click at [1092, 355] on img at bounding box center [1088, 356] width 15 height 15
click at [1090, 296] on img at bounding box center [1088, 303] width 15 height 15
click at [1090, 252] on img at bounding box center [1088, 251] width 15 height 15
click at [1084, 200] on img at bounding box center [1088, 198] width 15 height 15
click at [1087, 150] on img at bounding box center [1088, 146] width 15 height 15
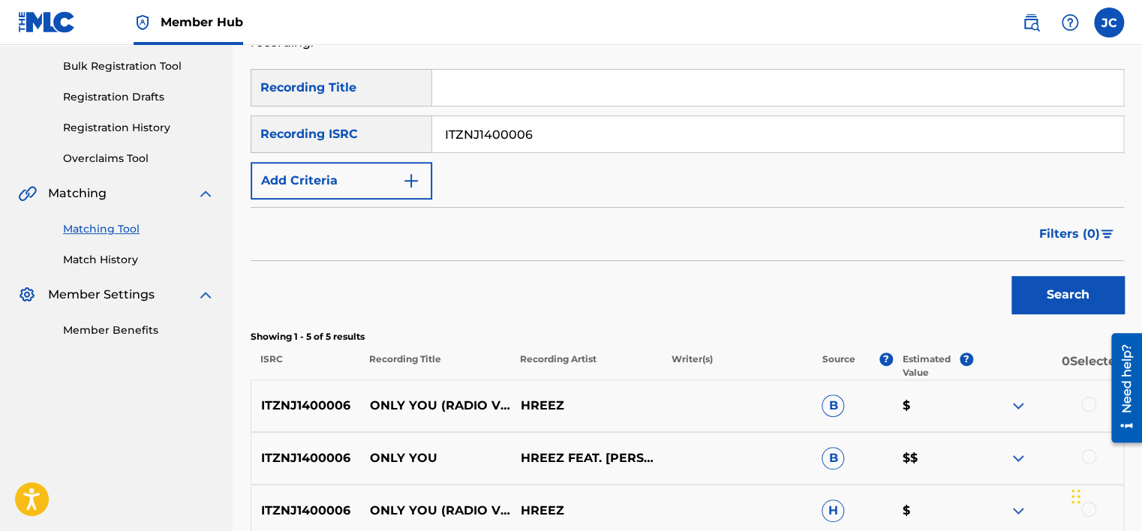
scroll to position [202, 0]
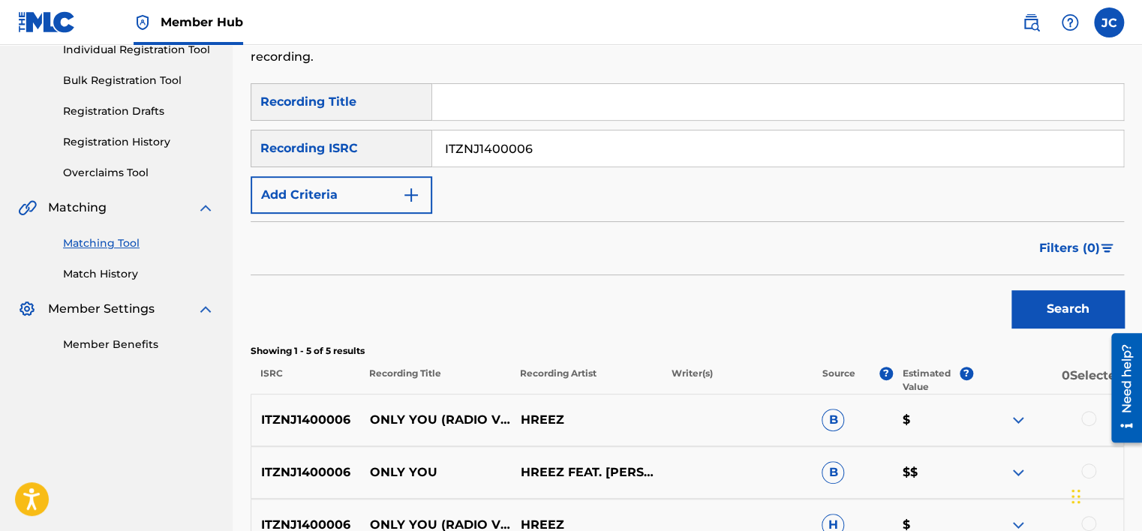
click at [693, 150] on input "ITZNJ1400006" at bounding box center [777, 149] width 691 height 36
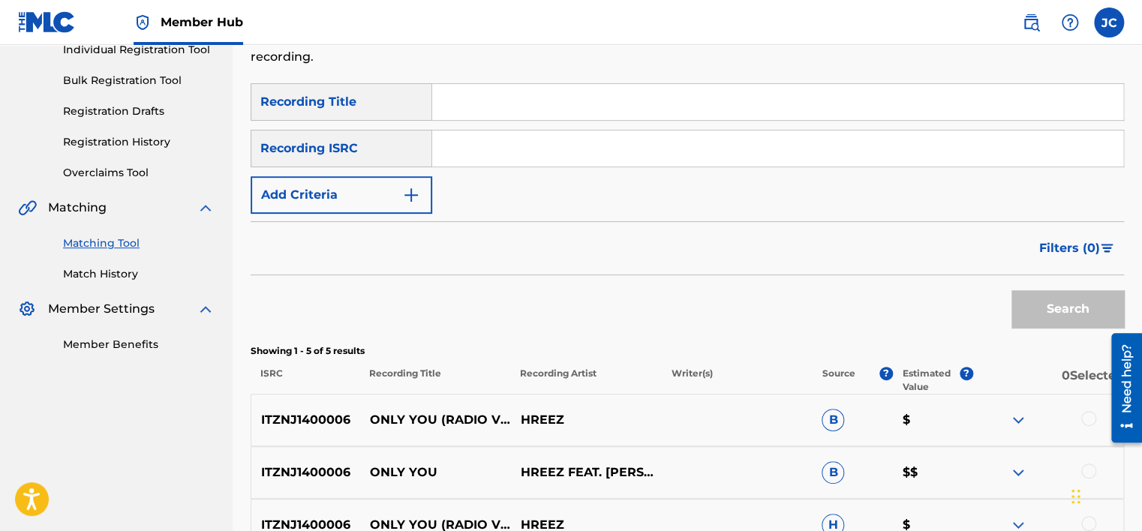
scroll to position [33, 0]
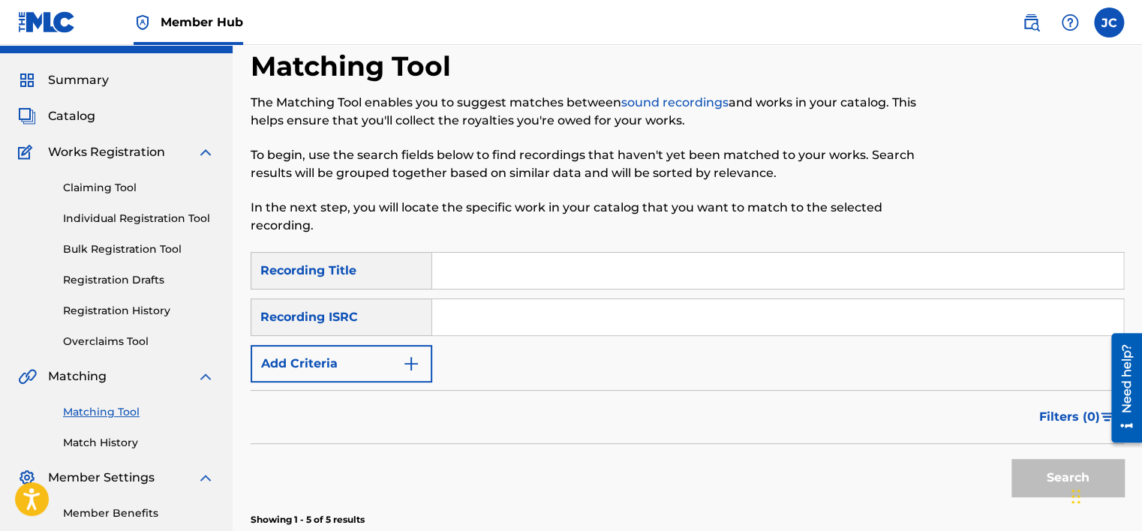
paste input "NLA507911203"
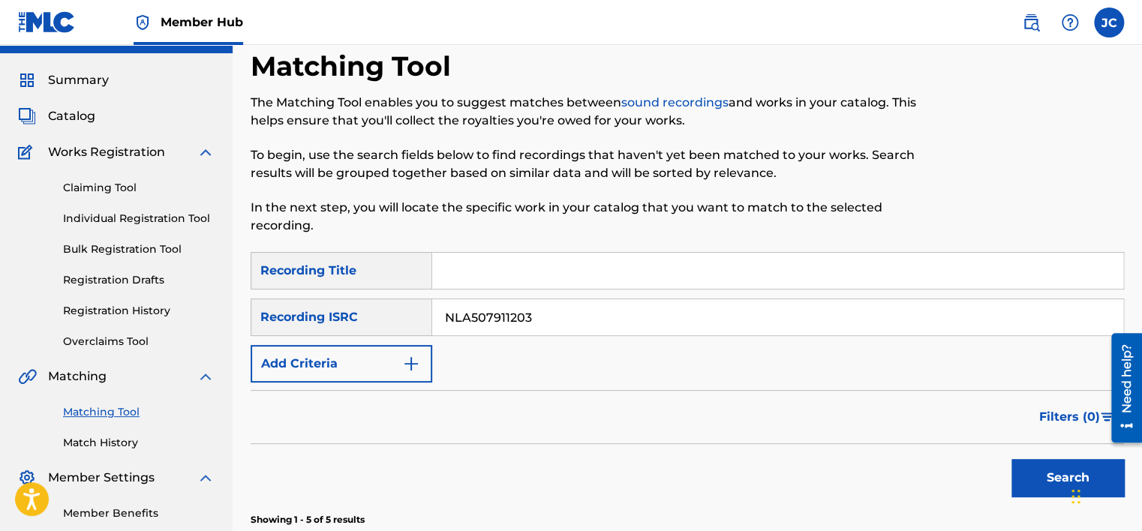
type input "NLA507911203"
click at [1012, 459] on button "Search" at bounding box center [1068, 478] width 113 height 38
click at [539, 311] on input "NLA507911203" at bounding box center [777, 317] width 691 height 36
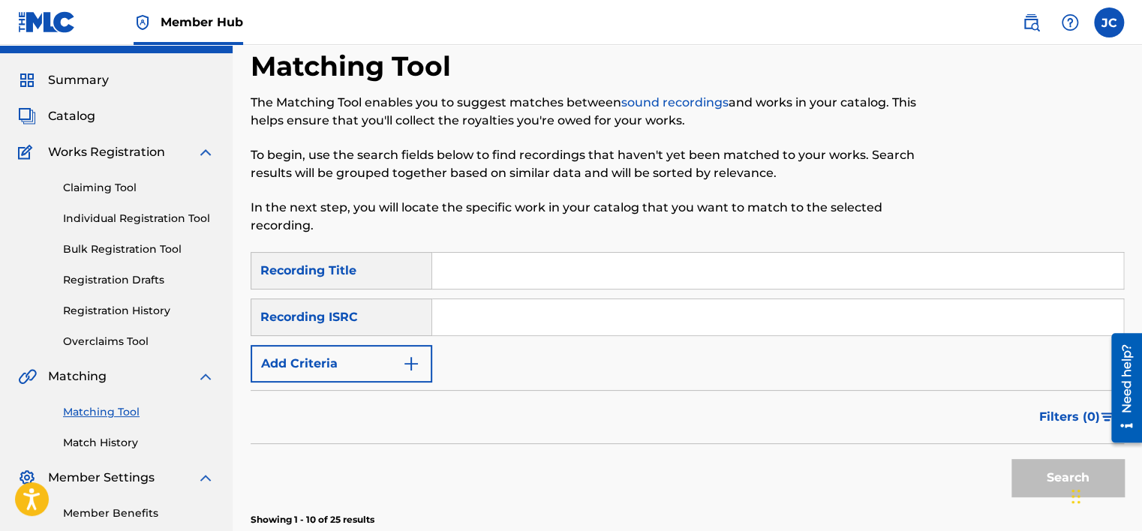
paste input "DEF056500223"
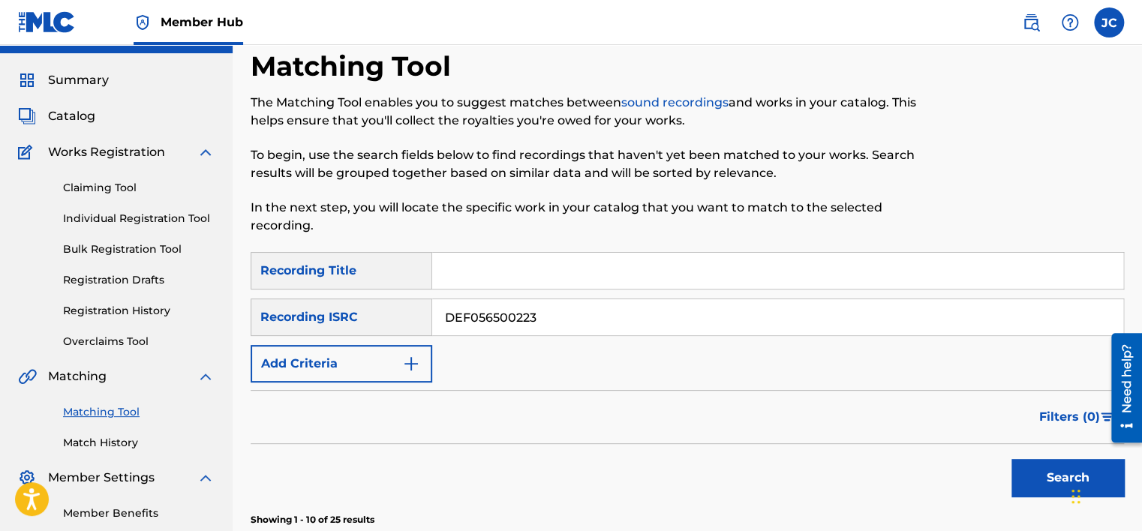
type input "DEF056500223"
click at [1012, 459] on button "Search" at bounding box center [1068, 478] width 113 height 38
click at [624, 315] on input "DEF056500223" at bounding box center [777, 317] width 691 height 36
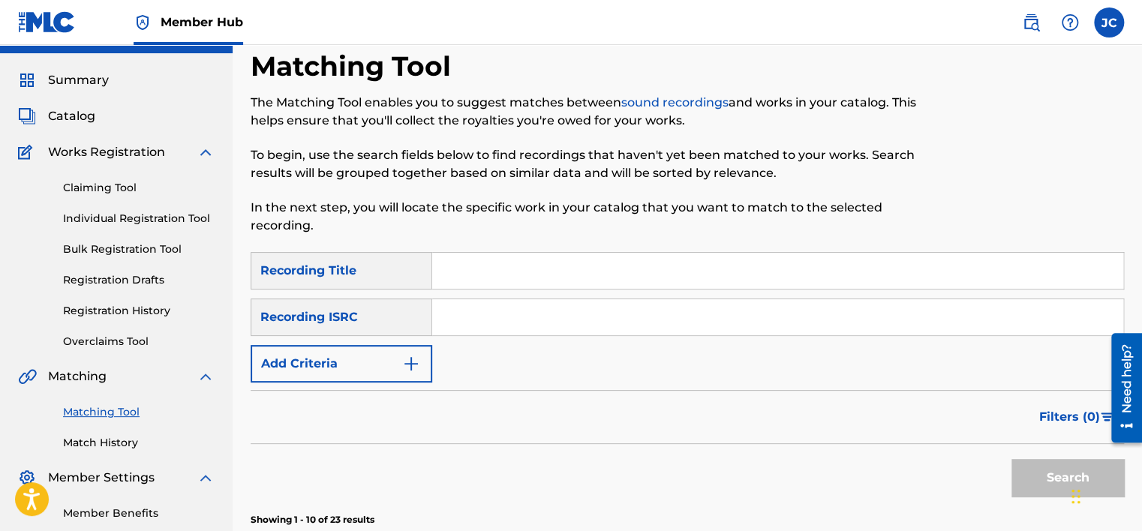
paste input "HKI190014002"
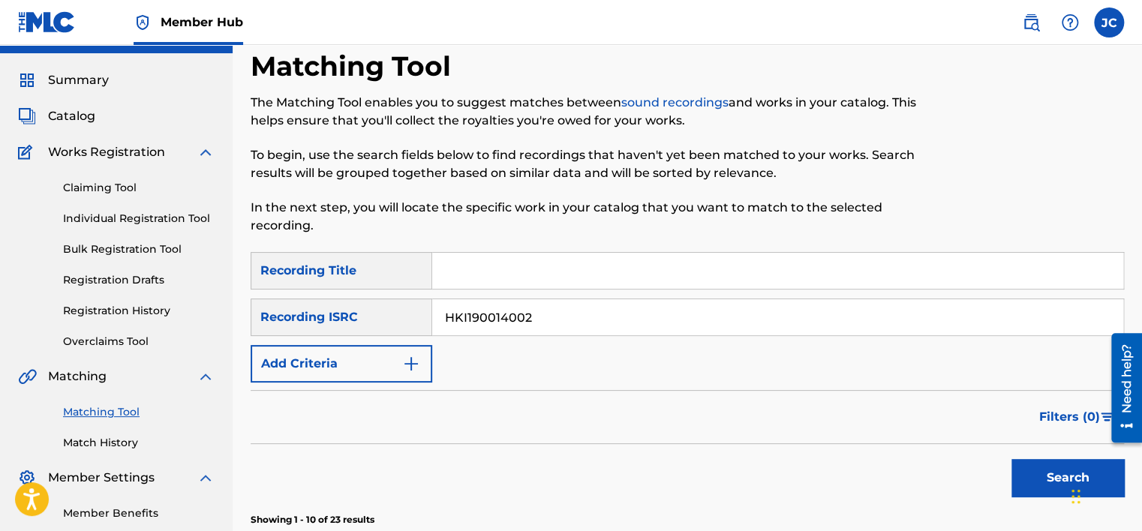
type input "HKI190014002"
click at [1012, 459] on button "Search" at bounding box center [1068, 478] width 113 height 38
click at [518, 322] on input "HKI190014002" at bounding box center [777, 317] width 691 height 36
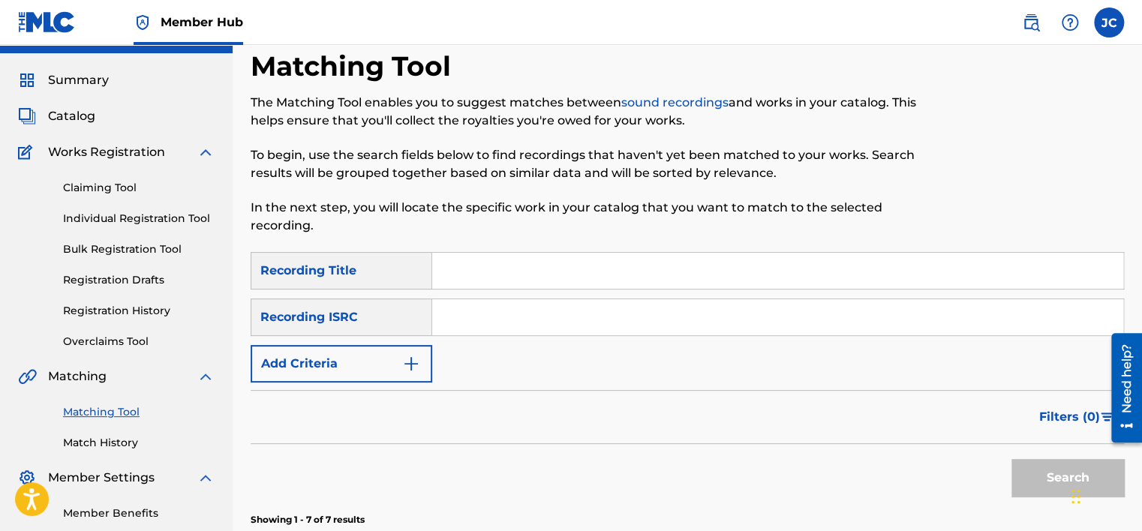
paste input "DEF058903970"
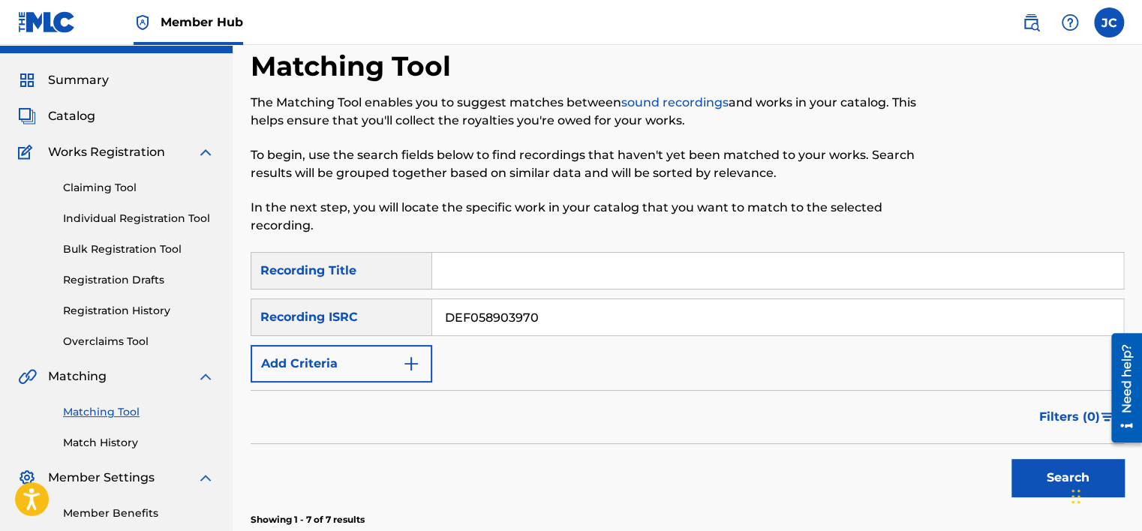
type input "DEF058903970"
click at [1012, 459] on button "Search" at bounding box center [1068, 478] width 113 height 38
click at [584, 317] on input "DEF058903970" at bounding box center [777, 317] width 691 height 36
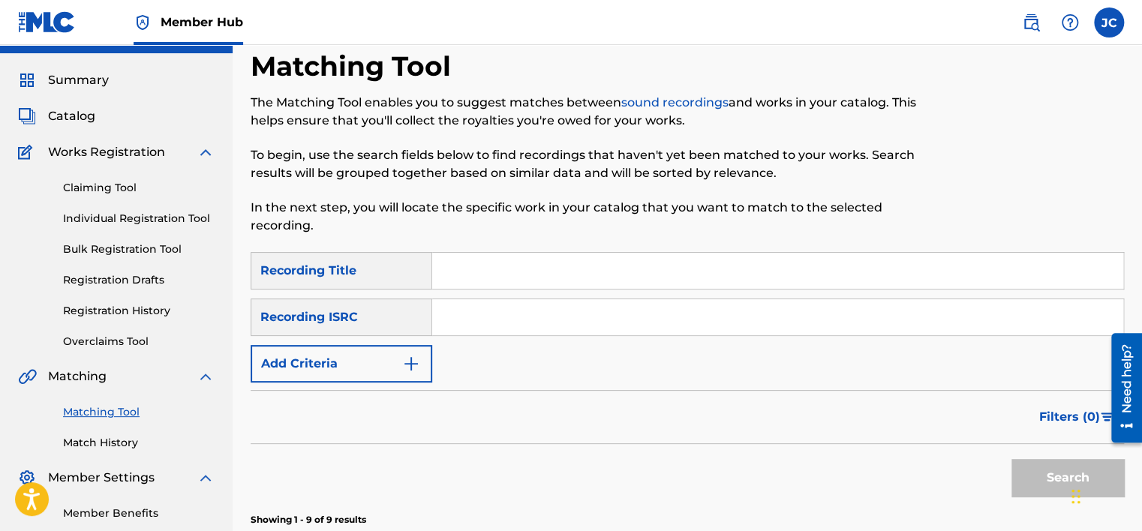
click at [503, 325] on input "Search Form" at bounding box center [777, 317] width 691 height 36
paste input "GBBBA0643627"
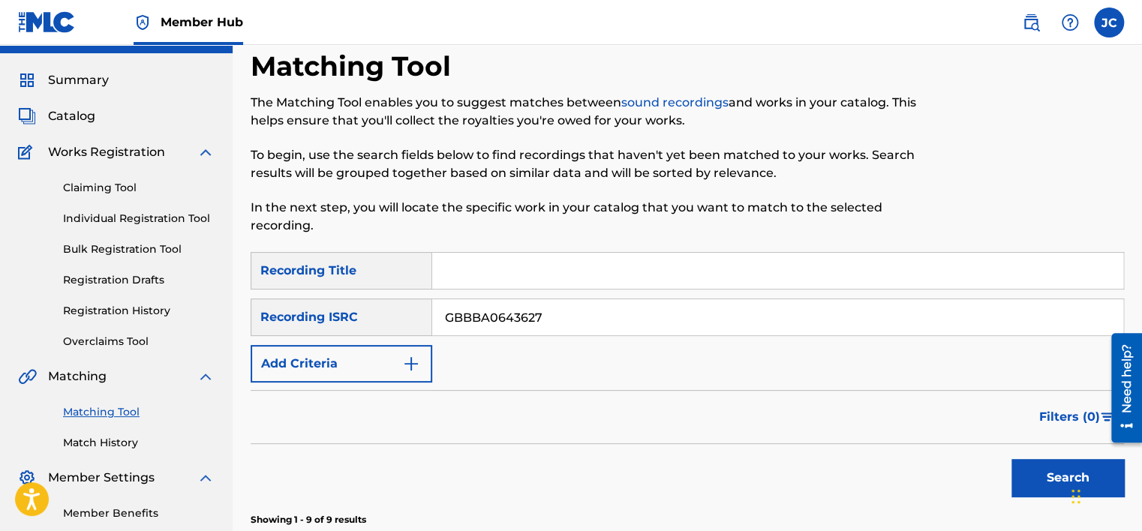
type input "GBBBA0643627"
click at [1012, 459] on button "Search" at bounding box center [1068, 478] width 113 height 38
click at [547, 314] on input "GBBBA0643627" at bounding box center [777, 317] width 691 height 36
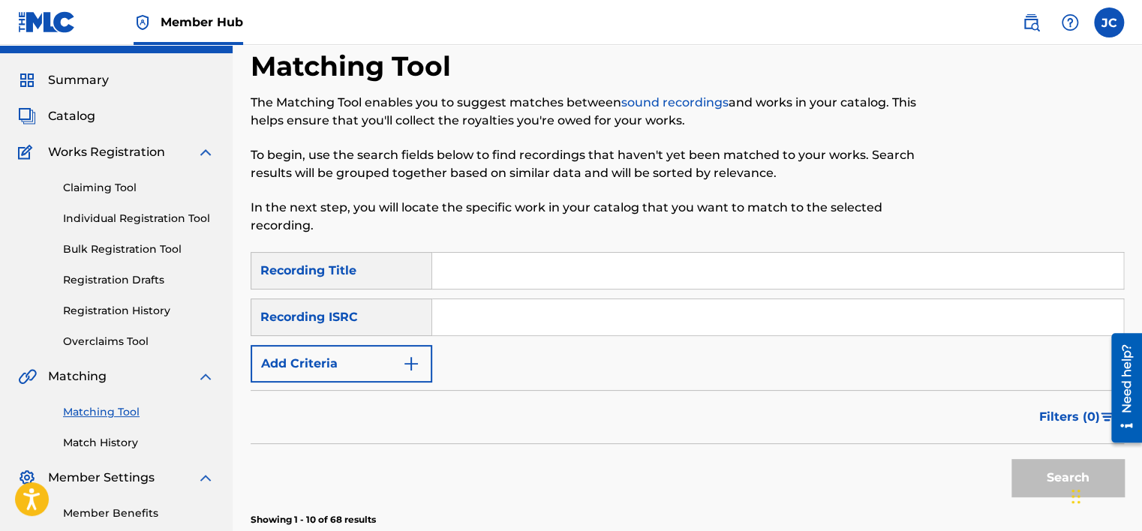
paste input "GBAYD9300288"
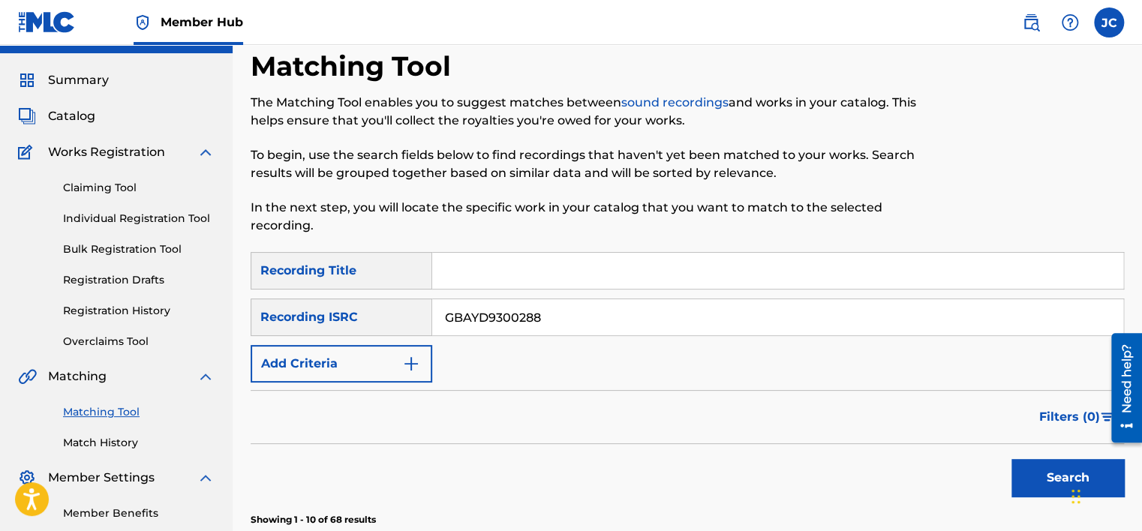
type input "GBAYD9300288"
click at [1012, 459] on button "Search" at bounding box center [1068, 478] width 113 height 38
click at [582, 321] on input "GBAYD9300288" at bounding box center [777, 317] width 691 height 36
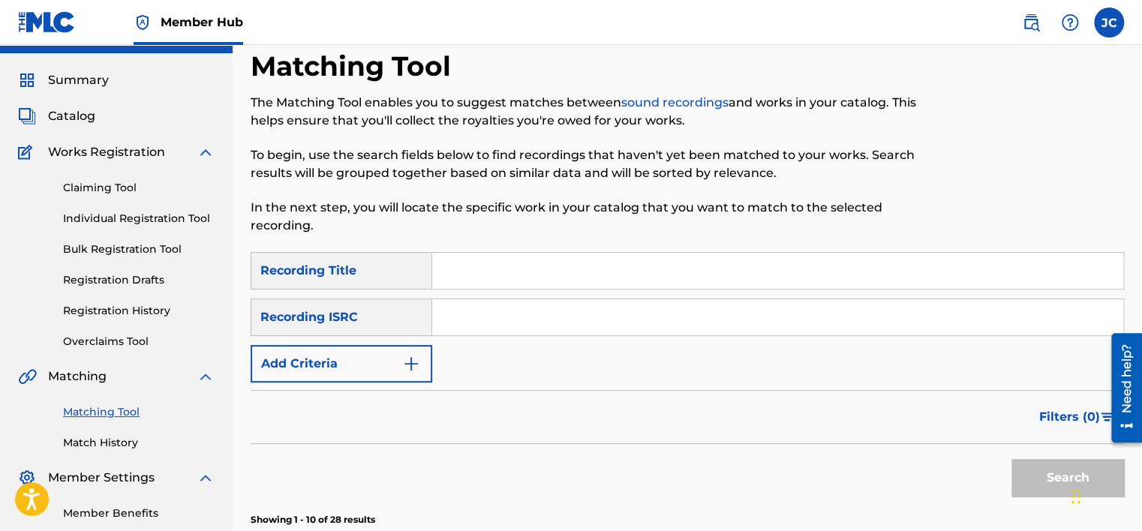
paste input "GBCKG0600457"
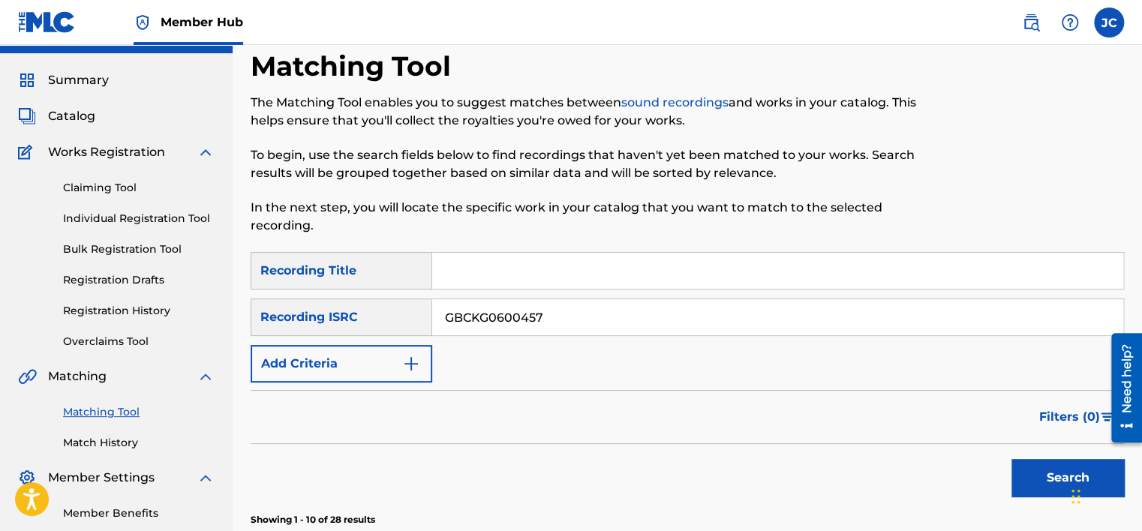
type input "GBCKG0600457"
click at [1012, 459] on button "Search" at bounding box center [1068, 478] width 113 height 38
click at [573, 312] on input "GBCKG0600457" at bounding box center [777, 317] width 691 height 36
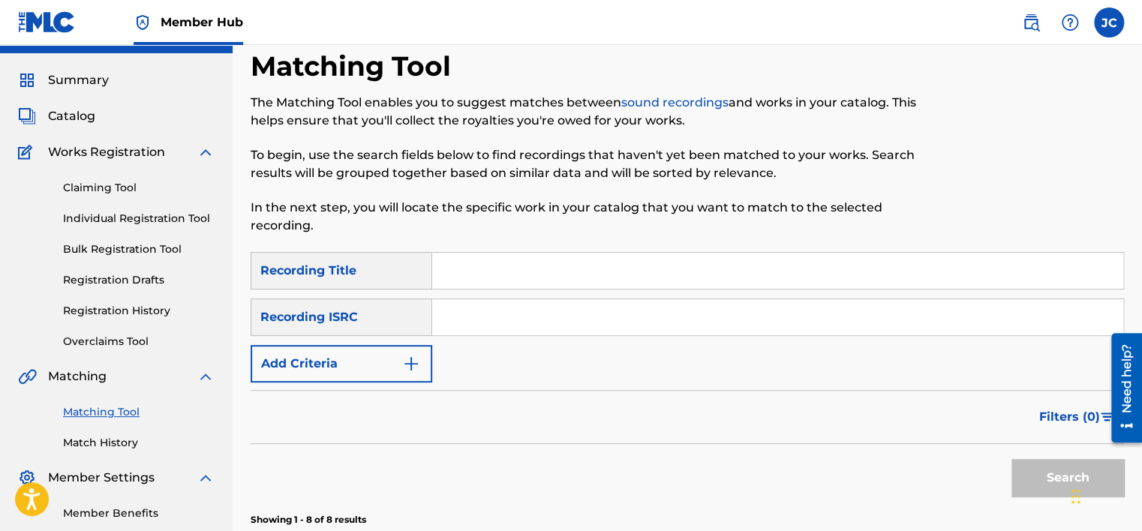
paste input "NLA508643405"
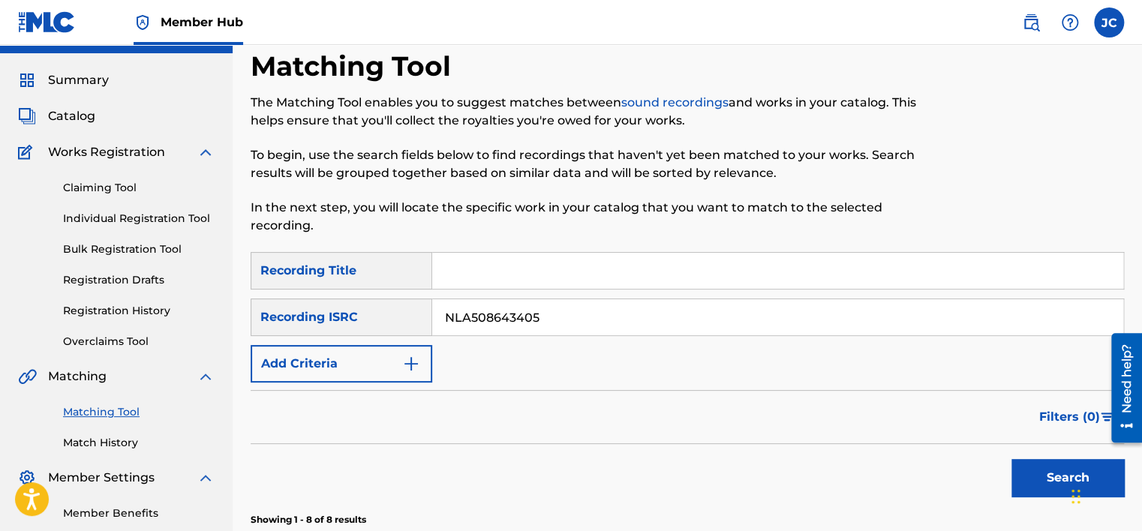
type input "NLA508643405"
click at [1012, 459] on button "Search" at bounding box center [1068, 478] width 113 height 38
click at [567, 302] on input "NLA508643405" at bounding box center [777, 317] width 691 height 36
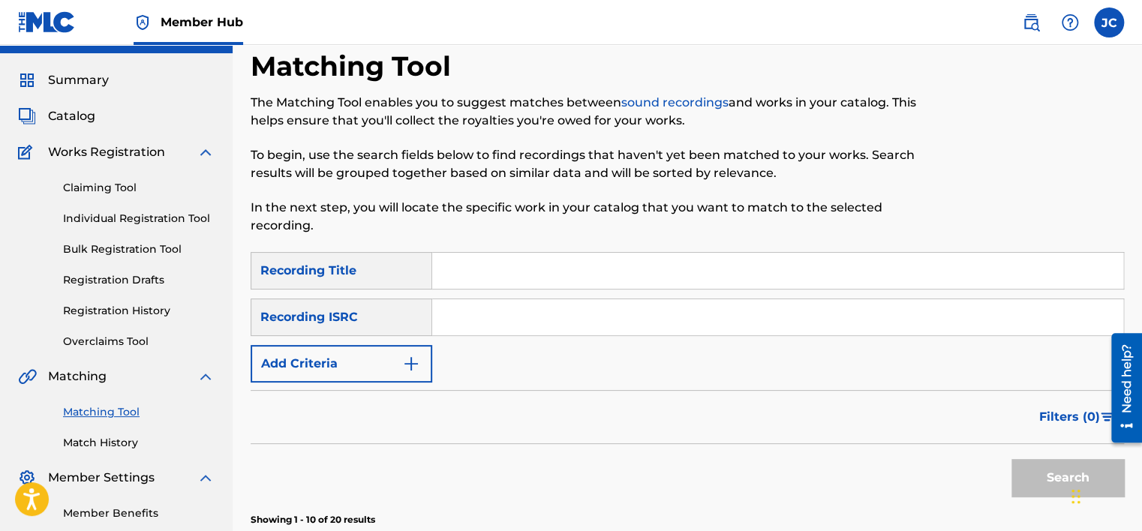
paste input "CLDG21400234"
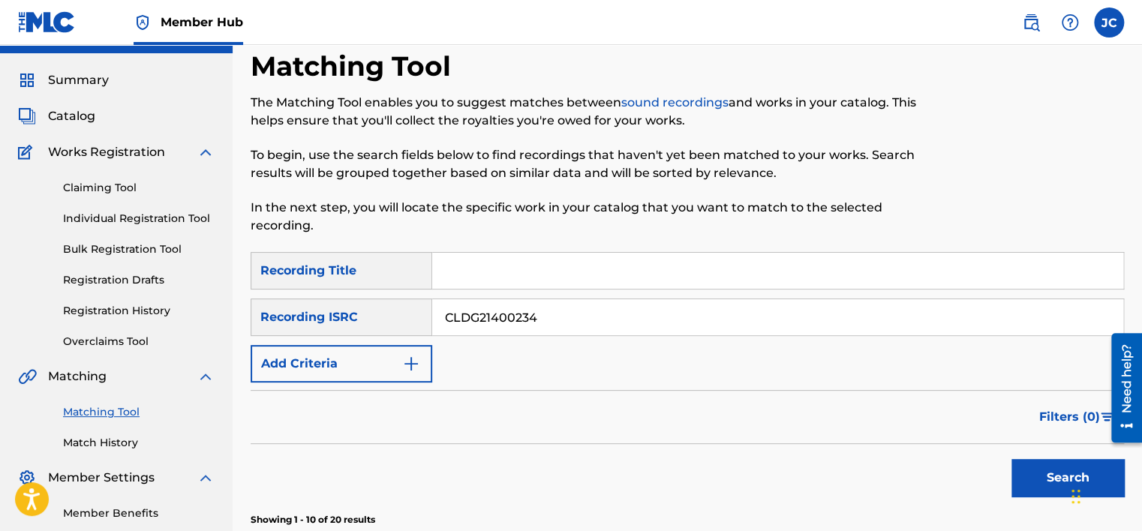
type input "CLDG21400234"
click at [1012, 459] on button "Search" at bounding box center [1068, 478] width 113 height 38
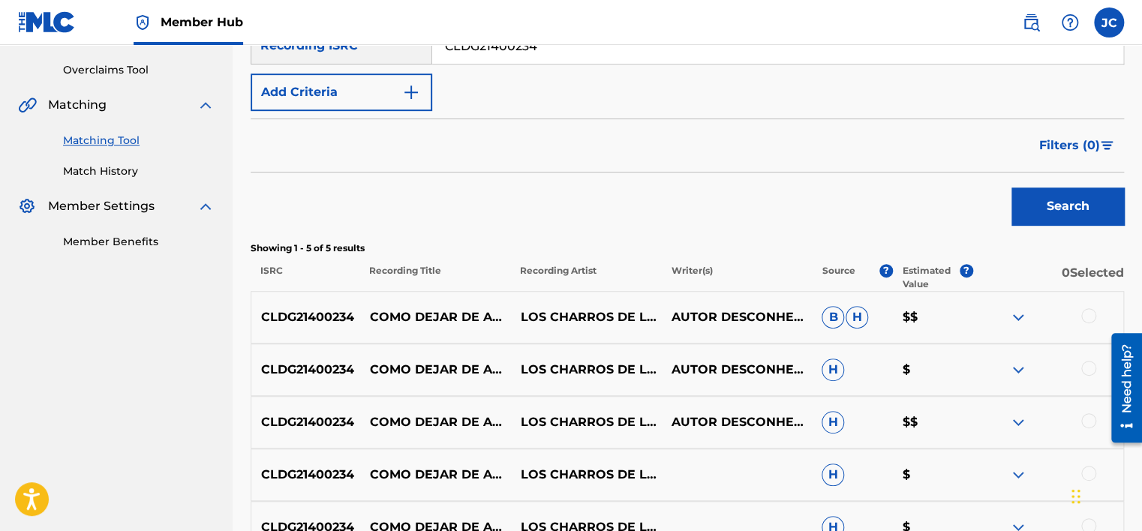
scroll to position [418, 0]
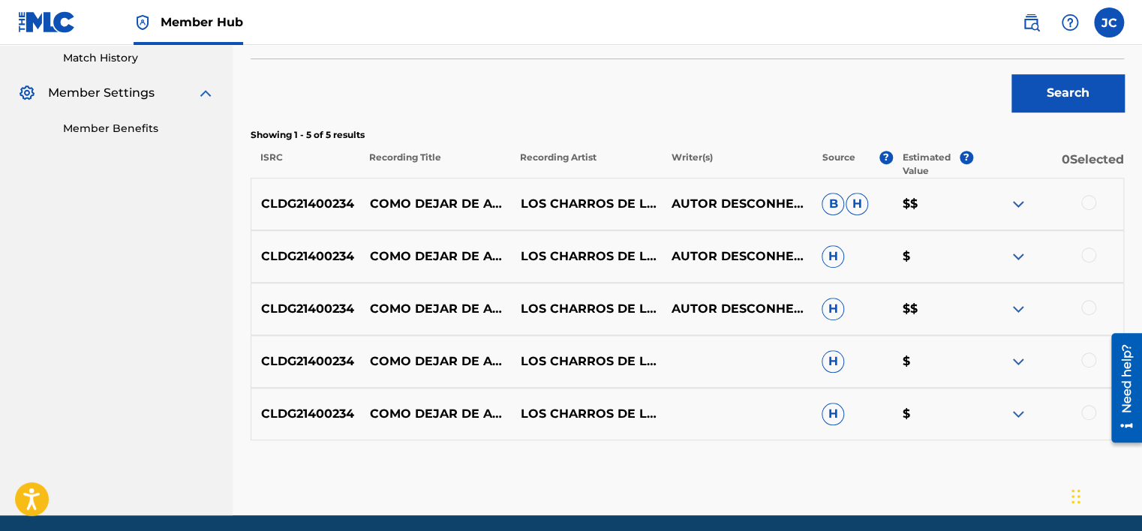
click at [1093, 405] on div at bounding box center [1048, 414] width 151 height 18
click at [1090, 410] on div at bounding box center [1088, 412] width 15 height 15
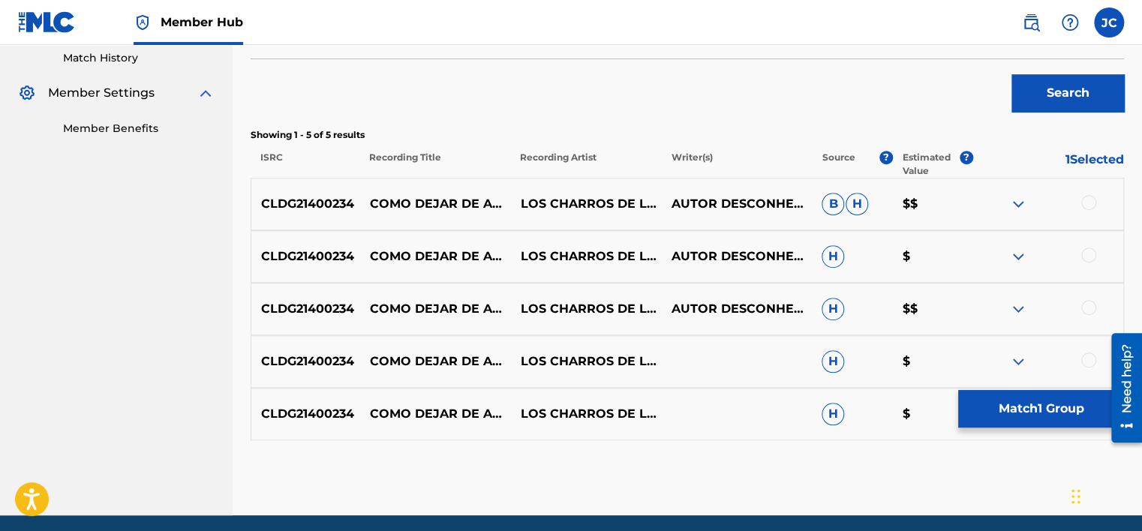
click at [1090, 356] on div at bounding box center [1088, 360] width 15 height 15
click at [1090, 303] on div at bounding box center [1088, 307] width 15 height 15
click at [1089, 251] on div at bounding box center [1088, 255] width 15 height 15
click at [1094, 202] on div at bounding box center [1088, 202] width 15 height 15
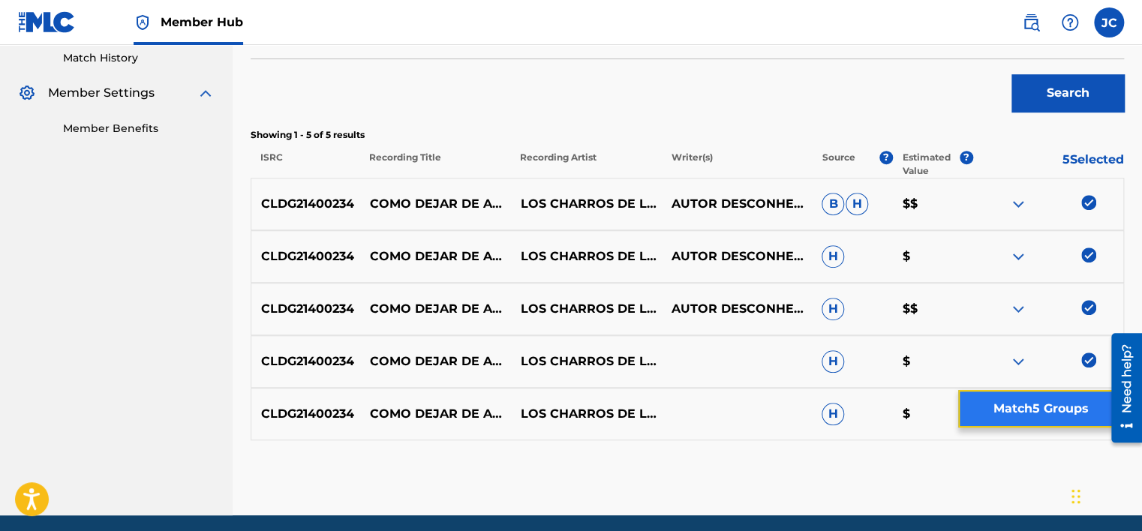
click at [1069, 401] on button "Match 5 Groups" at bounding box center [1041, 409] width 166 height 38
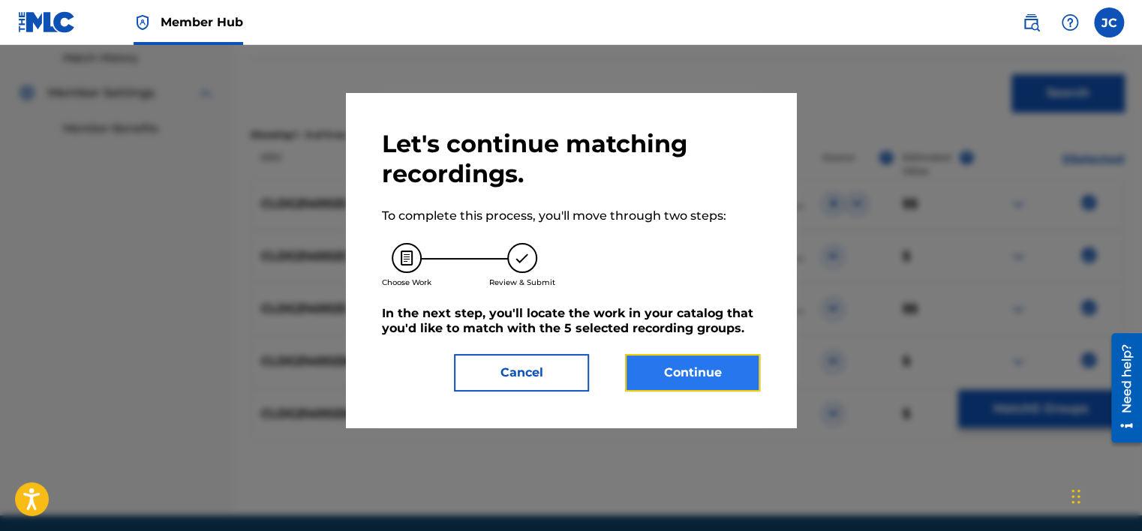
click at [691, 363] on button "Continue" at bounding box center [692, 373] width 135 height 38
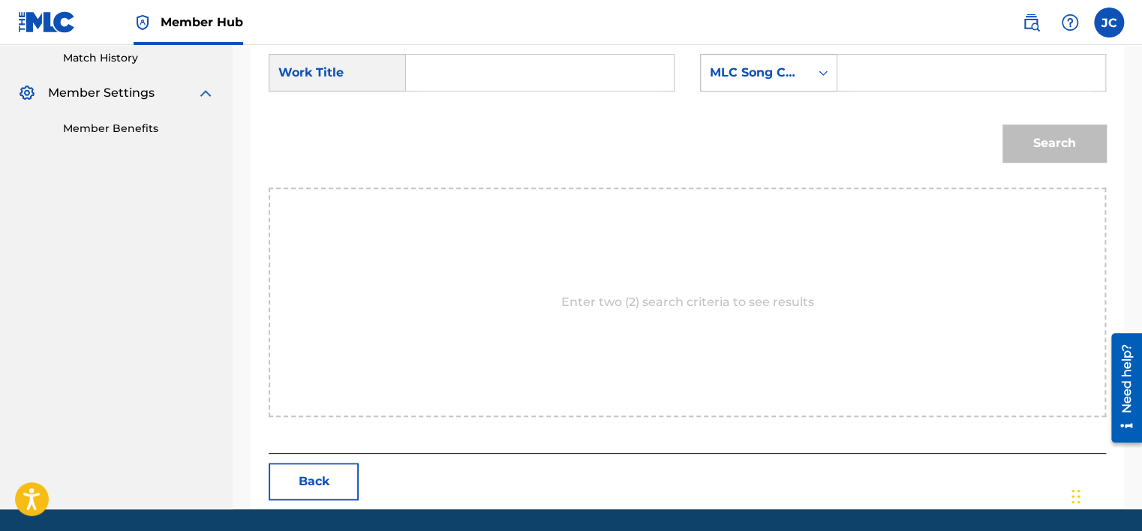
click at [829, 63] on div "Search Form" at bounding box center [823, 72] width 27 height 27
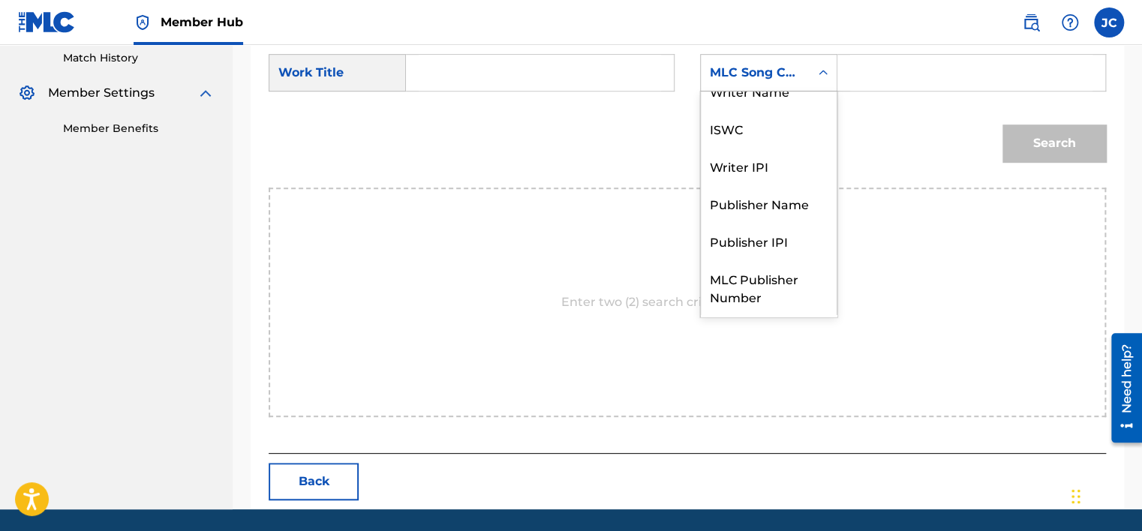
scroll to position [0, 0]
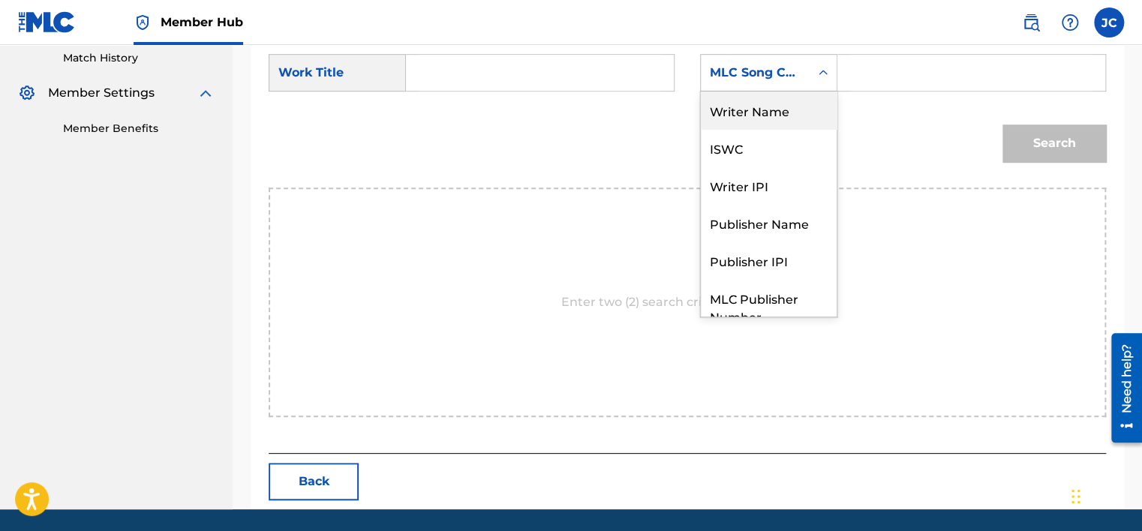
click at [768, 111] on div "Writer Name" at bounding box center [769, 111] width 136 height 38
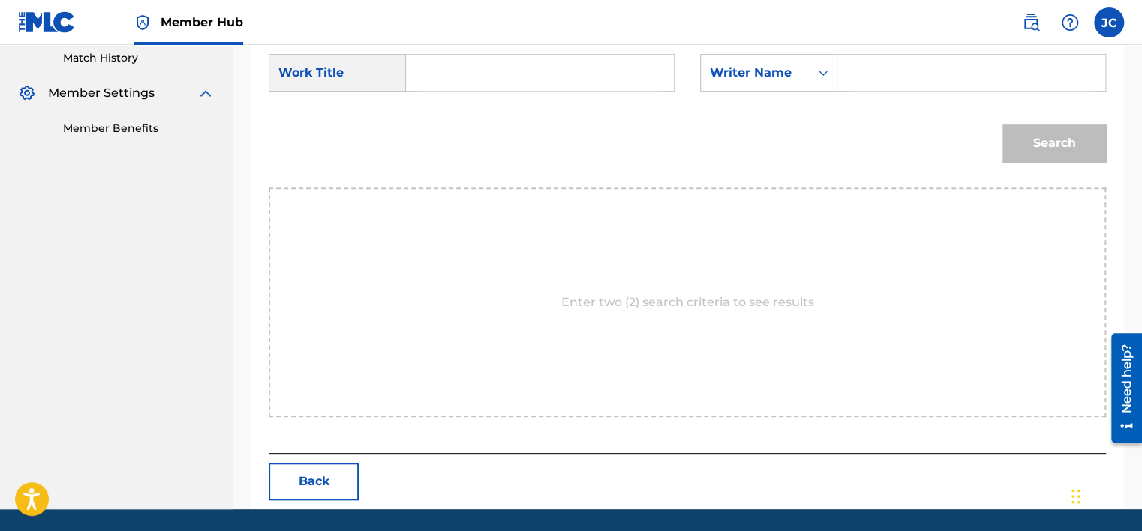
click at [607, 86] on input "Search Form" at bounding box center [540, 73] width 242 height 36
paste input "Cómo Dejar de Amarte"
type input "Cómo Dejar de Amarte"
click at [875, 62] on input "Search Form" at bounding box center [971, 73] width 242 height 36
paste input "[PERSON_NAME]"
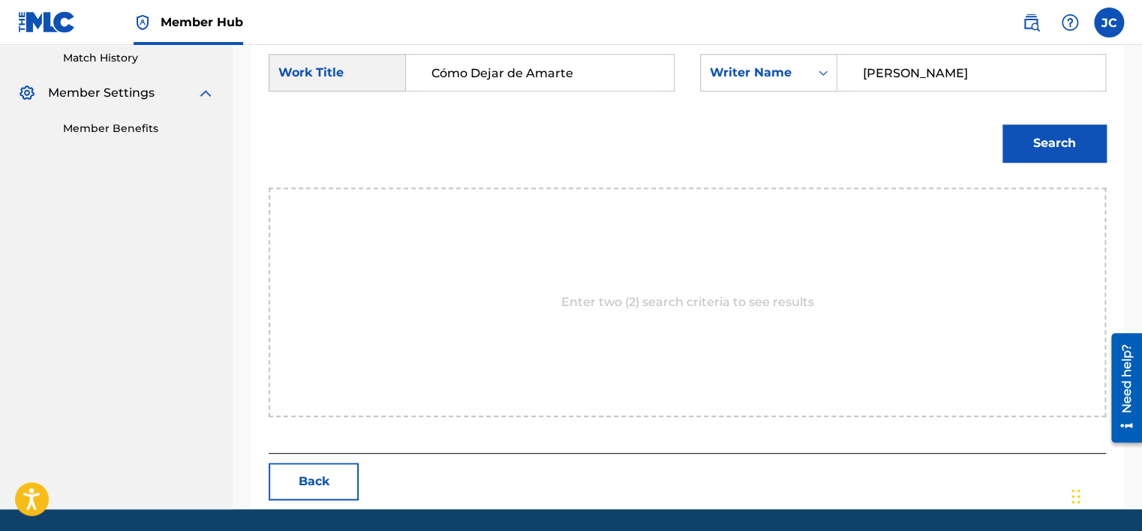
type input "[PERSON_NAME]"
click at [1003, 125] on button "Search" at bounding box center [1055, 144] width 104 height 38
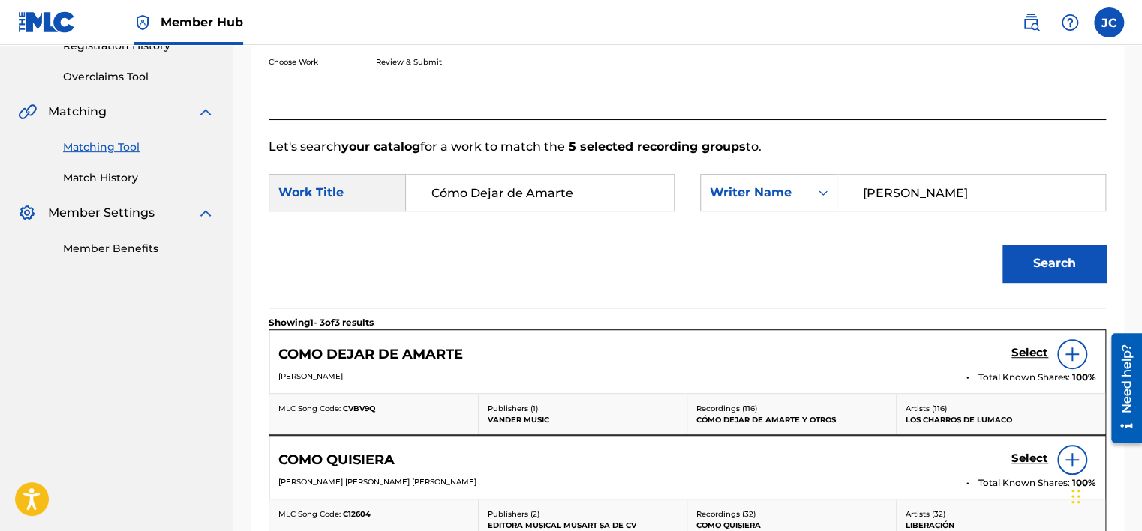
scroll to position [418, 0]
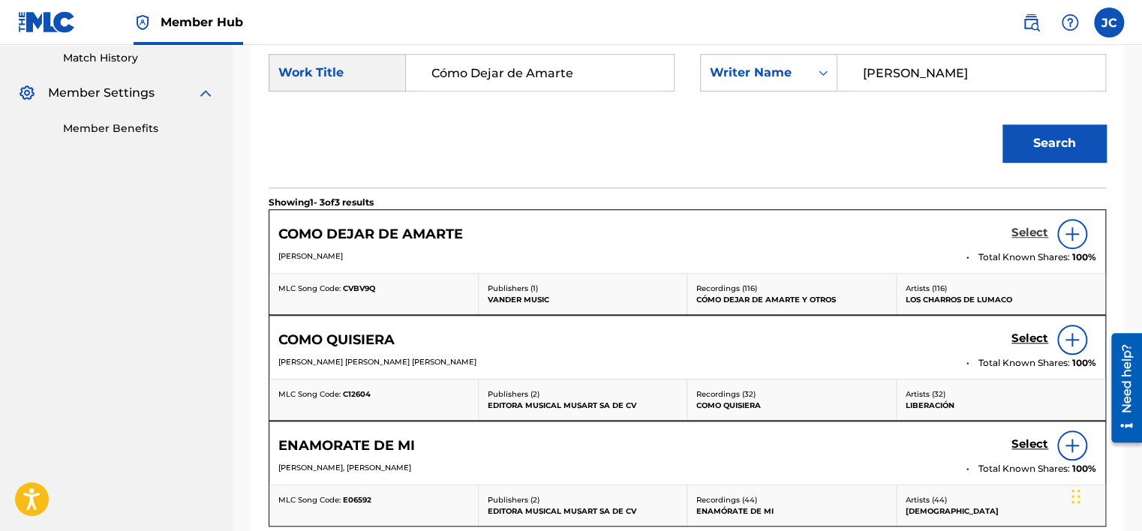
click at [1018, 236] on h5 "Select" at bounding box center [1030, 233] width 37 height 14
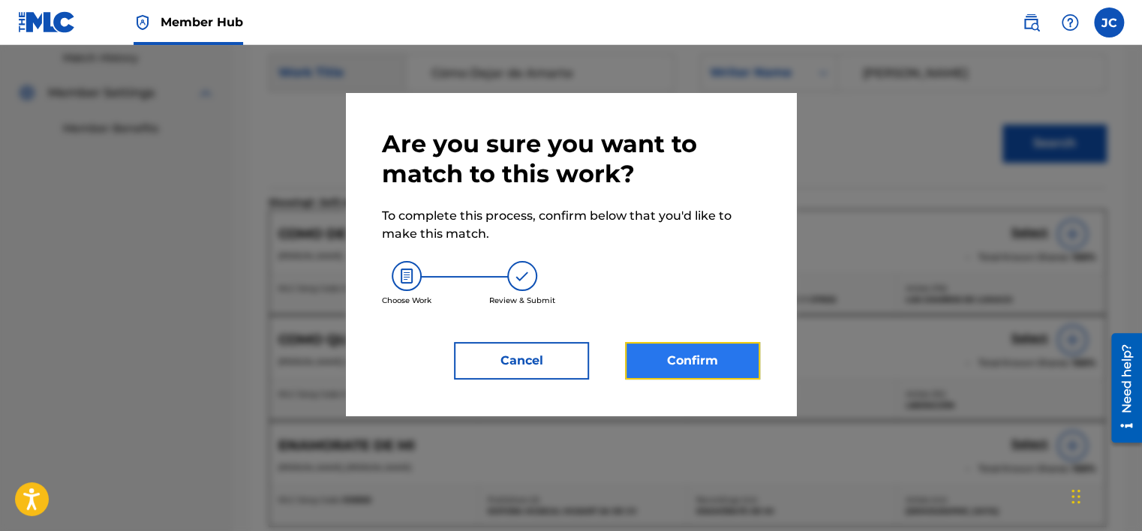
click at [675, 358] on button "Confirm" at bounding box center [692, 361] width 135 height 38
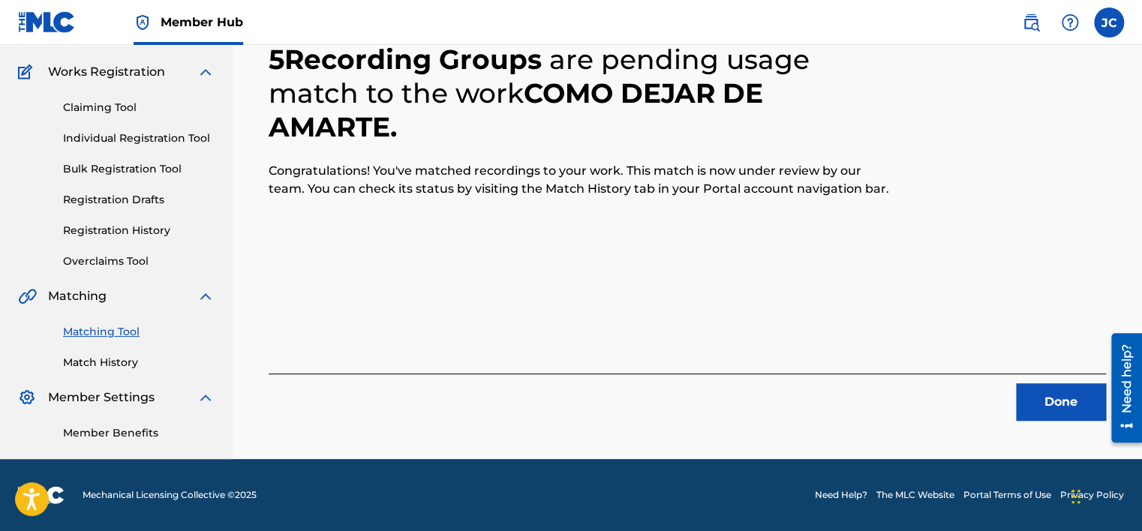
scroll to position [113, 0]
click at [1051, 409] on button "Done" at bounding box center [1061, 402] width 90 height 38
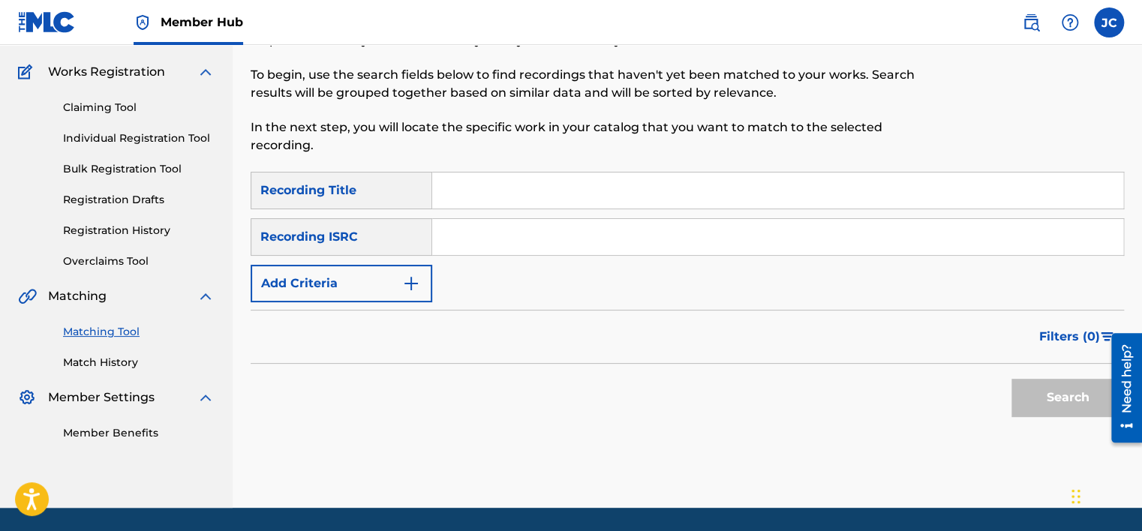
click at [486, 227] on input "Search Form" at bounding box center [777, 237] width 691 height 36
paste input "US38L0905659"
type input "US38L0905659"
click at [1012, 379] on button "Search" at bounding box center [1068, 398] width 113 height 38
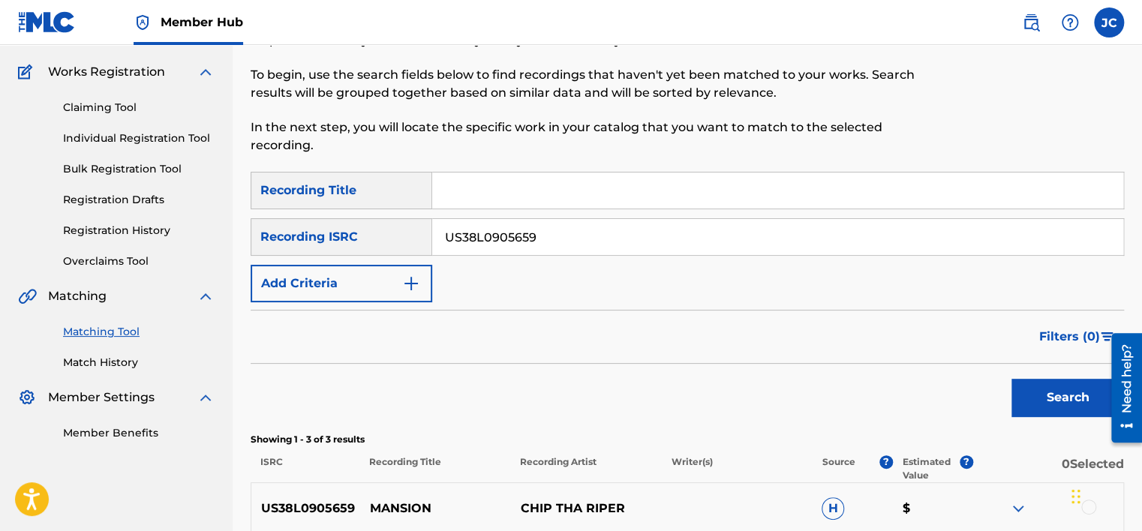
click at [557, 221] on input "US38L0905659" at bounding box center [777, 237] width 691 height 36
paste input "HKI199631303"
type input "HKI199631303"
click at [1012, 379] on button "Search" at bounding box center [1068, 398] width 113 height 38
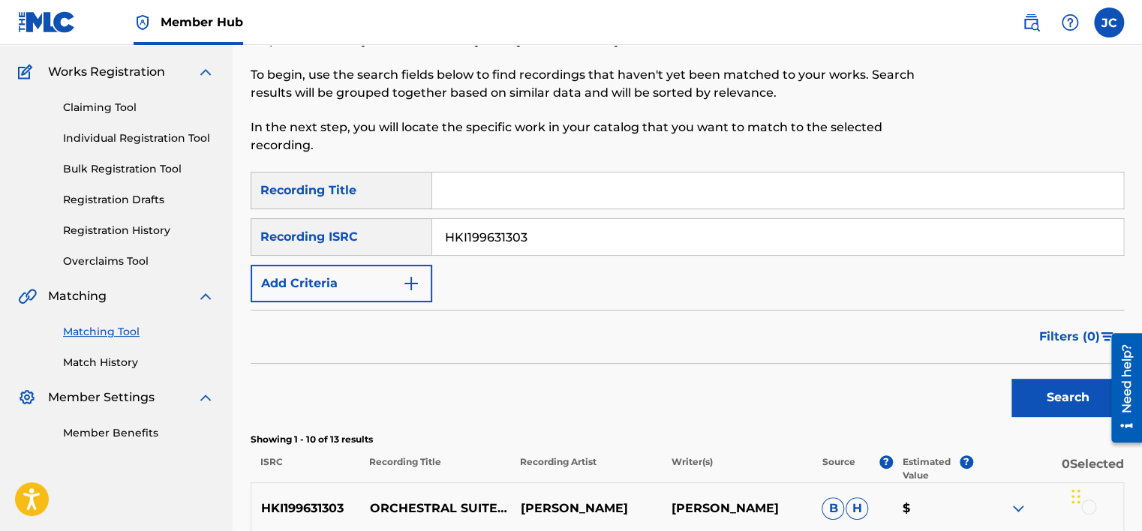
click at [556, 242] on input "HKI199631303" at bounding box center [777, 237] width 691 height 36
paste input "GBAYC0400330"
type input "GBAYC0400330"
click at [1012, 379] on button "Search" at bounding box center [1068, 398] width 113 height 38
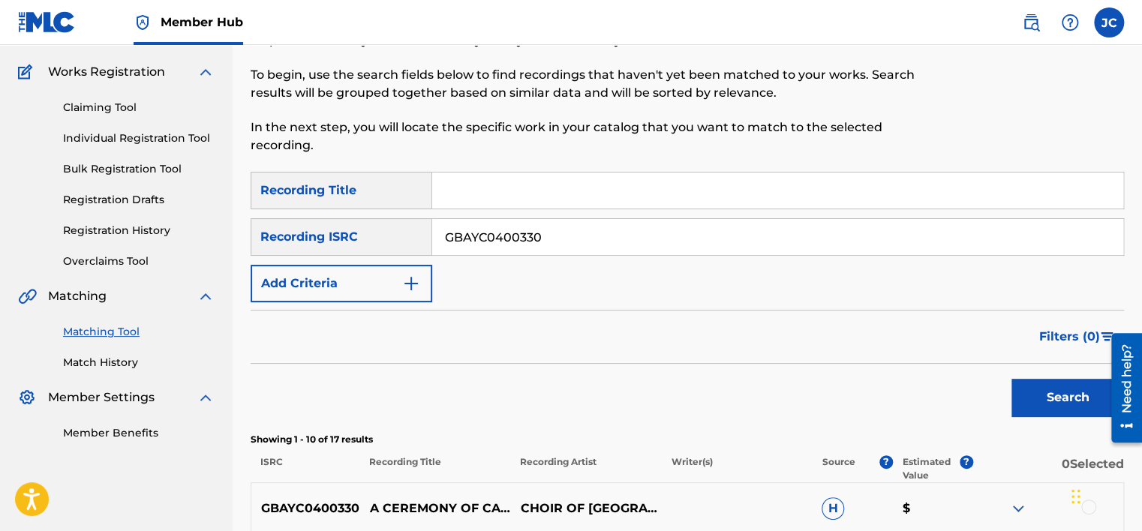
click at [618, 220] on input "GBAYC0400330" at bounding box center [777, 237] width 691 height 36
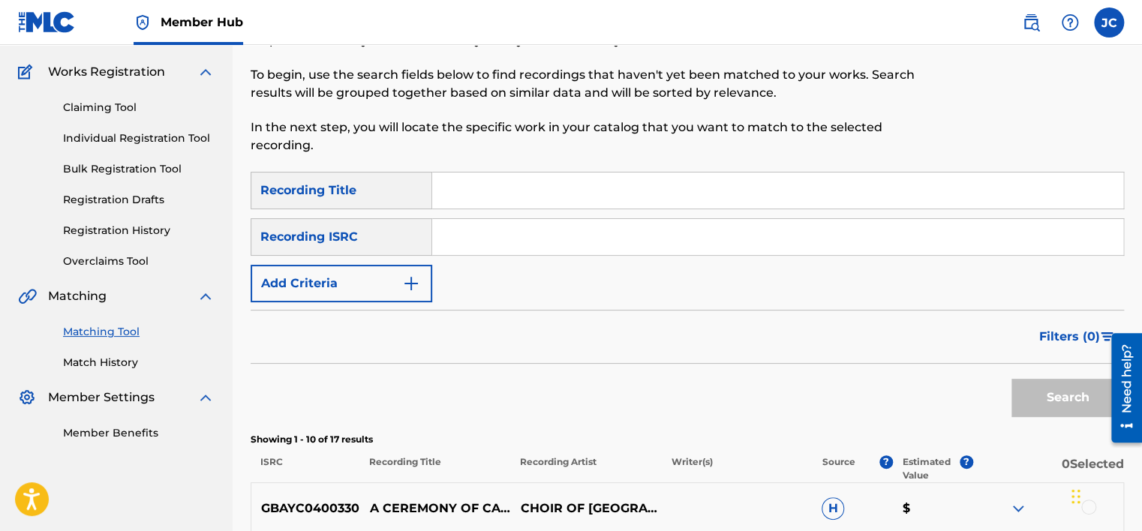
paste input "ROROT2301090"
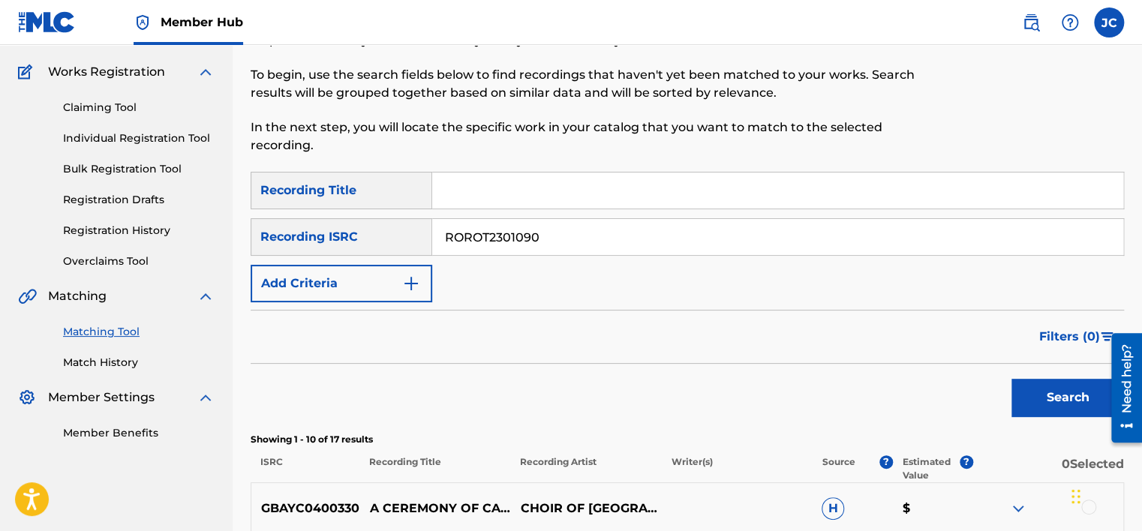
type input "ROROT2301090"
click at [1012, 379] on button "Search" at bounding box center [1068, 398] width 113 height 38
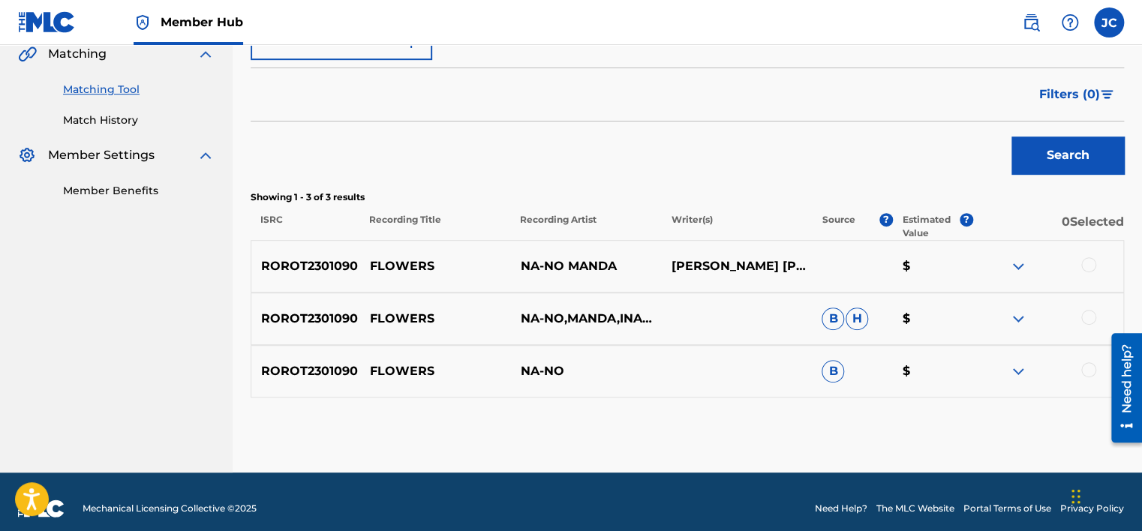
scroll to position [369, 0]
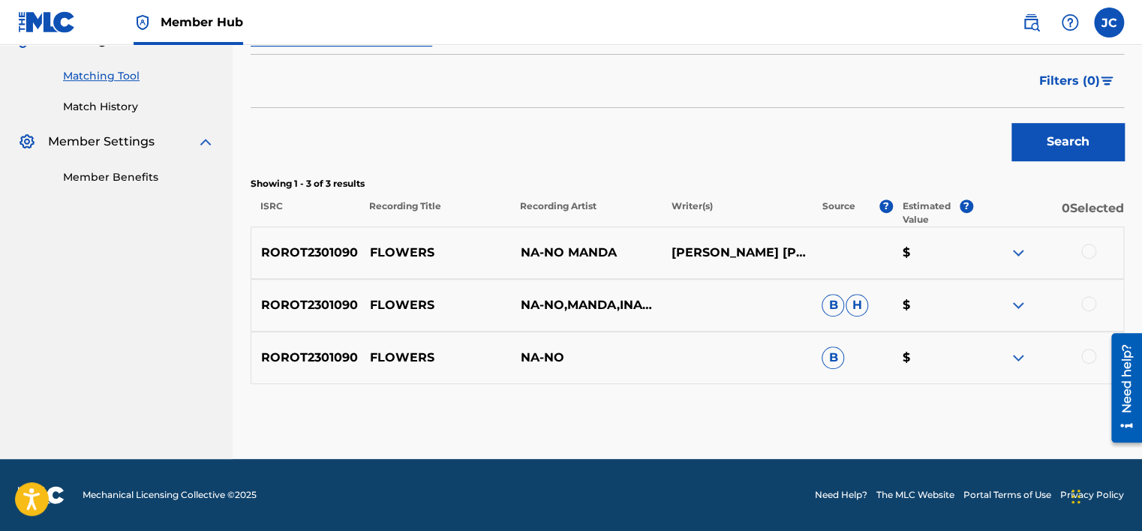
click at [1084, 359] on div at bounding box center [1088, 356] width 15 height 15
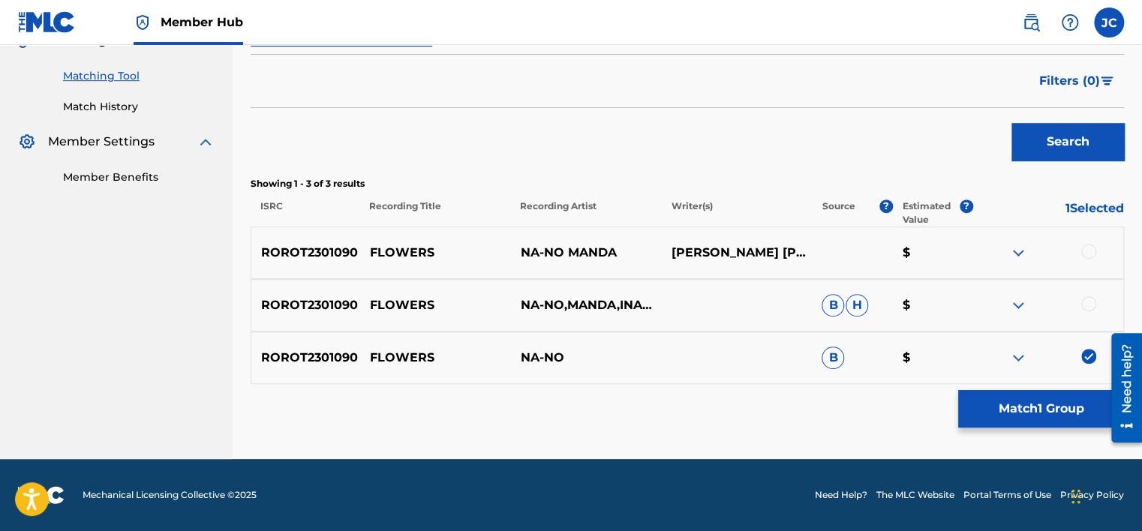
click at [1085, 294] on div "ROROT2301090 FLOWERS NA-NO,MANDA,INAMEIT B H $" at bounding box center [688, 305] width 874 height 53
click at [1086, 303] on div at bounding box center [1088, 303] width 15 height 15
click at [1085, 249] on div at bounding box center [1088, 251] width 15 height 15
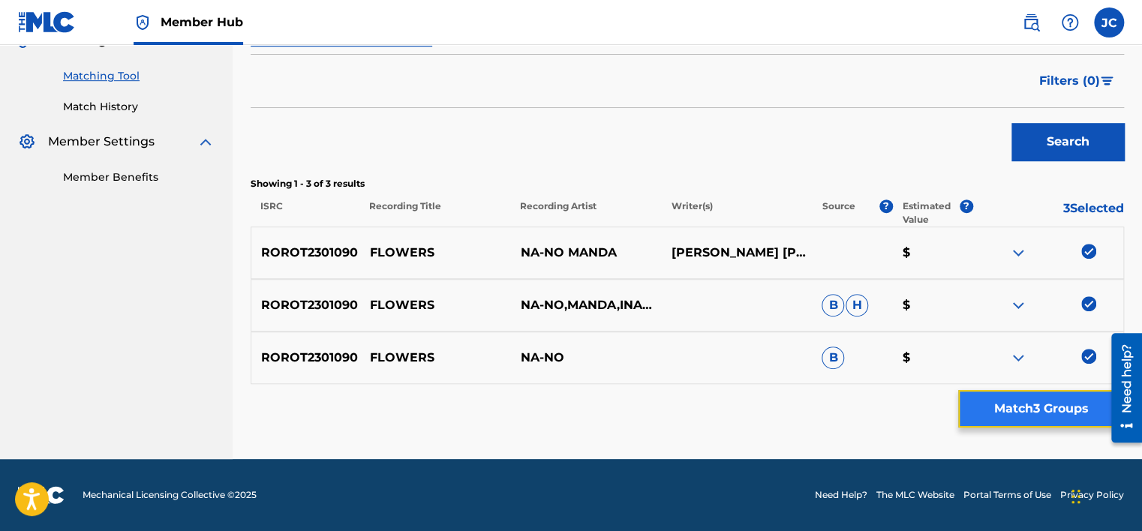
click at [1000, 414] on button "Match 3 Groups" at bounding box center [1041, 409] width 166 height 38
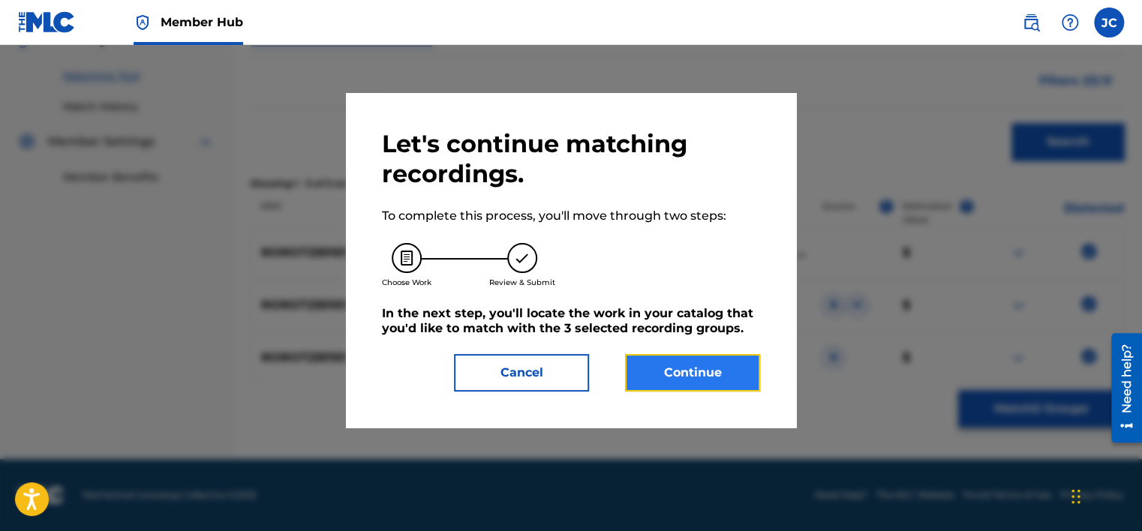
click at [708, 375] on button "Continue" at bounding box center [692, 373] width 135 height 38
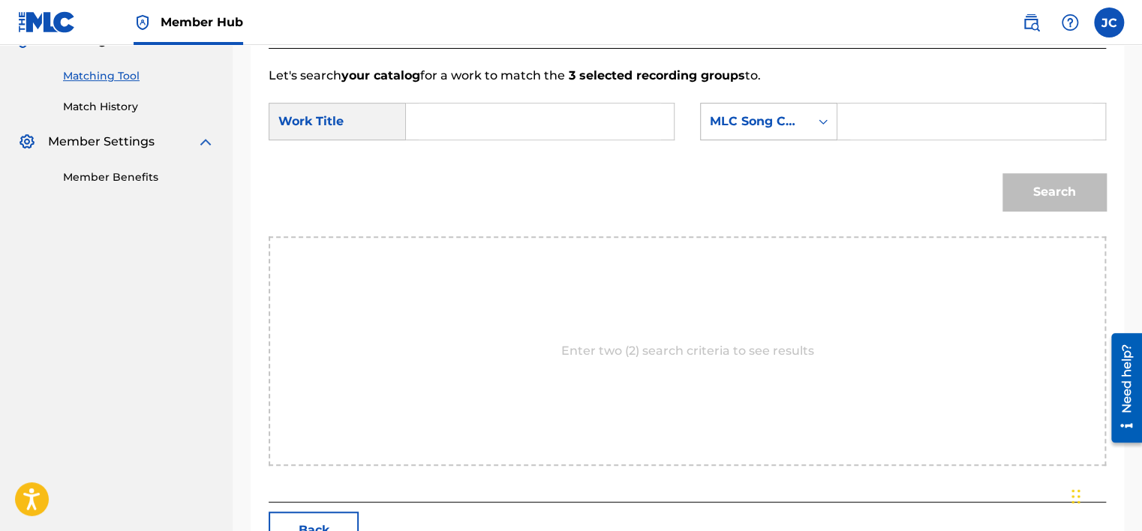
click at [787, 107] on div "MLC Song Code" at bounding box center [755, 121] width 109 height 29
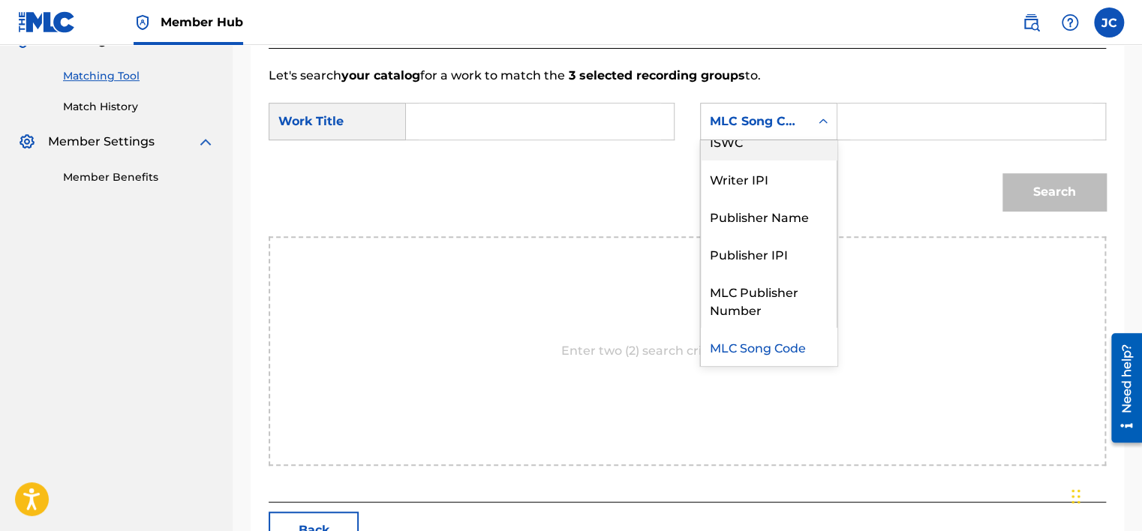
scroll to position [0, 0]
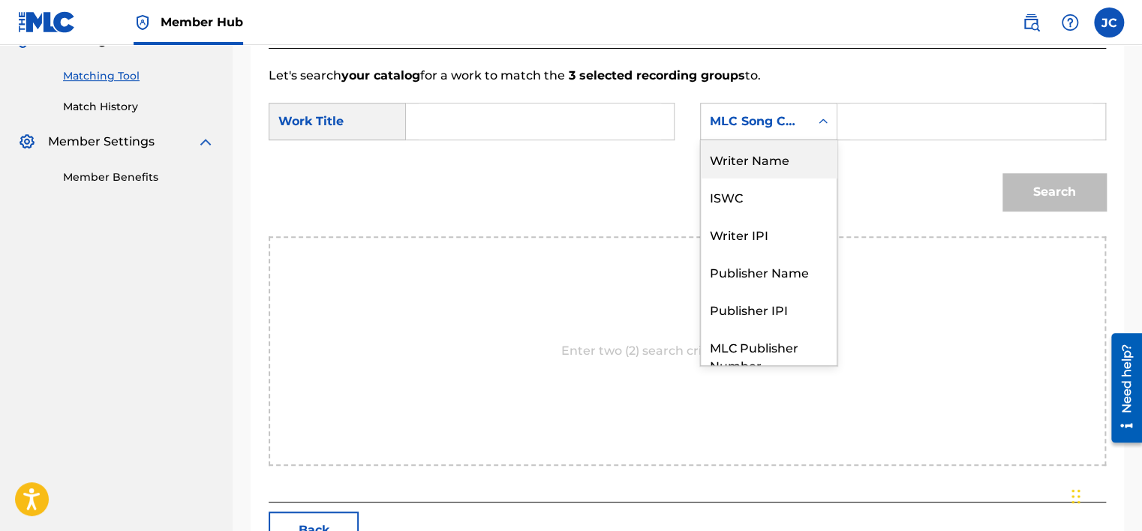
click at [763, 161] on div "Writer Name" at bounding box center [769, 159] width 136 height 38
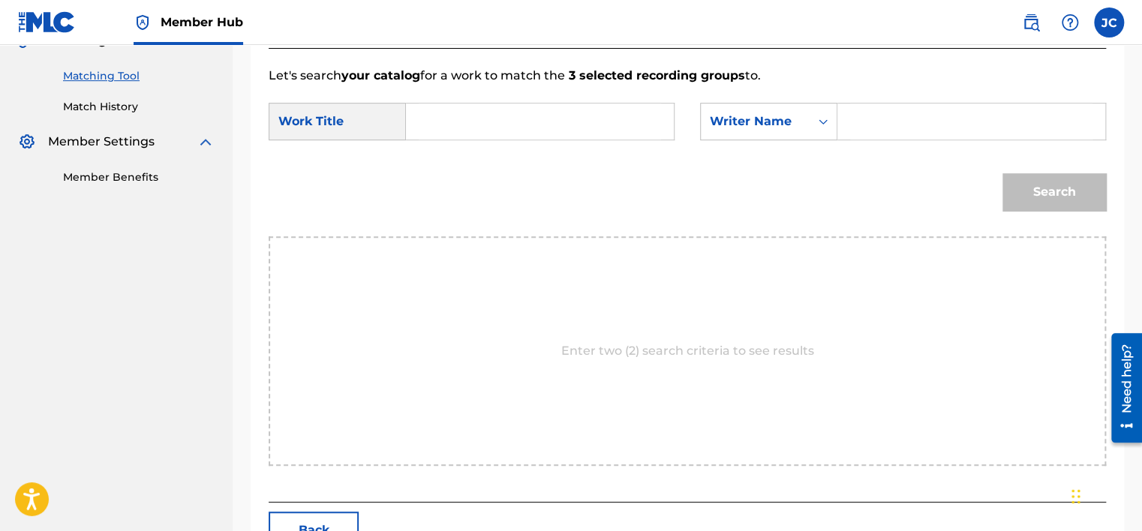
click at [563, 116] on input "Search Form" at bounding box center [540, 122] width 242 height 36
paste
type input "Flowers"
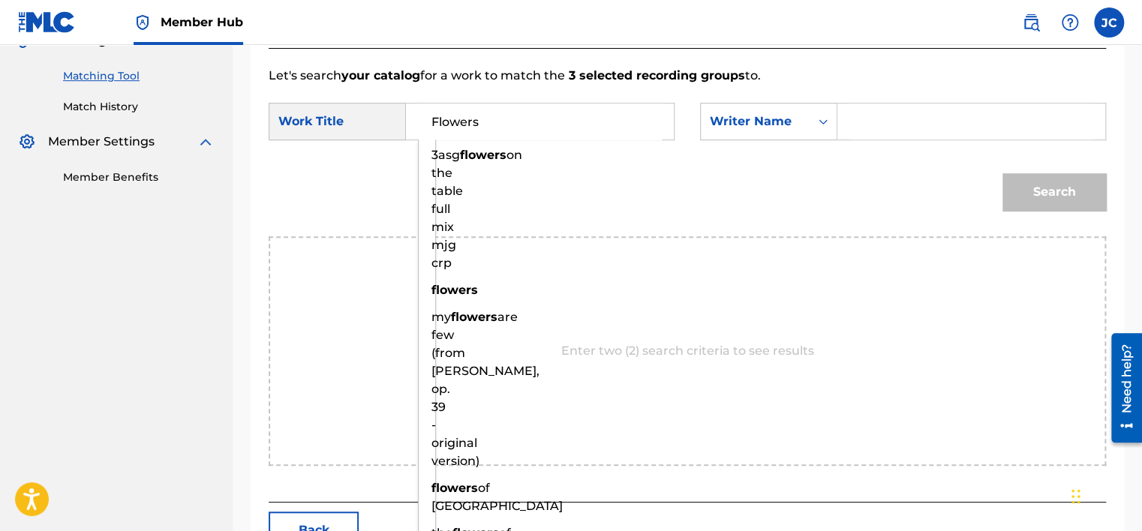
click at [862, 113] on input "Search Form" at bounding box center [971, 122] width 242 height 36
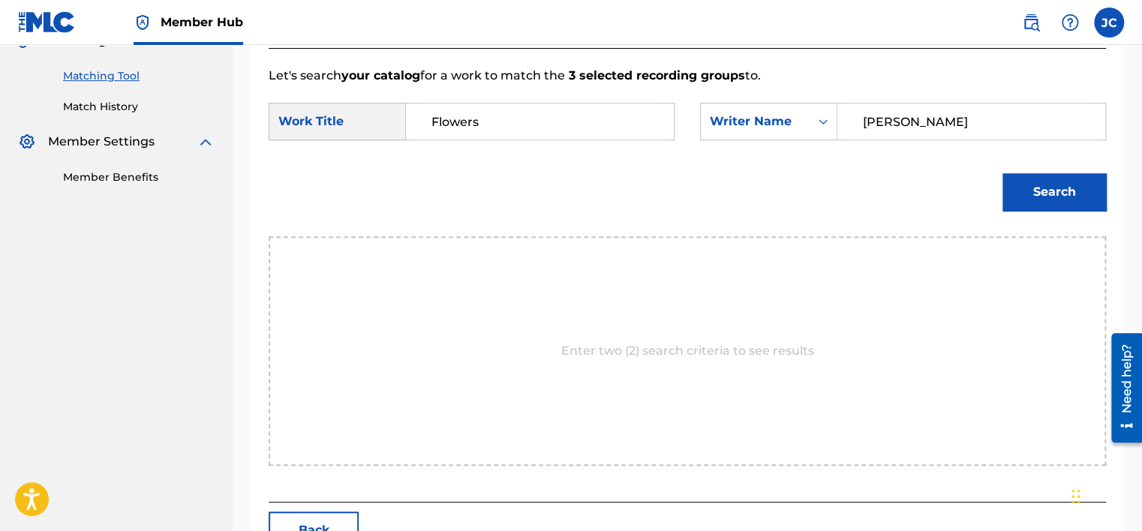
type input "[PERSON_NAME]"
click at [1003, 173] on button "Search" at bounding box center [1055, 192] width 104 height 38
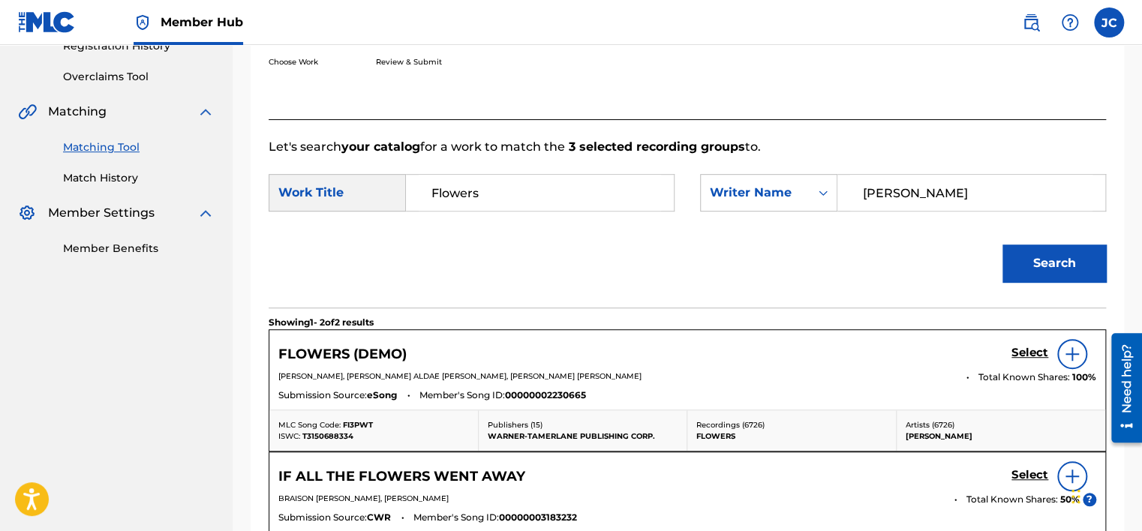
scroll to position [369, 0]
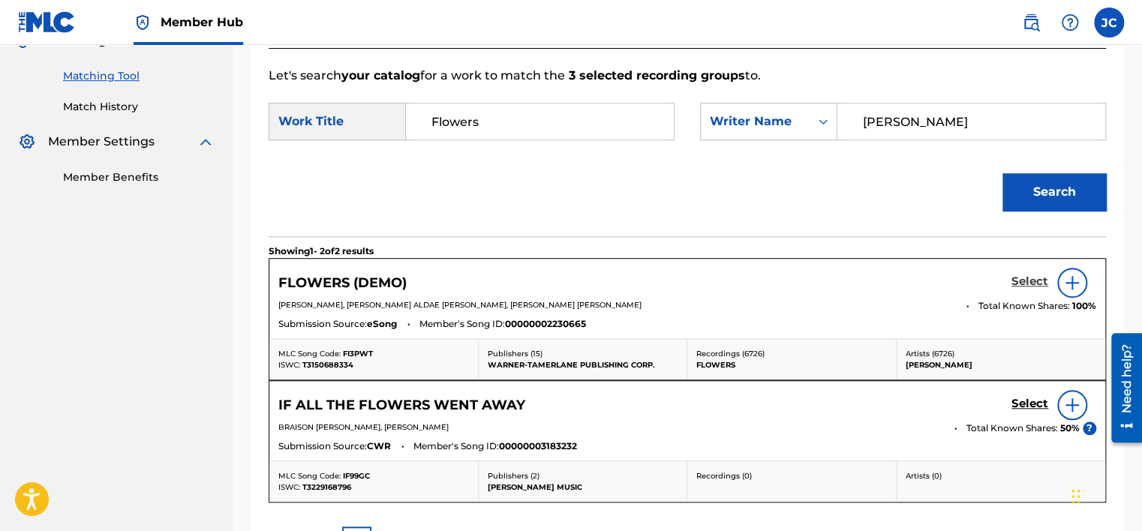
click at [1021, 281] on h5 "Select" at bounding box center [1030, 282] width 37 height 14
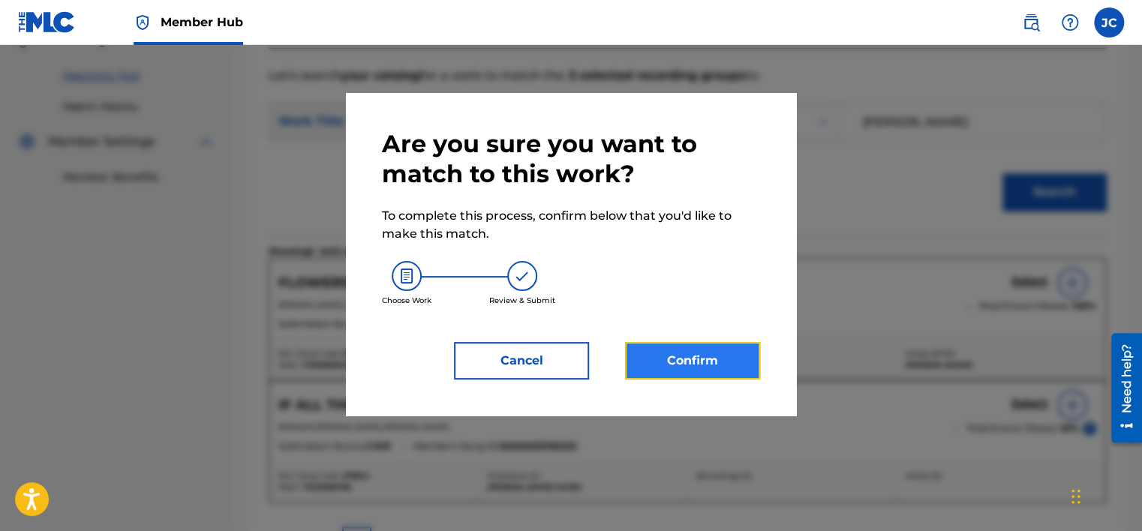
click at [715, 347] on button "Confirm" at bounding box center [692, 361] width 135 height 38
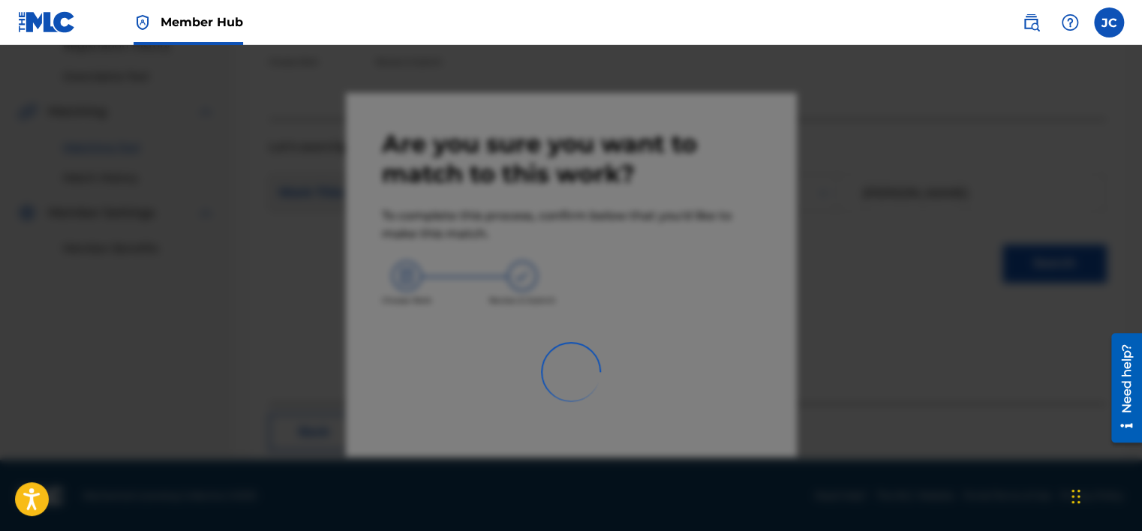
scroll to position [113, 0]
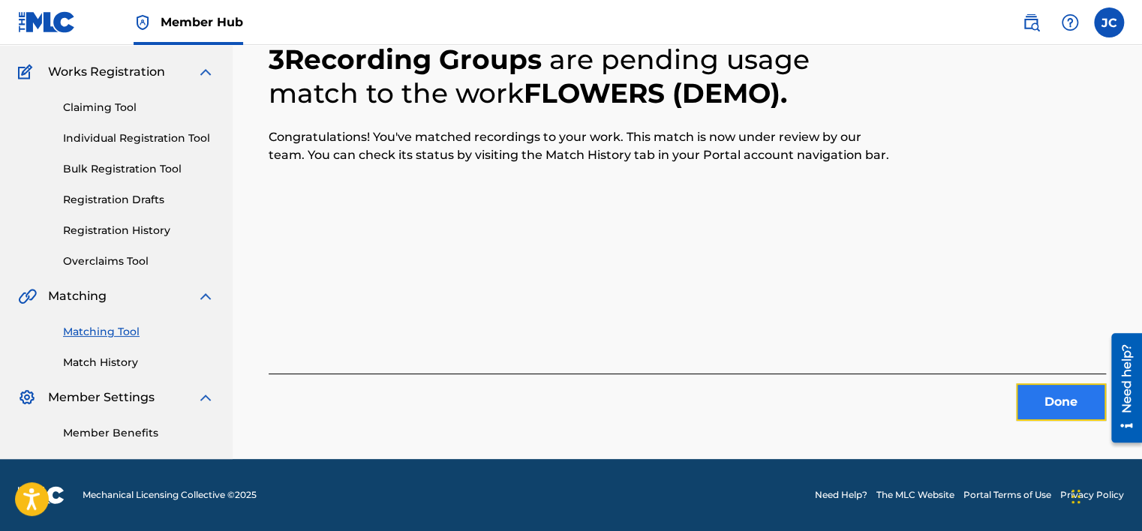
click at [1033, 386] on button "Done" at bounding box center [1061, 402] width 90 height 38
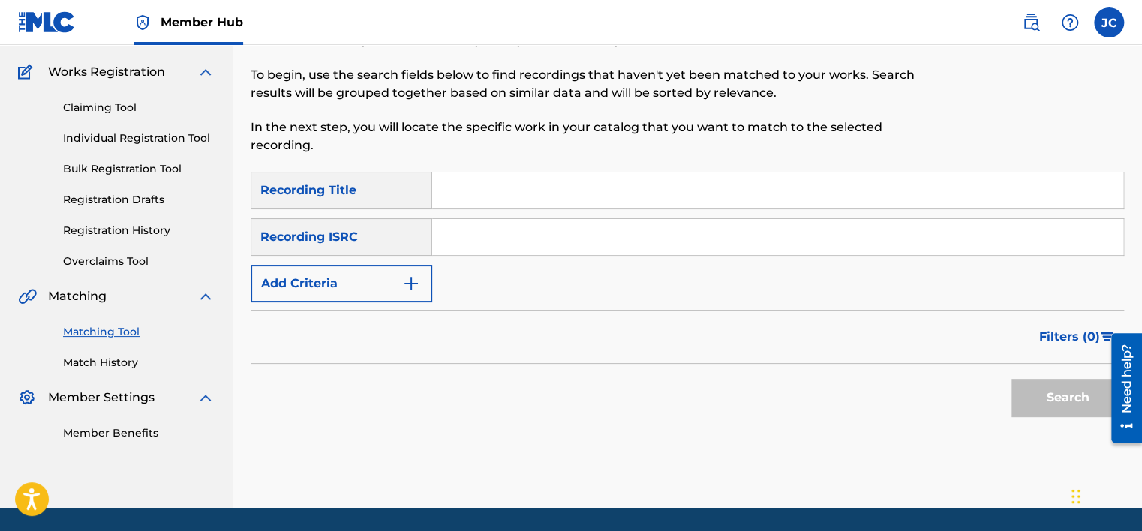
click at [498, 236] on input "Search Form" at bounding box center [777, 237] width 691 height 36
type input "USUYG1105535"
click at [1012, 379] on button "Search" at bounding box center [1068, 398] width 113 height 38
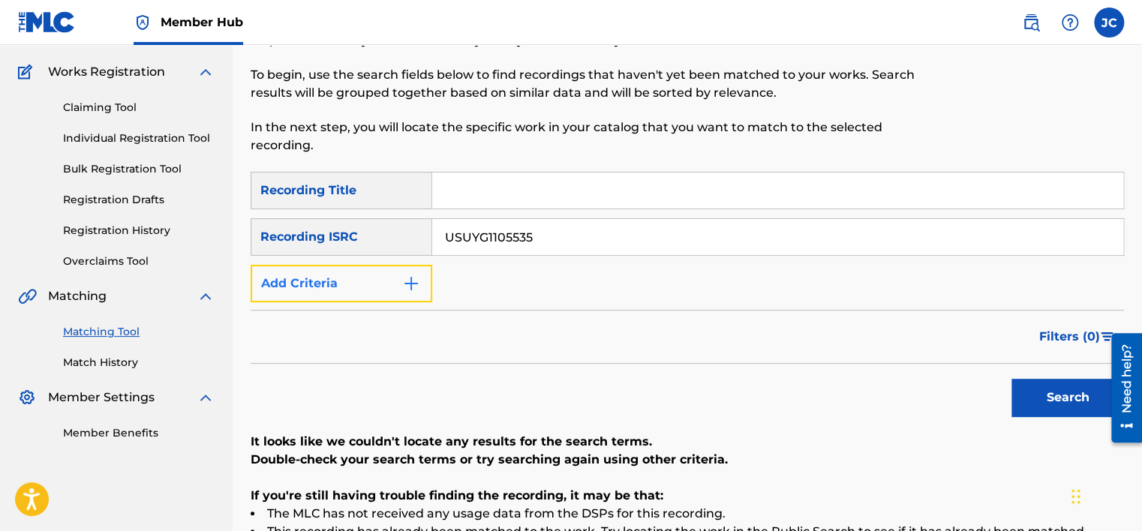
click at [396, 284] on button "Add Criteria" at bounding box center [342, 284] width 182 height 38
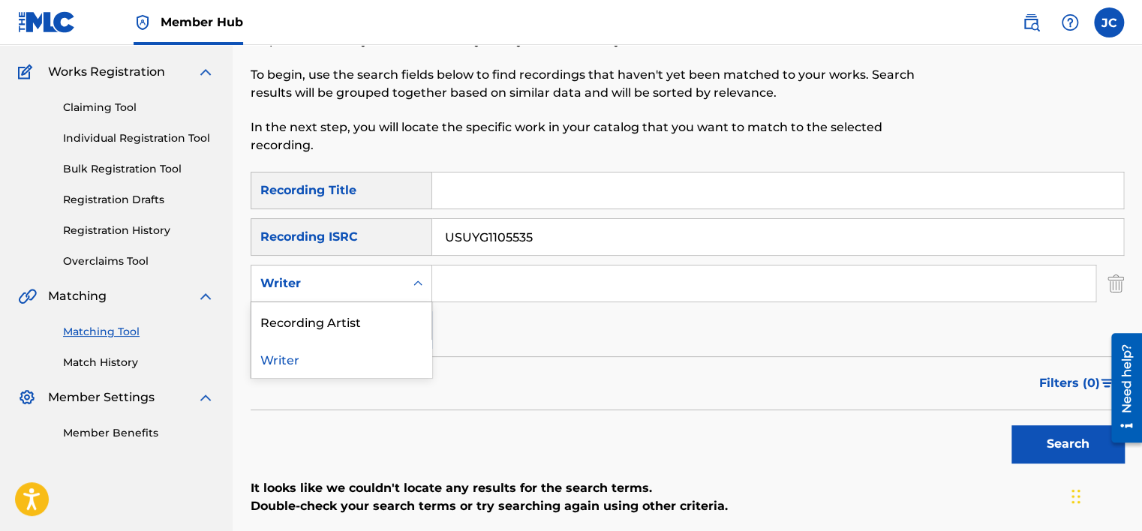
click at [406, 293] on div "Search Form" at bounding box center [417, 283] width 27 height 27
click at [401, 322] on div "Recording Artist" at bounding box center [341, 321] width 180 height 38
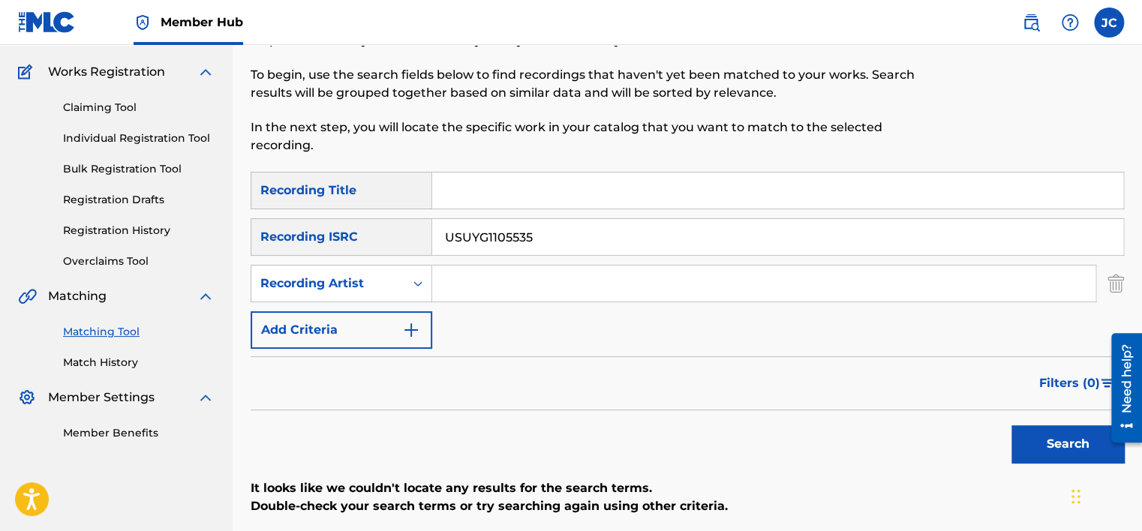
click at [555, 240] on input "USUYG1105535" at bounding box center [777, 237] width 691 height 36
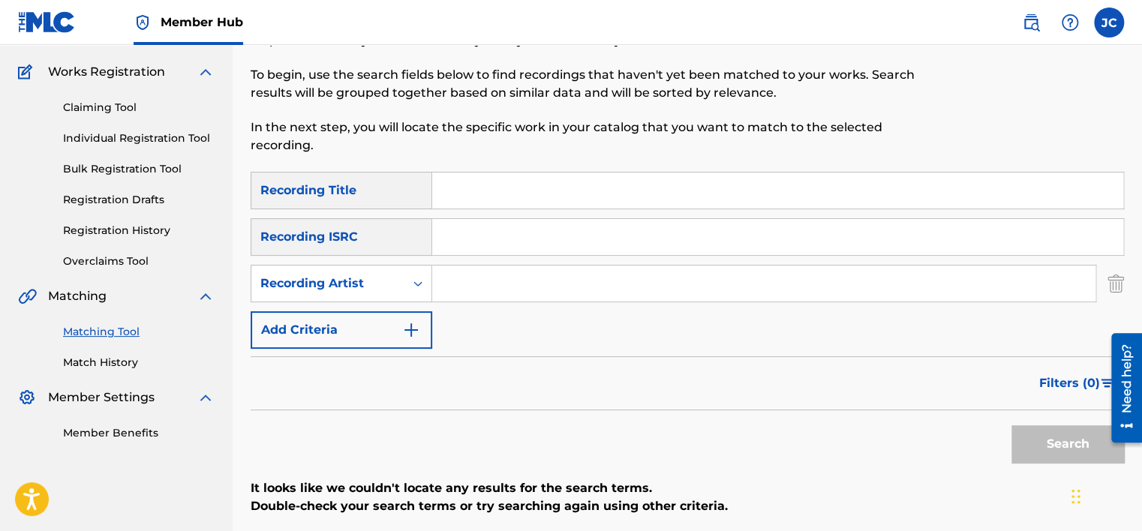
click at [489, 180] on input "Search Form" at bounding box center [777, 191] width 691 height 36
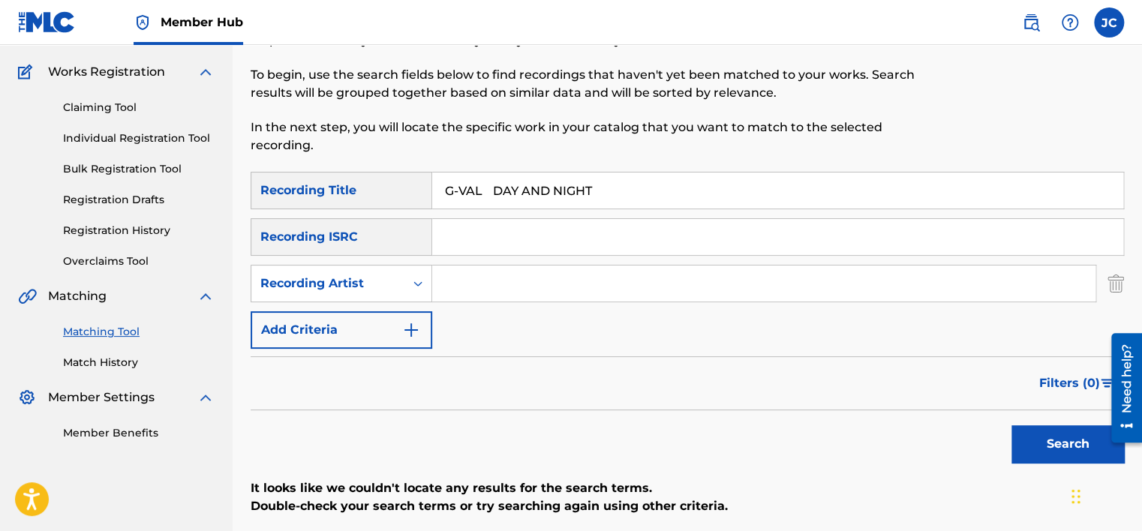
drag, startPoint x: 499, startPoint y: 188, endPoint x: 429, endPoint y: 188, distance: 69.8
click at [429, 188] on div "SearchWithCriteria6aa78a62-2884-4d9a-8ca4-f838d556570d Recording Title G-VAL DA…" at bounding box center [688, 191] width 874 height 38
type input "DAY AND NIGHT"
click at [538, 278] on input "G-VAL" at bounding box center [763, 284] width 663 height 36
type input "G-VAL"
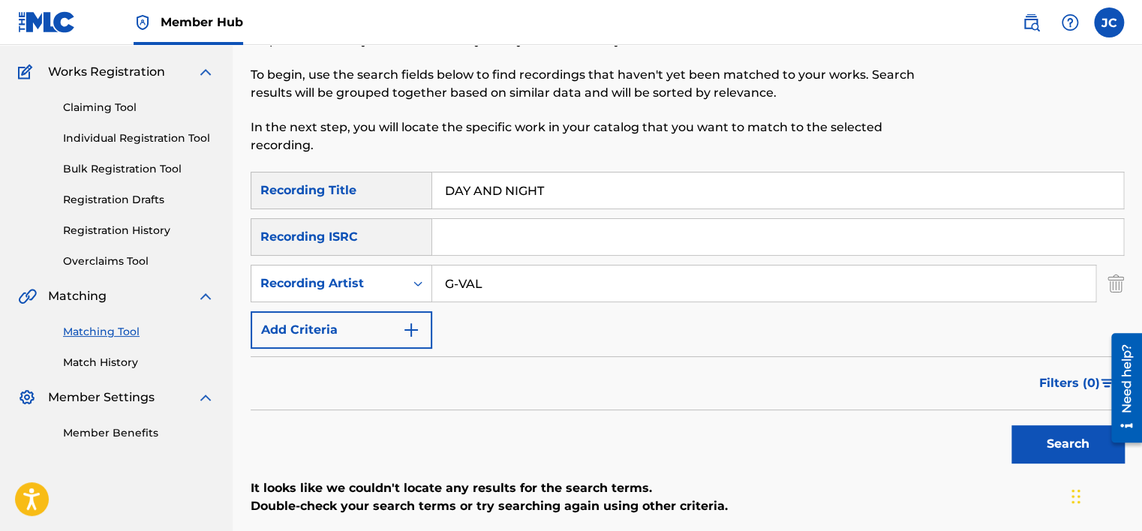
click at [1012, 426] on button "Search" at bounding box center [1068, 445] width 113 height 38
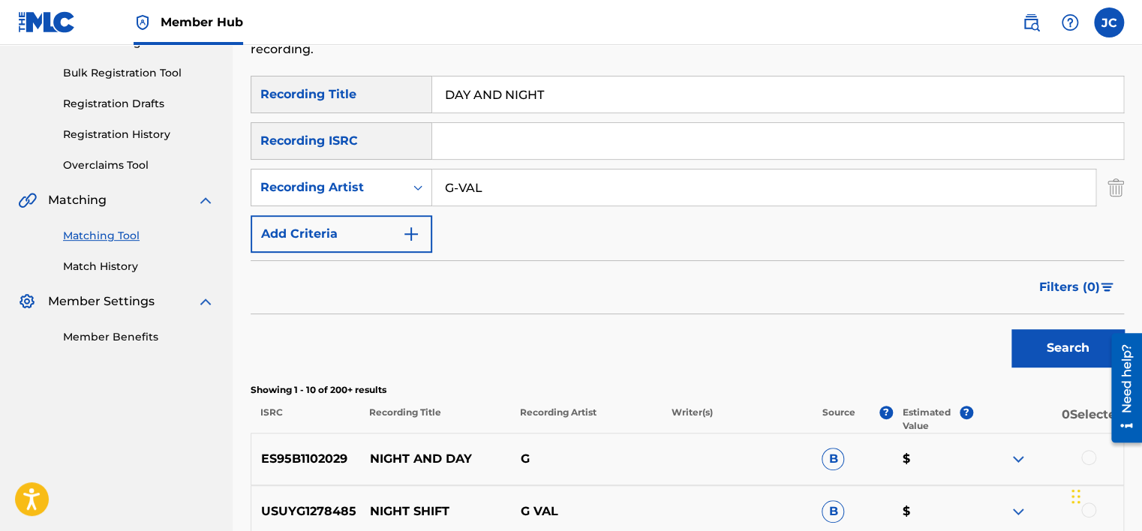
scroll to position [130, 0]
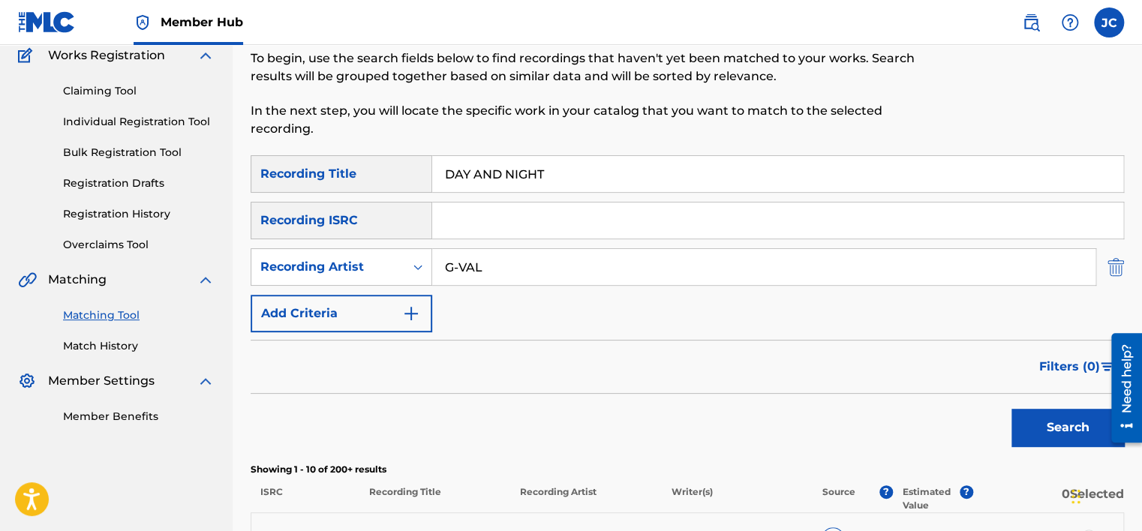
click at [1111, 263] on img "Search Form" at bounding box center [1116, 267] width 17 height 38
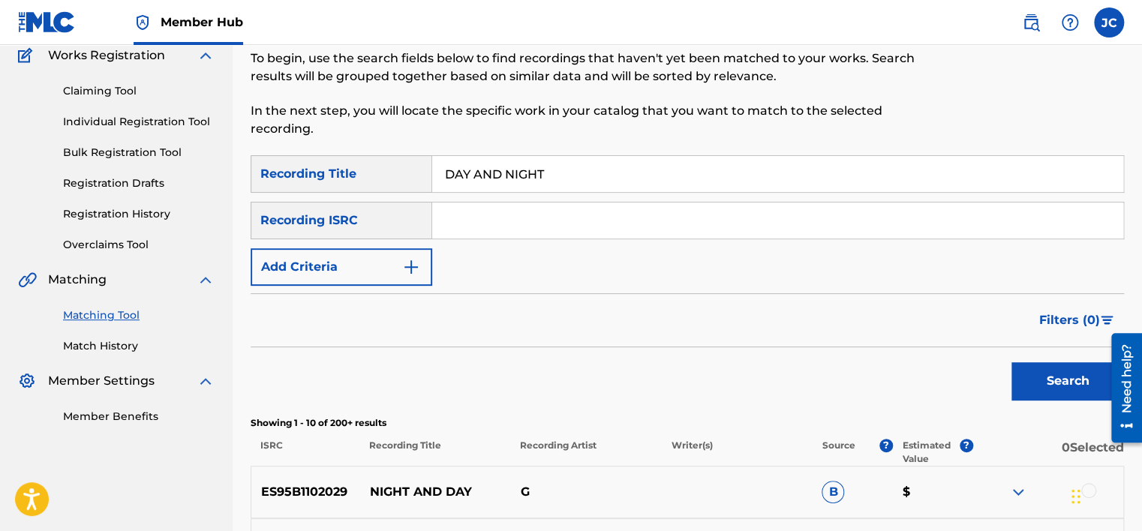
click at [618, 177] on input "DAY AND NIGHT" at bounding box center [777, 174] width 691 height 36
type input "D"
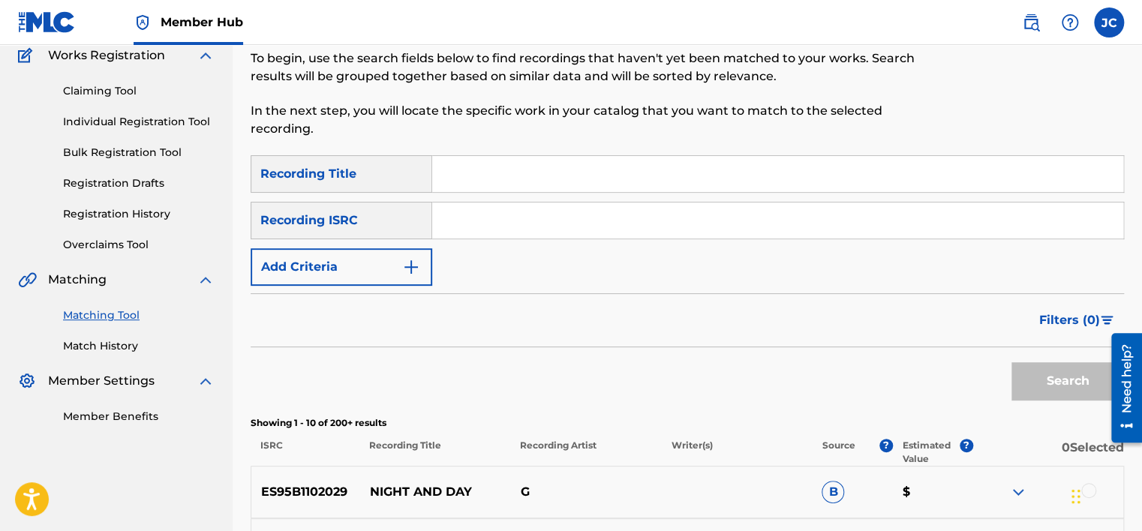
click at [479, 222] on input "Search Form" at bounding box center [777, 221] width 691 height 36
type input "USBC19802606"
click at [1012, 362] on button "Search" at bounding box center [1068, 381] width 113 height 38
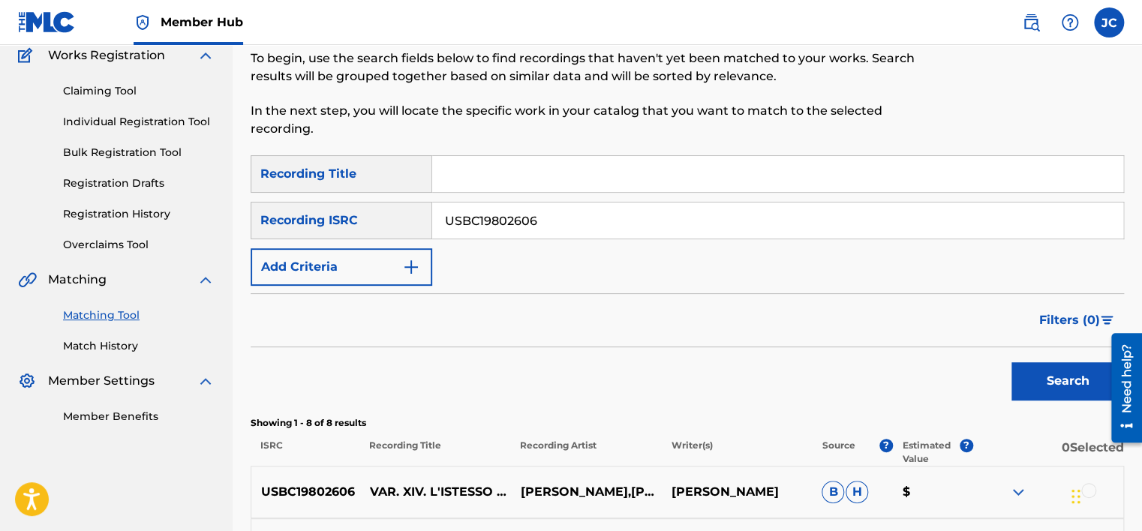
click at [636, 222] on input "USBC19802606" at bounding box center [777, 221] width 691 height 36
type input "GBAJE0400054"
click at [1012, 362] on button "Search" at bounding box center [1068, 381] width 113 height 38
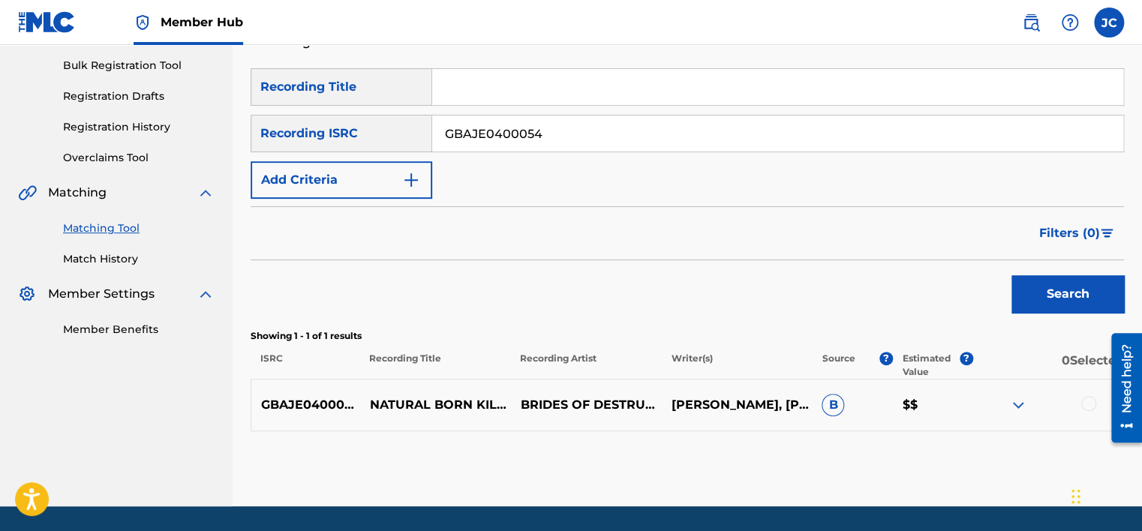
scroll to position [221, 0]
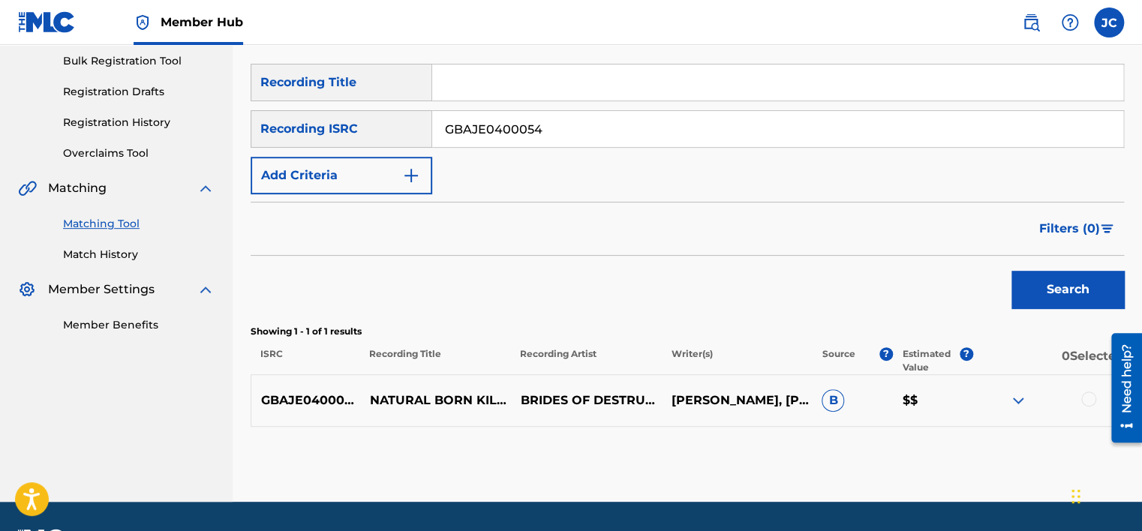
drag, startPoint x: 1146, startPoint y: 197, endPoint x: 1094, endPoint y: 399, distance: 208.4
click at [1094, 399] on div at bounding box center [1088, 399] width 15 height 15
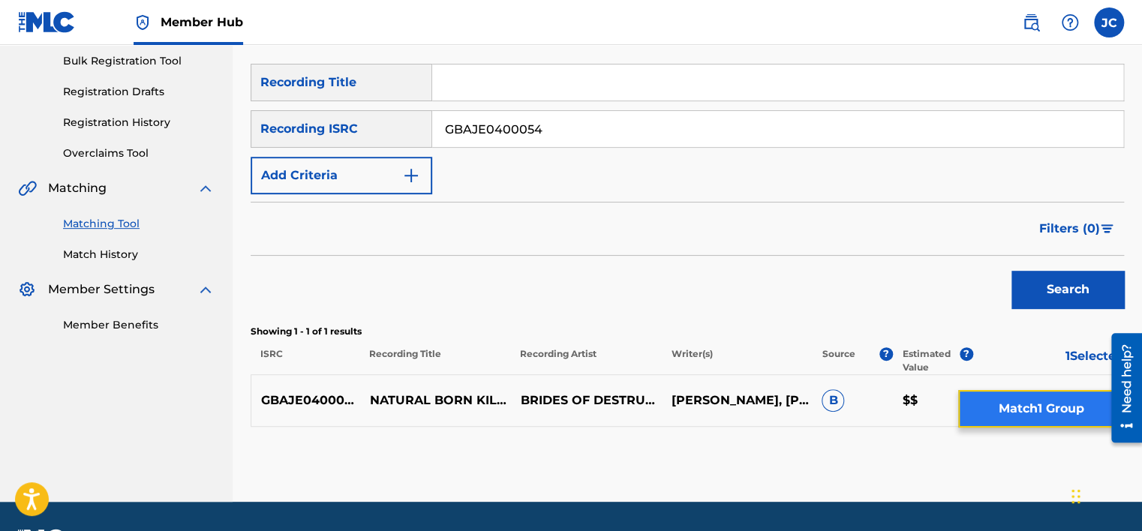
click at [1060, 404] on button "Match 1 Group" at bounding box center [1041, 409] width 166 height 38
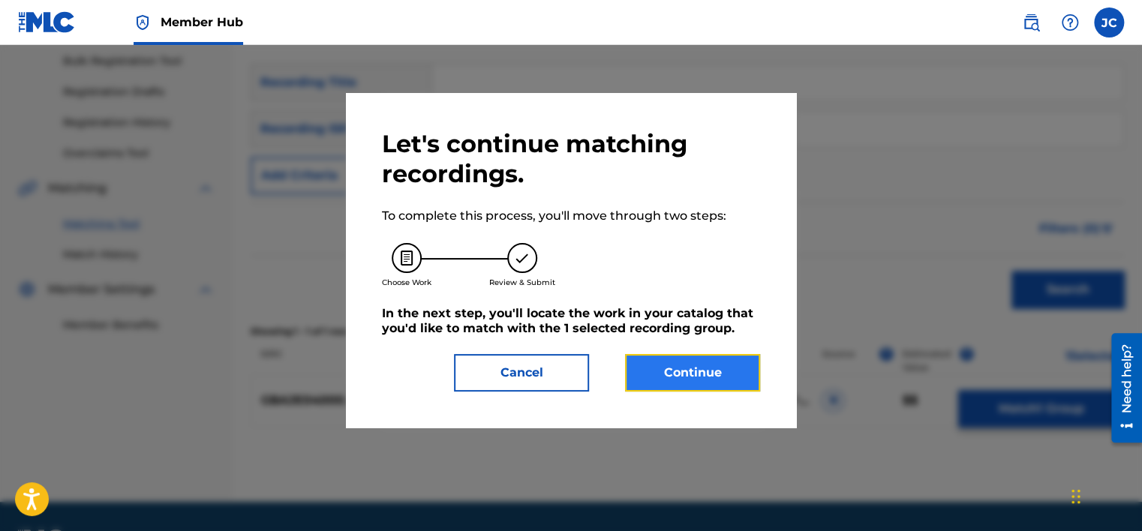
click at [729, 380] on button "Continue" at bounding box center [692, 373] width 135 height 38
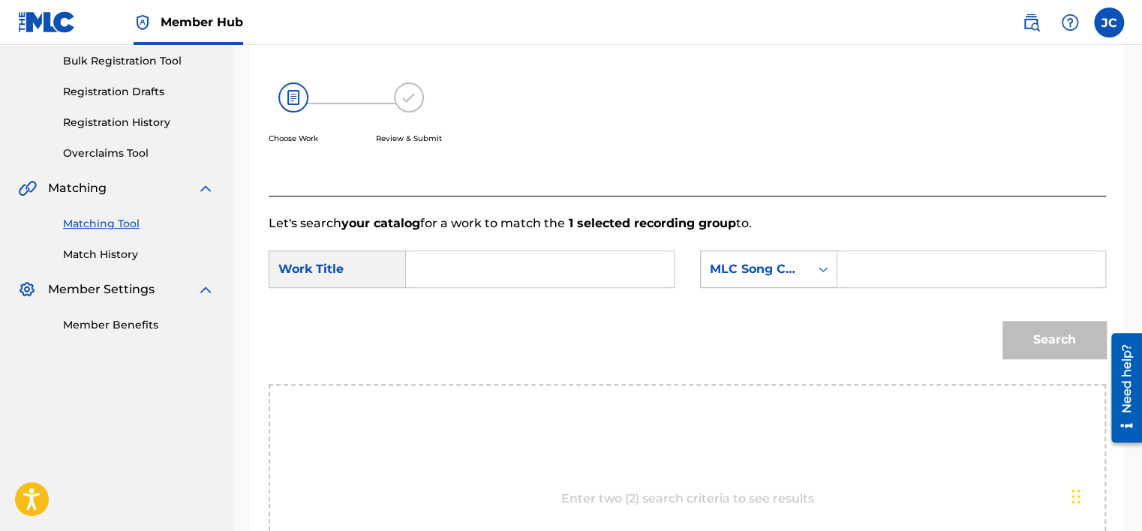
click at [819, 279] on div "Search Form" at bounding box center [823, 269] width 27 height 27
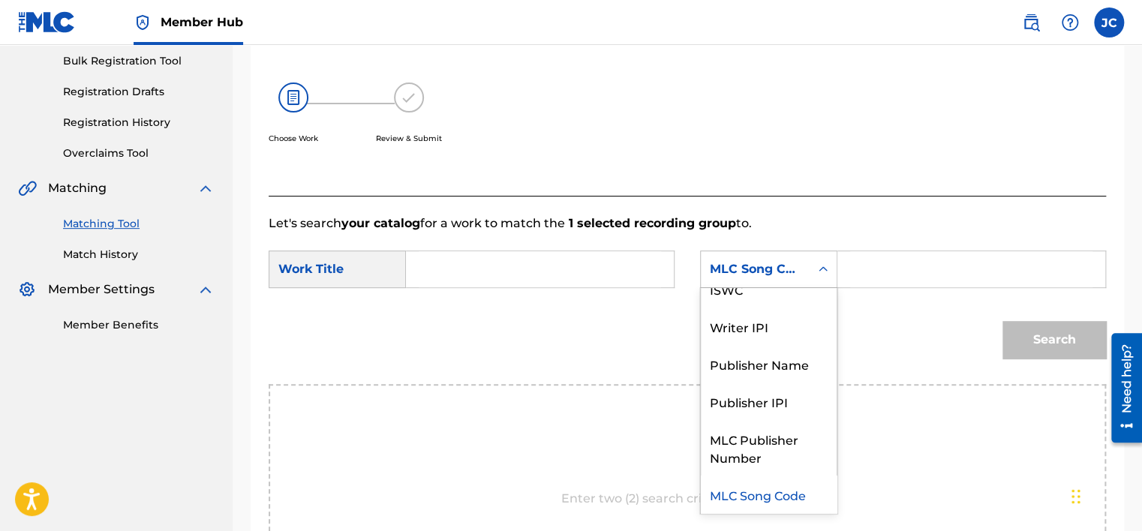
scroll to position [0, 0]
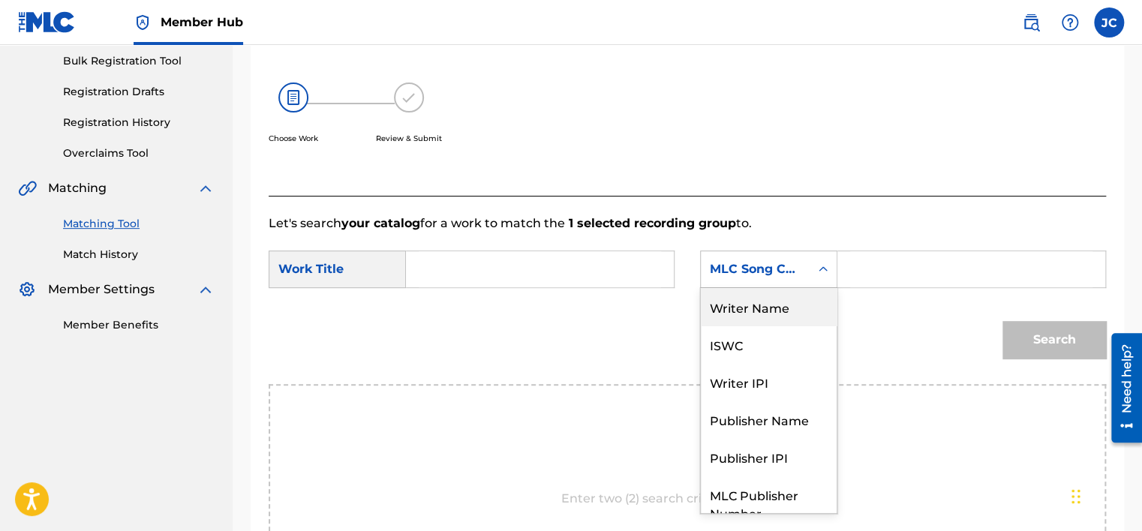
click at [786, 309] on div "Writer Name" at bounding box center [769, 307] width 136 height 38
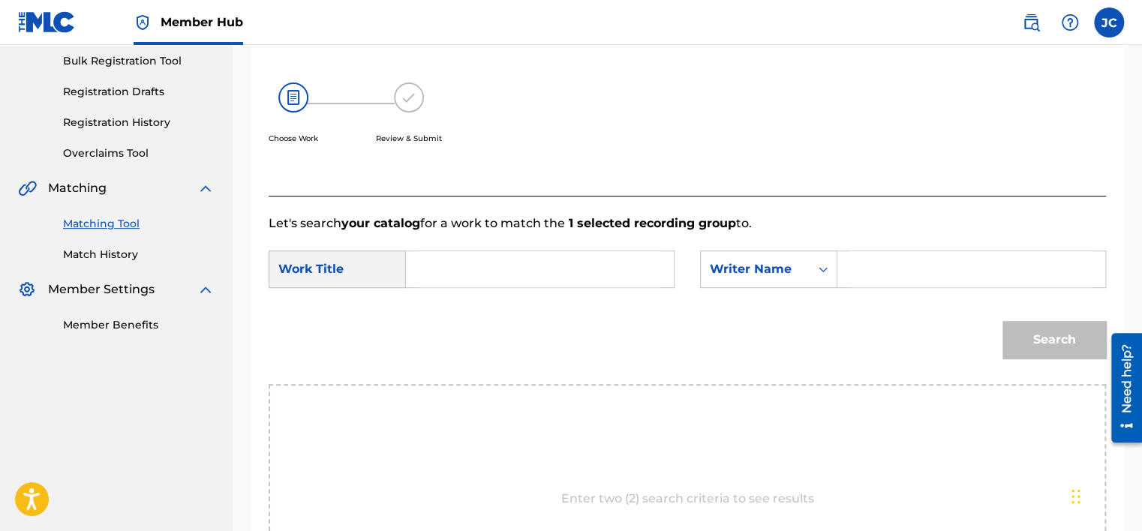
click at [566, 282] on input "Search Form" at bounding box center [540, 269] width 242 height 36
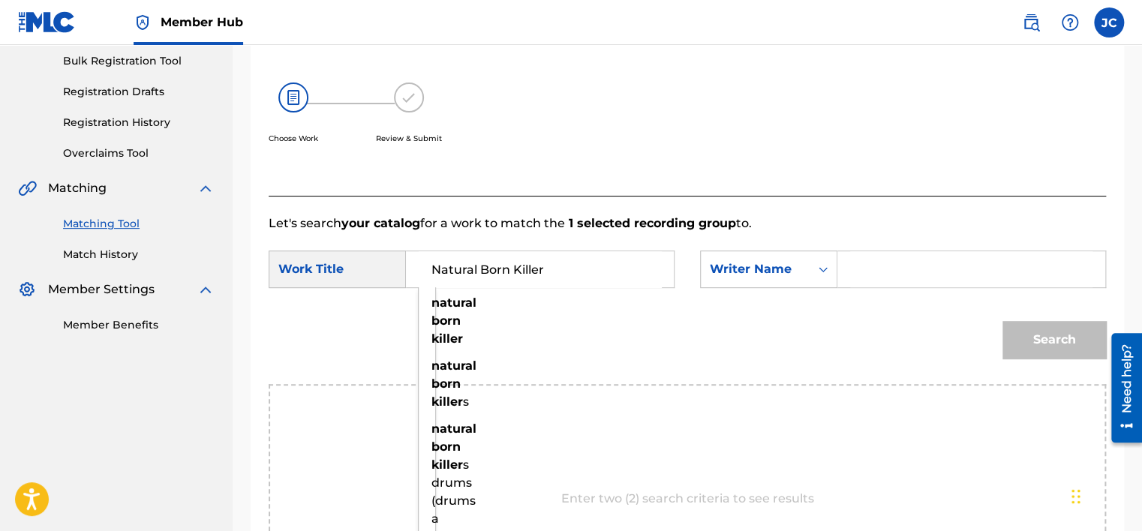
type input "Natural Born Killer"
click at [866, 273] on input "Search Form" at bounding box center [971, 269] width 242 height 36
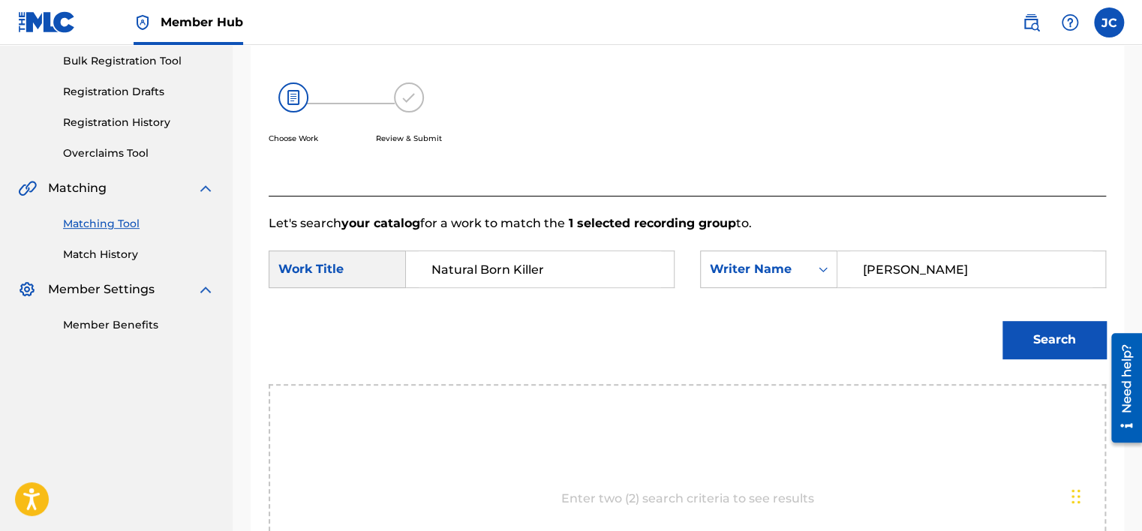
click at [1003, 321] on button "Search" at bounding box center [1055, 340] width 104 height 38
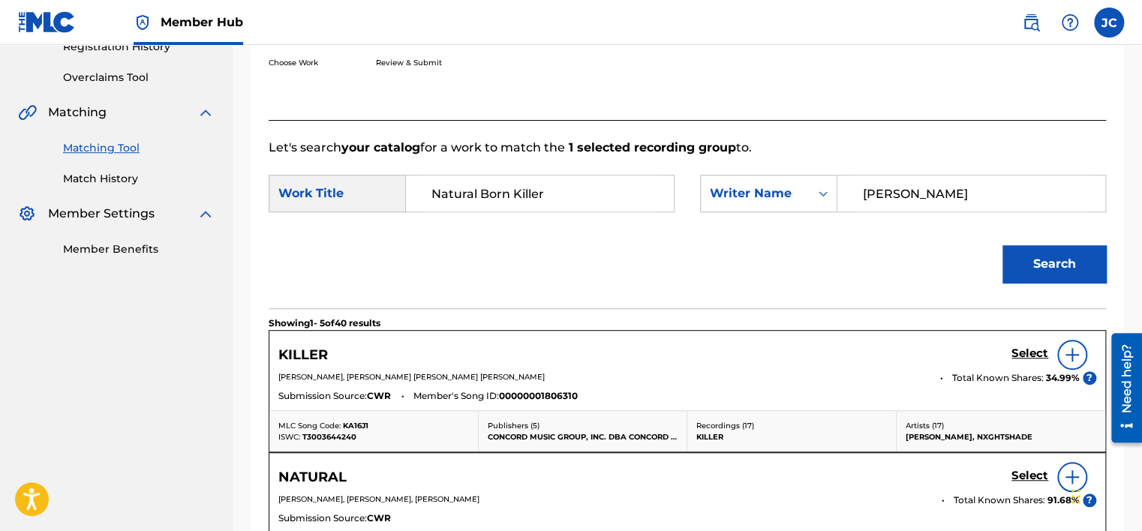
scroll to position [303, 0]
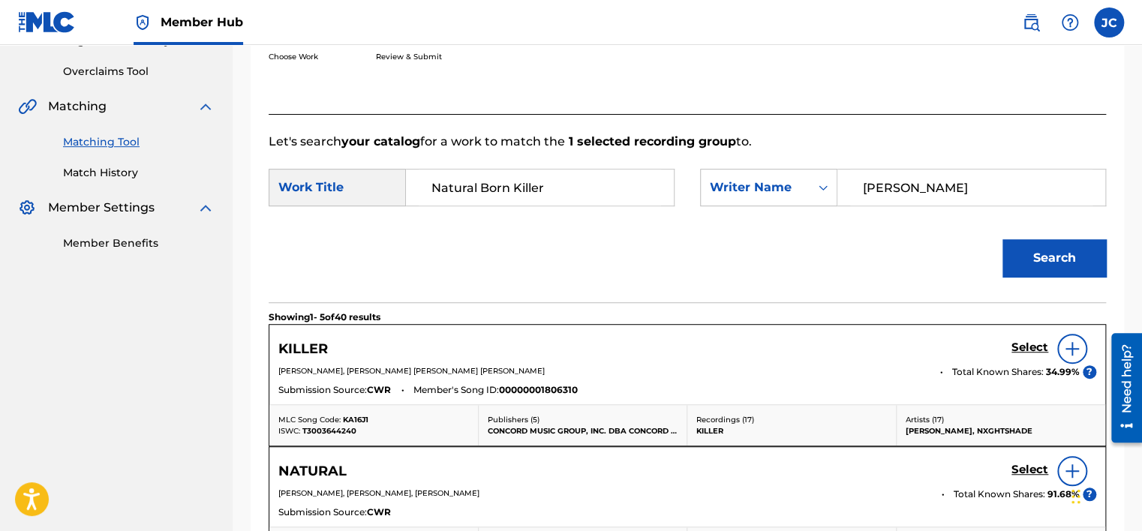
click at [877, 182] on input "[PERSON_NAME]" at bounding box center [971, 188] width 242 height 36
type input "Sixx"
click at [1003, 239] on button "Search" at bounding box center [1055, 258] width 104 height 38
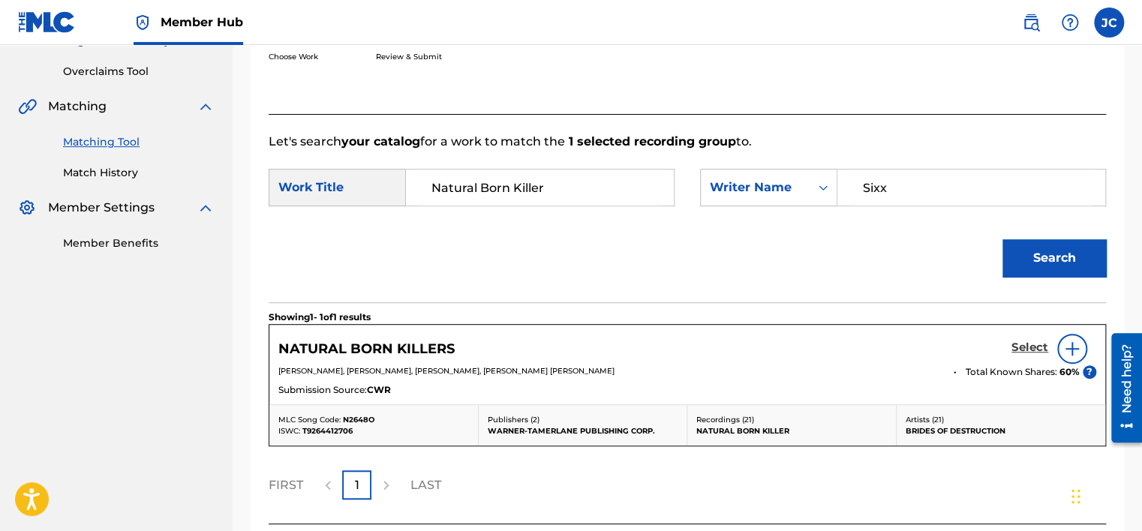
click at [1027, 345] on h5 "Select" at bounding box center [1030, 348] width 37 height 14
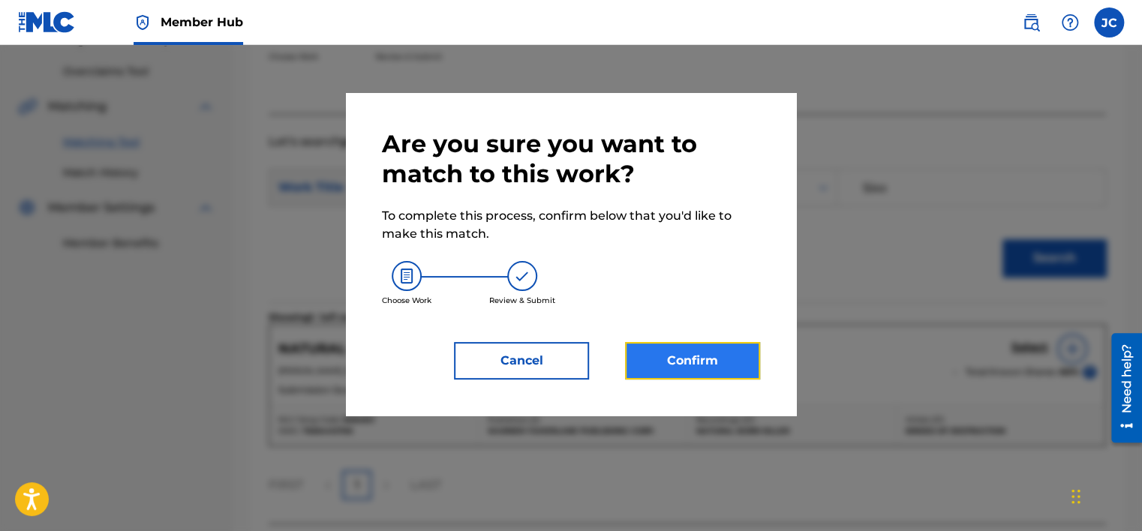
click at [669, 361] on button "Confirm" at bounding box center [692, 361] width 135 height 38
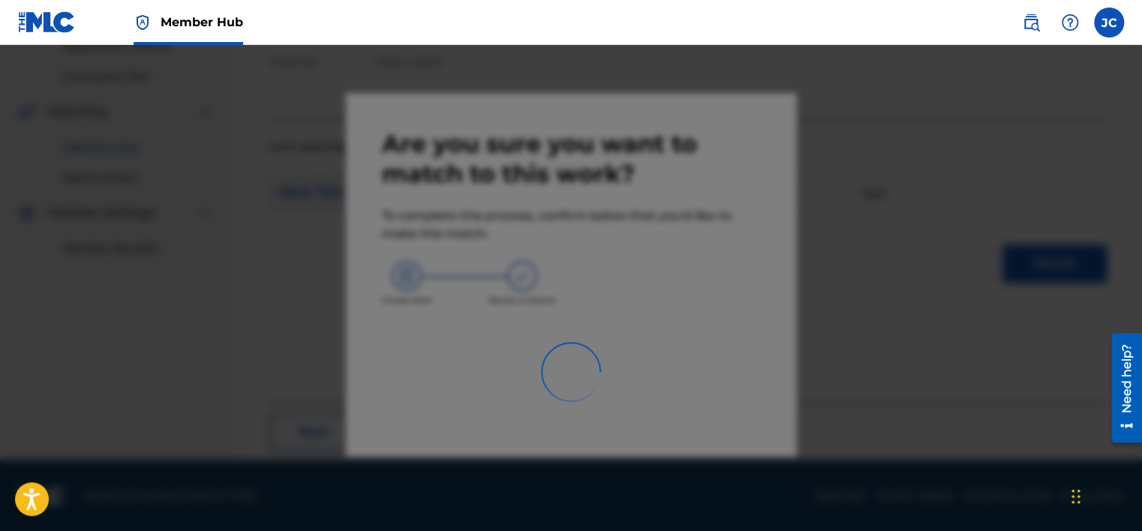
scroll to position [113, 0]
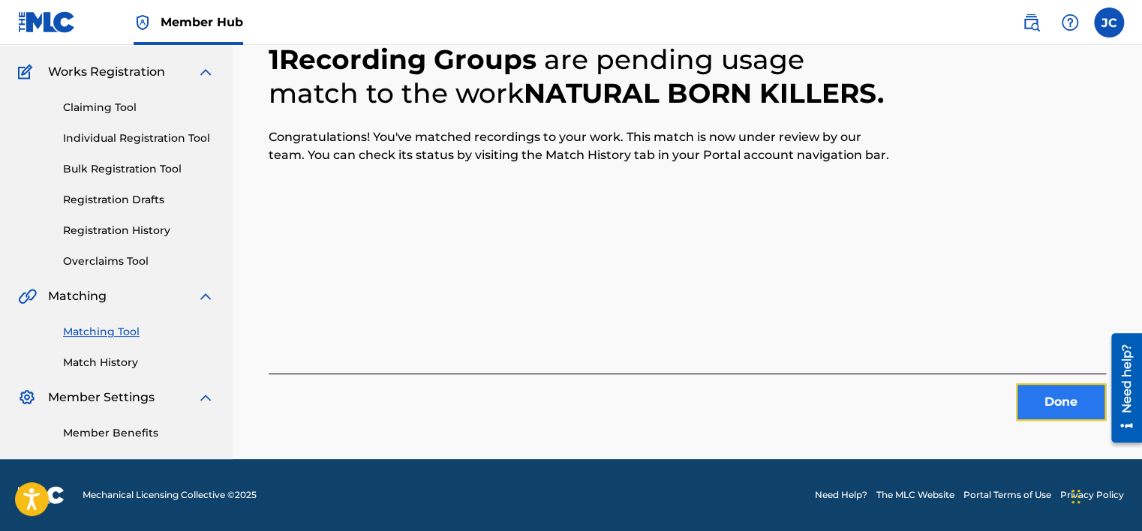
click at [1039, 398] on button "Done" at bounding box center [1061, 402] width 90 height 38
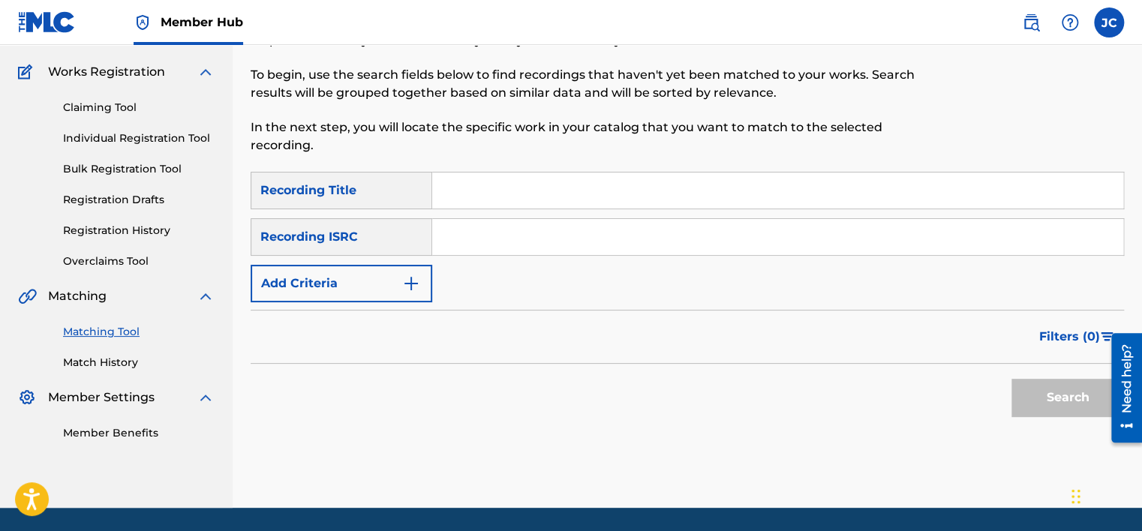
click at [513, 236] on input "Search Form" at bounding box center [777, 237] width 691 height 36
type input "HKI199811310"
click at [1012, 379] on button "Search" at bounding box center [1068, 398] width 113 height 38
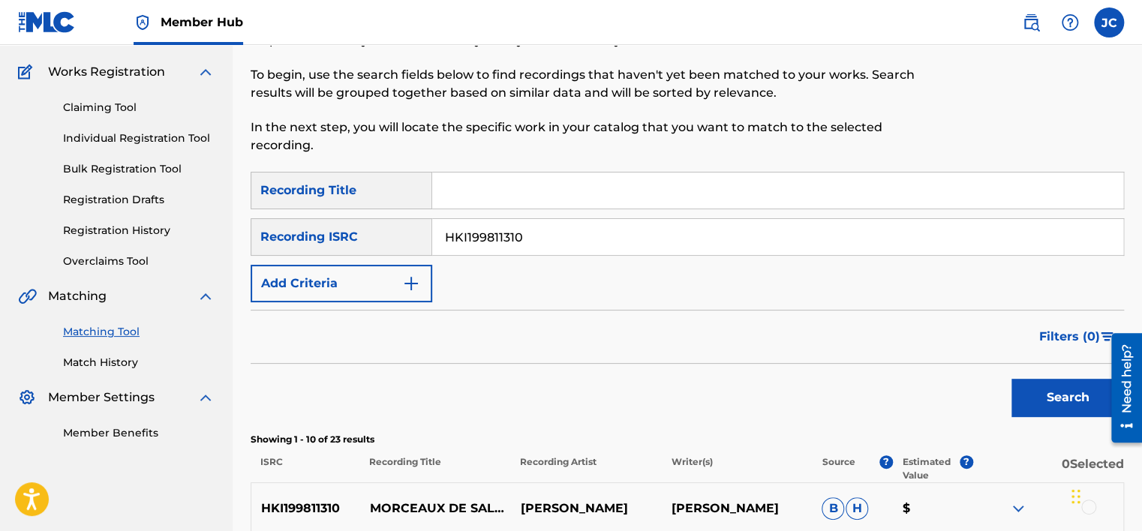
click at [525, 233] on input "HKI199811310" at bounding box center [777, 237] width 691 height 36
type input "UKMZ42300601"
click at [1012, 379] on button "Search" at bounding box center [1068, 398] width 113 height 38
click at [525, 231] on input "UKMZ42300601" at bounding box center [777, 237] width 691 height 36
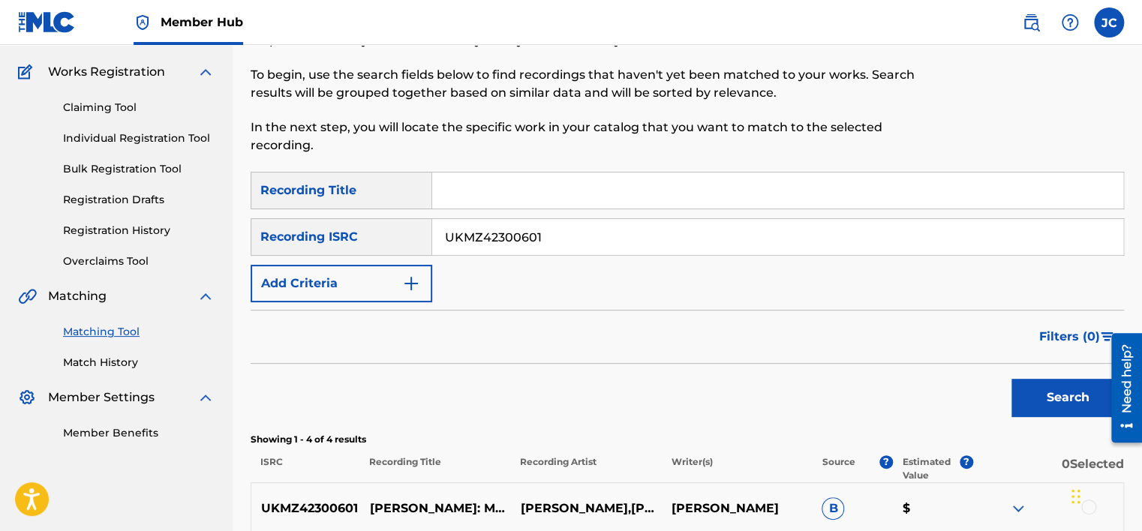
click at [525, 231] on input "UKMZ42300601" at bounding box center [777, 237] width 691 height 36
type input "JPKI01112436"
click at [1012, 379] on button "Search" at bounding box center [1068, 398] width 113 height 38
click at [569, 236] on input "JPKI01112436" at bounding box center [777, 237] width 691 height 36
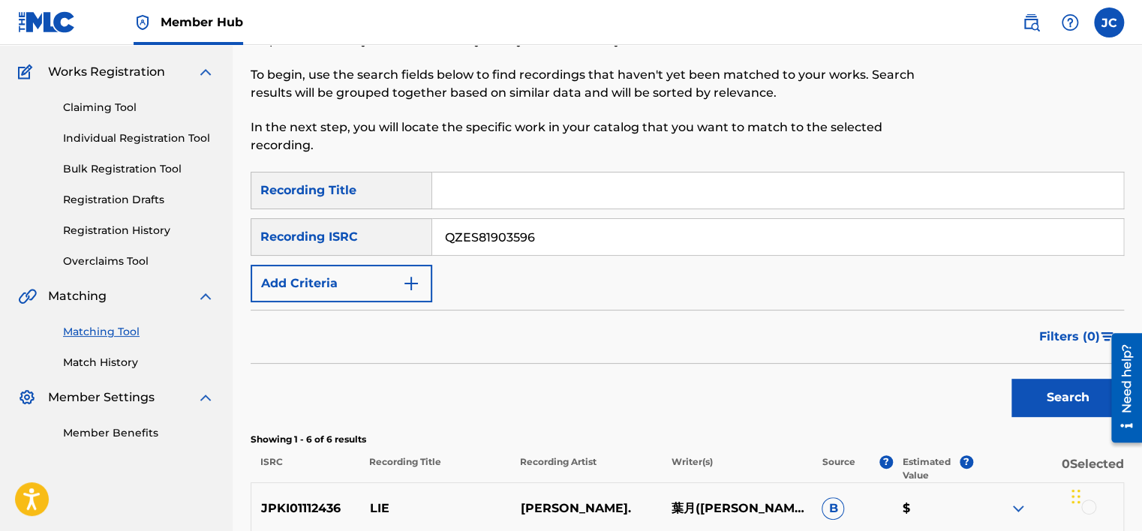
type input "QZES81903596"
click at [1012, 379] on button "Search" at bounding box center [1068, 398] width 113 height 38
click at [1135, 104] on div "Matching Tool The Matching Tool enables you to suggest matches between sound re…" at bounding box center [688, 315] width 910 height 693
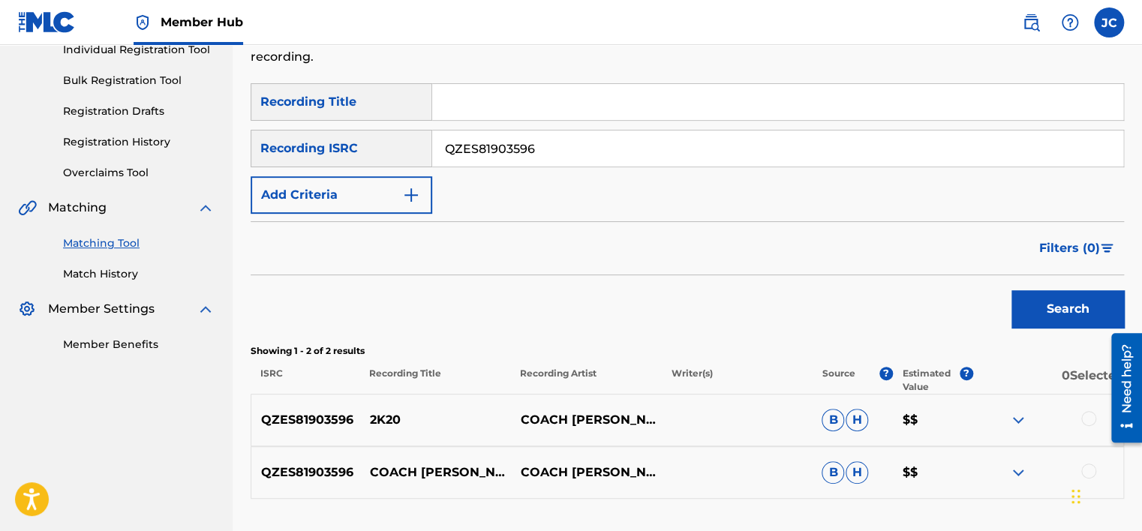
scroll to position [316, 0]
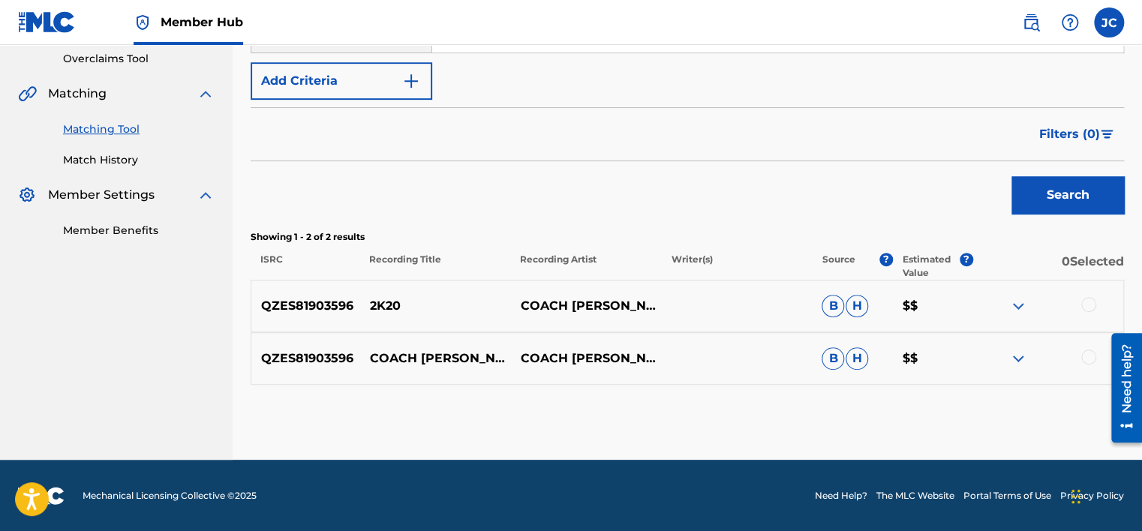
click at [1084, 351] on div at bounding box center [1088, 357] width 15 height 15
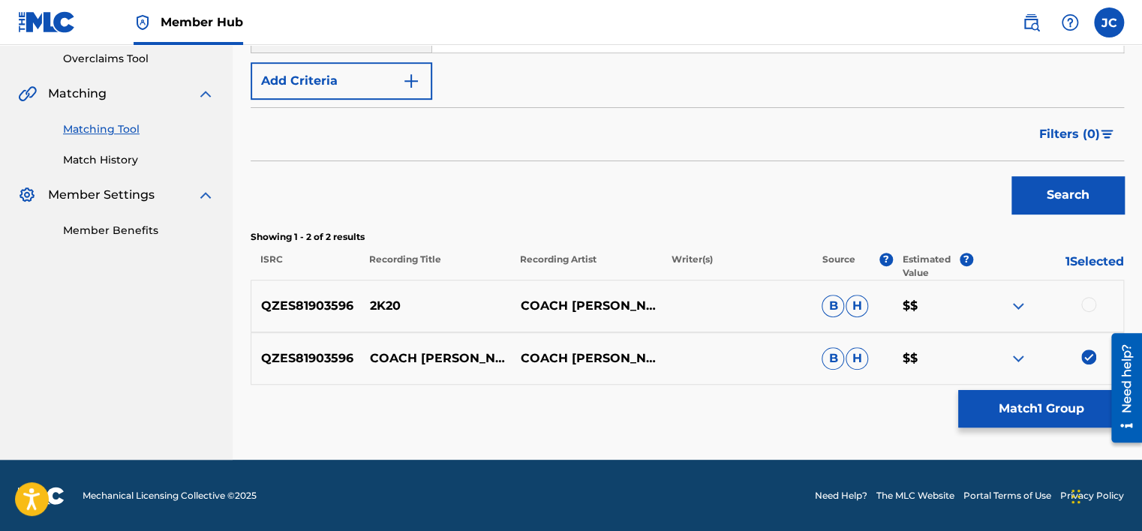
click at [1087, 305] on div at bounding box center [1088, 304] width 15 height 15
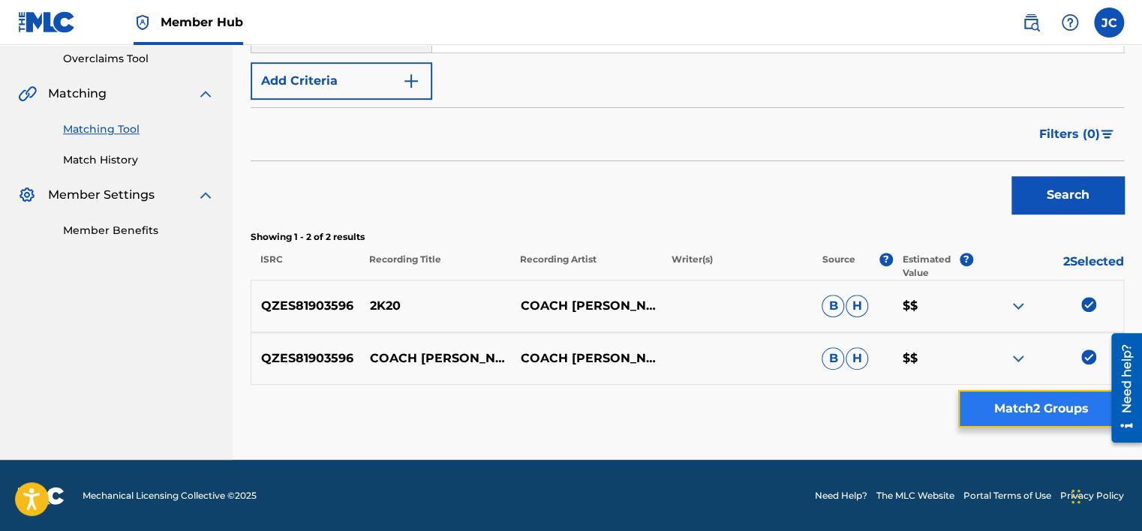
click at [1045, 408] on button "Match 2 Groups" at bounding box center [1041, 409] width 166 height 38
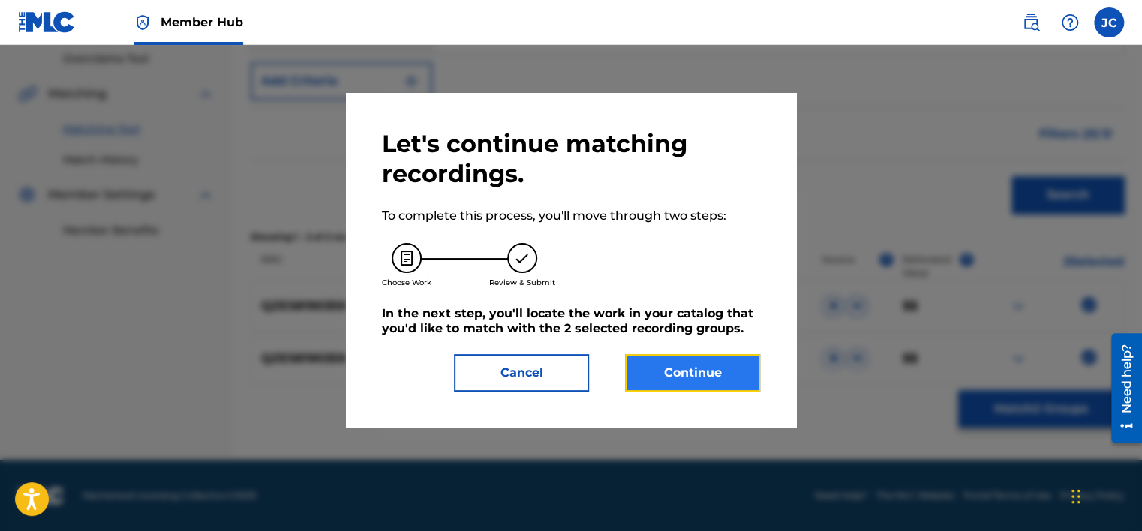
click at [656, 372] on button "Continue" at bounding box center [692, 373] width 135 height 38
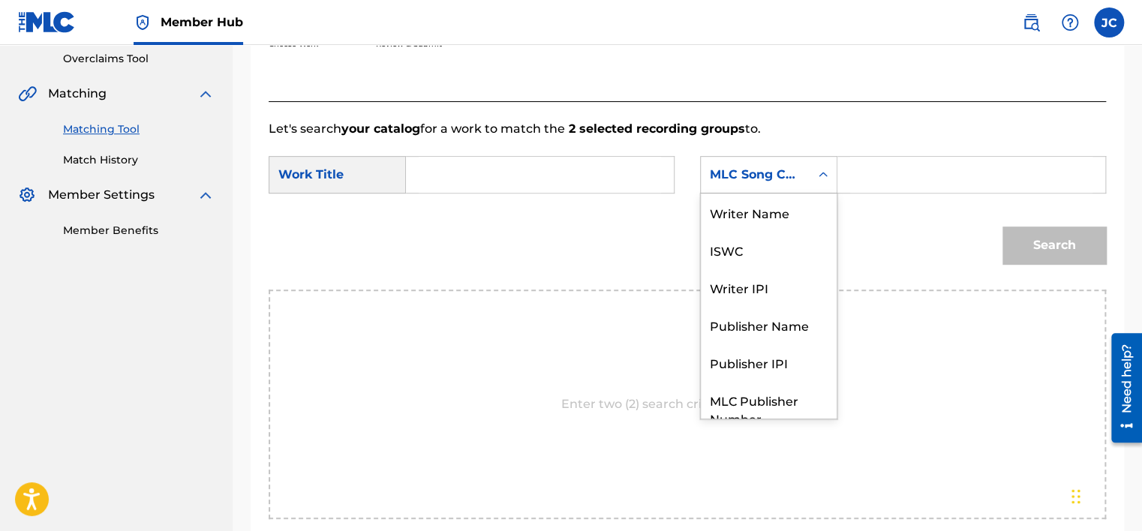
click at [750, 173] on div "MLC Song Code" at bounding box center [755, 175] width 91 height 18
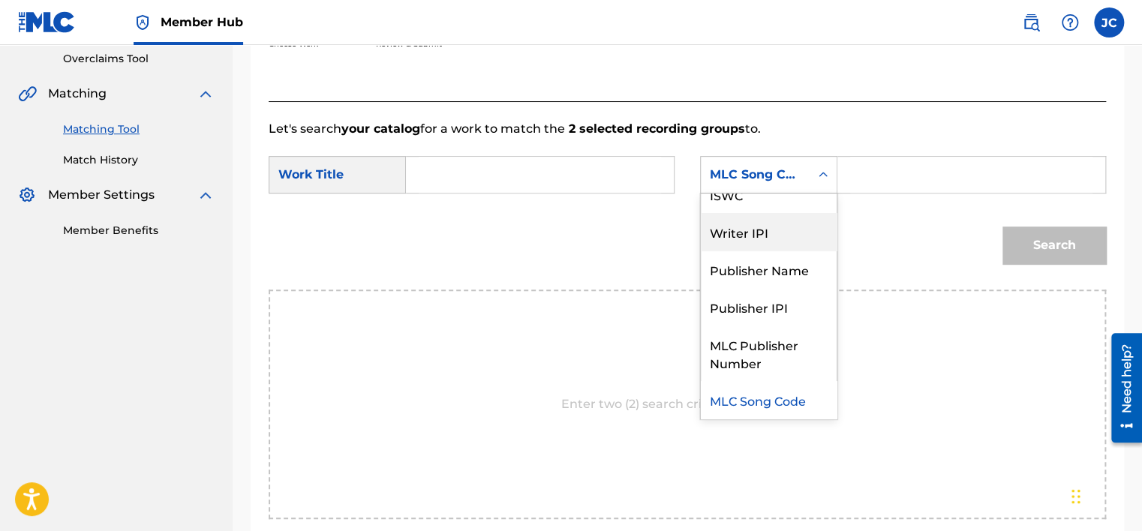
scroll to position [0, 0]
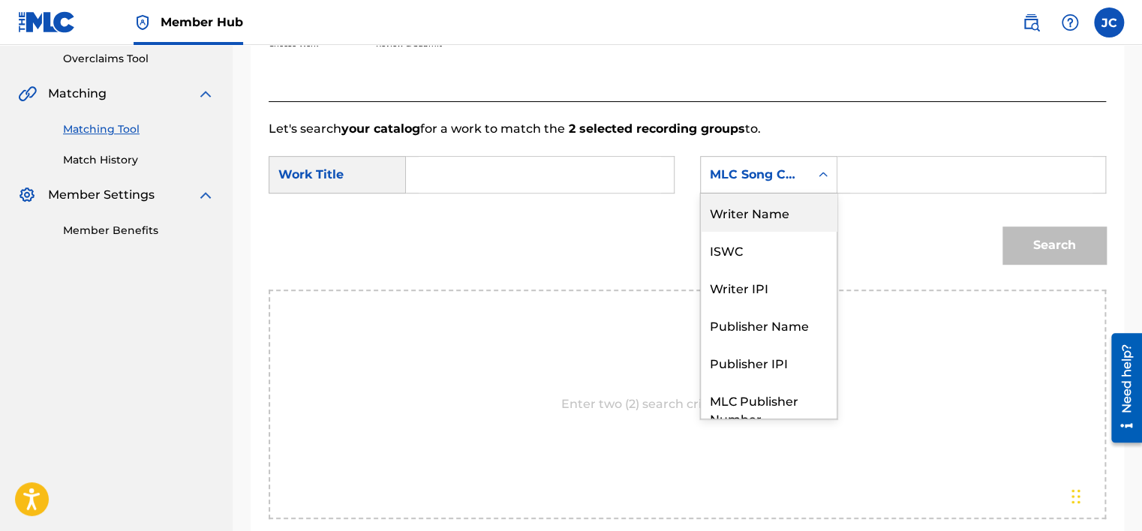
click at [769, 217] on div "Writer Name" at bounding box center [769, 213] width 136 height 38
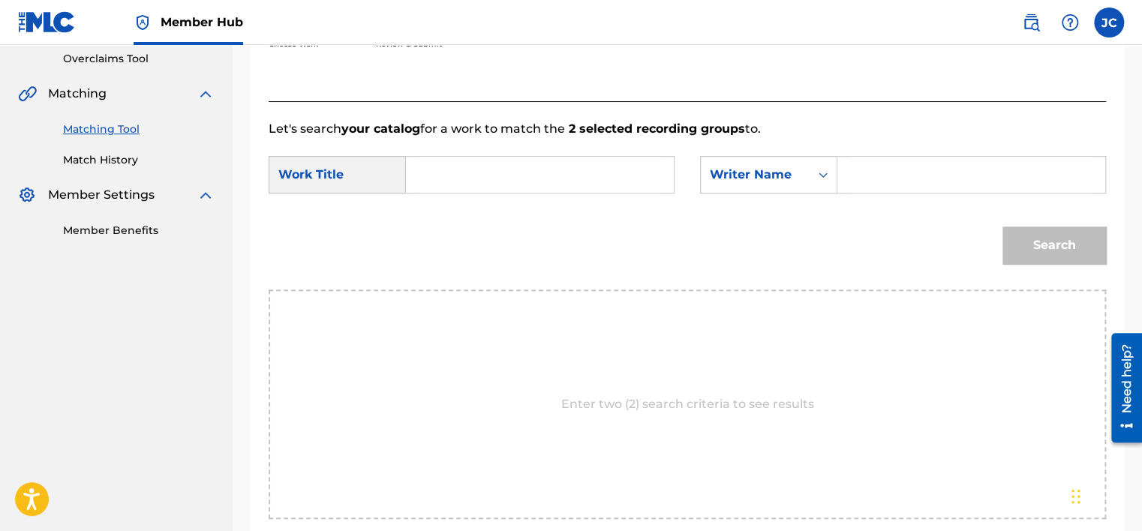
click at [613, 180] on input "Search Form" at bounding box center [540, 175] width 242 height 36
type input "2k20"
click at [893, 167] on input "Search Form" at bounding box center [971, 175] width 242 height 36
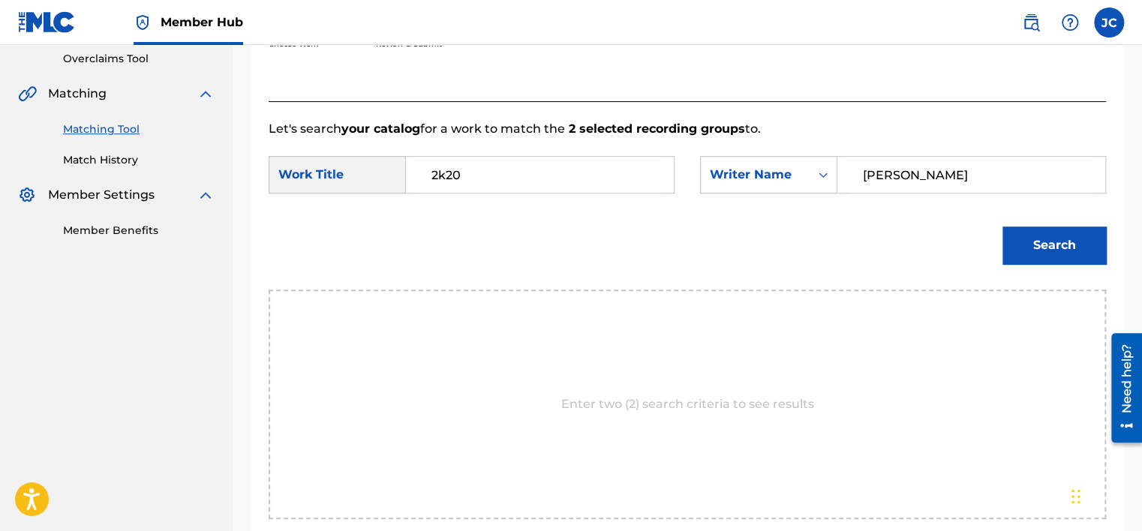
type input "[PERSON_NAME]"
click at [1003, 227] on button "Search" at bounding box center [1055, 246] width 104 height 38
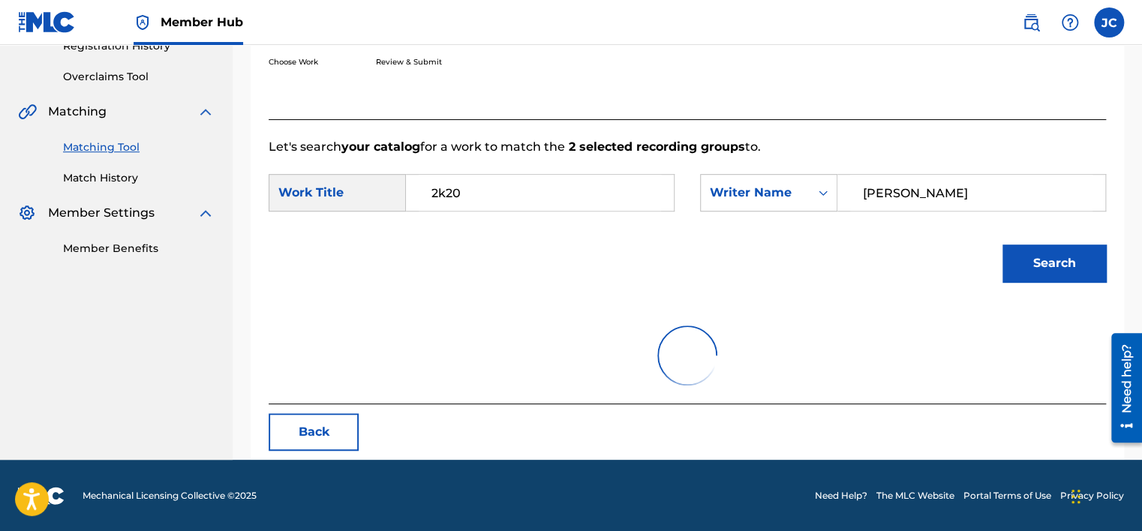
scroll to position [234, 0]
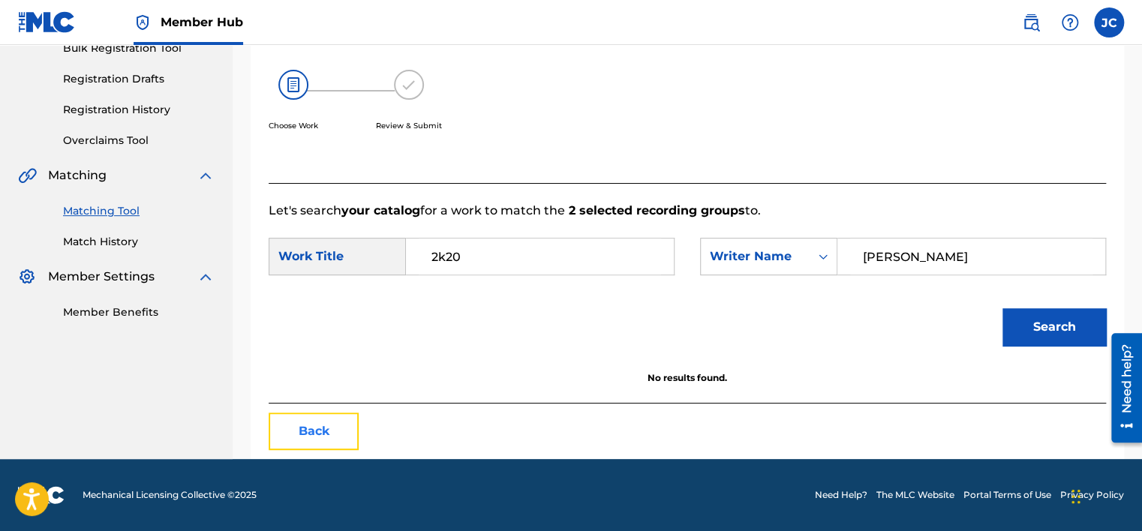
click at [314, 445] on button "Back" at bounding box center [314, 432] width 90 height 38
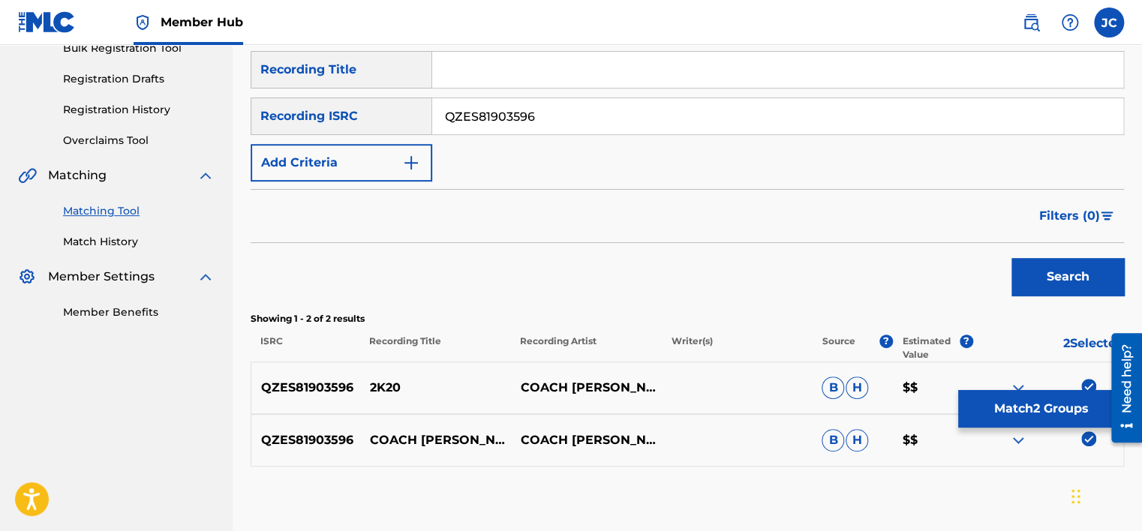
scroll to position [316, 0]
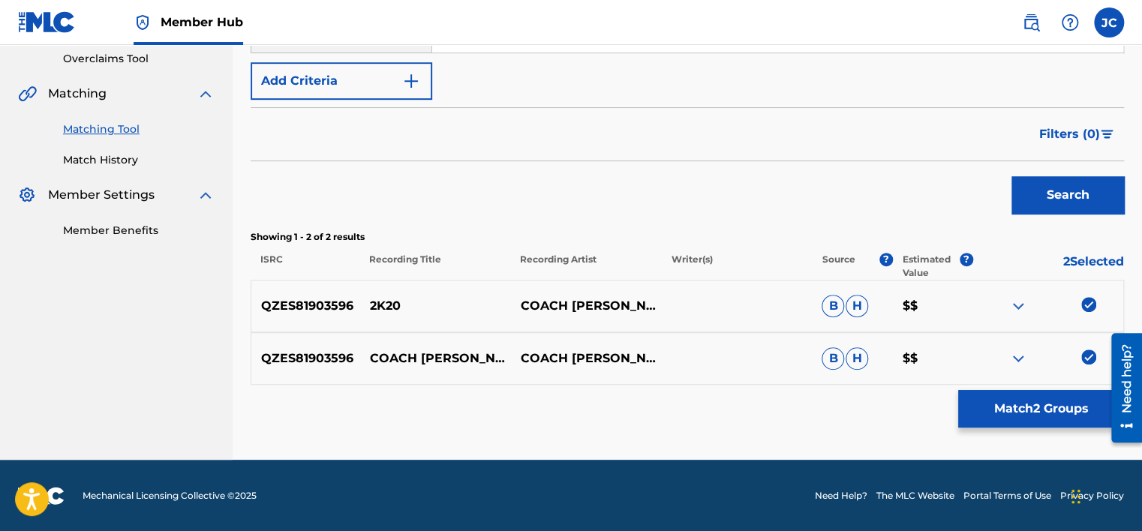
click at [1084, 360] on img at bounding box center [1088, 357] width 15 height 15
click at [1092, 304] on img at bounding box center [1088, 304] width 15 height 15
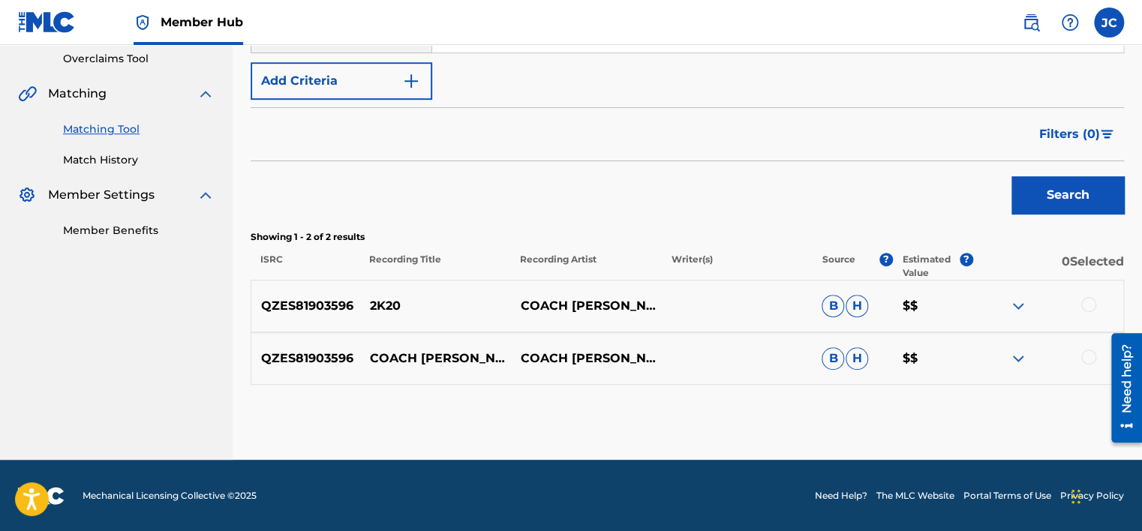
scroll to position [173, 0]
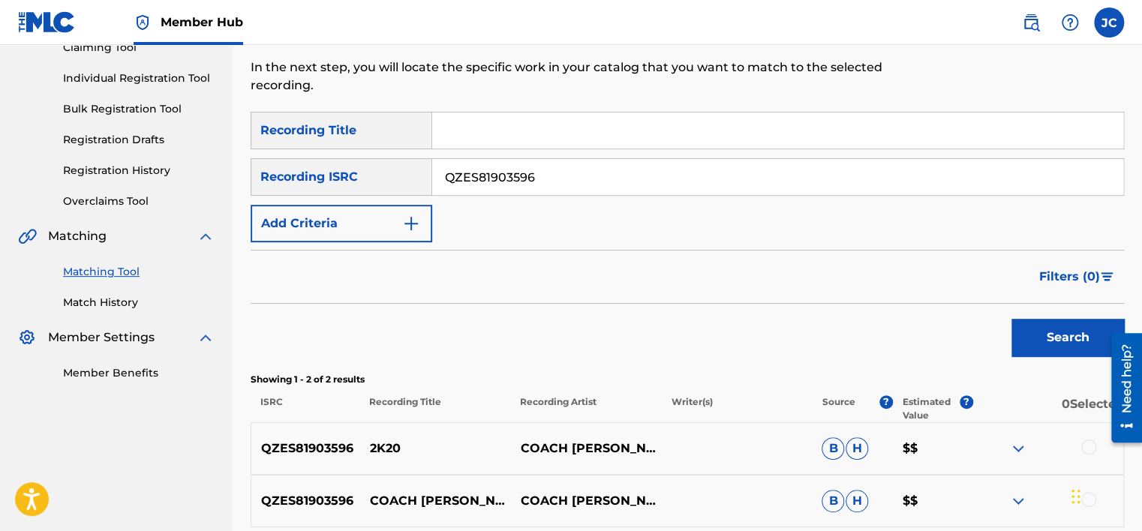
click at [610, 168] on input "QZES81903596" at bounding box center [777, 177] width 691 height 36
click at [1012, 319] on button "Search" at bounding box center [1068, 338] width 113 height 38
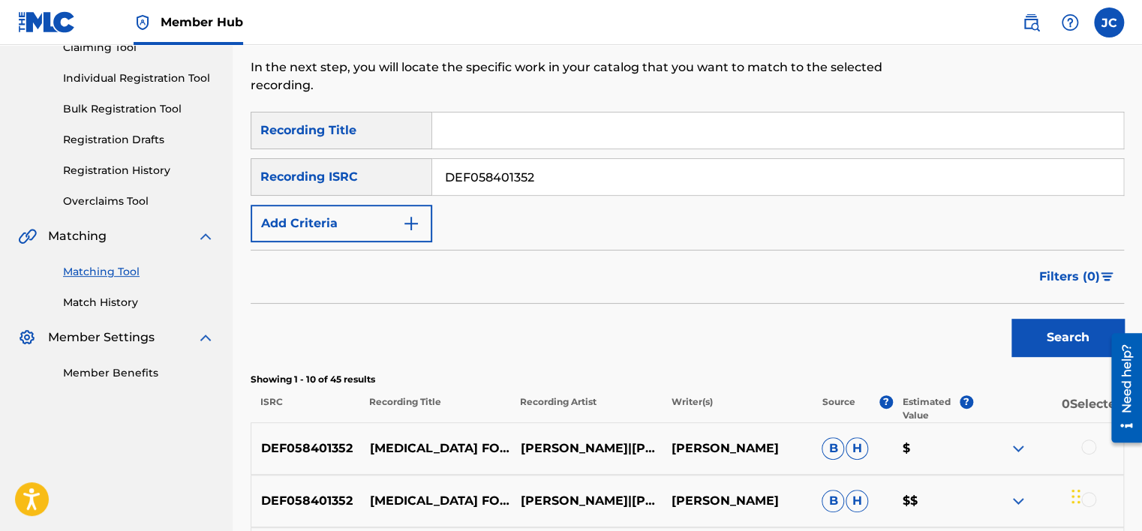
click at [561, 185] on input "DEF058401352" at bounding box center [777, 177] width 691 height 36
type input "D"
type input "NLA509100506"
click at [1012, 319] on button "Search" at bounding box center [1068, 338] width 113 height 38
click at [567, 191] on input "NLA509100506" at bounding box center [777, 177] width 691 height 36
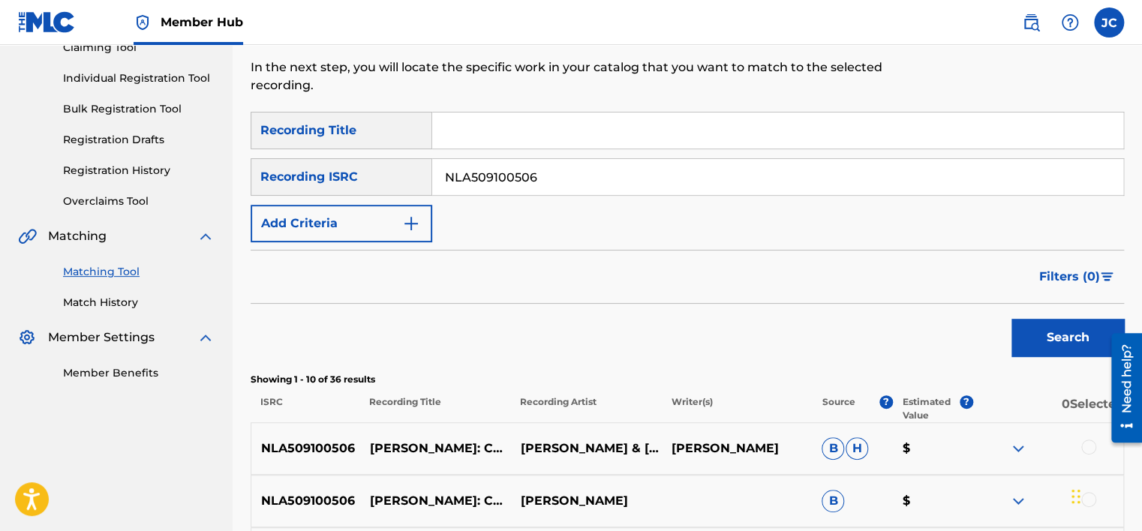
click at [567, 191] on input "NLA509100506" at bounding box center [777, 177] width 691 height 36
type input "USG7D1892701"
click at [1012, 319] on button "Search" at bounding box center [1068, 338] width 113 height 38
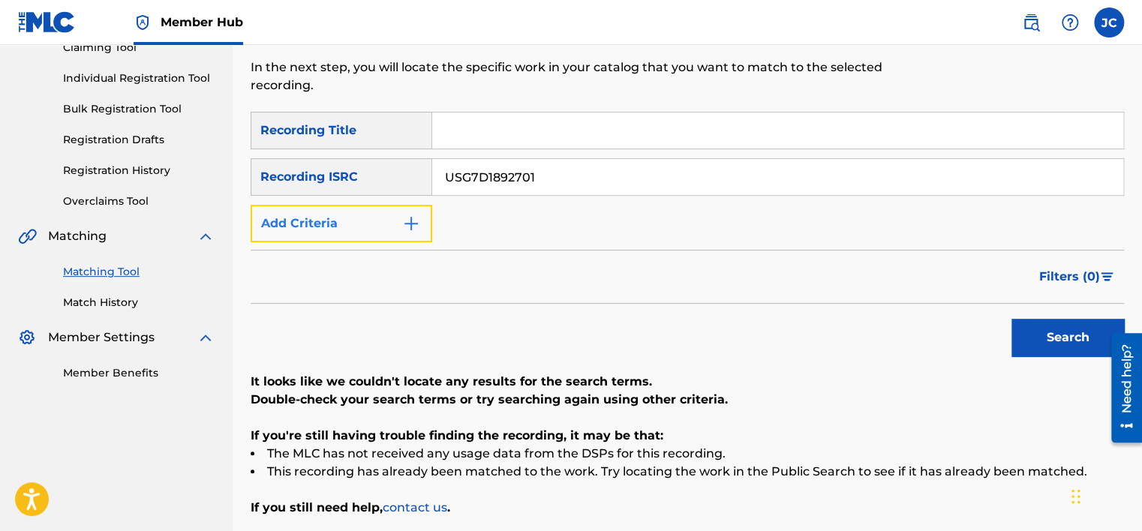
click at [399, 213] on button "Add Criteria" at bounding box center [342, 224] width 182 height 38
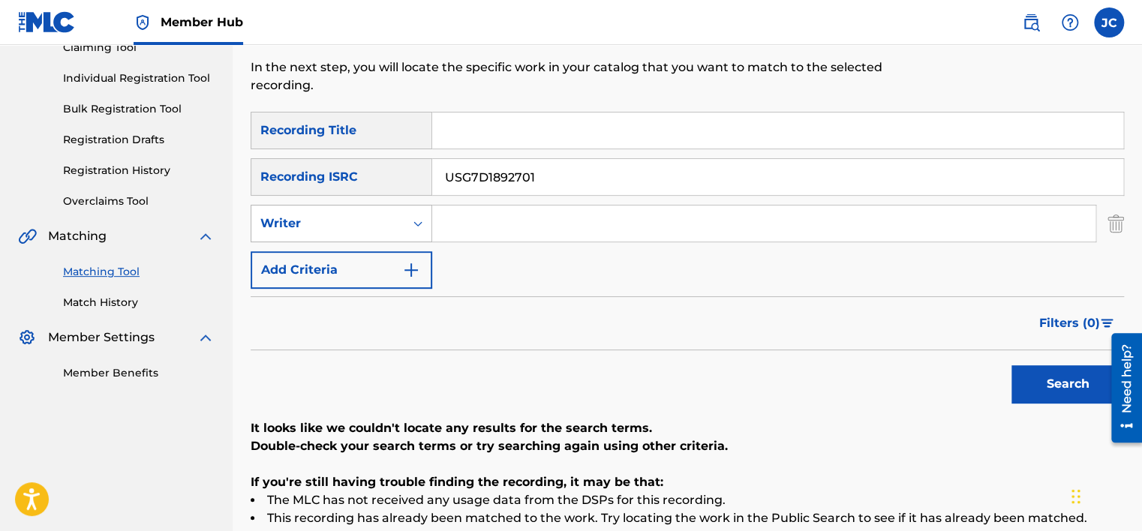
click at [408, 232] on div "Search Form" at bounding box center [417, 223] width 27 height 27
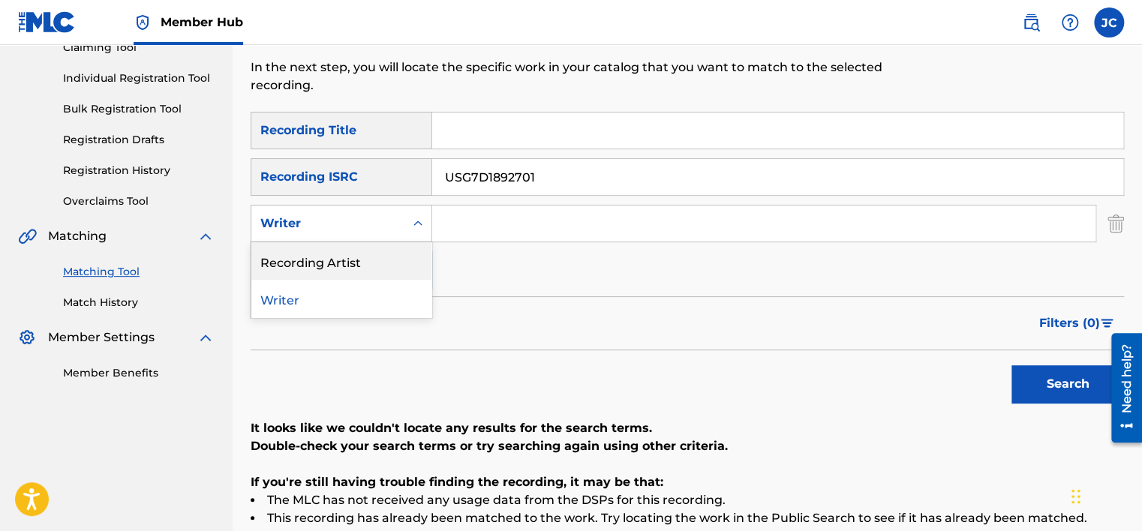
click at [402, 258] on div "Recording Artist" at bounding box center [341, 261] width 180 height 38
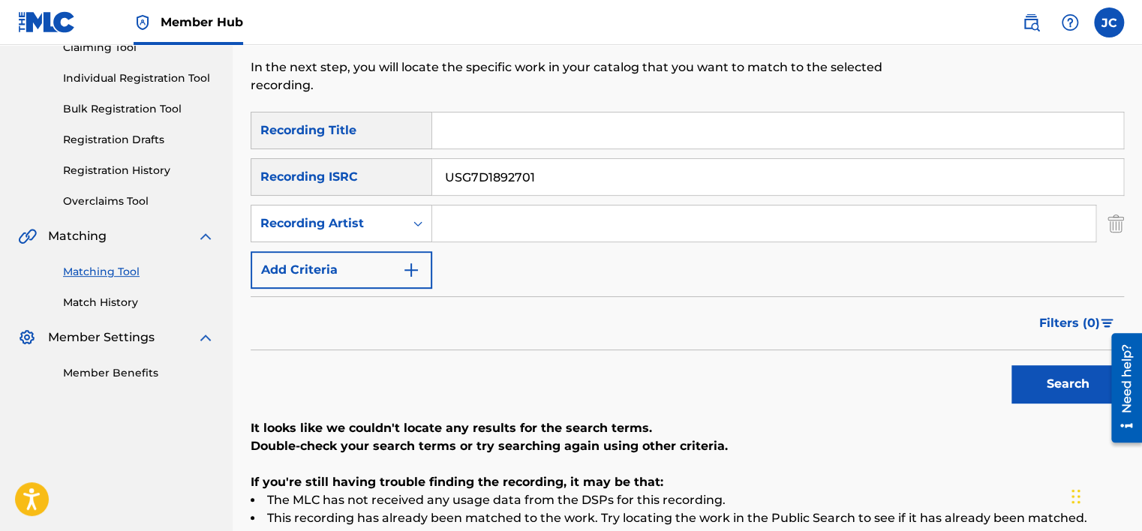
click at [557, 176] on input "USG7D1892701" at bounding box center [777, 177] width 691 height 36
click at [531, 125] on input "Search Form" at bounding box center [777, 131] width 691 height 36
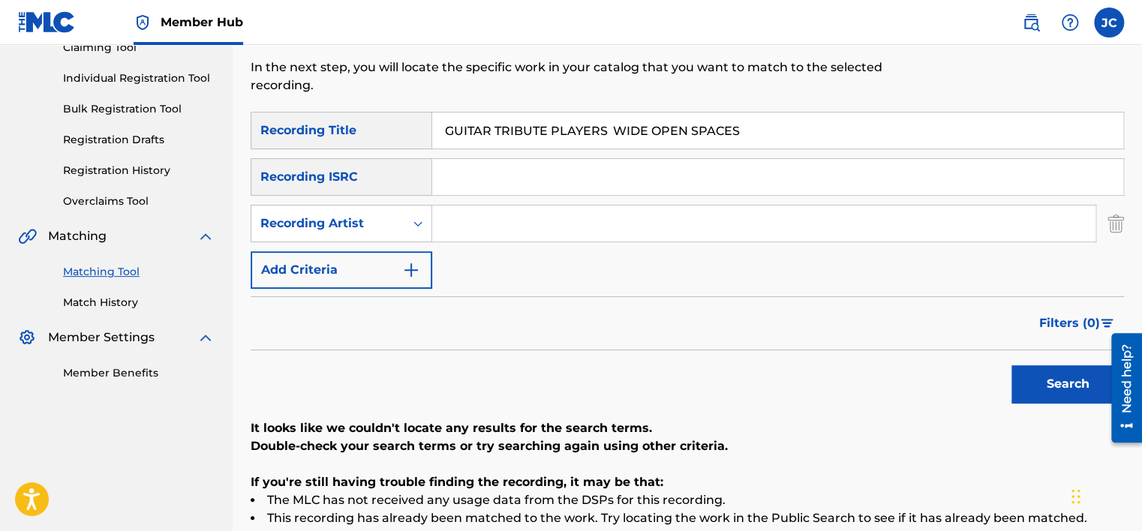
drag, startPoint x: 627, startPoint y: 130, endPoint x: 431, endPoint y: 131, distance: 195.9
click at [431, 131] on div "SearchWithCriteria6aa78a62-2884-4d9a-8ca4-f838d556570d Recording Title GUITAR T…" at bounding box center [688, 131] width 874 height 38
type input "WIDE OPEN SPACES"
click at [615, 225] on input "GUITAR TRIBUTE PLAYERS" at bounding box center [763, 224] width 663 height 36
click at [654, 227] on input "GUITAR TRIBUTE PLAYERS" at bounding box center [763, 224] width 663 height 36
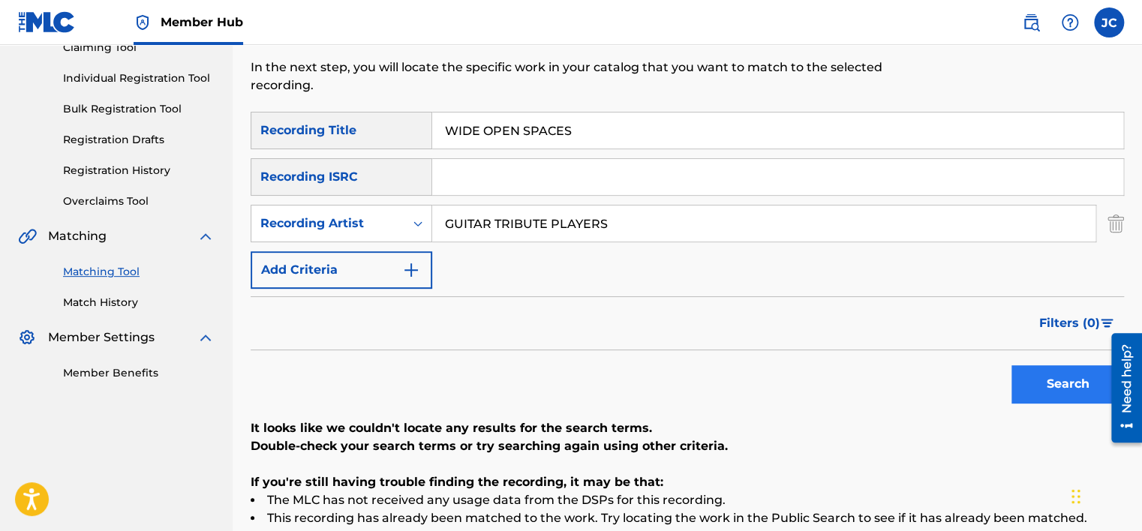
type input "GUITAR TRIBUTE PLAYERS"
click at [1069, 389] on button "Search" at bounding box center [1068, 384] width 113 height 38
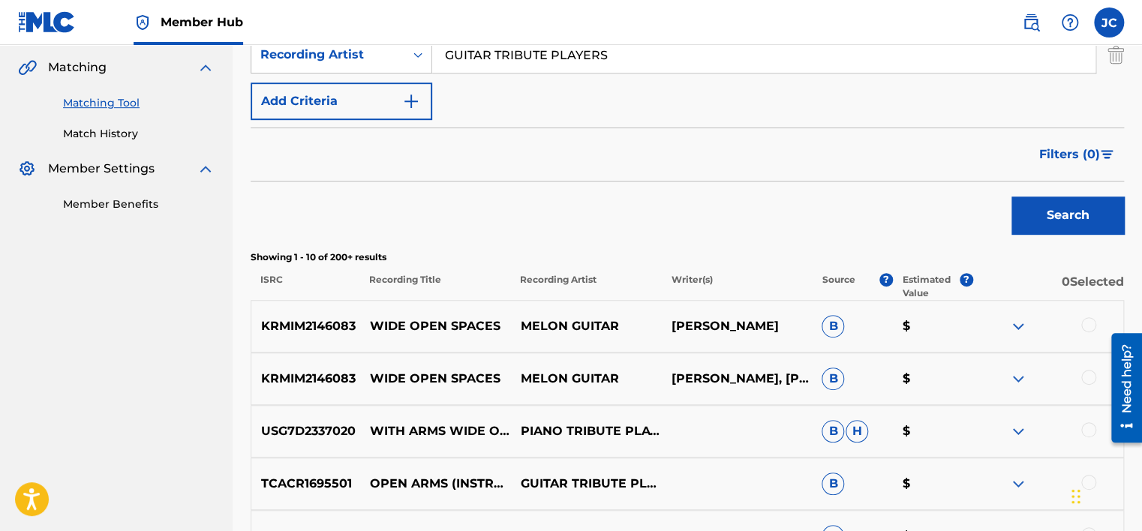
scroll to position [310, 0]
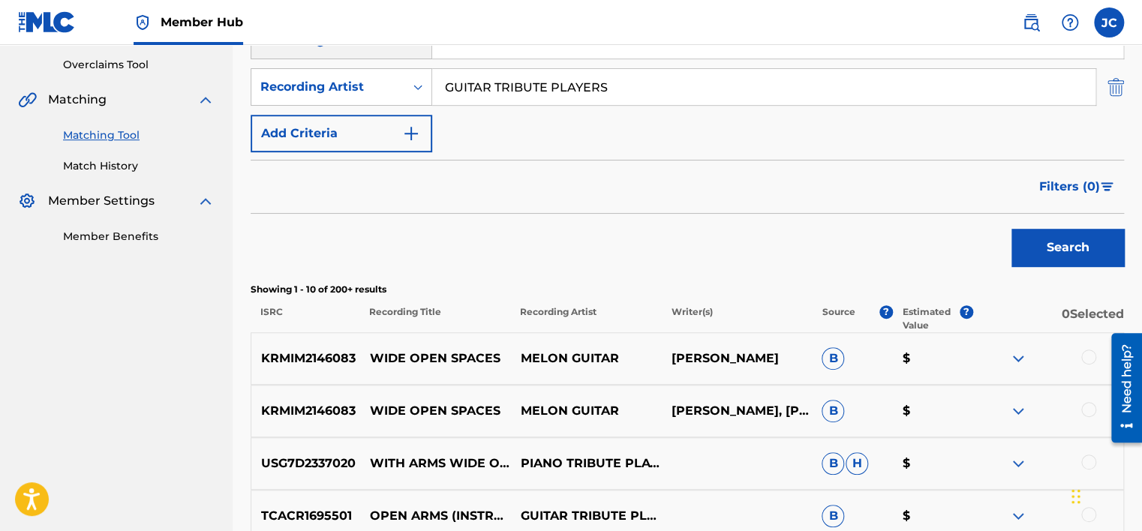
click at [1122, 92] on img "Search Form" at bounding box center [1116, 87] width 17 height 38
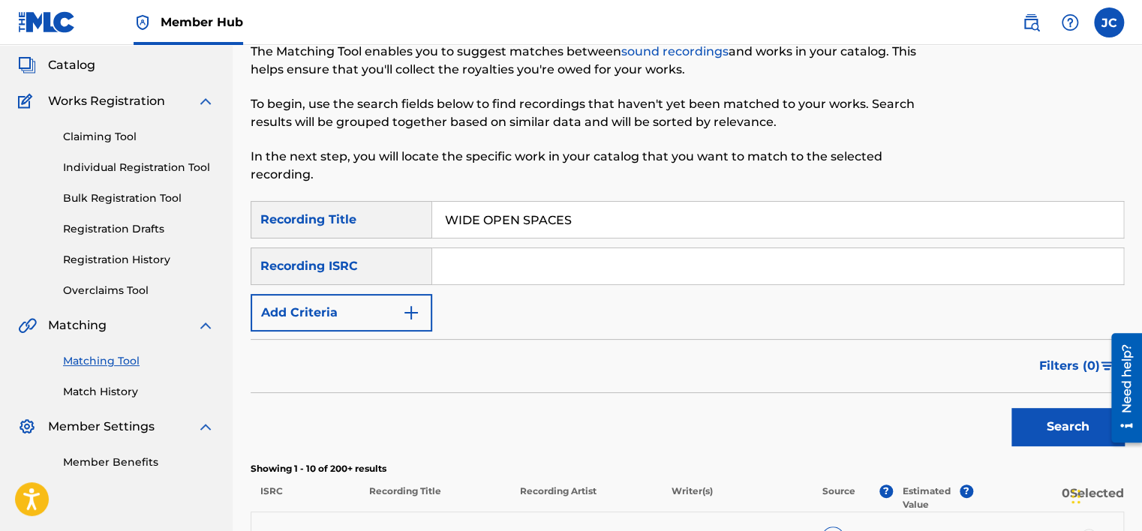
scroll to position [113, 0]
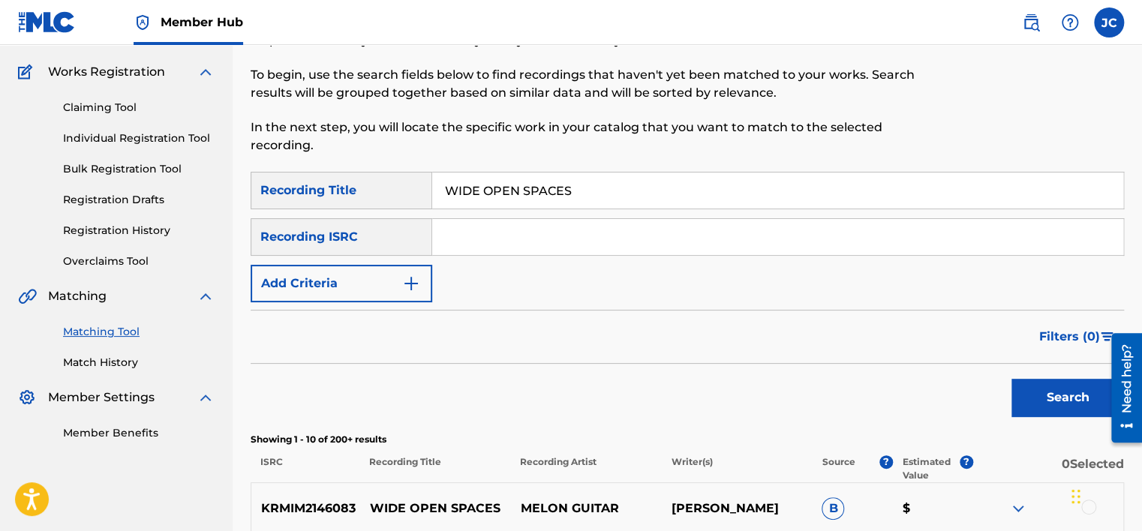
click at [669, 195] on input "WIDE OPEN SPACES" at bounding box center [777, 191] width 691 height 36
type input "W"
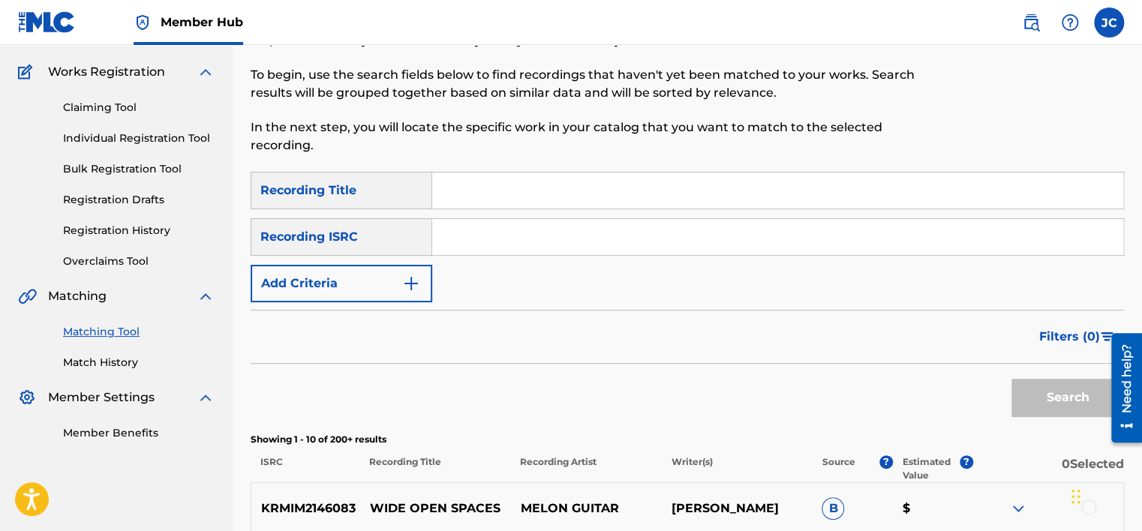
click at [510, 242] on input "Search Form" at bounding box center [777, 237] width 691 height 36
type input "USVPR0713507"
click at [1012, 379] on button "Search" at bounding box center [1068, 398] width 113 height 38
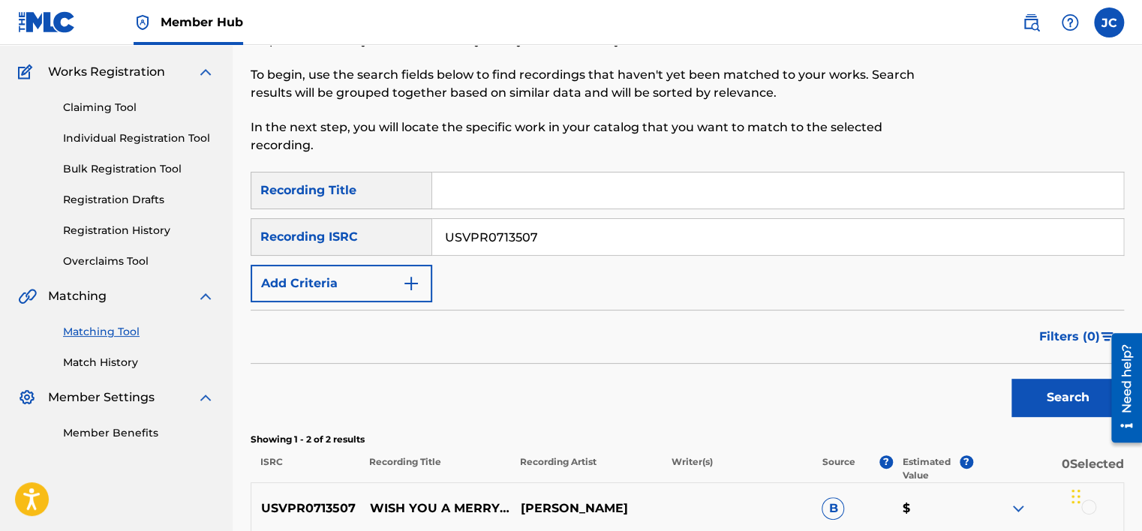
click at [585, 241] on input "USVPR0713507" at bounding box center [777, 237] width 691 height 36
